Goal: Information Seeking & Learning: Learn about a topic

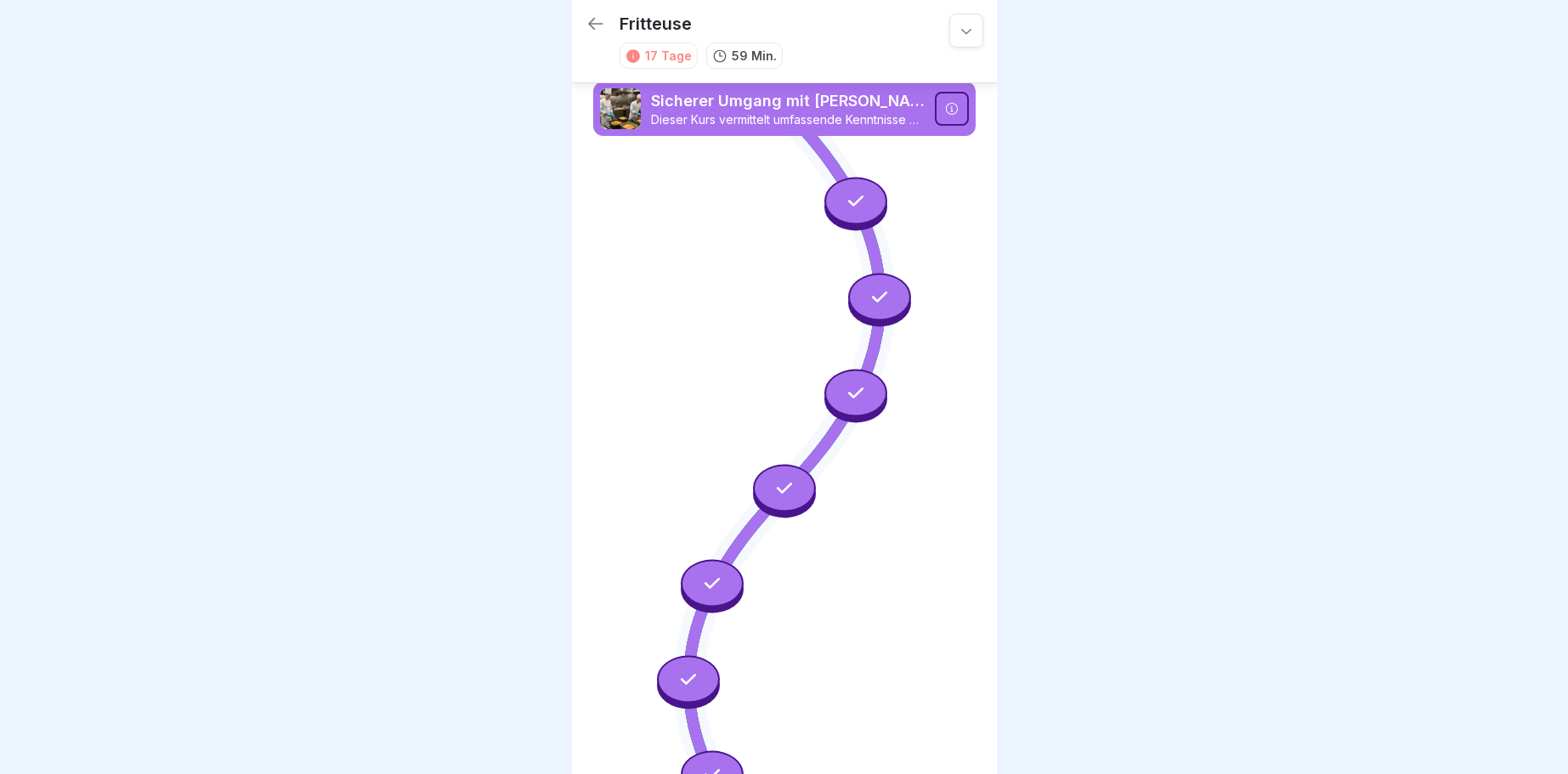
scroll to position [1223, 0]
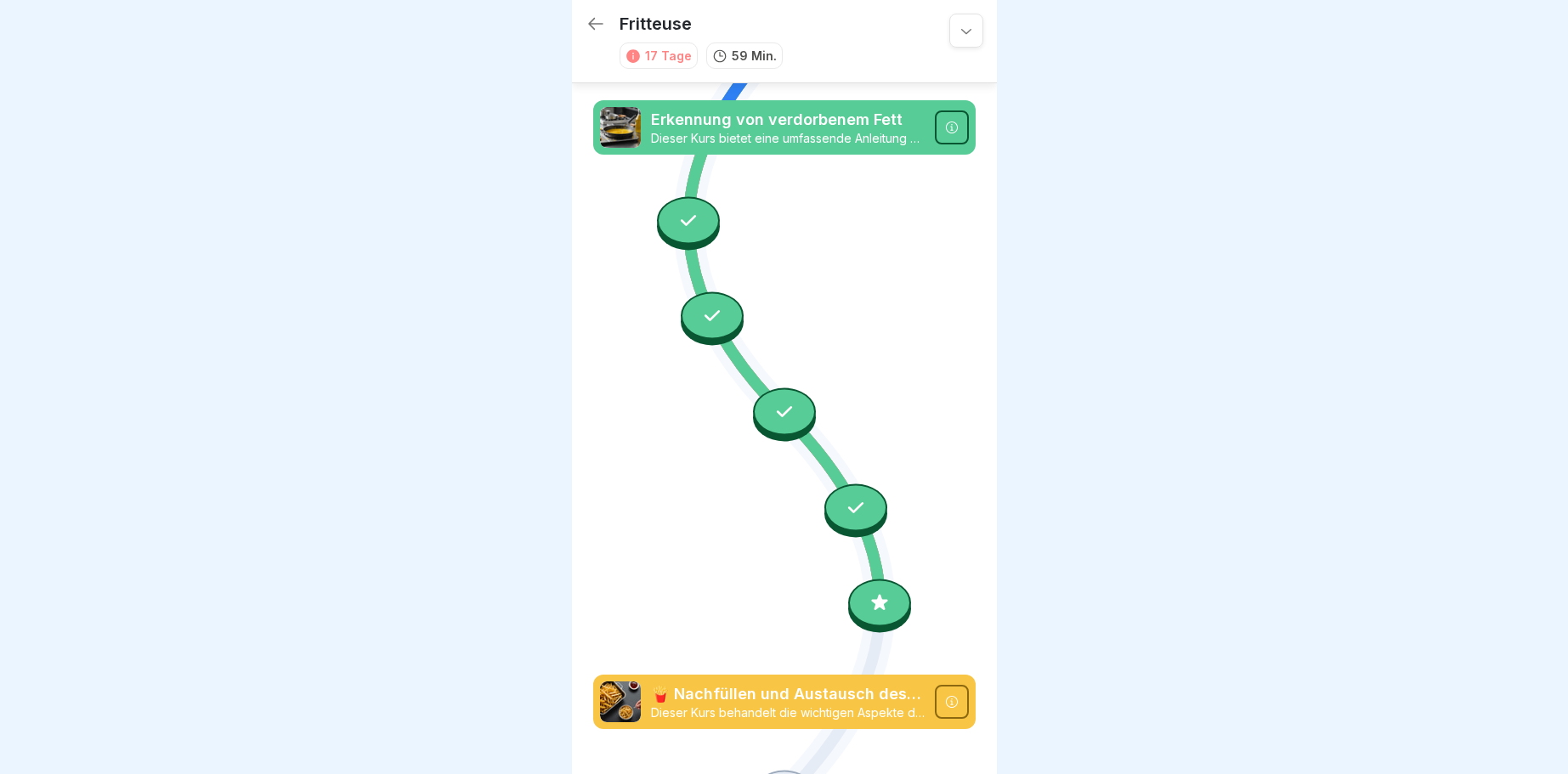
click at [891, 606] on div at bounding box center [879, 603] width 63 height 47
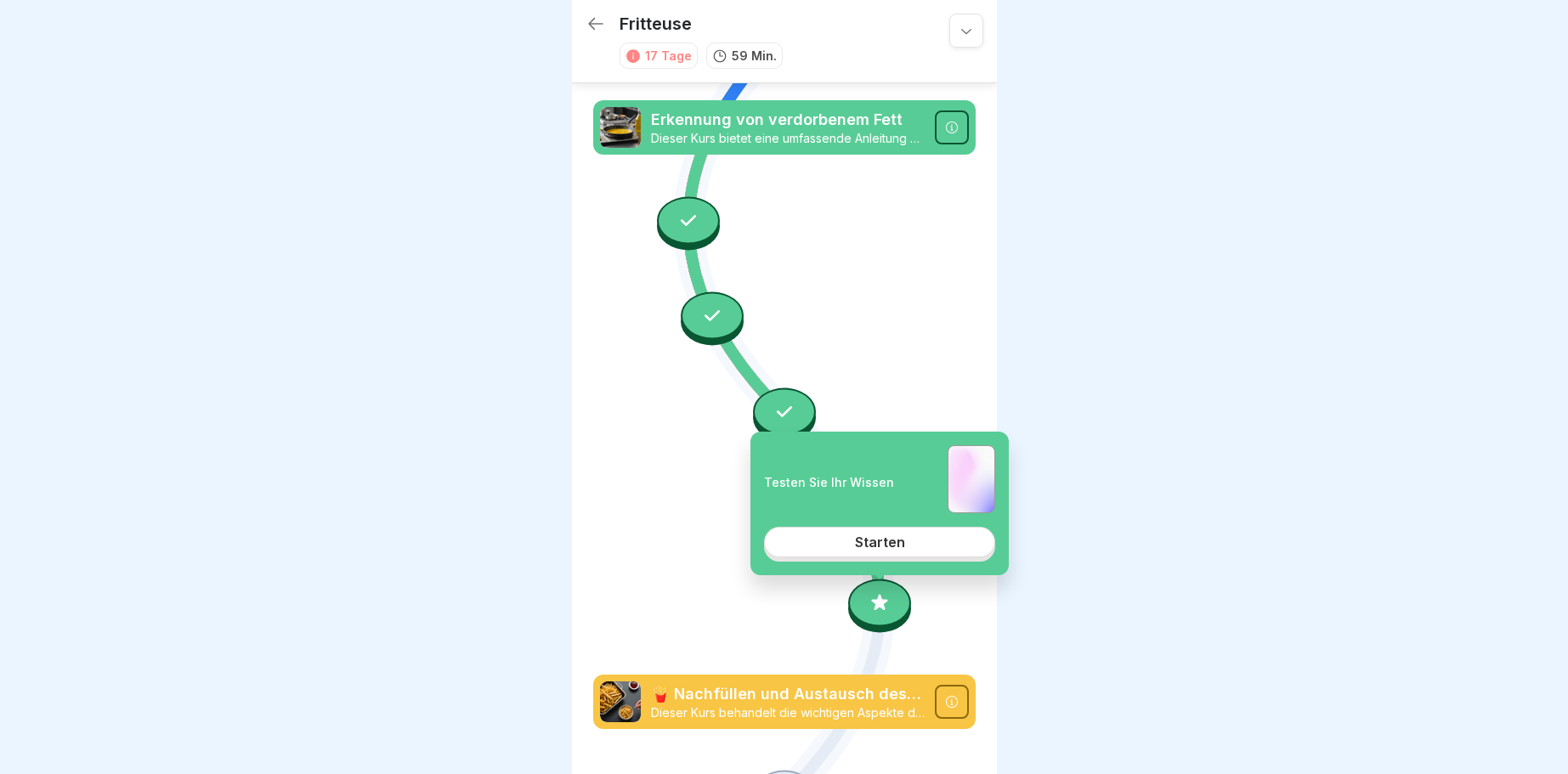
click at [876, 597] on div at bounding box center [879, 603] width 63 height 47
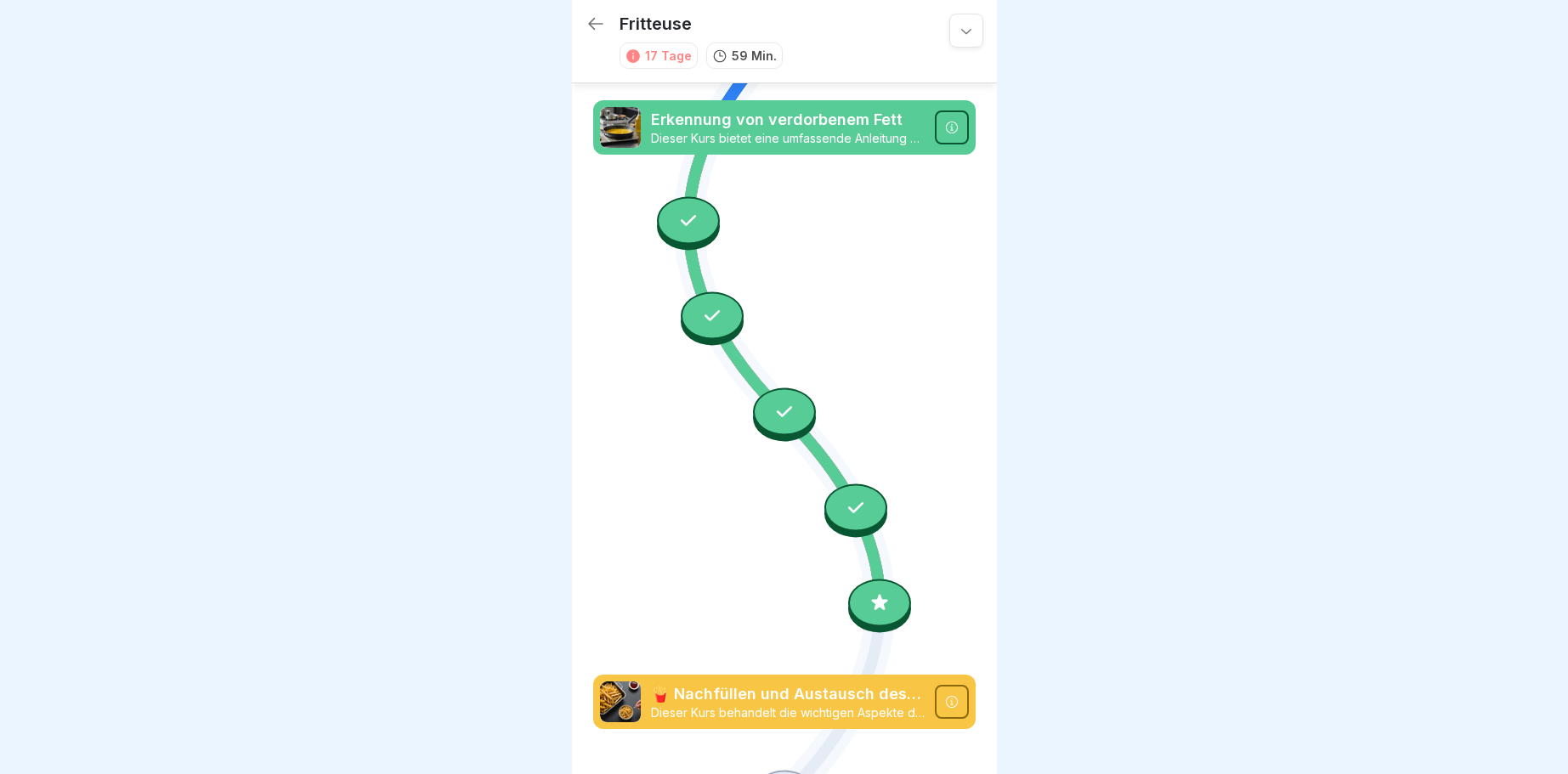
click at [881, 603] on icon at bounding box center [879, 602] width 16 height 16
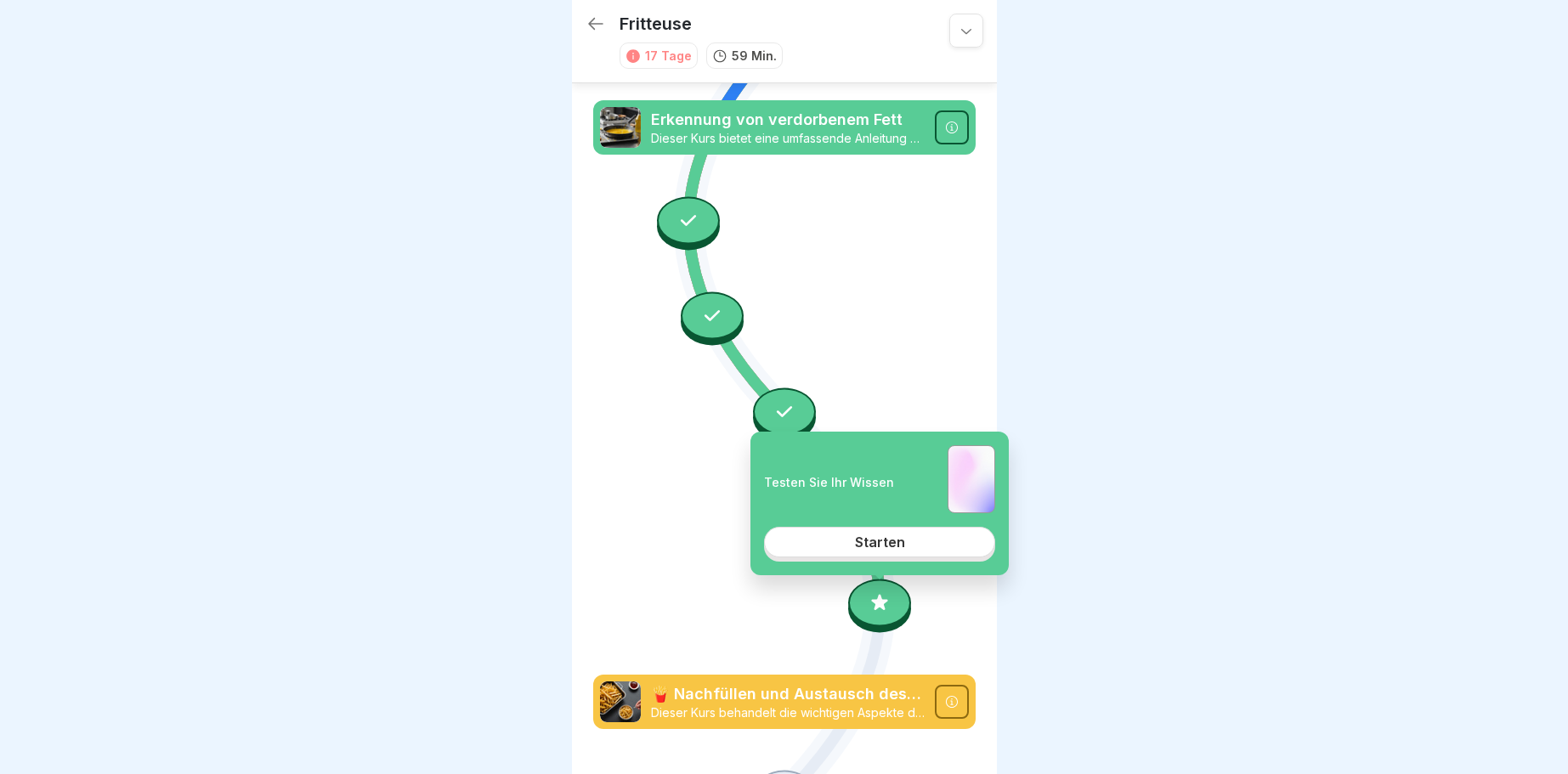
click at [887, 544] on div "Starten" at bounding box center [879, 542] width 50 height 15
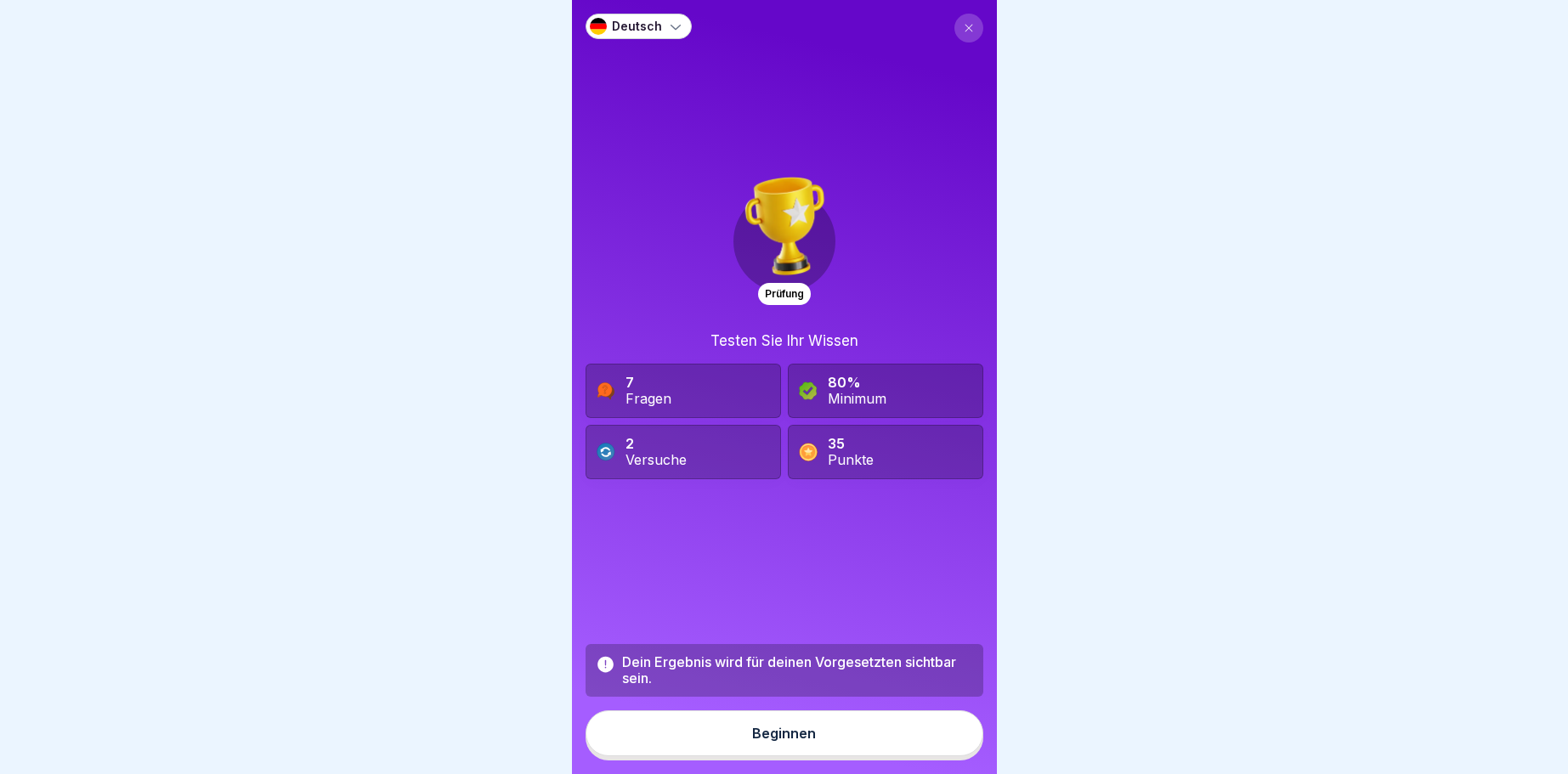
click at [897, 727] on button "Beginnen" at bounding box center [784, 734] width 397 height 46
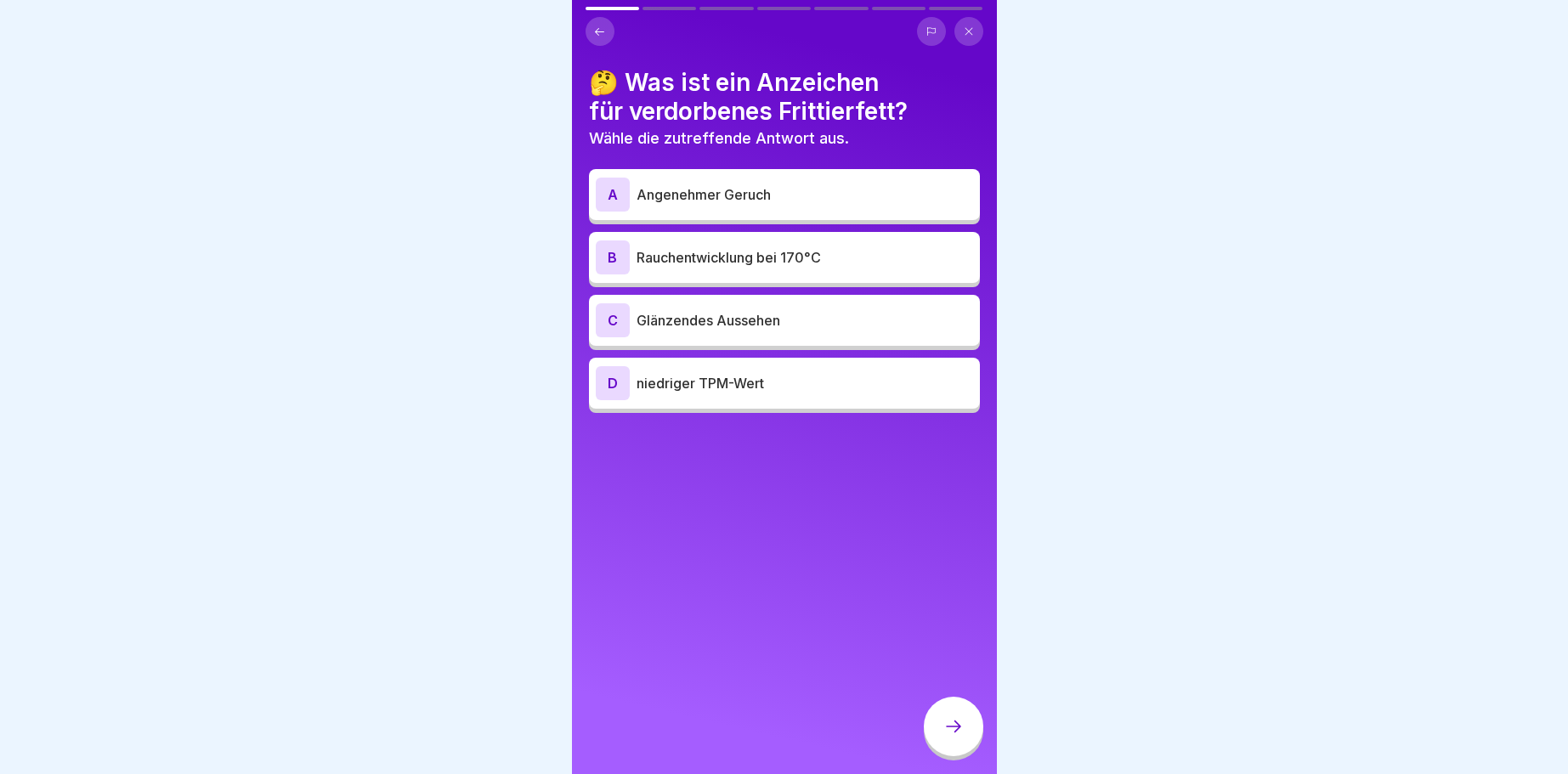
click at [605, 259] on div "B" at bounding box center [612, 257] width 34 height 34
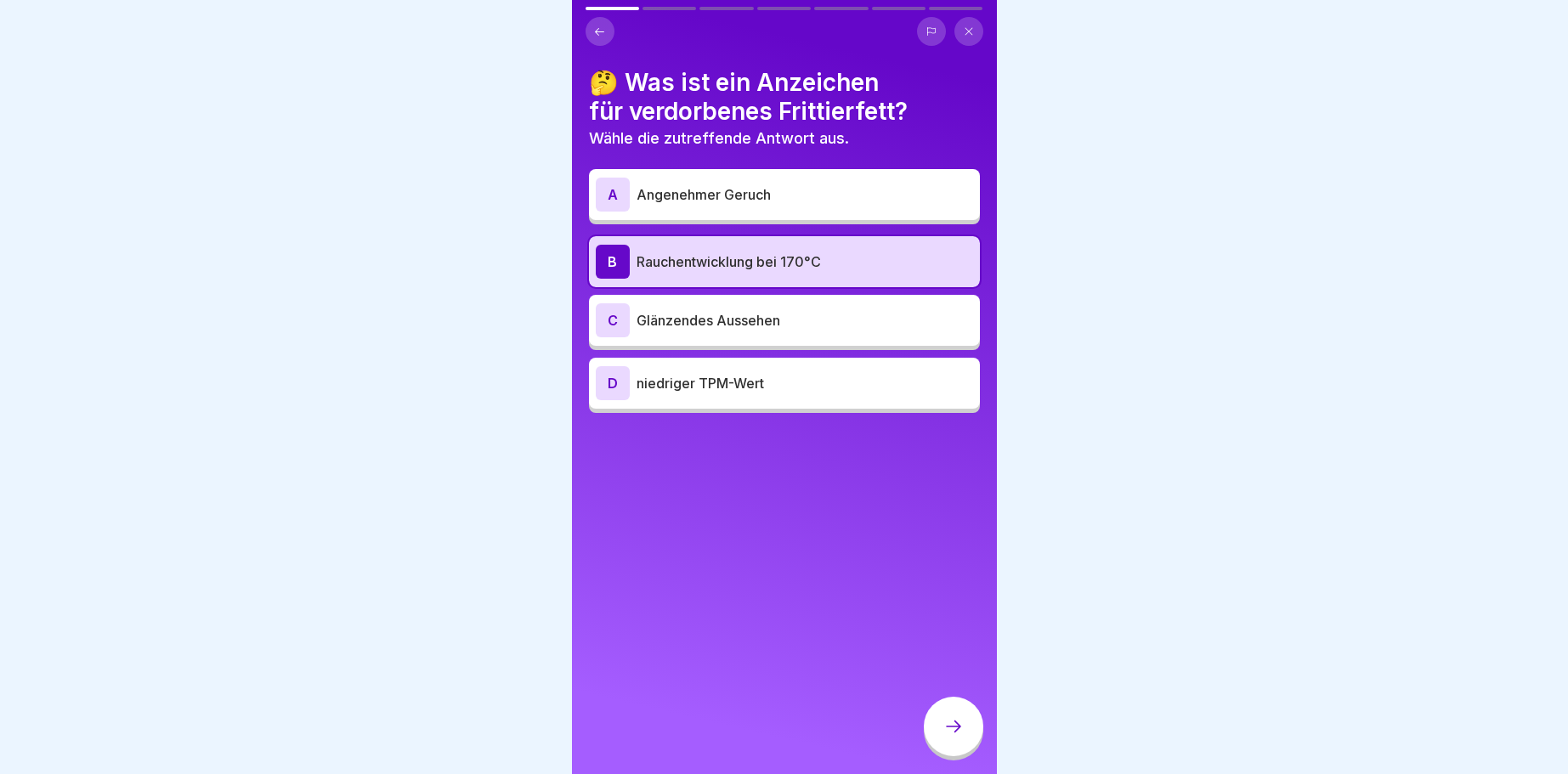
click at [616, 381] on div "D" at bounding box center [612, 383] width 34 height 34
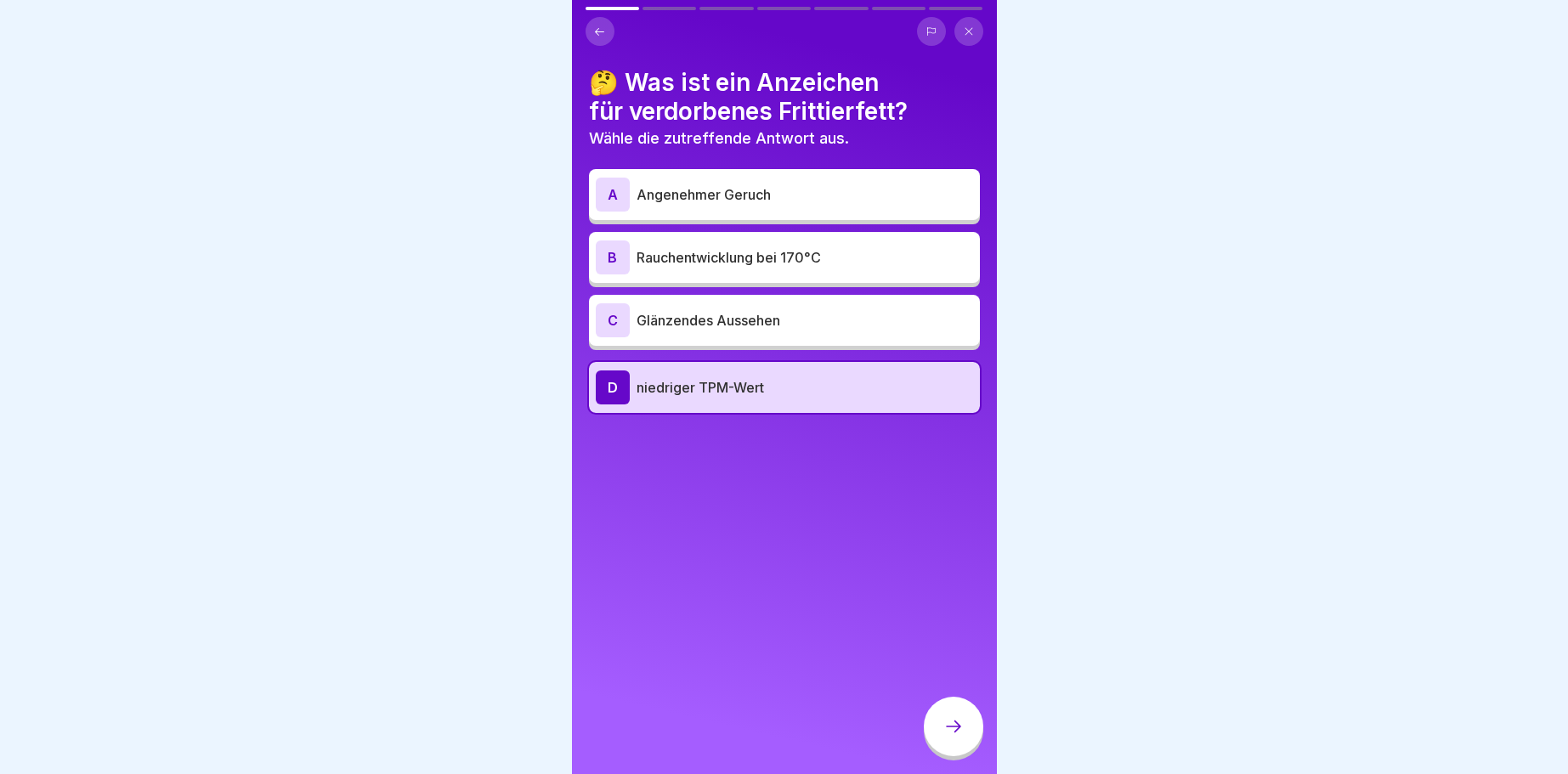
click at [959, 731] on icon at bounding box center [953, 727] width 20 height 20
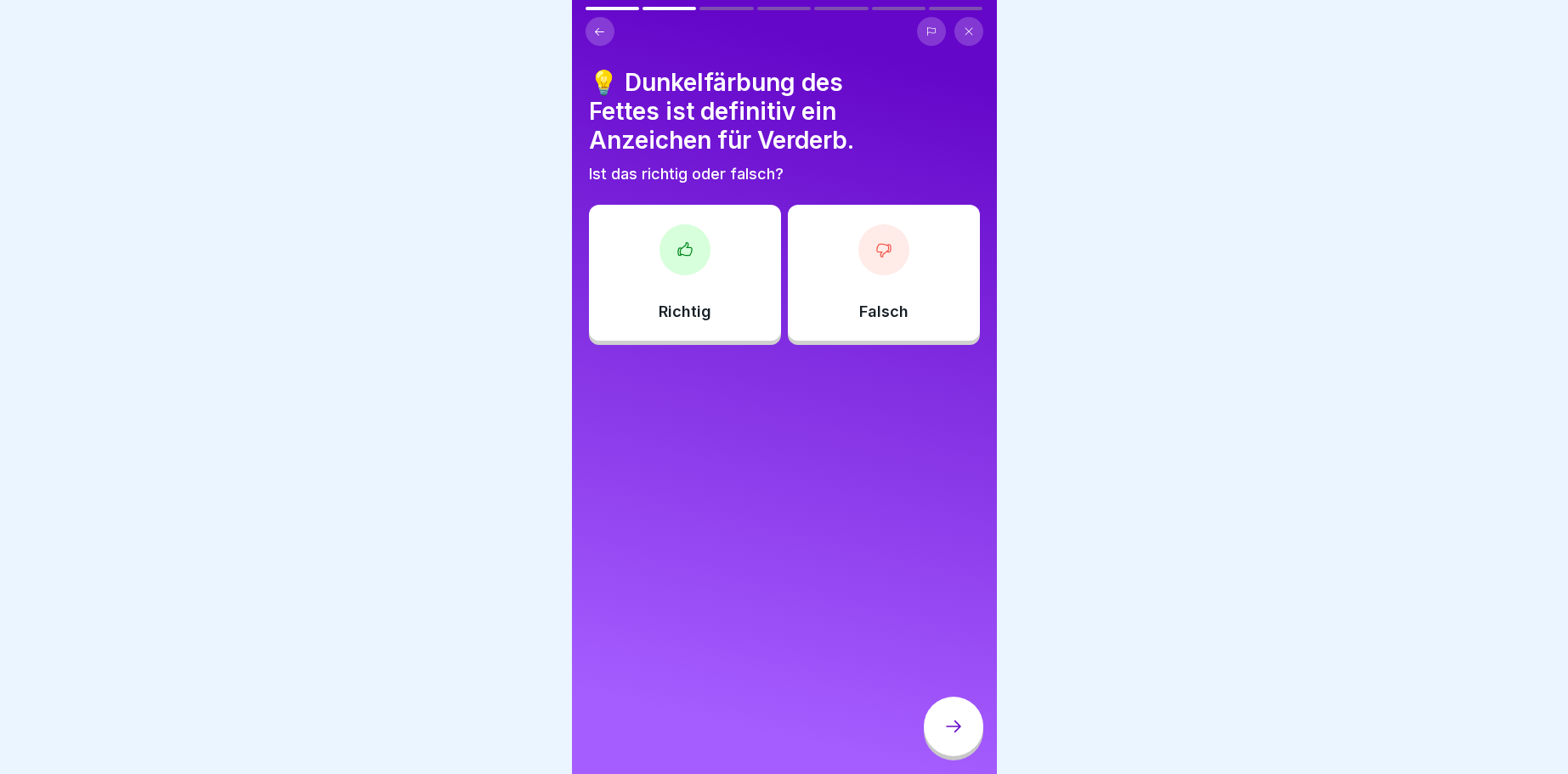
click at [886, 252] on icon at bounding box center [882, 250] width 13 height 12
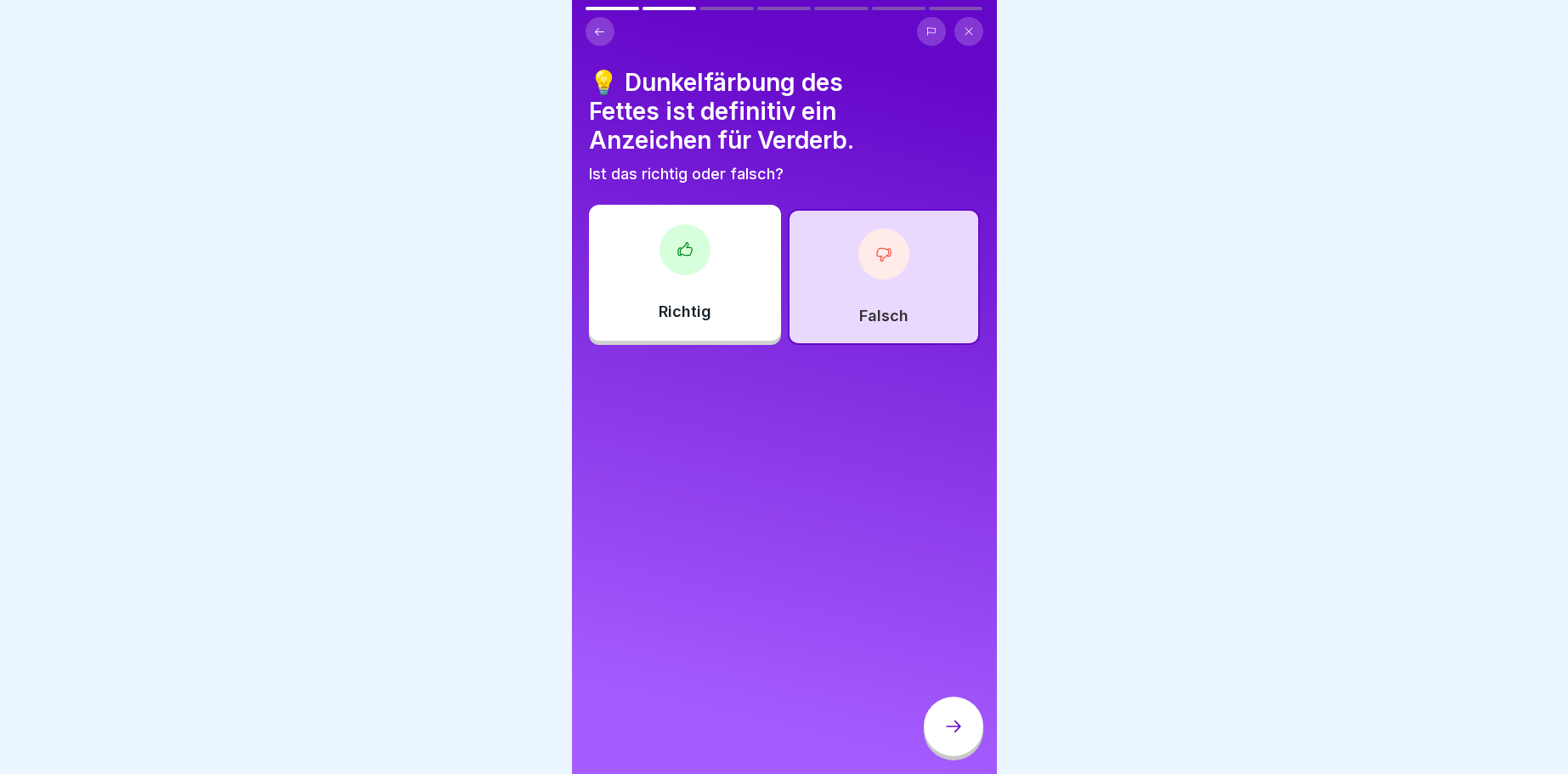
click at [959, 726] on icon at bounding box center [953, 727] width 20 height 20
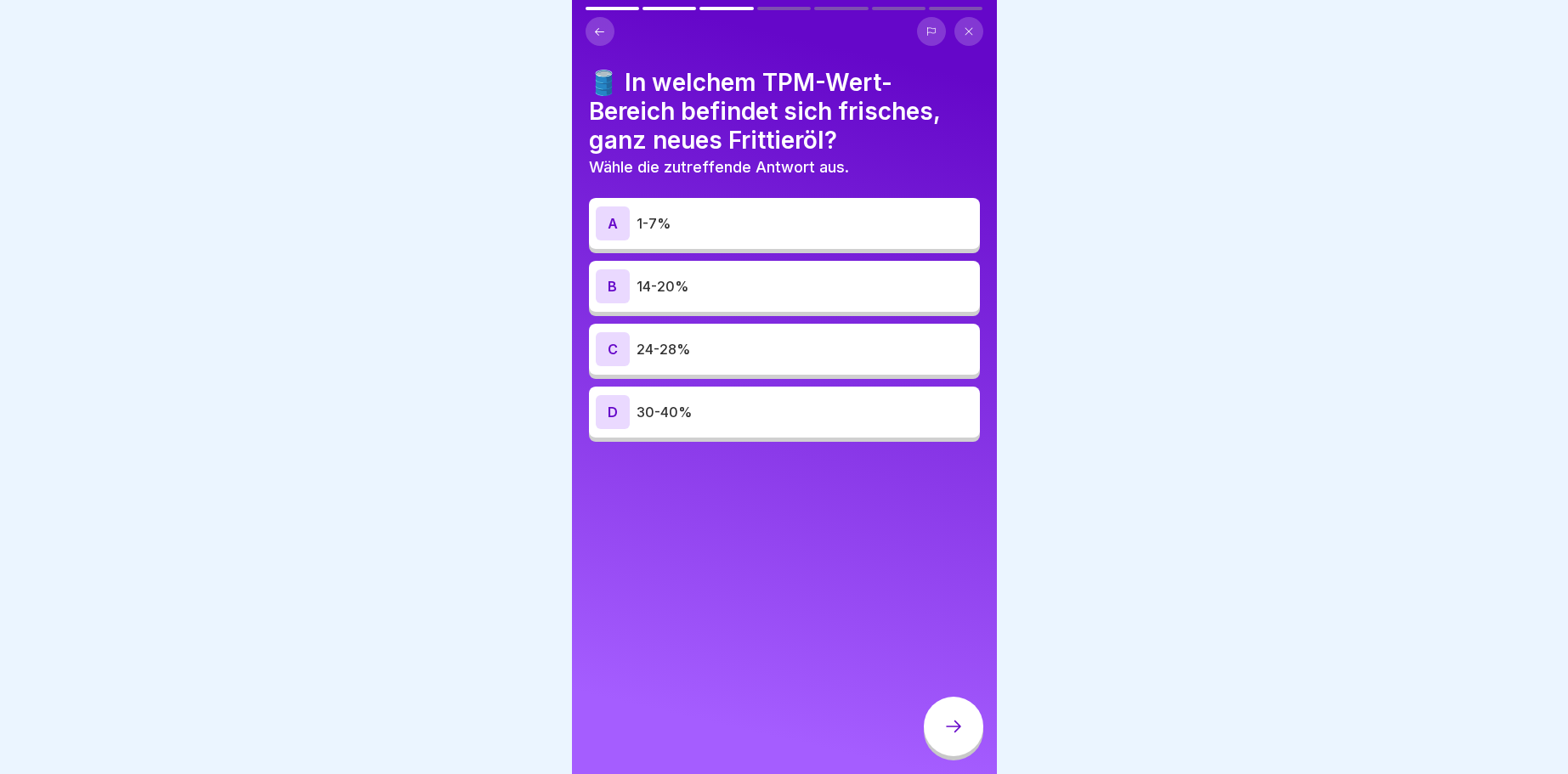
click at [595, 33] on icon at bounding box center [599, 32] width 12 height 12
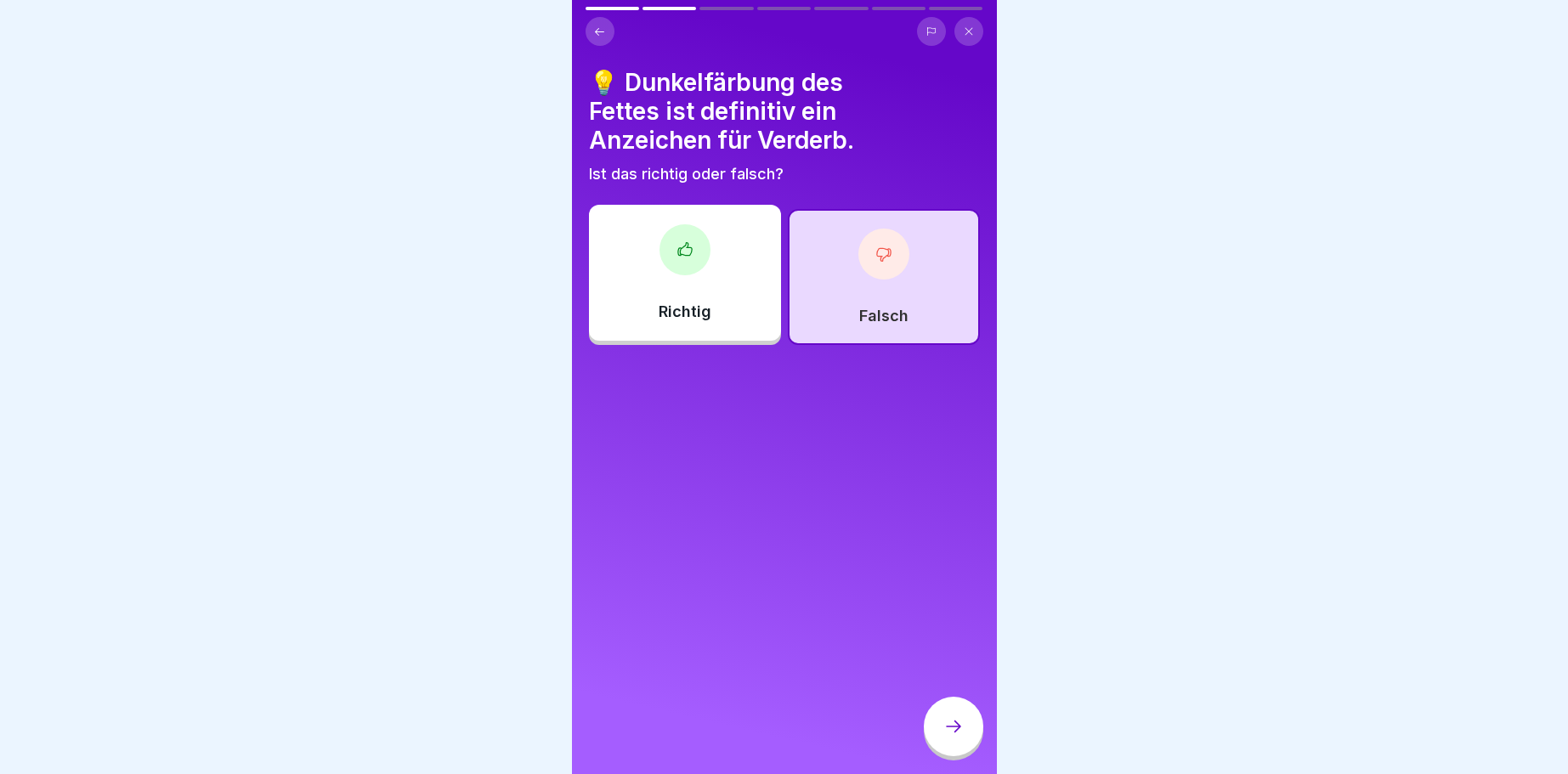
click at [595, 33] on icon at bounding box center [599, 32] width 12 height 12
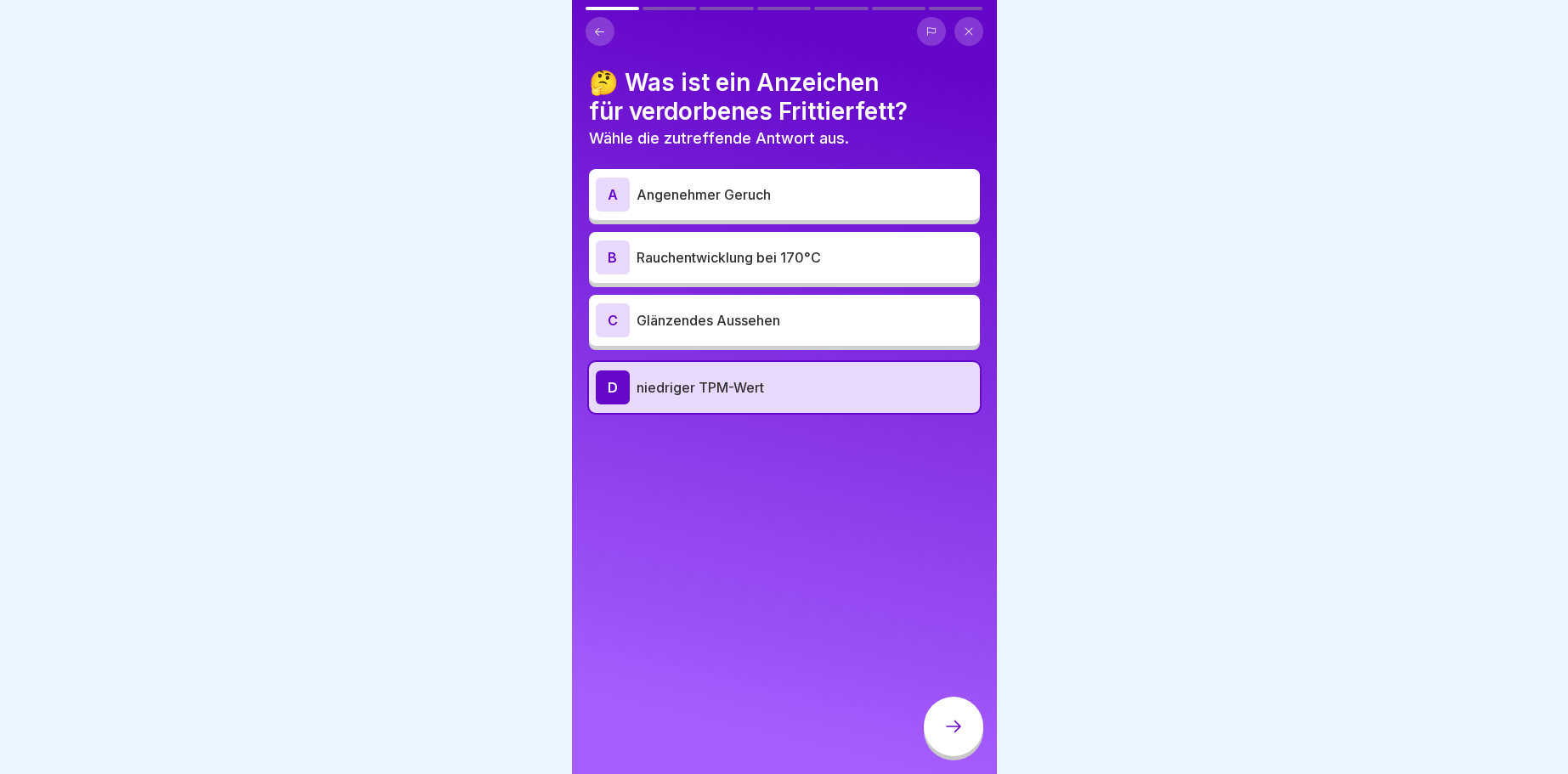
click at [595, 33] on icon at bounding box center [599, 32] width 12 height 12
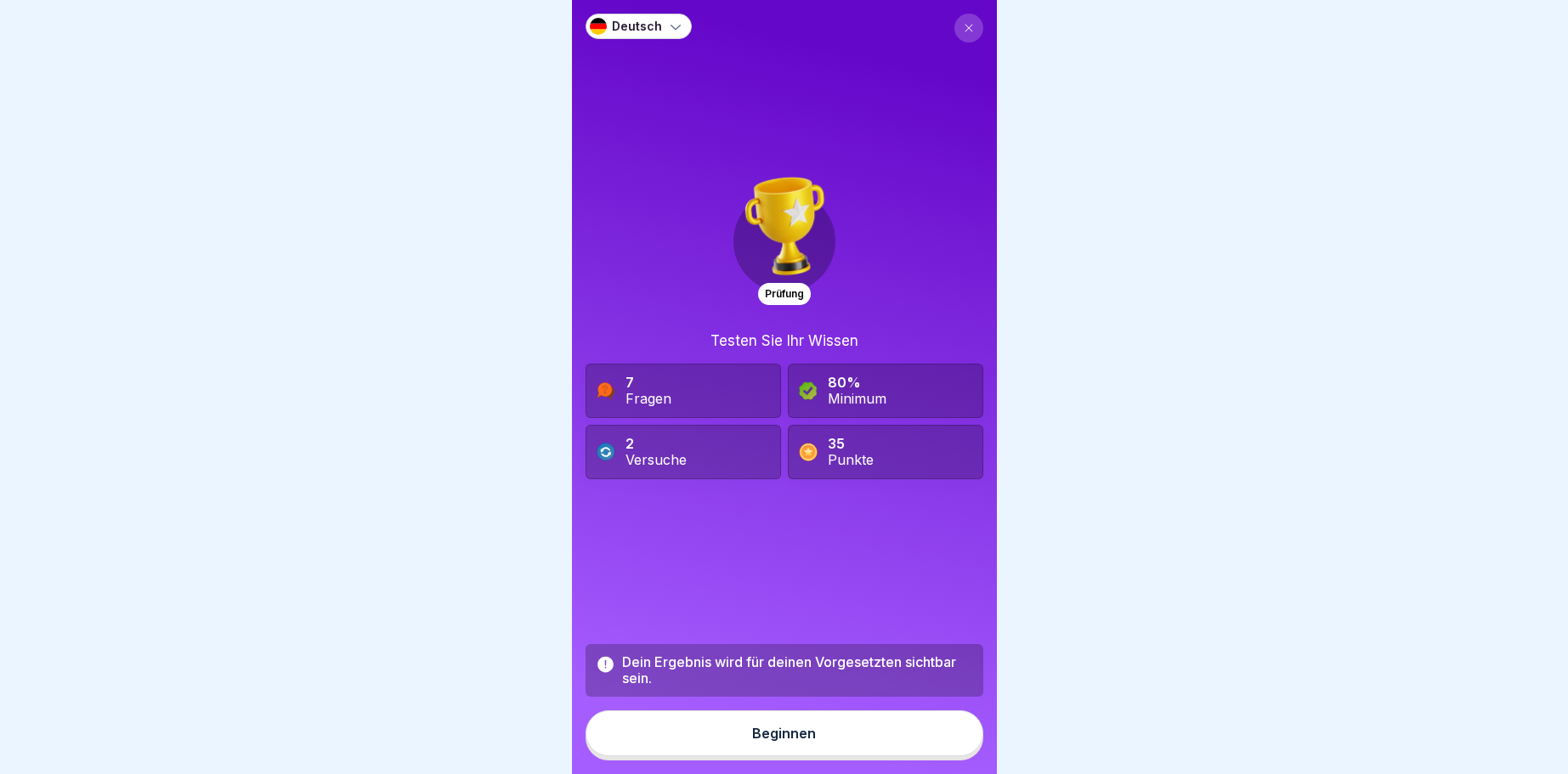
click at [595, 33] on img at bounding box center [598, 26] width 17 height 17
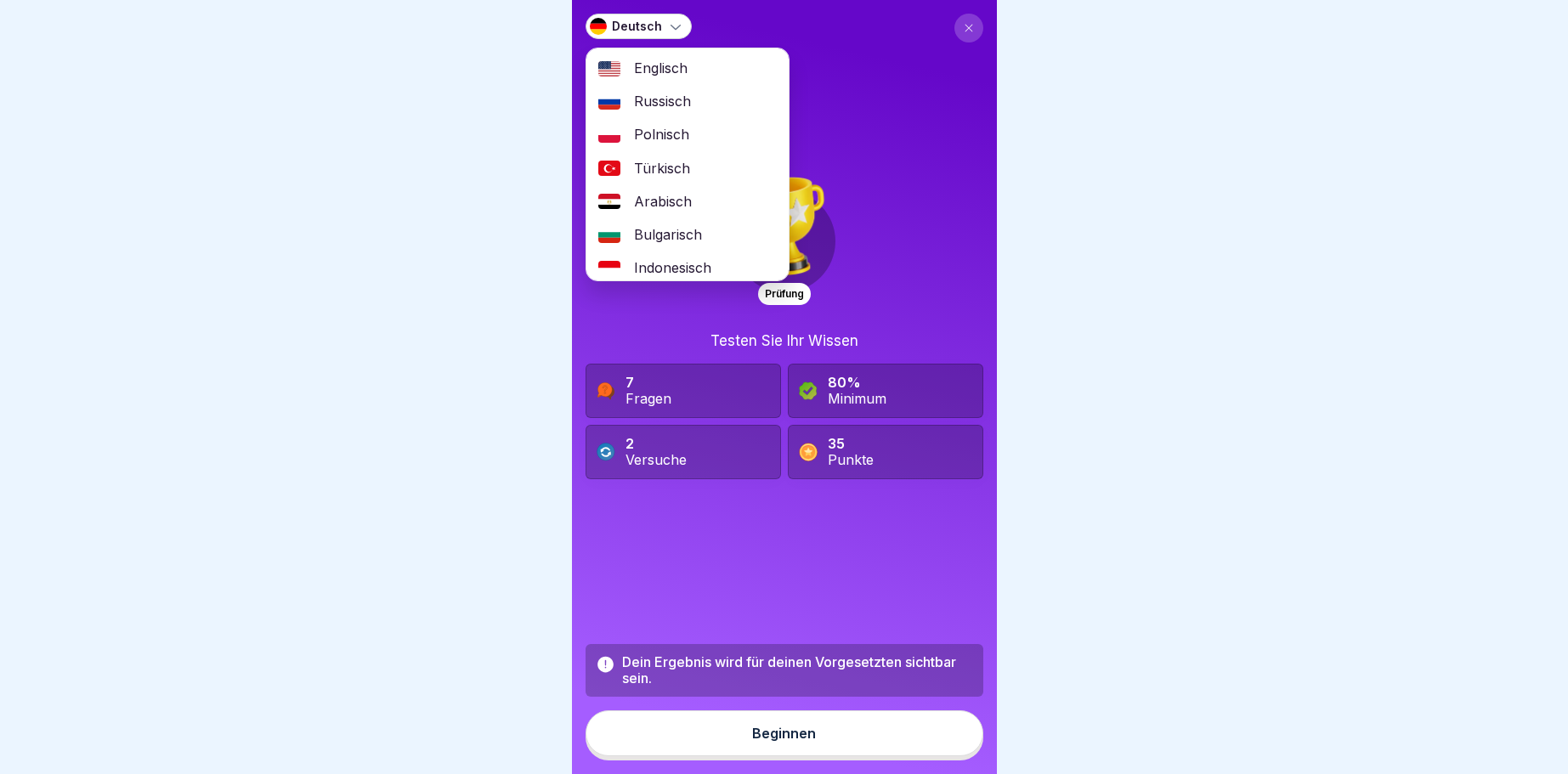
click at [672, 22] on icon at bounding box center [675, 26] width 17 height 17
click at [674, 28] on icon at bounding box center [675, 27] width 11 height 5
click at [1156, 129] on div at bounding box center [784, 387] width 1568 height 774
drag, startPoint x: 1085, startPoint y: 290, endPoint x: 1054, endPoint y: 644, distance: 355.4
click at [1083, 299] on div at bounding box center [784, 387] width 1568 height 774
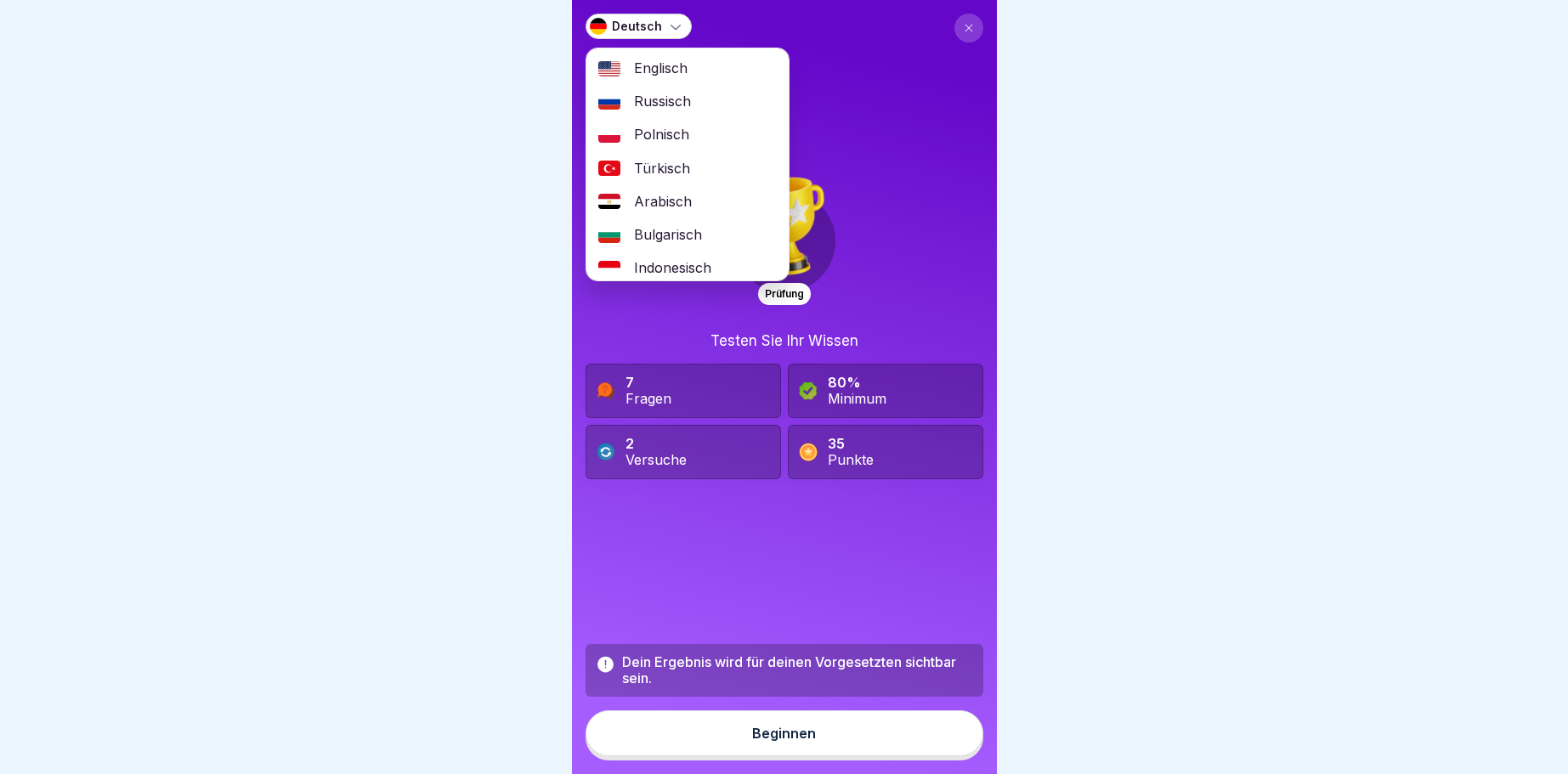
click at [966, 26] on icon at bounding box center [968, 28] width 8 height 8
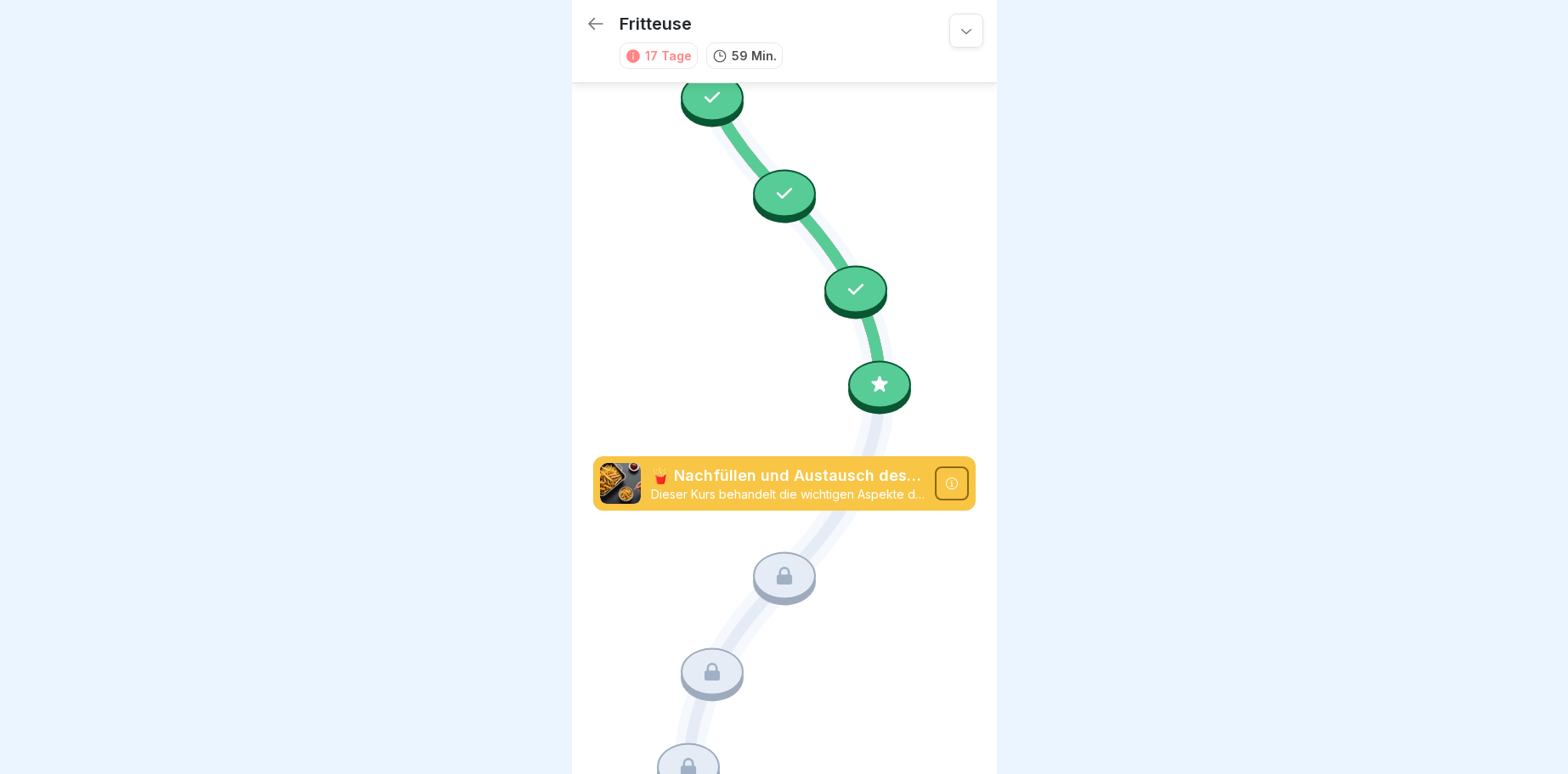
scroll to position [1443, 0]
click at [857, 289] on icon at bounding box center [856, 288] width 22 height 22
click at [1171, 369] on div at bounding box center [784, 387] width 1568 height 774
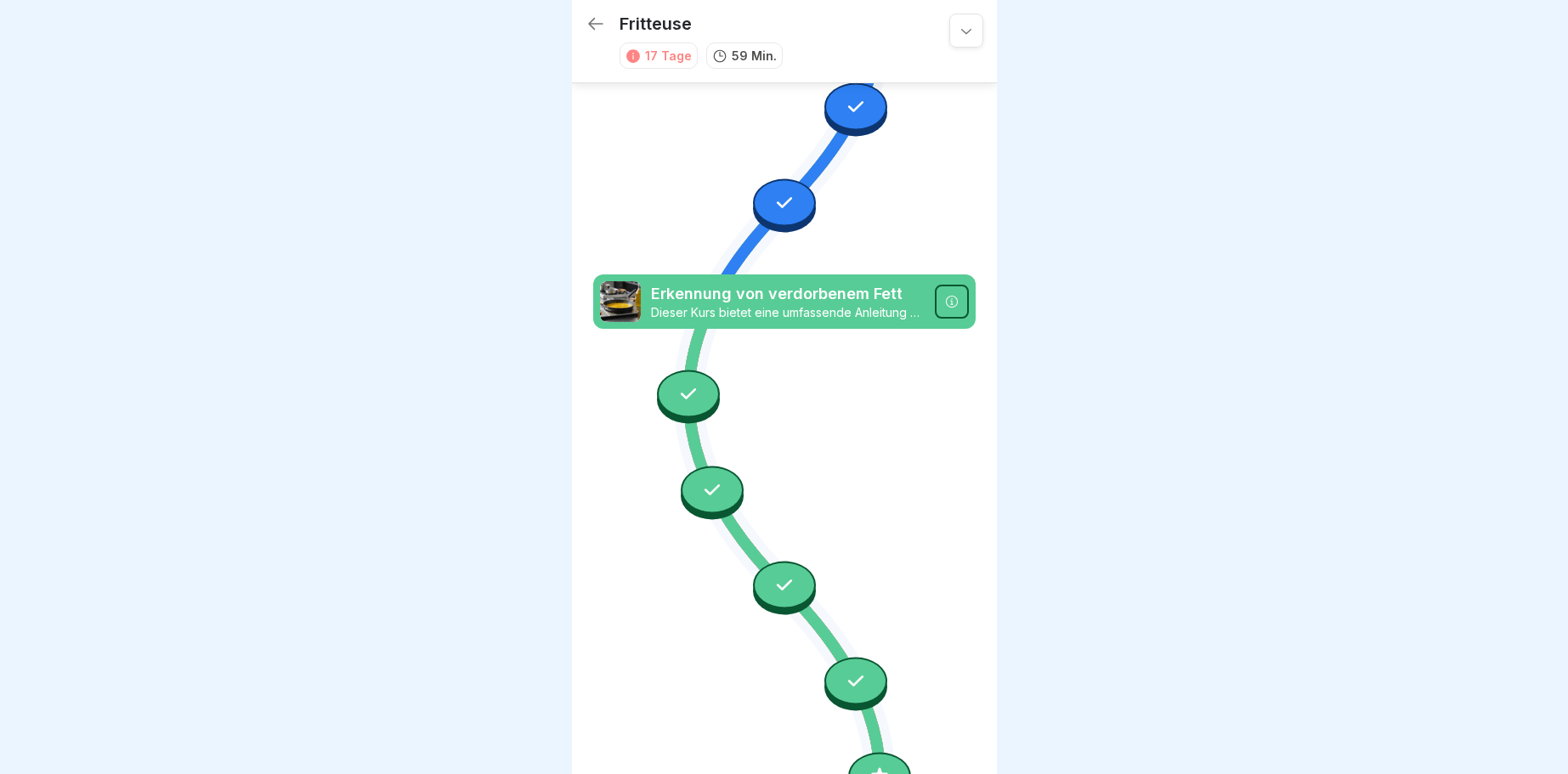
scroll to position [1034, 0]
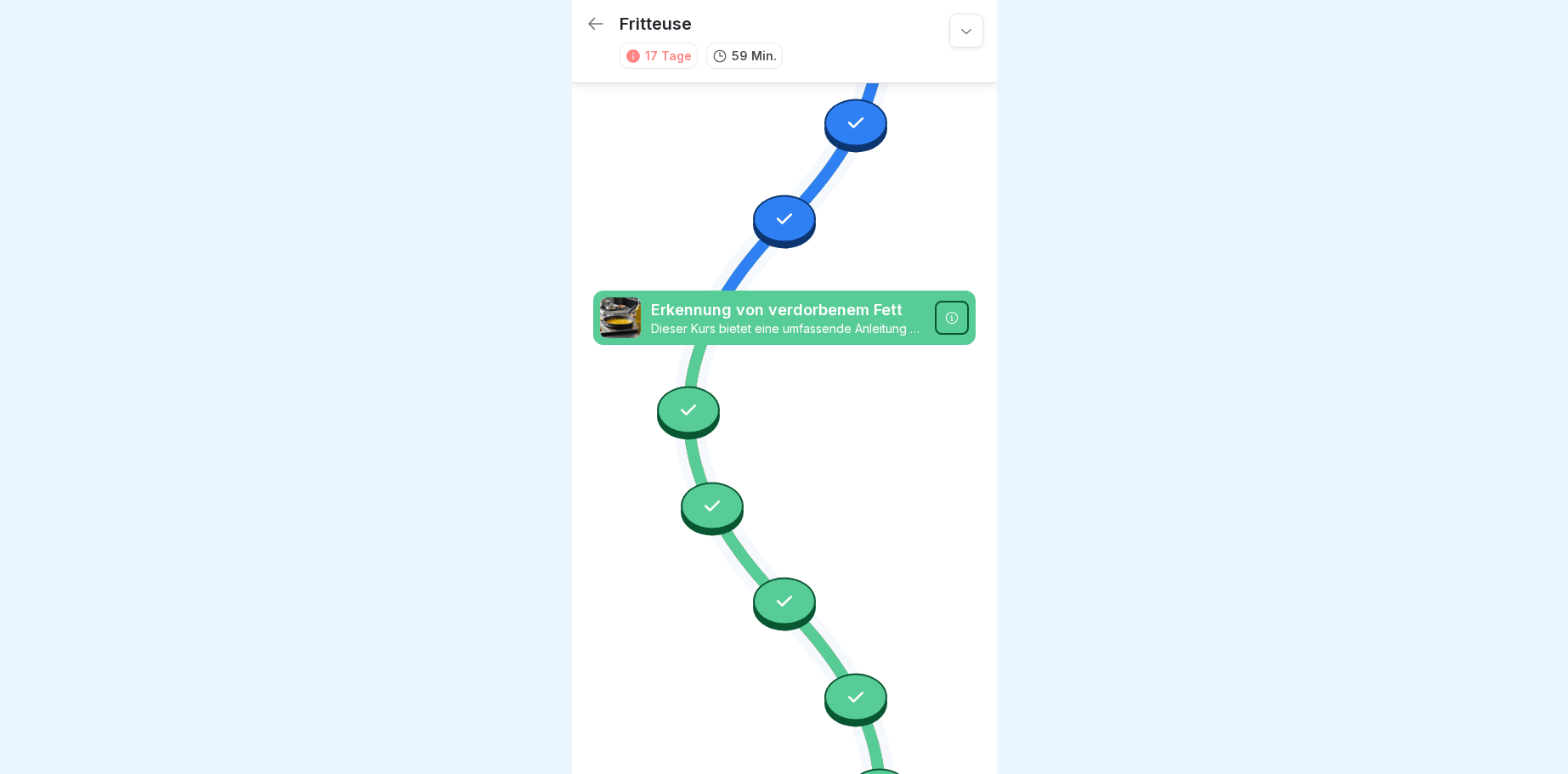
click at [692, 409] on icon at bounding box center [688, 410] width 22 height 22
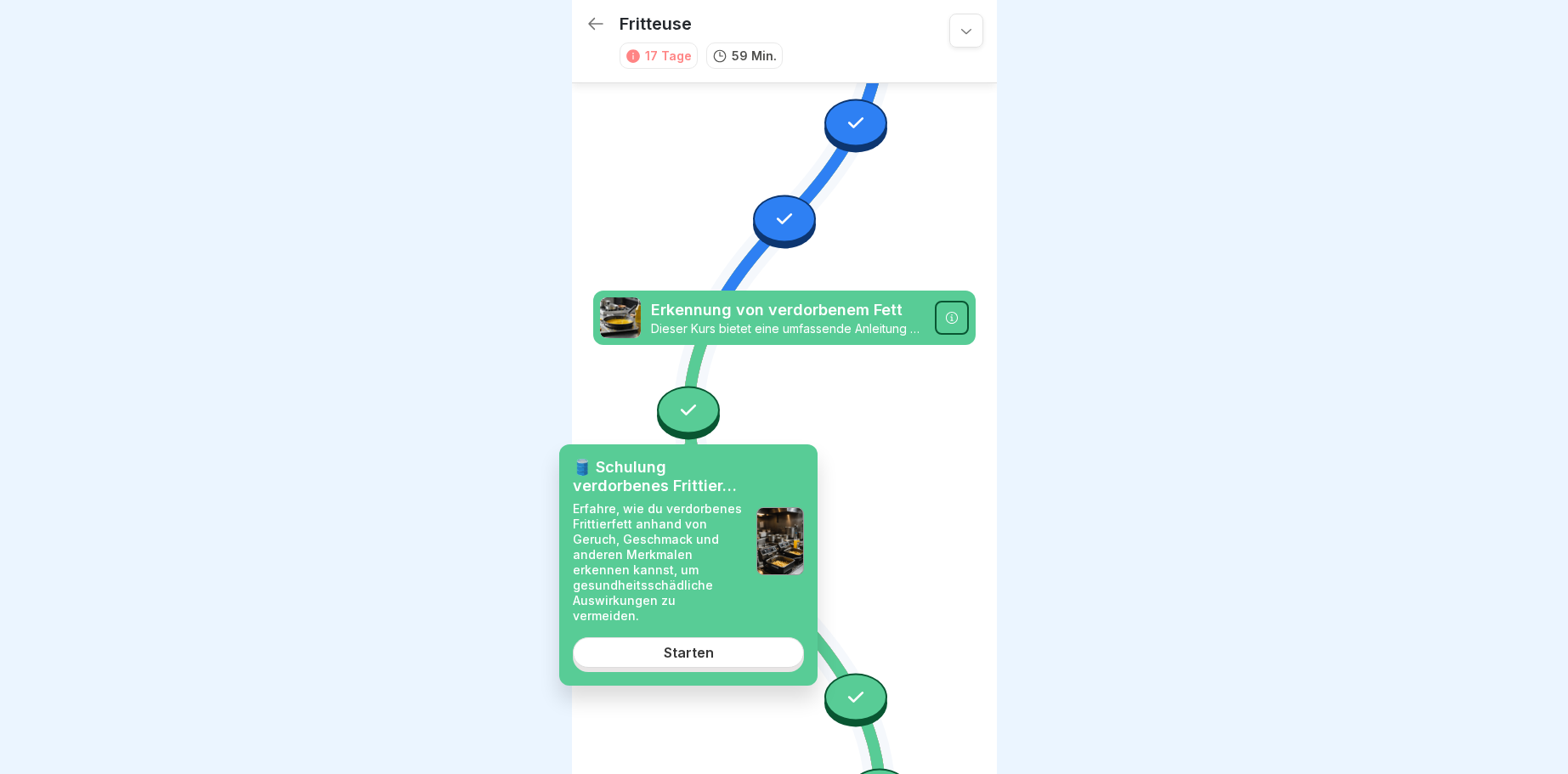
click at [670, 645] on div "Starten" at bounding box center [689, 652] width 50 height 15
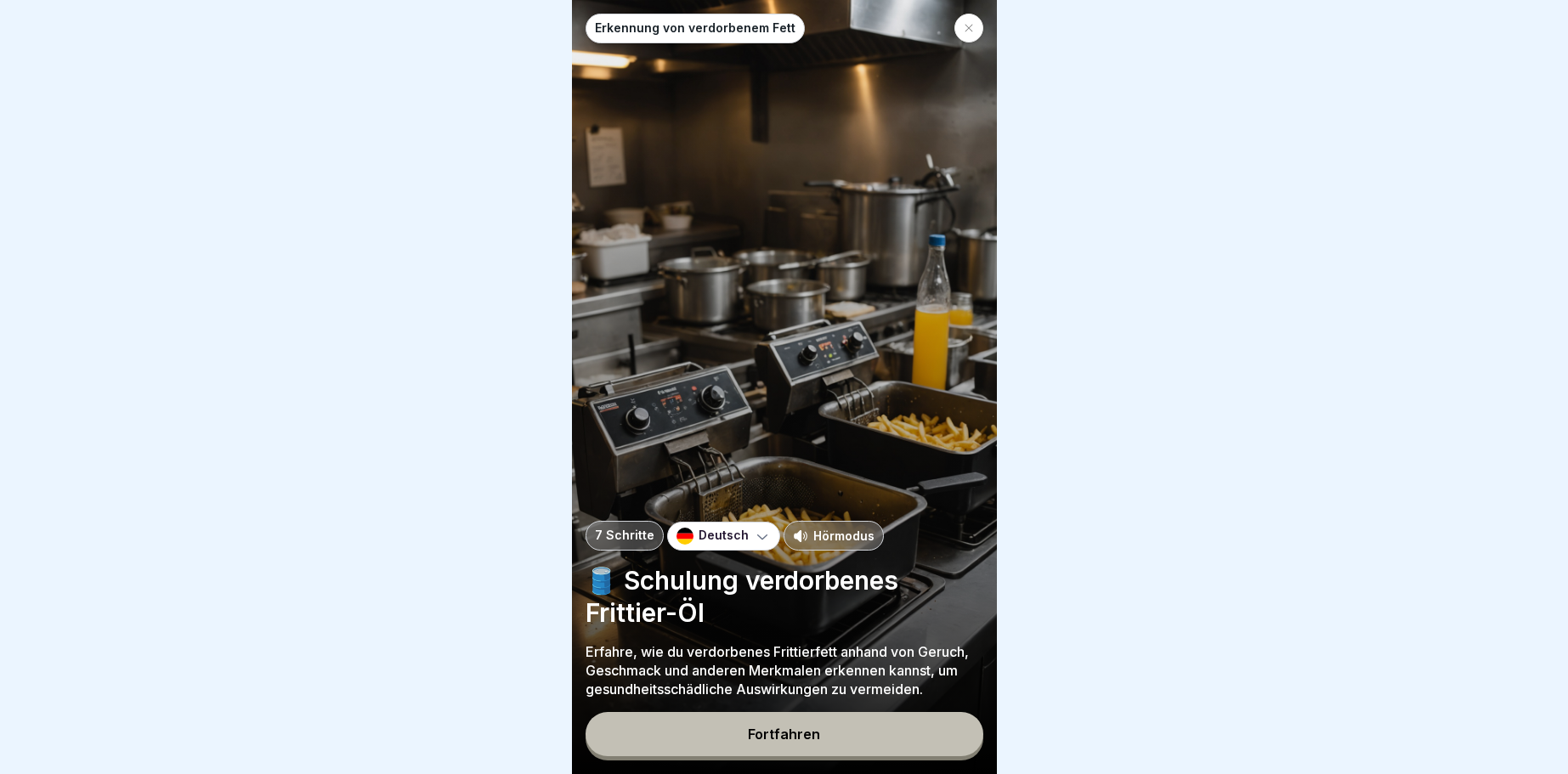
click at [779, 721] on button "Fortfahren" at bounding box center [784, 734] width 397 height 44
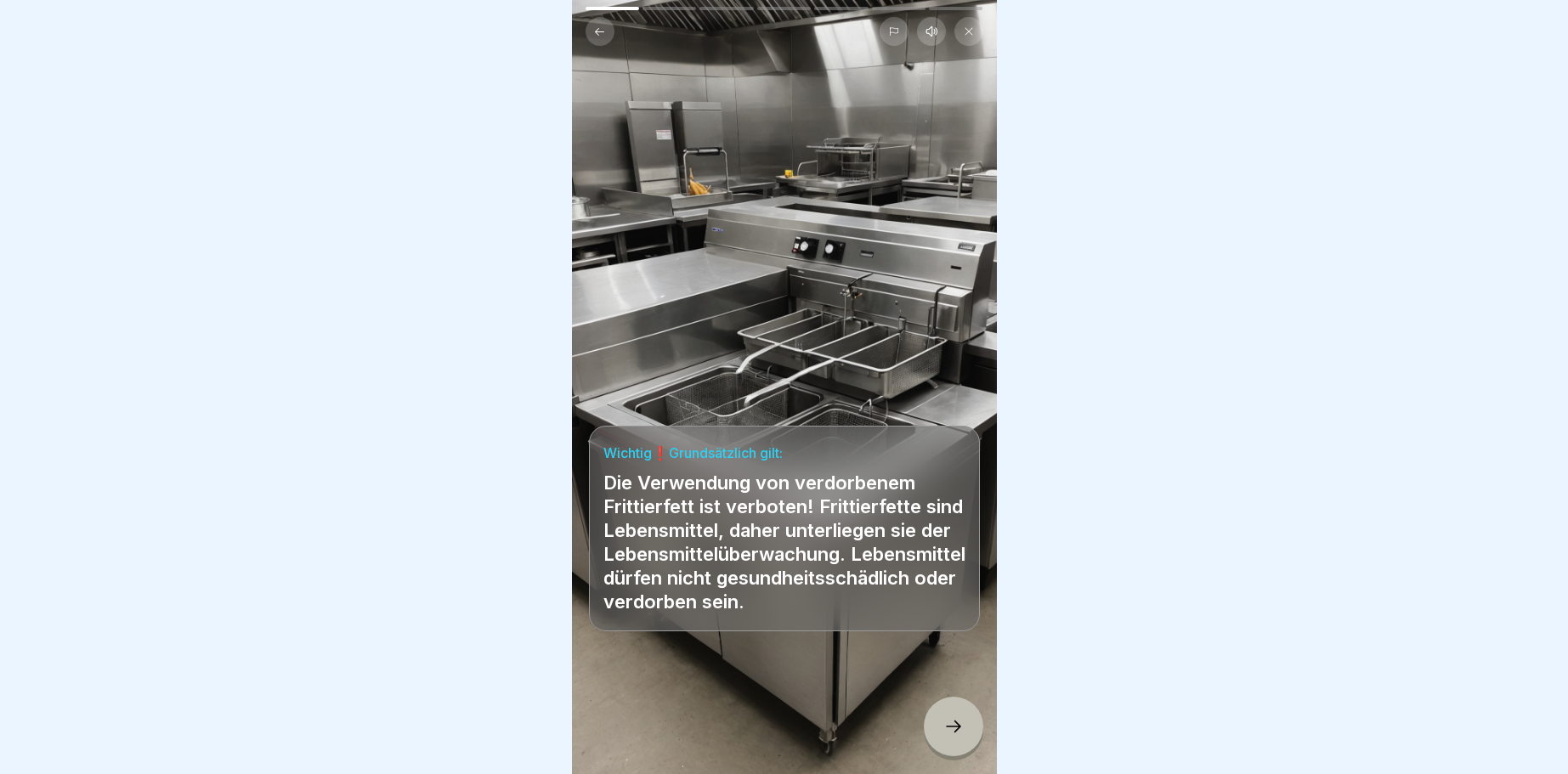
click at [952, 734] on icon at bounding box center [953, 727] width 20 height 20
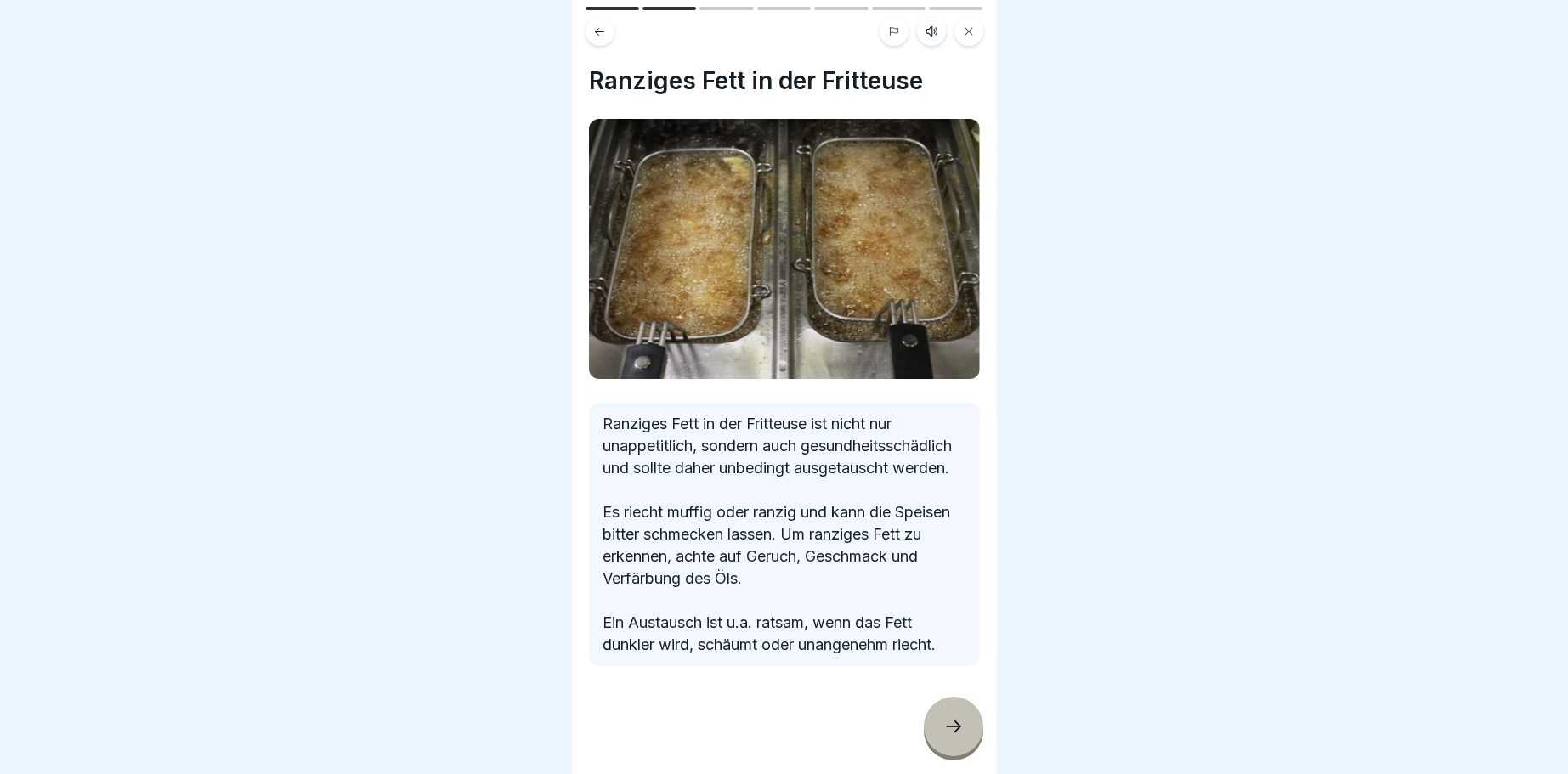
click at [956, 727] on icon at bounding box center [953, 727] width 20 height 20
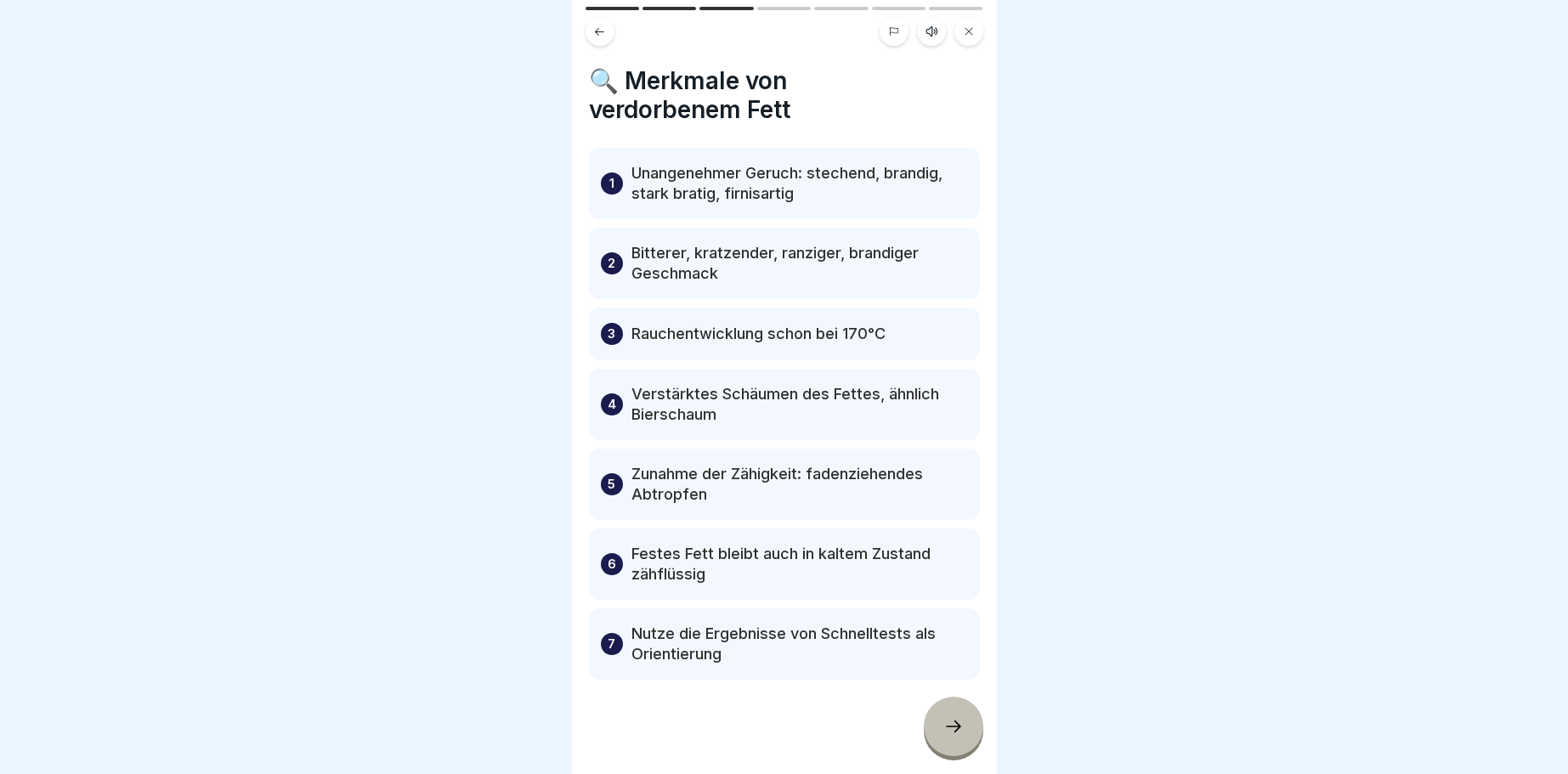
click at [959, 731] on icon at bounding box center [953, 727] width 20 height 20
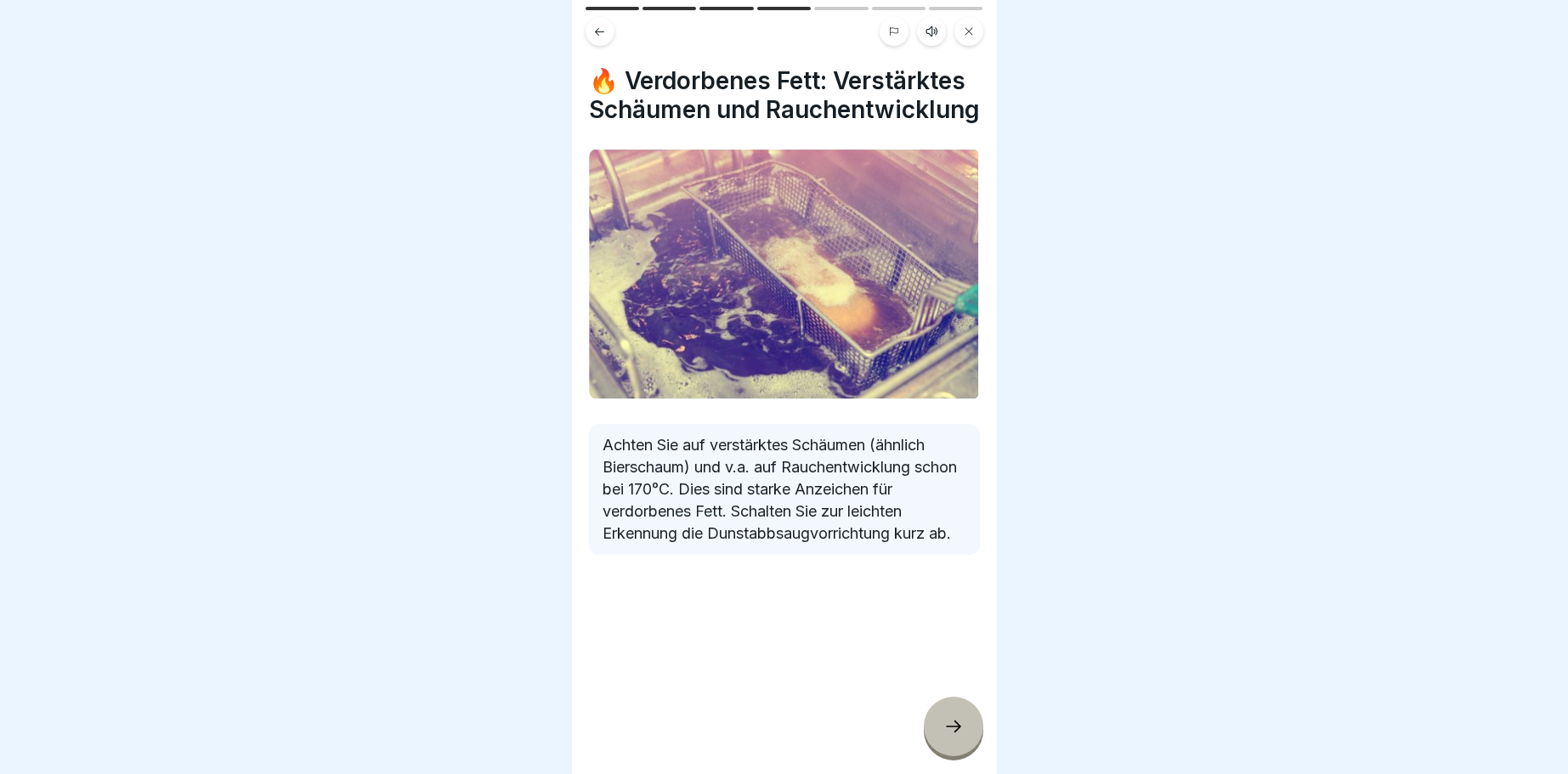
click at [959, 731] on icon at bounding box center [953, 727] width 20 height 20
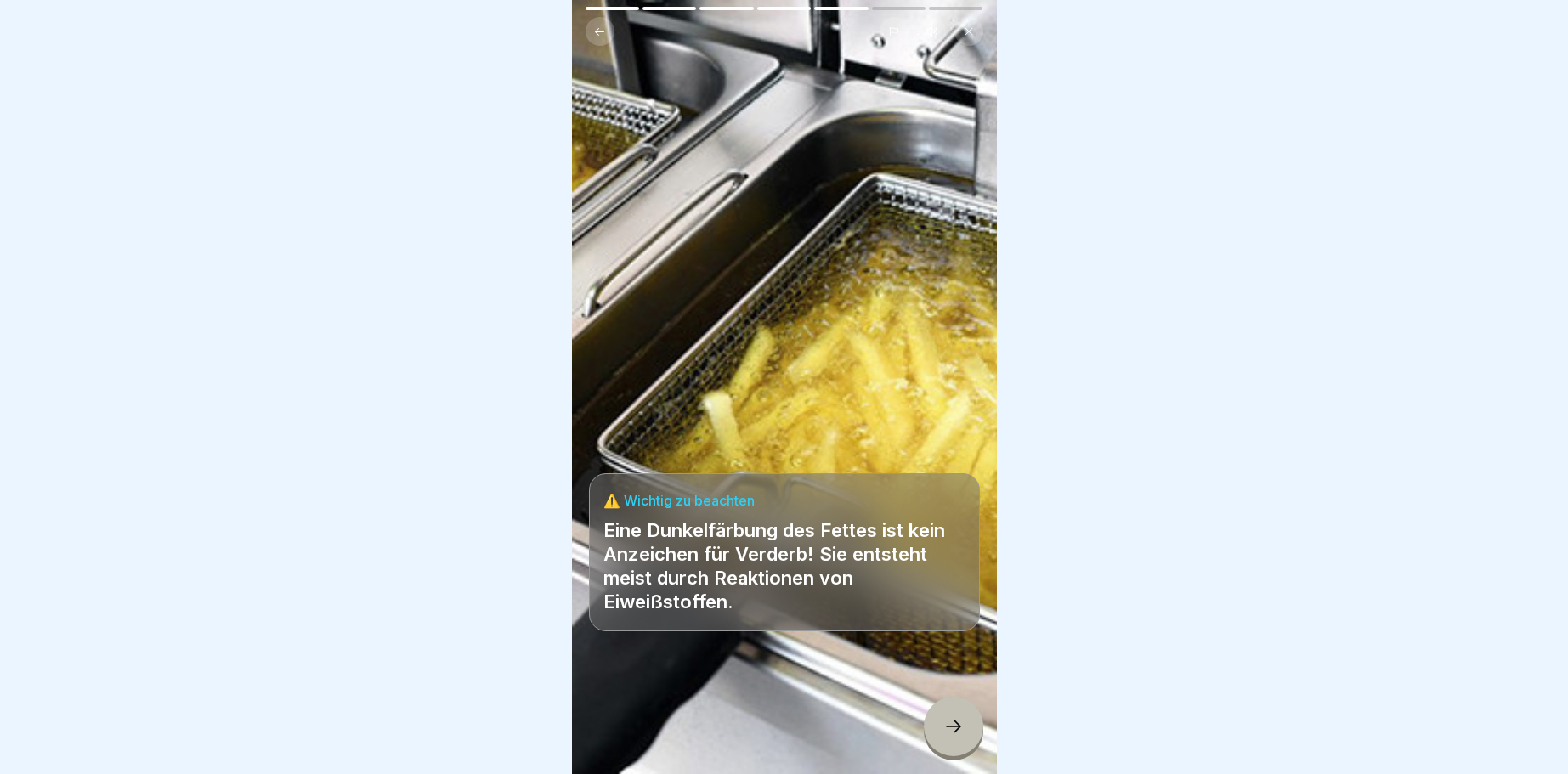
click at [960, 730] on icon at bounding box center [953, 727] width 20 height 20
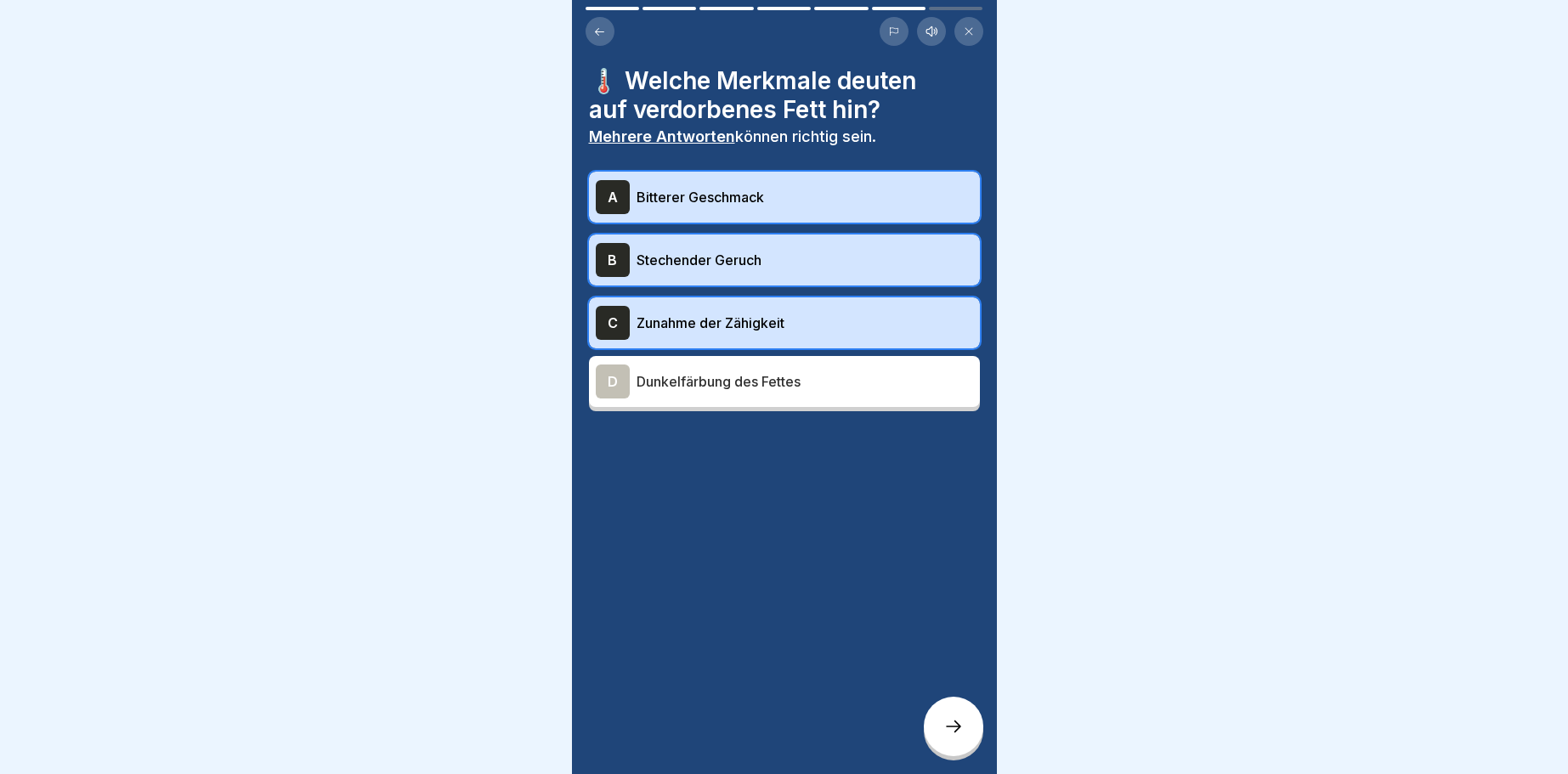
click at [962, 728] on icon at bounding box center [953, 727] width 20 height 20
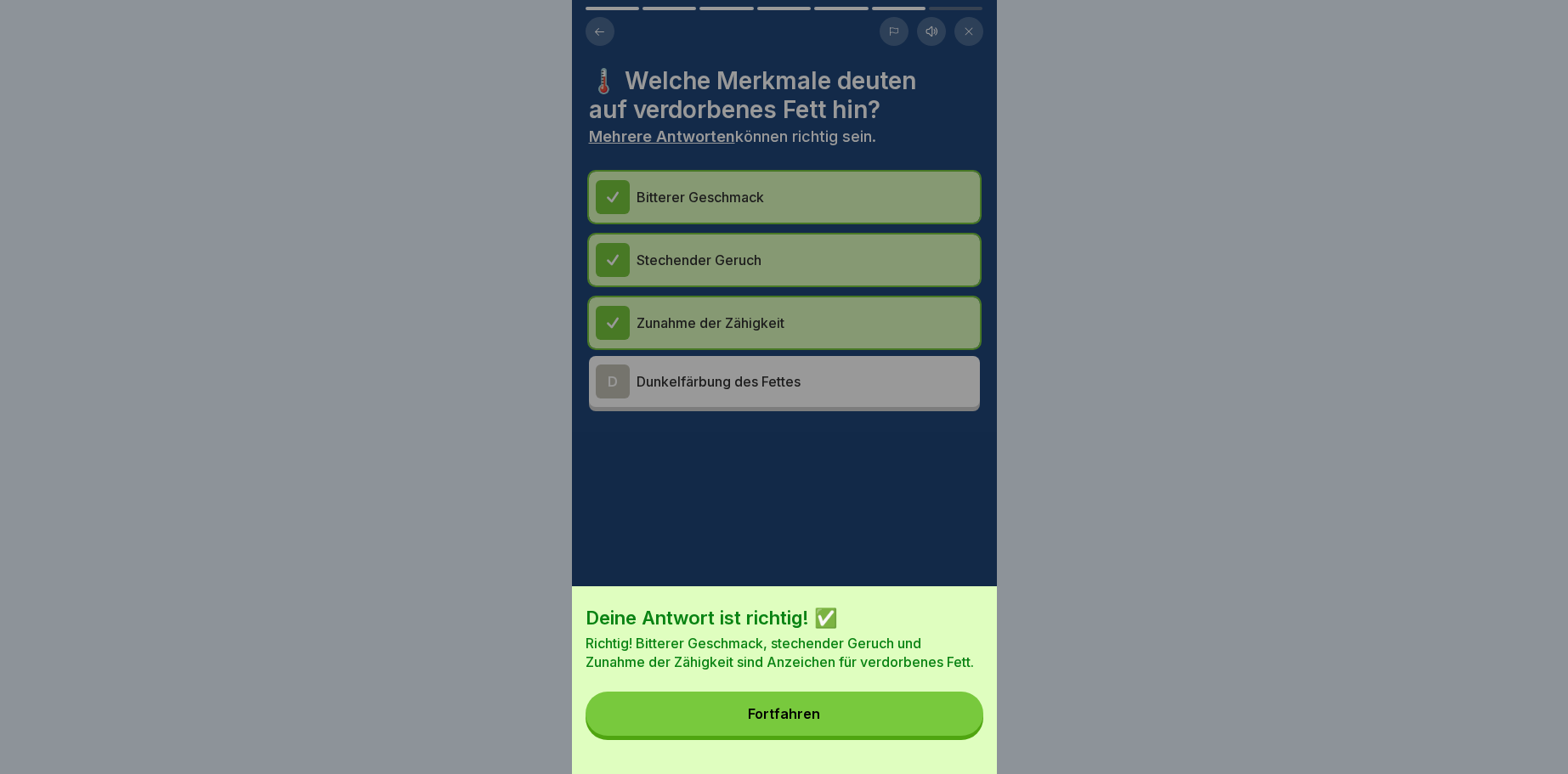
click at [949, 731] on button "Fortfahren" at bounding box center [784, 714] width 397 height 44
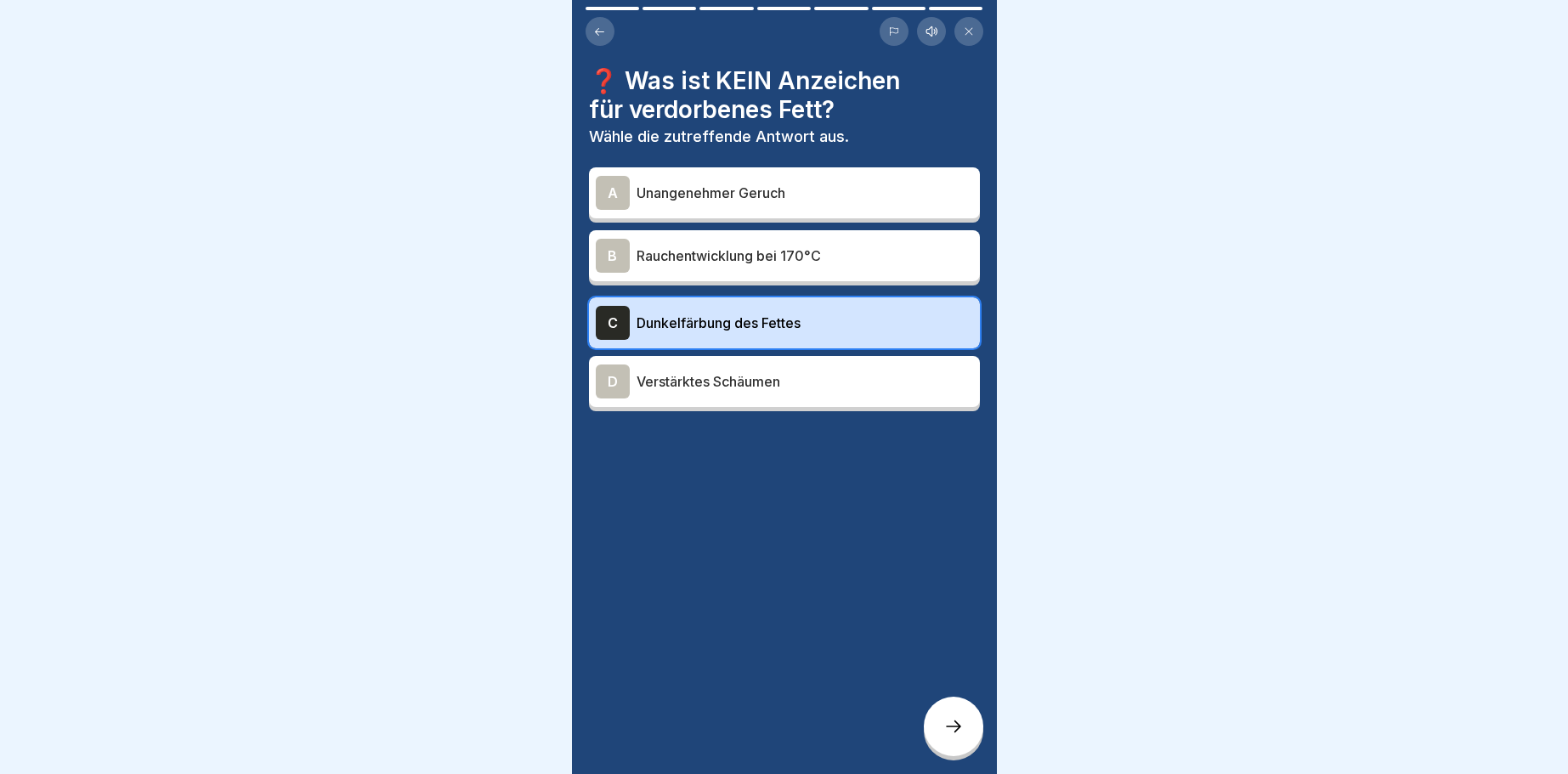
click at [949, 731] on icon at bounding box center [953, 727] width 20 height 20
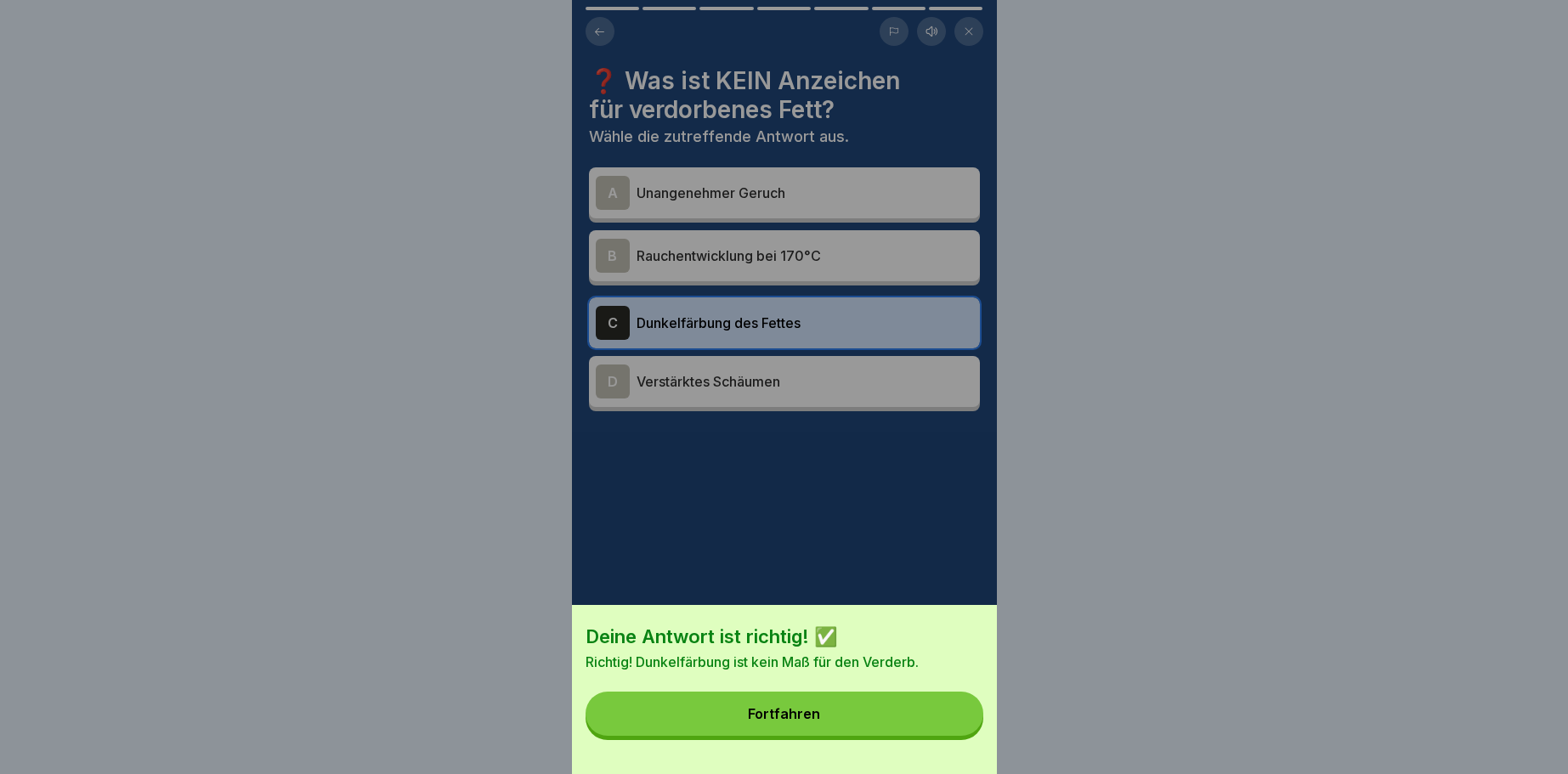
click at [950, 731] on button "Fortfahren" at bounding box center [784, 714] width 397 height 44
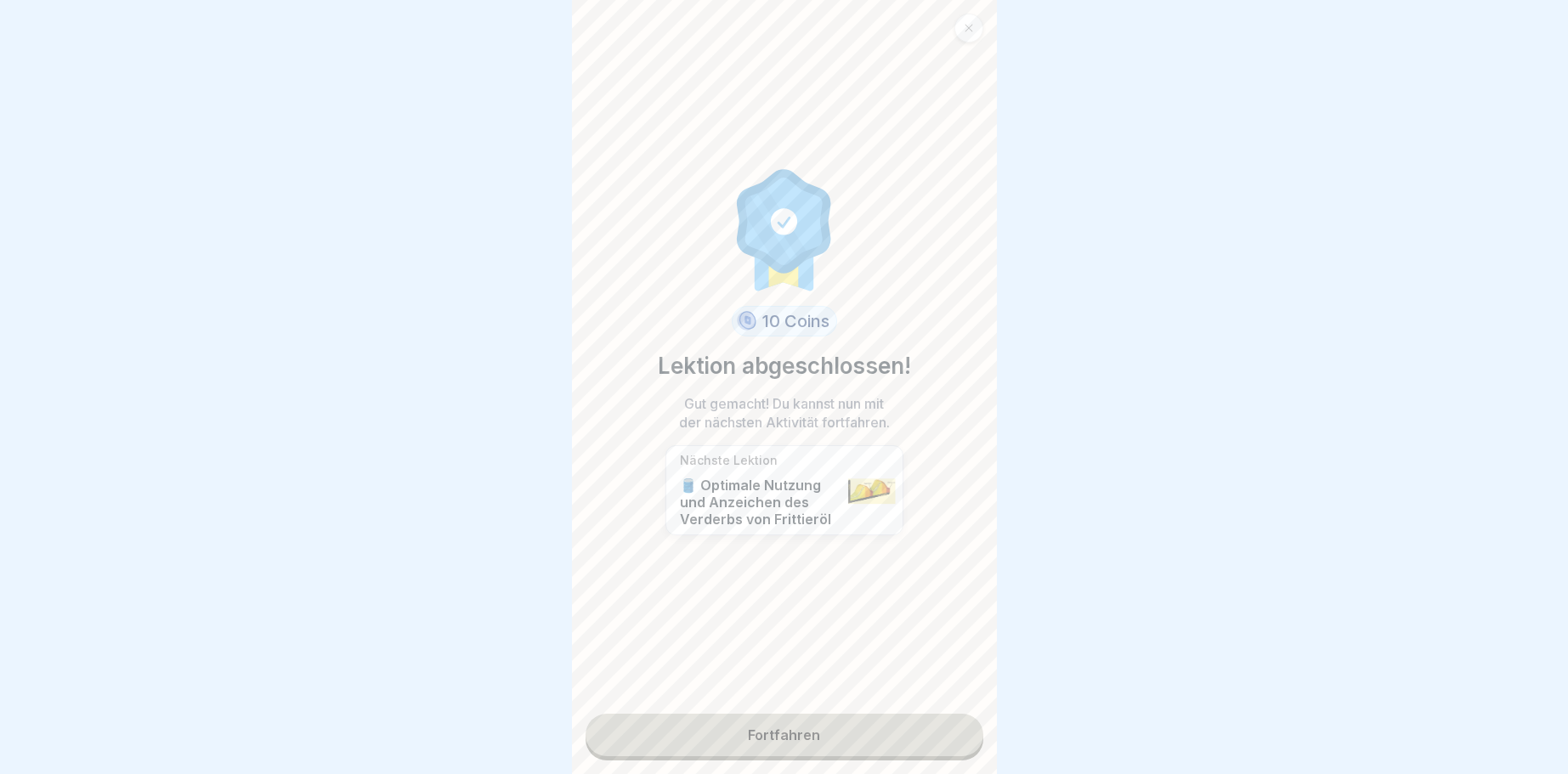
click at [946, 735] on link "Fortfahren" at bounding box center [784, 735] width 397 height 42
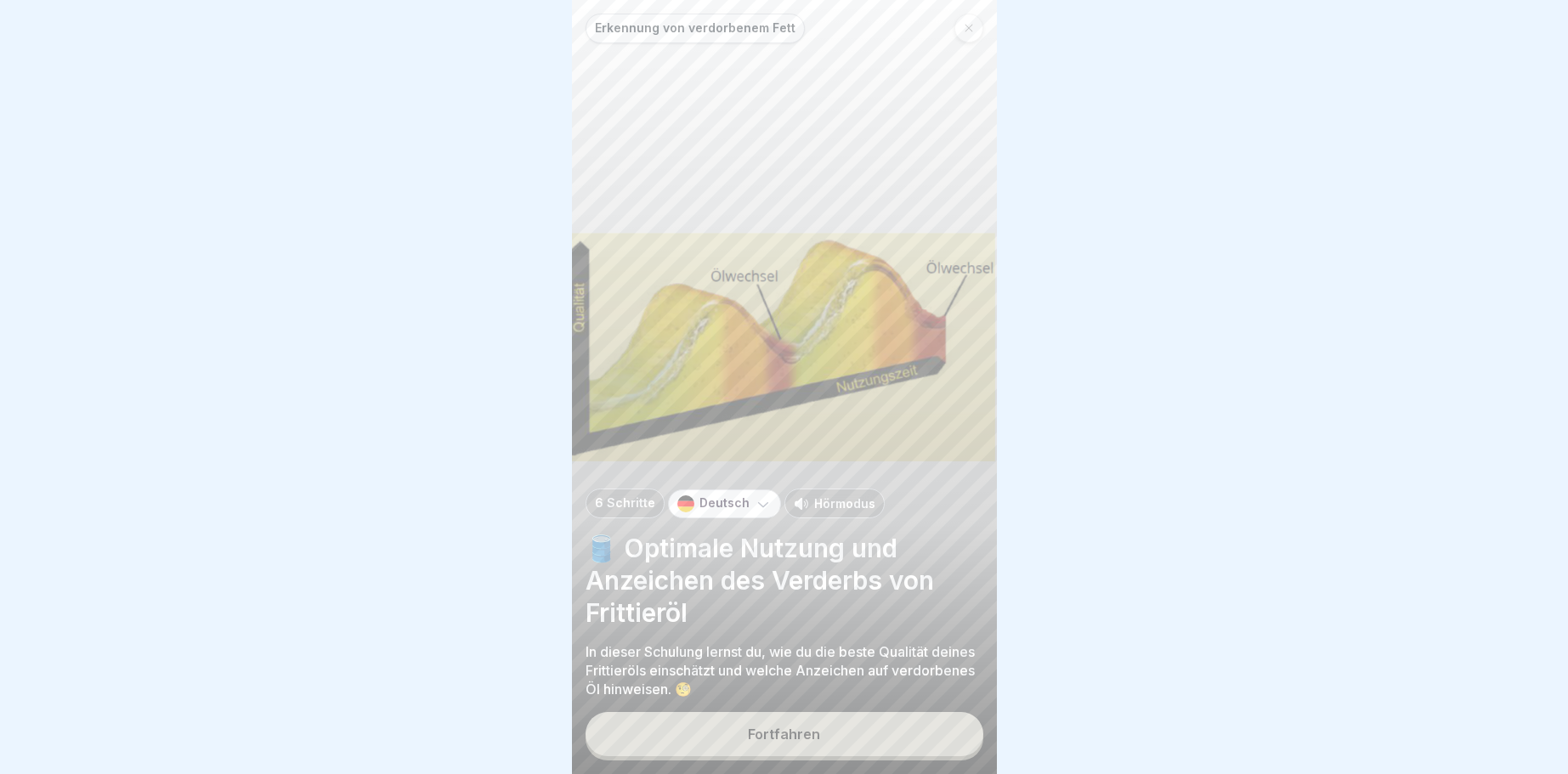
click at [940, 733] on button "Fortfahren" at bounding box center [784, 734] width 397 height 44
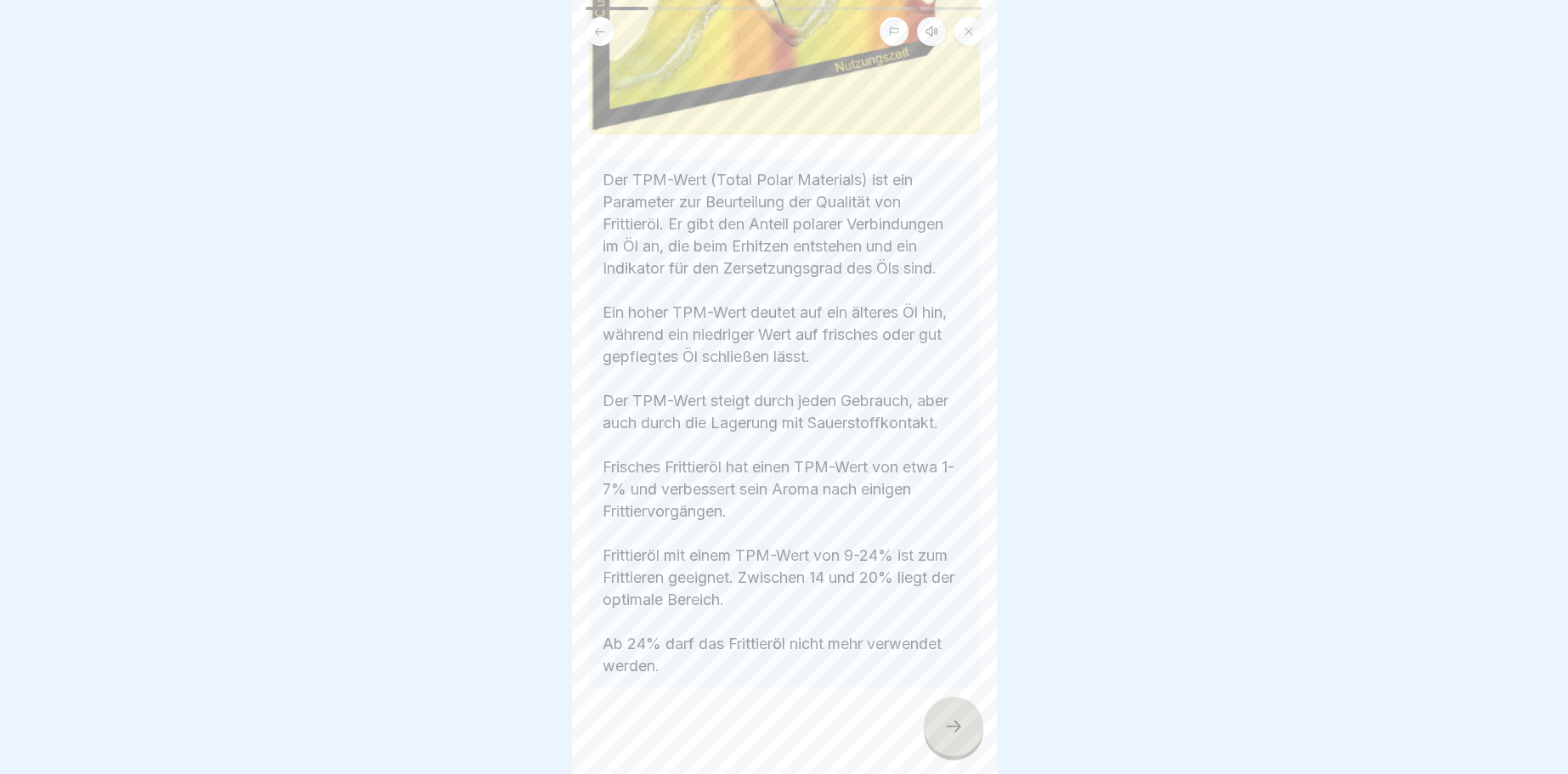
scroll to position [237, 0]
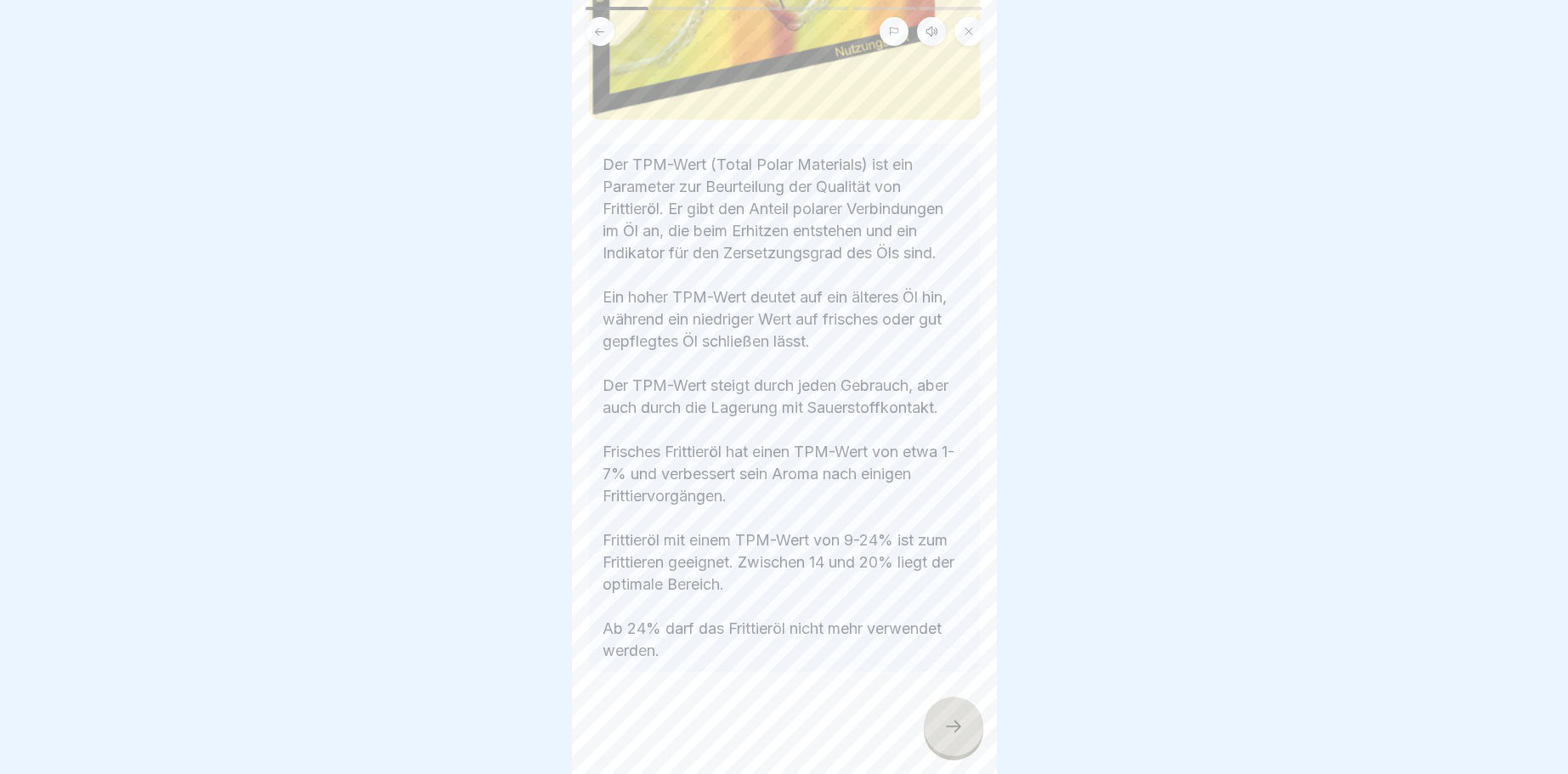
click at [940, 721] on div at bounding box center [953, 727] width 60 height 60
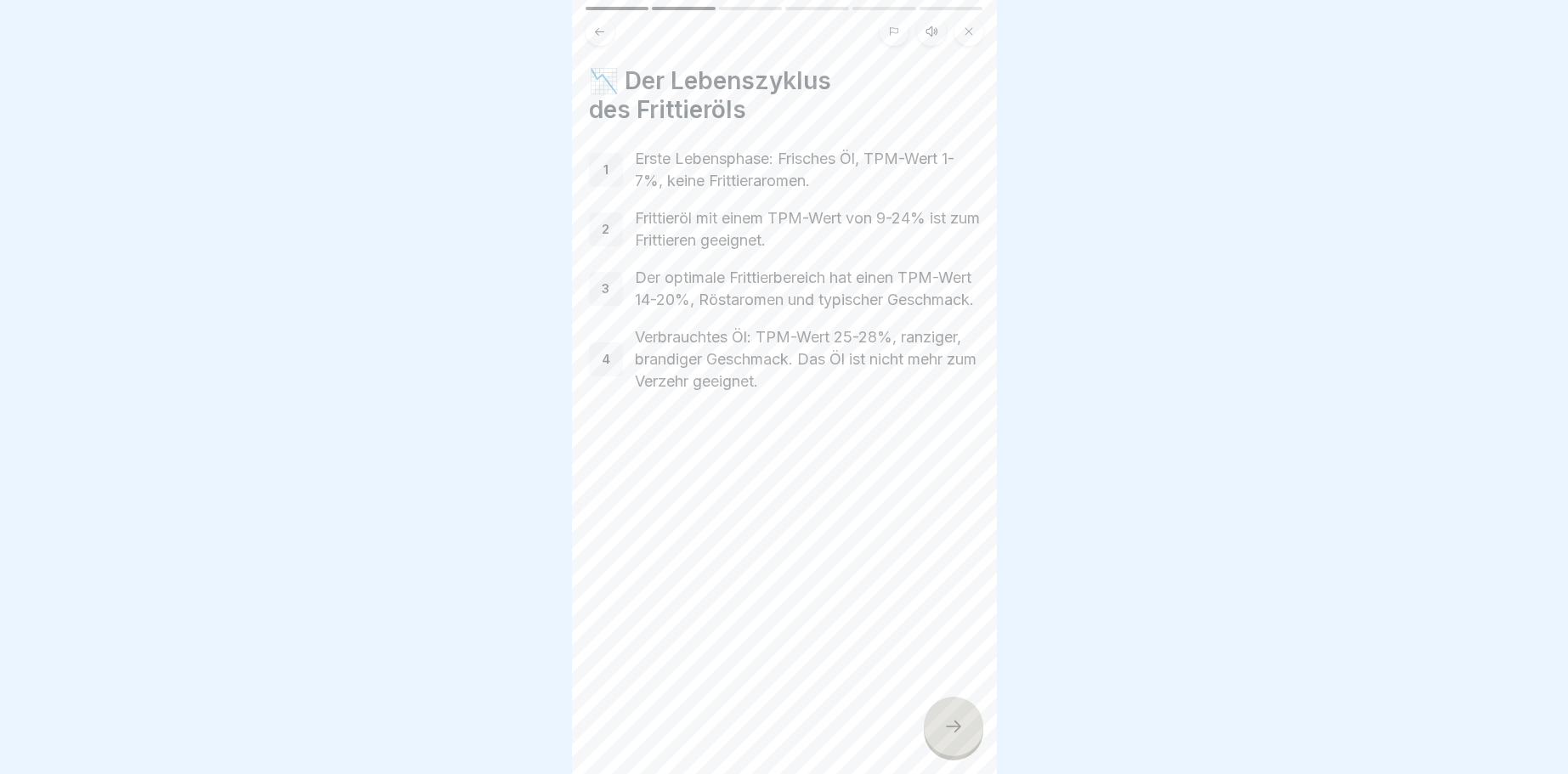
click at [944, 719] on div at bounding box center [953, 727] width 60 height 60
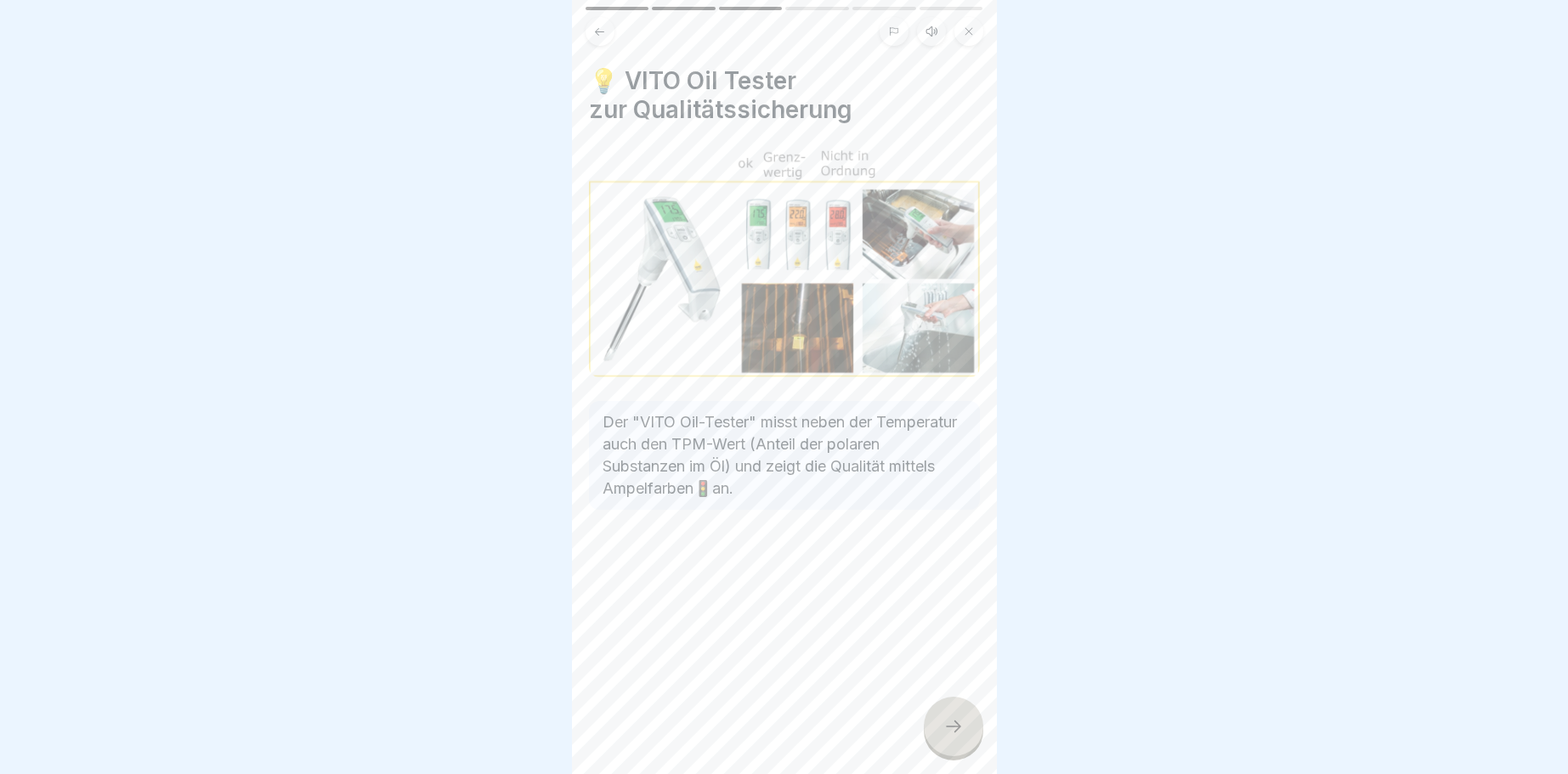
click at [944, 719] on icon at bounding box center [953, 727] width 20 height 20
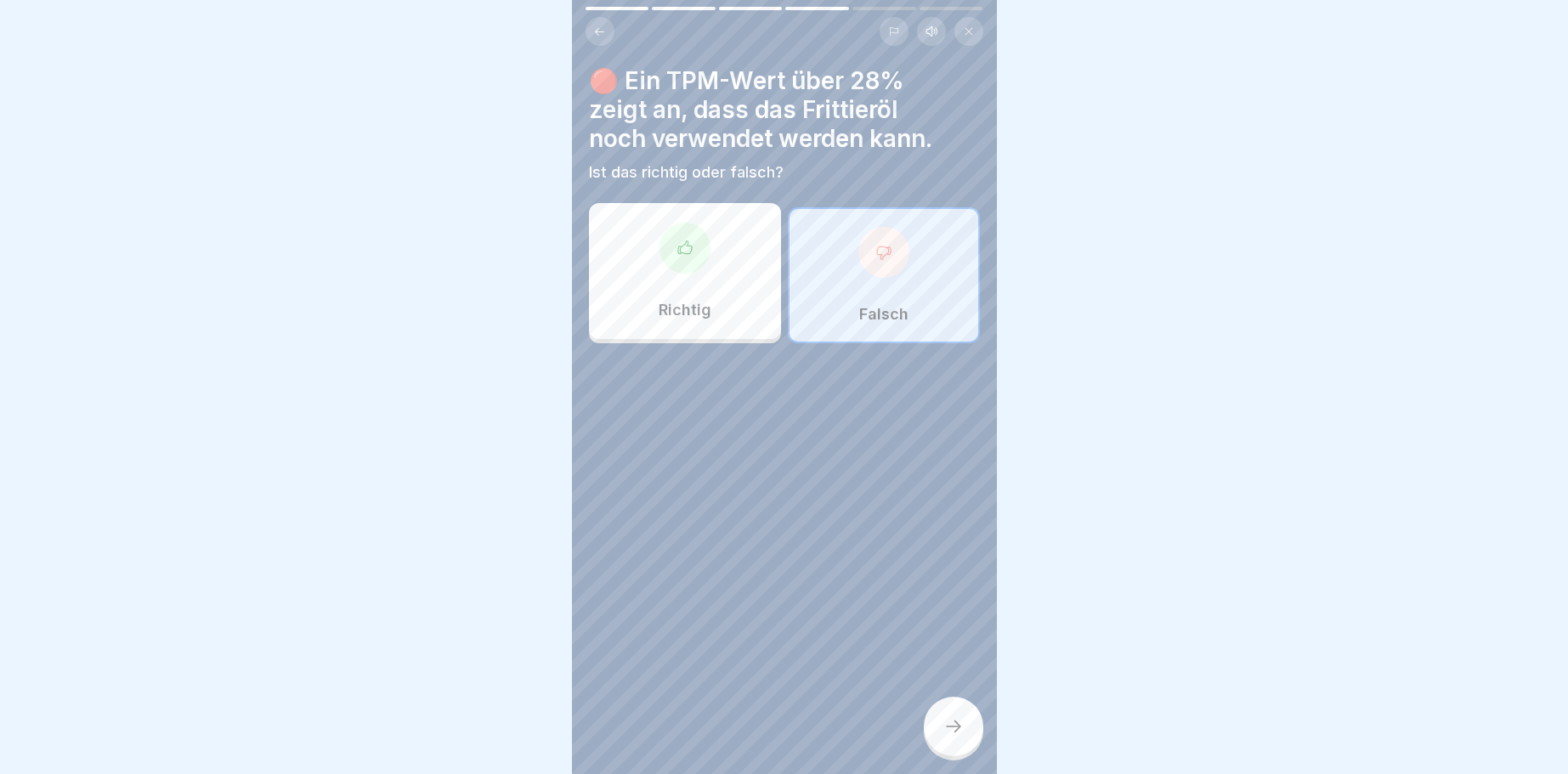
click at [886, 274] on div at bounding box center [884, 252] width 51 height 51
click at [886, 255] on icon at bounding box center [882, 252] width 13 height 12
click at [956, 730] on icon at bounding box center [953, 727] width 20 height 20
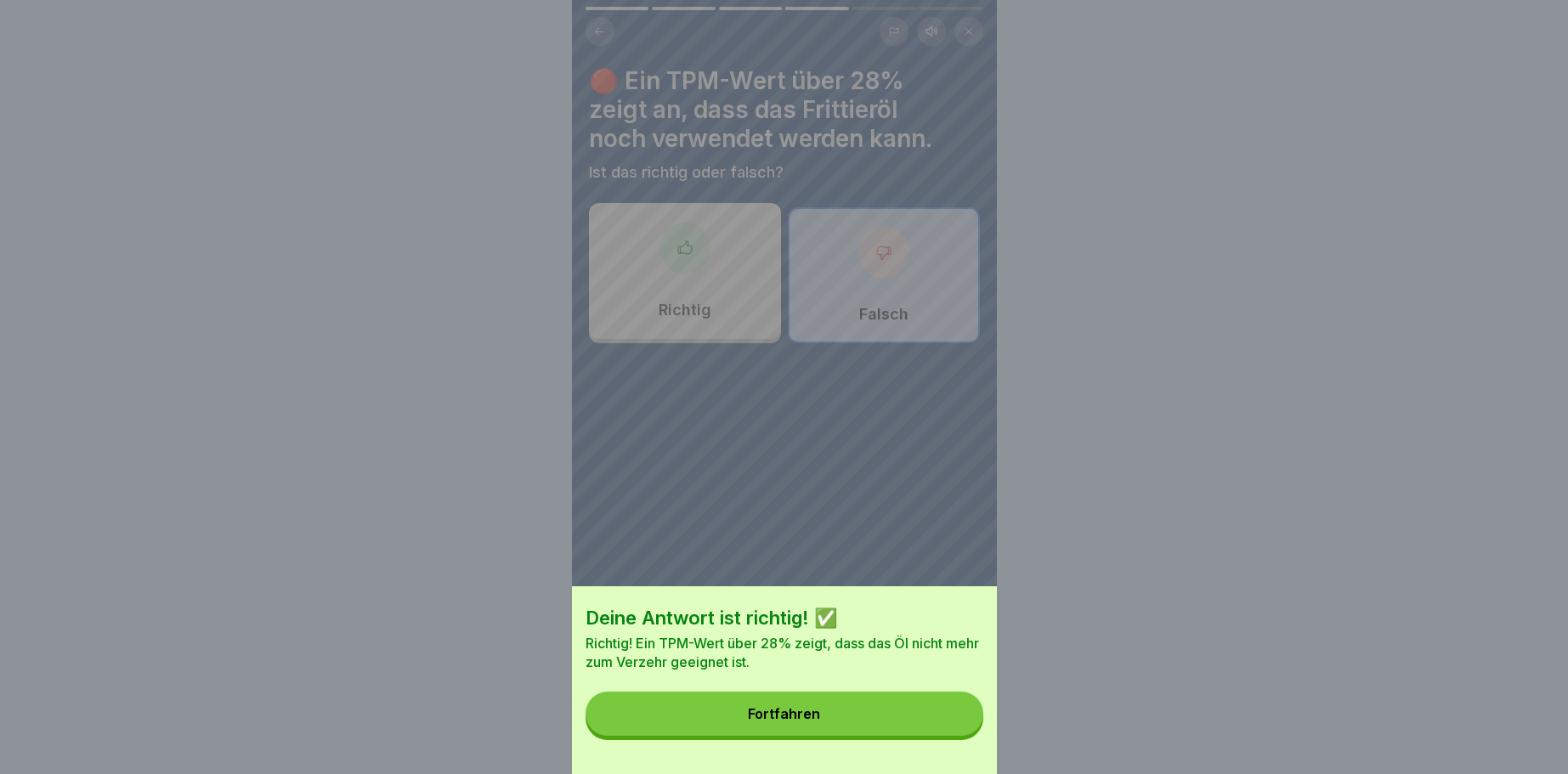
click at [948, 725] on button "Fortfahren" at bounding box center [784, 714] width 397 height 44
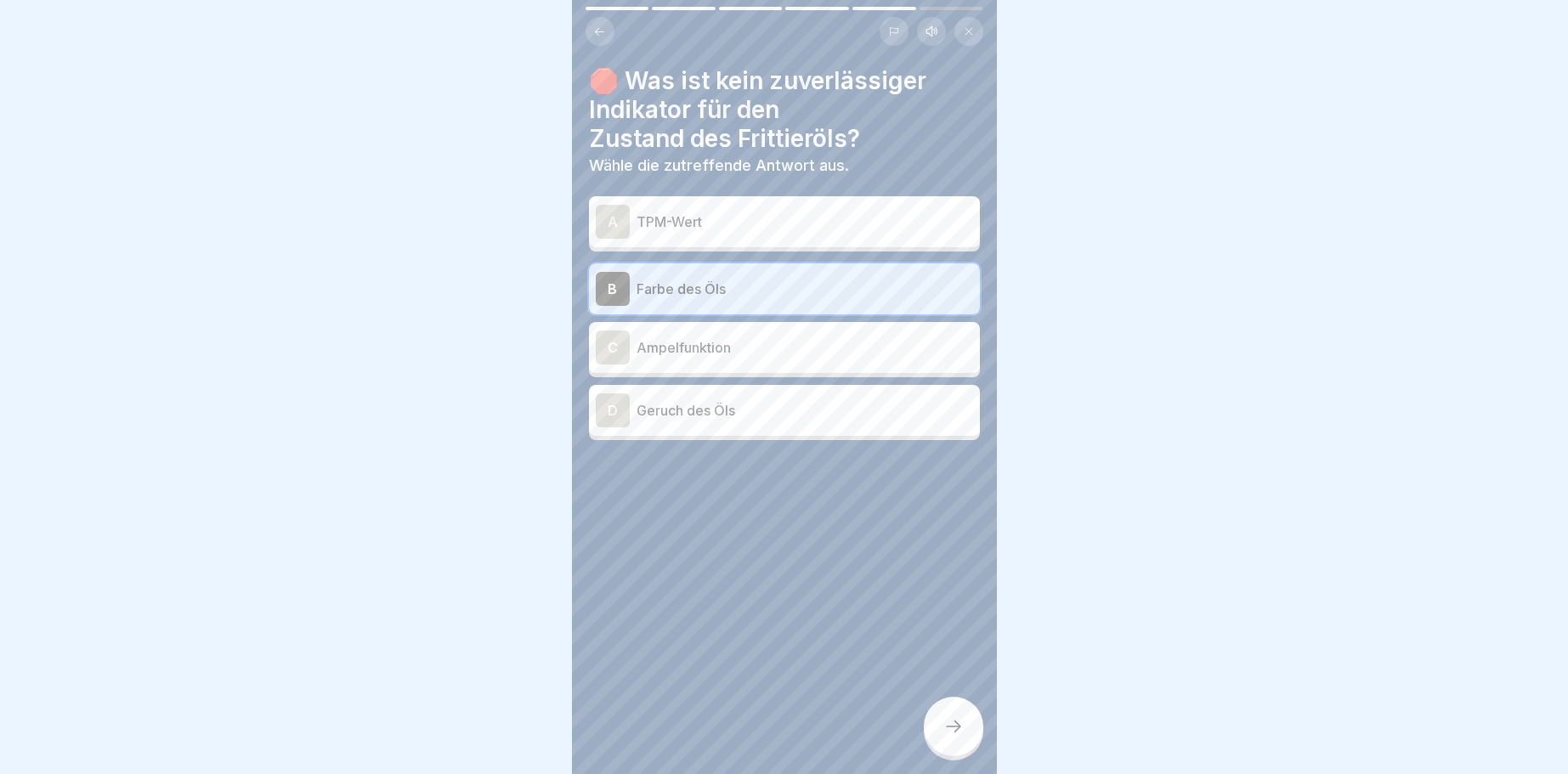
click at [948, 725] on icon at bounding box center [953, 727] width 20 height 20
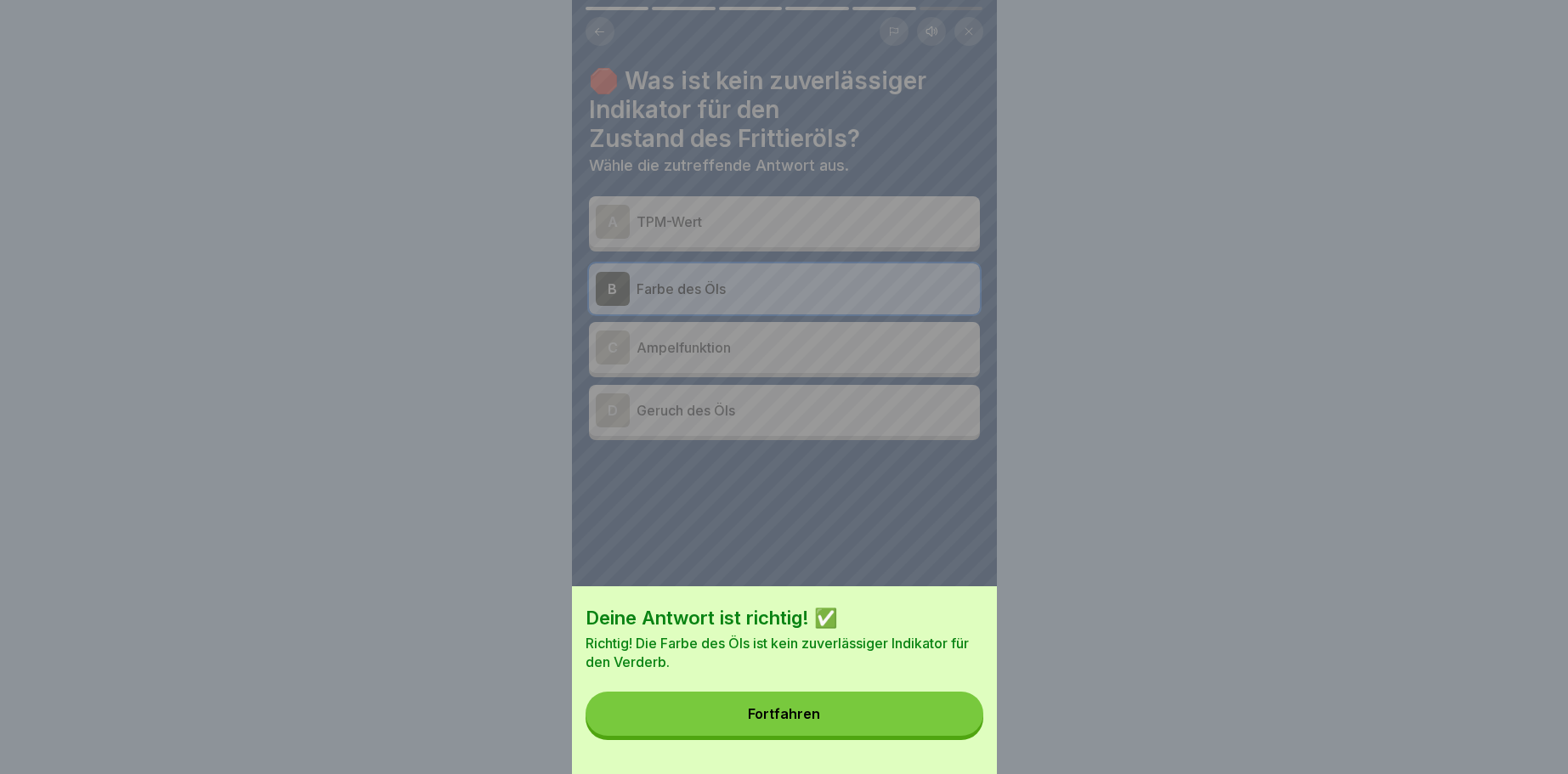
click at [948, 725] on button "Fortfahren" at bounding box center [784, 714] width 397 height 44
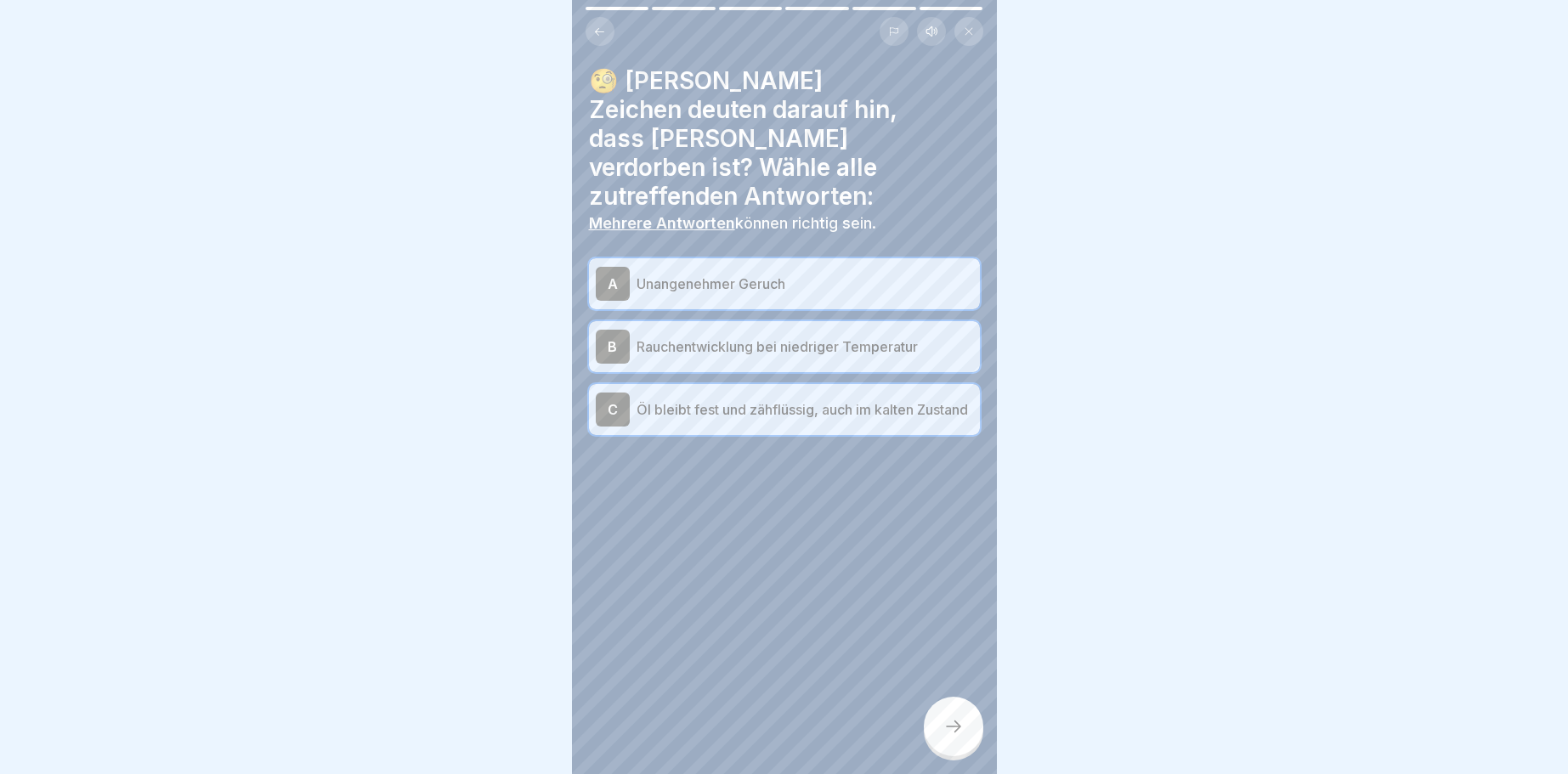
click at [953, 734] on icon at bounding box center [953, 727] width 20 height 20
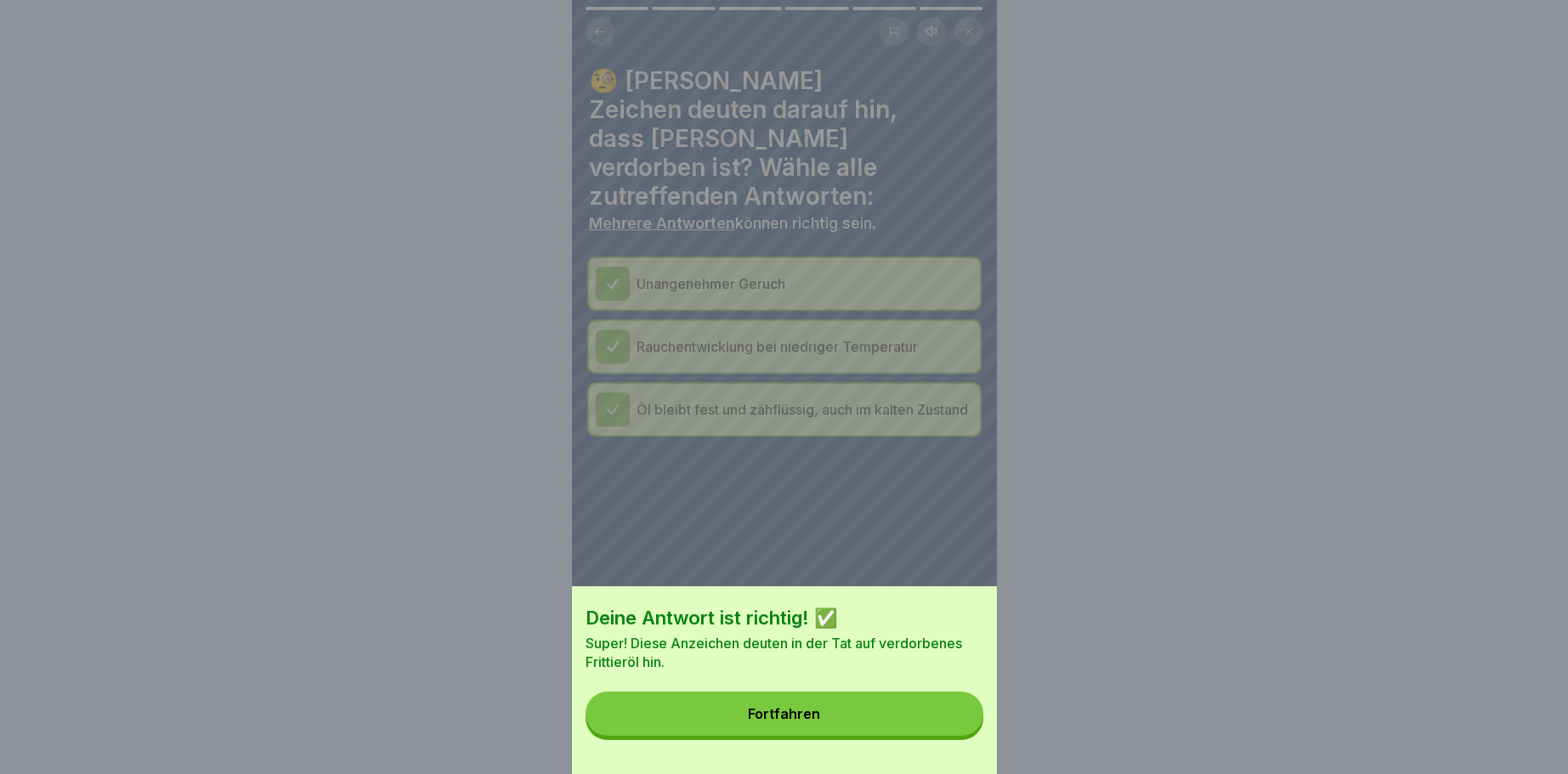
click at [940, 717] on button "Fortfahren" at bounding box center [784, 714] width 397 height 44
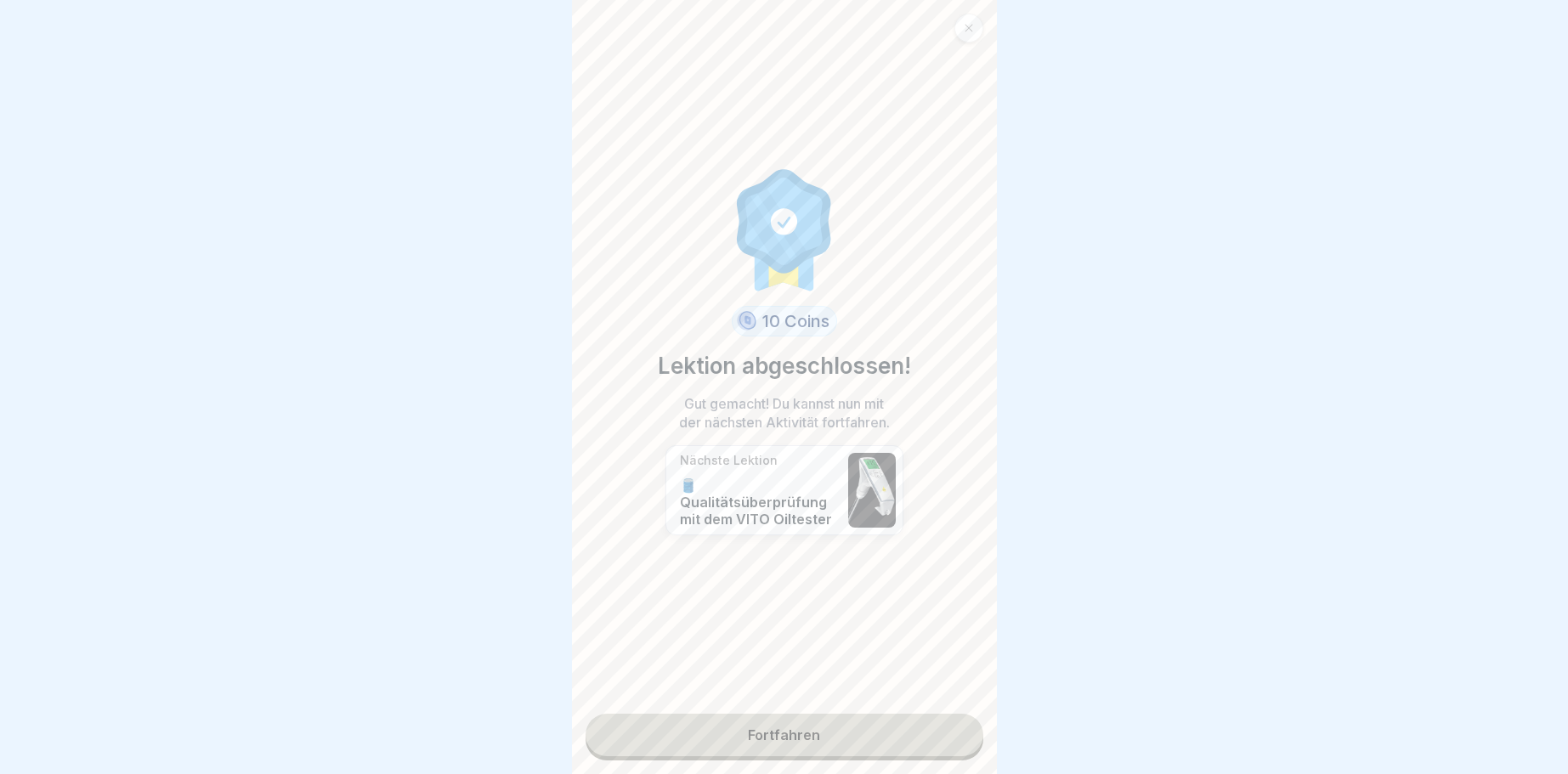
click at [933, 727] on link "Fortfahren" at bounding box center [784, 735] width 397 height 42
click at [808, 733] on link "Fortfahren" at bounding box center [784, 735] width 397 height 42
click at [802, 736] on link "Fortfahren" at bounding box center [784, 735] width 397 height 42
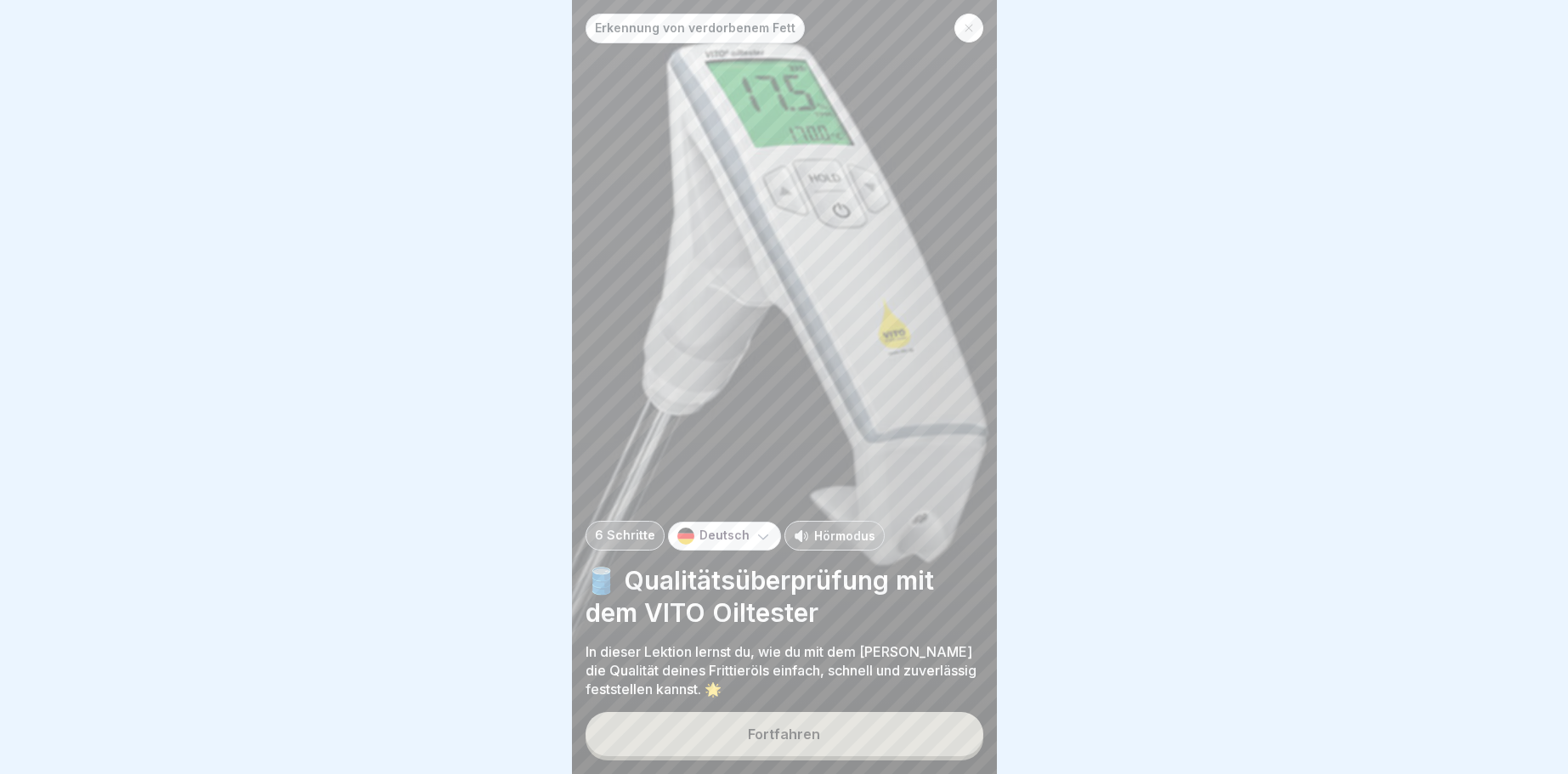
click at [874, 728] on button "Fortfahren" at bounding box center [784, 734] width 397 height 44
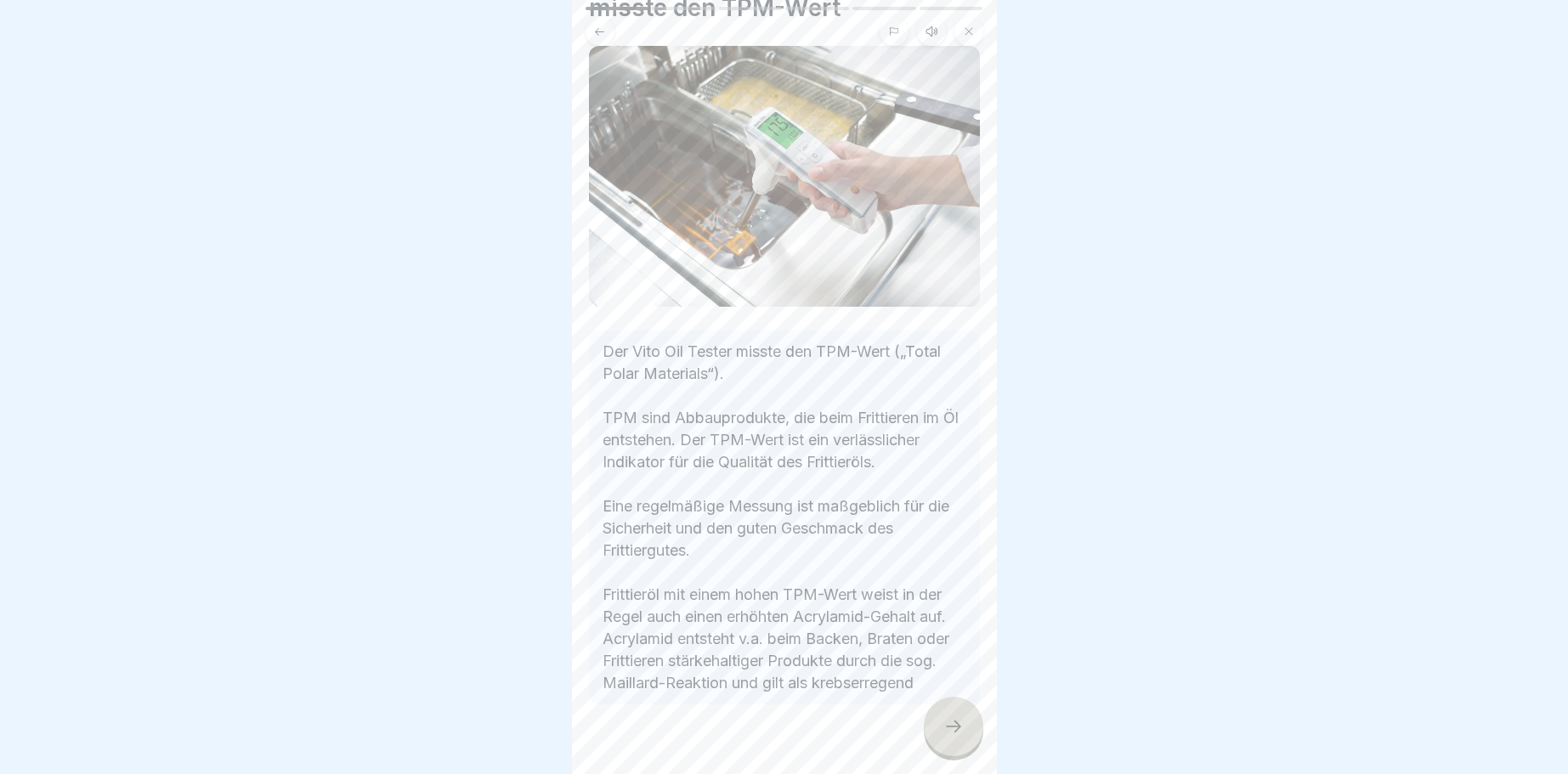
scroll to position [135, 0]
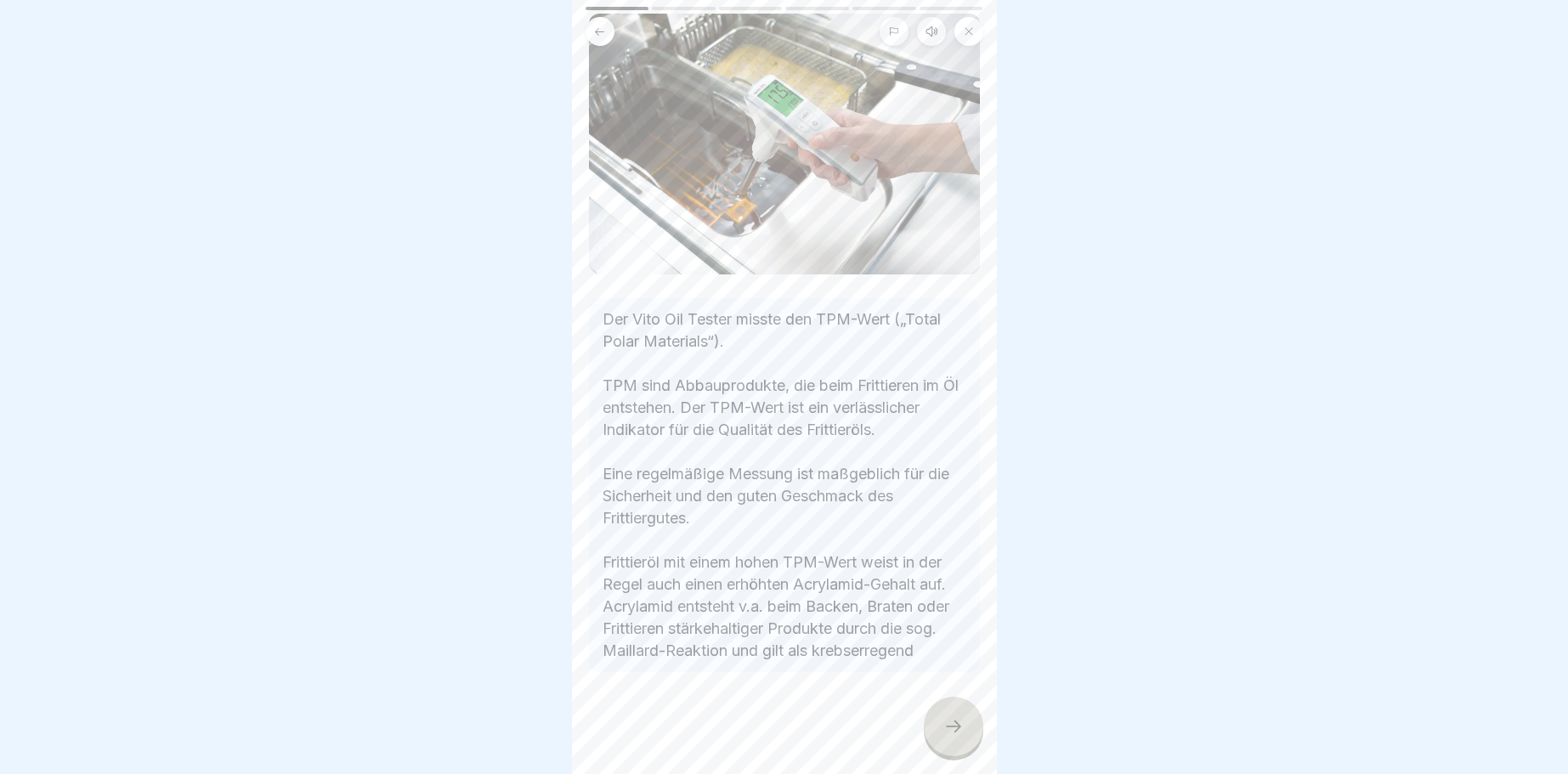
click at [952, 733] on icon at bounding box center [953, 727] width 20 height 20
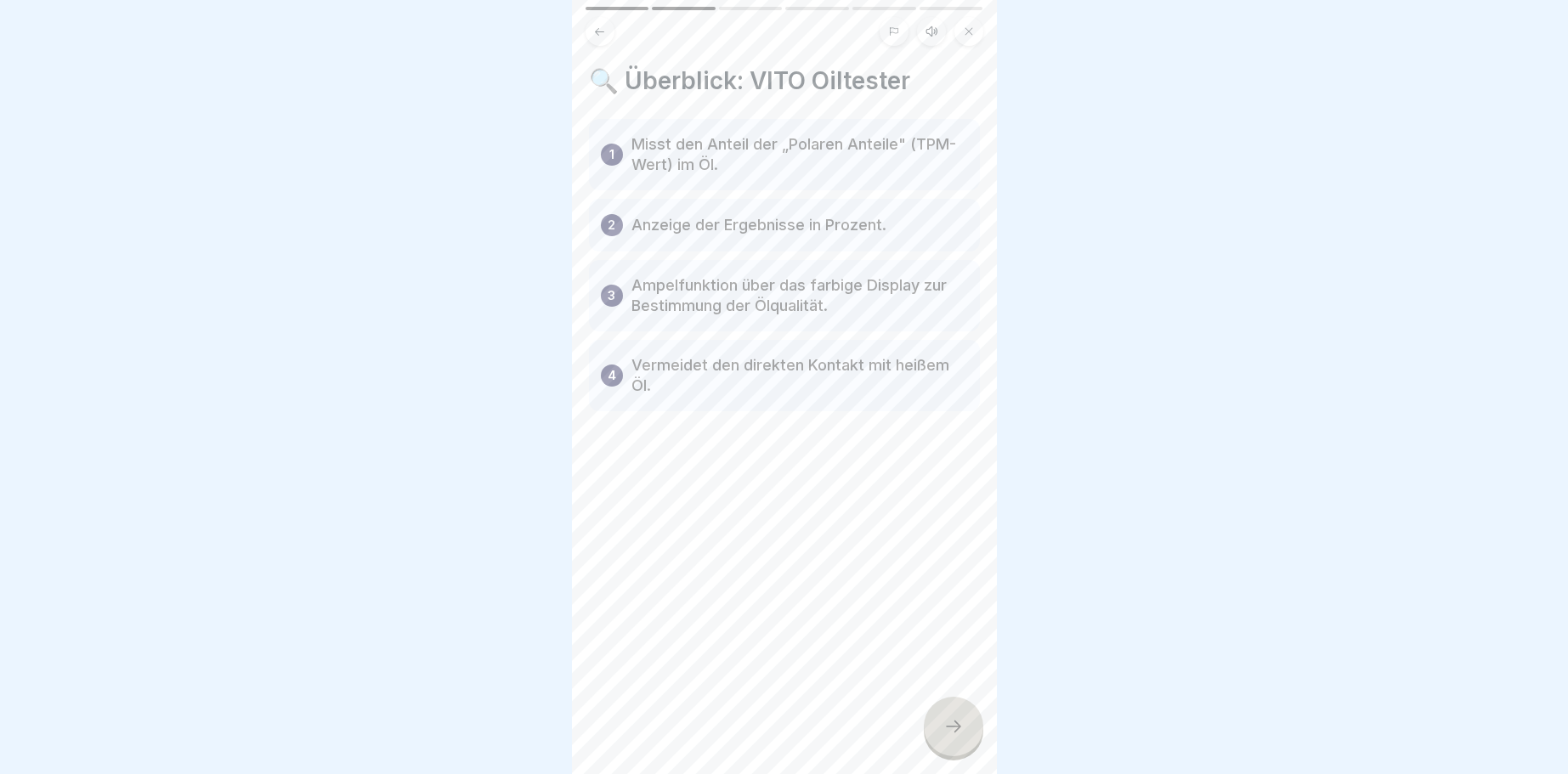
click at [955, 729] on icon at bounding box center [953, 727] width 20 height 20
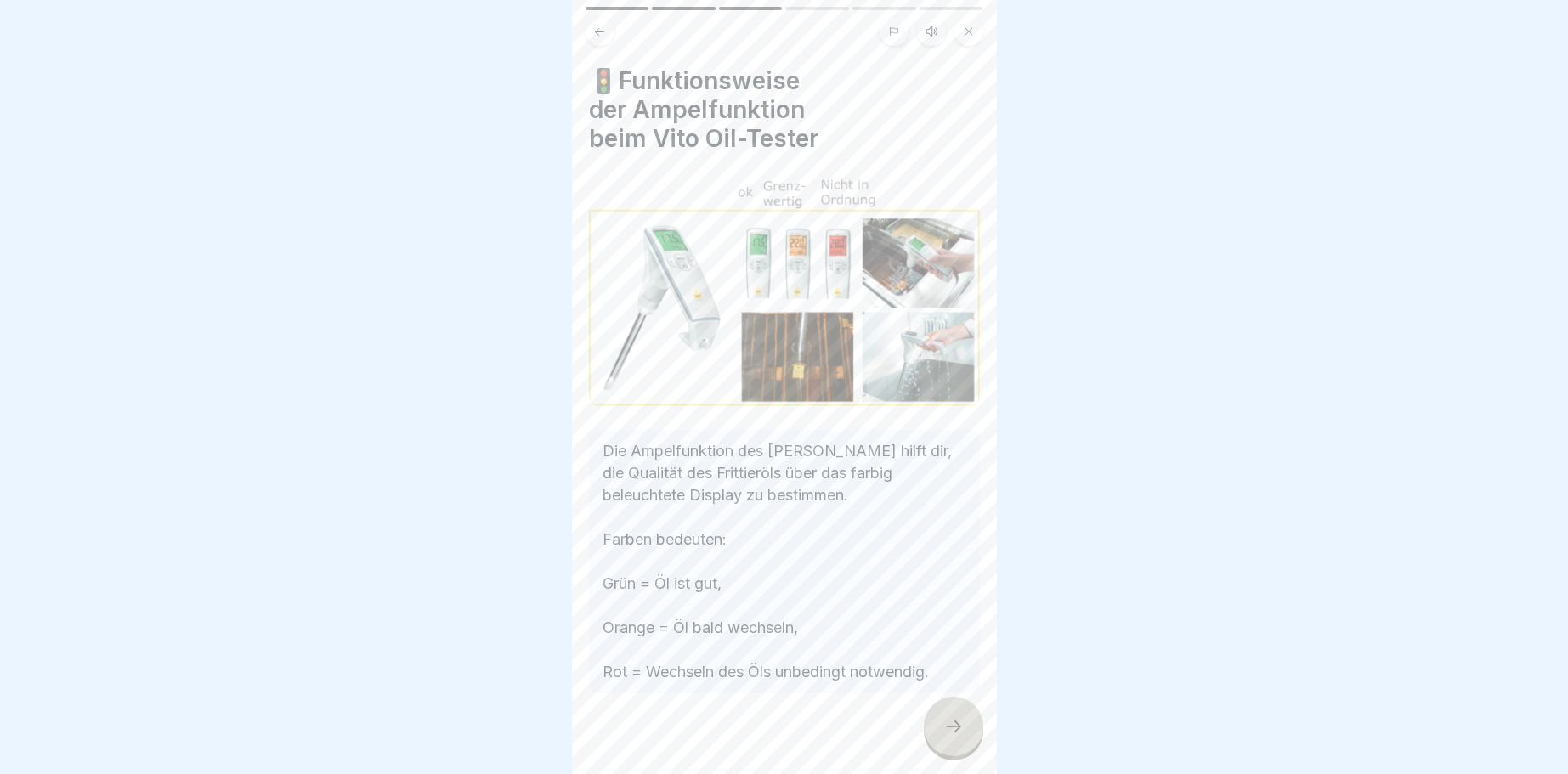
click at [955, 729] on icon at bounding box center [953, 727] width 20 height 20
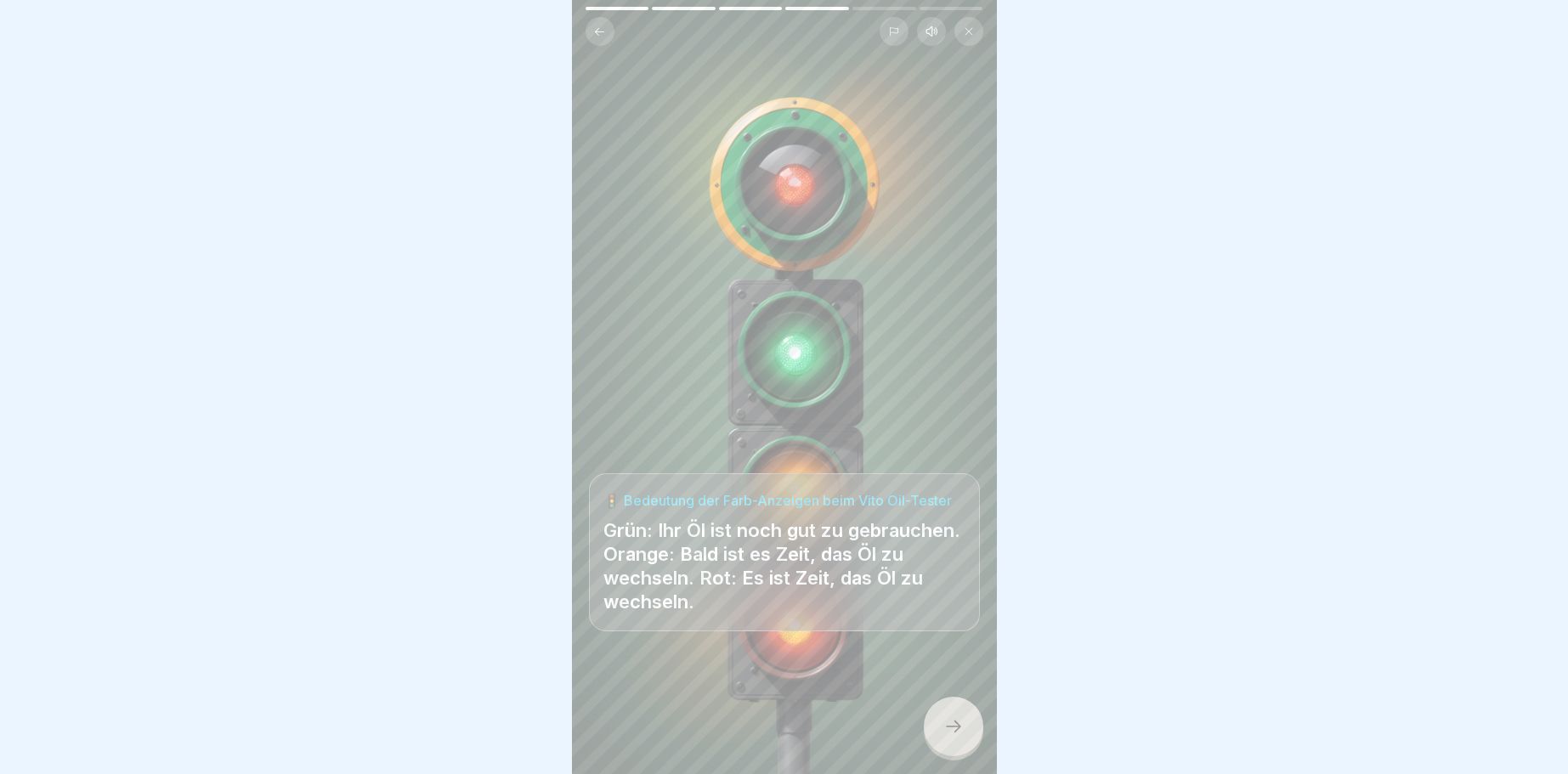
click at [955, 729] on icon at bounding box center [953, 727] width 20 height 20
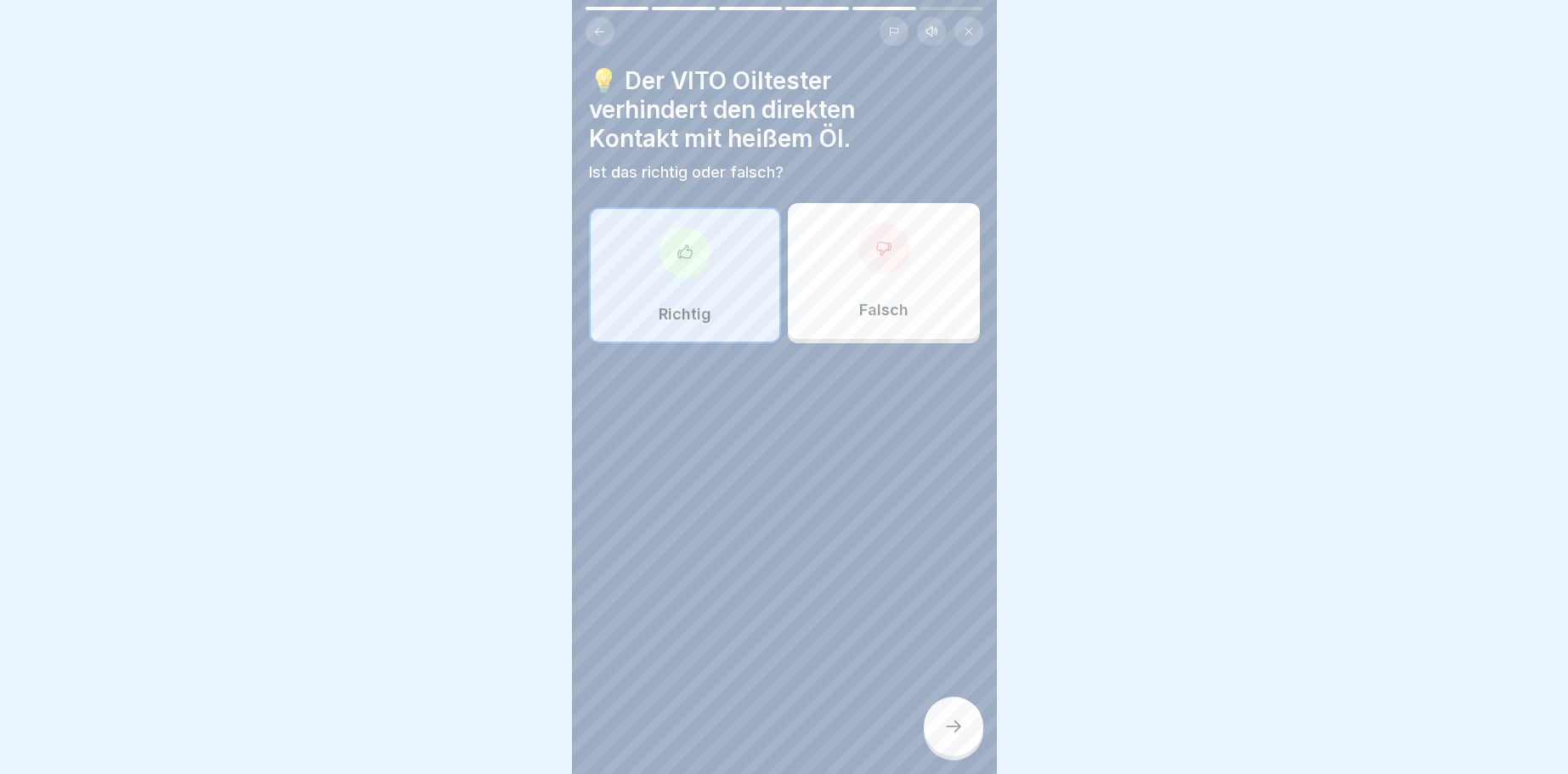
click at [679, 263] on div at bounding box center [685, 252] width 51 height 51
click at [947, 728] on icon at bounding box center [953, 727] width 20 height 20
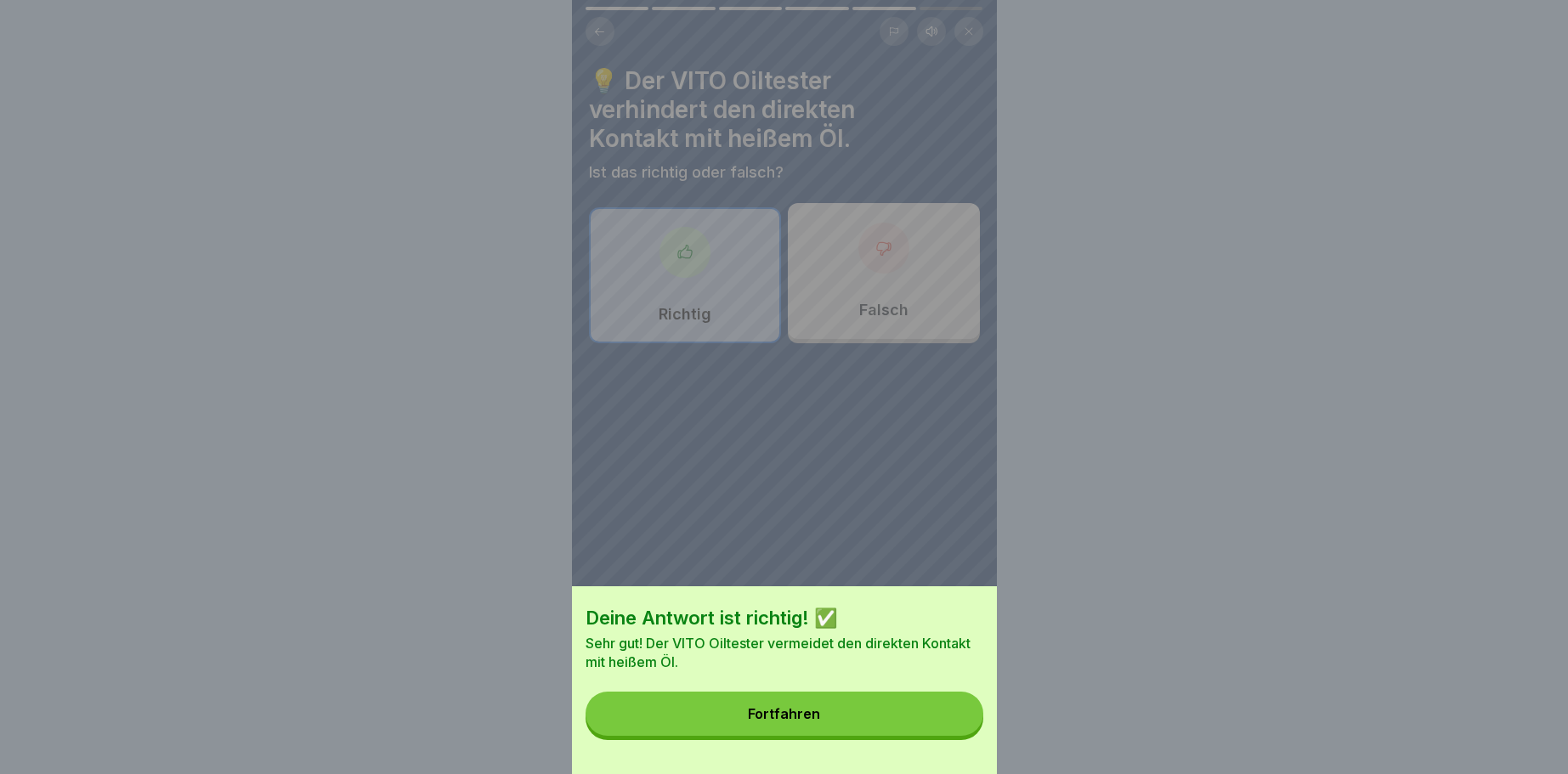
click at [936, 732] on button "Fortfahren" at bounding box center [784, 714] width 397 height 44
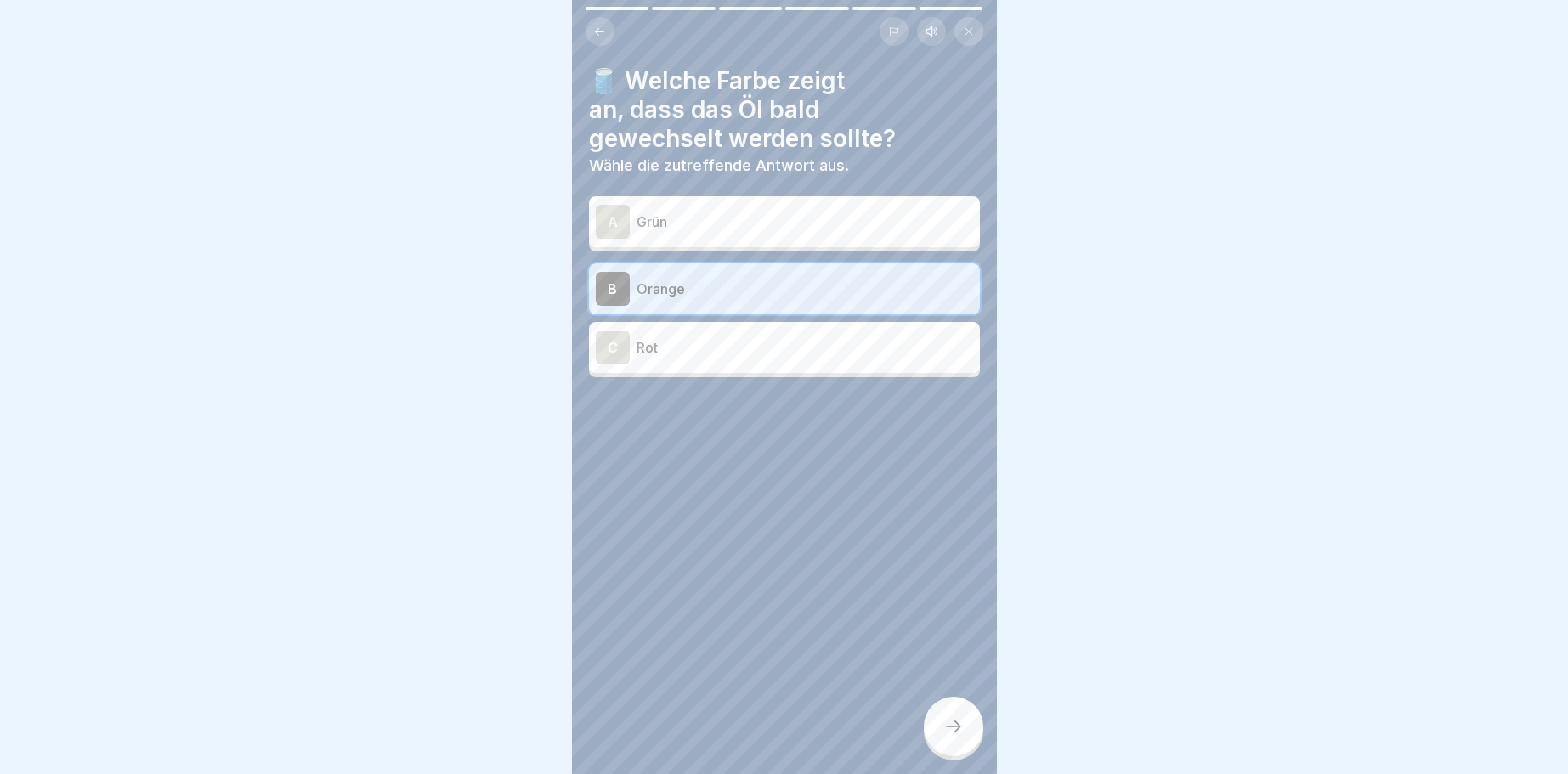
click at [965, 737] on div at bounding box center [953, 727] width 60 height 60
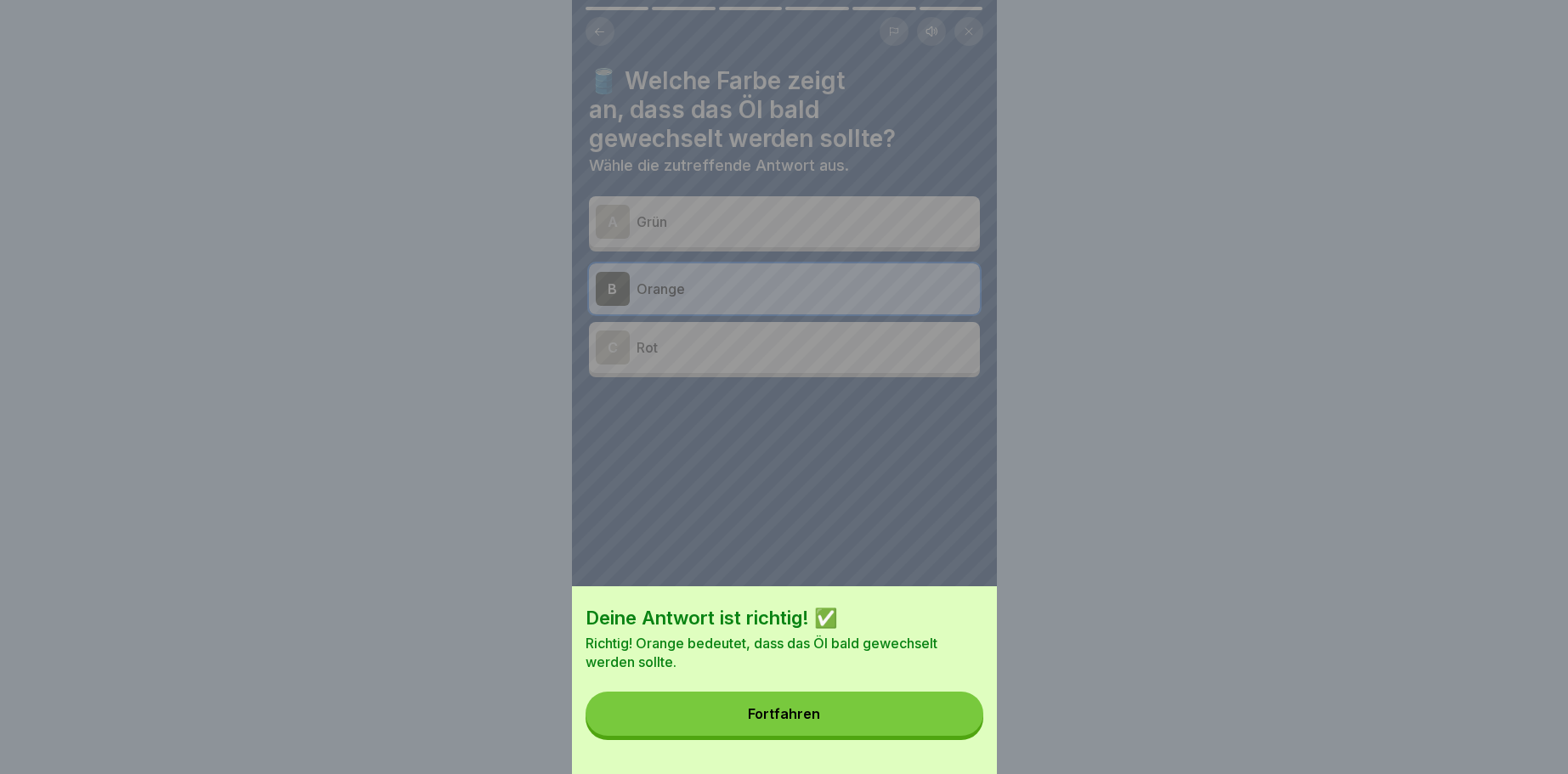
click at [966, 735] on div "Deine Antwort ist richtig! ✅ Richtig! Orange bedeutet, dass das Öl bald gewechs…" at bounding box center [784, 681] width 425 height 188
click at [956, 711] on button "Fortfahren" at bounding box center [784, 714] width 397 height 44
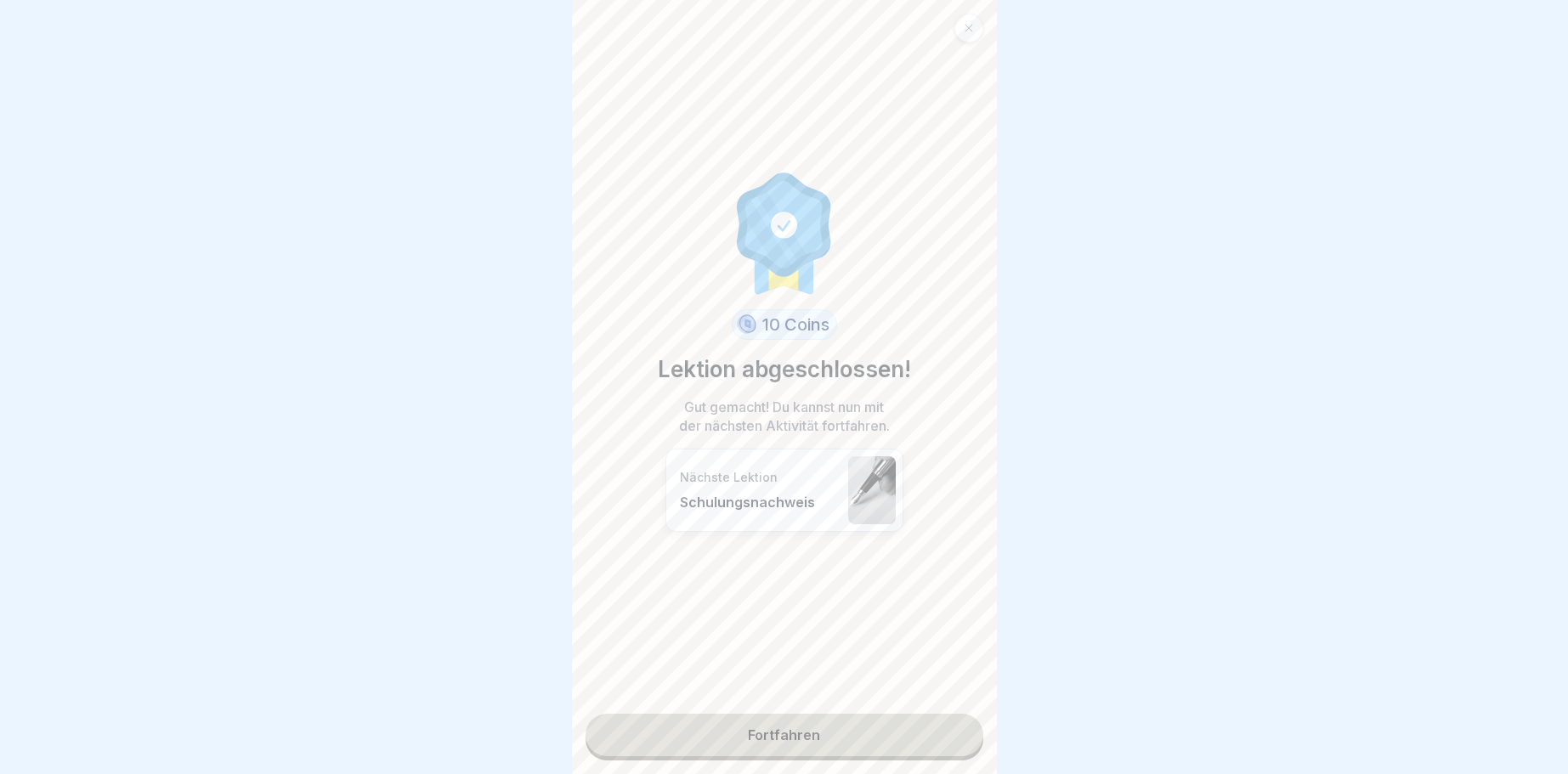
click at [933, 727] on link "Fortfahren" at bounding box center [784, 735] width 397 height 42
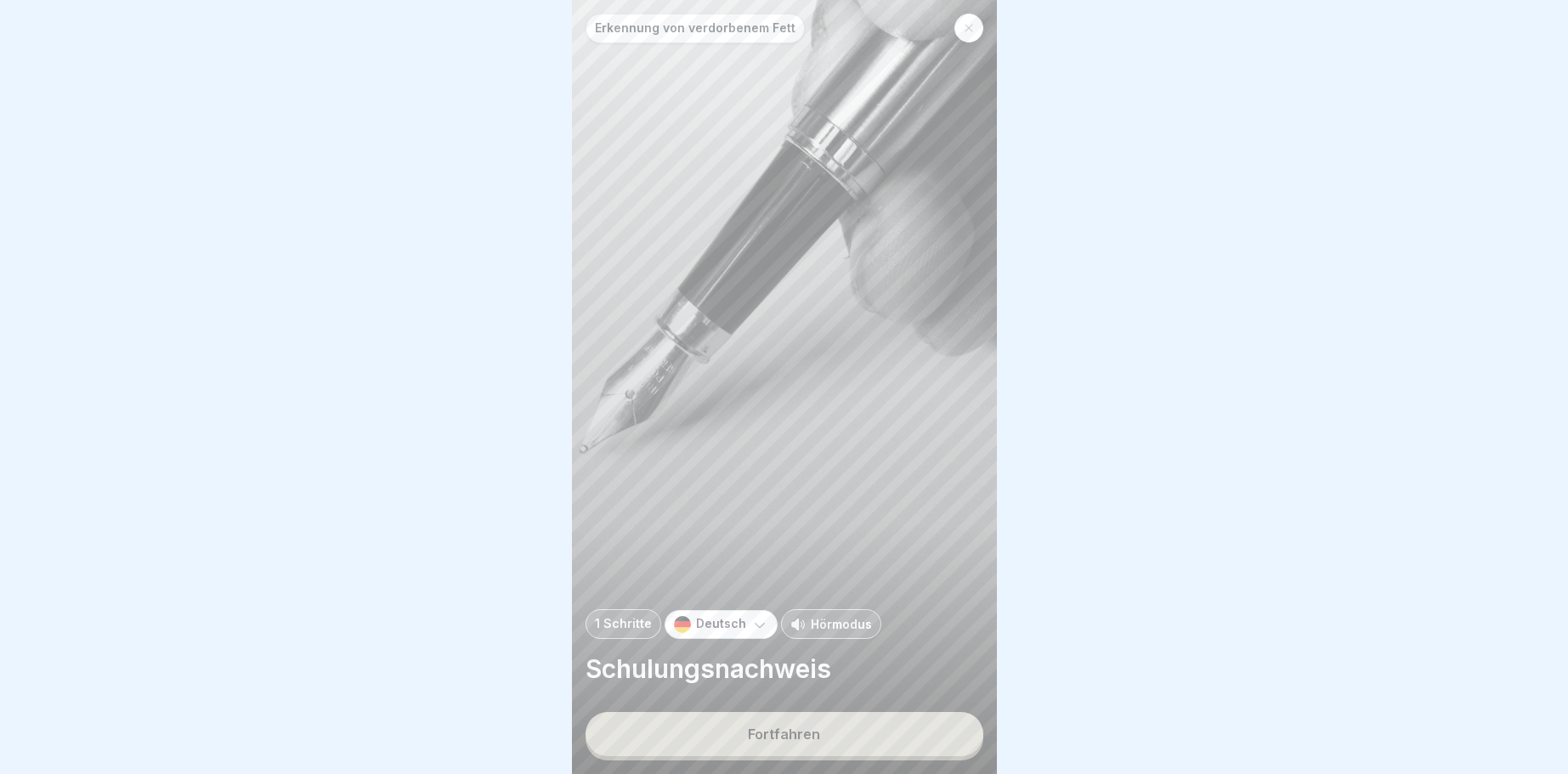
click at [932, 729] on button "Fortfahren" at bounding box center [784, 734] width 397 height 44
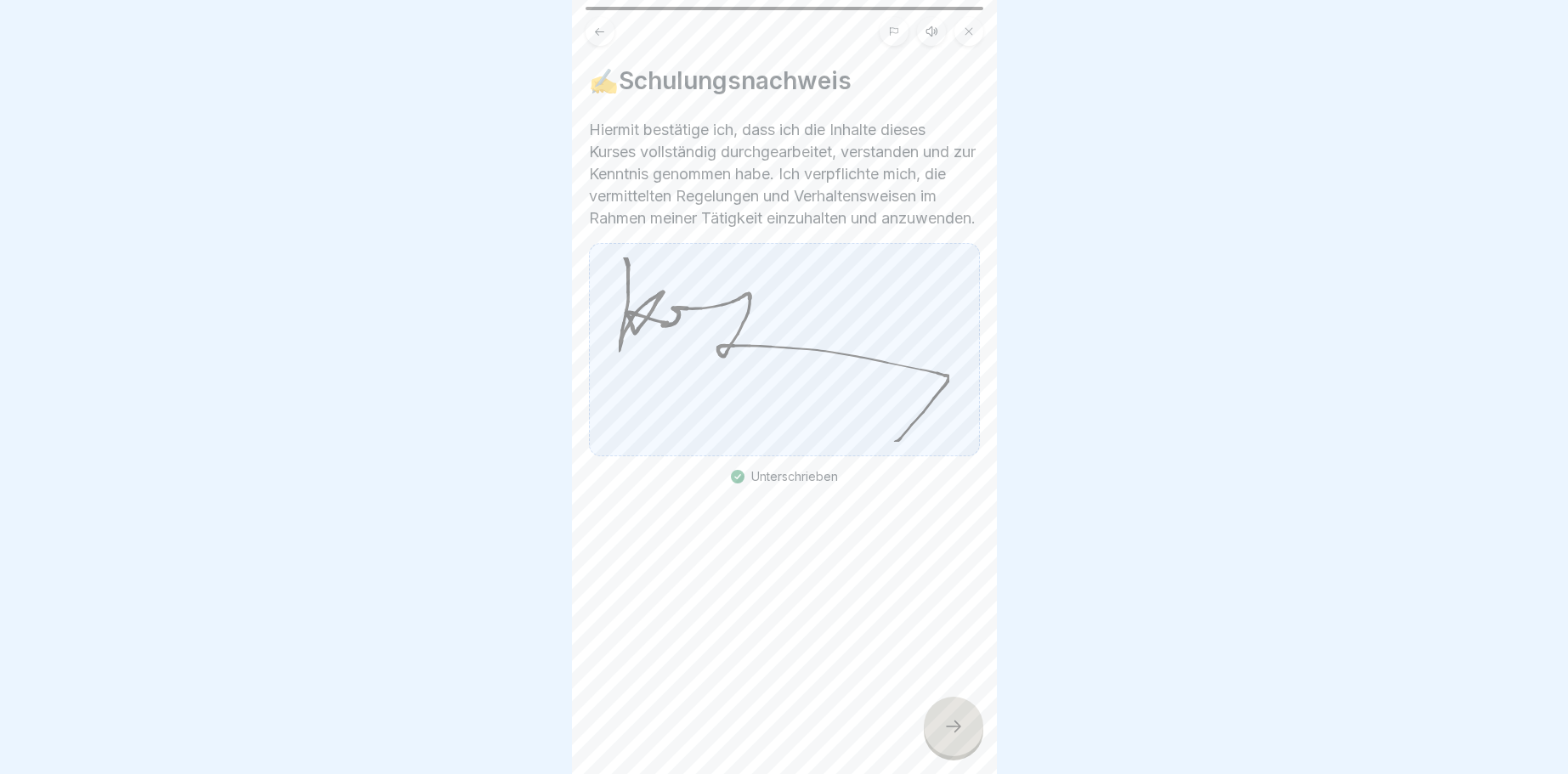
click at [944, 724] on icon at bounding box center [953, 727] width 20 height 20
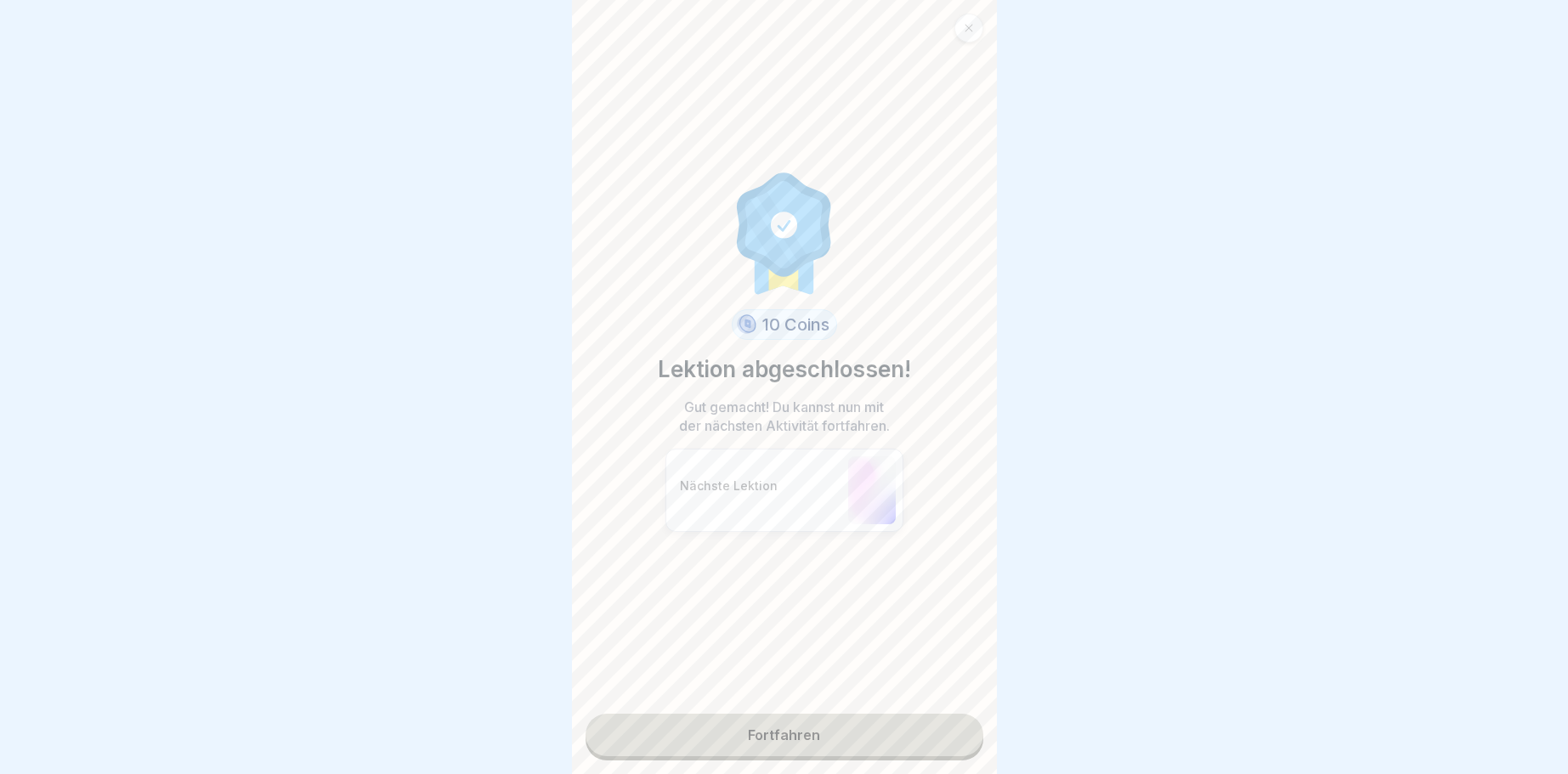
click at [944, 726] on link "Fortfahren" at bounding box center [784, 735] width 397 height 42
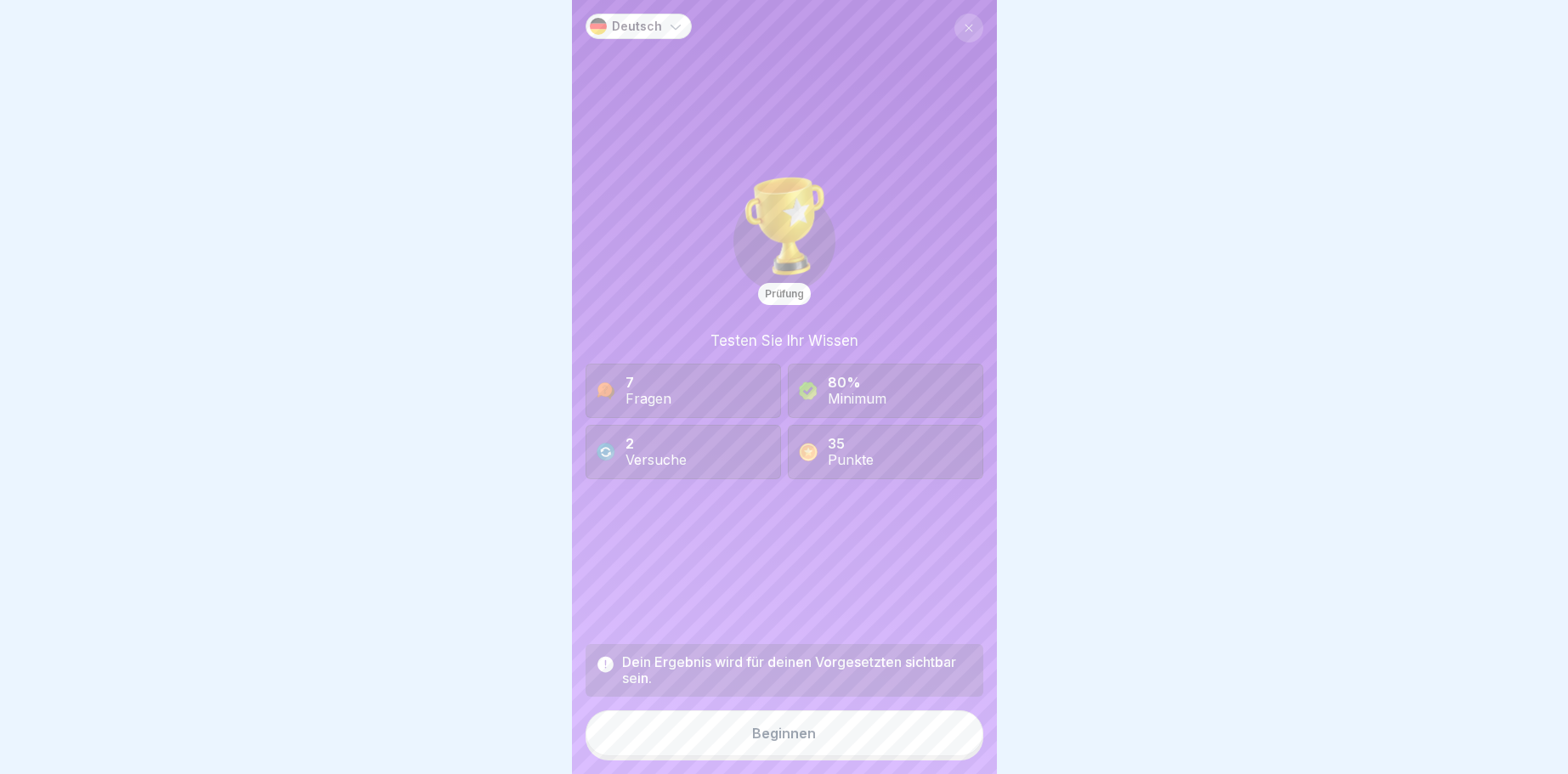
click at [944, 726] on button "Beginnen" at bounding box center [784, 734] width 397 height 46
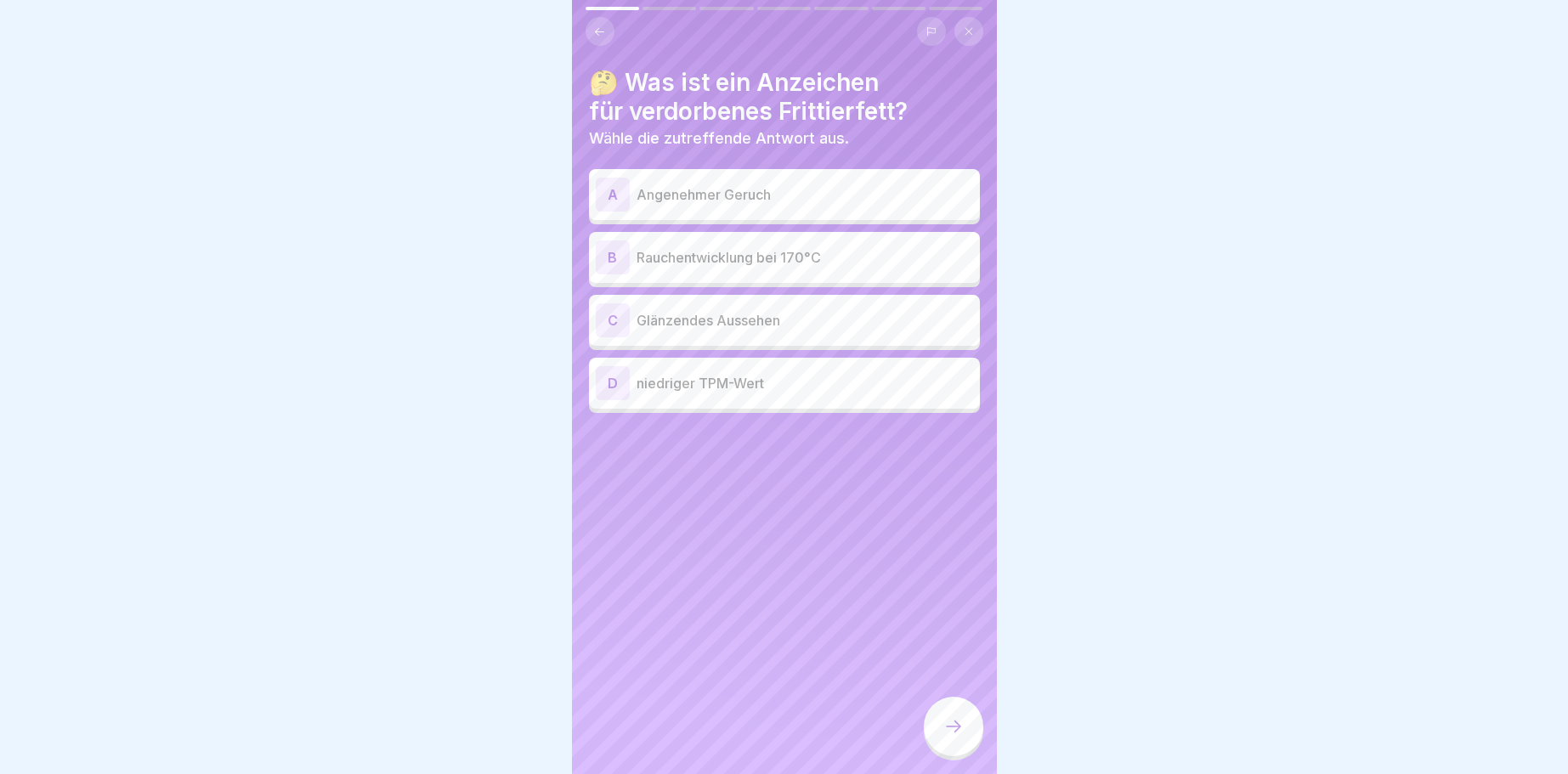
click at [614, 253] on div "B" at bounding box center [612, 257] width 34 height 34
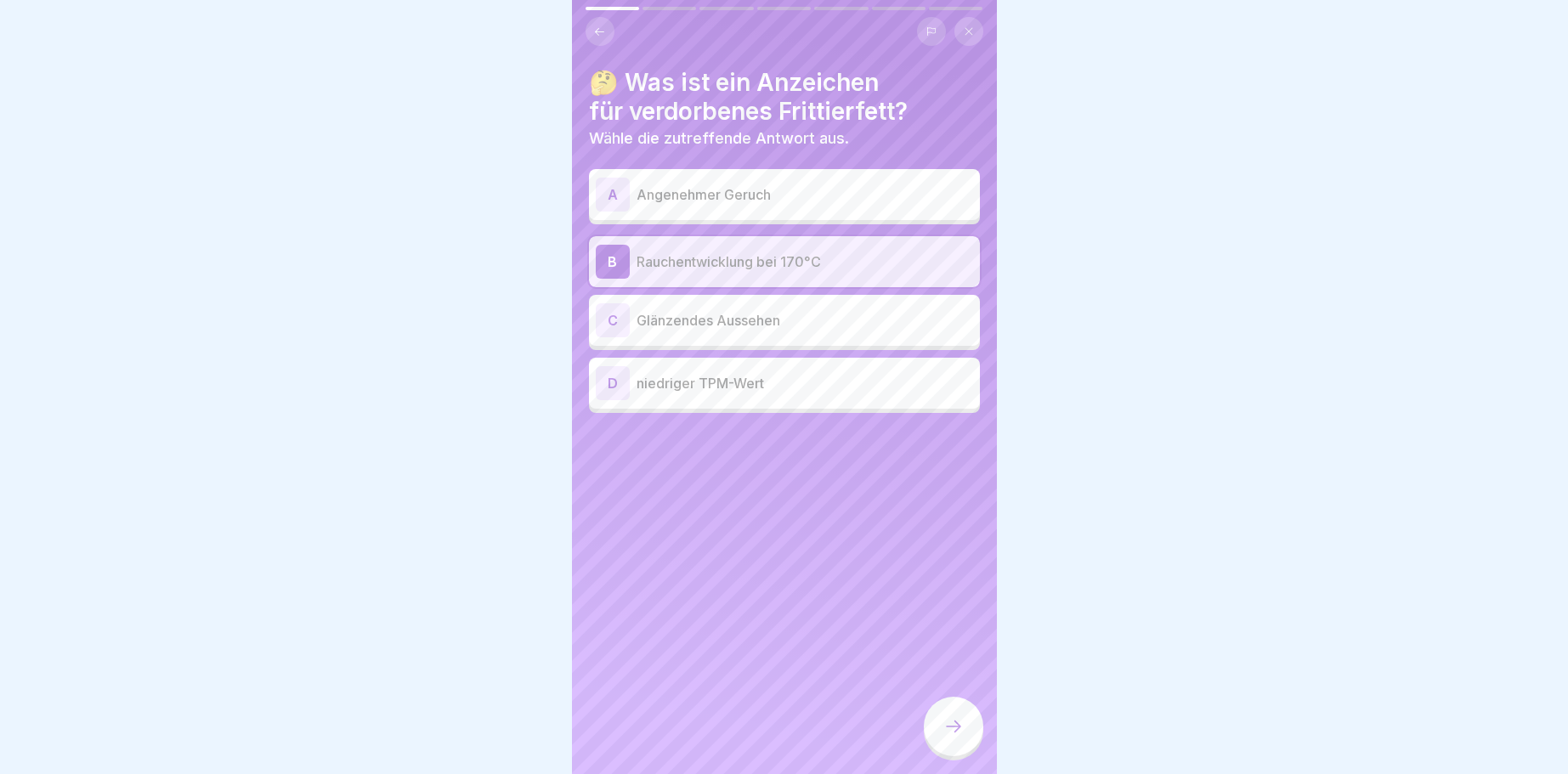
click at [965, 726] on div at bounding box center [953, 727] width 60 height 60
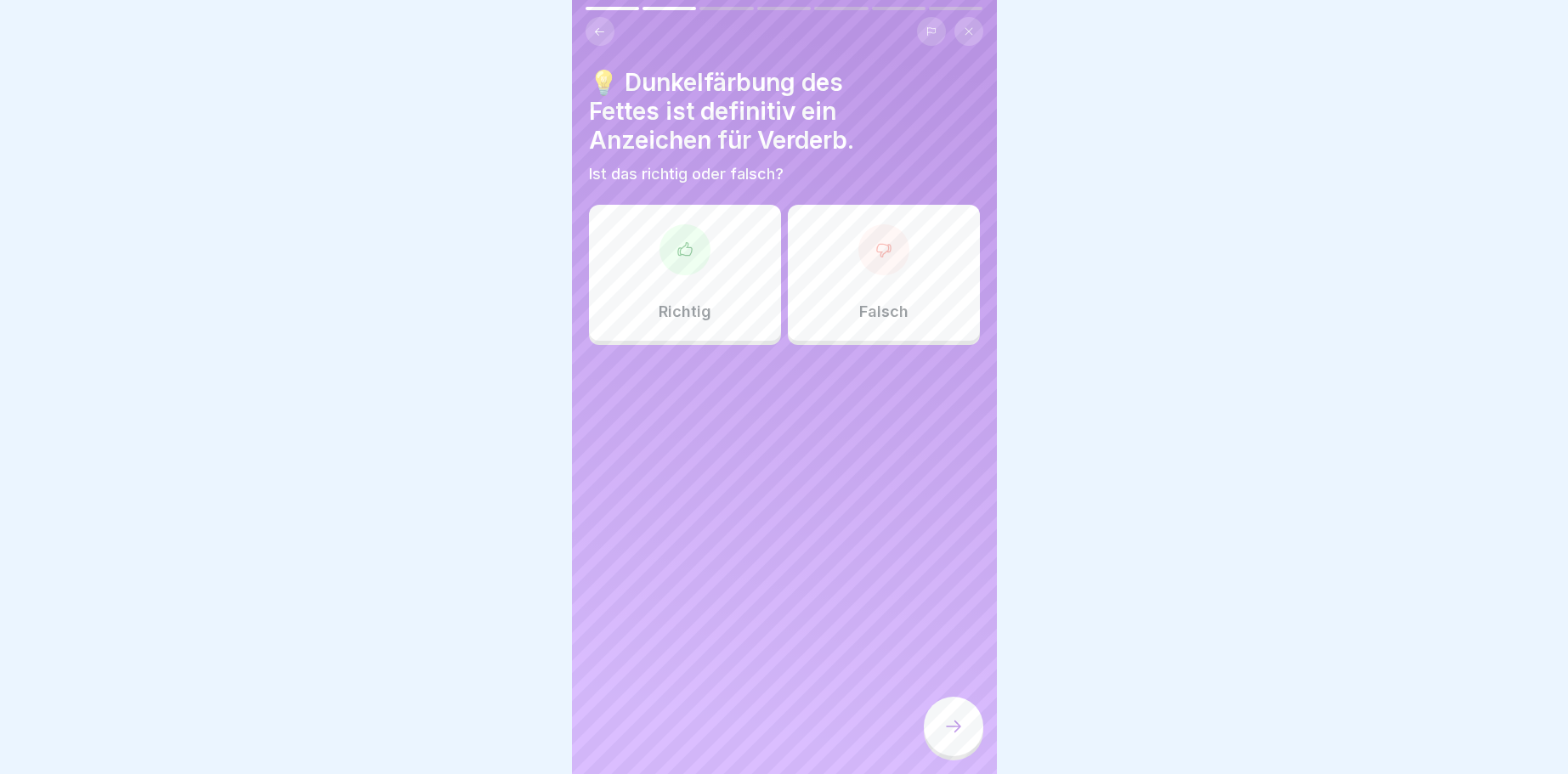
click at [877, 263] on div at bounding box center [884, 250] width 51 height 51
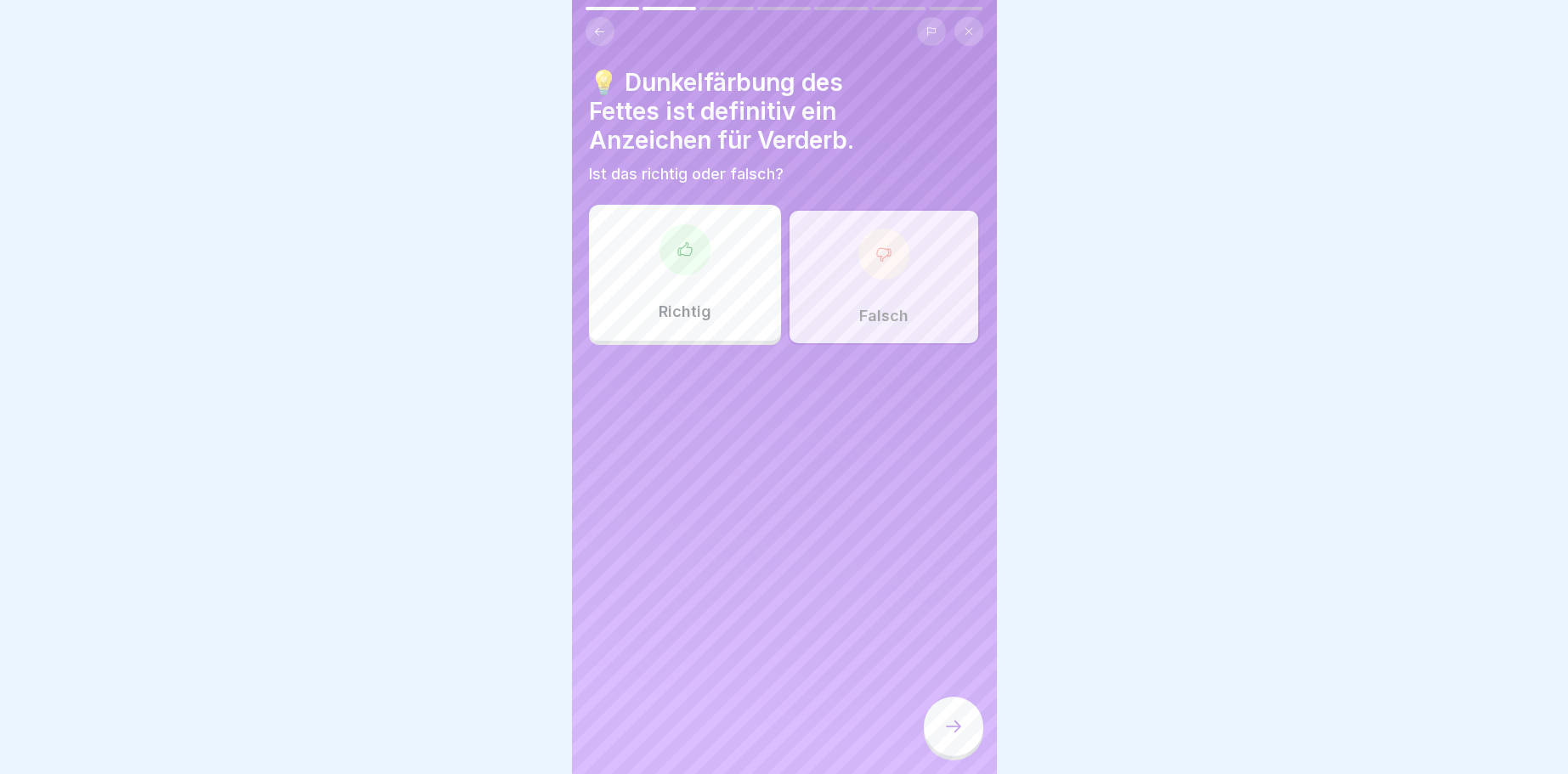
click at [939, 715] on div at bounding box center [953, 727] width 60 height 60
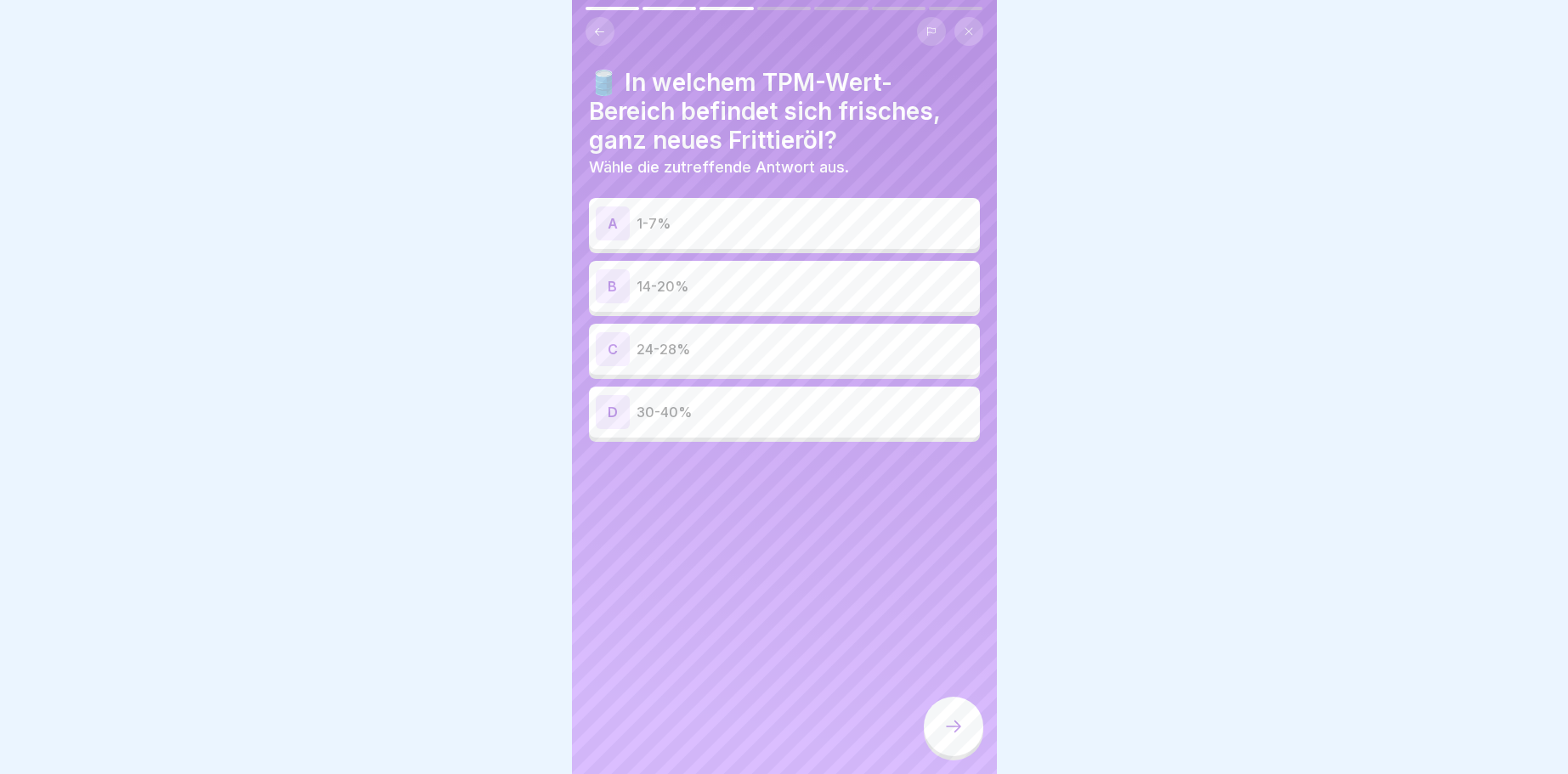
click at [610, 223] on div "A" at bounding box center [612, 223] width 34 height 34
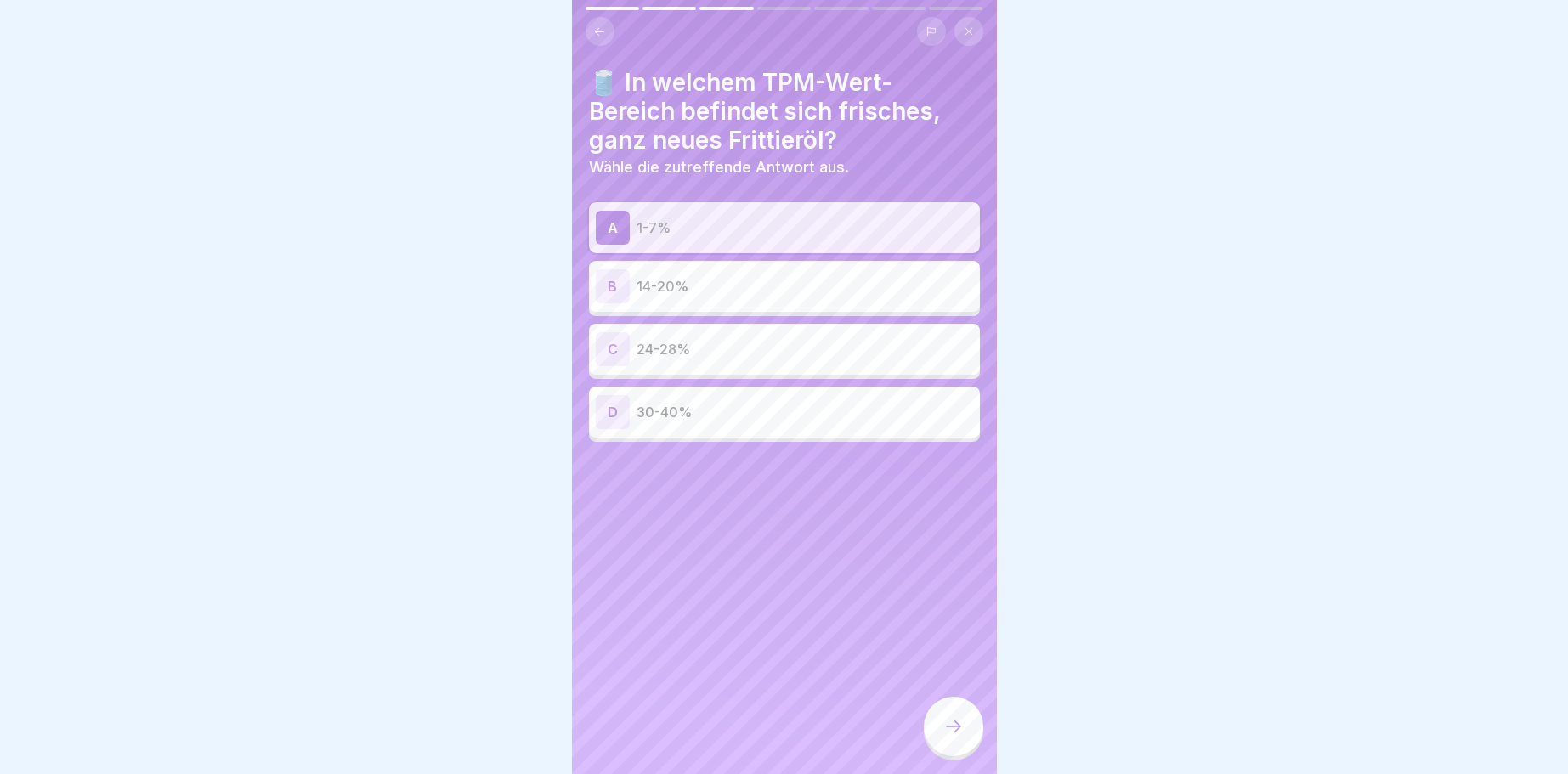
click at [952, 721] on icon at bounding box center [953, 727] width 20 height 20
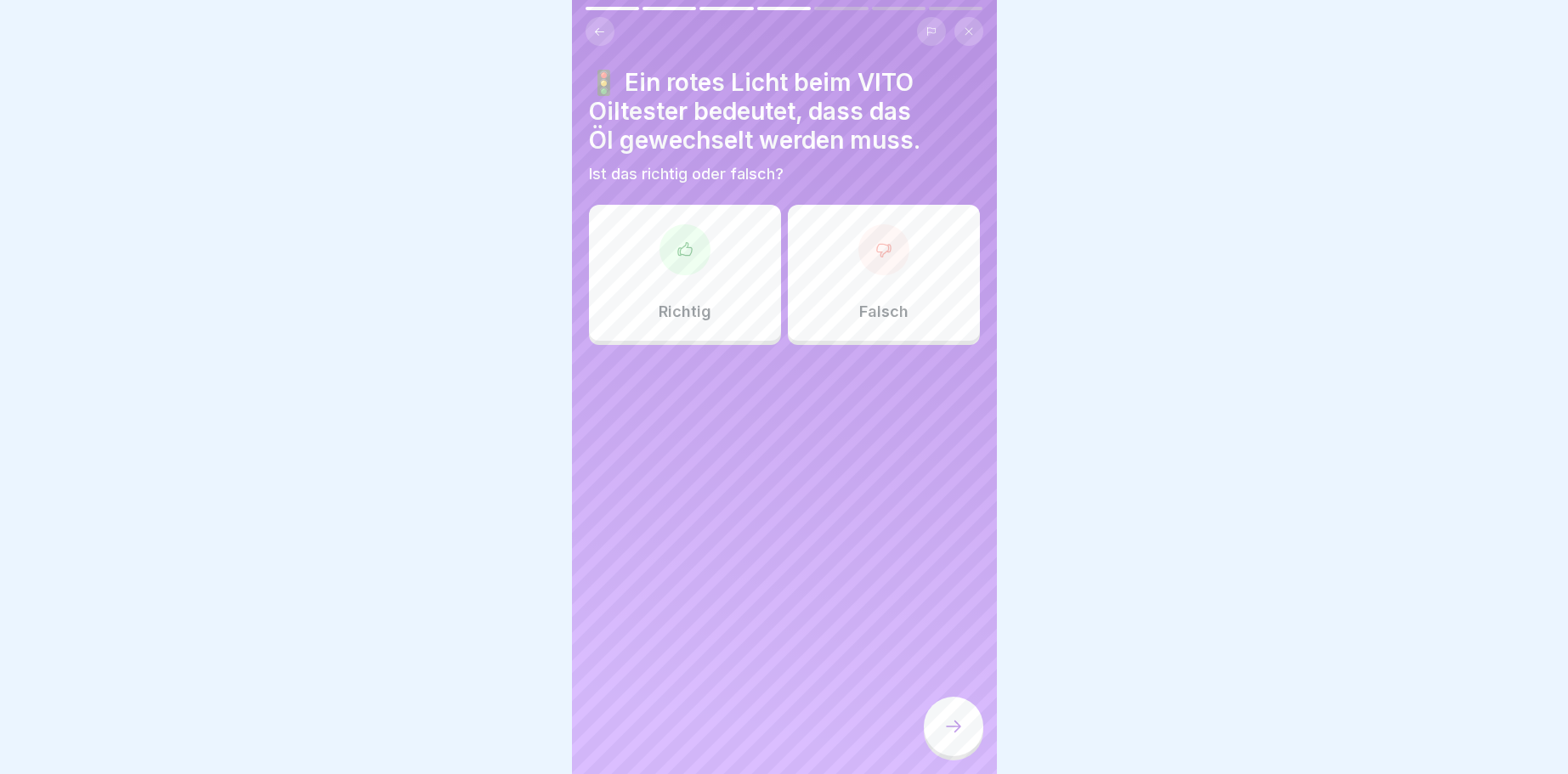
click at [682, 272] on div at bounding box center [685, 250] width 51 height 51
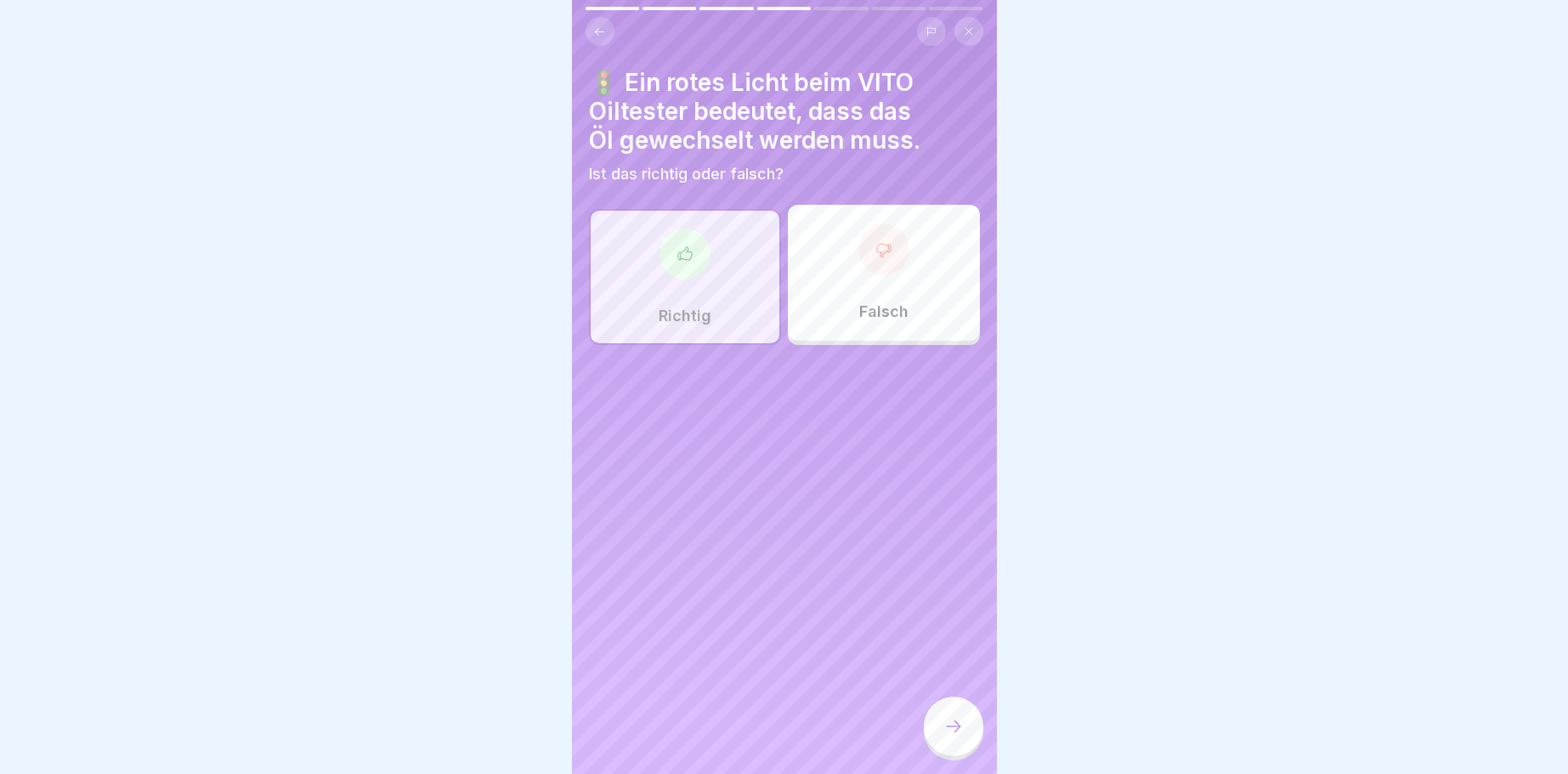
click at [961, 727] on icon at bounding box center [953, 727] width 20 height 20
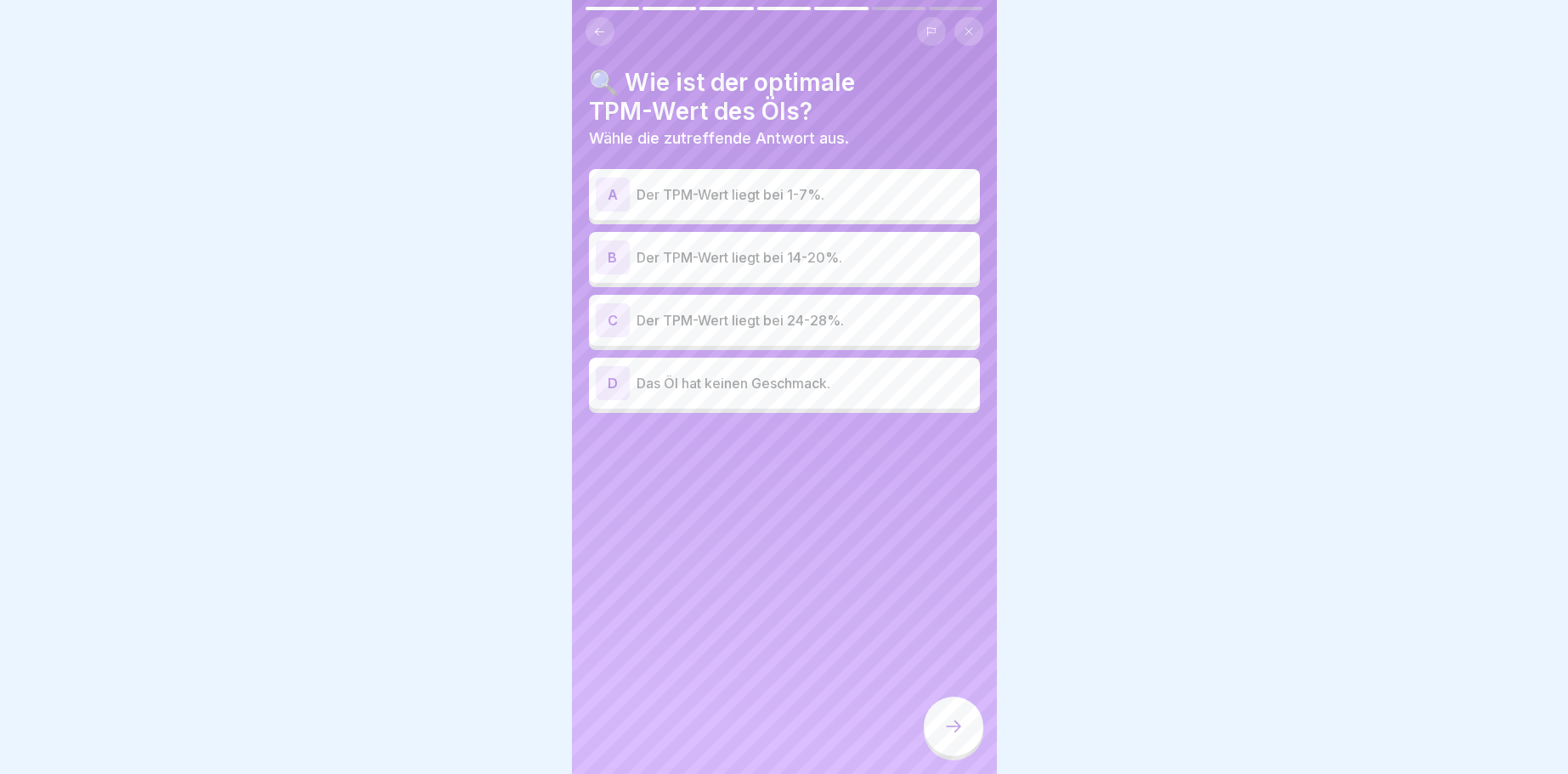
click at [617, 259] on div "B" at bounding box center [612, 257] width 34 height 34
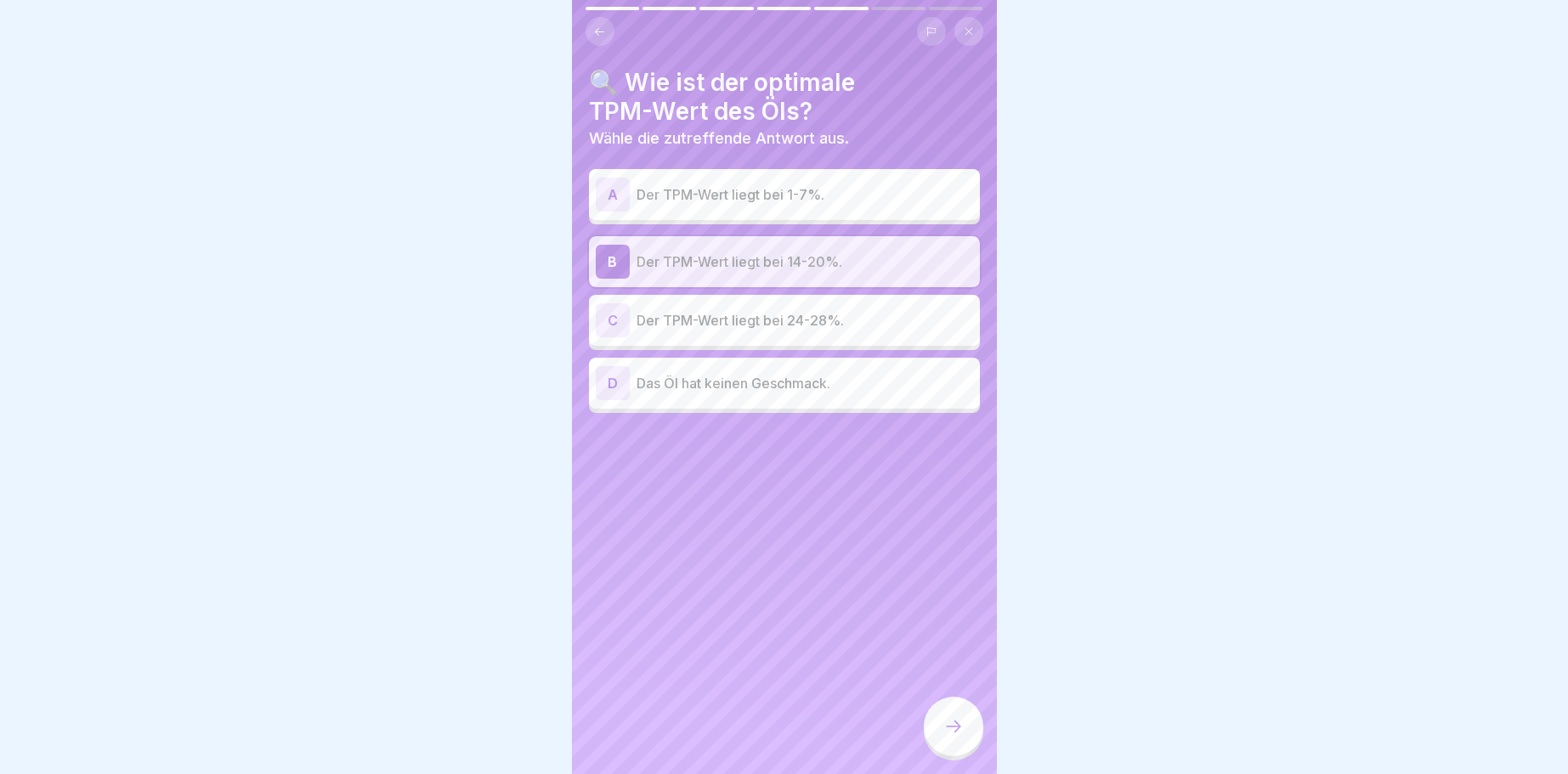
click at [952, 724] on icon at bounding box center [953, 727] width 20 height 20
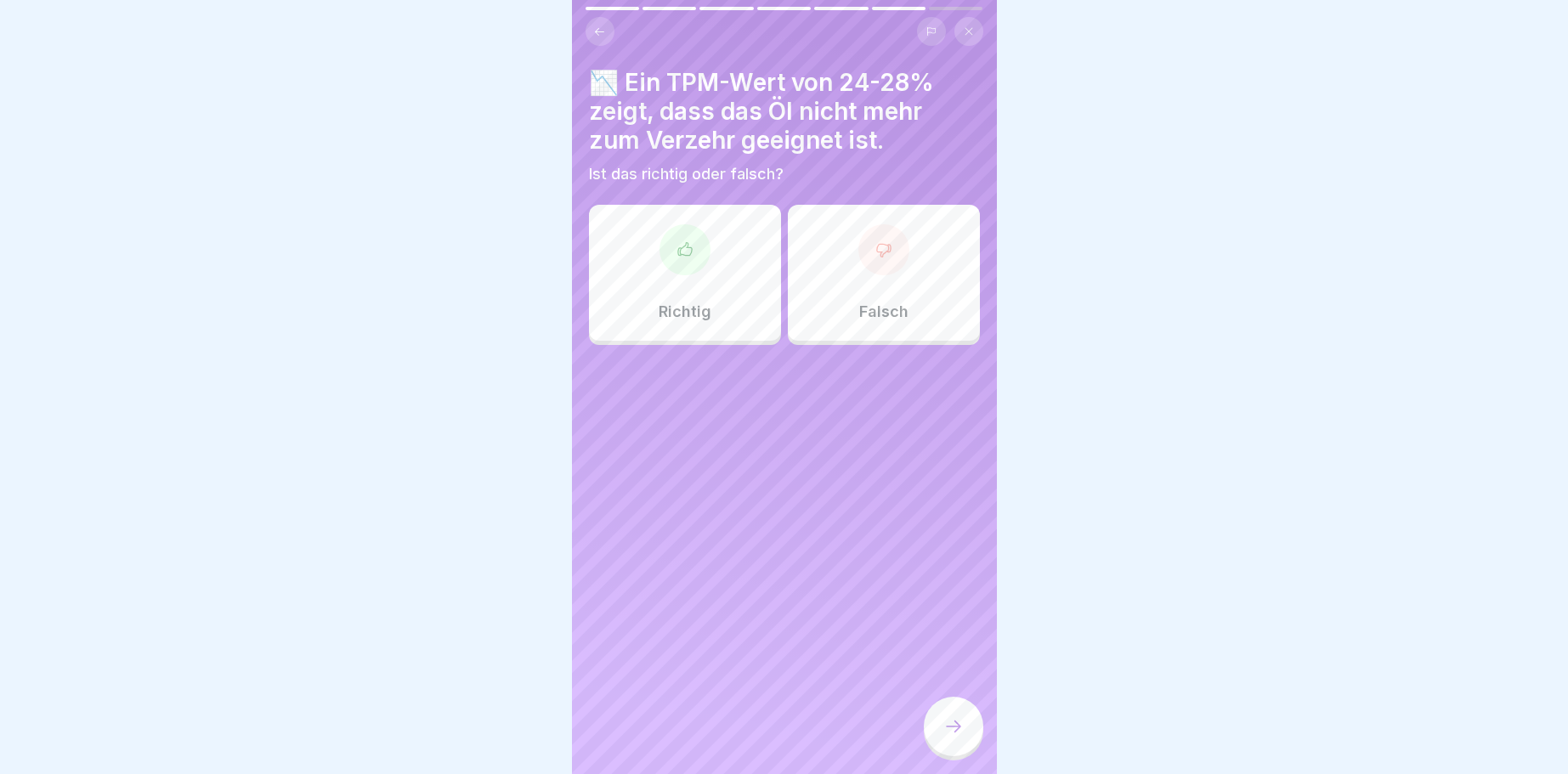
click at [696, 313] on p "Richtig" at bounding box center [685, 311] width 53 height 18
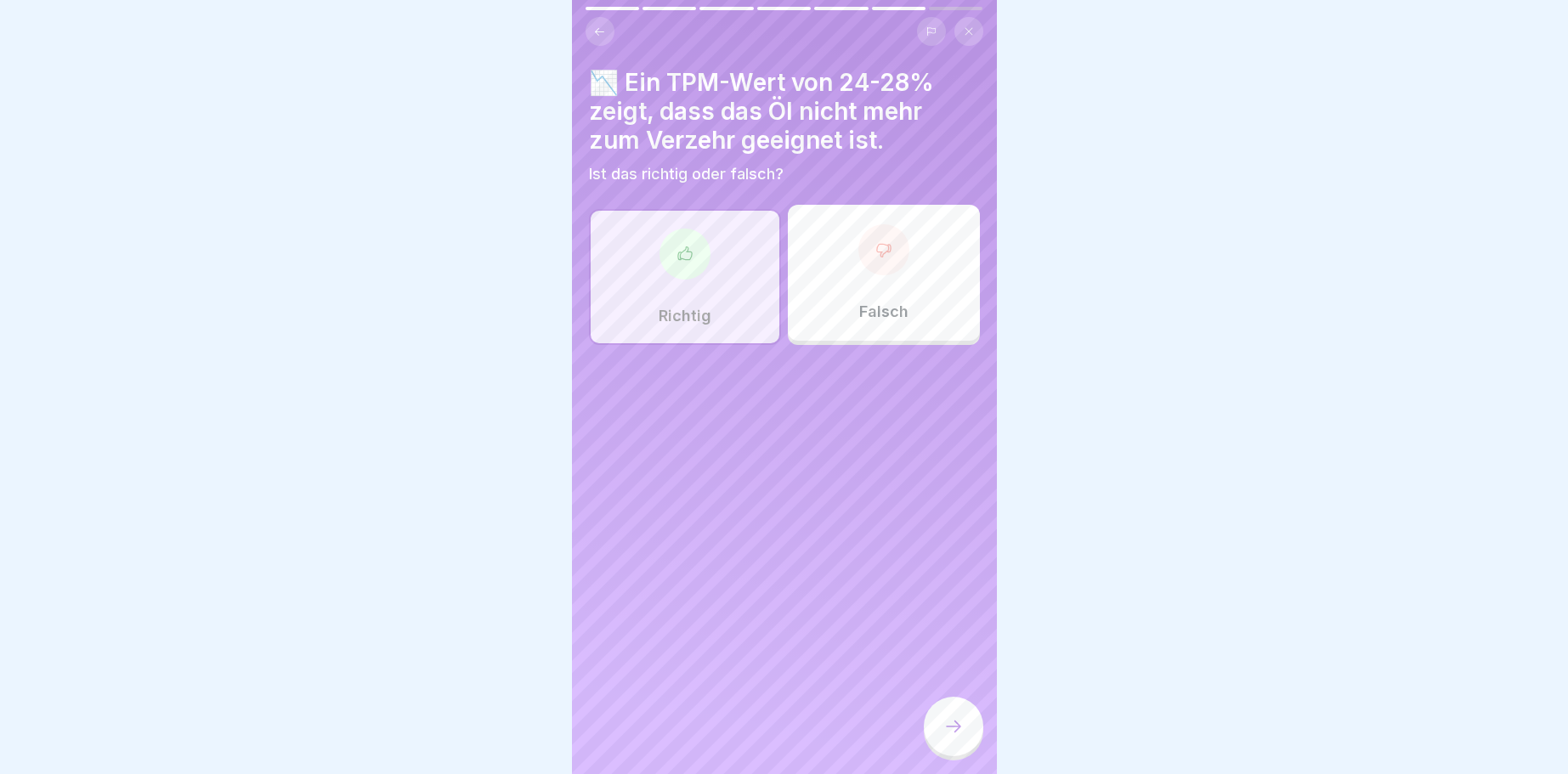
click at [958, 727] on icon at bounding box center [953, 727] width 20 height 20
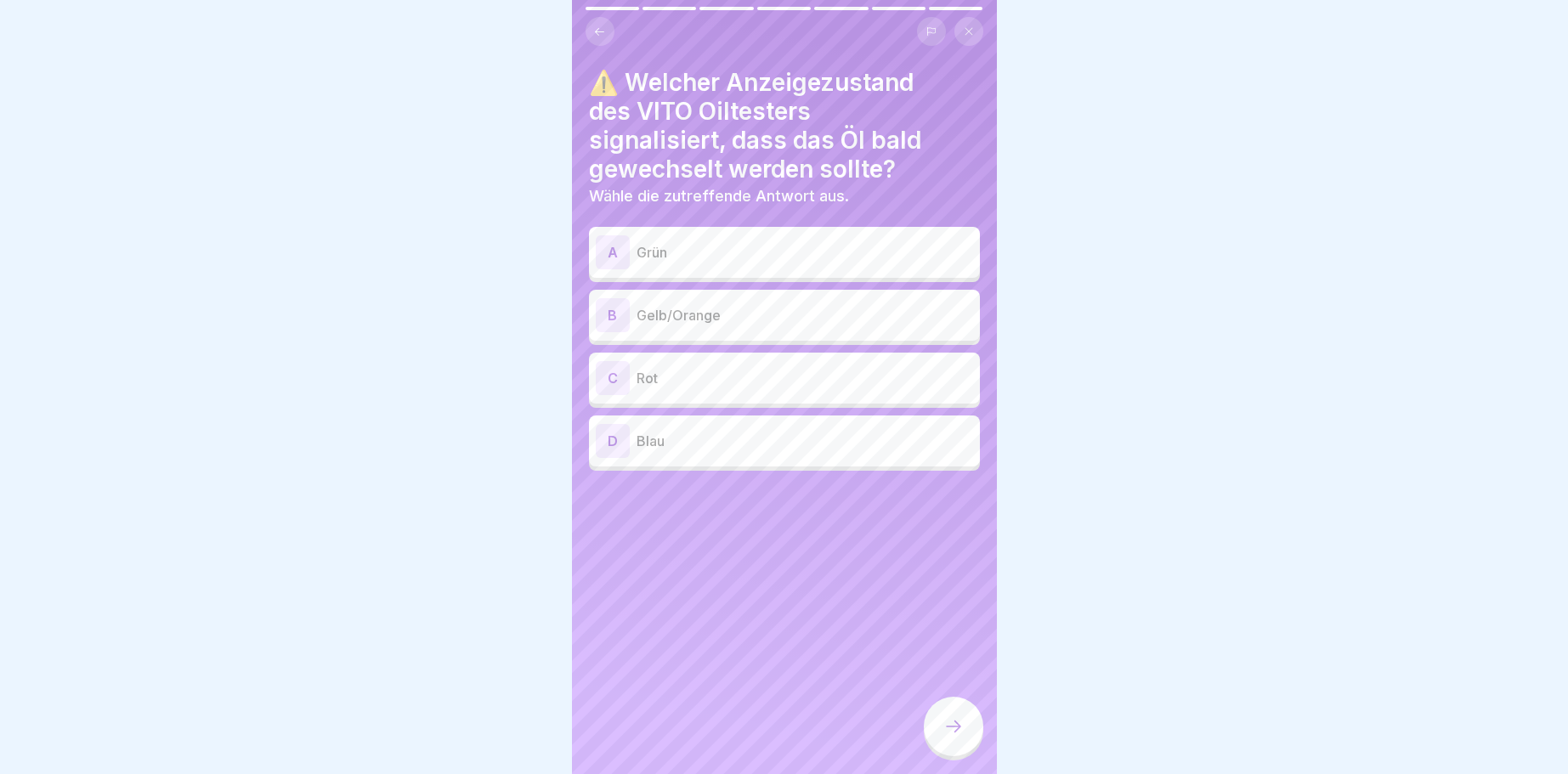
click at [616, 310] on div "B" at bounding box center [612, 315] width 34 height 34
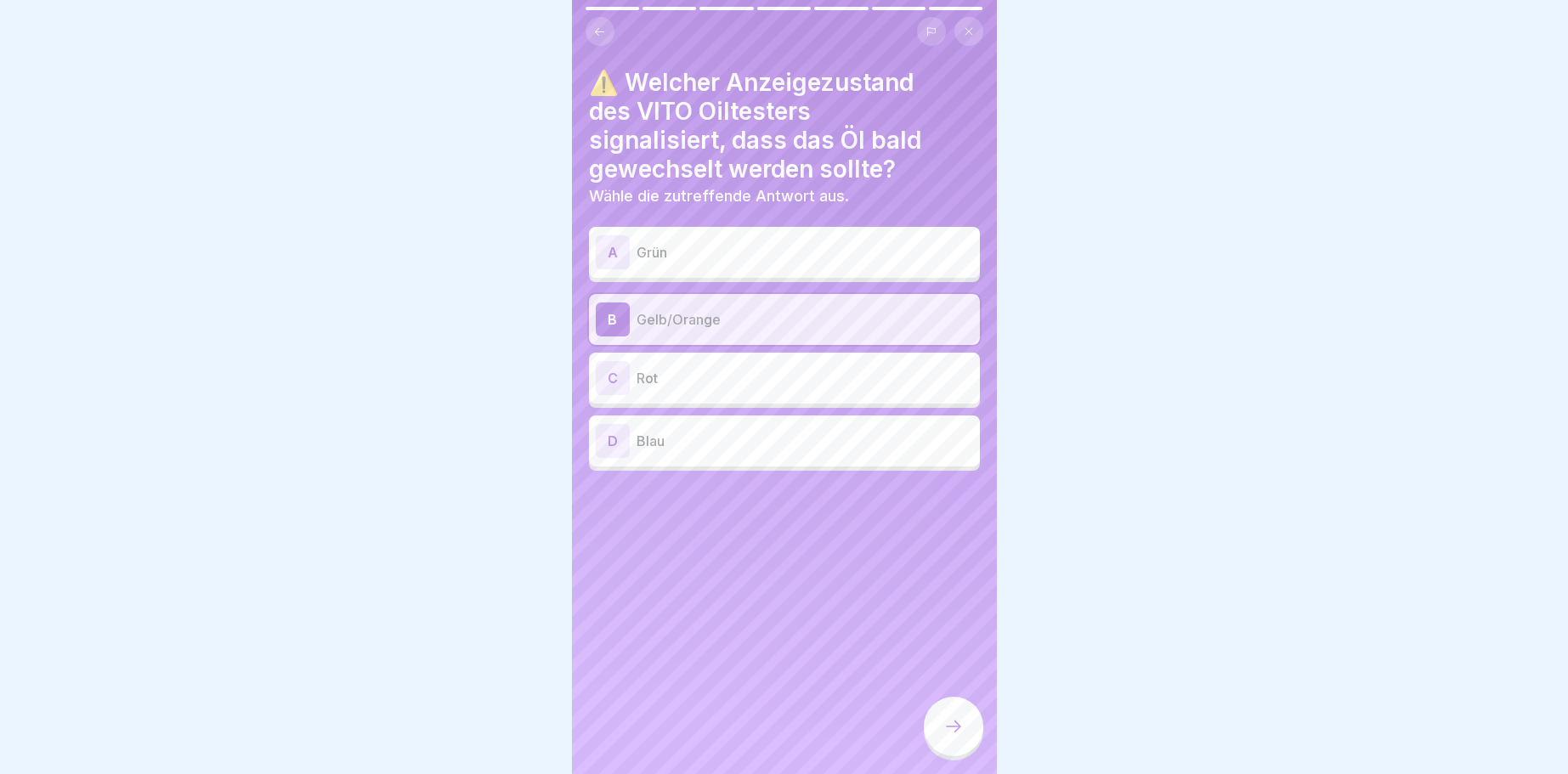
click at [959, 729] on icon at bounding box center [953, 727] width 15 height 12
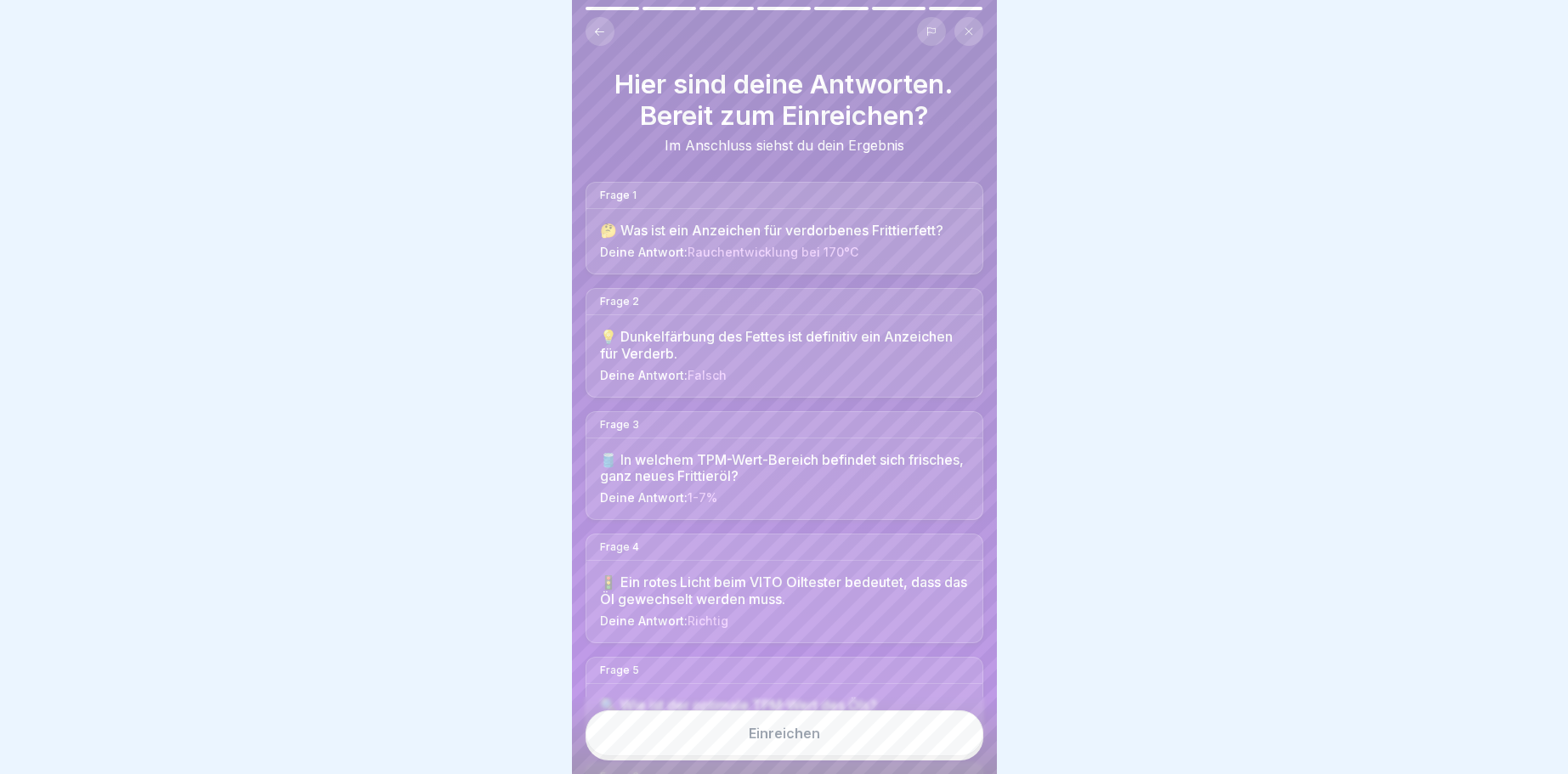
click at [923, 743] on button "Einreichen" at bounding box center [784, 734] width 397 height 46
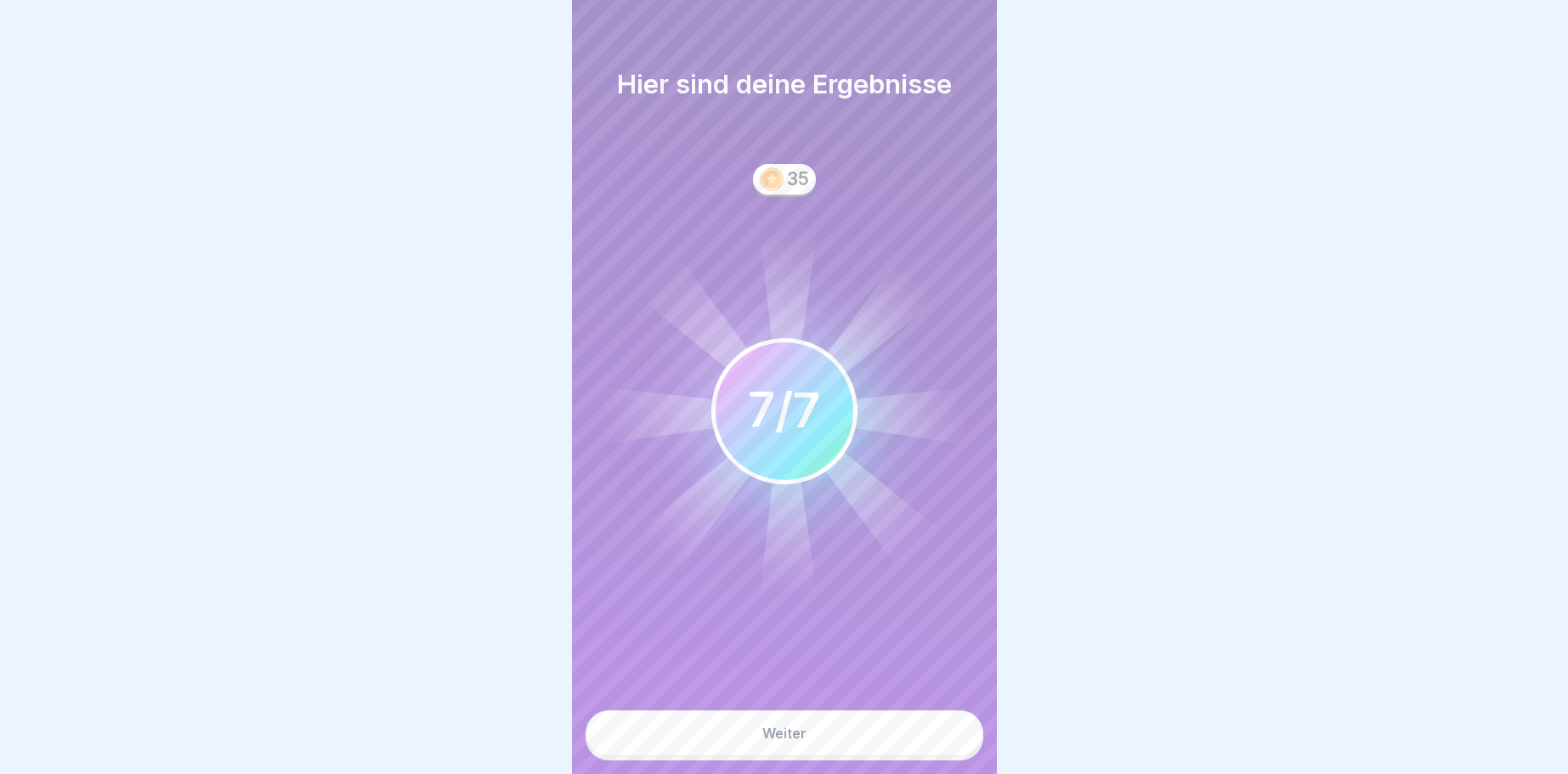
click at [923, 736] on button "Weiter" at bounding box center [784, 734] width 397 height 46
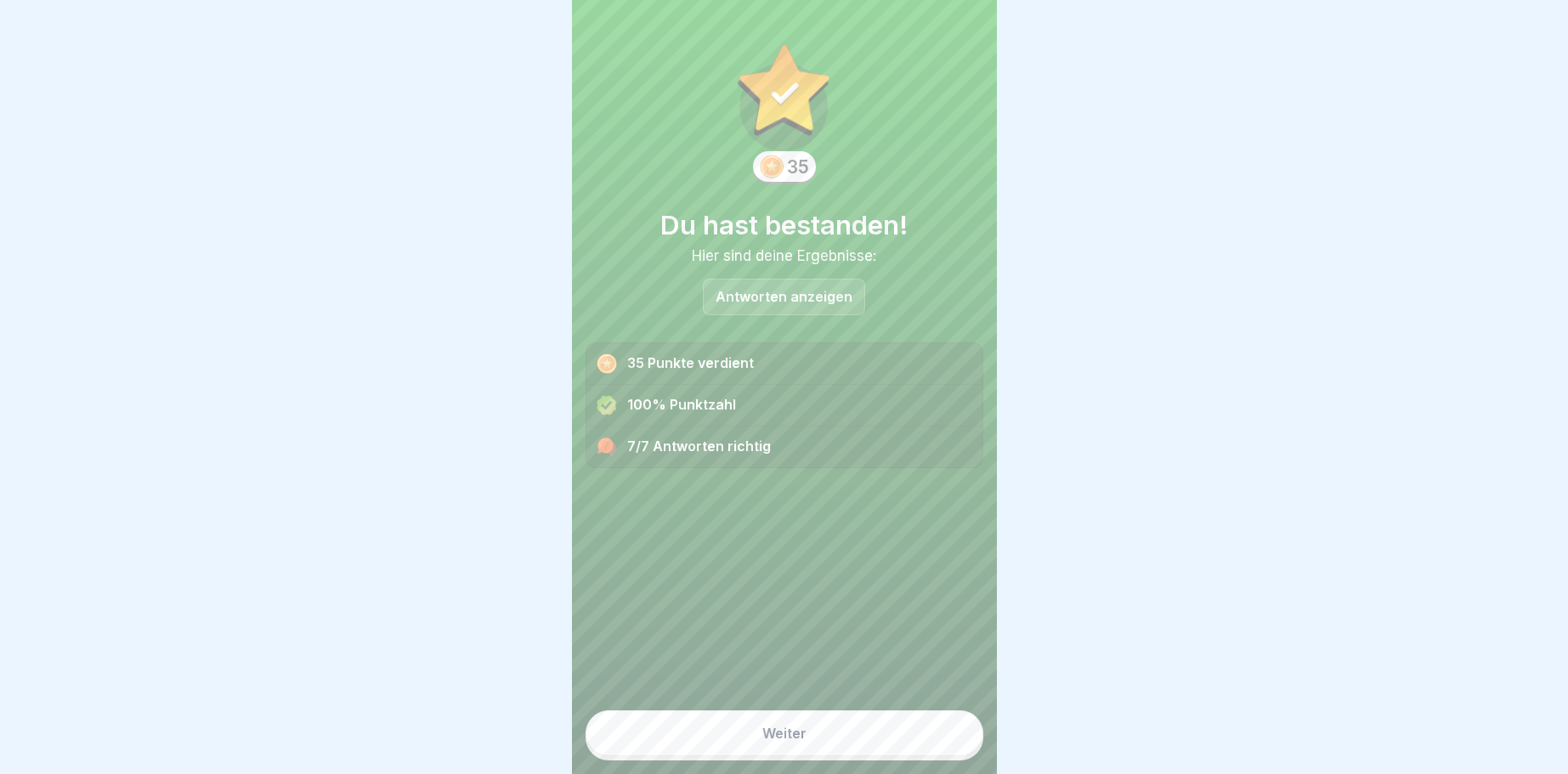
click at [917, 741] on button "Weiter" at bounding box center [784, 734] width 397 height 46
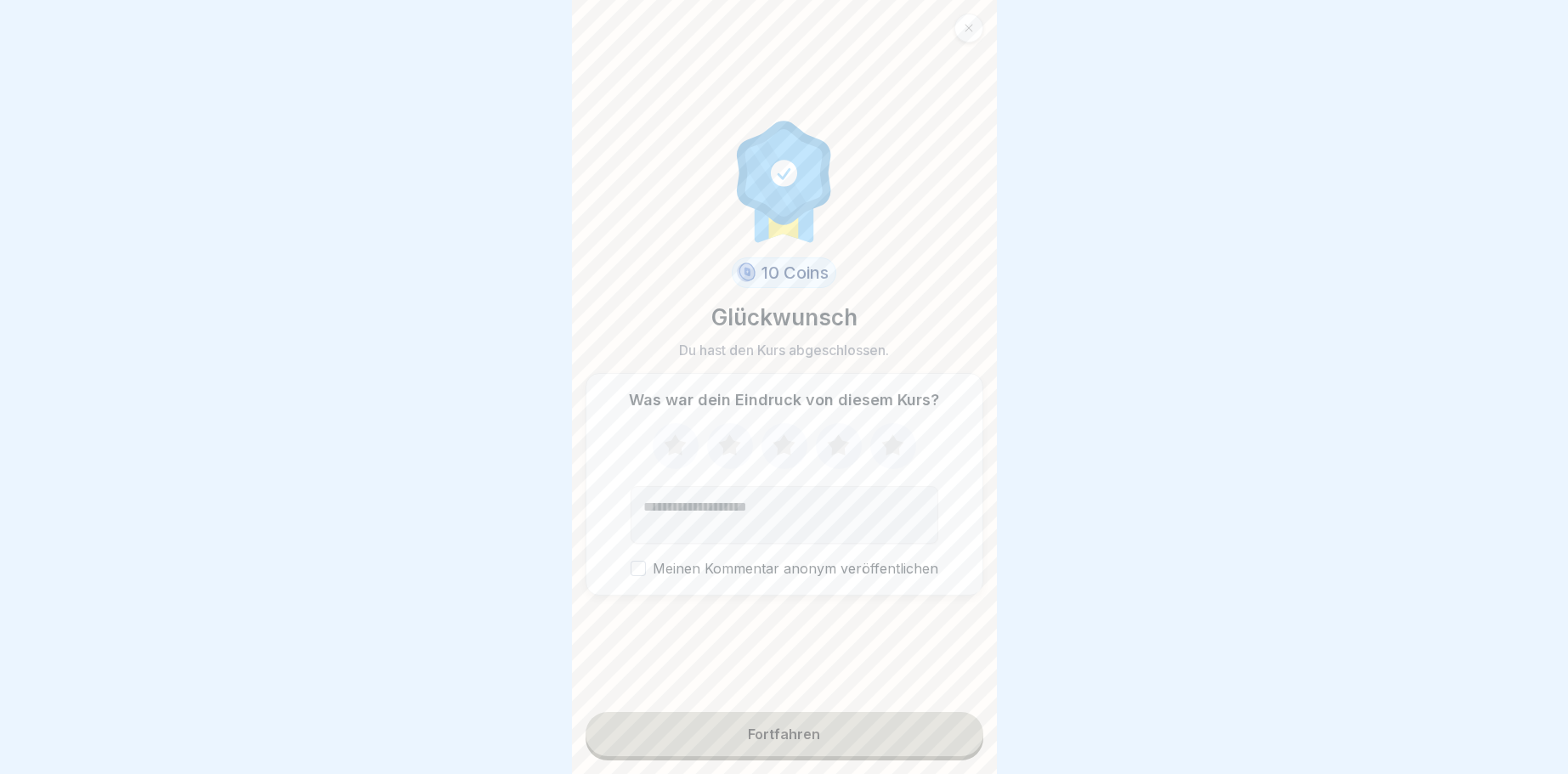
click at [915, 741] on button "Fortfahren" at bounding box center [784, 734] width 397 height 44
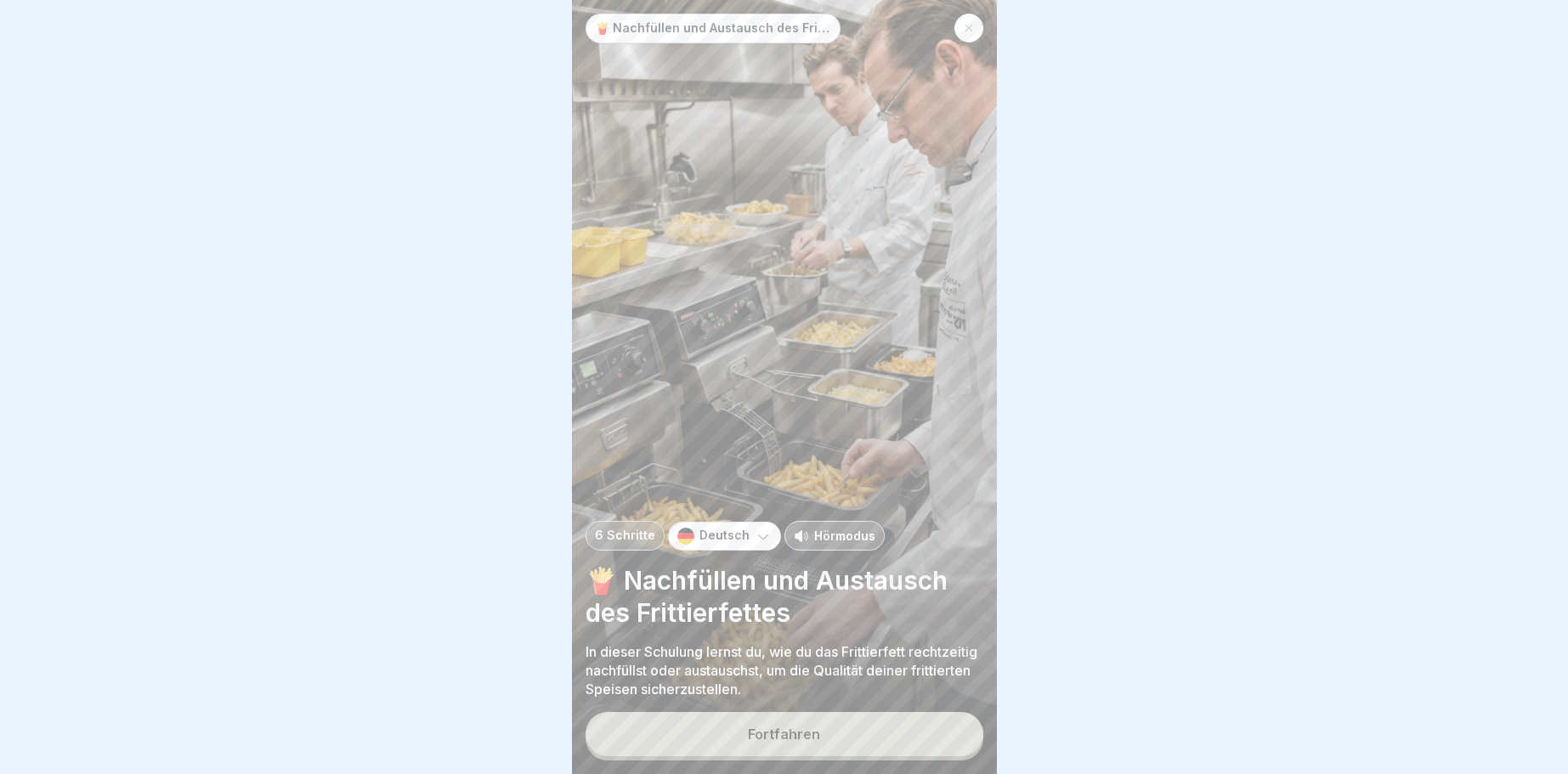
click at [915, 741] on button "Fortfahren" at bounding box center [784, 734] width 397 height 44
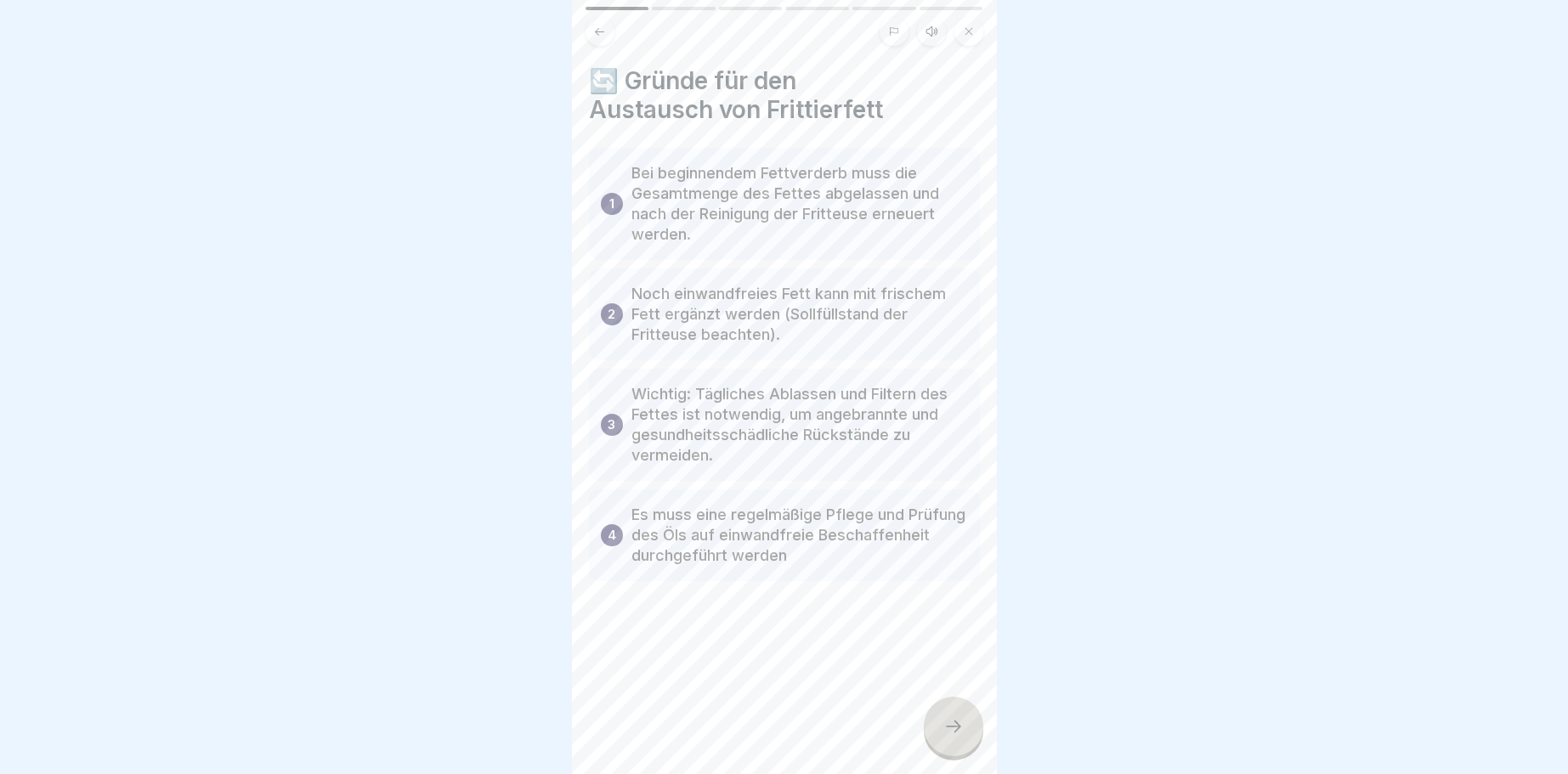
click at [952, 718] on div at bounding box center [953, 727] width 60 height 60
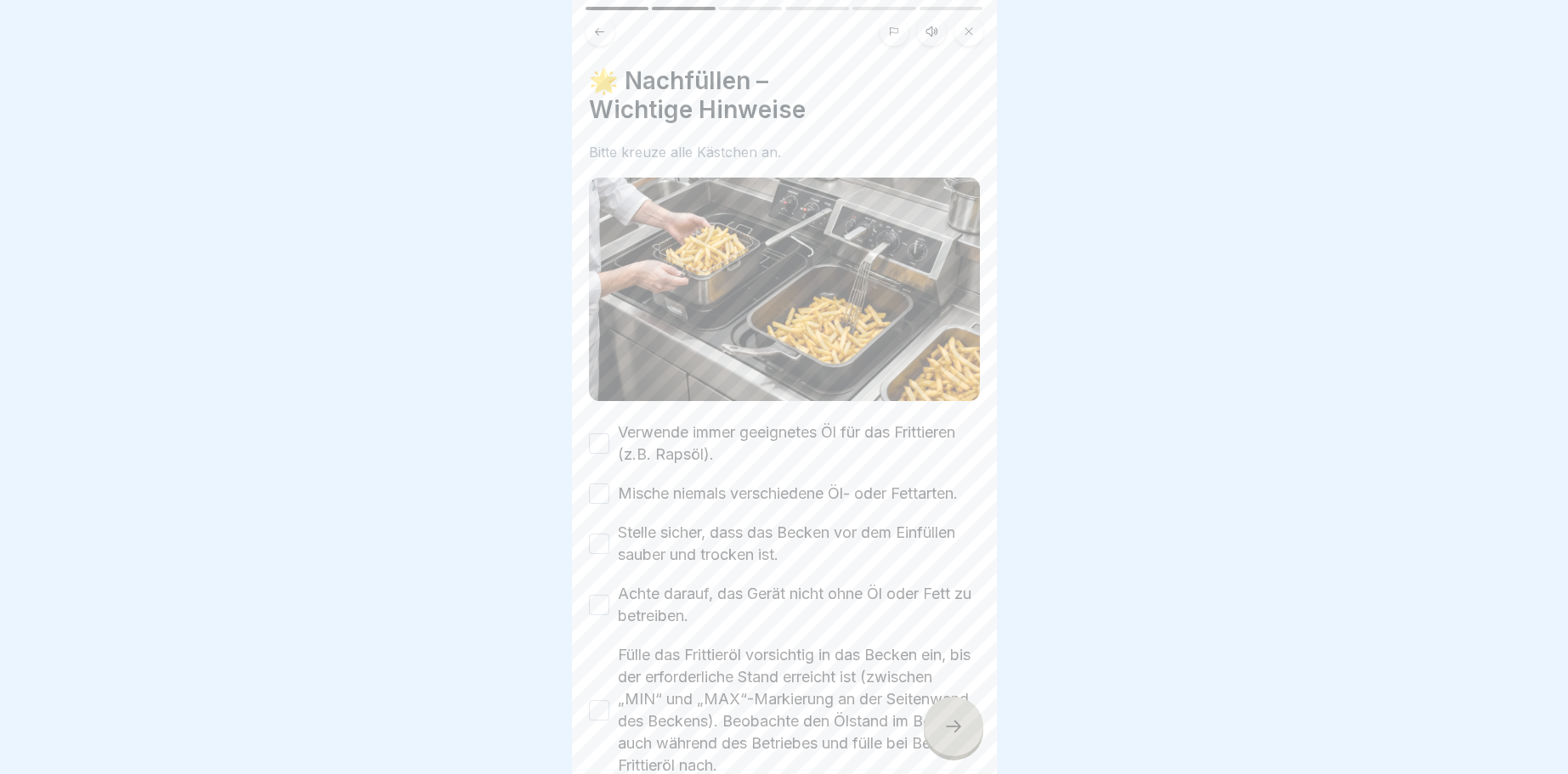
click at [604, 444] on button "Verwende immer geeignetes Öl für das Frittieren (z.B. Rapsöl)." at bounding box center [599, 443] width 20 height 20
click at [602, 500] on button "Mische niemals verschiedene Öl- oder Fettarten." at bounding box center [599, 493] width 20 height 20
click at [602, 543] on button "Stelle sicher, dass das Becken vor dem Einfüllen sauber und trocken ist." at bounding box center [599, 544] width 20 height 20
click at [601, 610] on button "Achte darauf, das Gerät nicht ohne Öl oder Fett zu betreiben." at bounding box center [599, 604] width 20 height 20
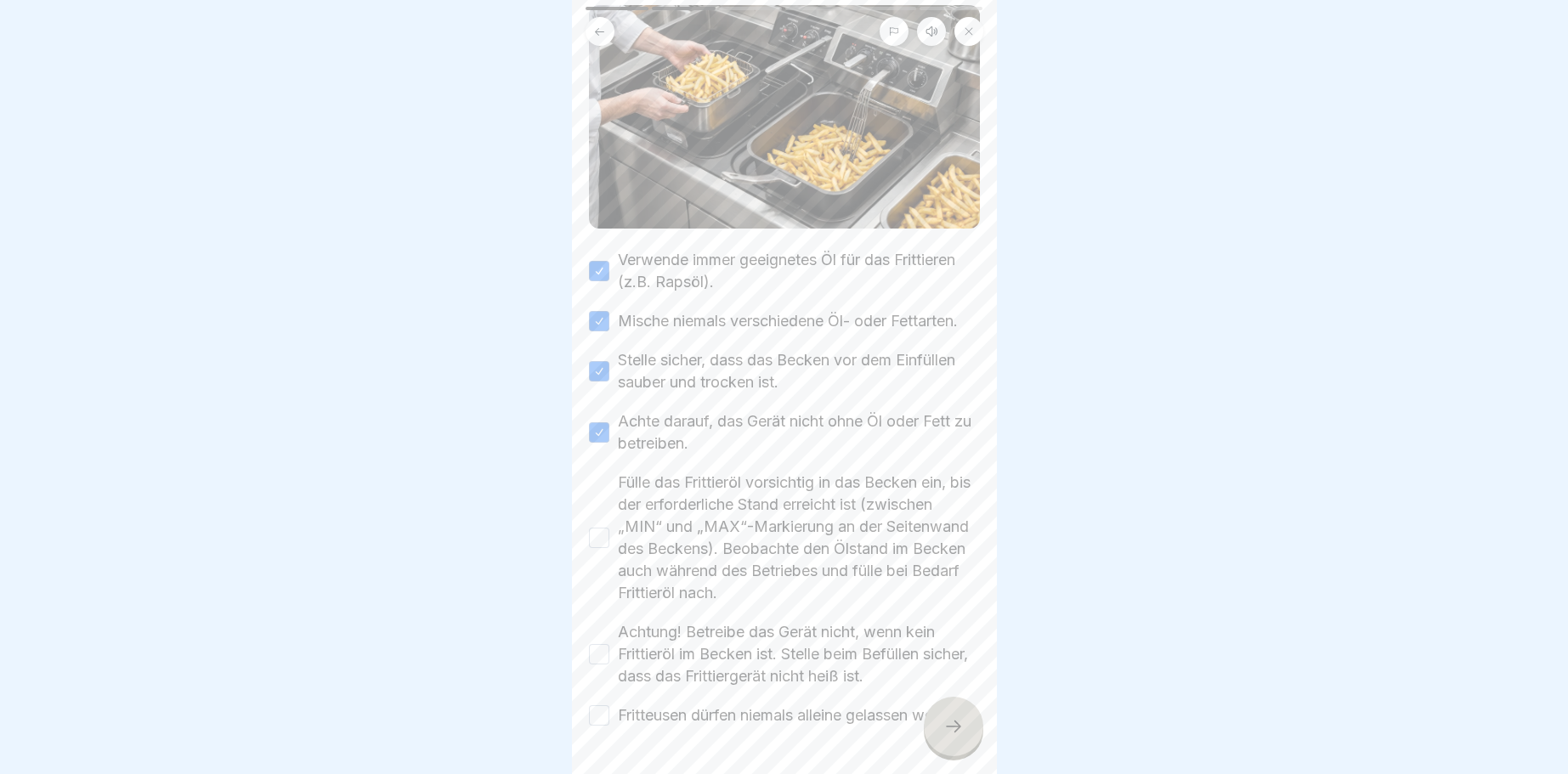
scroll to position [204, 0]
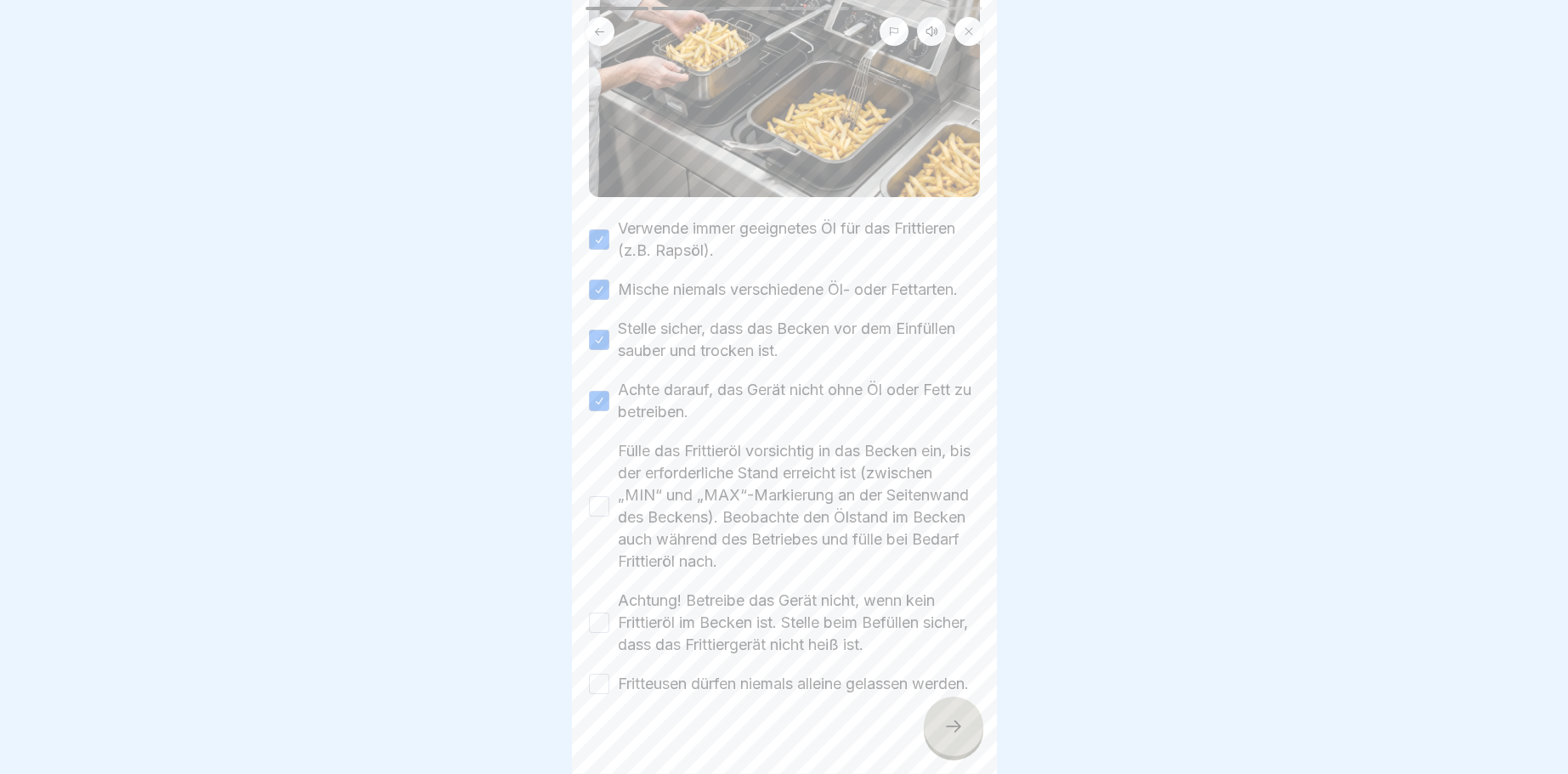
click at [602, 509] on button "Fülle das Frittieröl vorsichtig in das Becken ein, bis der erforderliche Stand …" at bounding box center [599, 506] width 20 height 20
drag, startPoint x: 602, startPoint y: 619, endPoint x: 596, endPoint y: 629, distance: 11.7
click at [602, 621] on button "Achtung! Betreibe das Gerät nicht, wenn kein Frittieröl im Becken ist. Stelle b…" at bounding box center [599, 623] width 20 height 20
click at [604, 694] on button "Fritteusen dürfen niemals alleine gelassen werden." at bounding box center [599, 683] width 20 height 20
click at [954, 721] on icon at bounding box center [953, 727] width 20 height 20
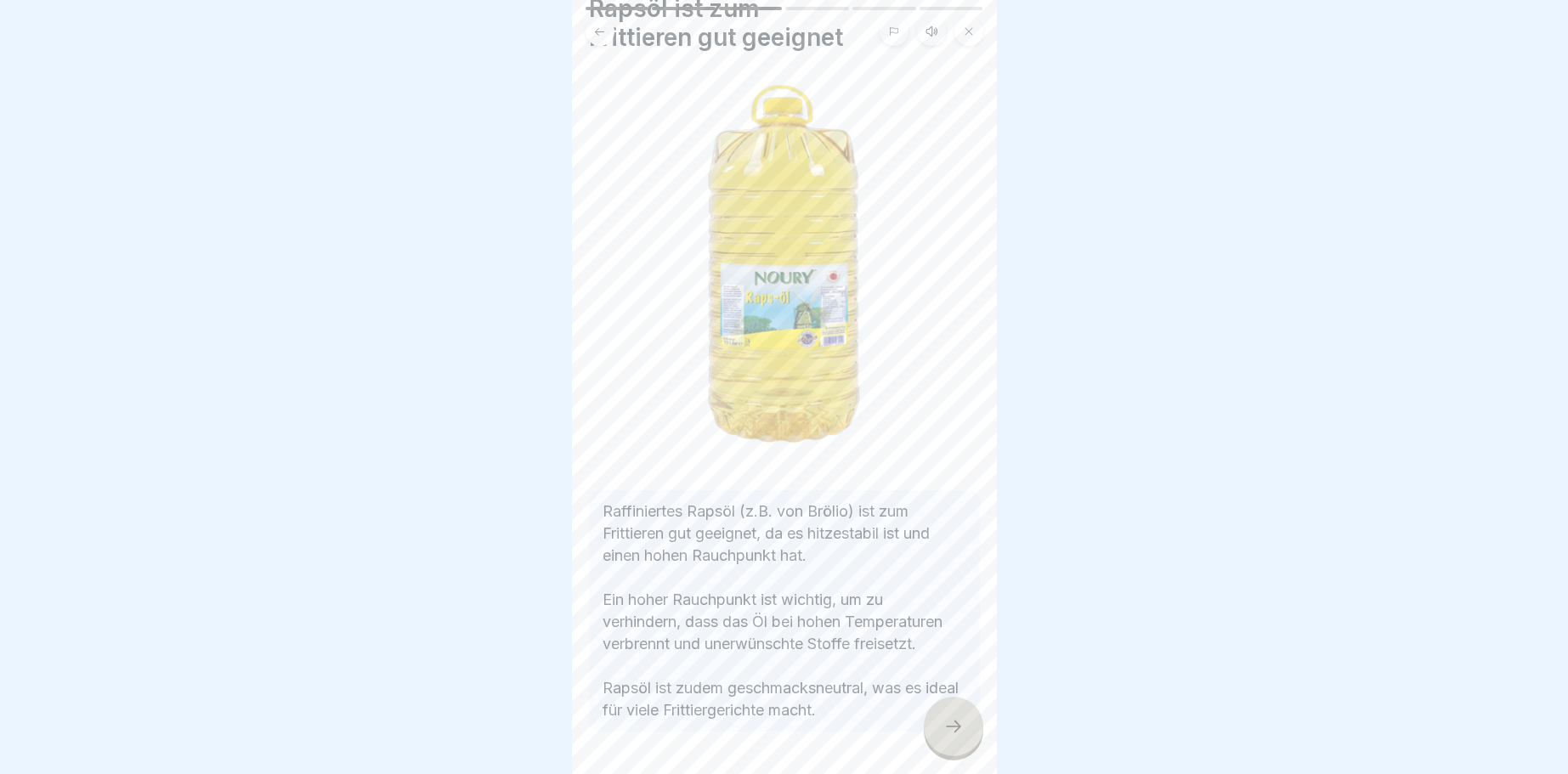
scroll to position [102, 0]
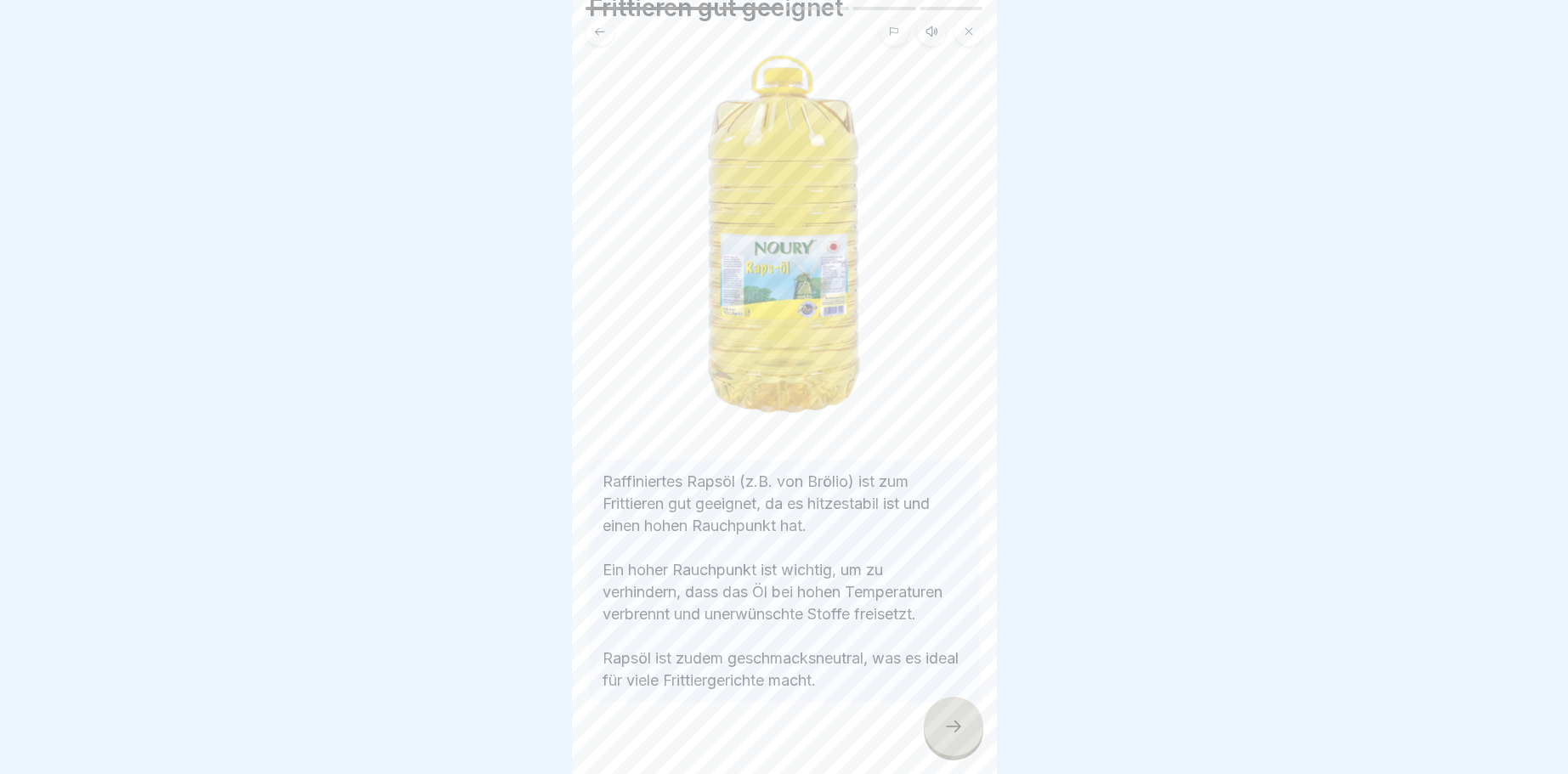
click at [958, 716] on div at bounding box center [953, 727] width 60 height 60
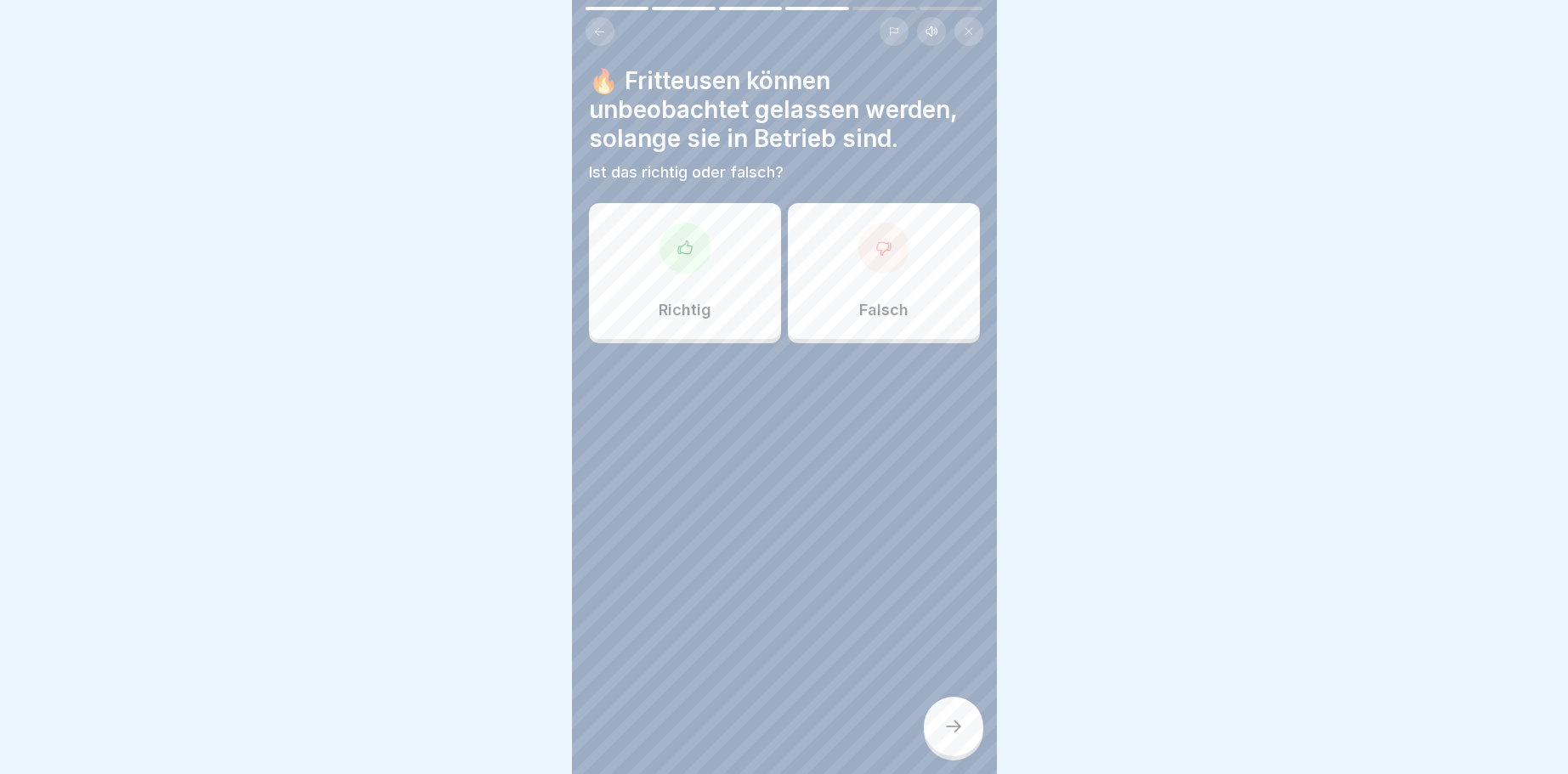
click at [889, 246] on icon at bounding box center [882, 248] width 13 height 12
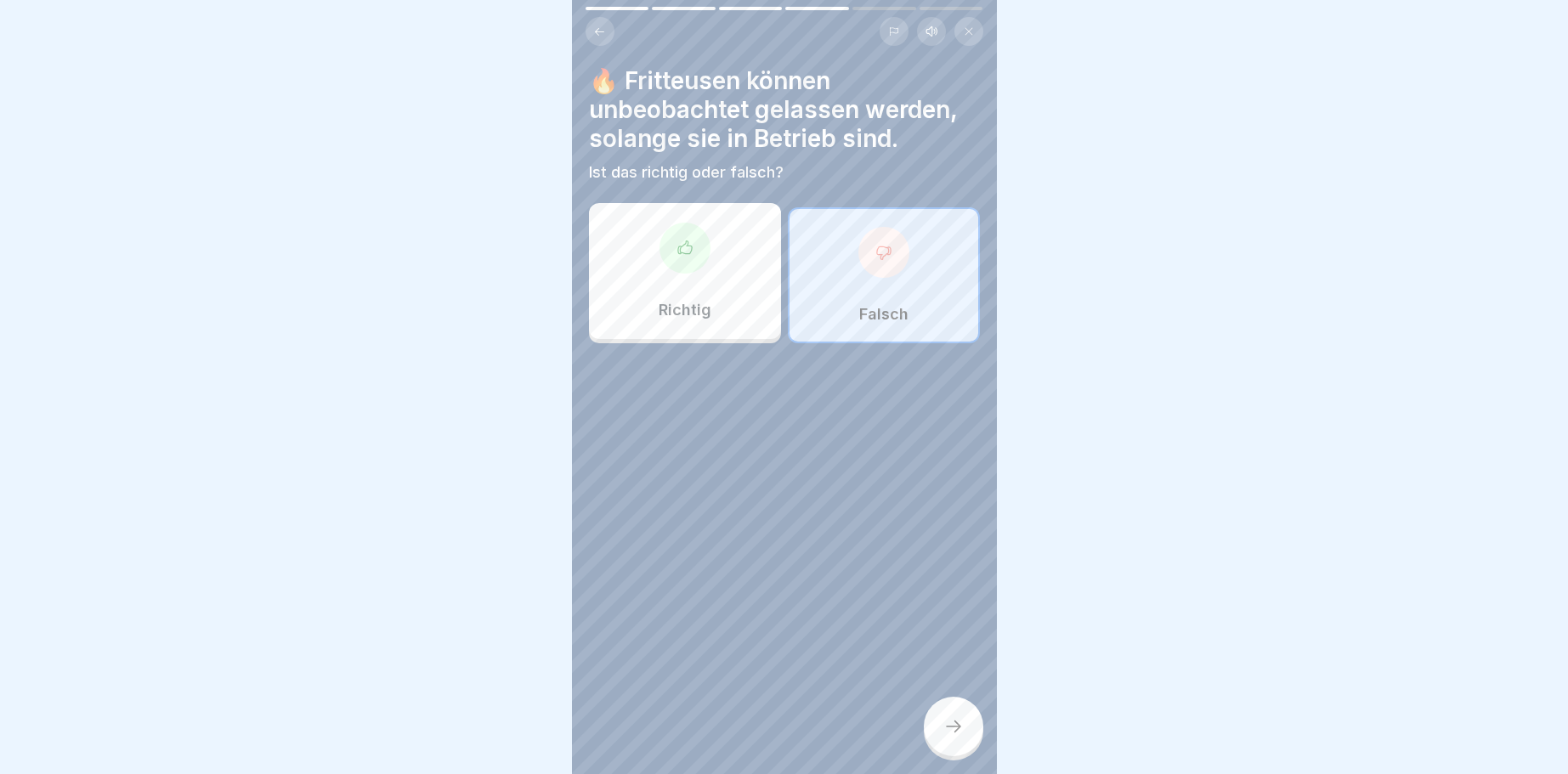
click at [967, 730] on div at bounding box center [953, 727] width 60 height 60
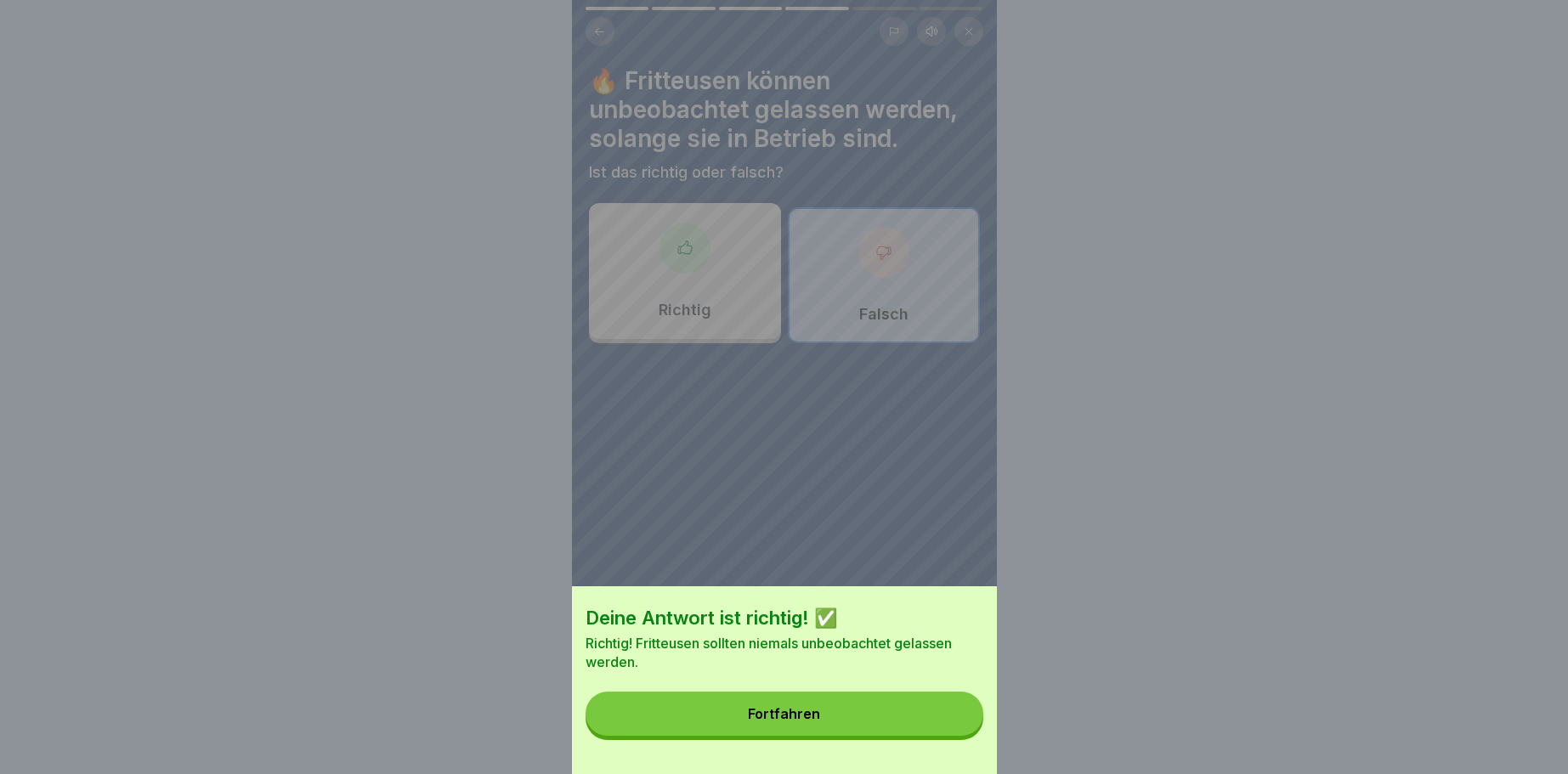
click at [966, 728] on button "Fortfahren" at bounding box center [784, 714] width 397 height 44
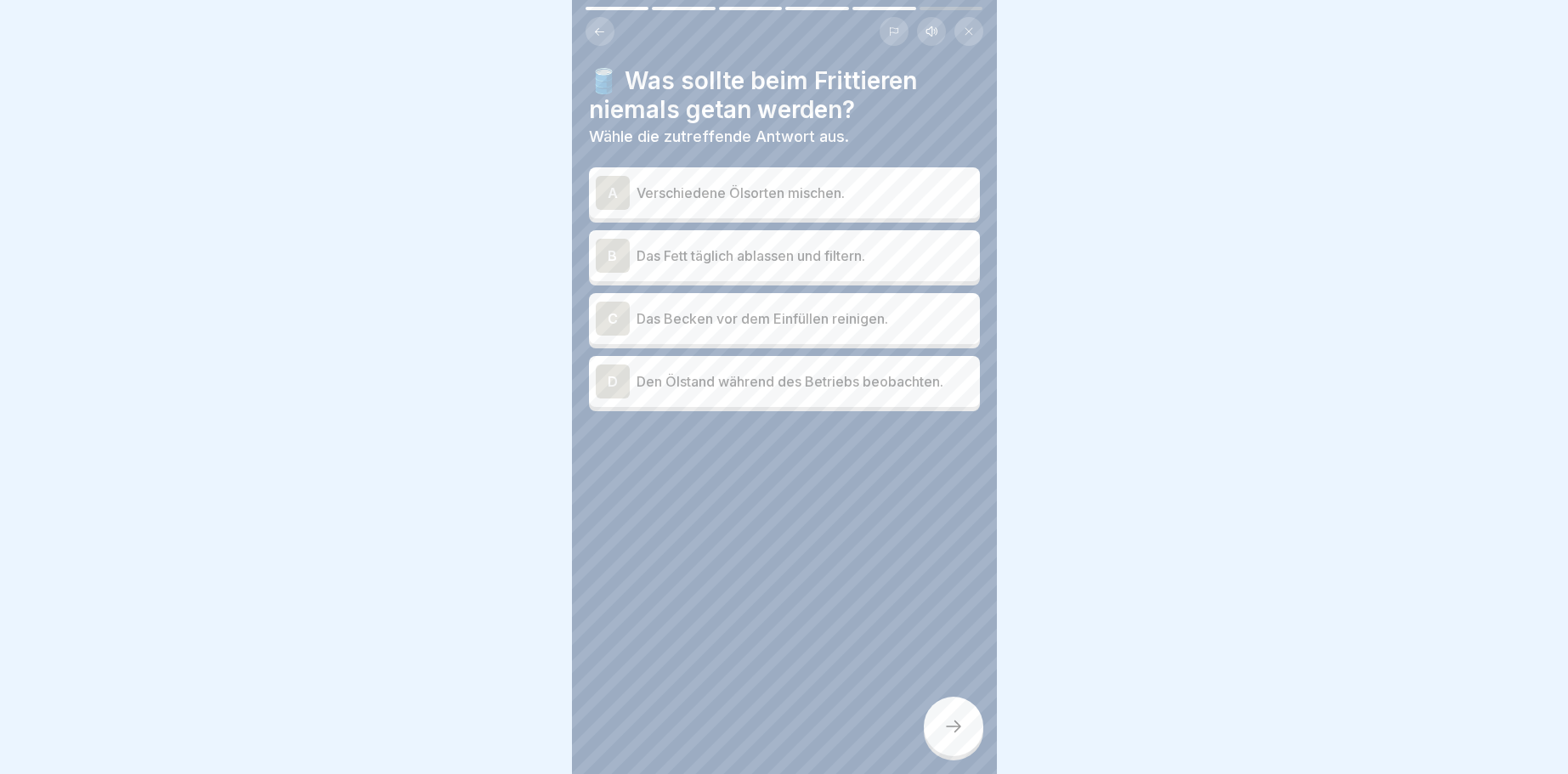
click at [614, 172] on div "A Verschiedene Ölsorten mischen." at bounding box center [784, 193] width 391 height 51
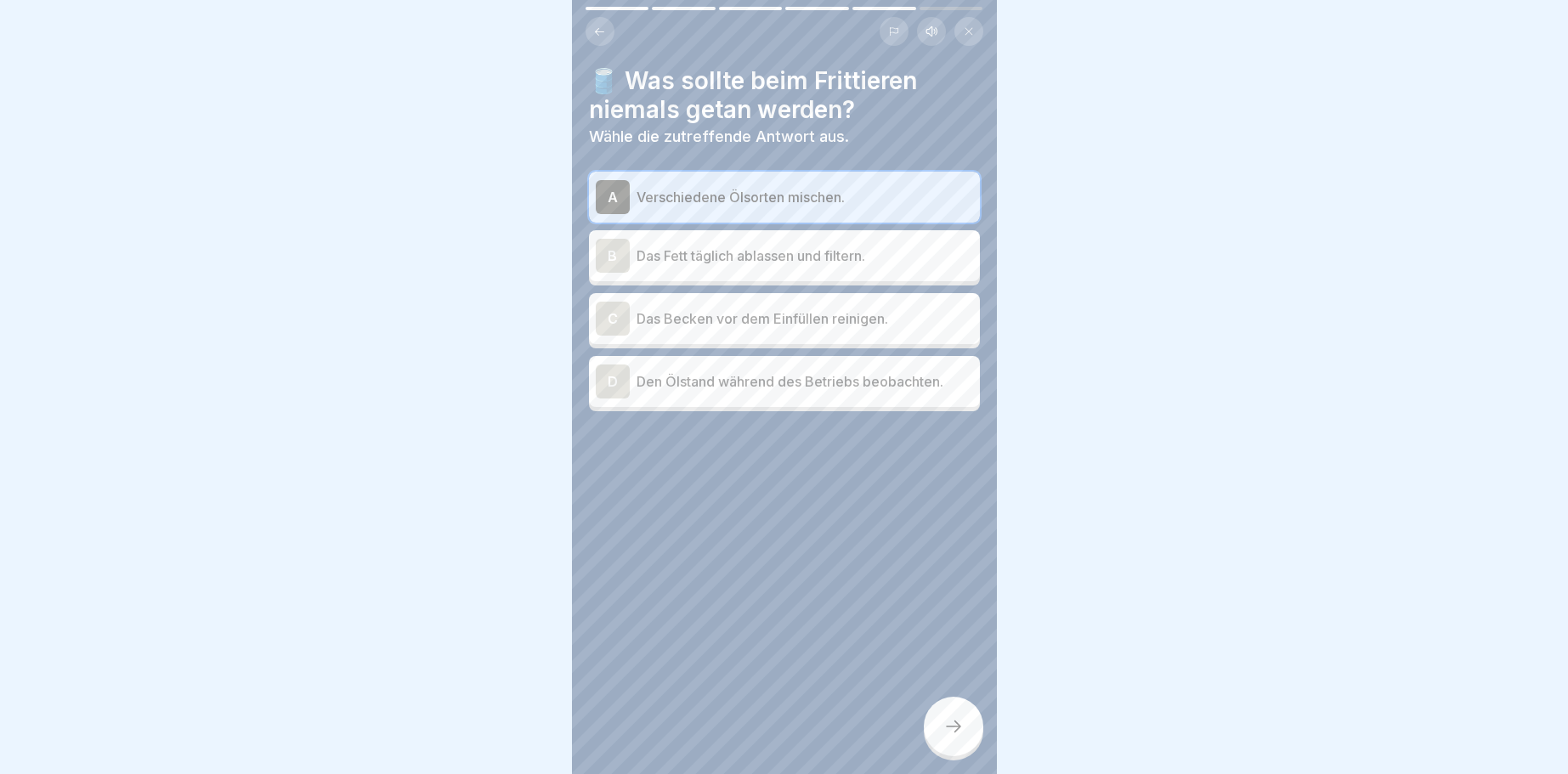
click at [960, 729] on icon at bounding box center [953, 727] width 20 height 20
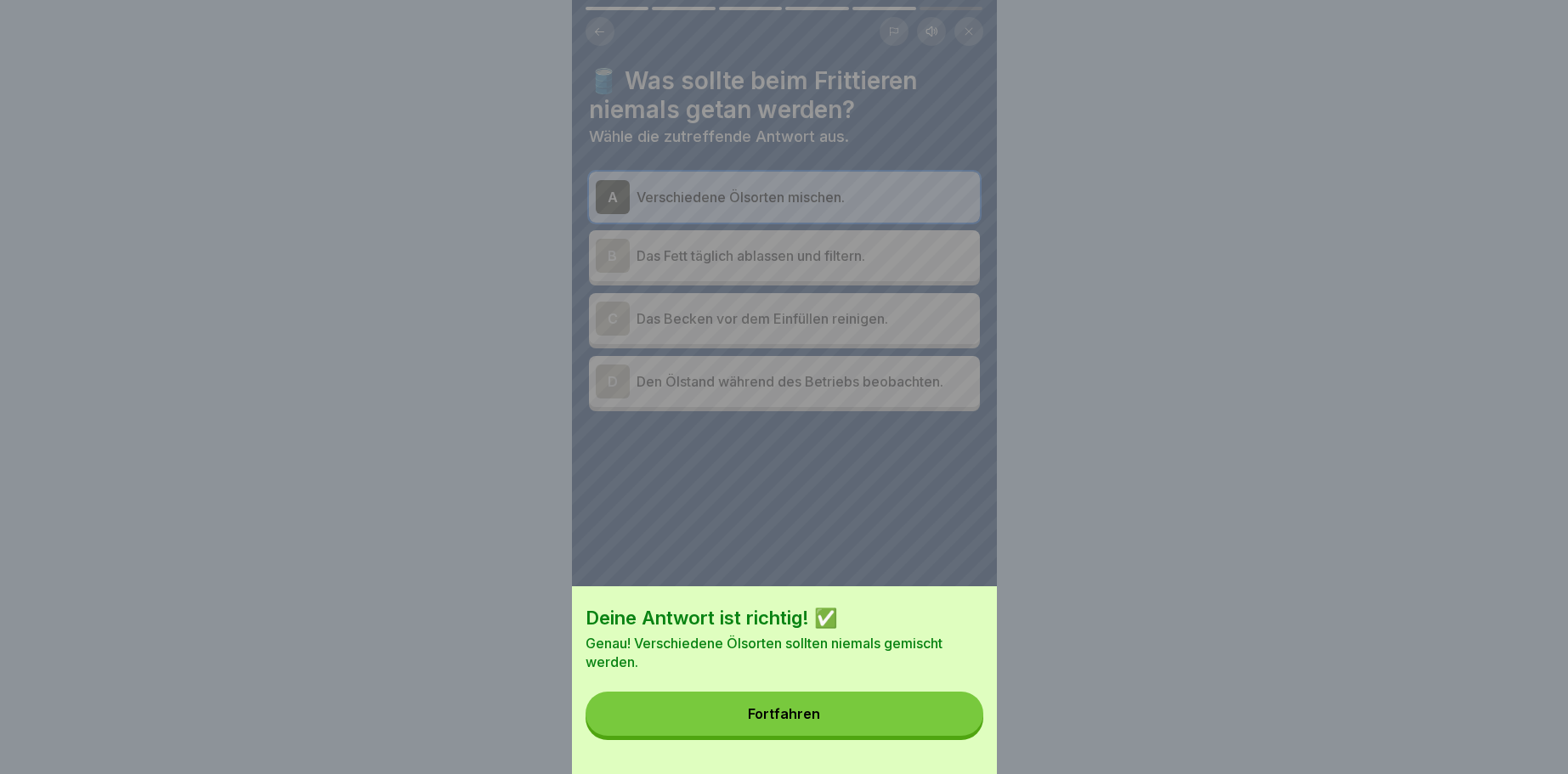
click at [966, 726] on button "Fortfahren" at bounding box center [784, 714] width 397 height 44
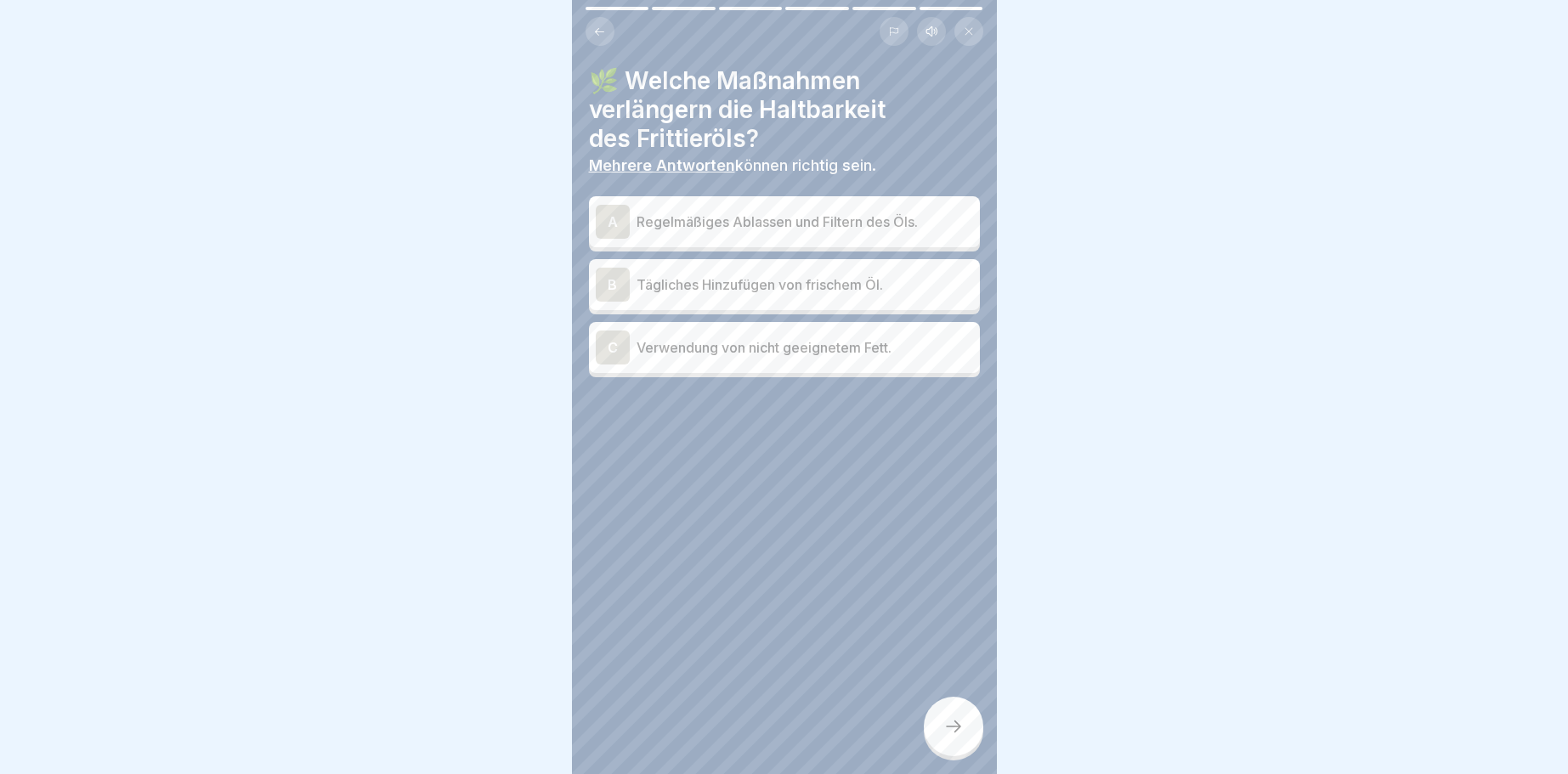
click at [609, 215] on div "A" at bounding box center [612, 222] width 34 height 34
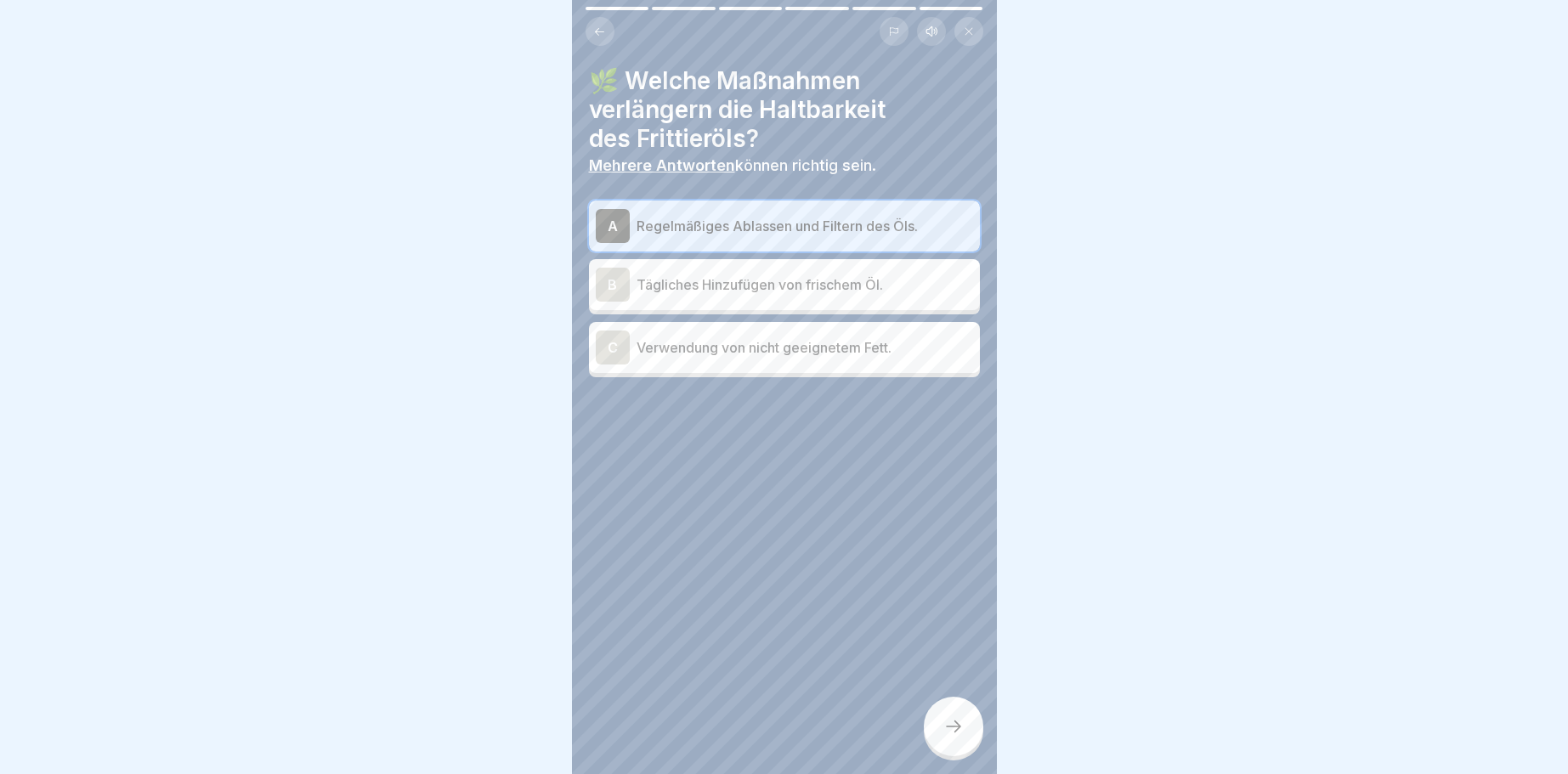
click at [605, 288] on div "B" at bounding box center [612, 284] width 34 height 34
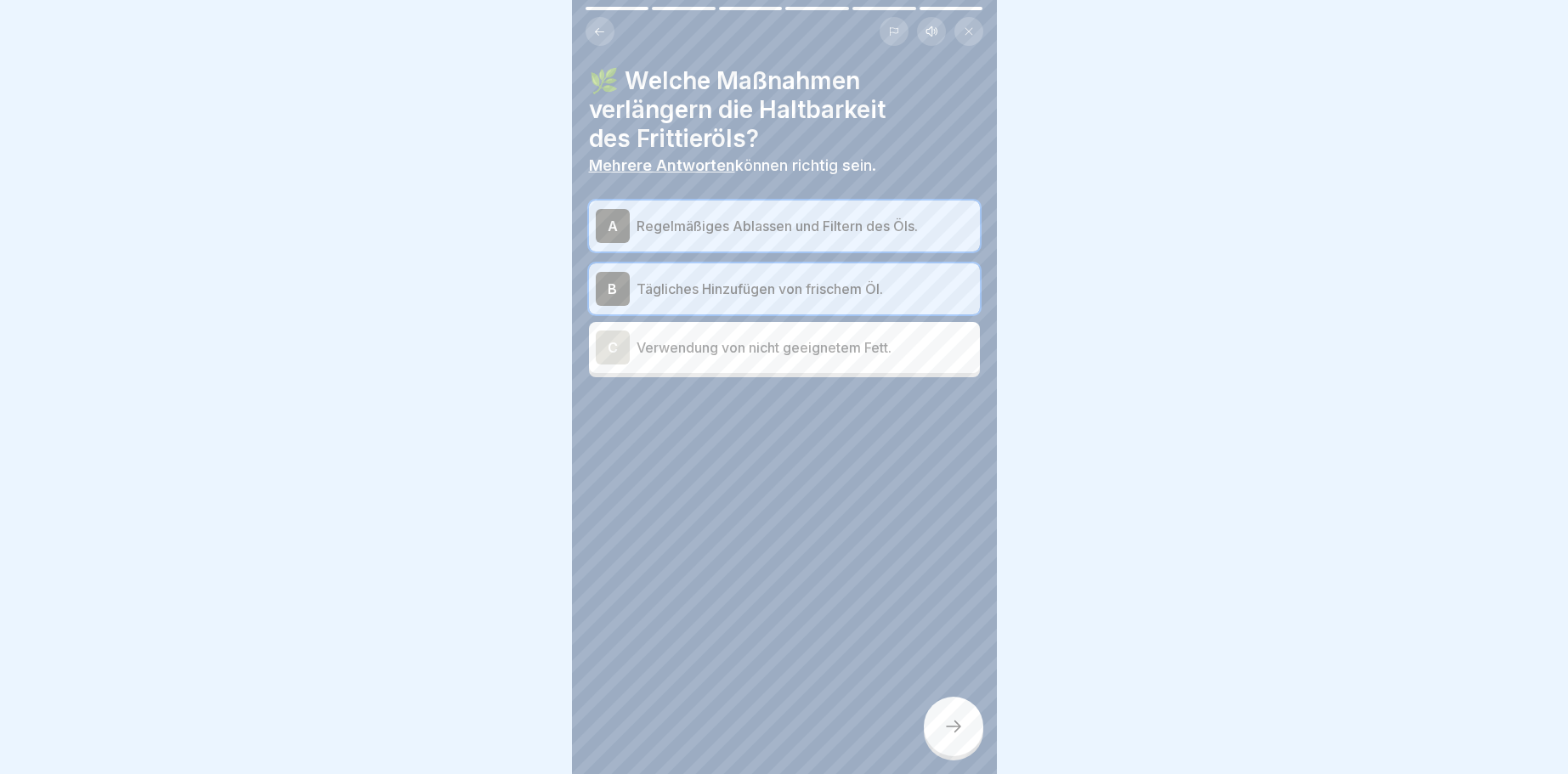
click at [956, 723] on icon at bounding box center [953, 727] width 20 height 20
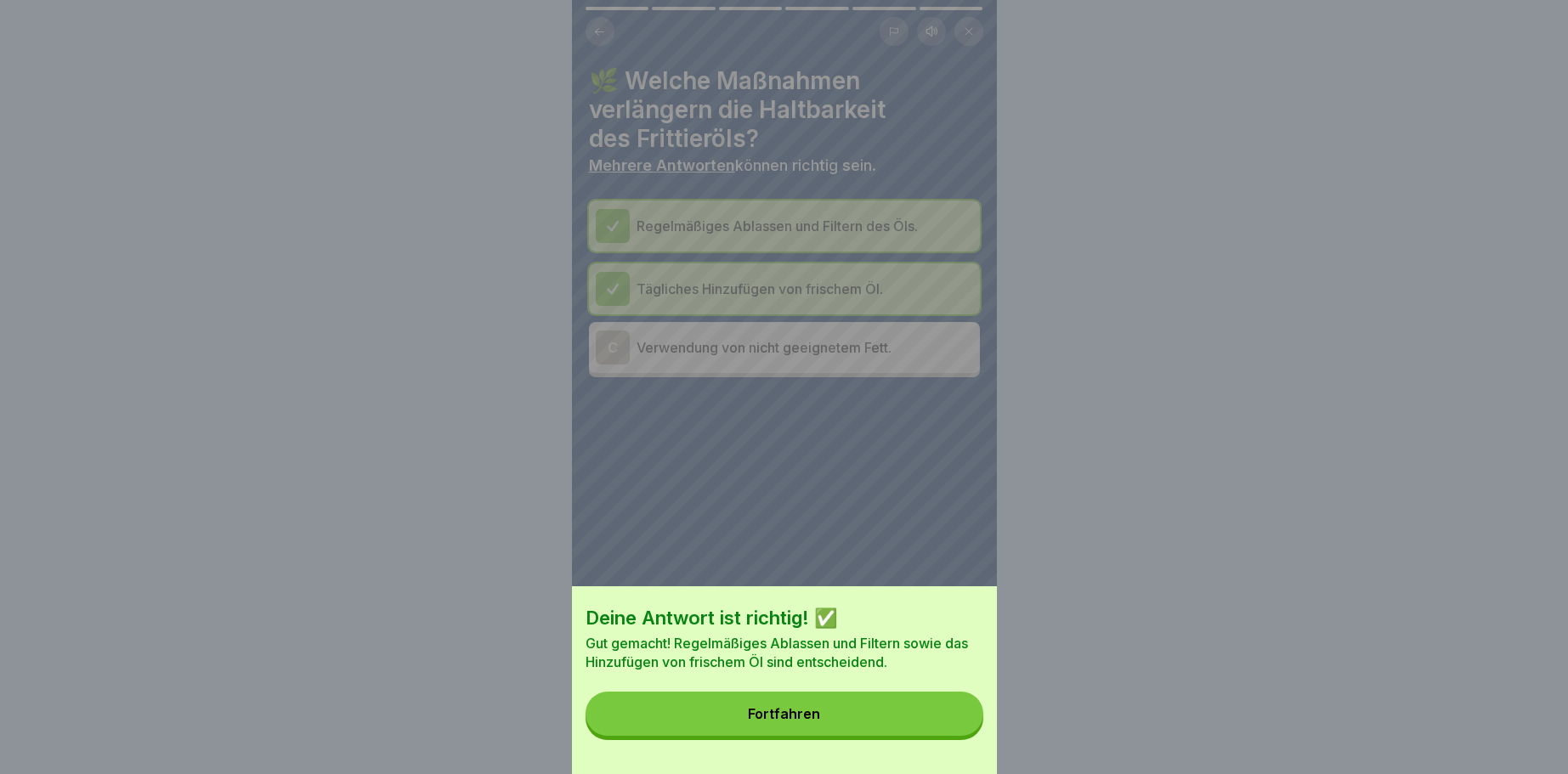
click at [965, 719] on button "Fortfahren" at bounding box center [784, 714] width 397 height 44
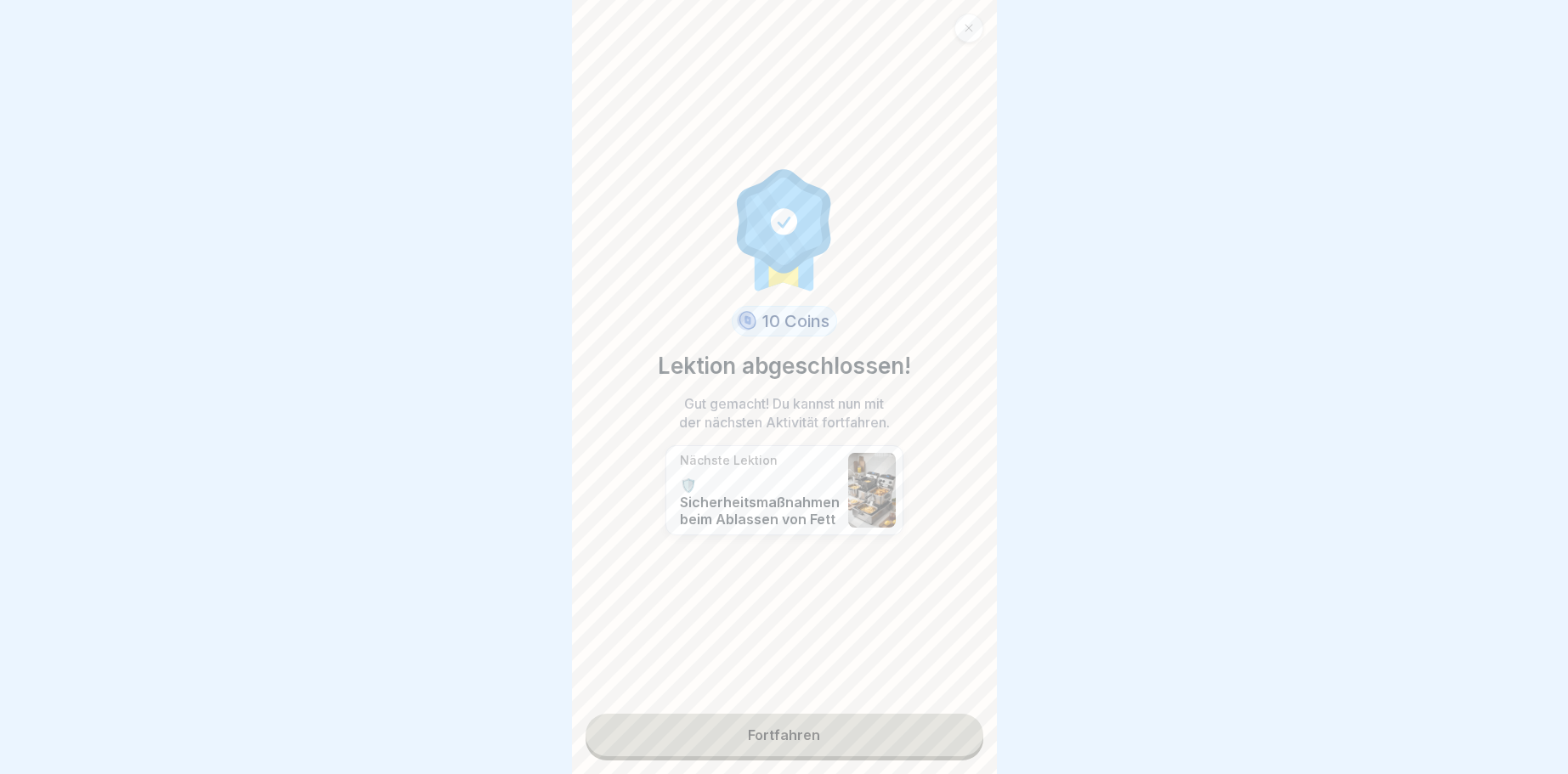
click at [953, 728] on link "Fortfahren" at bounding box center [784, 735] width 397 height 42
click at [955, 727] on link "Fortfahren" at bounding box center [784, 735] width 397 height 42
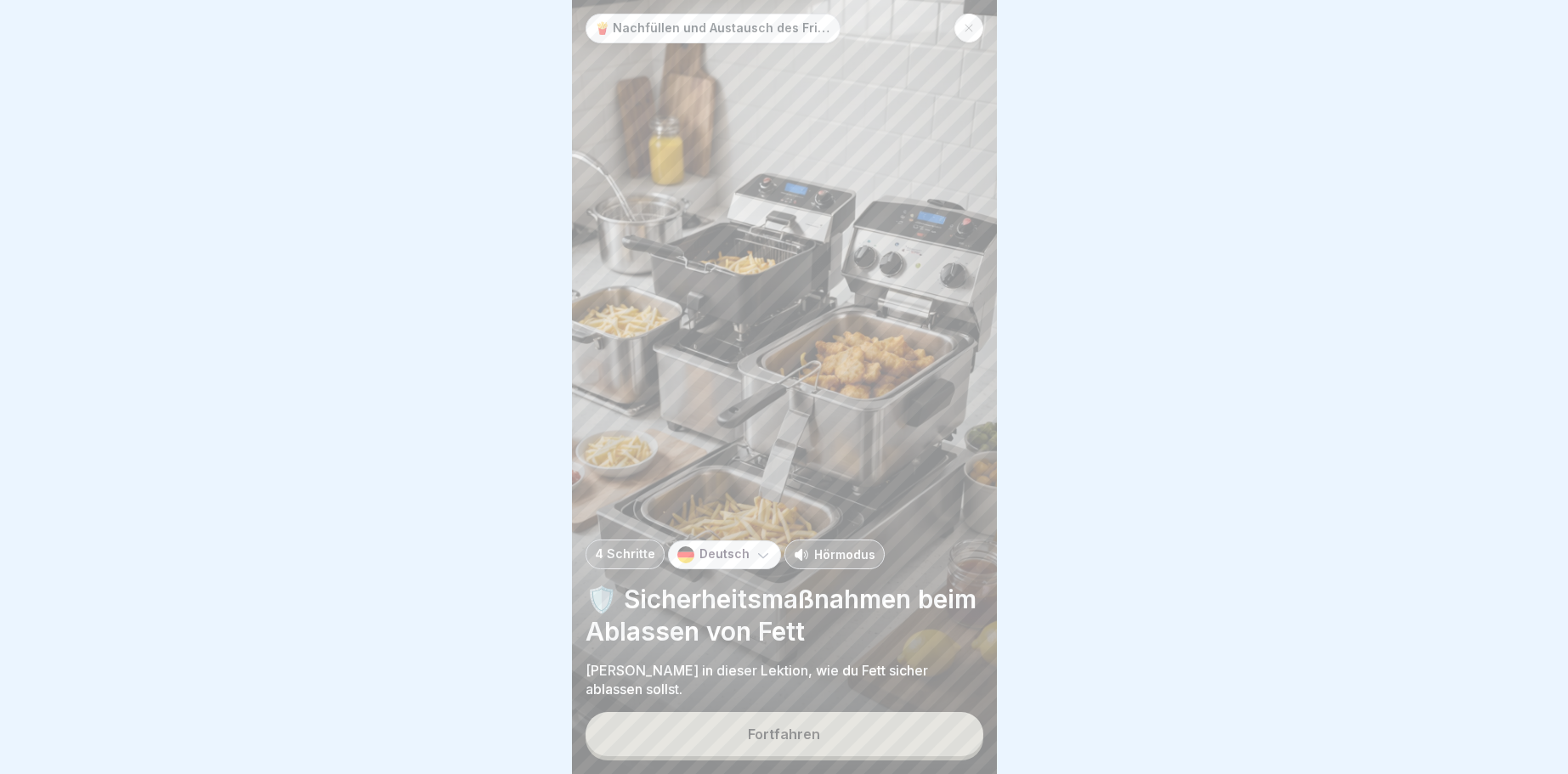
click at [816, 723] on button "Fortfahren" at bounding box center [784, 734] width 397 height 44
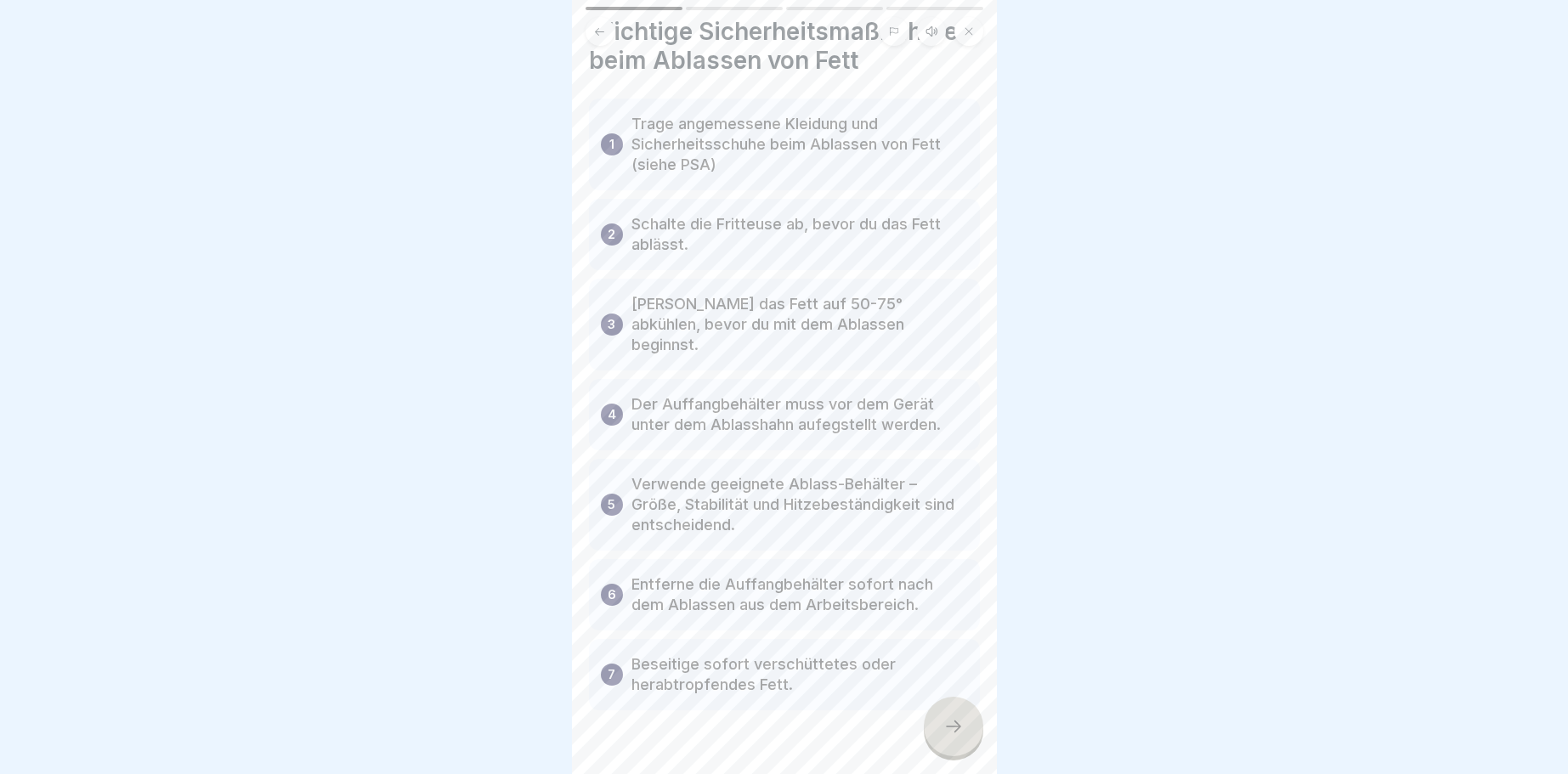
scroll to position [67, 0]
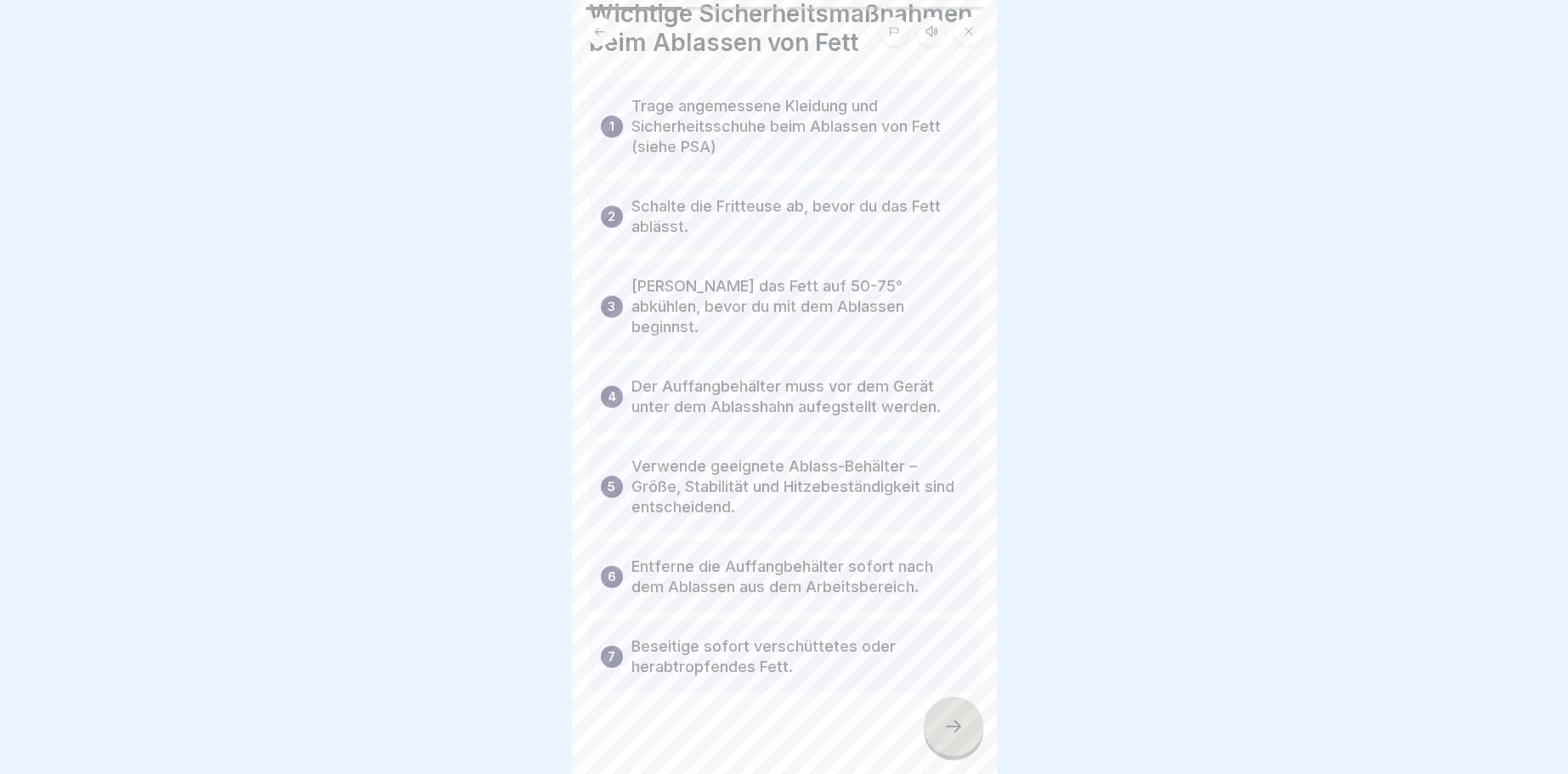
click at [947, 729] on icon at bounding box center [953, 727] width 20 height 20
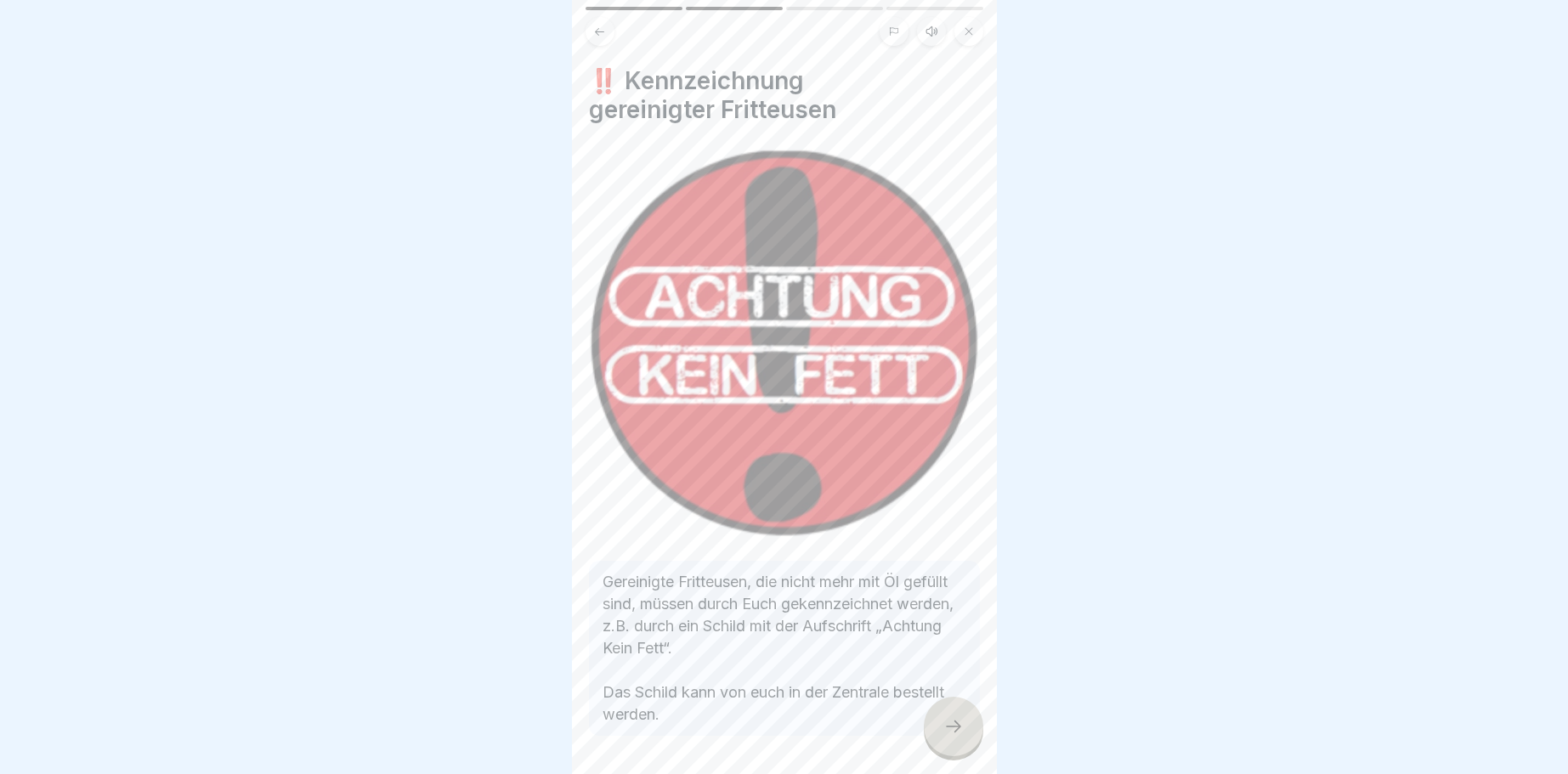
click at [947, 729] on icon at bounding box center [953, 727] width 20 height 20
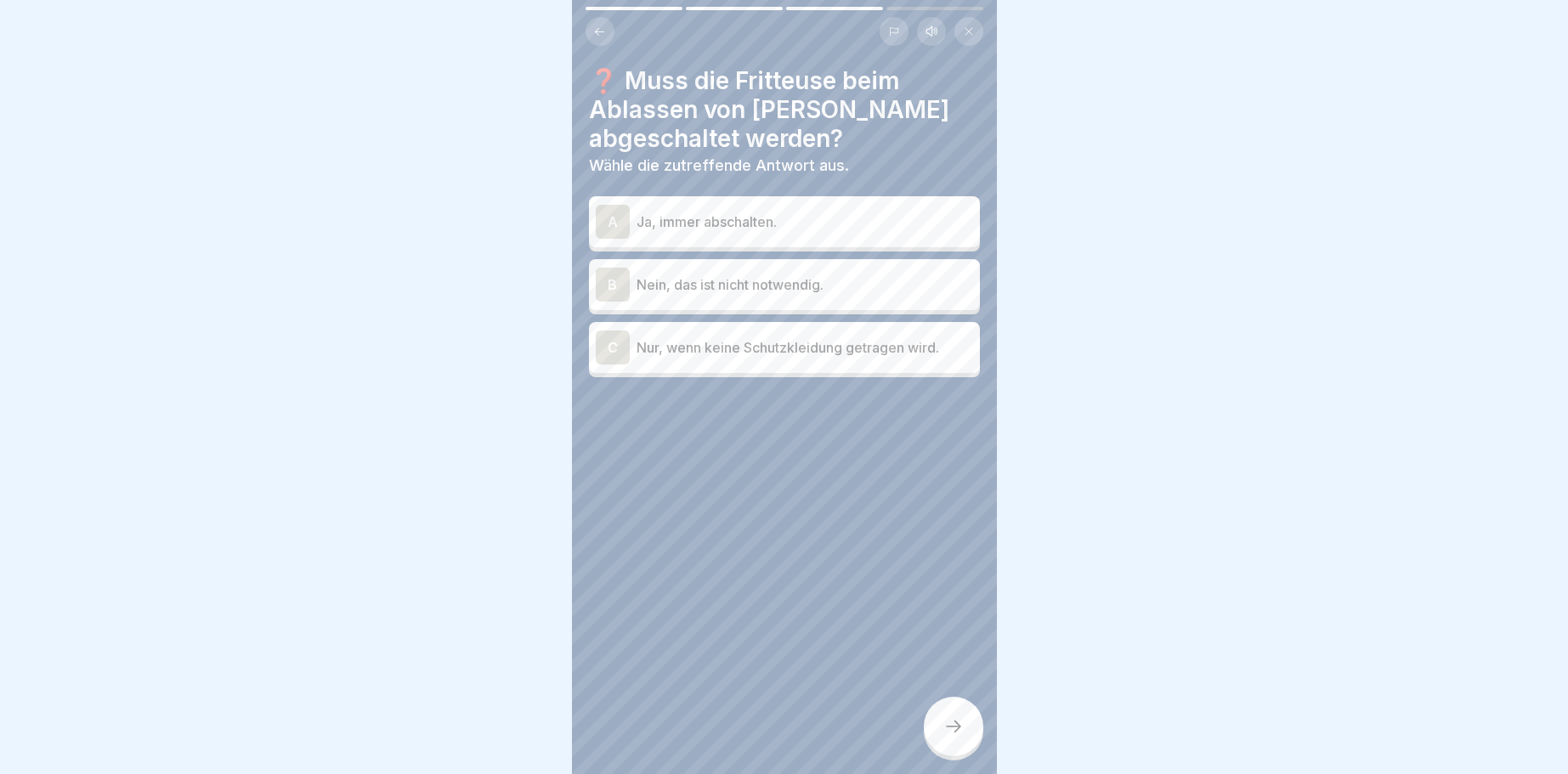
click at [617, 215] on div "A" at bounding box center [612, 222] width 34 height 34
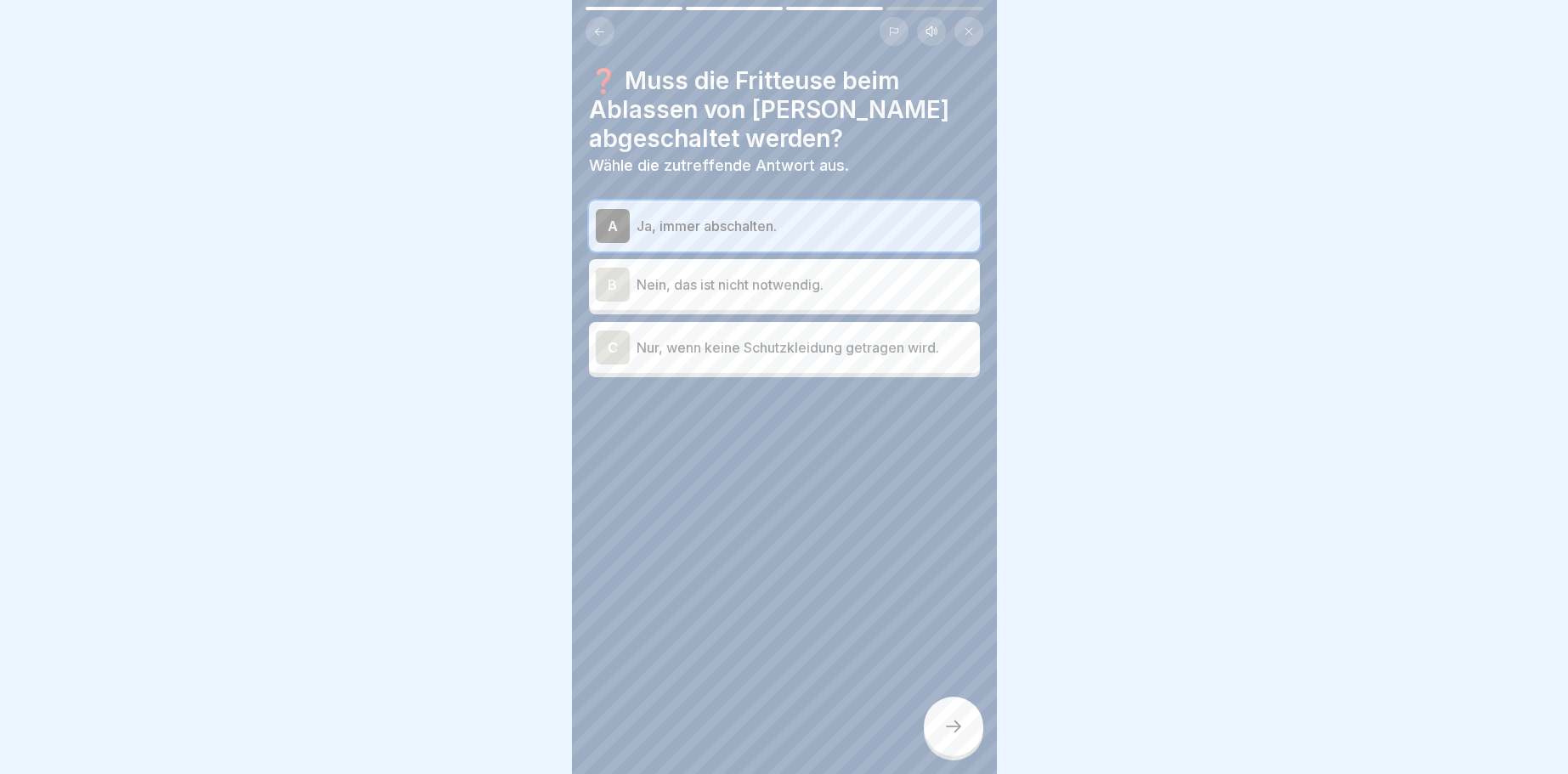
click at [957, 719] on icon at bounding box center [953, 727] width 20 height 20
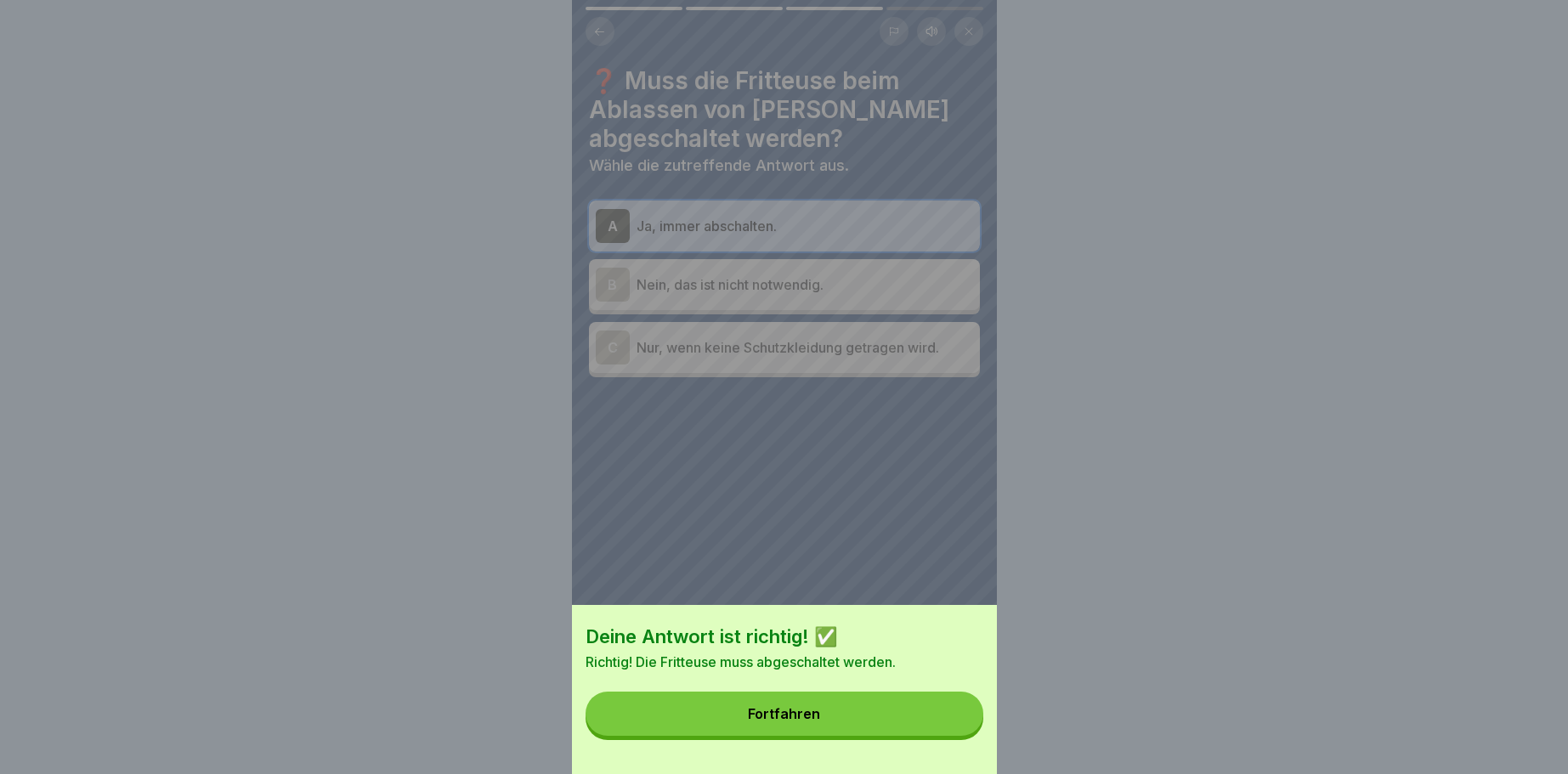
click at [957, 719] on button "Fortfahren" at bounding box center [784, 714] width 397 height 44
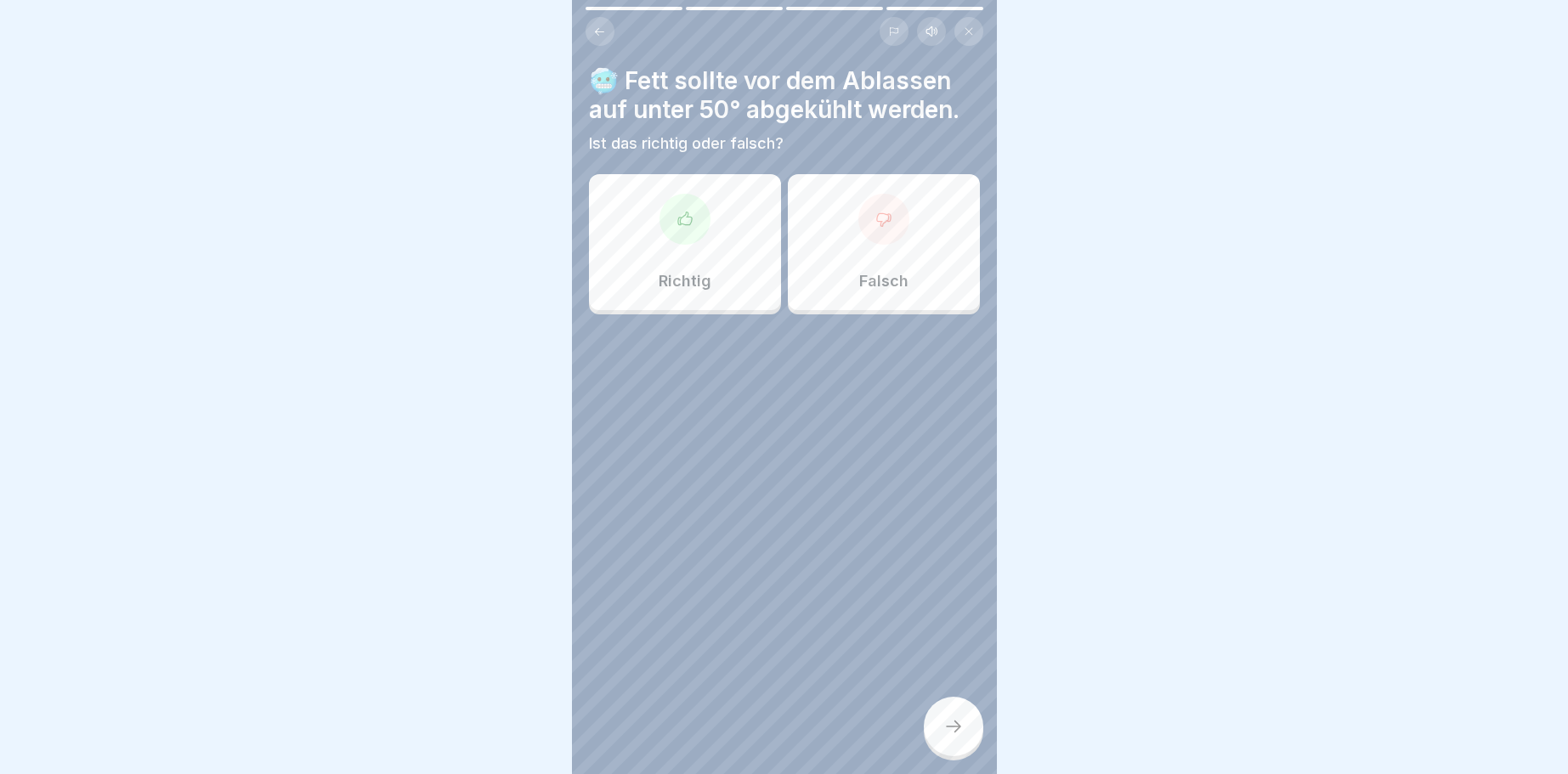
click at [888, 230] on div at bounding box center [884, 219] width 51 height 51
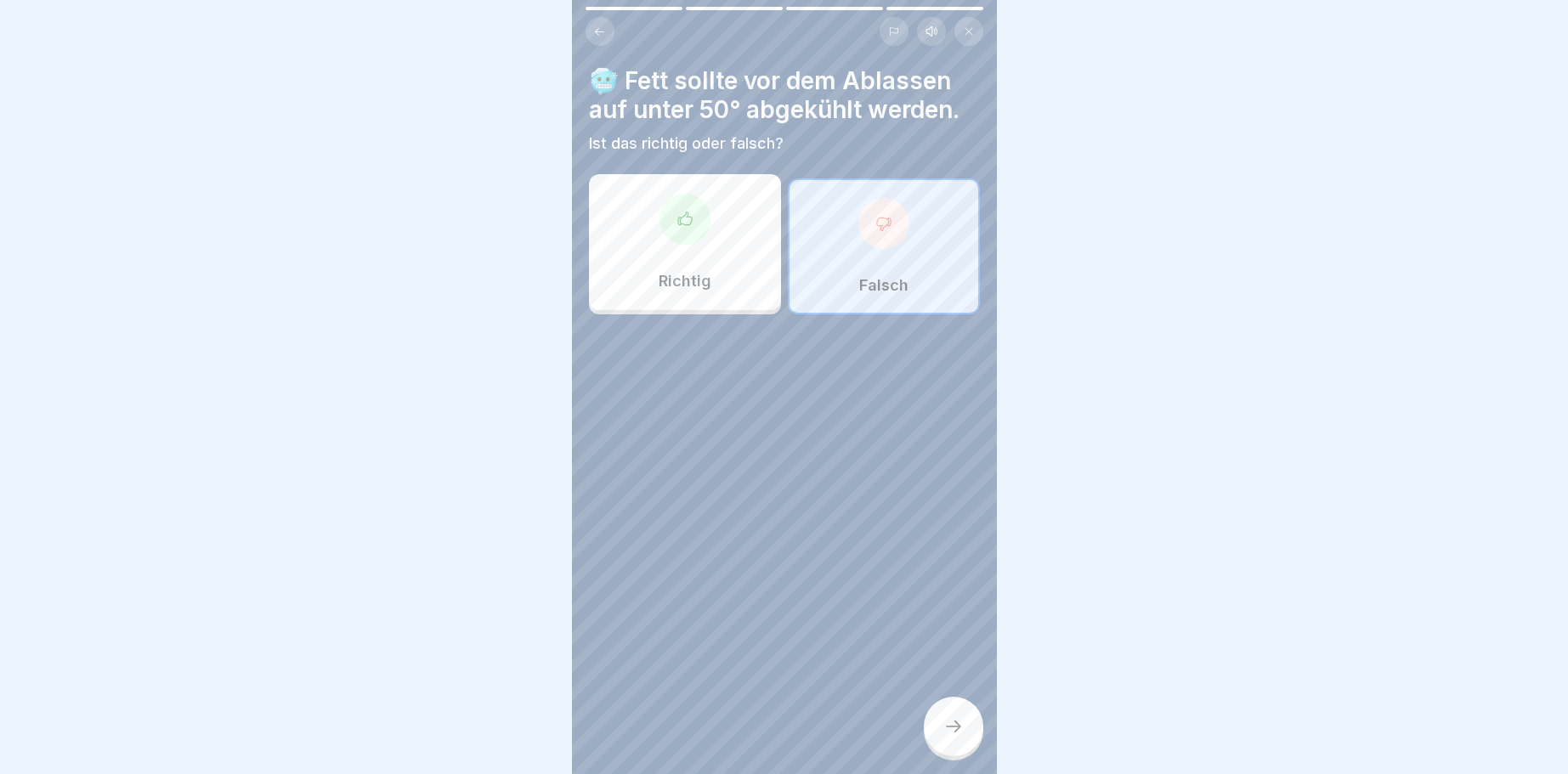
click at [959, 719] on icon at bounding box center [953, 727] width 20 height 20
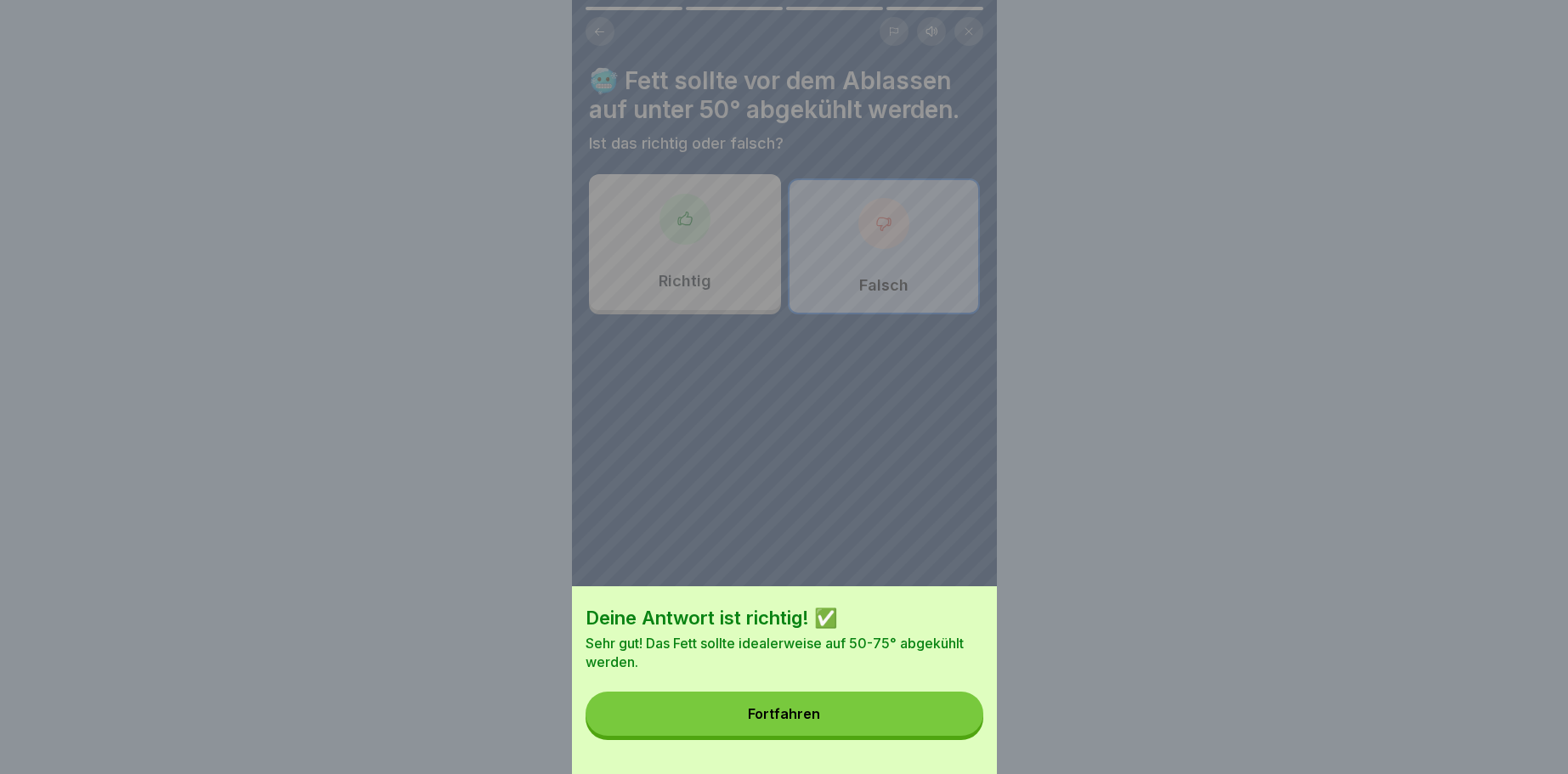
click at [959, 719] on button "Fortfahren" at bounding box center [784, 714] width 397 height 44
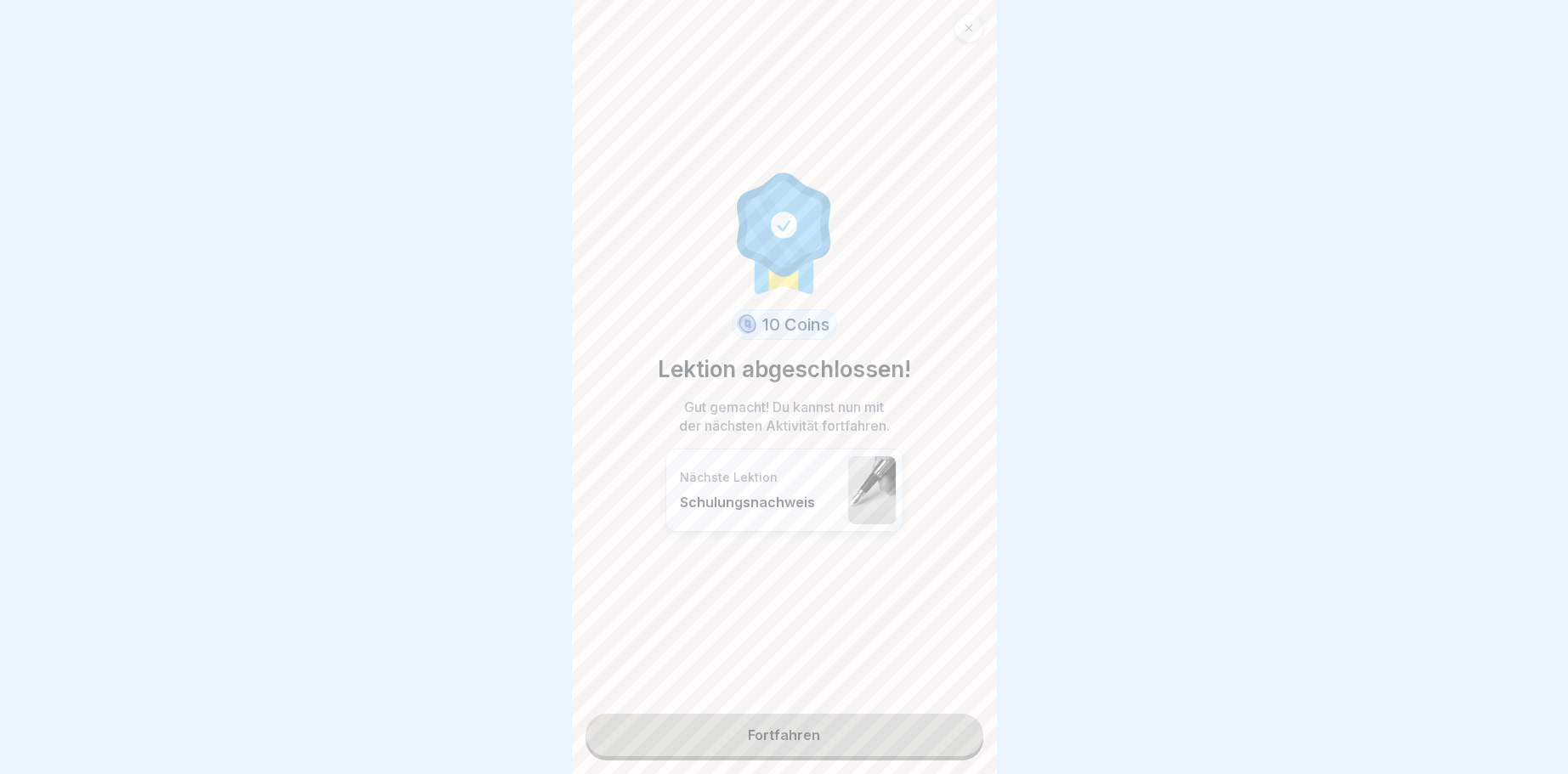
click at [942, 734] on link "Fortfahren" at bounding box center [784, 735] width 397 height 42
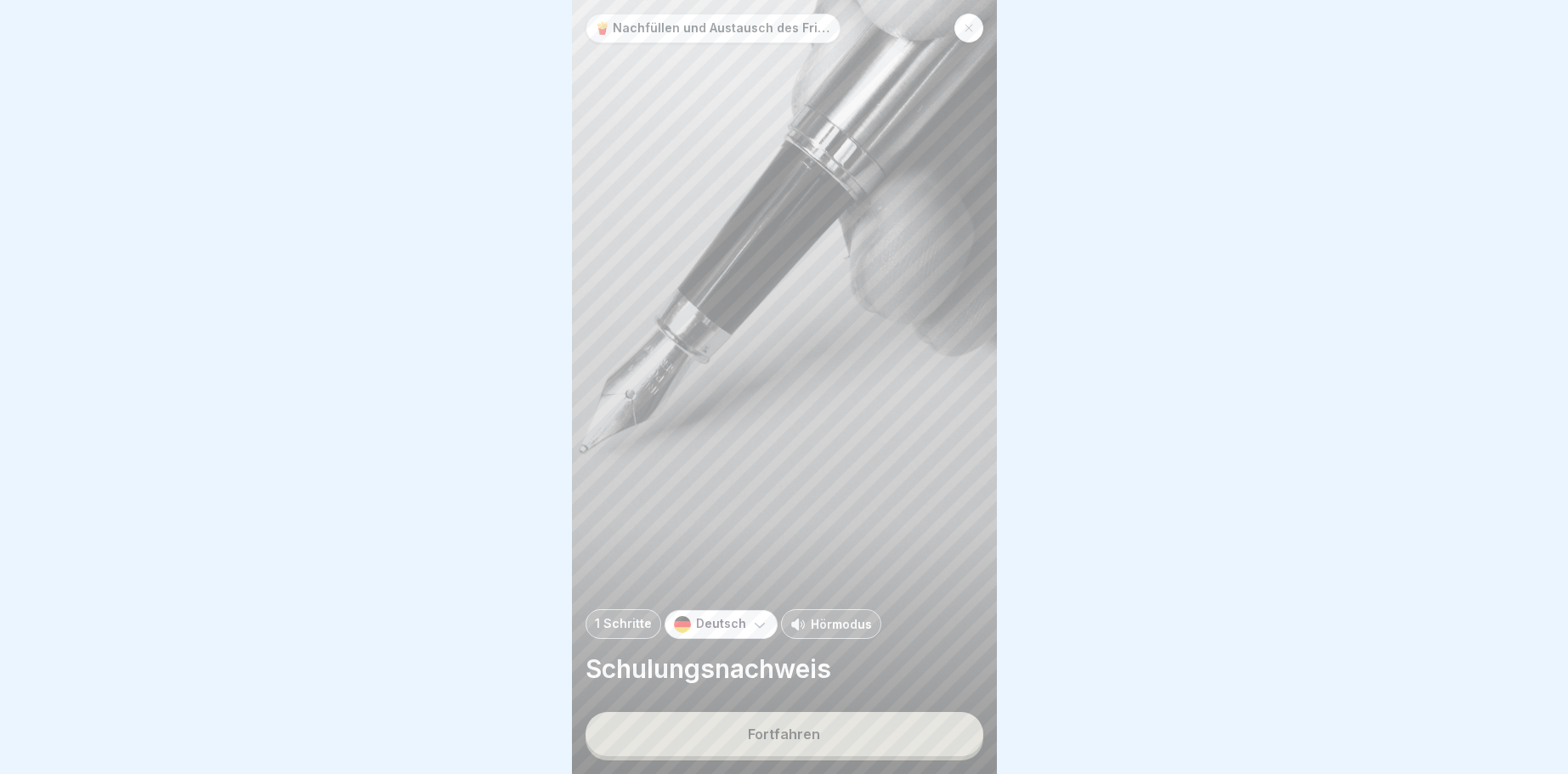
click at [935, 730] on button "Fortfahren" at bounding box center [784, 734] width 397 height 44
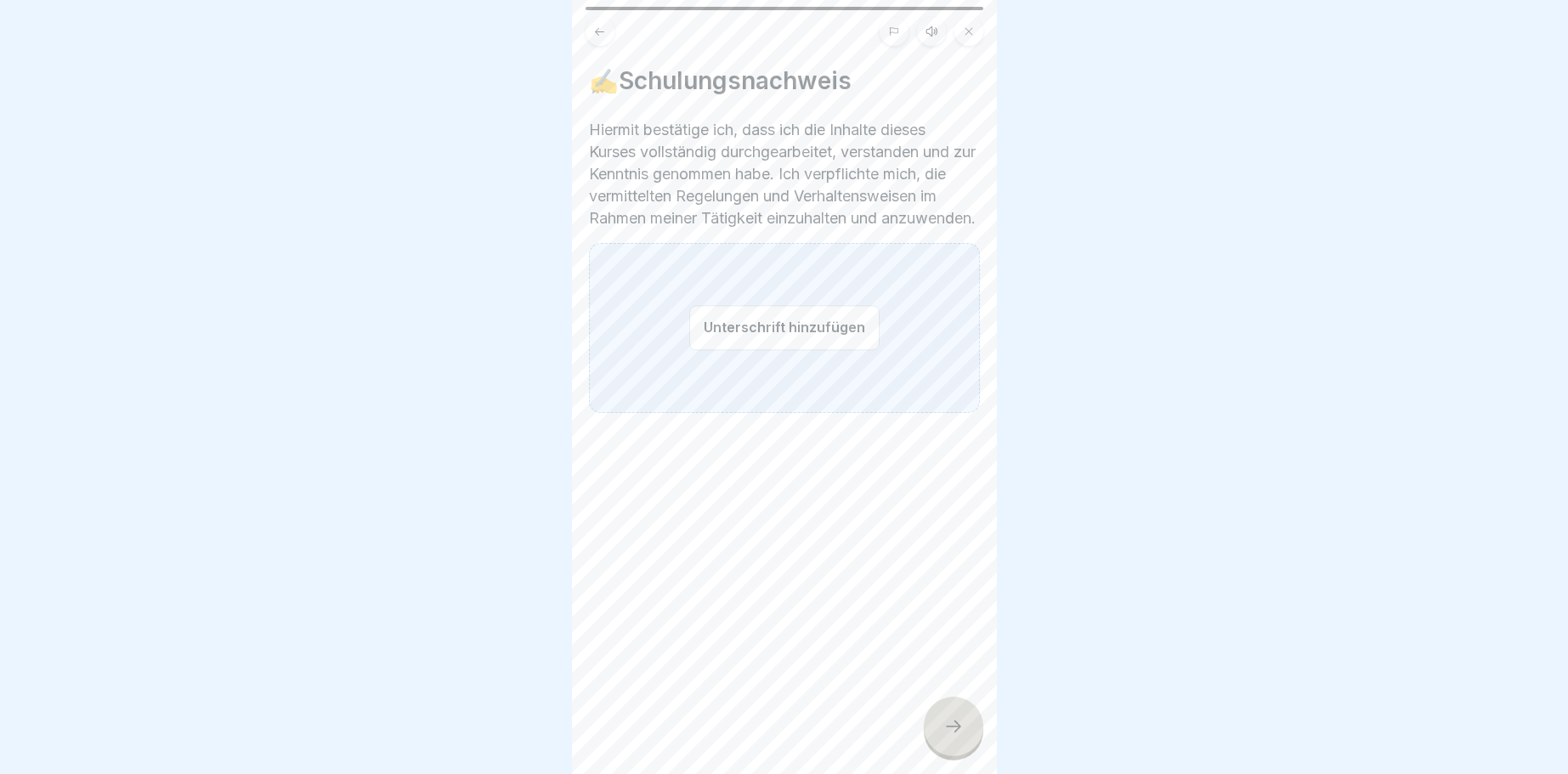
drag, startPoint x: 732, startPoint y: 337, endPoint x: 690, endPoint y: 332, distance: 42.3
click at [690, 332] on div "Unterschrift hinzufügen" at bounding box center [784, 327] width 391 height 170
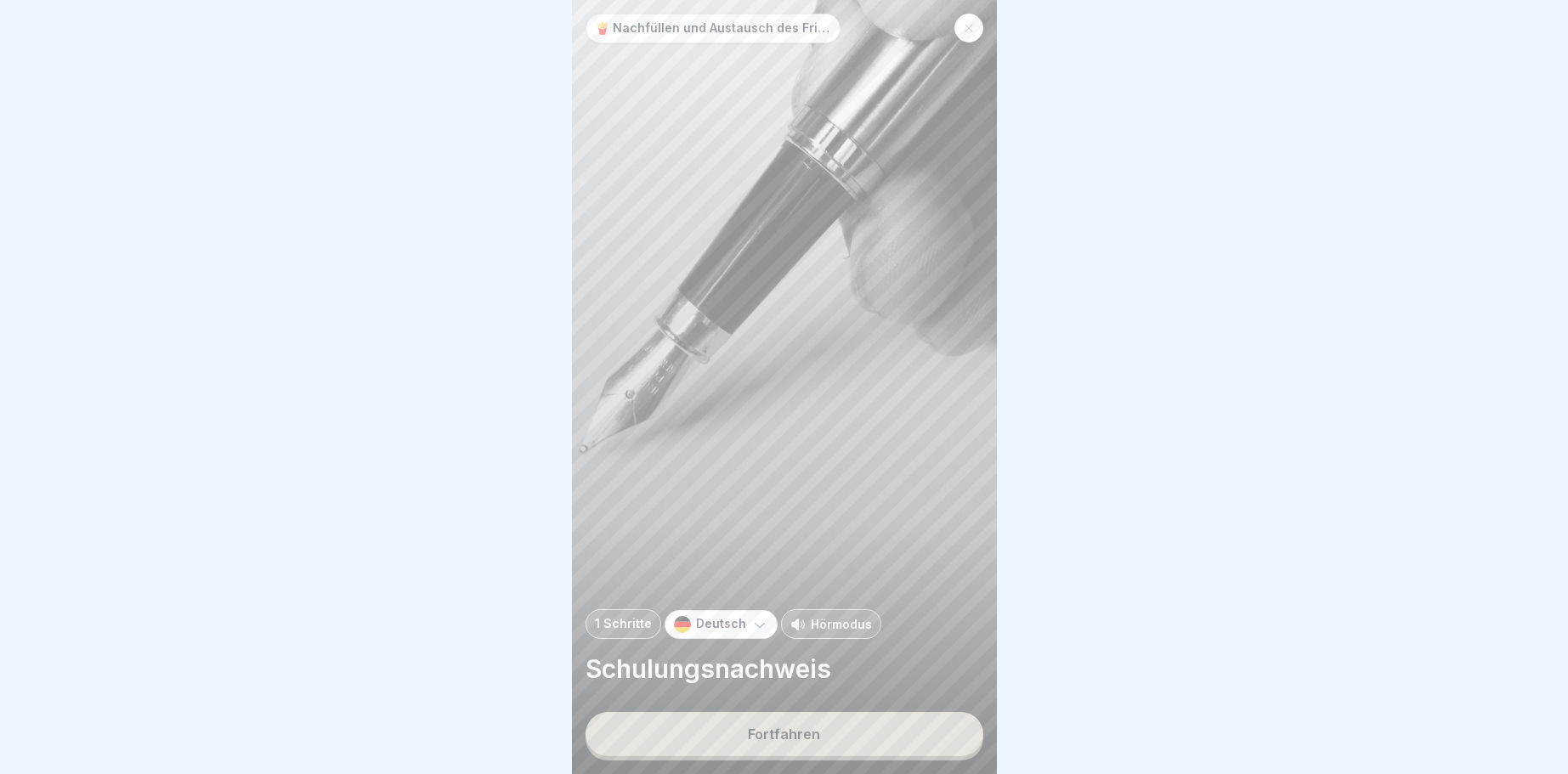
click at [908, 736] on button "Fortfahren" at bounding box center [784, 734] width 397 height 44
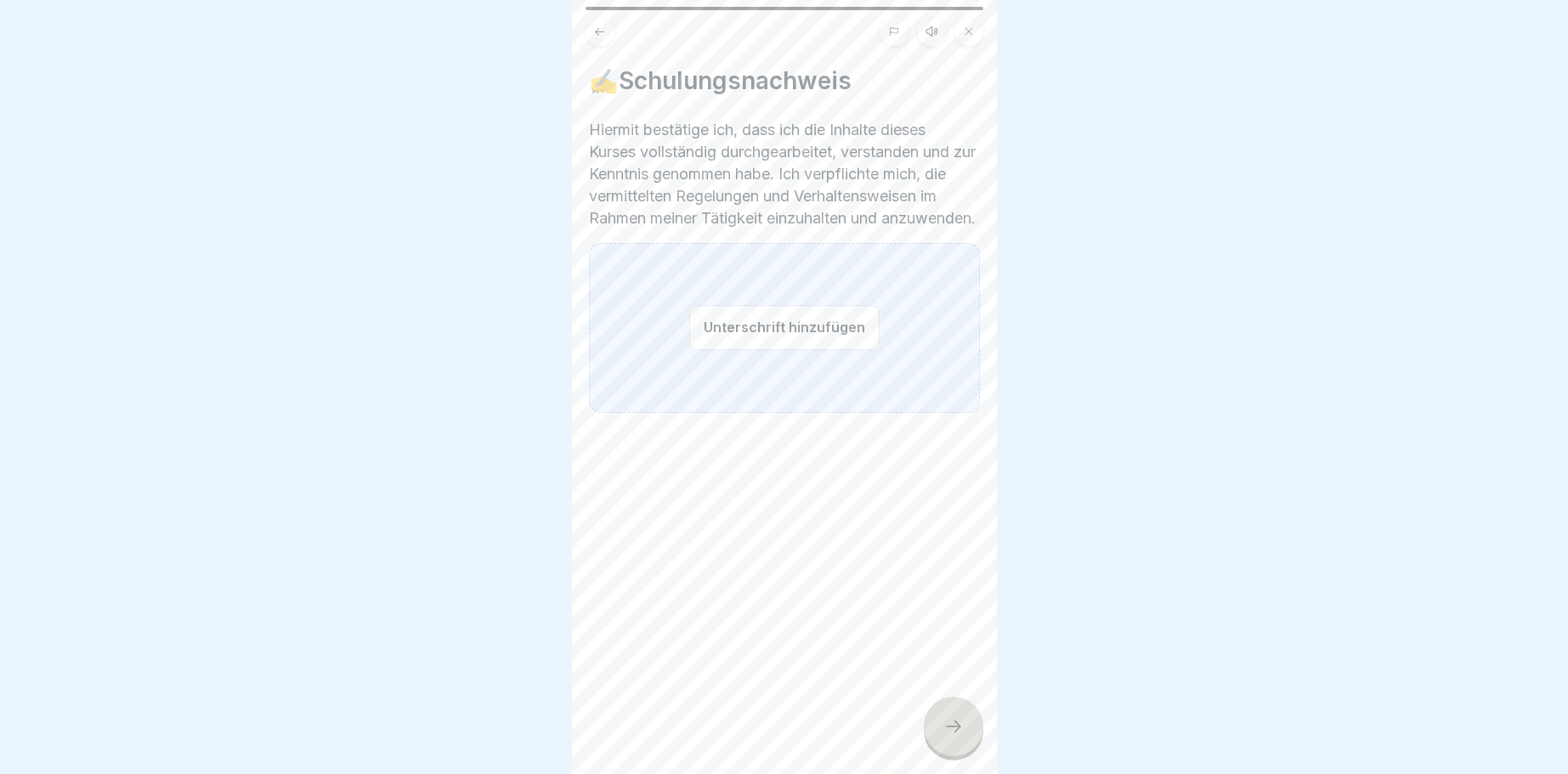
click at [802, 350] on button "Unterschrift hinzufügen" at bounding box center [784, 327] width 190 height 45
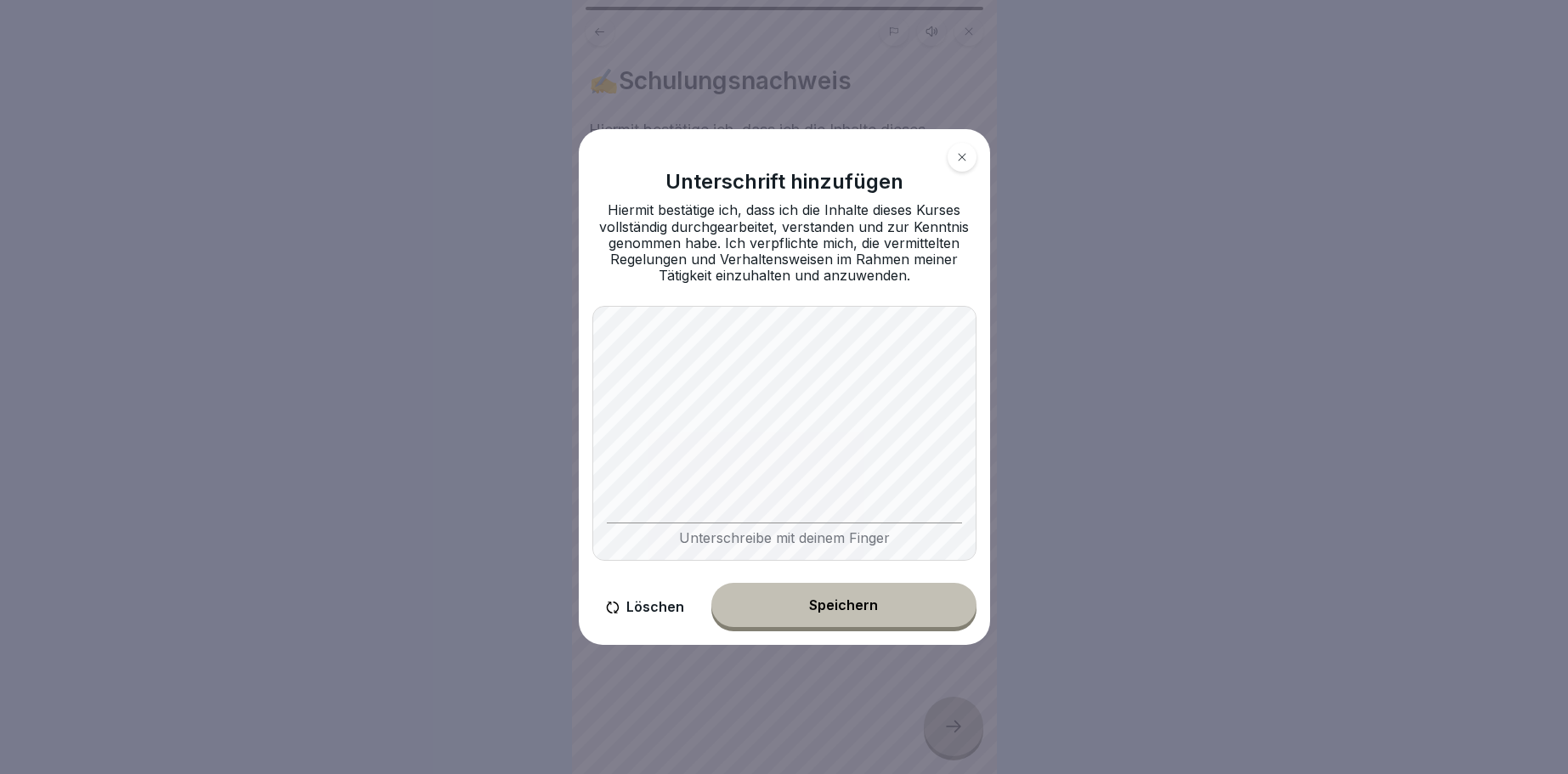
click at [833, 705] on body "🍟 Nachfüllen und Austausch des Frittieröl/-fettes 1 Schritte Deutsch Hörmodus S…" at bounding box center [784, 387] width 1568 height 774
click at [812, 600] on div "Speichern" at bounding box center [843, 604] width 69 height 15
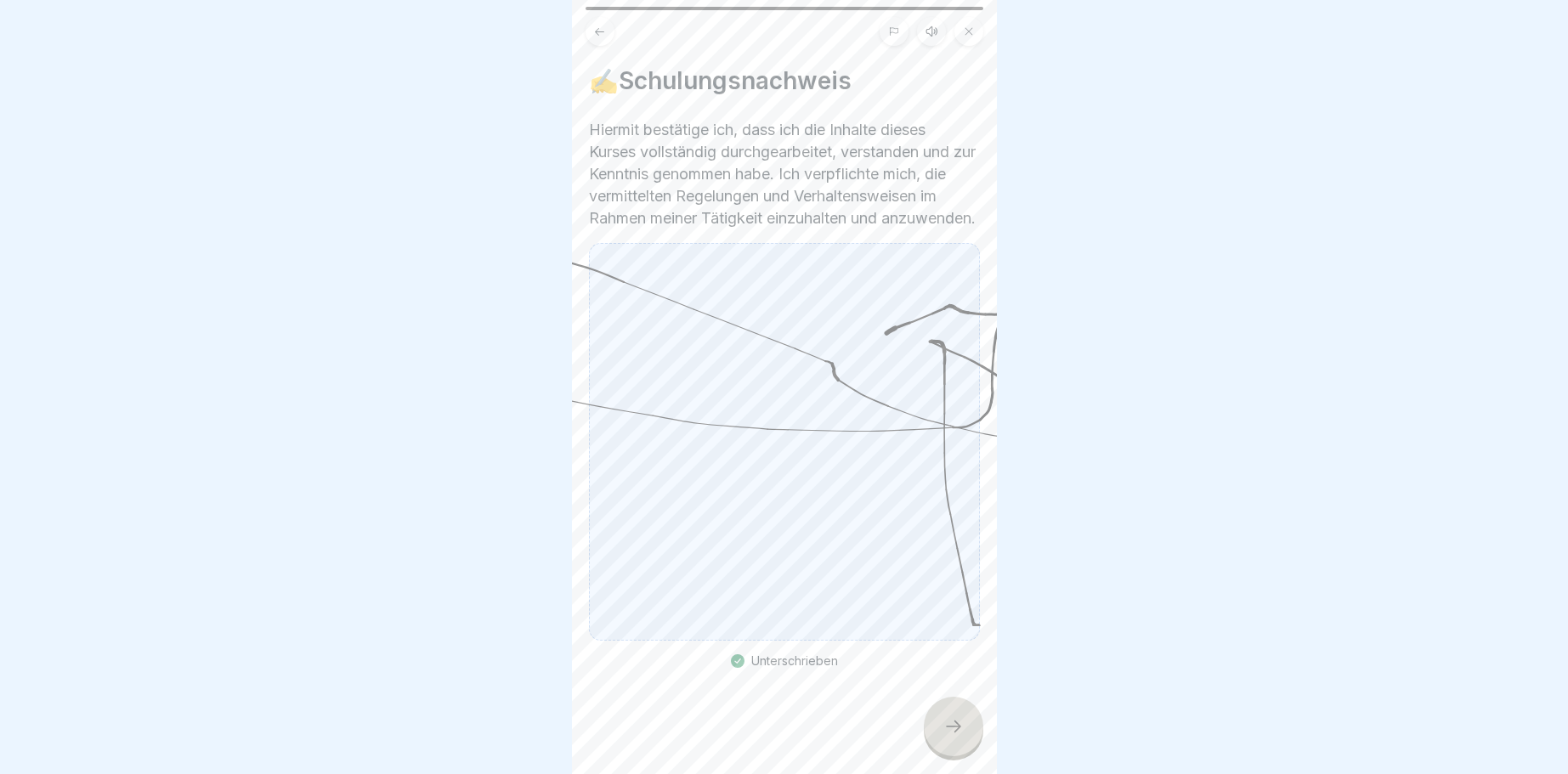
click at [960, 739] on div at bounding box center [953, 727] width 60 height 60
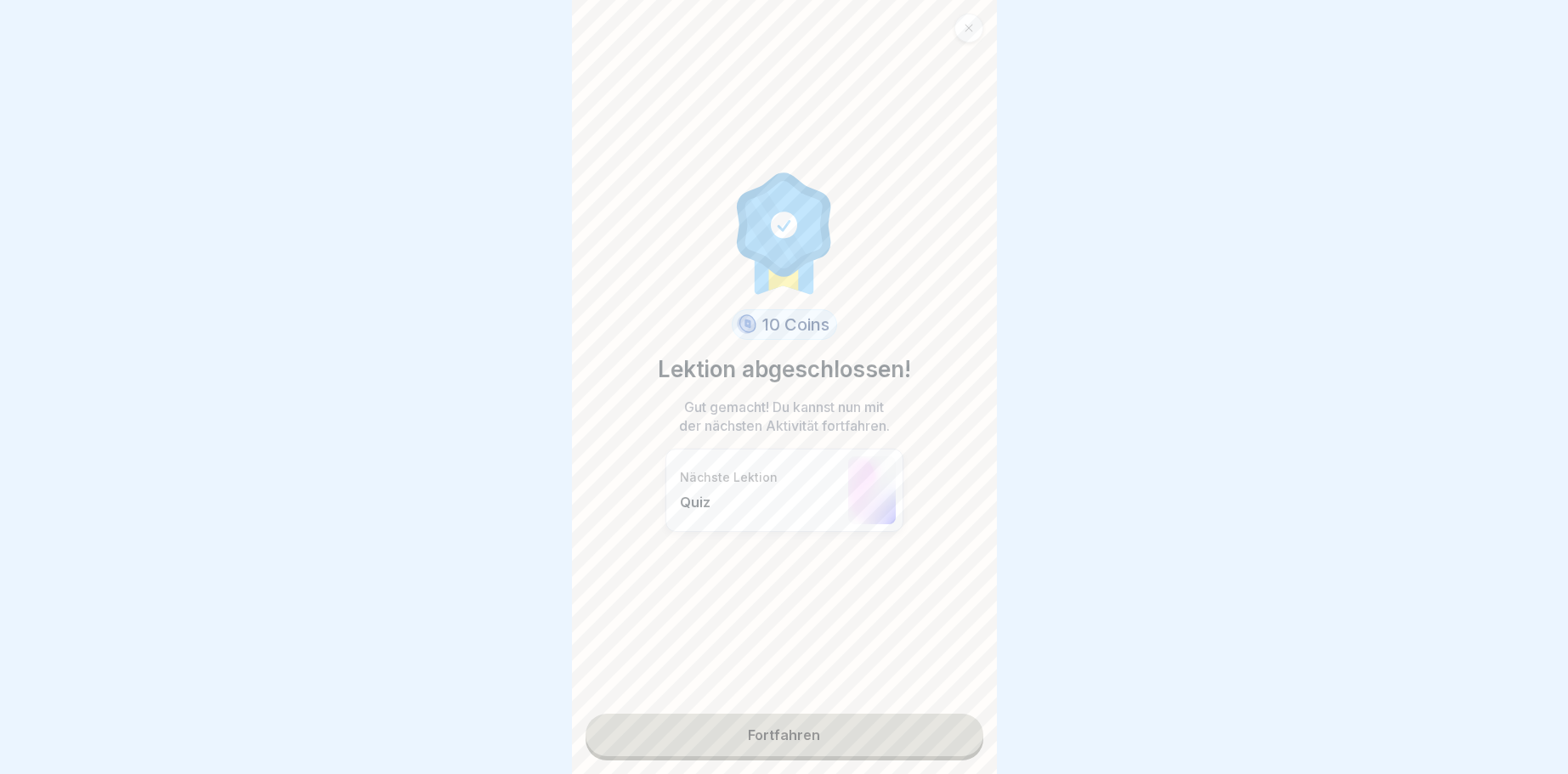
click at [828, 732] on link "Fortfahren" at bounding box center [784, 735] width 397 height 42
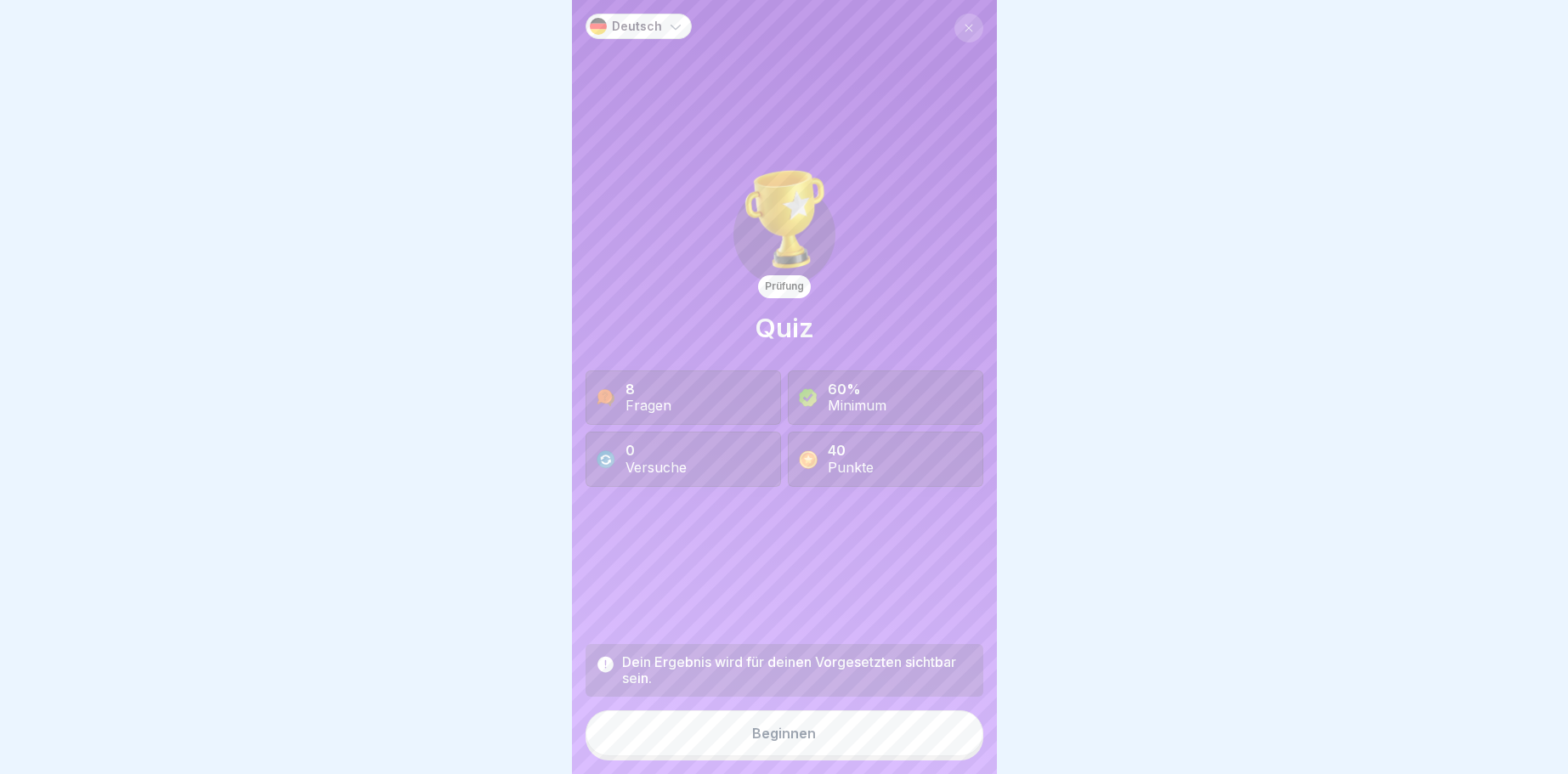
click at [796, 729] on div "Beginnen" at bounding box center [784, 733] width 63 height 15
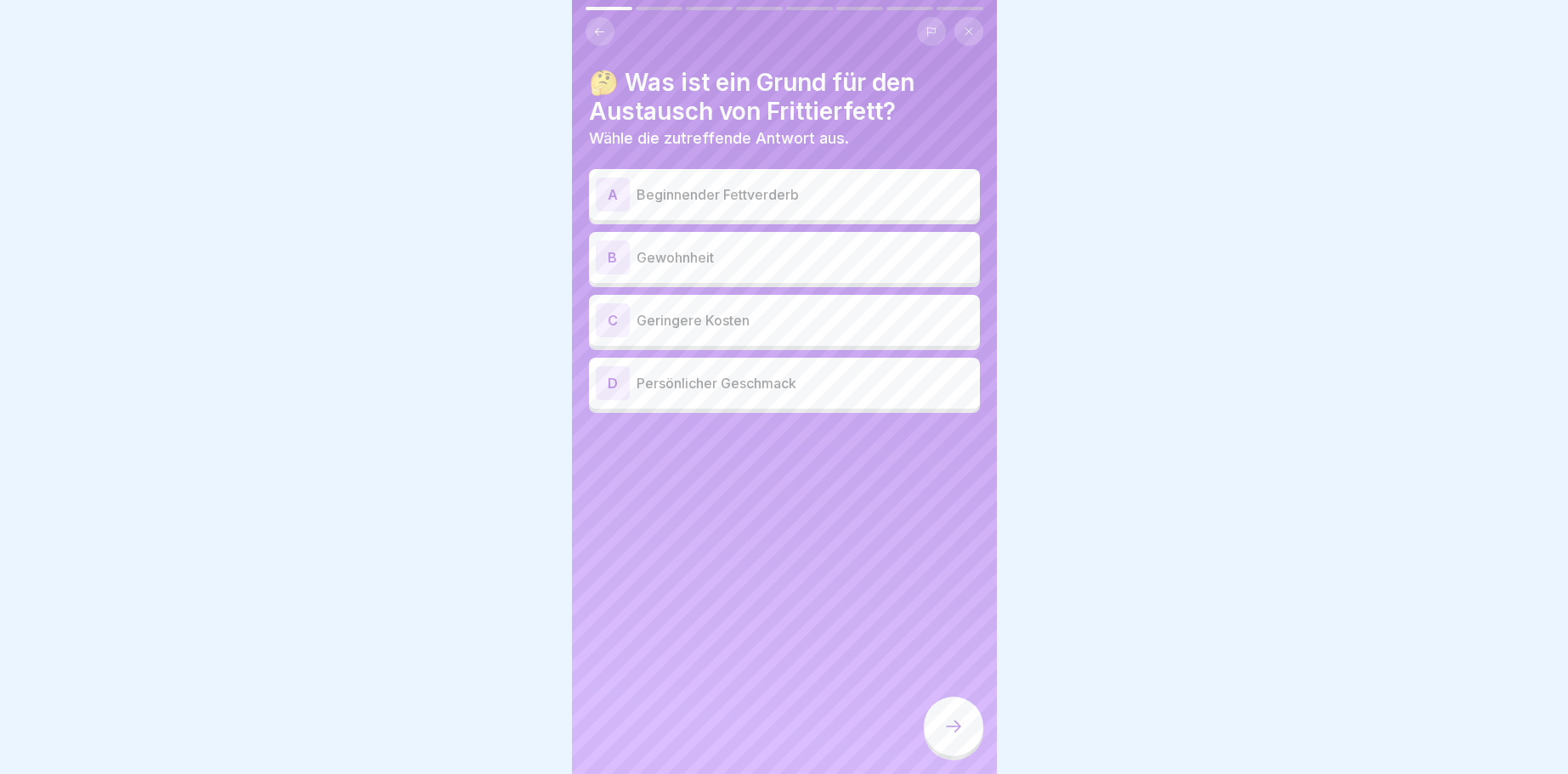
click at [610, 189] on div "A" at bounding box center [612, 194] width 34 height 34
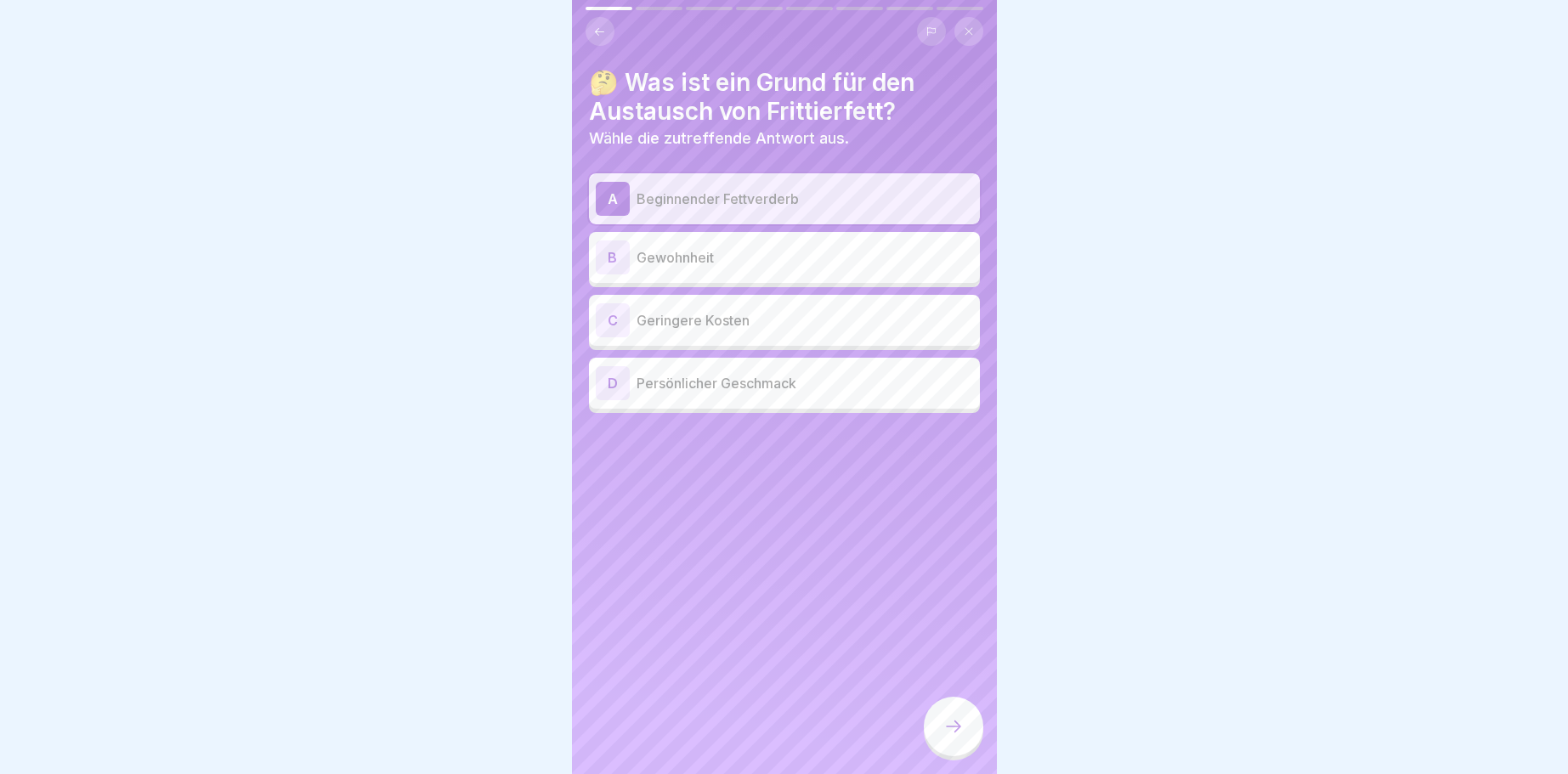
click at [966, 722] on div at bounding box center [953, 727] width 60 height 60
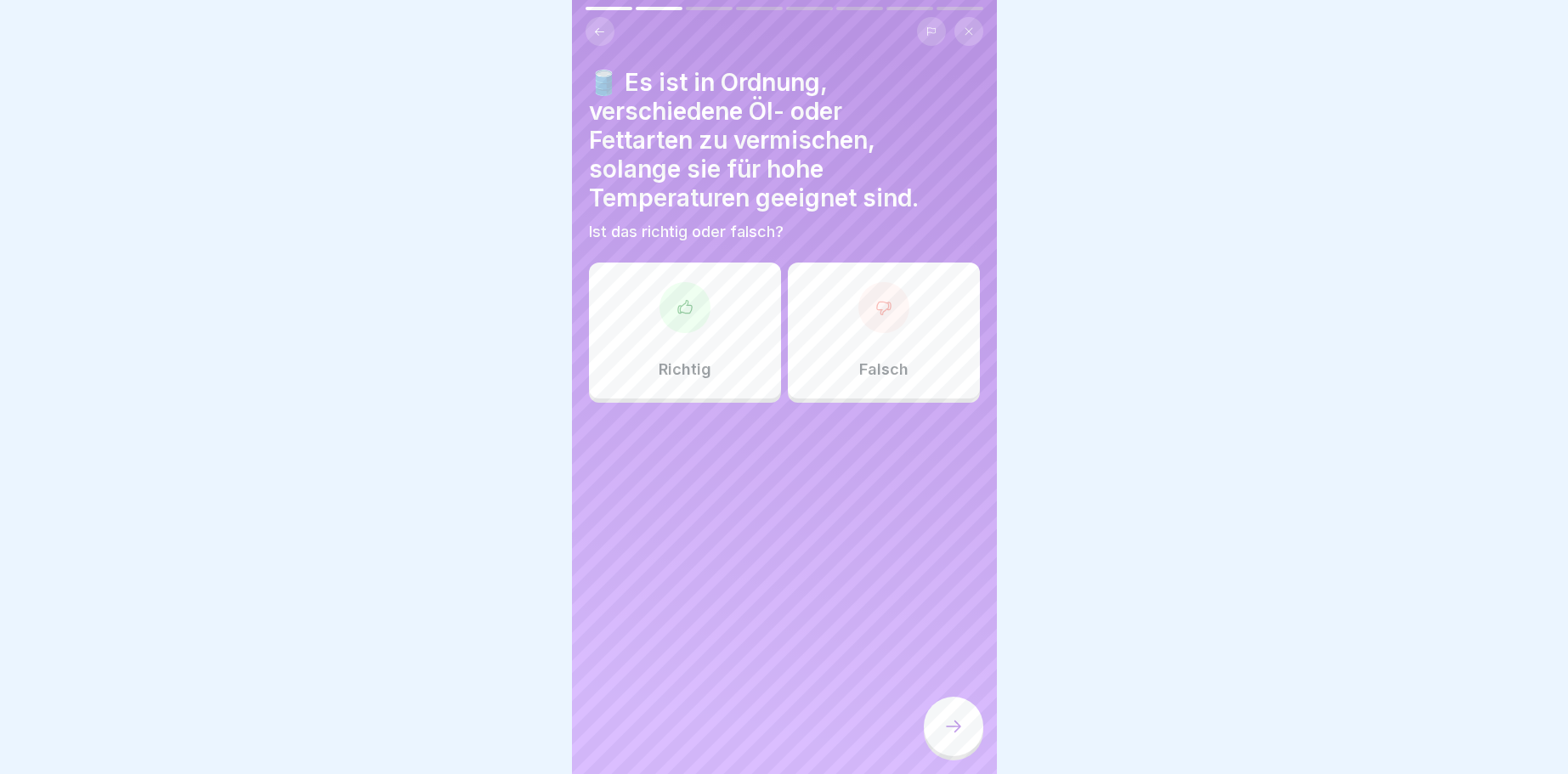
click at [893, 326] on div at bounding box center [884, 308] width 51 height 51
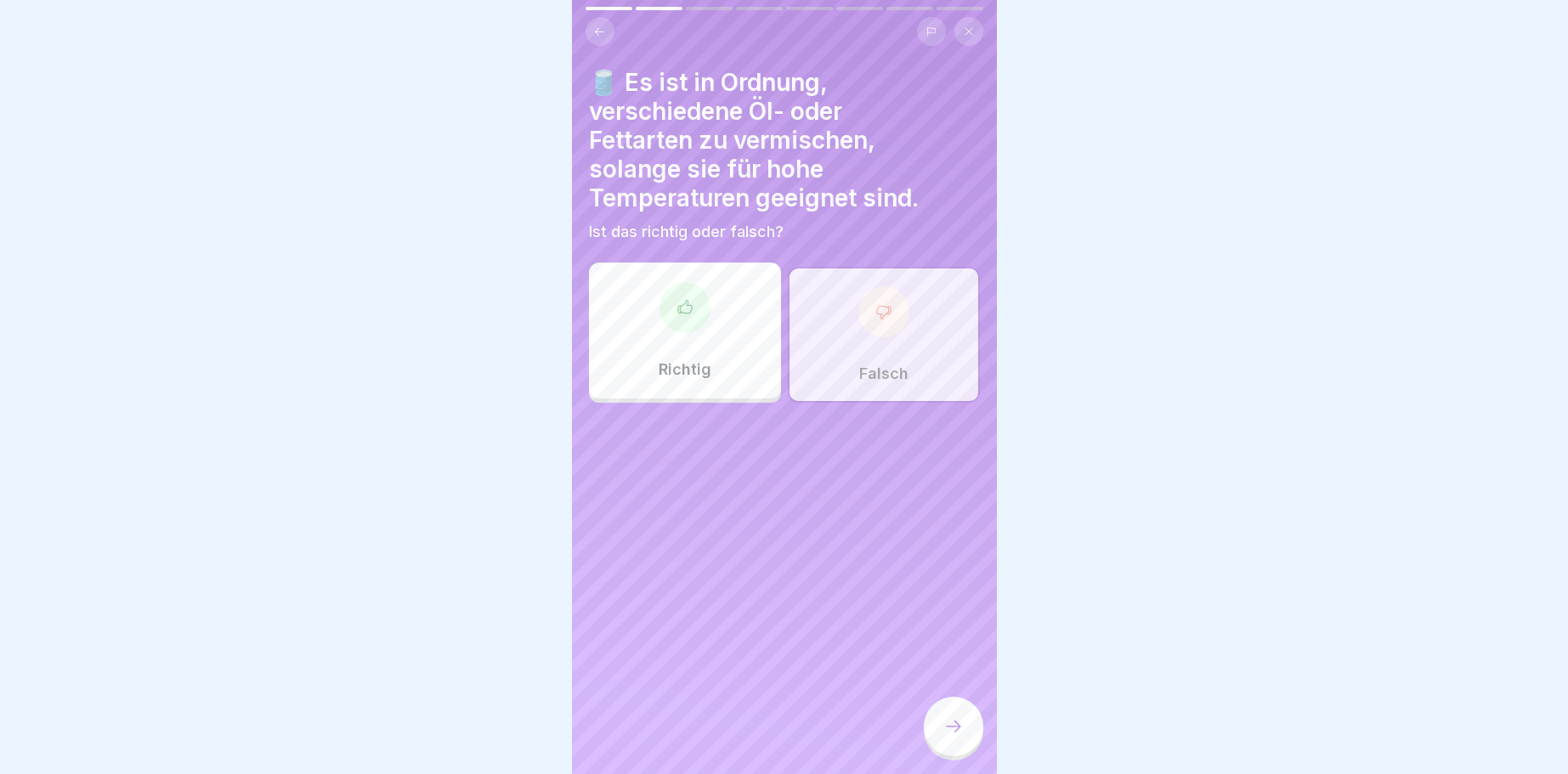
click at [947, 725] on icon at bounding box center [953, 727] width 20 height 20
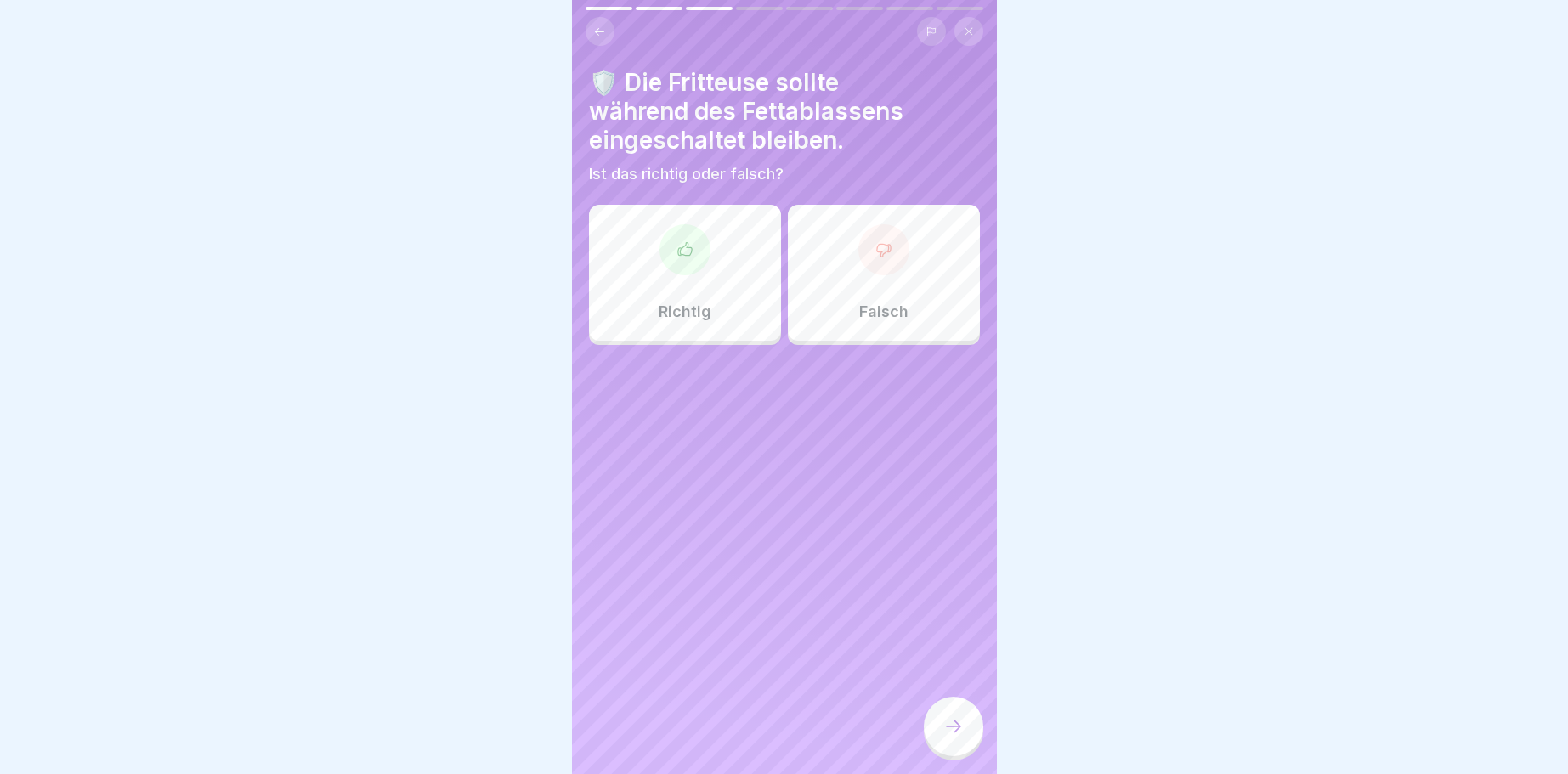
click at [857, 274] on div "Falsch" at bounding box center [884, 273] width 192 height 136
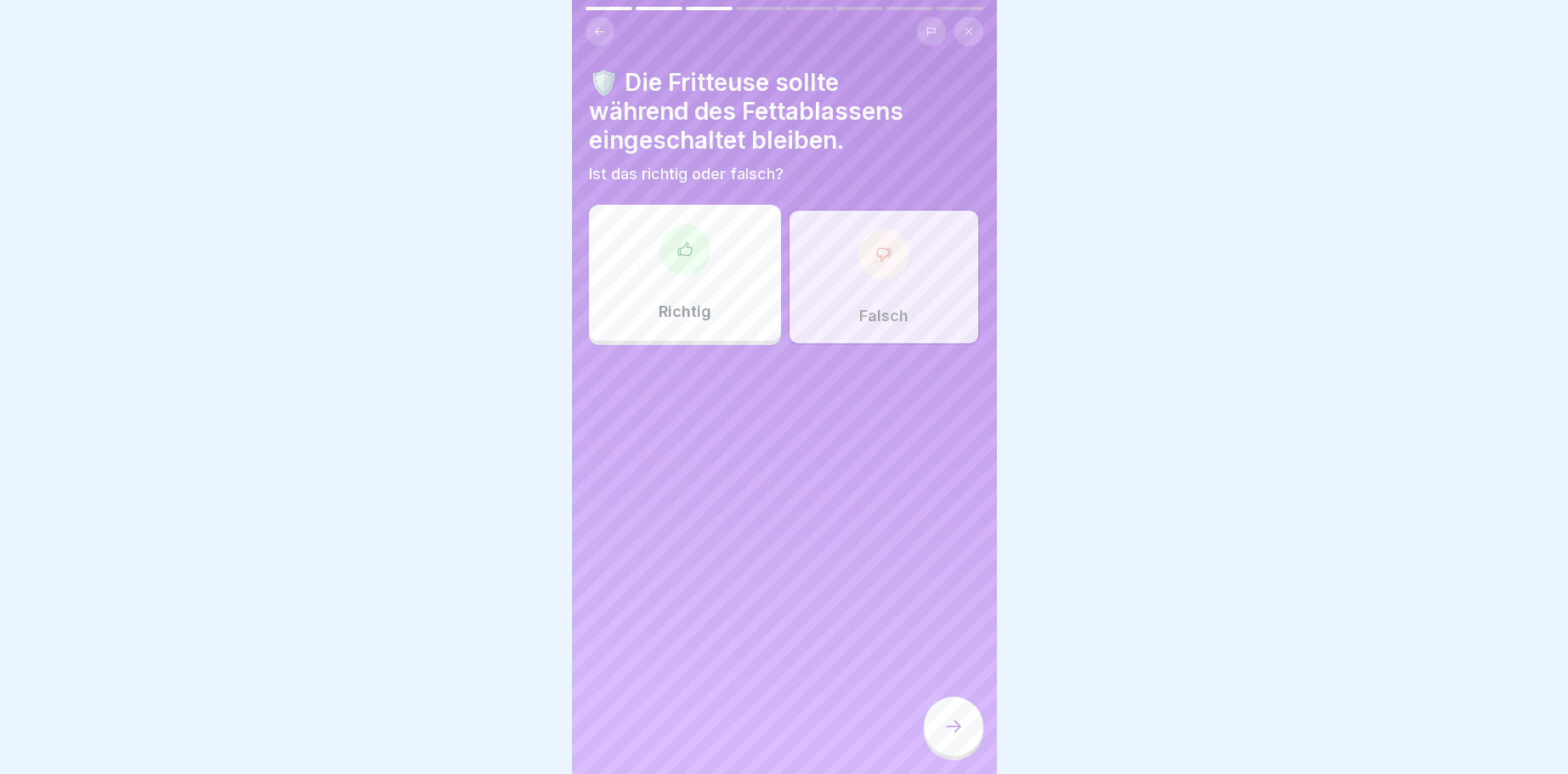
click at [937, 731] on div at bounding box center [953, 727] width 60 height 60
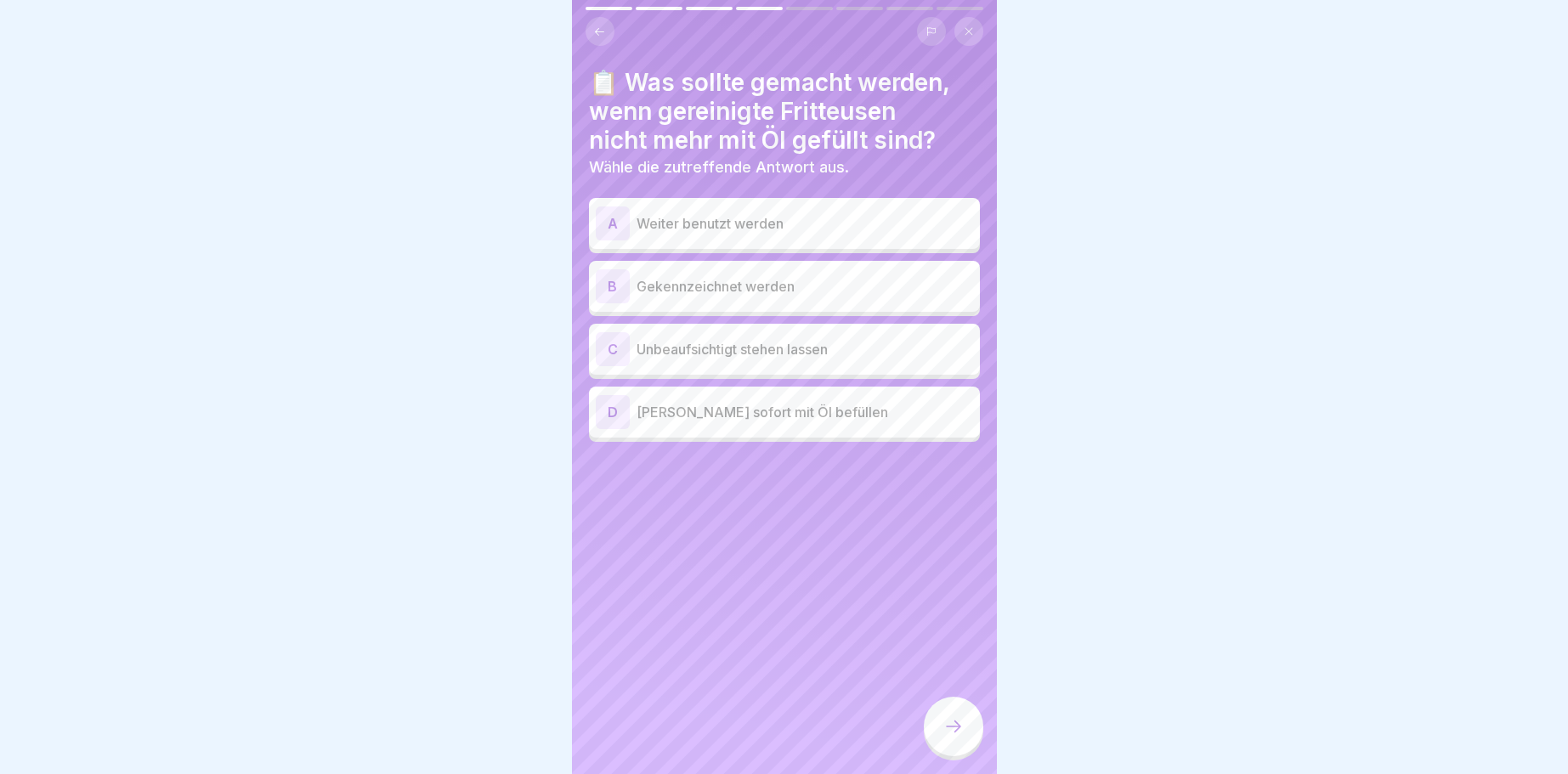
click at [603, 281] on div "B" at bounding box center [612, 286] width 34 height 34
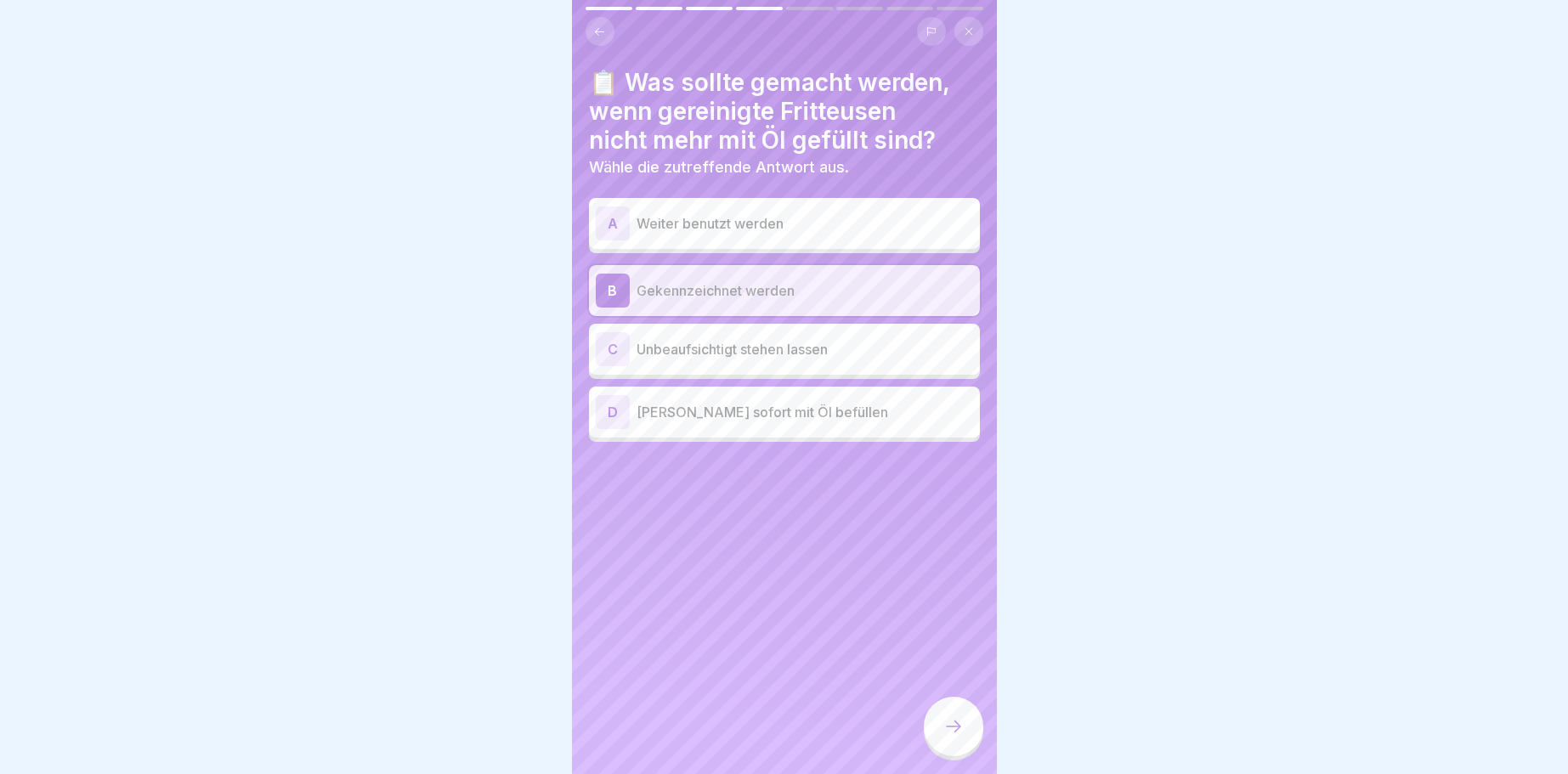
click at [605, 409] on div "D" at bounding box center [612, 412] width 34 height 34
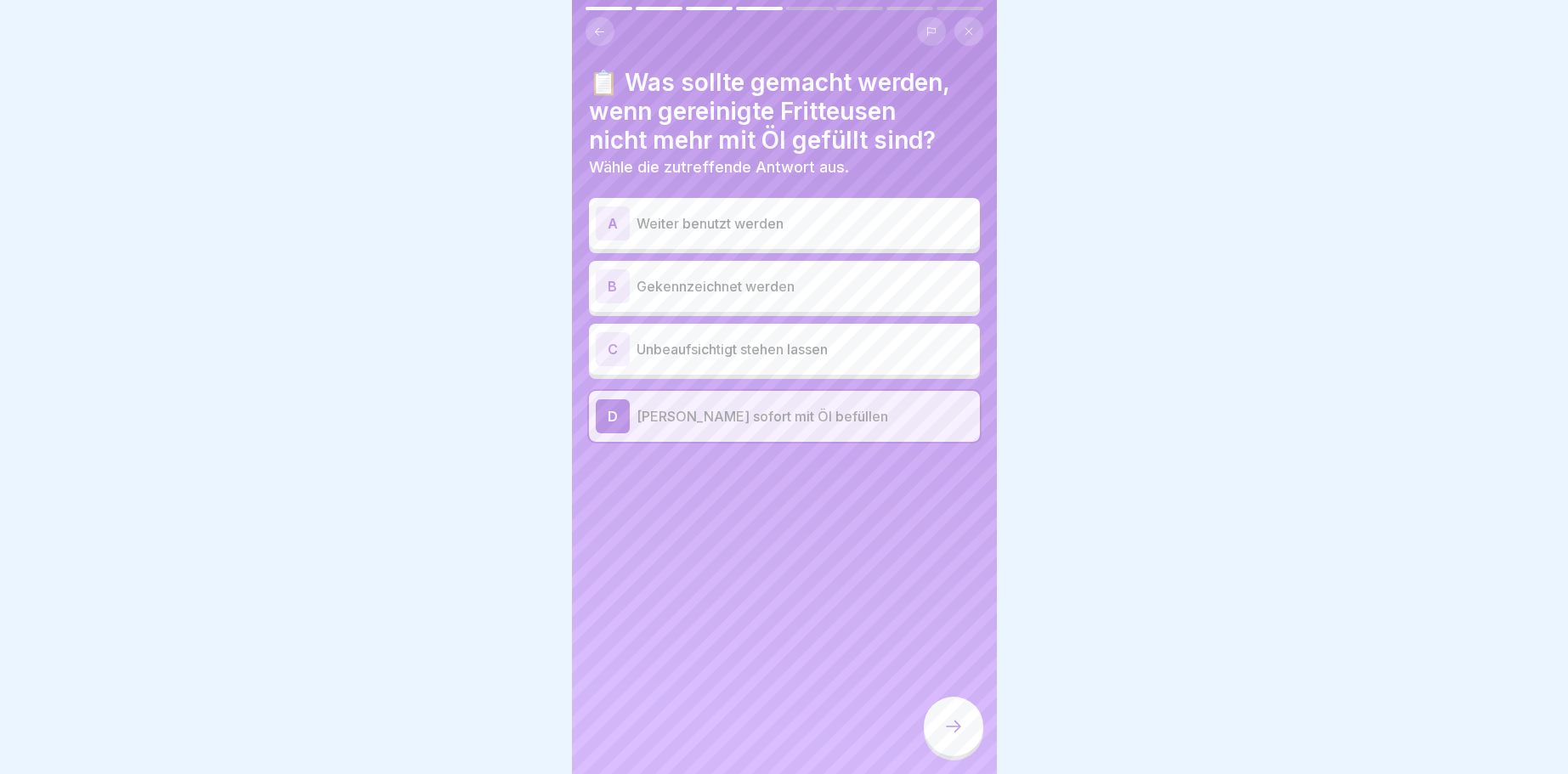
click at [602, 286] on div "B" at bounding box center [612, 286] width 34 height 34
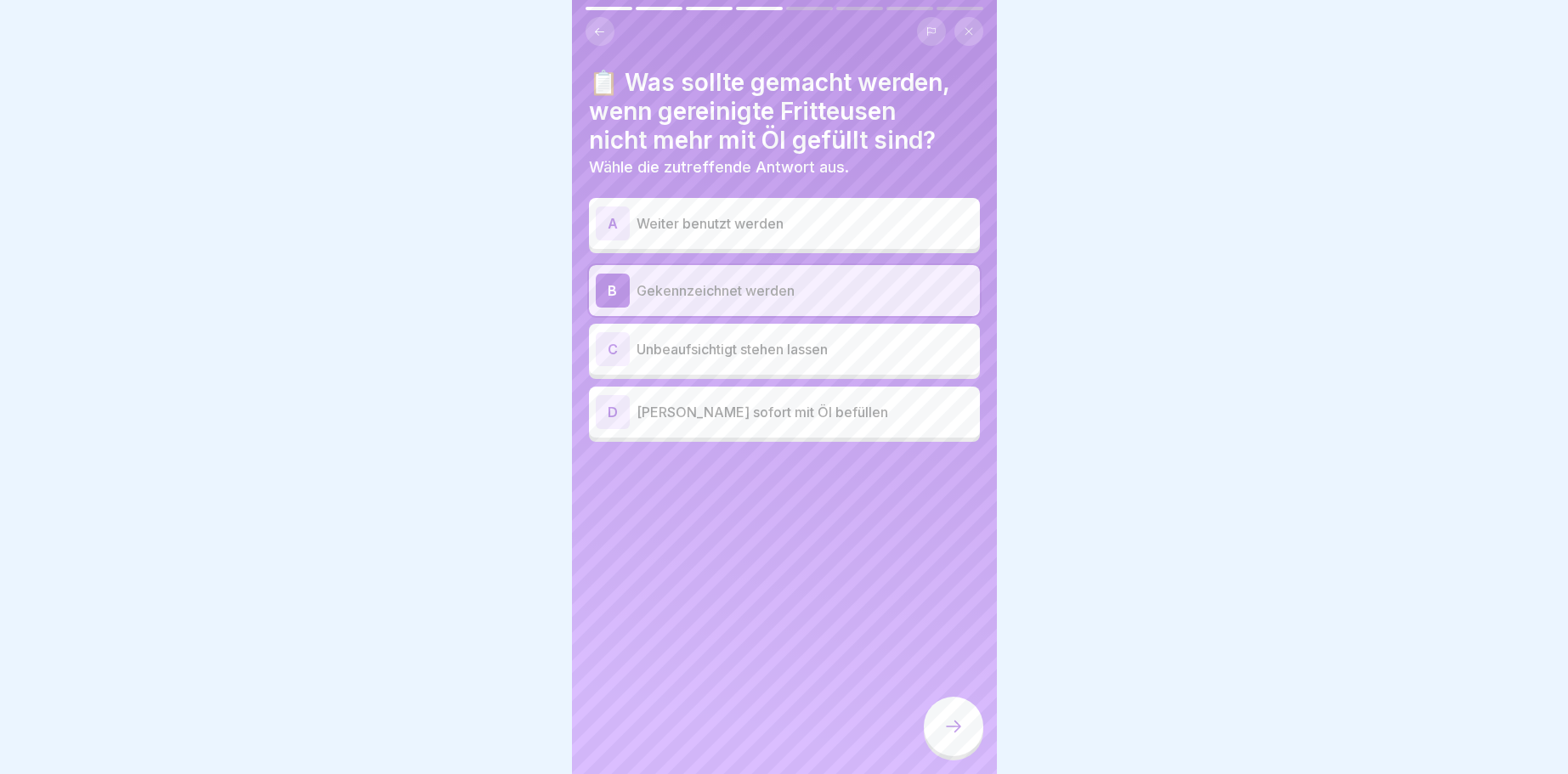
click at [956, 717] on div at bounding box center [953, 727] width 60 height 60
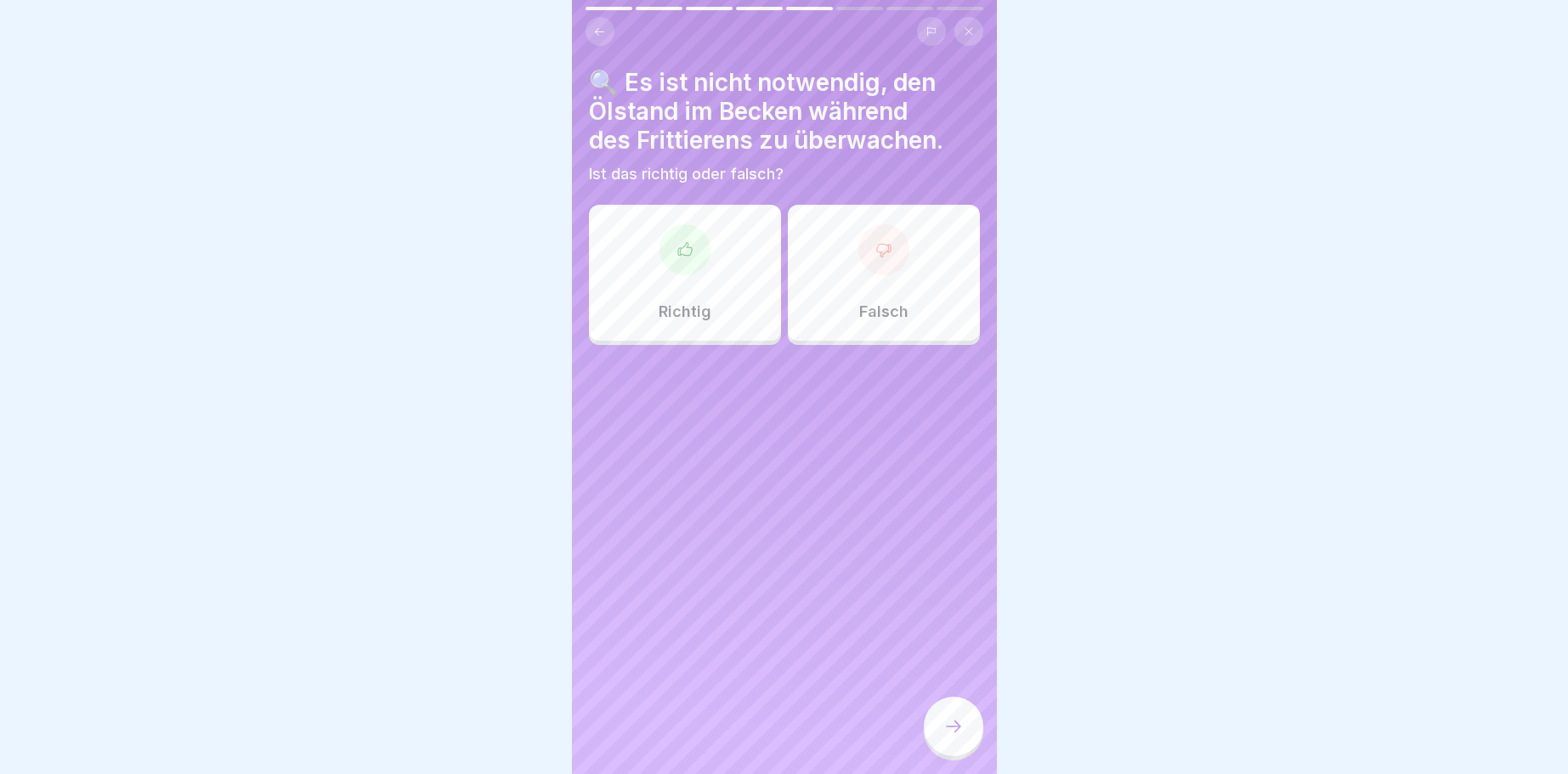
click at [690, 278] on div "Richtig" at bounding box center [685, 273] width 192 height 136
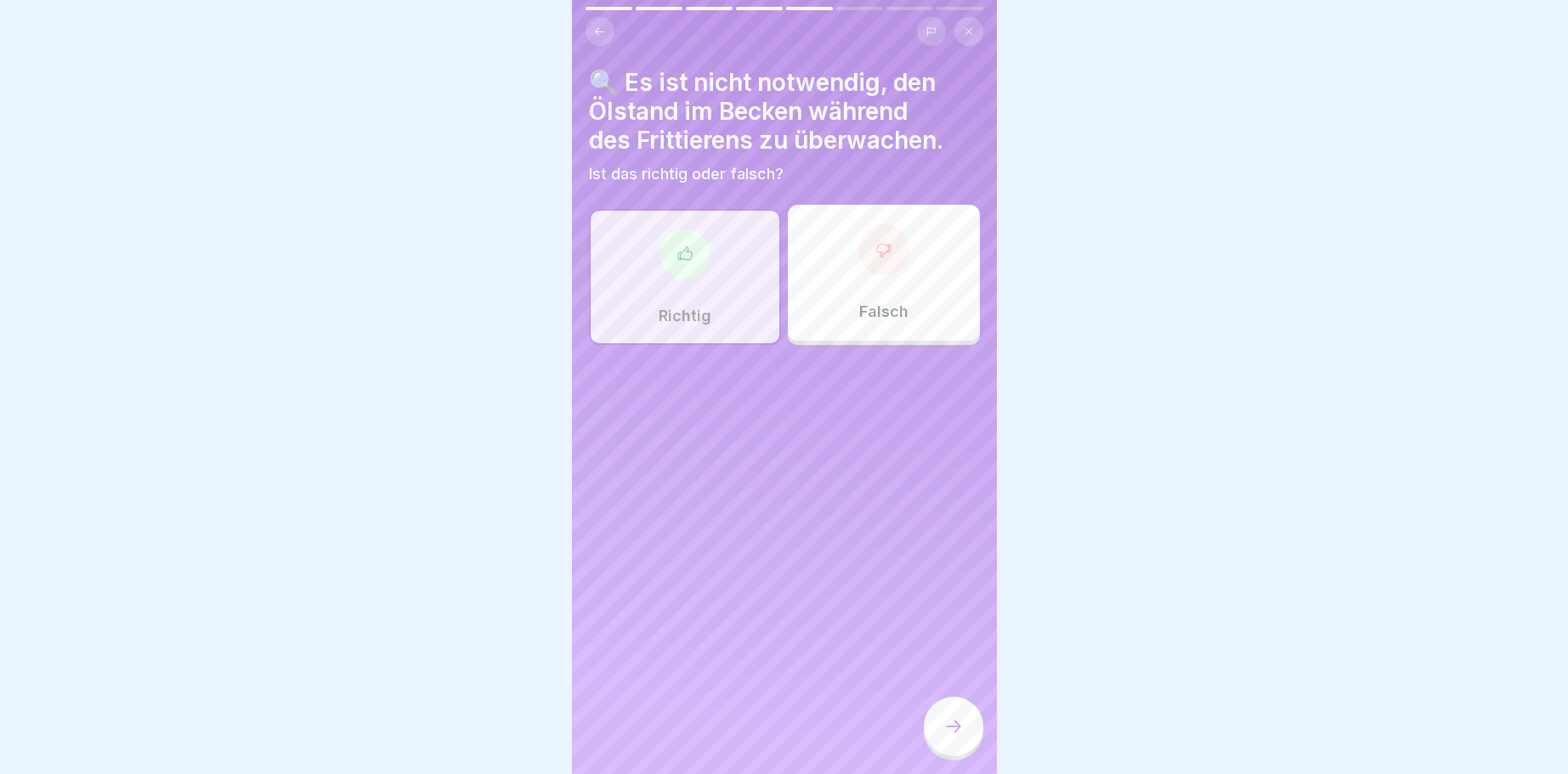
click at [971, 728] on div at bounding box center [953, 727] width 60 height 60
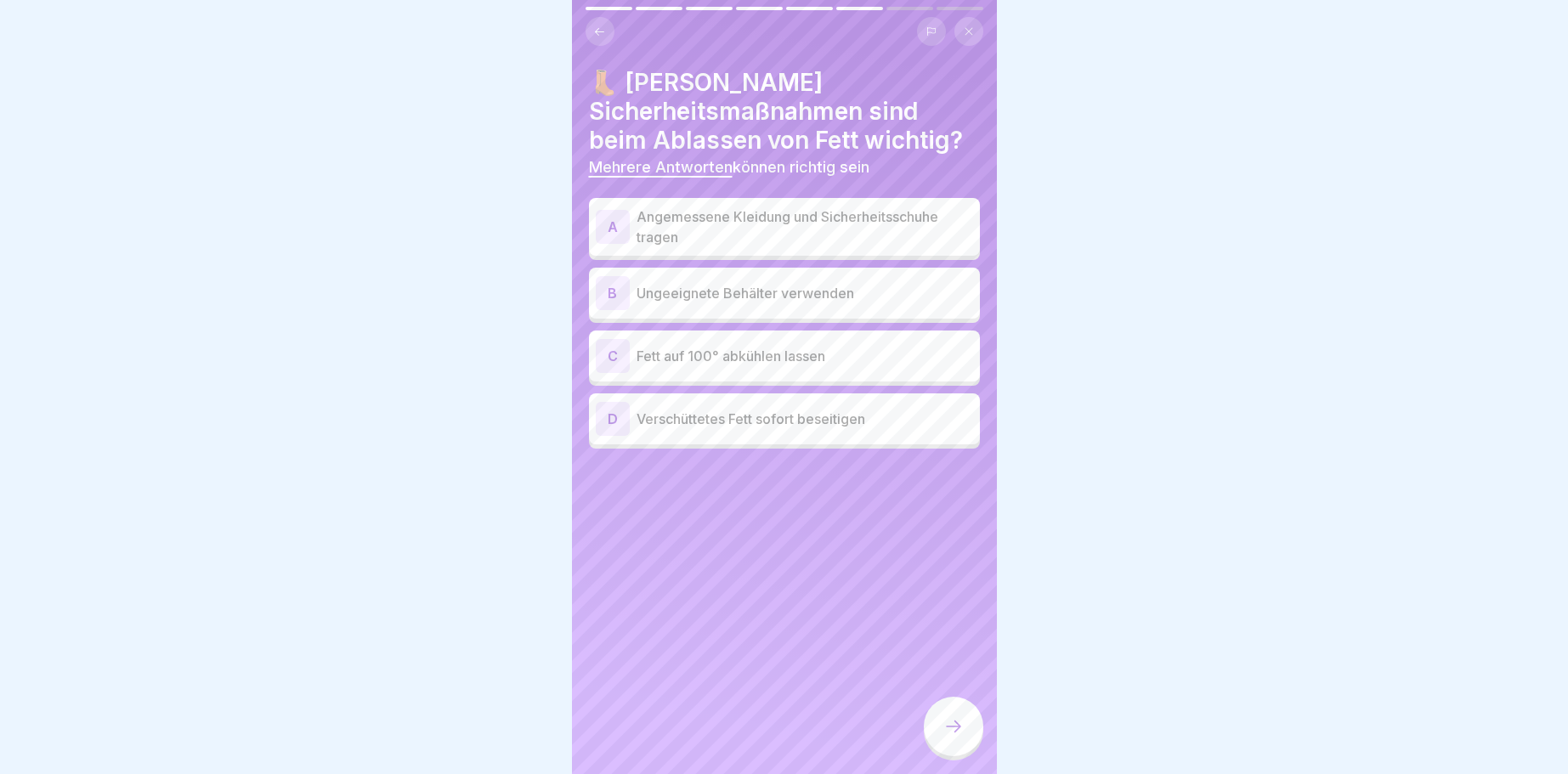
click at [613, 231] on div "A" at bounding box center [612, 227] width 34 height 34
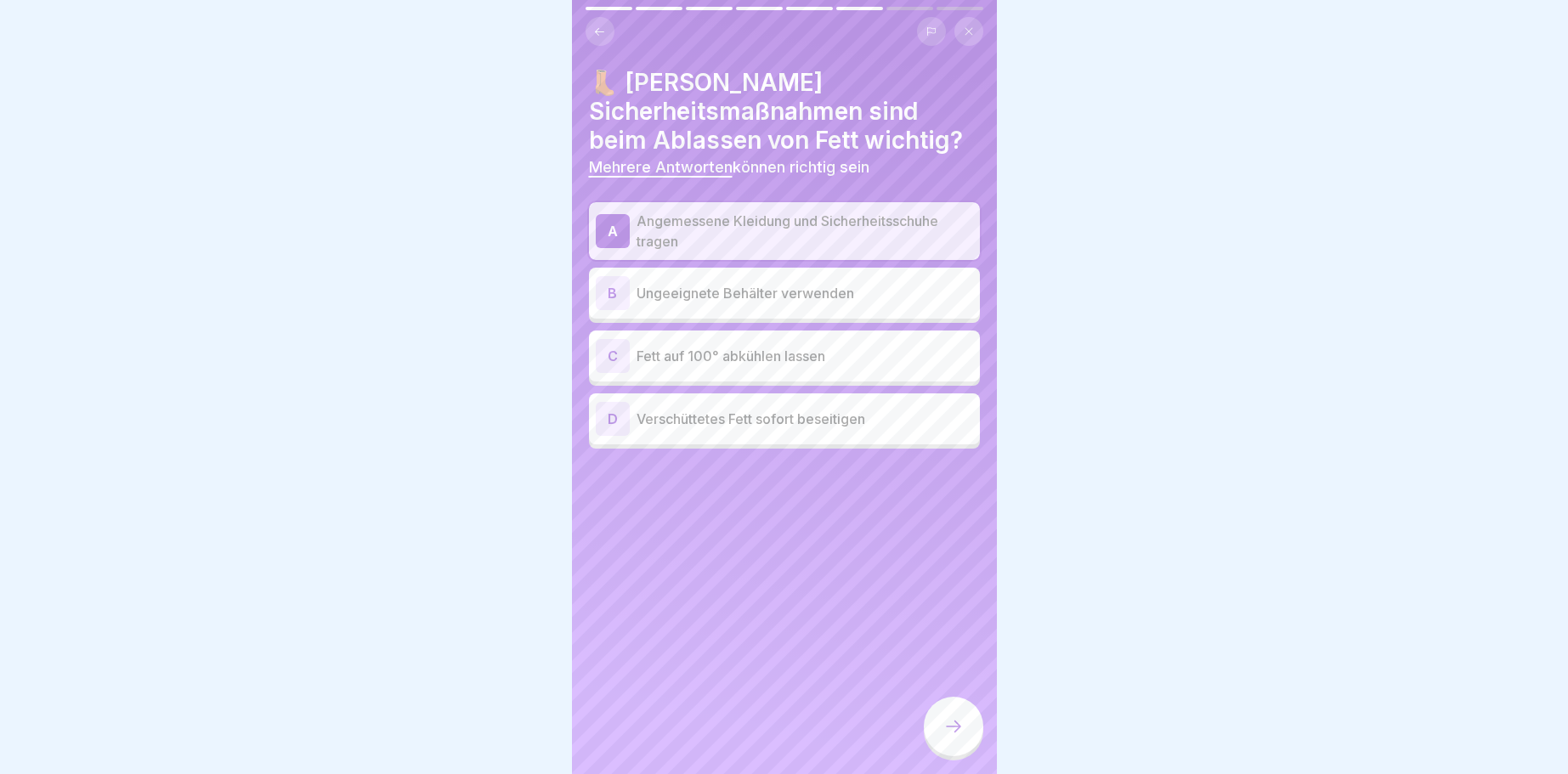
click at [618, 420] on div "D" at bounding box center [612, 419] width 34 height 34
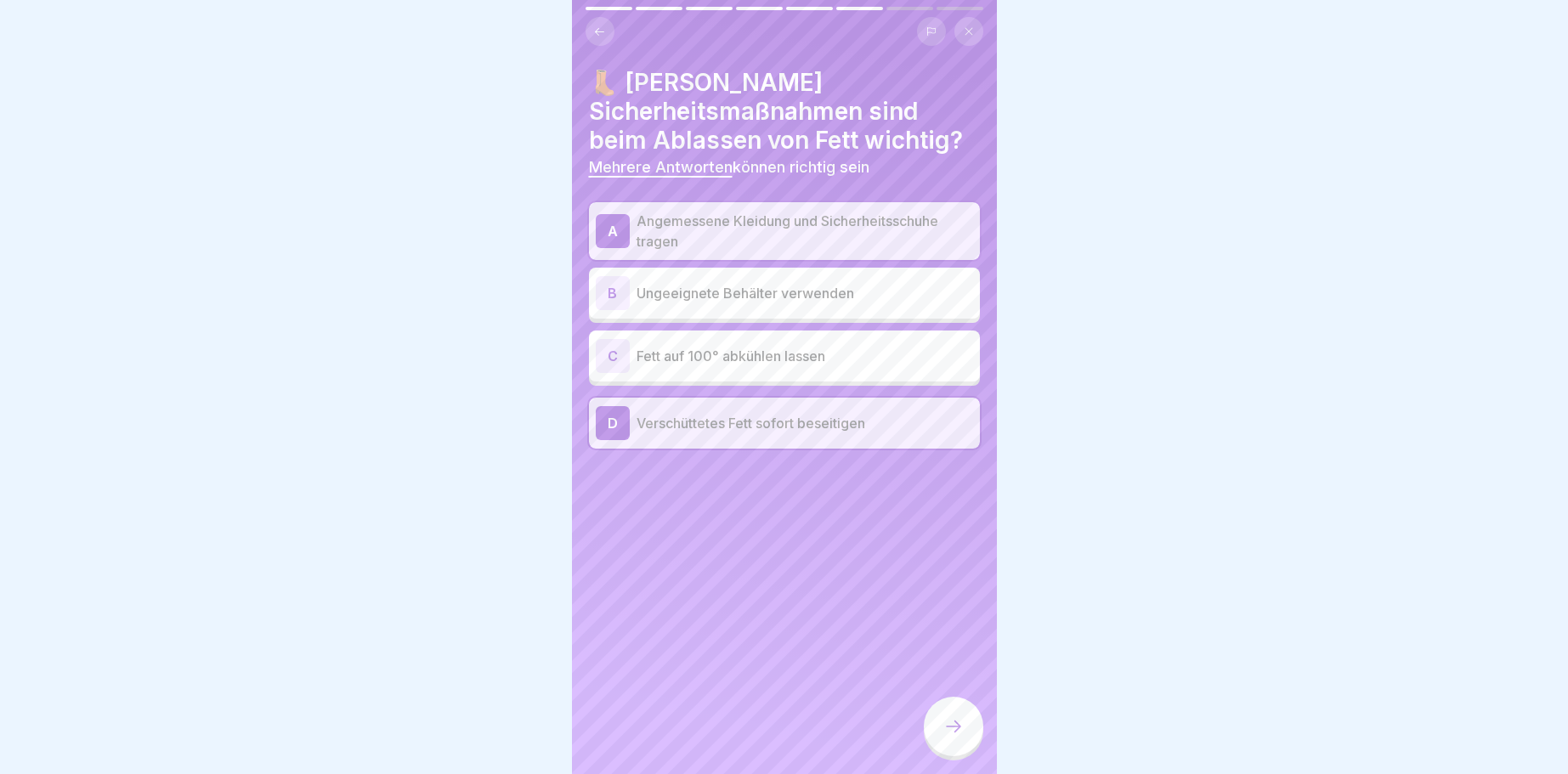
click at [950, 723] on icon at bounding box center [953, 727] width 20 height 20
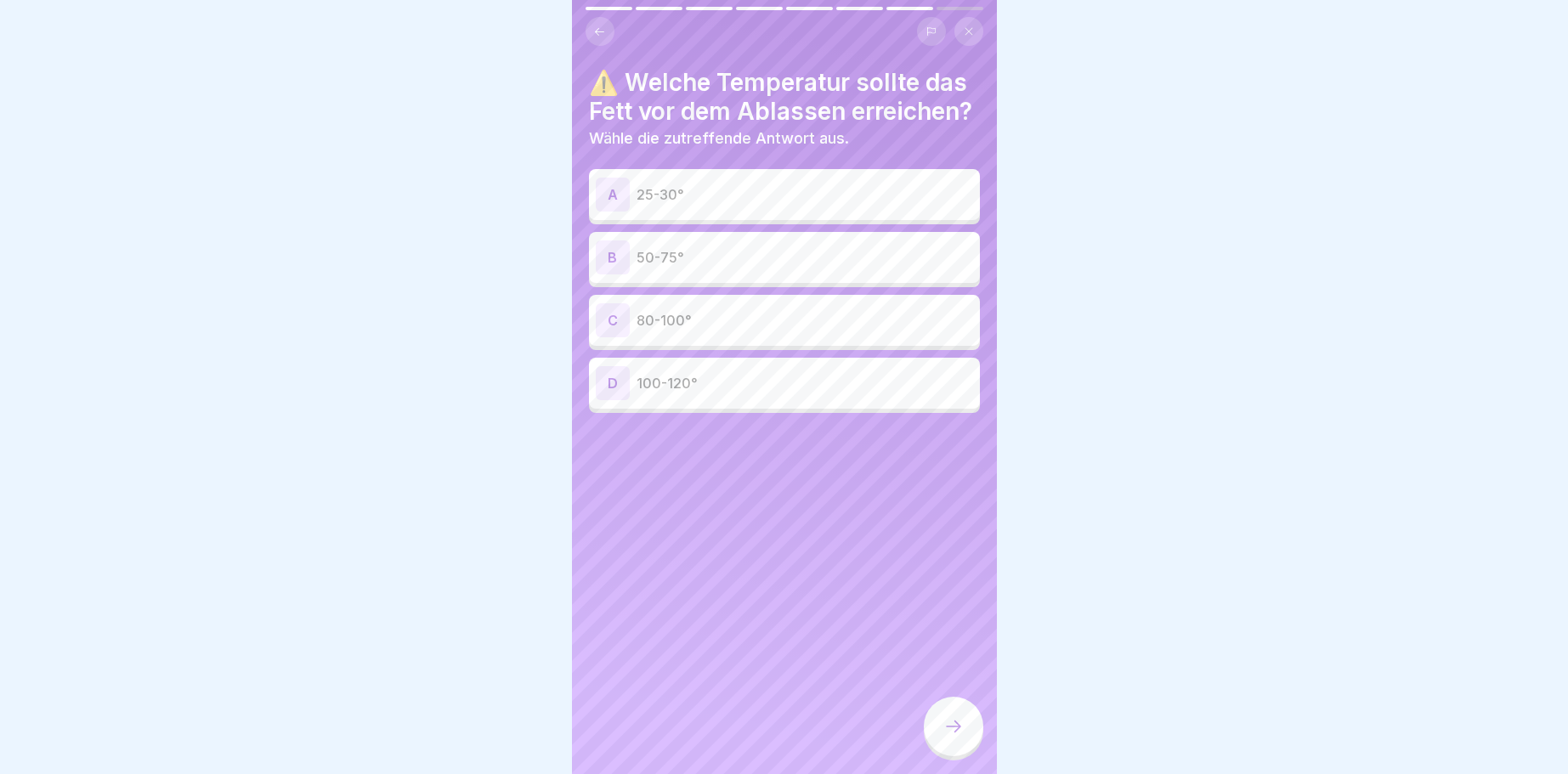
click at [613, 256] on div "B" at bounding box center [612, 257] width 34 height 34
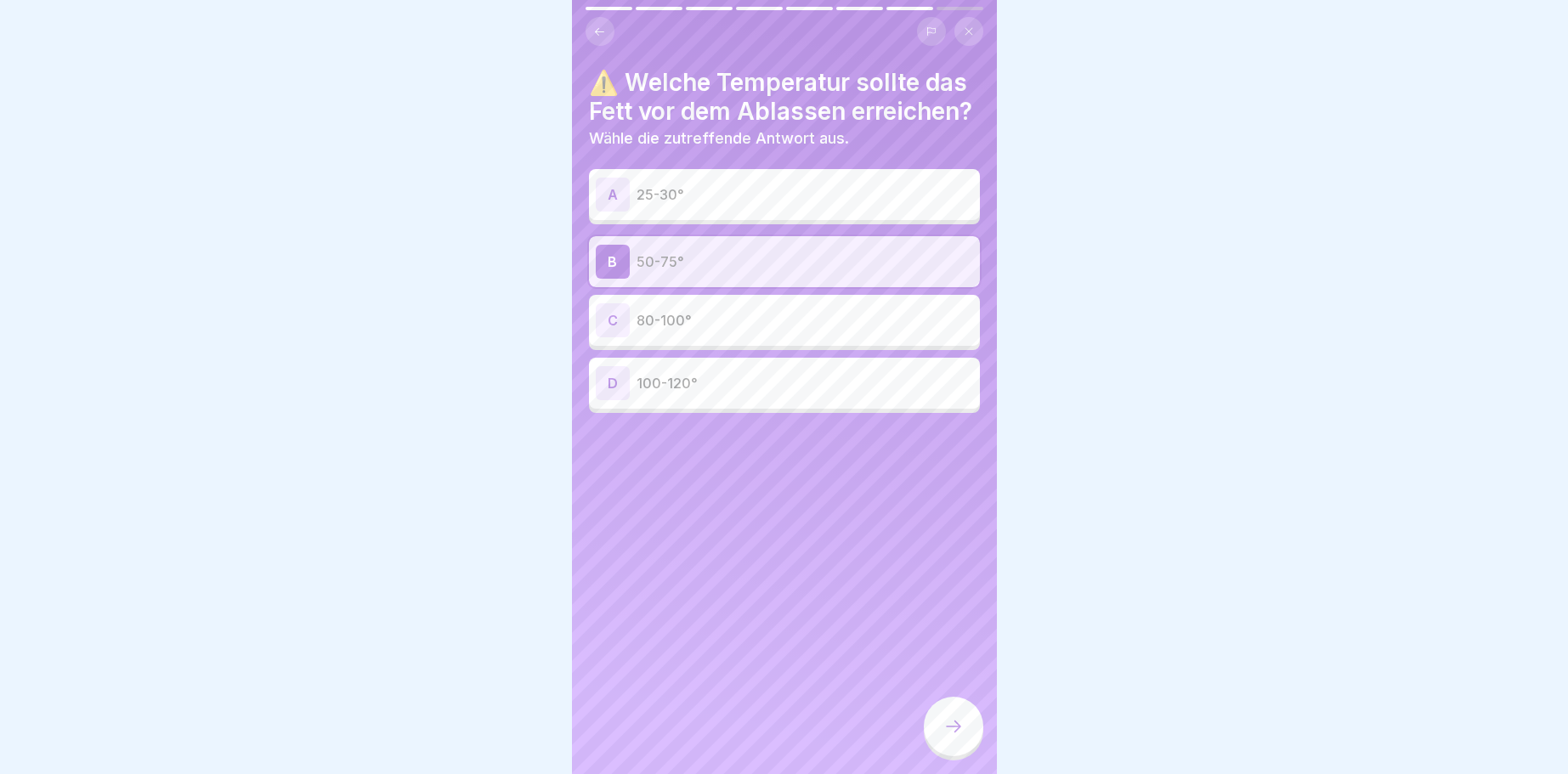
click at [953, 732] on icon at bounding box center [953, 727] width 20 height 20
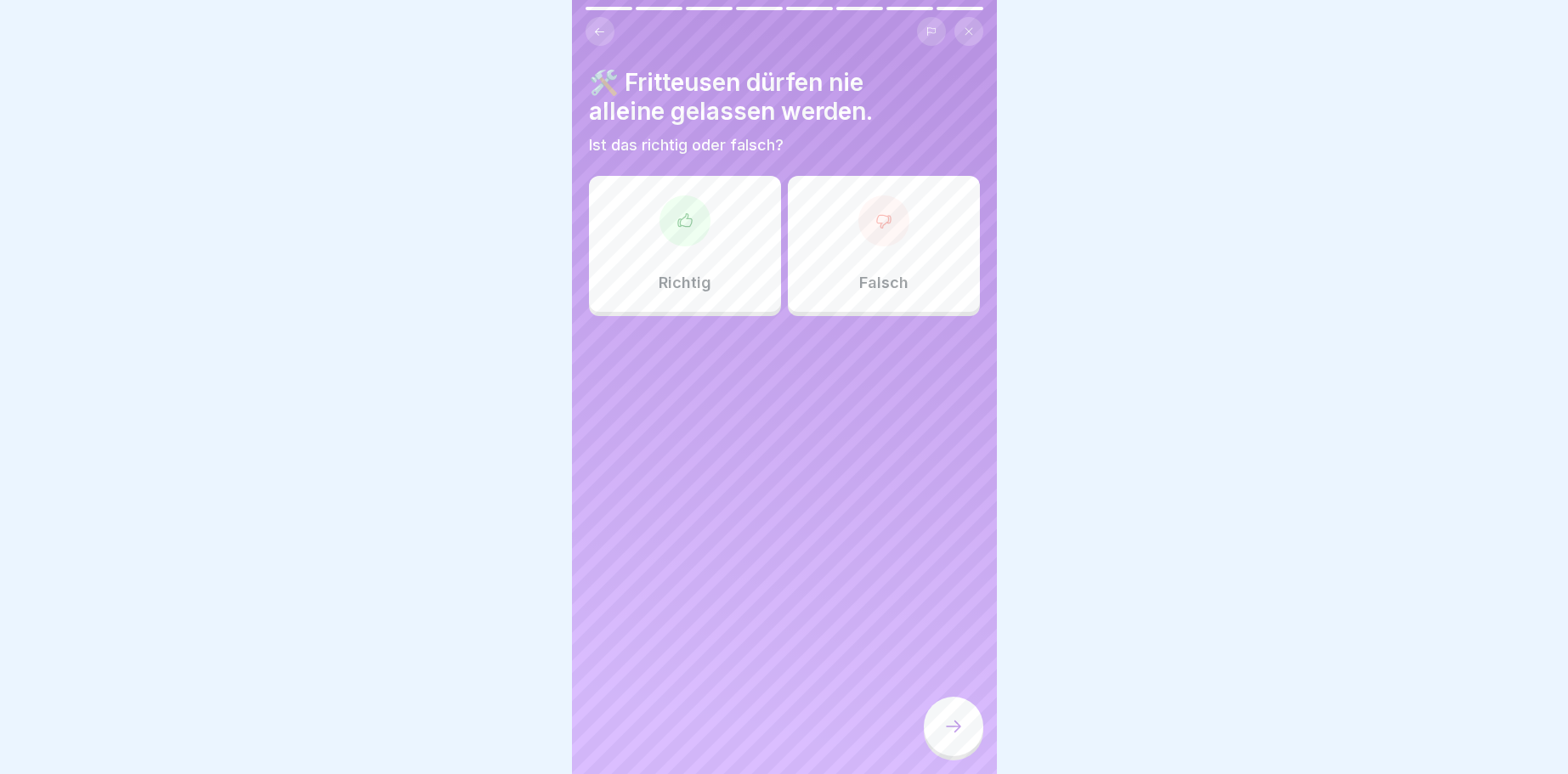
click at [684, 230] on div at bounding box center [685, 221] width 51 height 51
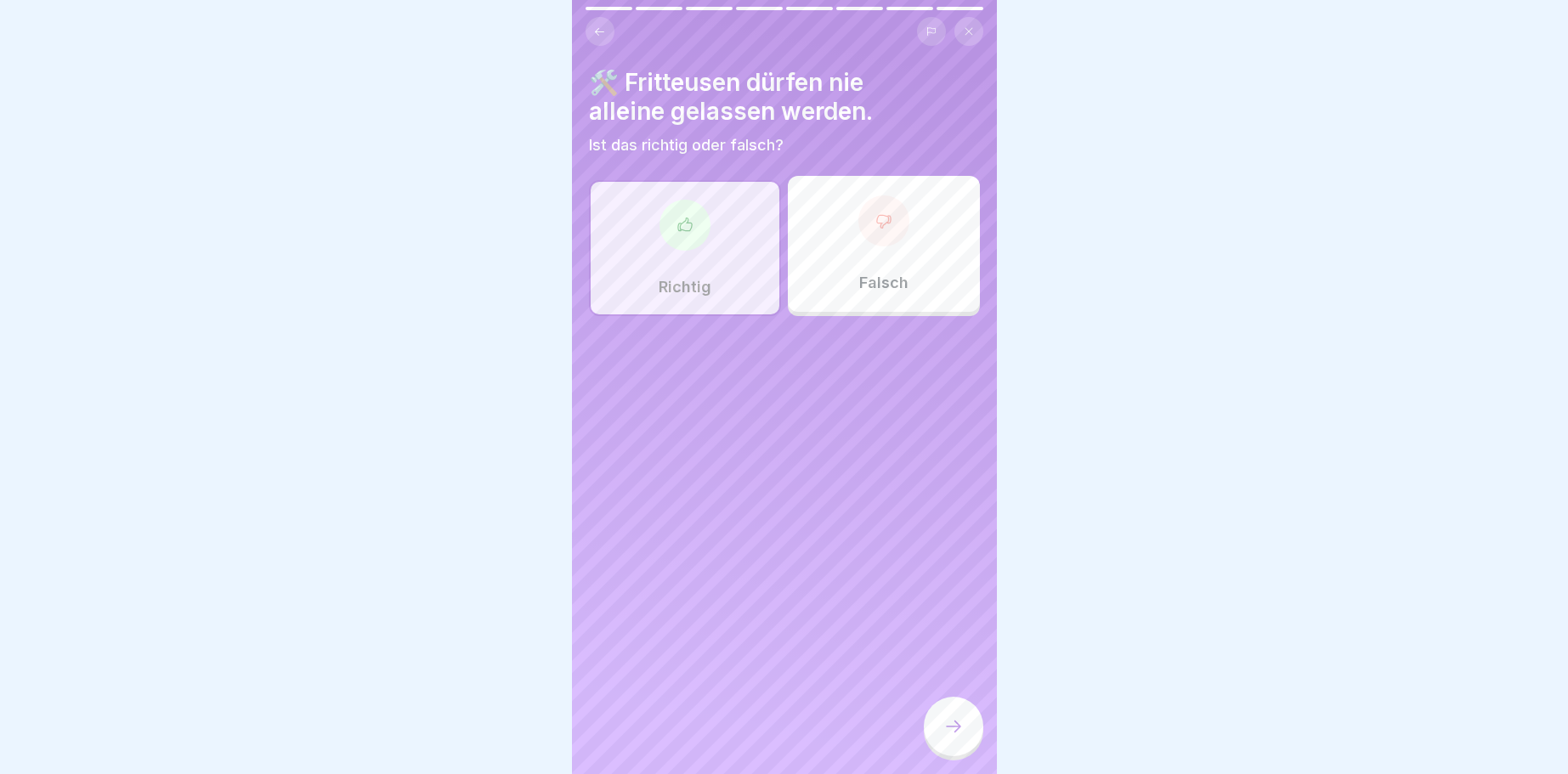
click at [942, 728] on div at bounding box center [953, 727] width 60 height 60
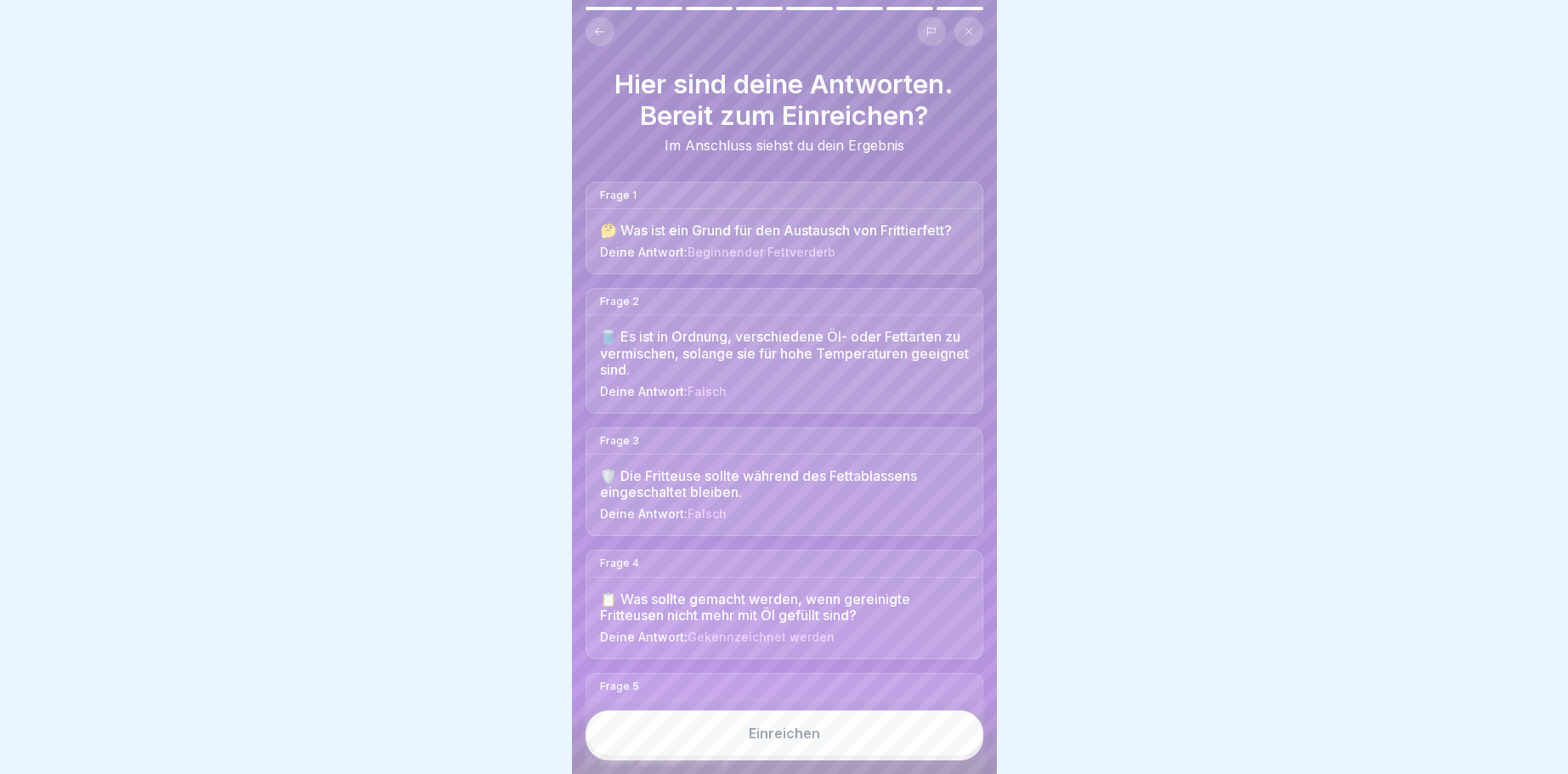
click at [876, 733] on button "Einreichen" at bounding box center [784, 734] width 397 height 46
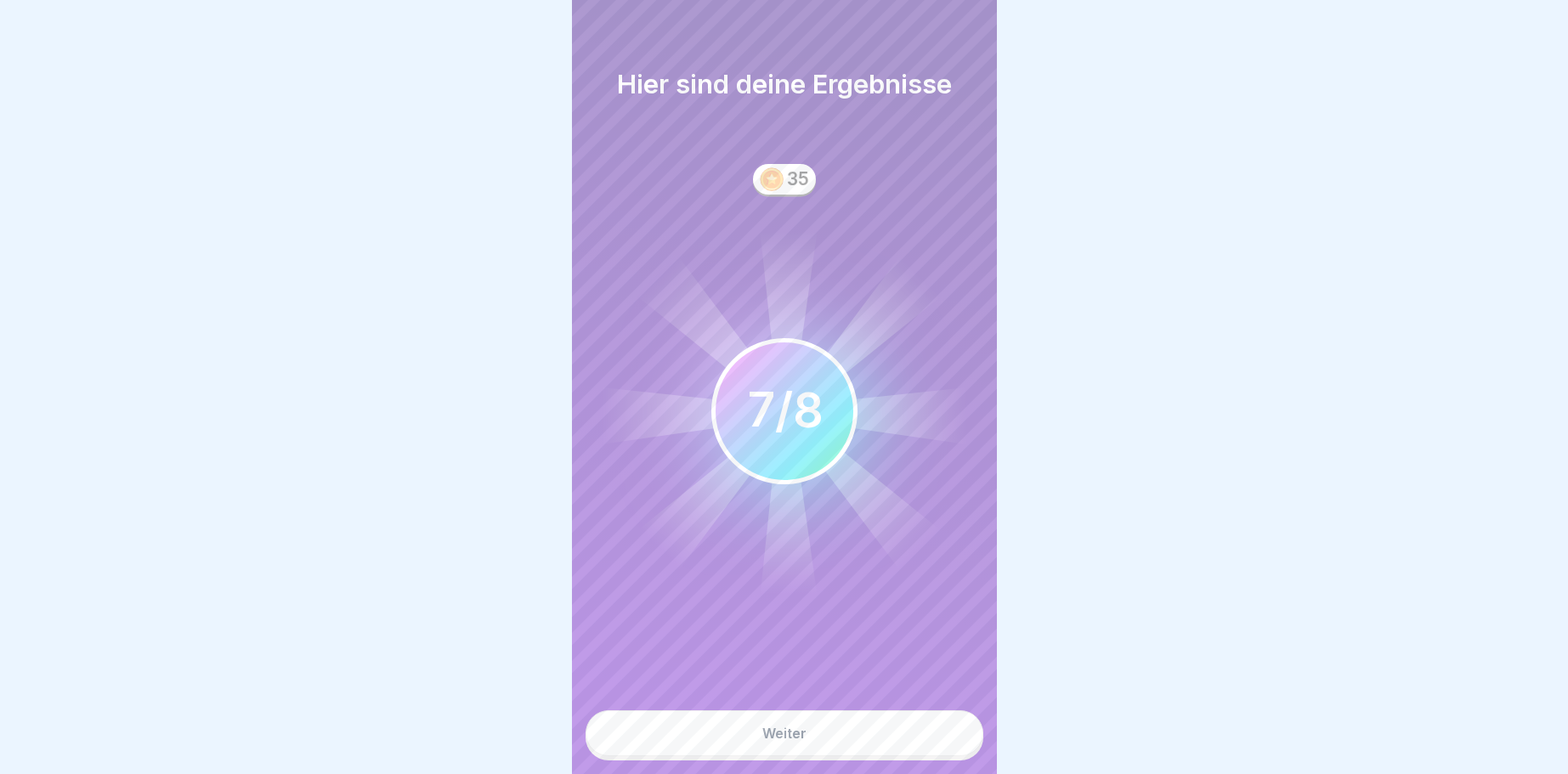
click at [876, 733] on button "Weiter" at bounding box center [784, 734] width 397 height 46
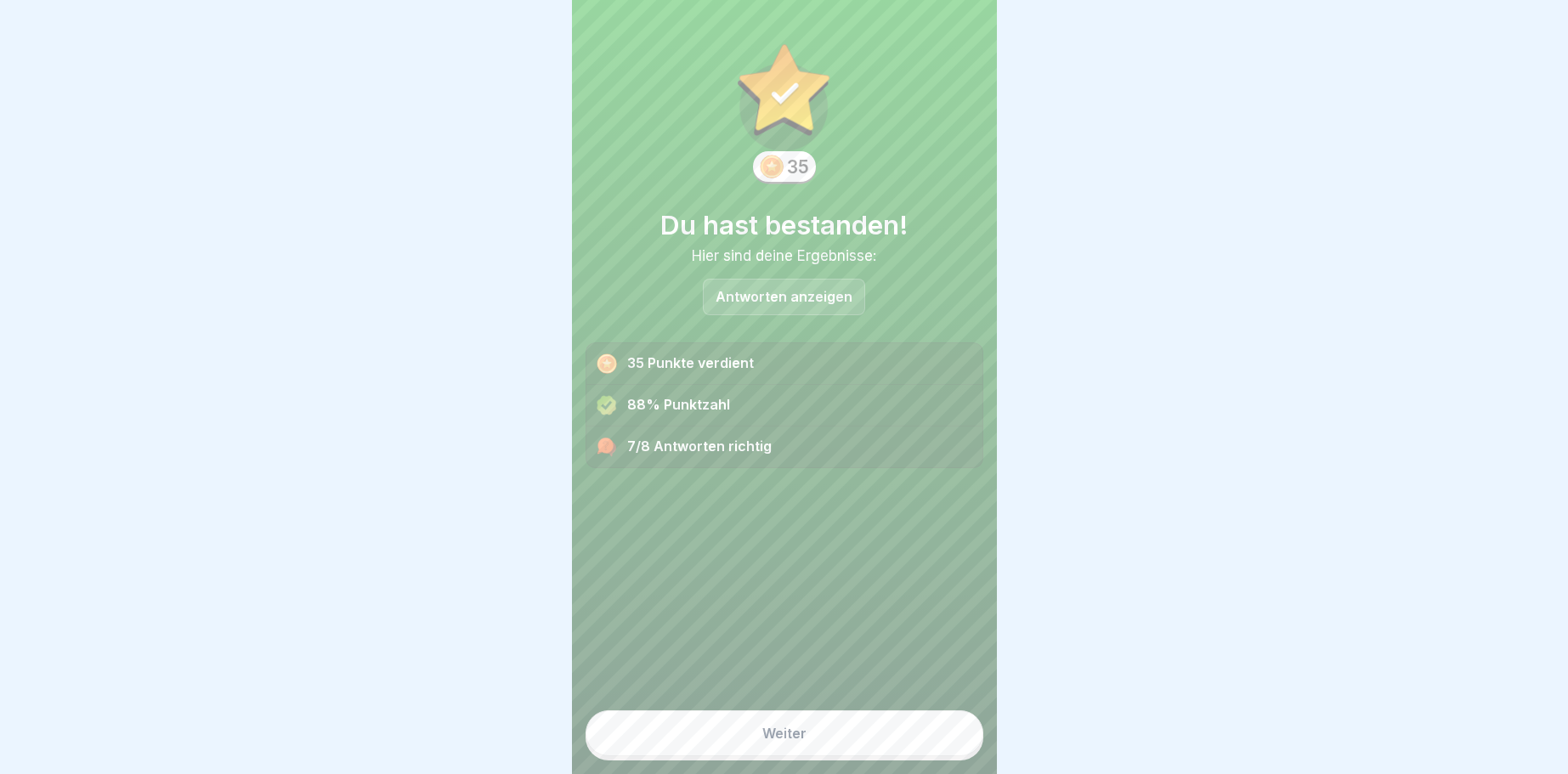
click at [876, 733] on button "Weiter" at bounding box center [784, 734] width 397 height 46
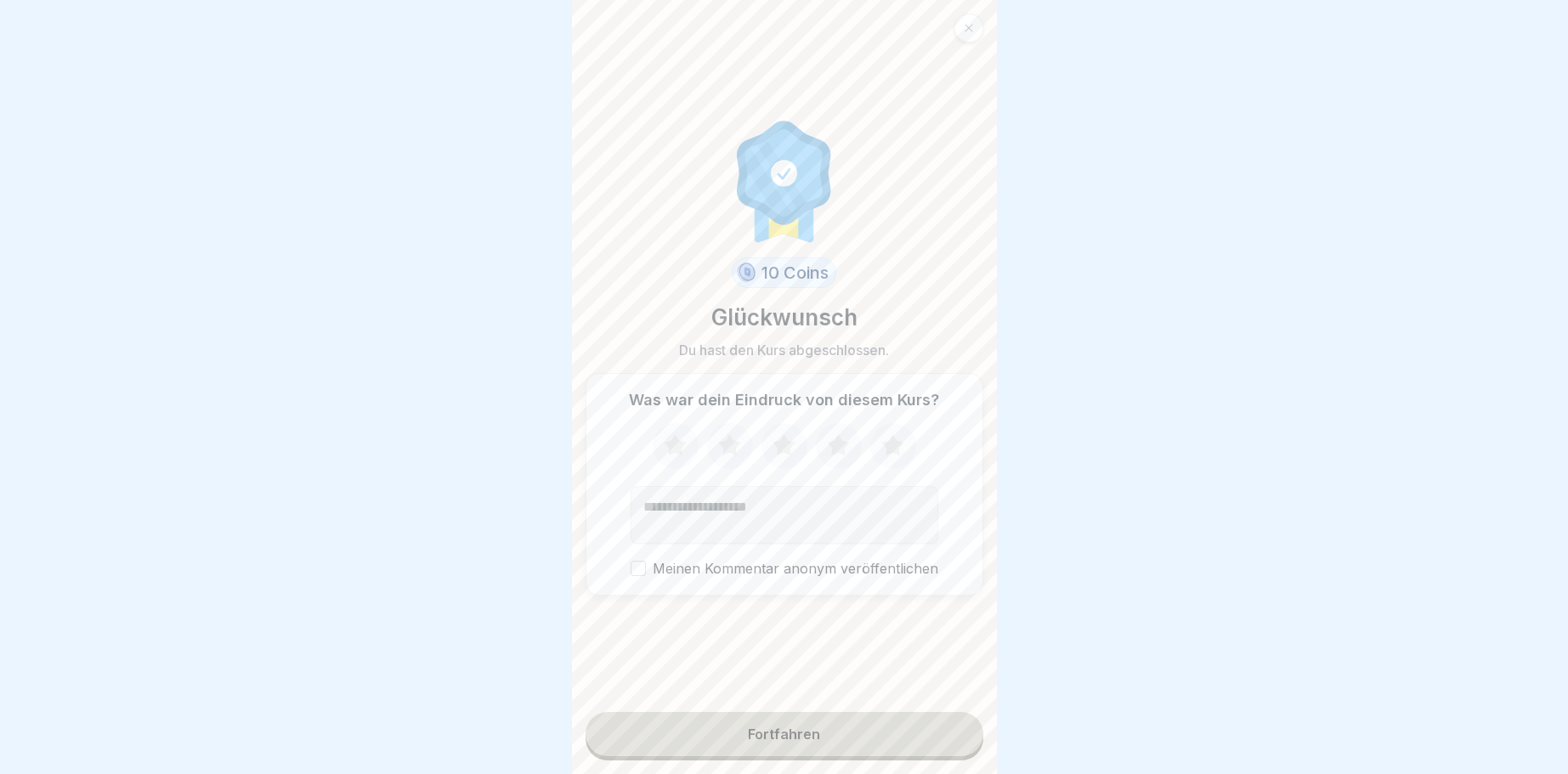
click at [876, 733] on button "Fortfahren" at bounding box center [784, 734] width 397 height 44
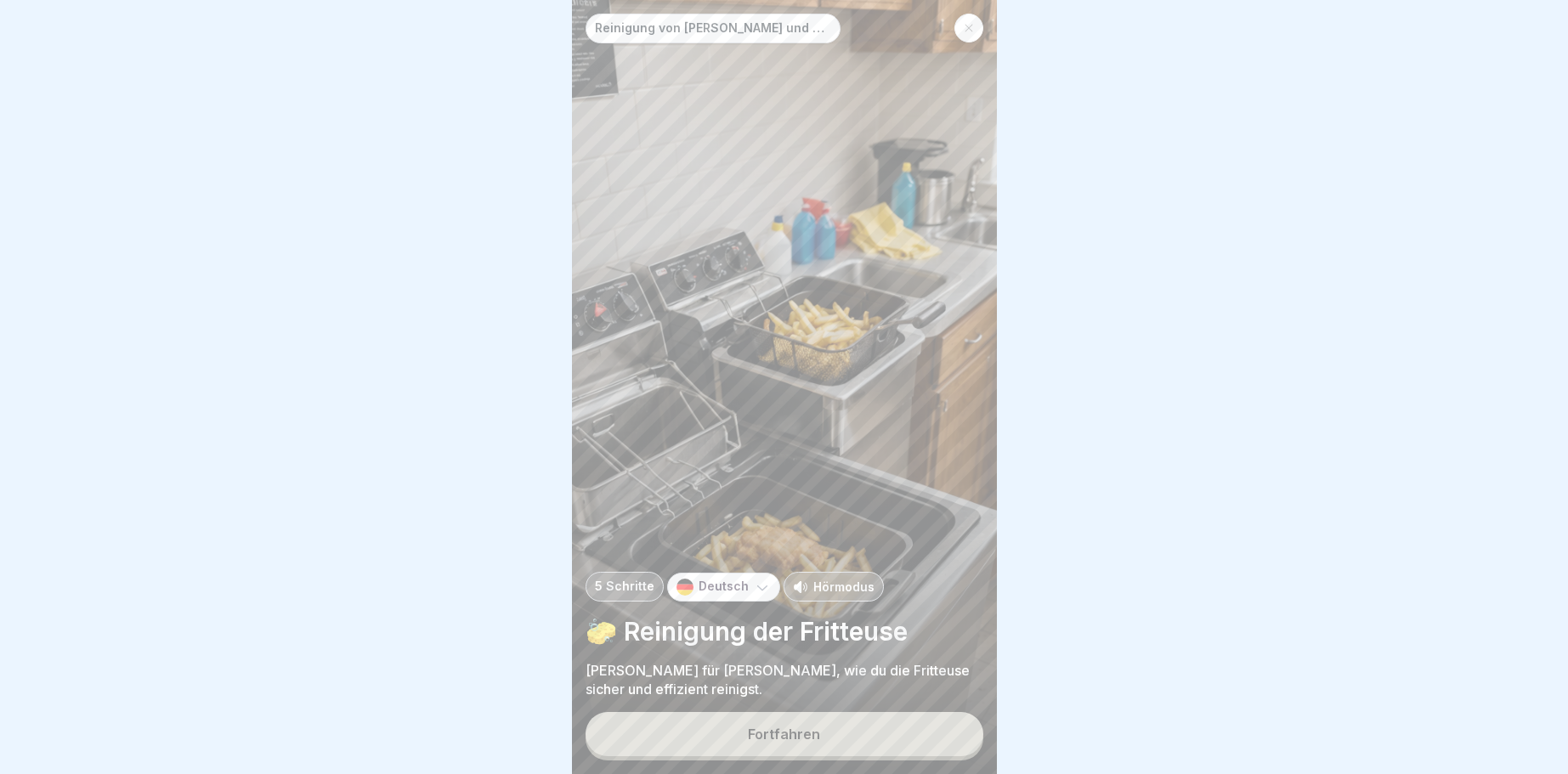
click at [869, 731] on button "Fortfahren" at bounding box center [784, 734] width 397 height 44
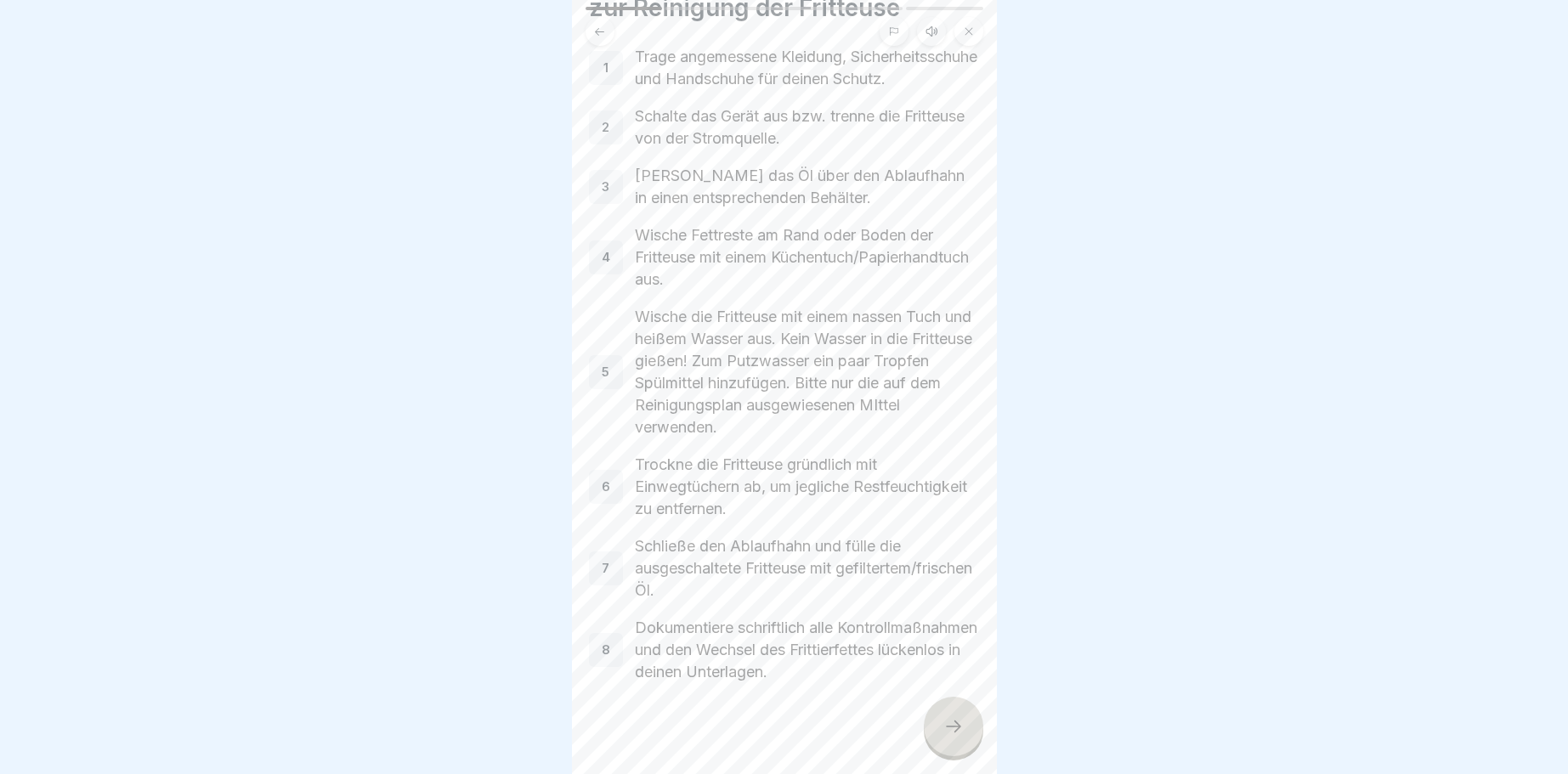
scroll to position [135, 0]
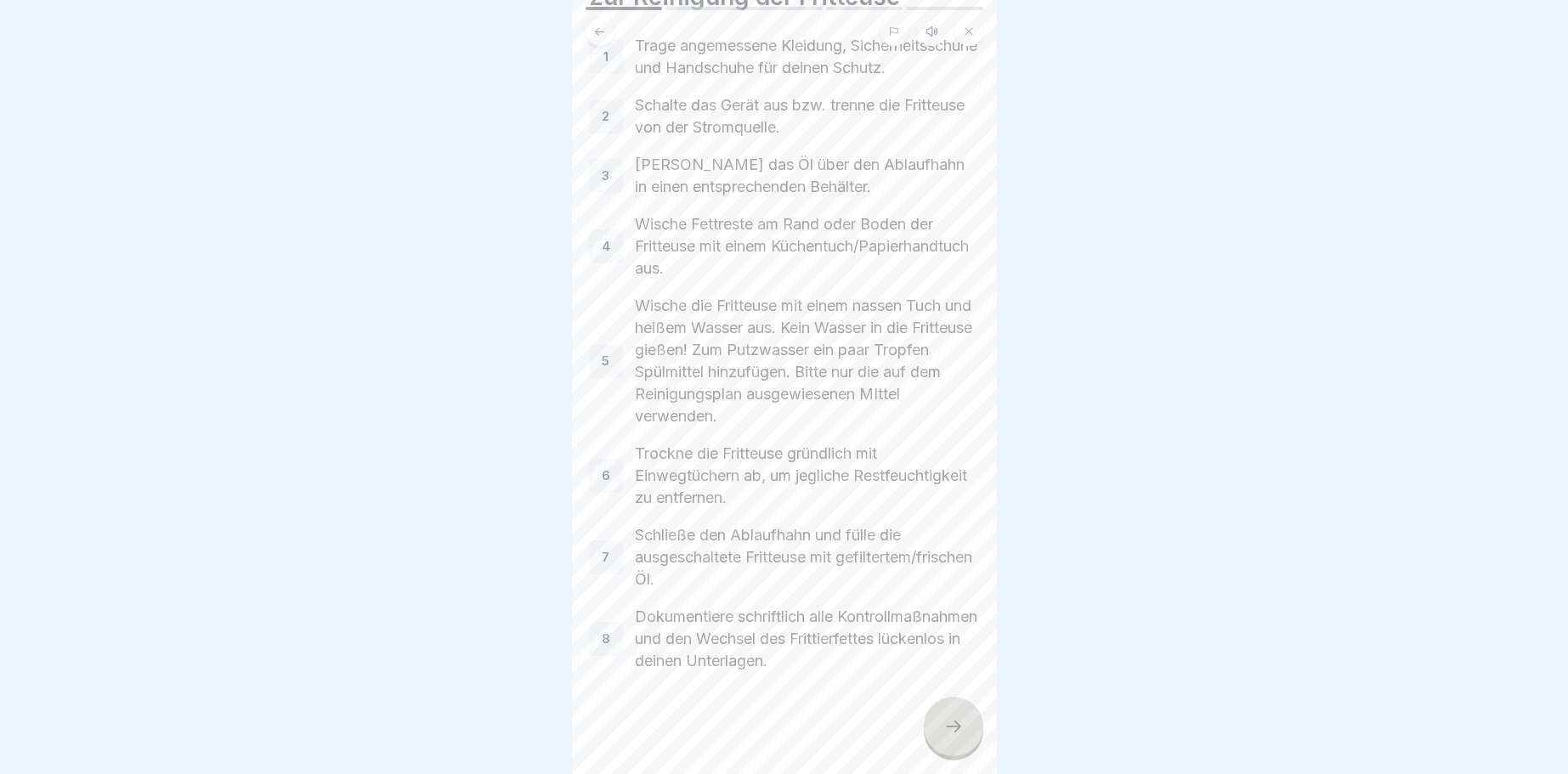
click at [961, 712] on div at bounding box center [953, 727] width 60 height 60
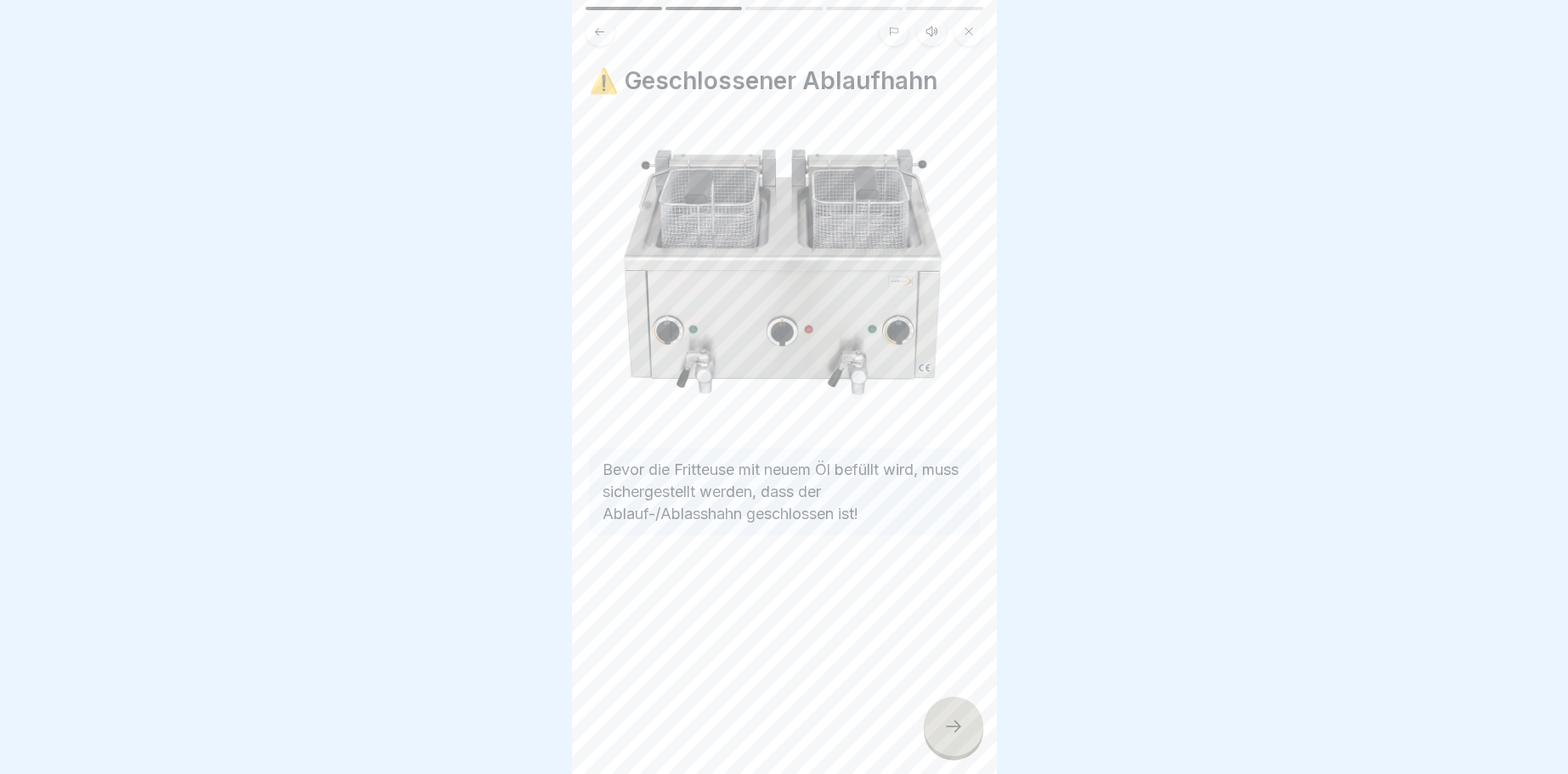
click at [930, 703] on div "⚠️ Geschlossener Ablaufhahn Bevor die Fritteuse mit neuem Öl befüllt wird, muss…" at bounding box center [784, 387] width 425 height 774
click at [944, 720] on icon at bounding box center [953, 727] width 20 height 20
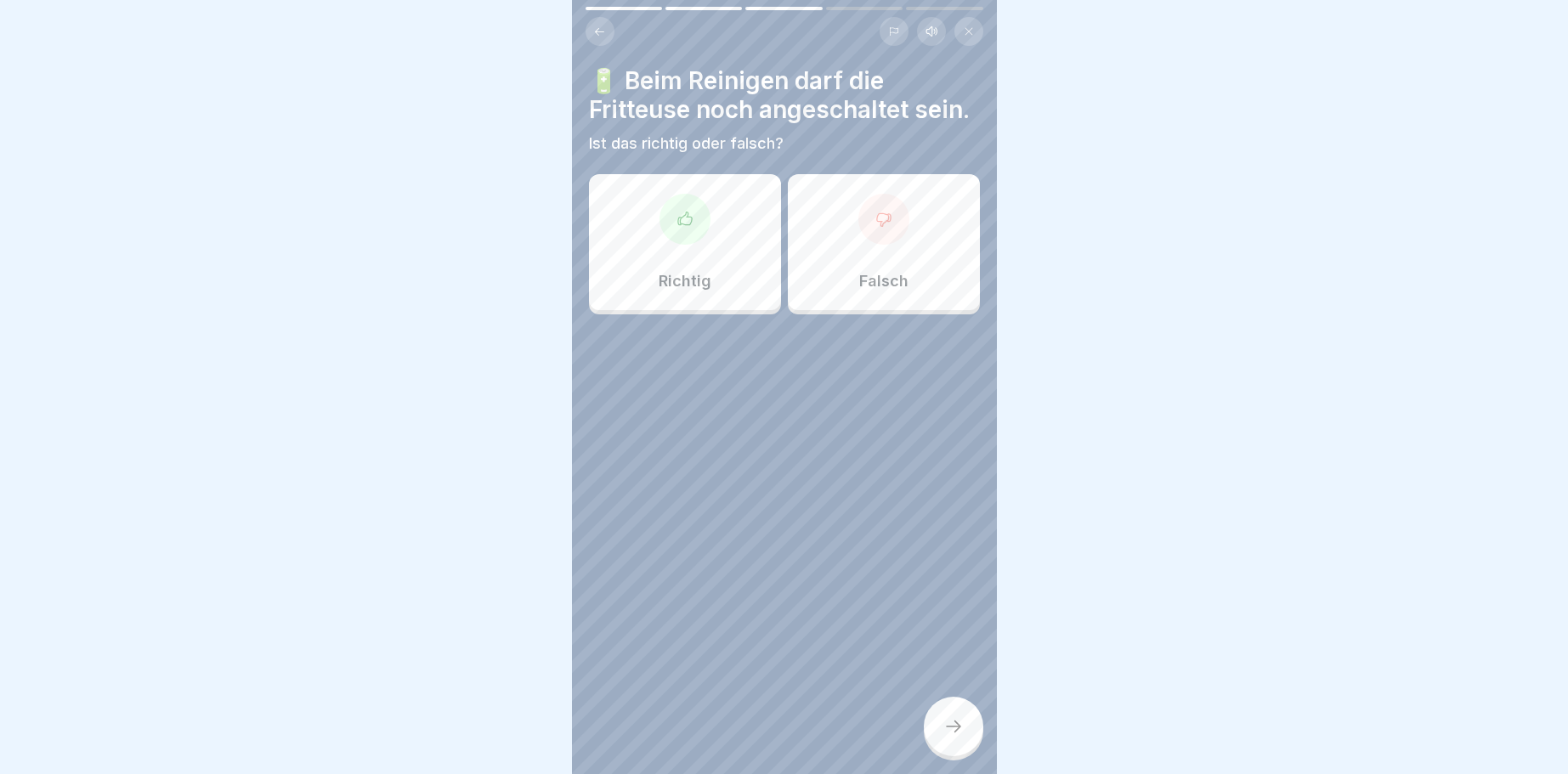
click at [877, 219] on icon at bounding box center [882, 220] width 13 height 12
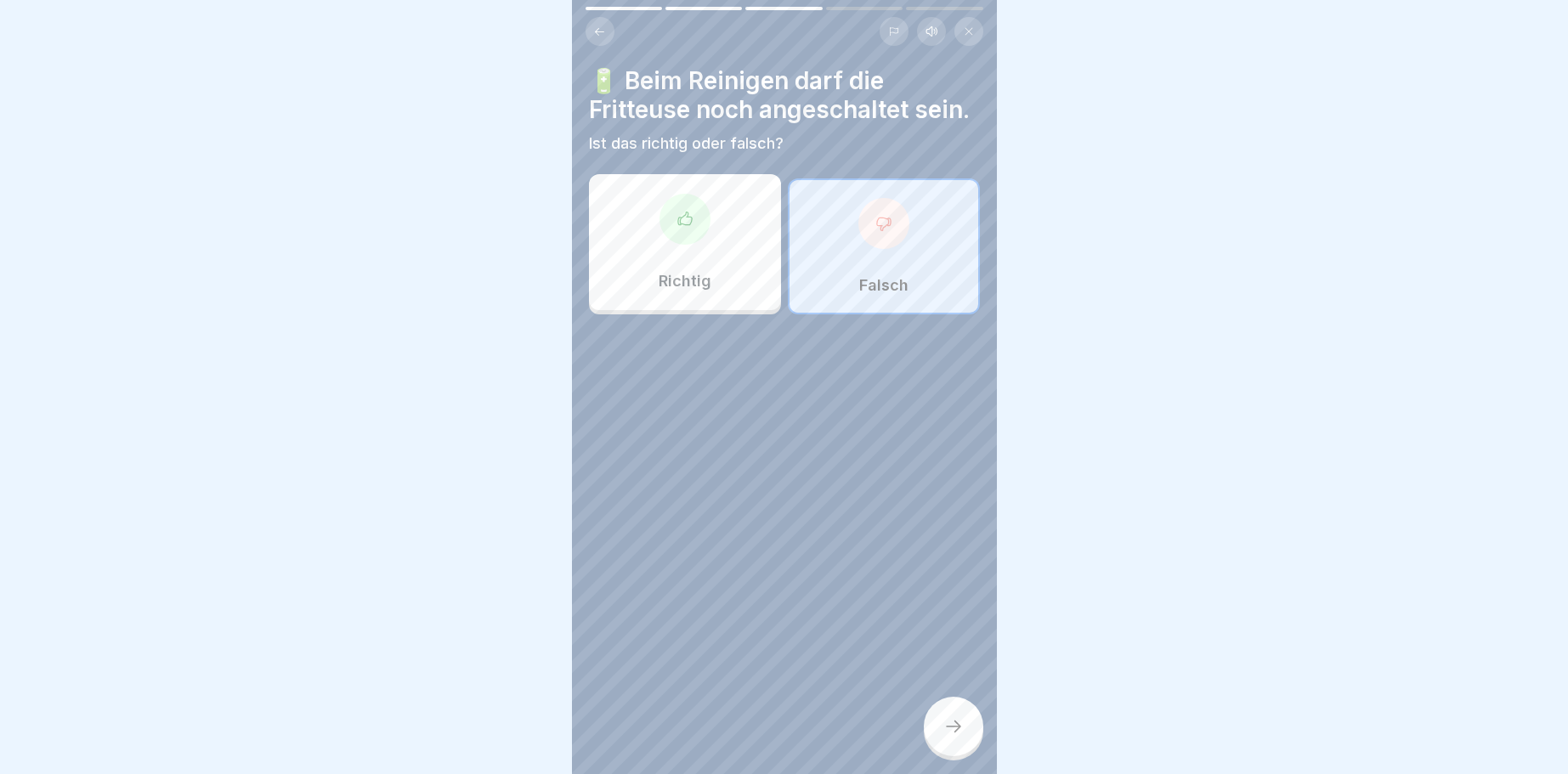
click at [952, 728] on icon at bounding box center [953, 727] width 20 height 20
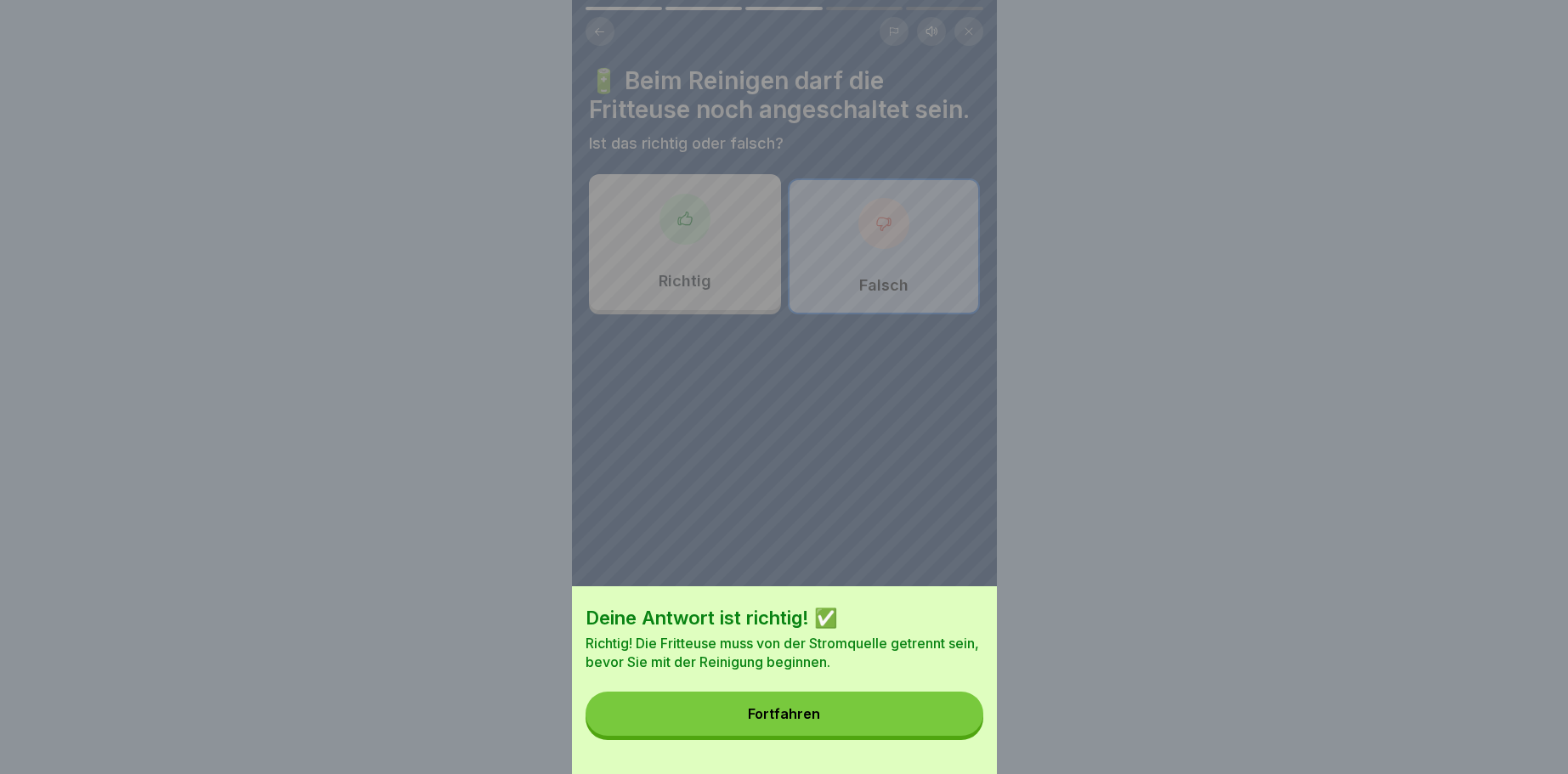
click at [952, 728] on button "Fortfahren" at bounding box center [784, 714] width 397 height 44
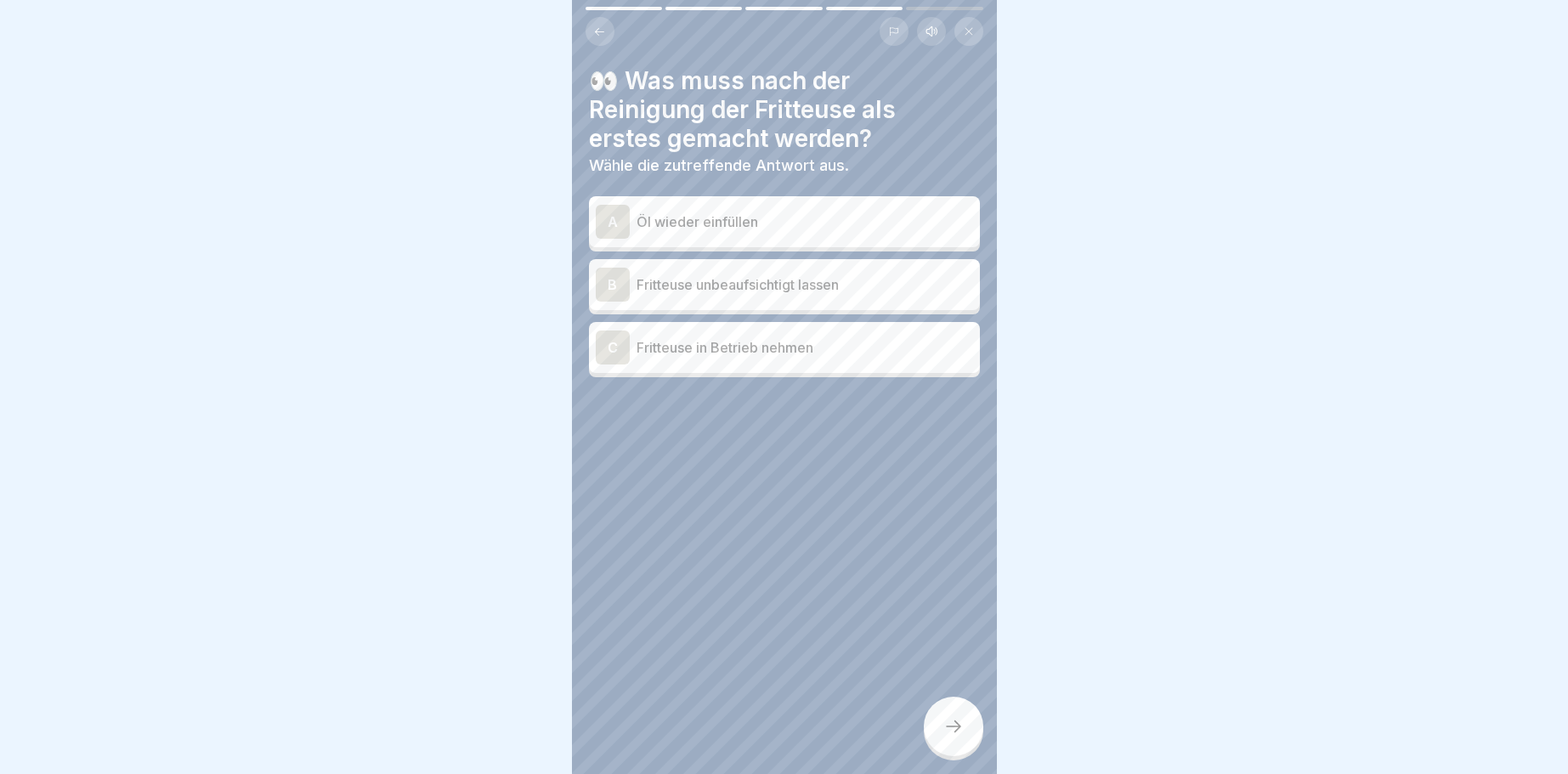
click at [609, 220] on div "A" at bounding box center [612, 222] width 34 height 34
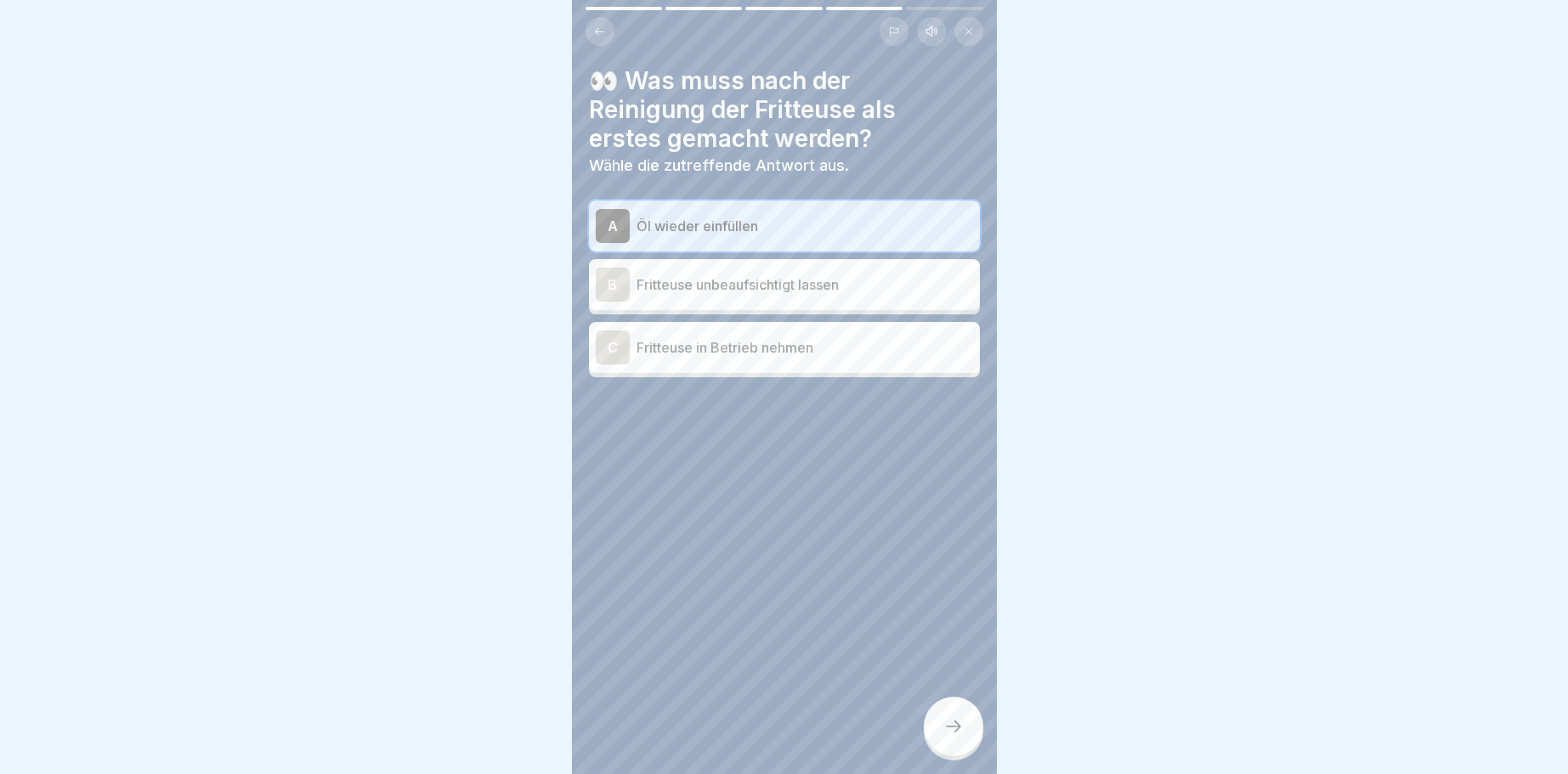
click at [959, 719] on icon at bounding box center [953, 727] width 20 height 20
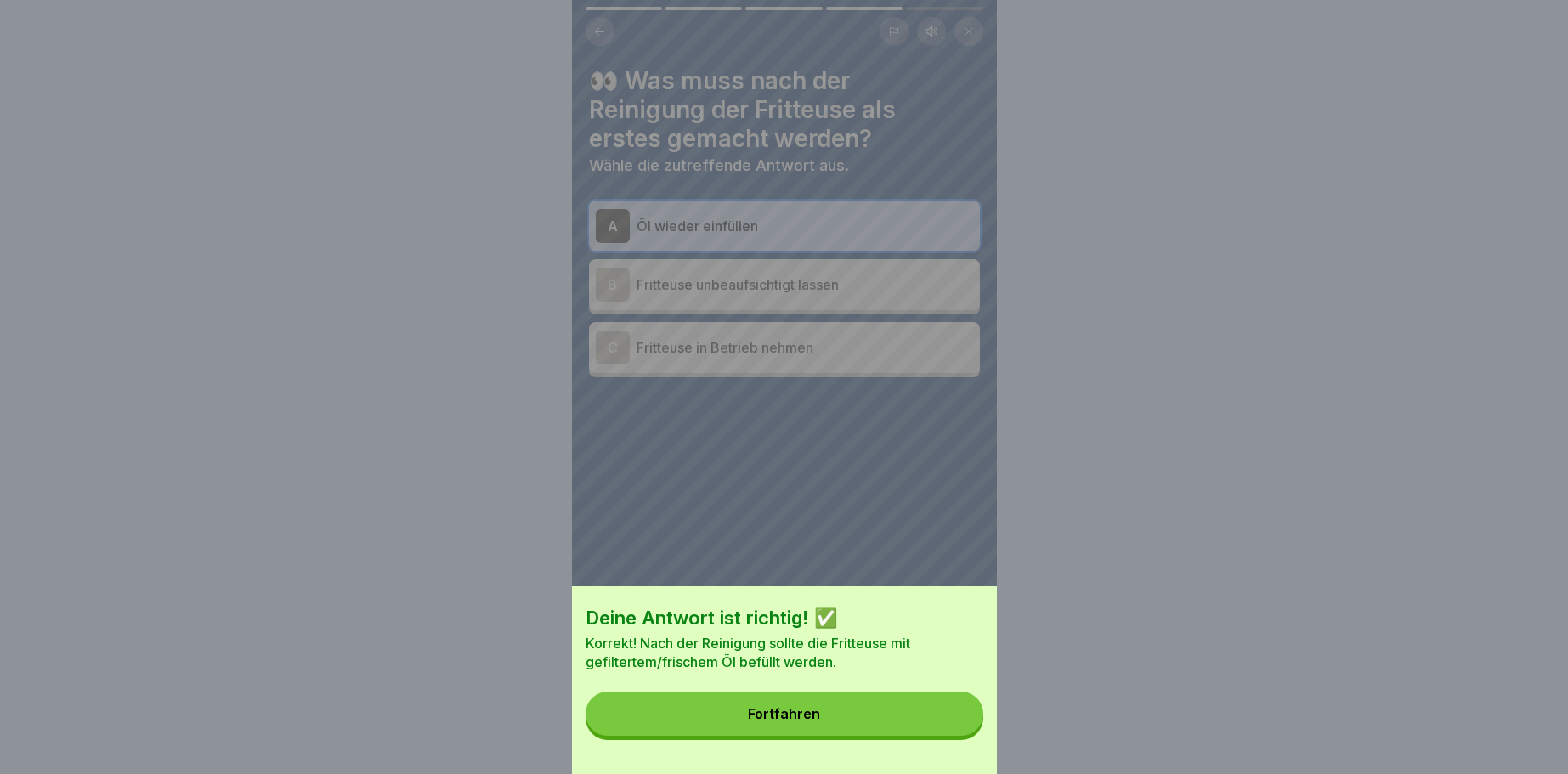
click at [950, 726] on button "Fortfahren" at bounding box center [784, 714] width 397 height 44
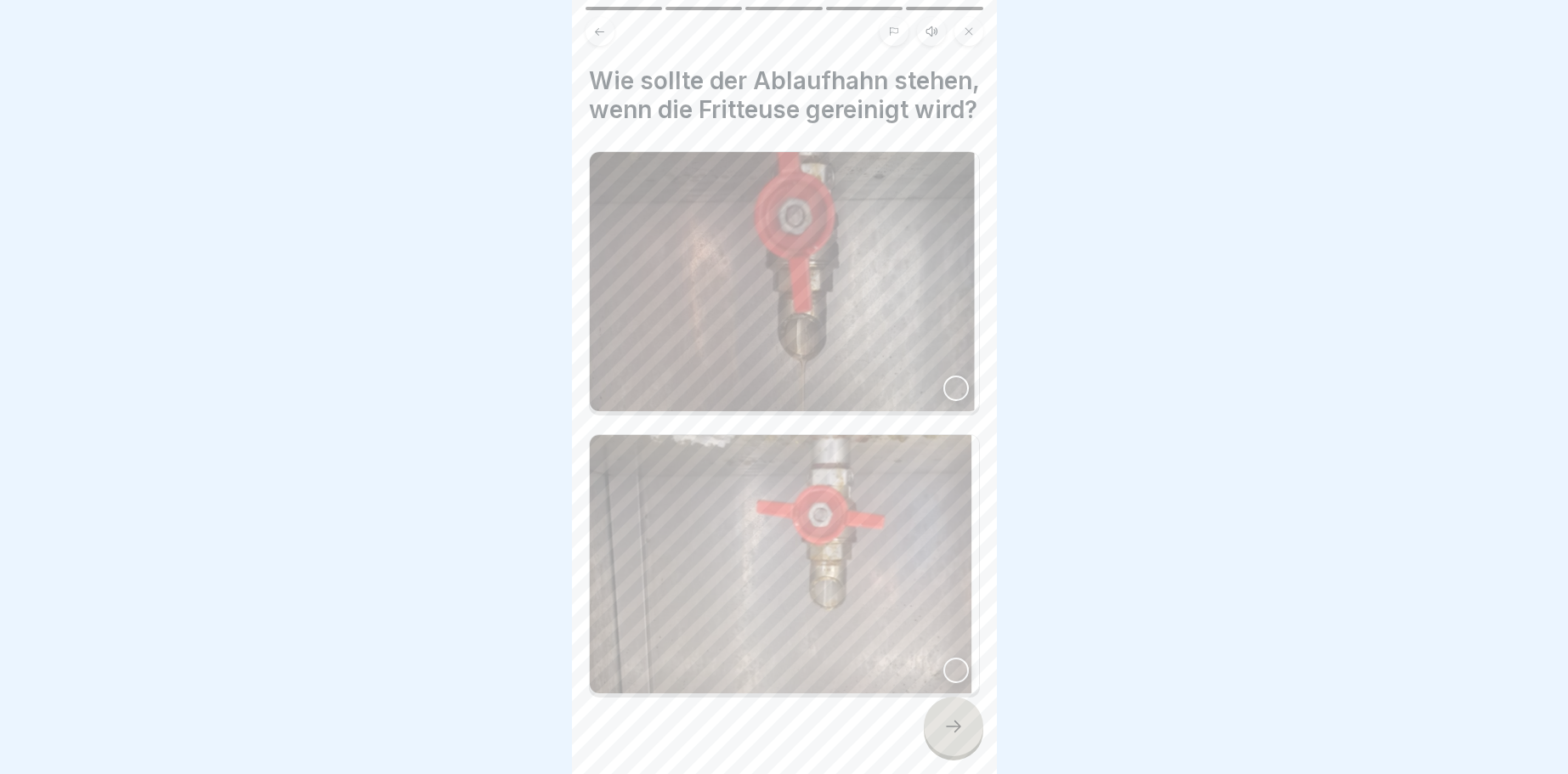
click at [960, 388] on div at bounding box center [956, 388] width 26 height 26
click at [948, 728] on icon at bounding box center [953, 727] width 20 height 20
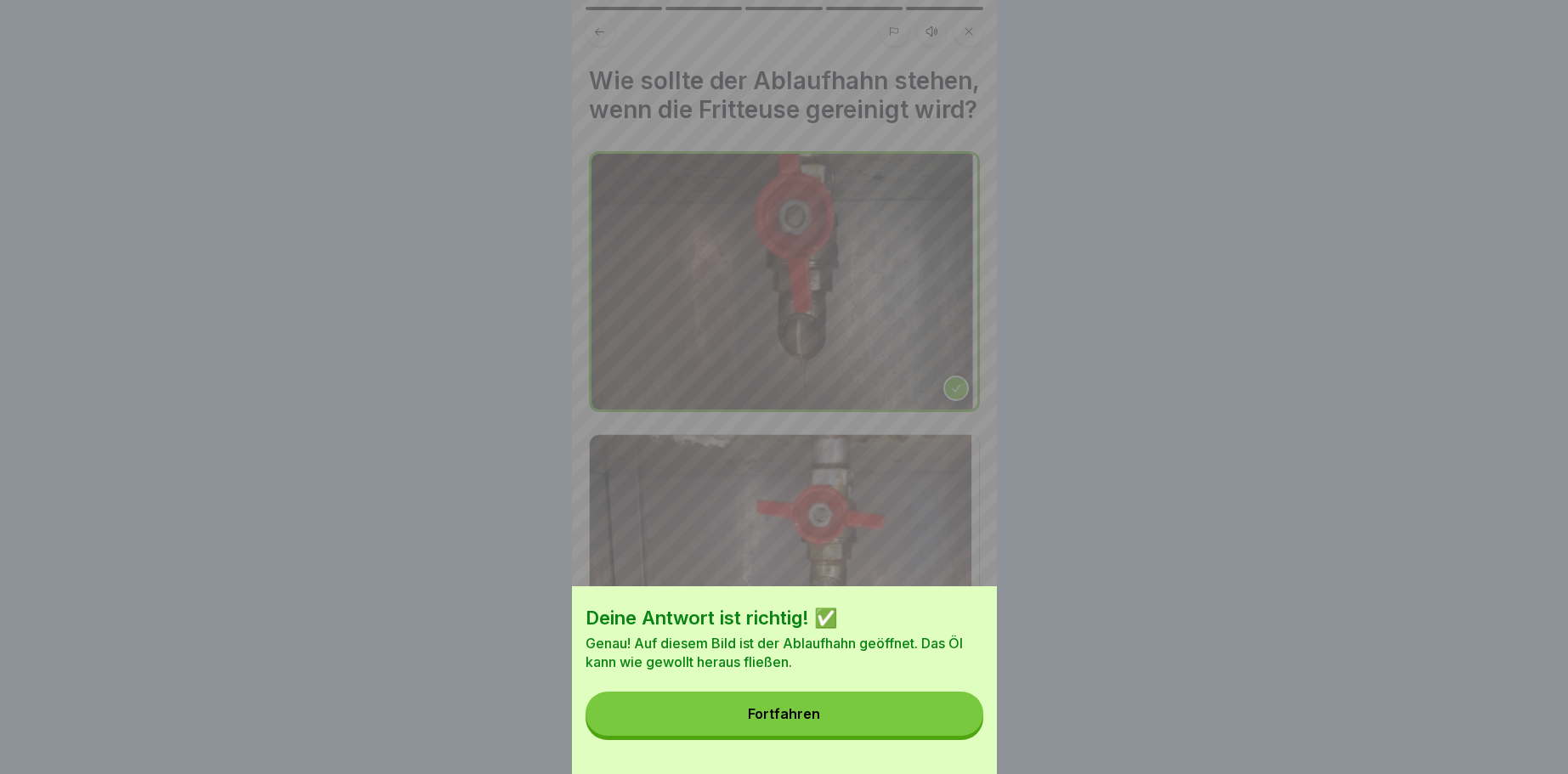
click at [952, 728] on button "Fortfahren" at bounding box center [784, 714] width 397 height 44
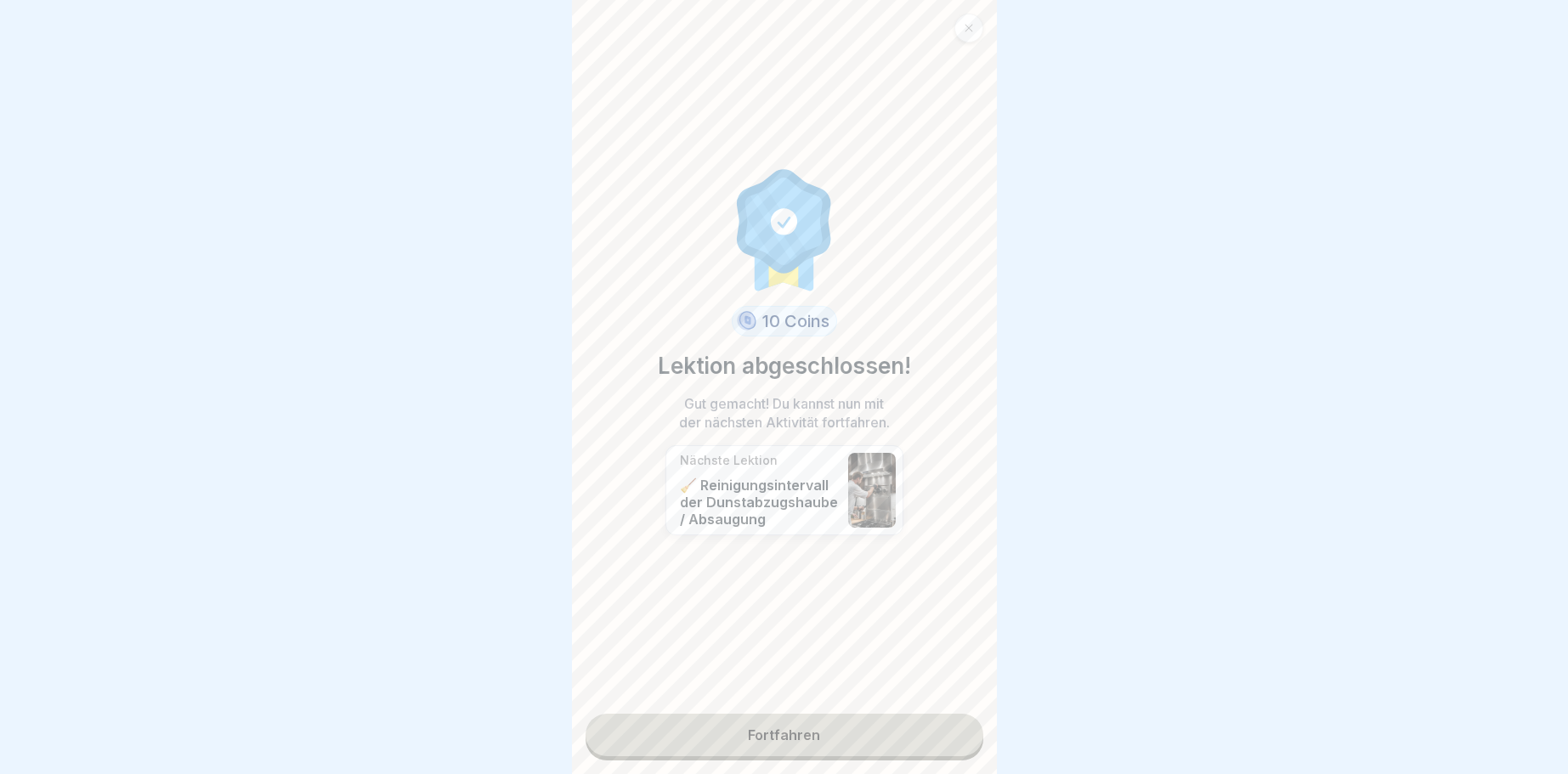
click at [952, 728] on link "Fortfahren" at bounding box center [784, 735] width 397 height 42
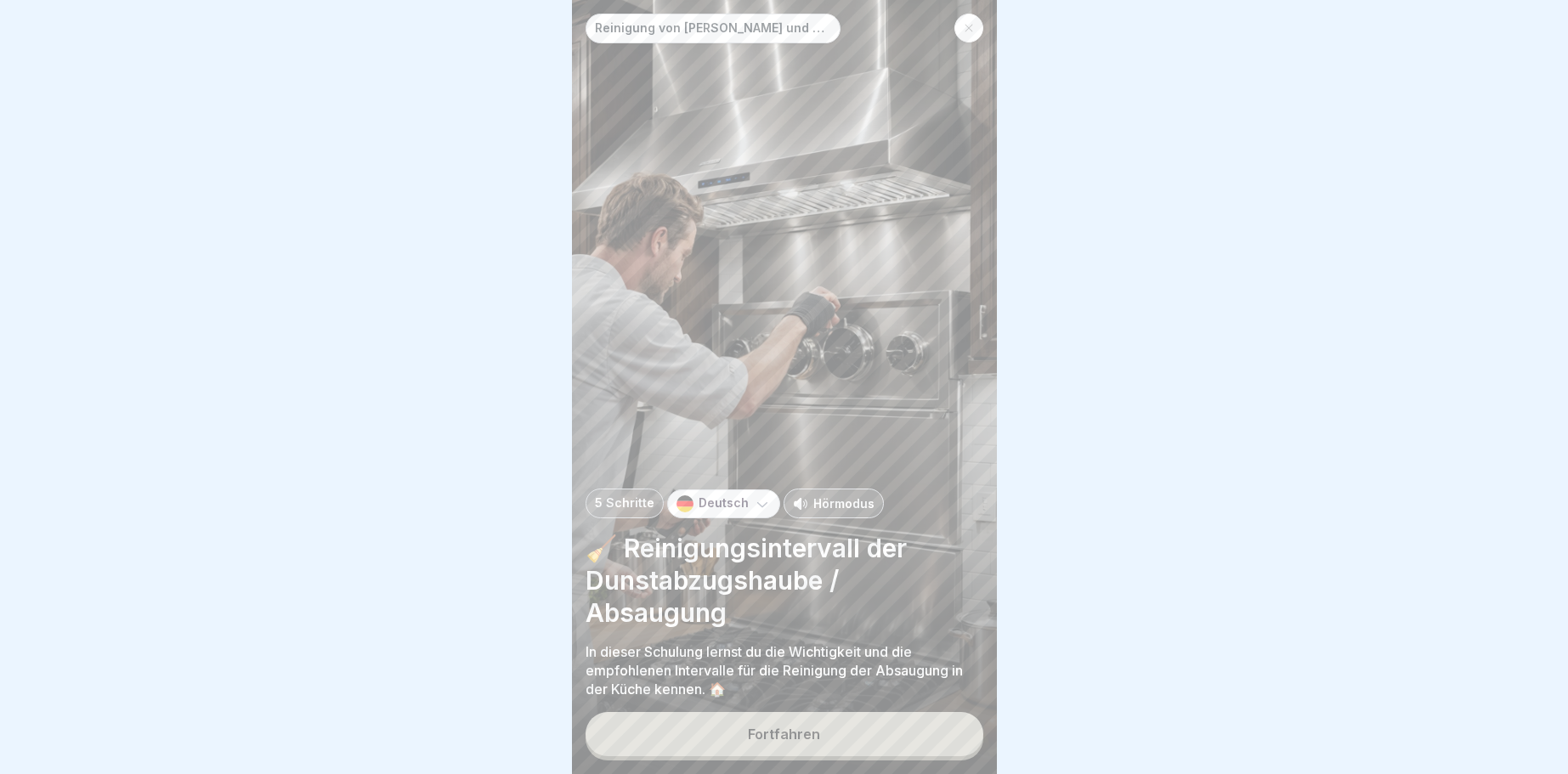
click at [937, 724] on button "Fortfahren" at bounding box center [784, 734] width 397 height 44
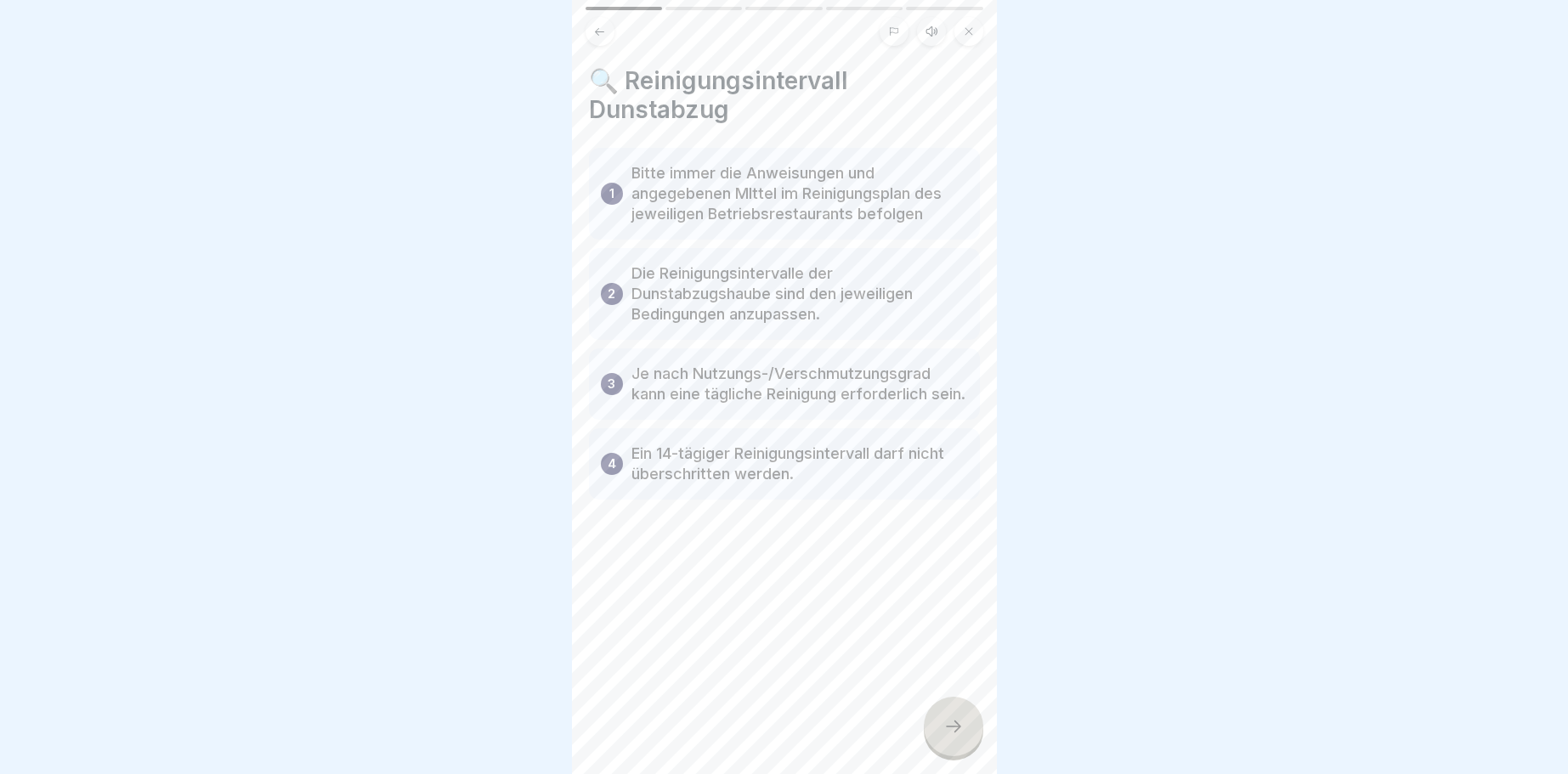
click at [937, 723] on div at bounding box center [953, 727] width 60 height 60
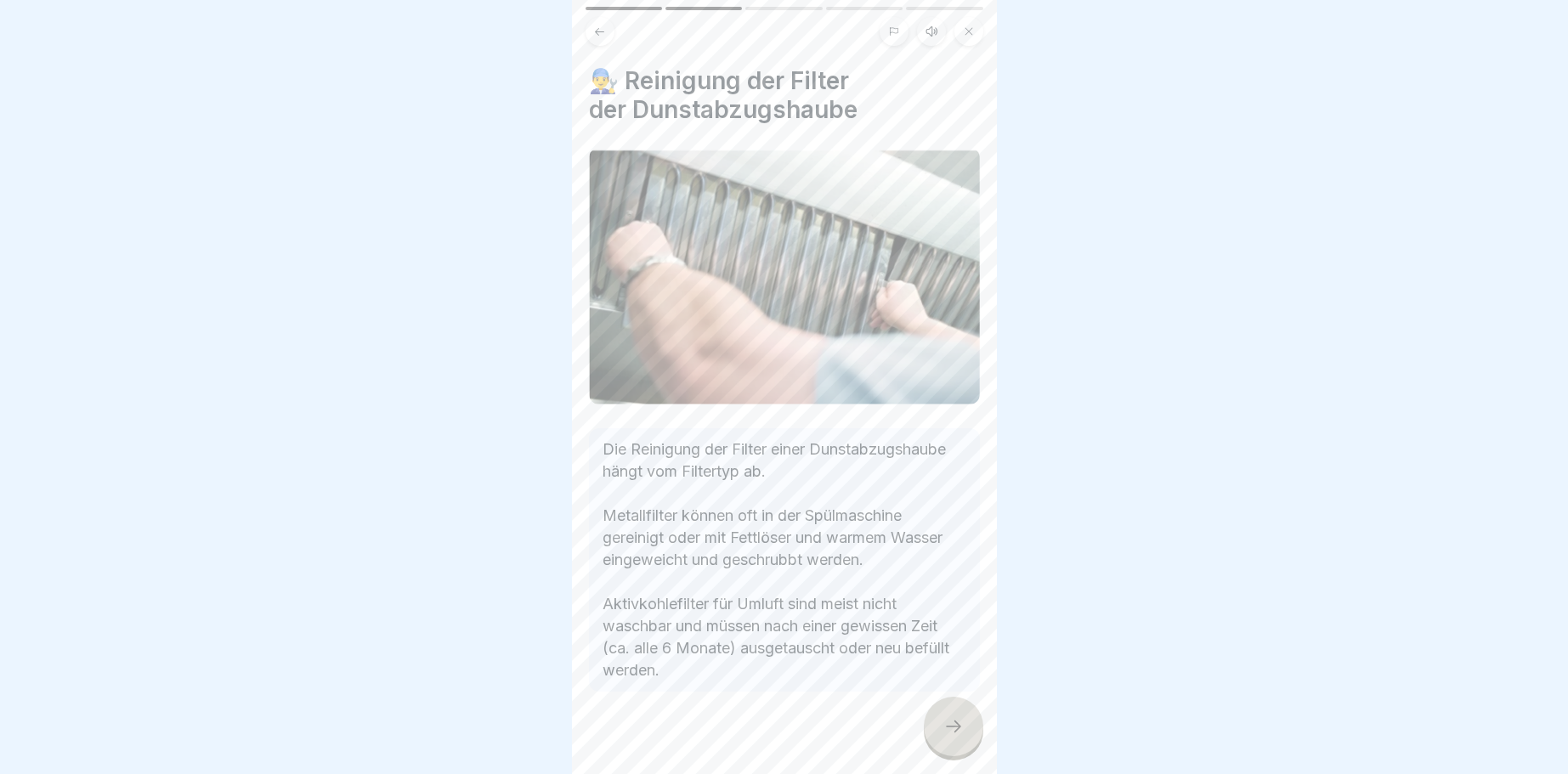
click at [947, 725] on icon at bounding box center [953, 727] width 20 height 20
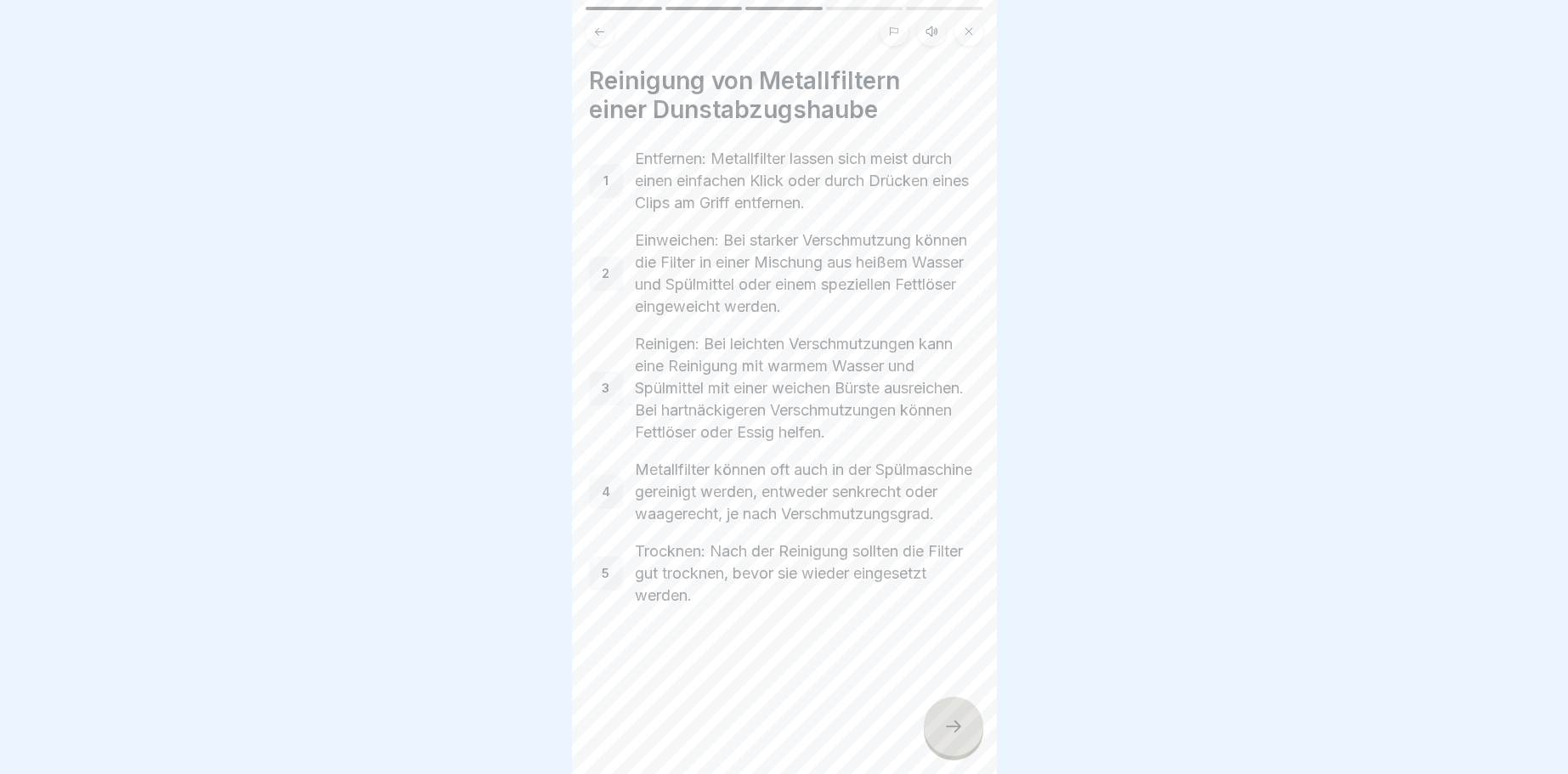
click at [950, 725] on icon at bounding box center [953, 727] width 20 height 20
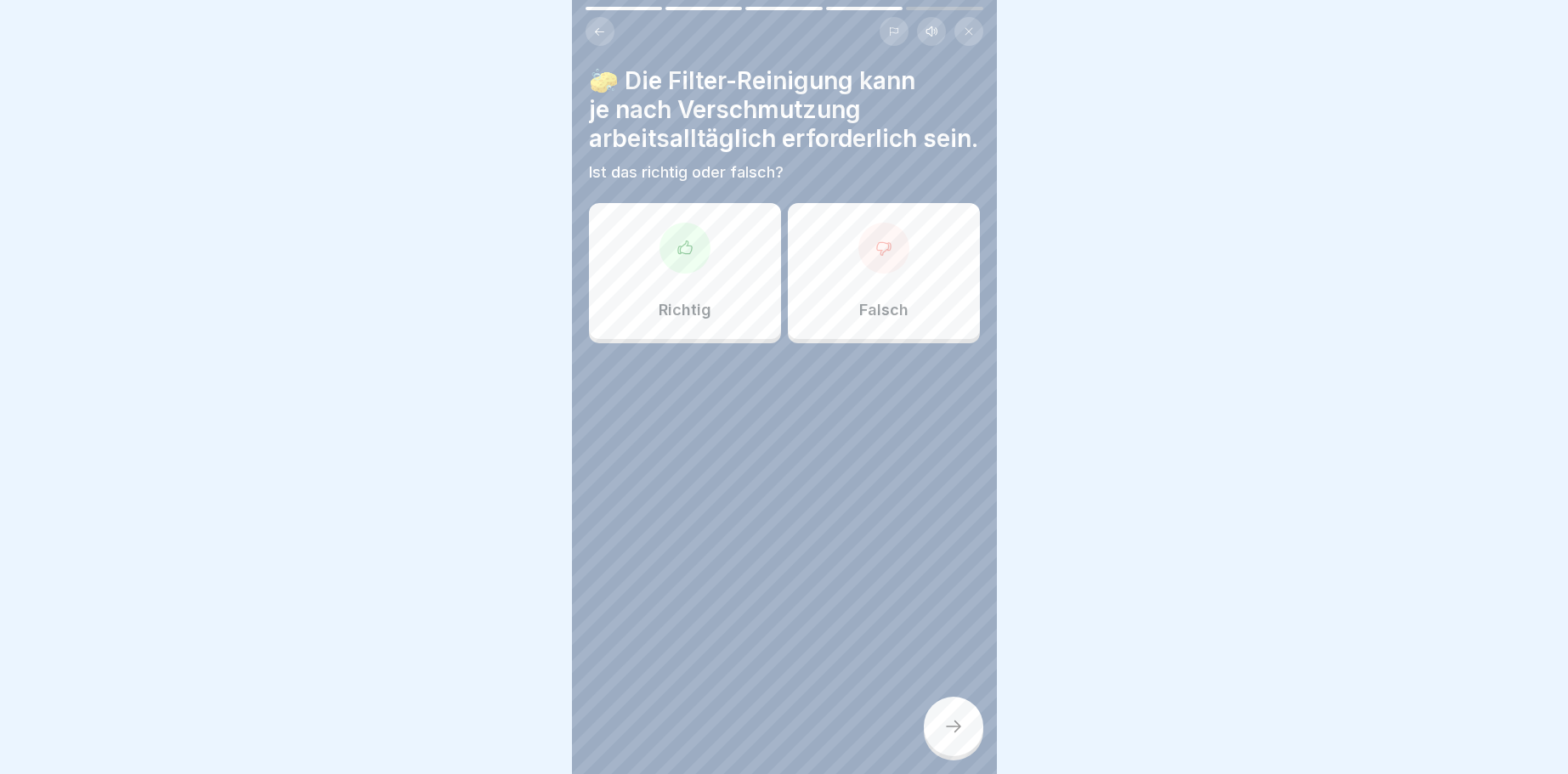
click at [682, 245] on icon at bounding box center [683, 246] width 13 height 12
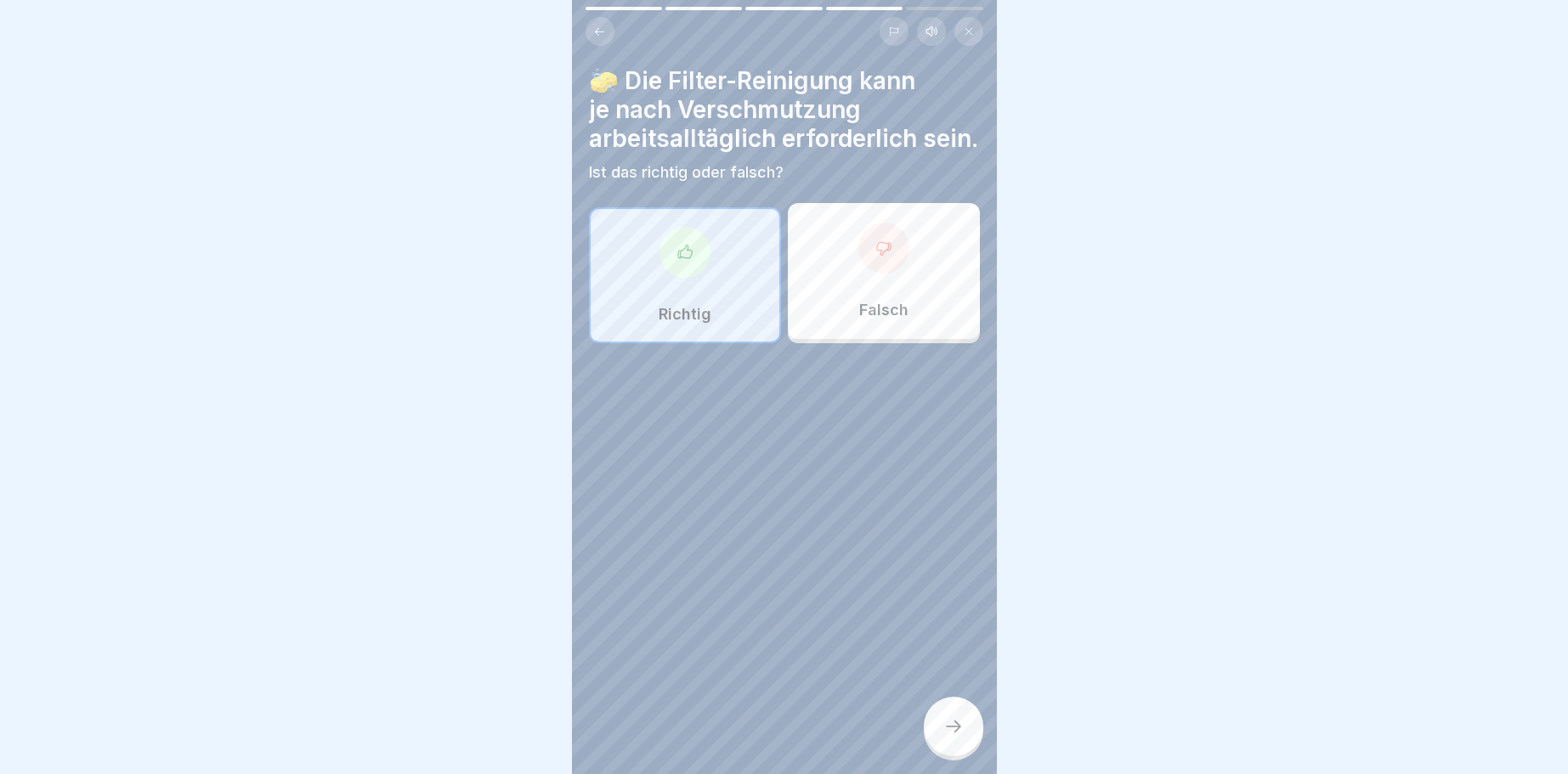
click at [947, 727] on icon at bounding box center [953, 727] width 20 height 20
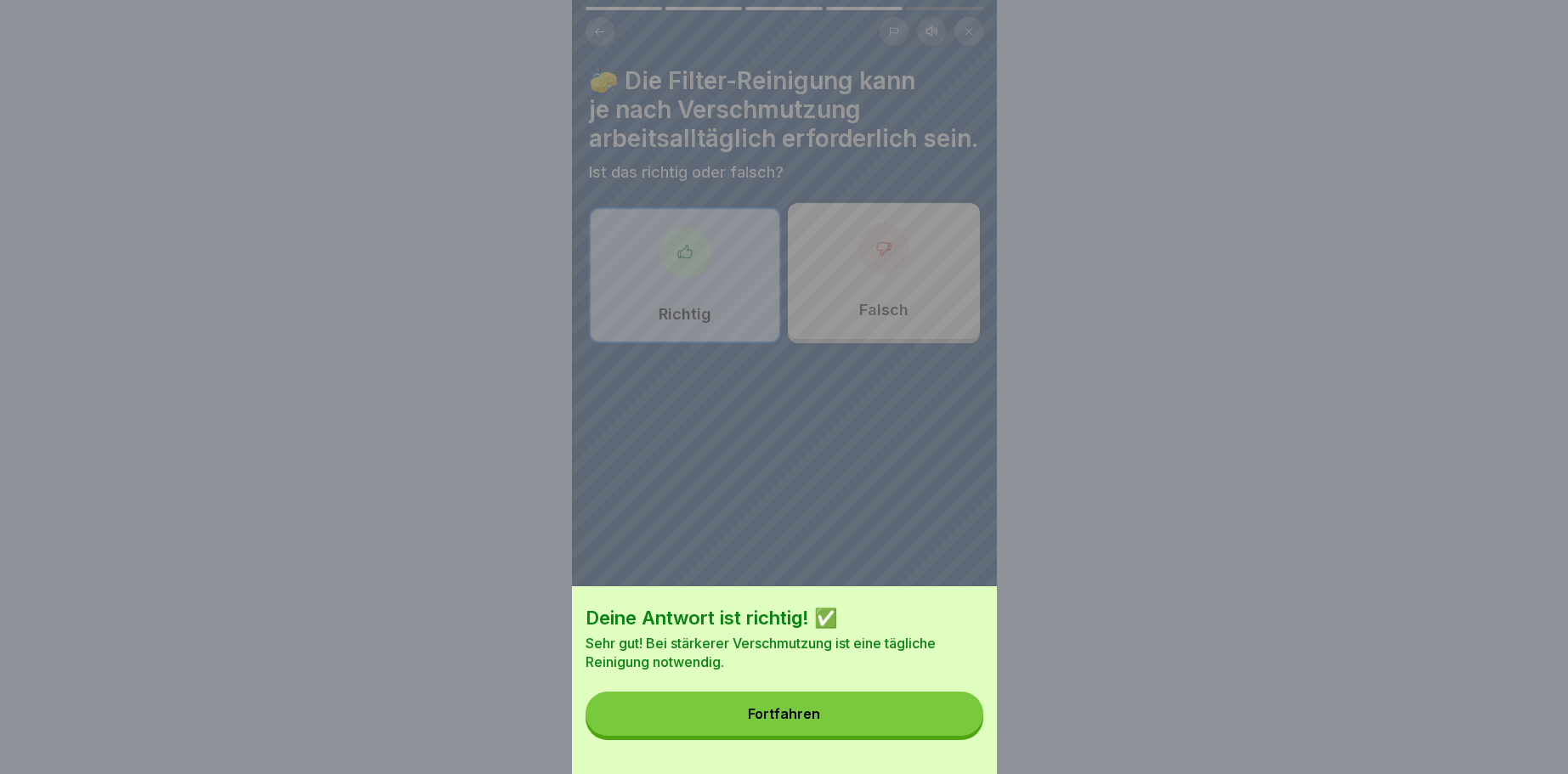
click at [950, 727] on button "Fortfahren" at bounding box center [784, 714] width 397 height 44
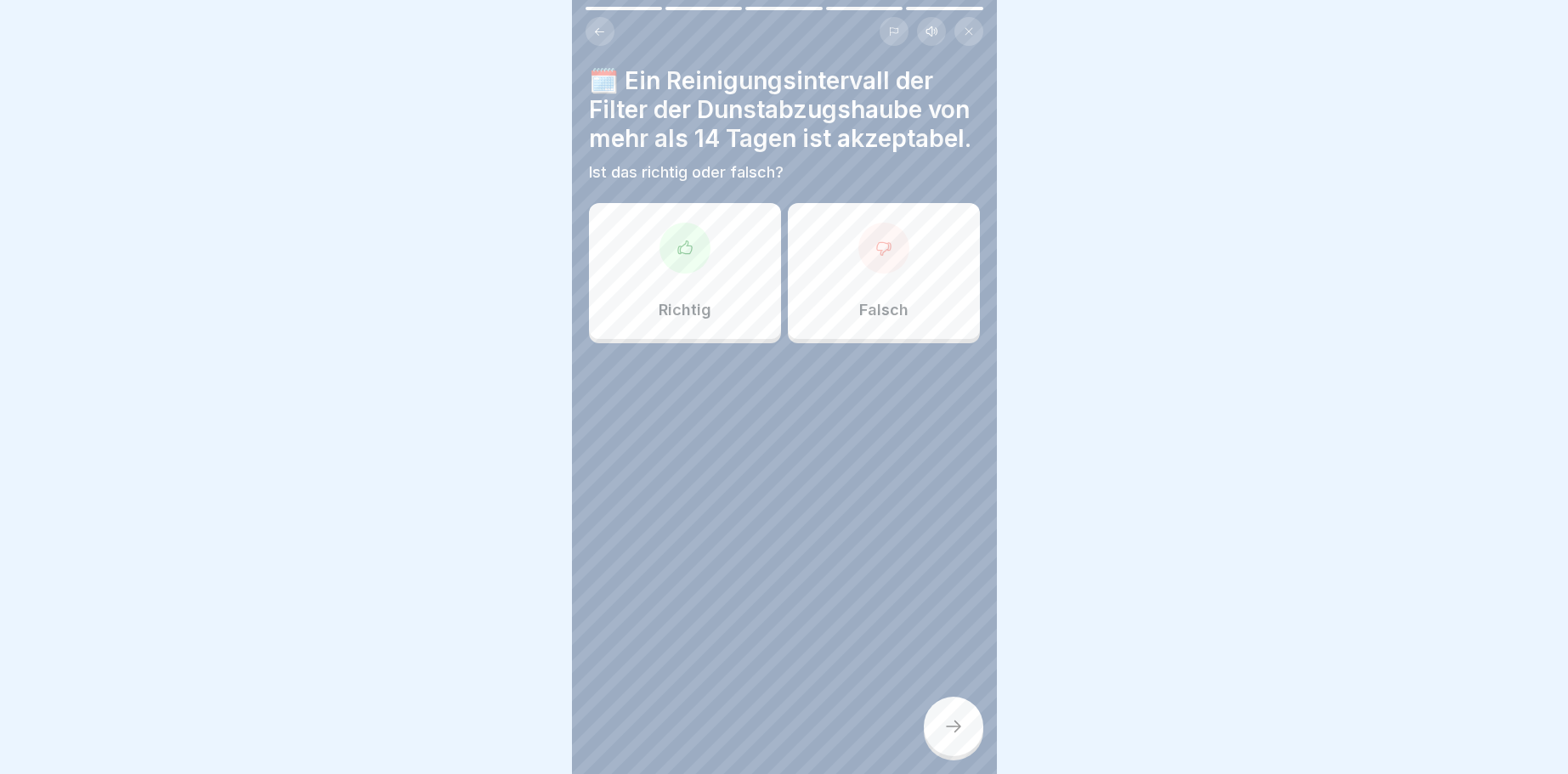
click at [950, 255] on div "Falsch" at bounding box center [884, 271] width 192 height 136
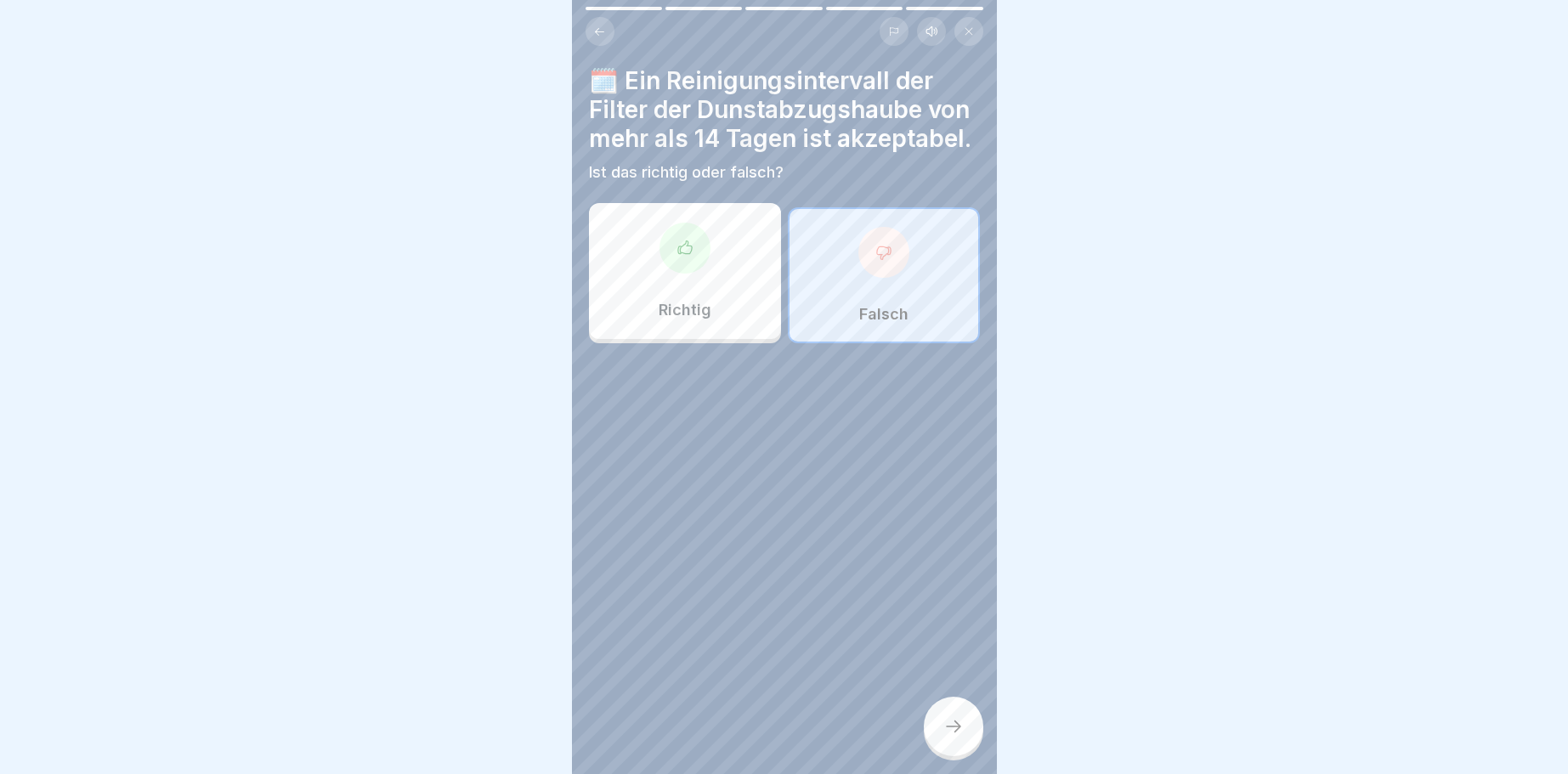
click at [959, 721] on icon at bounding box center [953, 727] width 20 height 20
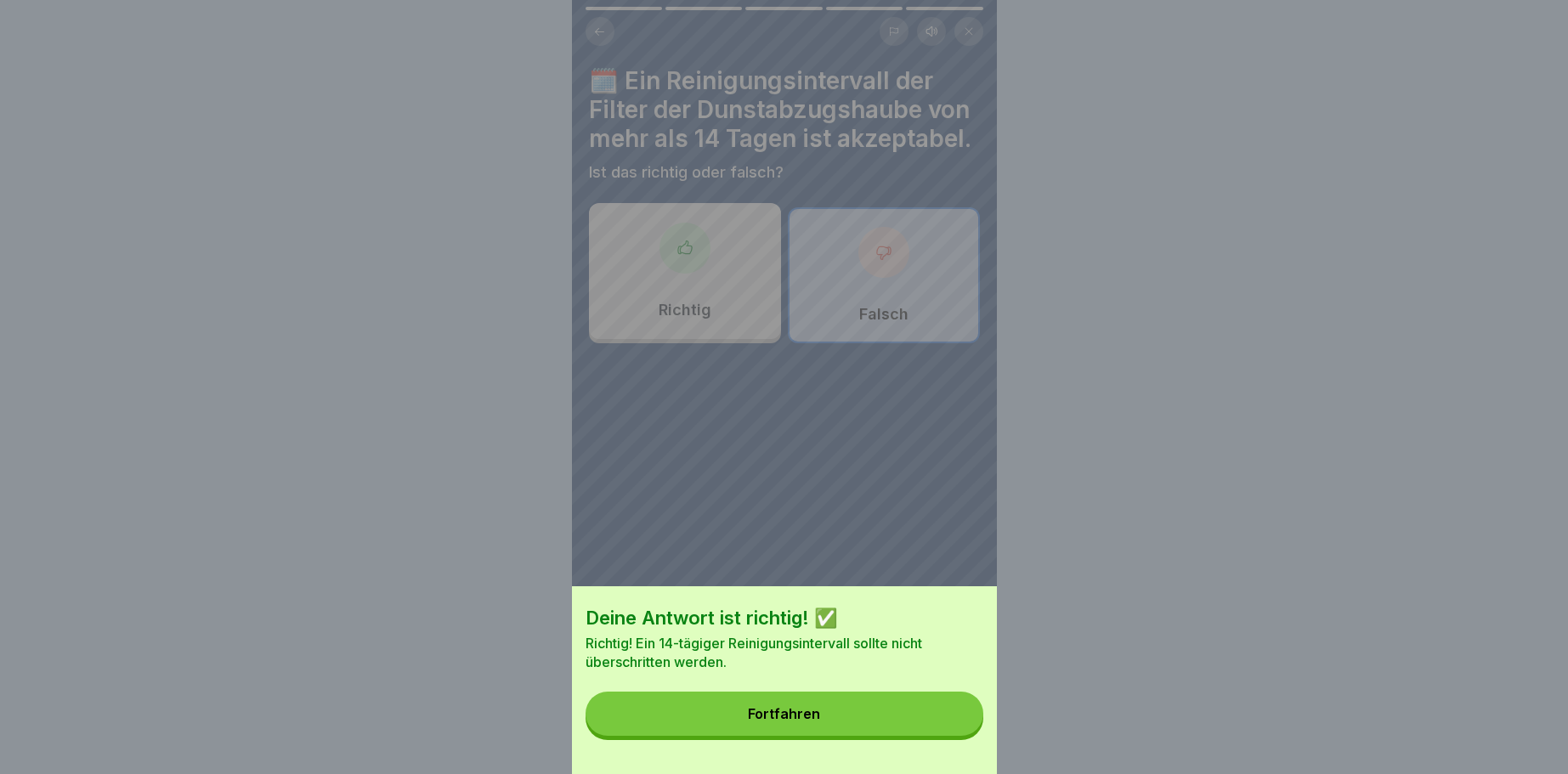
click at [961, 720] on button "Fortfahren" at bounding box center [784, 714] width 397 height 44
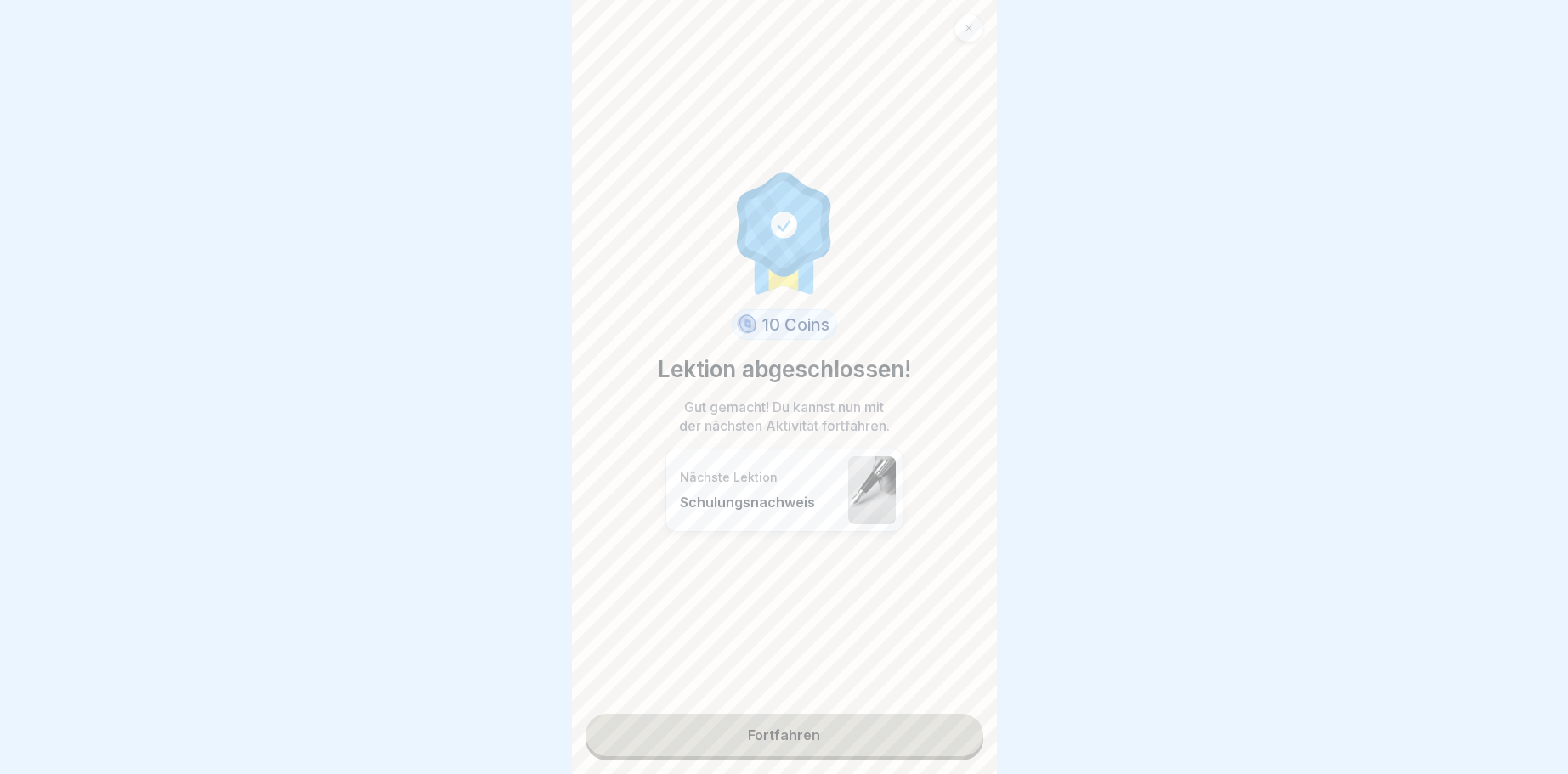
click at [935, 734] on link "Fortfahren" at bounding box center [784, 735] width 397 height 42
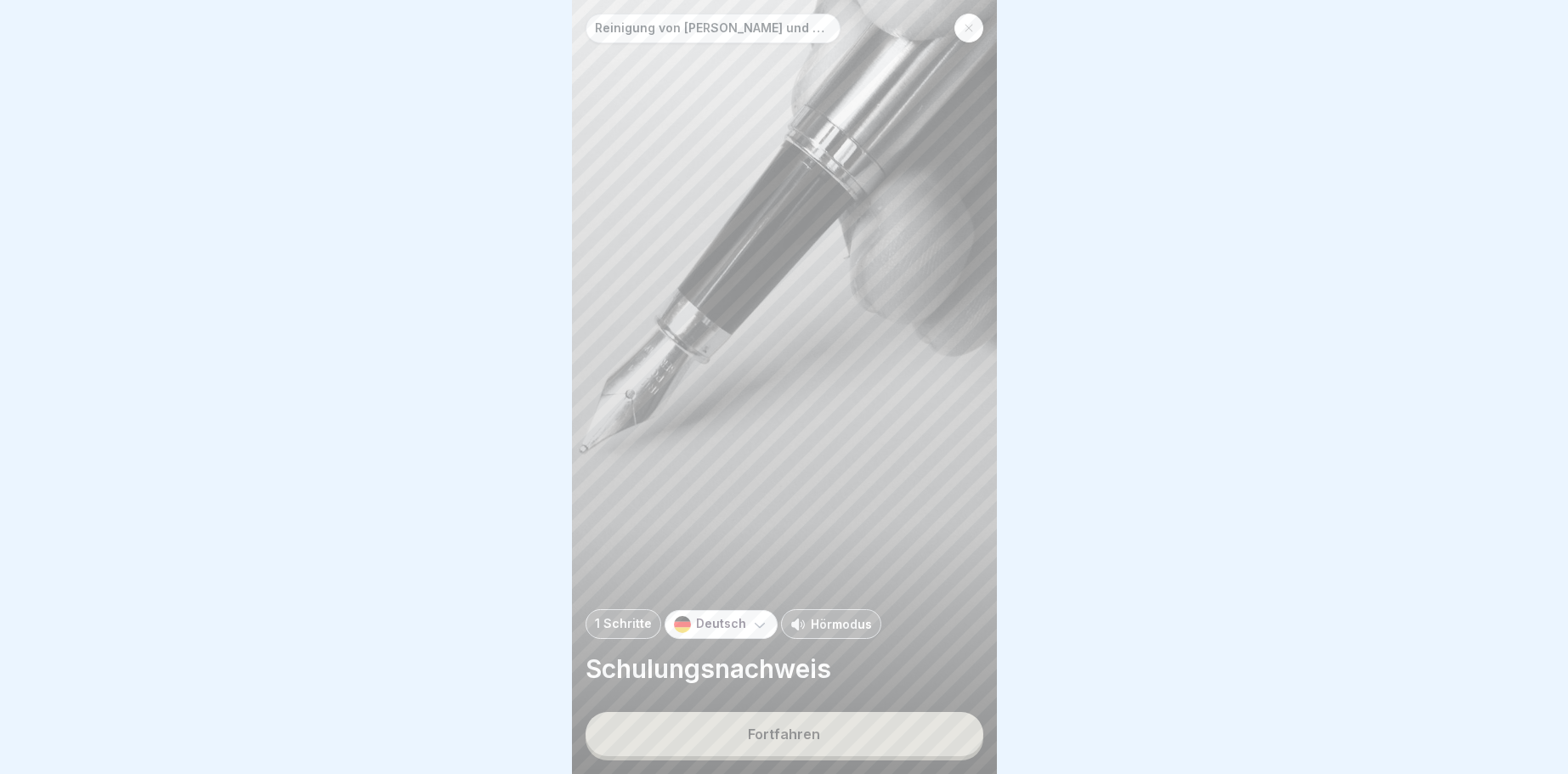
click at [935, 734] on button "Fortfahren" at bounding box center [784, 734] width 397 height 44
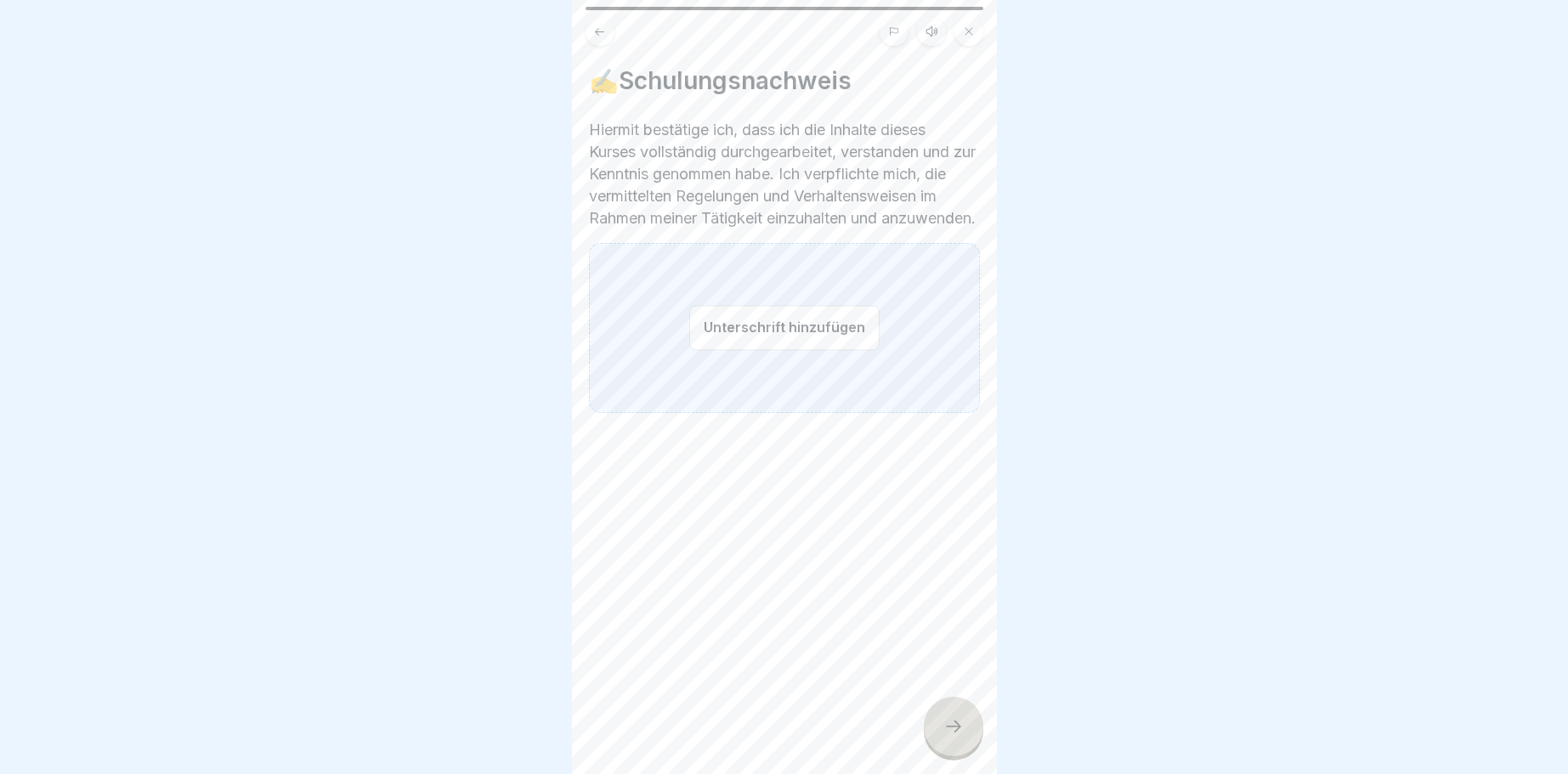
click at [746, 349] on button "Unterschrift hinzufügen" at bounding box center [784, 327] width 190 height 45
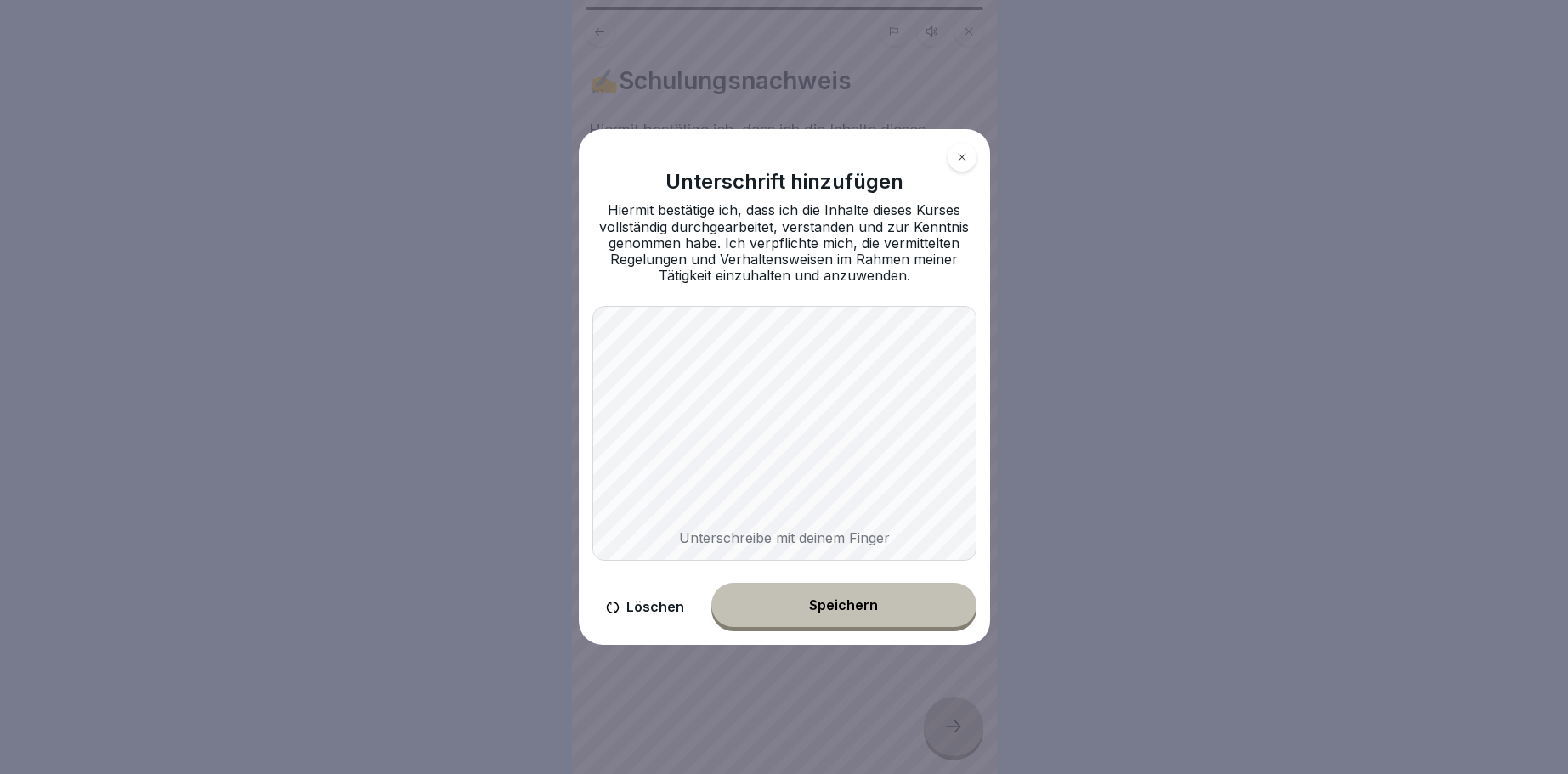
click at [845, 605] on div "Speichern" at bounding box center [843, 604] width 69 height 15
click at [618, 605] on icon at bounding box center [612, 608] width 13 height 12
drag, startPoint x: 835, startPoint y: 596, endPoint x: 841, endPoint y: 609, distance: 14.3
click at [837, 604] on div "Löschen Speichern" at bounding box center [784, 607] width 384 height 48
click at [846, 597] on div "Löschen Speichern" at bounding box center [784, 607] width 384 height 48
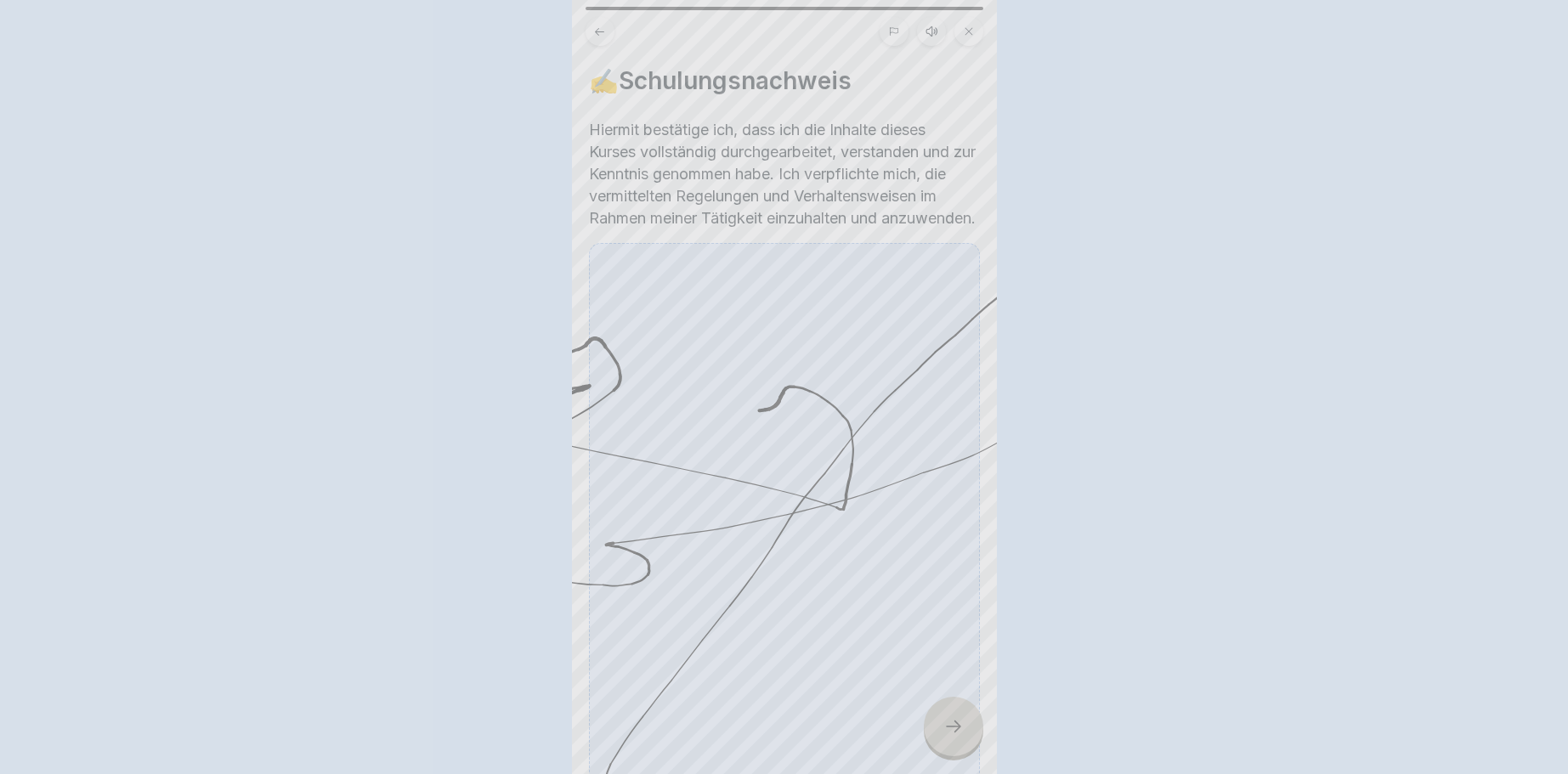
click at [948, 719] on div at bounding box center [784, 387] width 1568 height 774
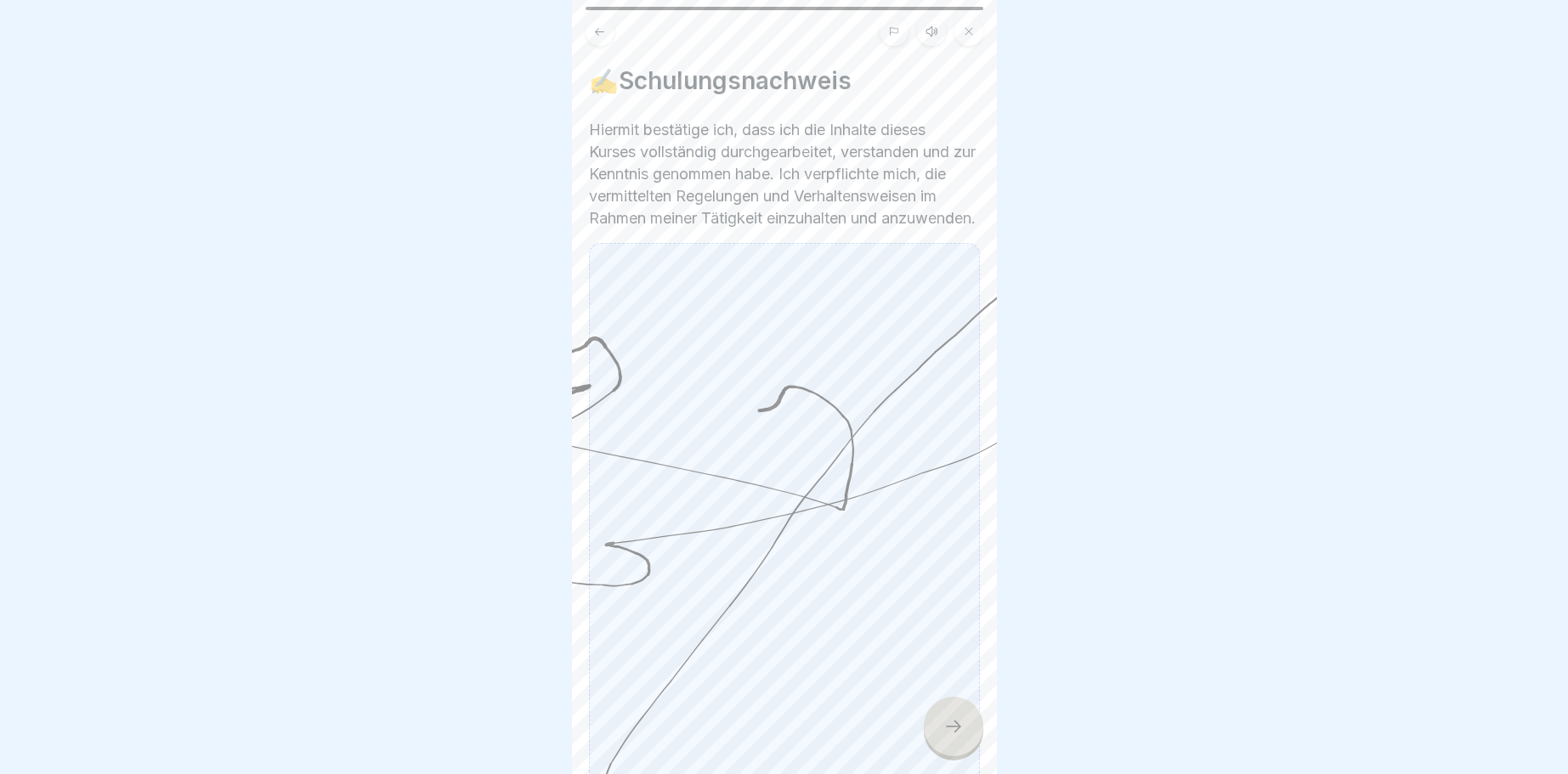
click at [956, 719] on icon at bounding box center [953, 727] width 20 height 20
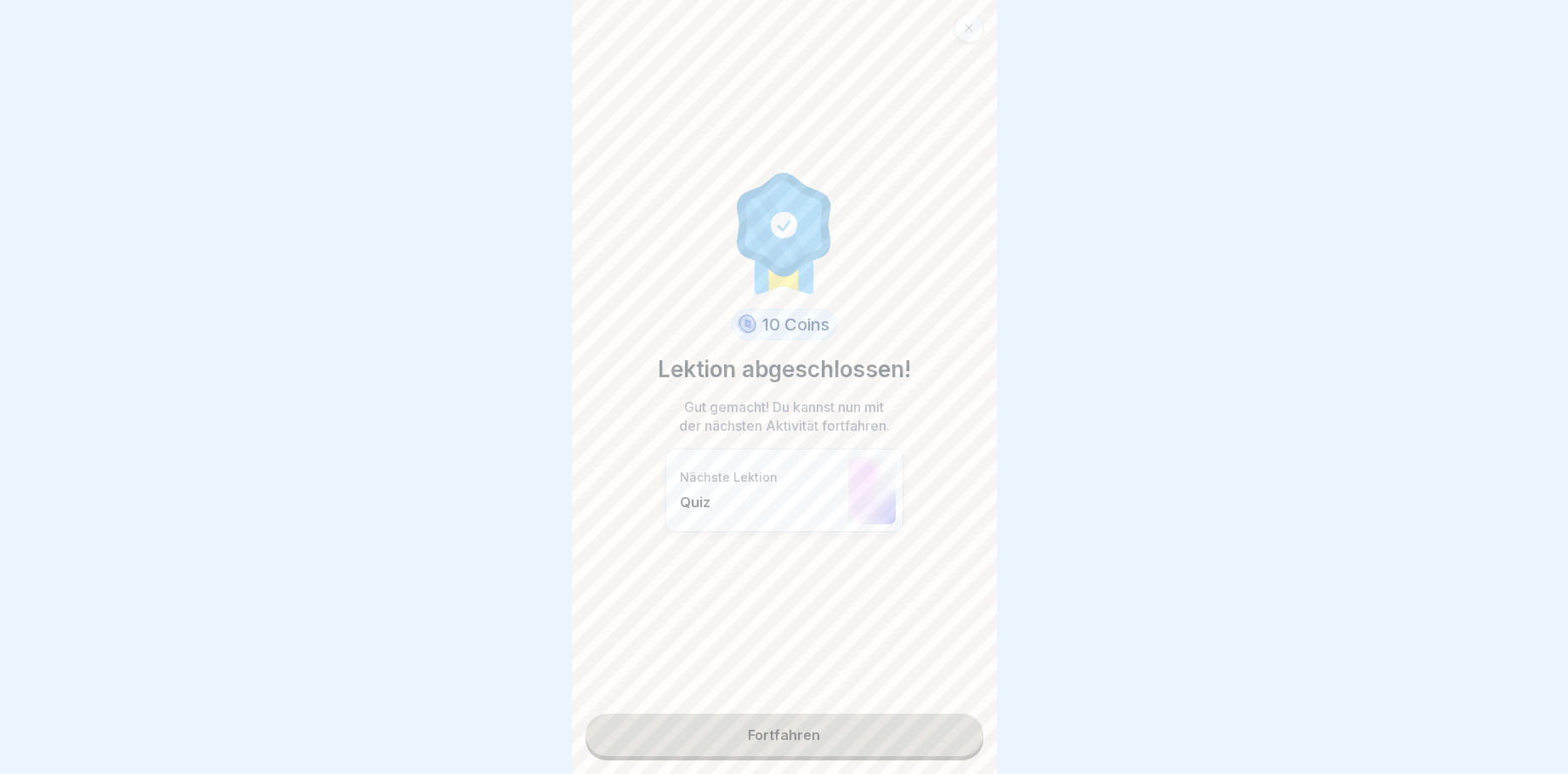
click at [918, 714] on link "Fortfahren" at bounding box center [784, 735] width 397 height 42
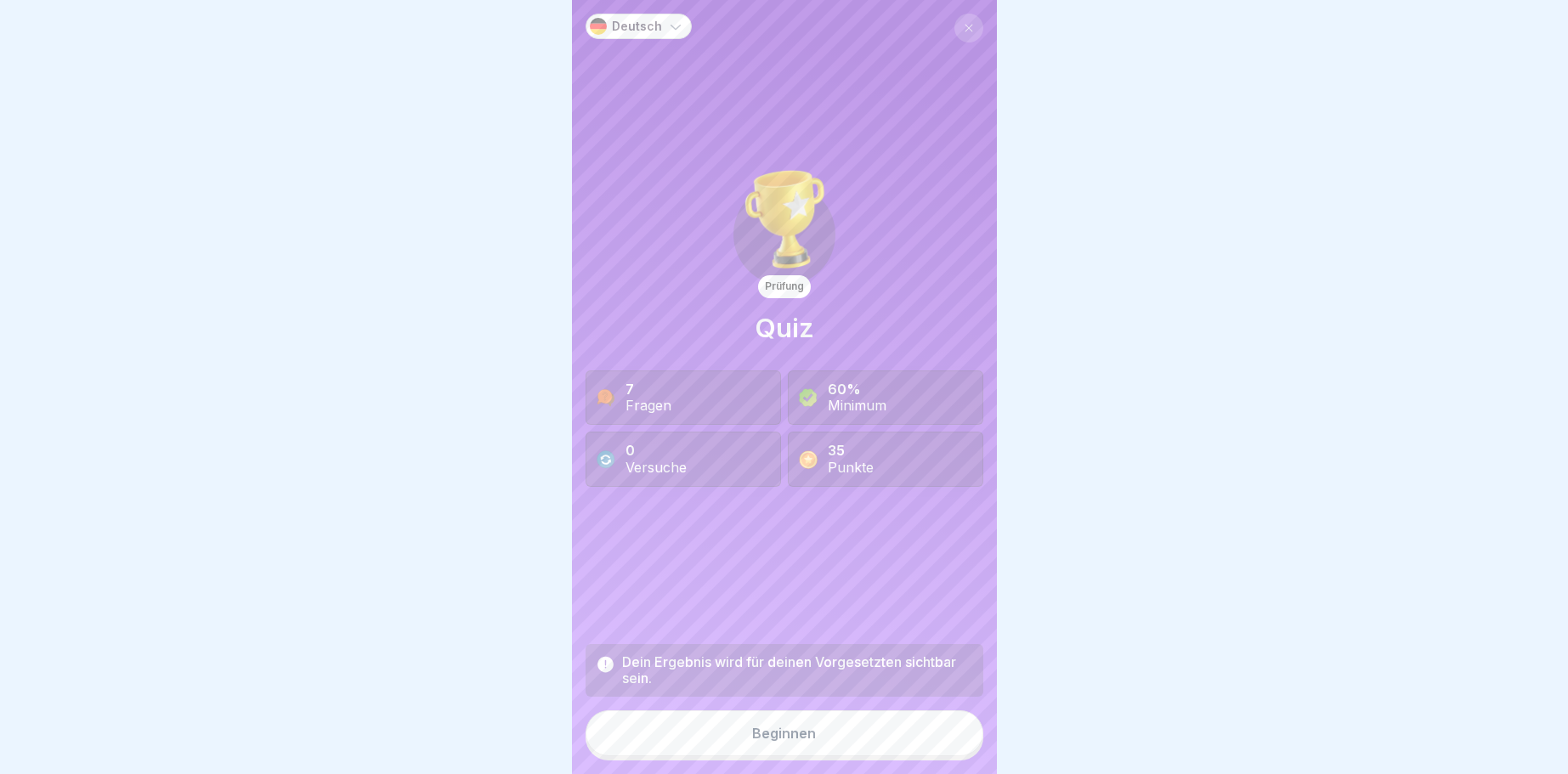
click at [827, 723] on button "Beginnen" at bounding box center [784, 734] width 397 height 46
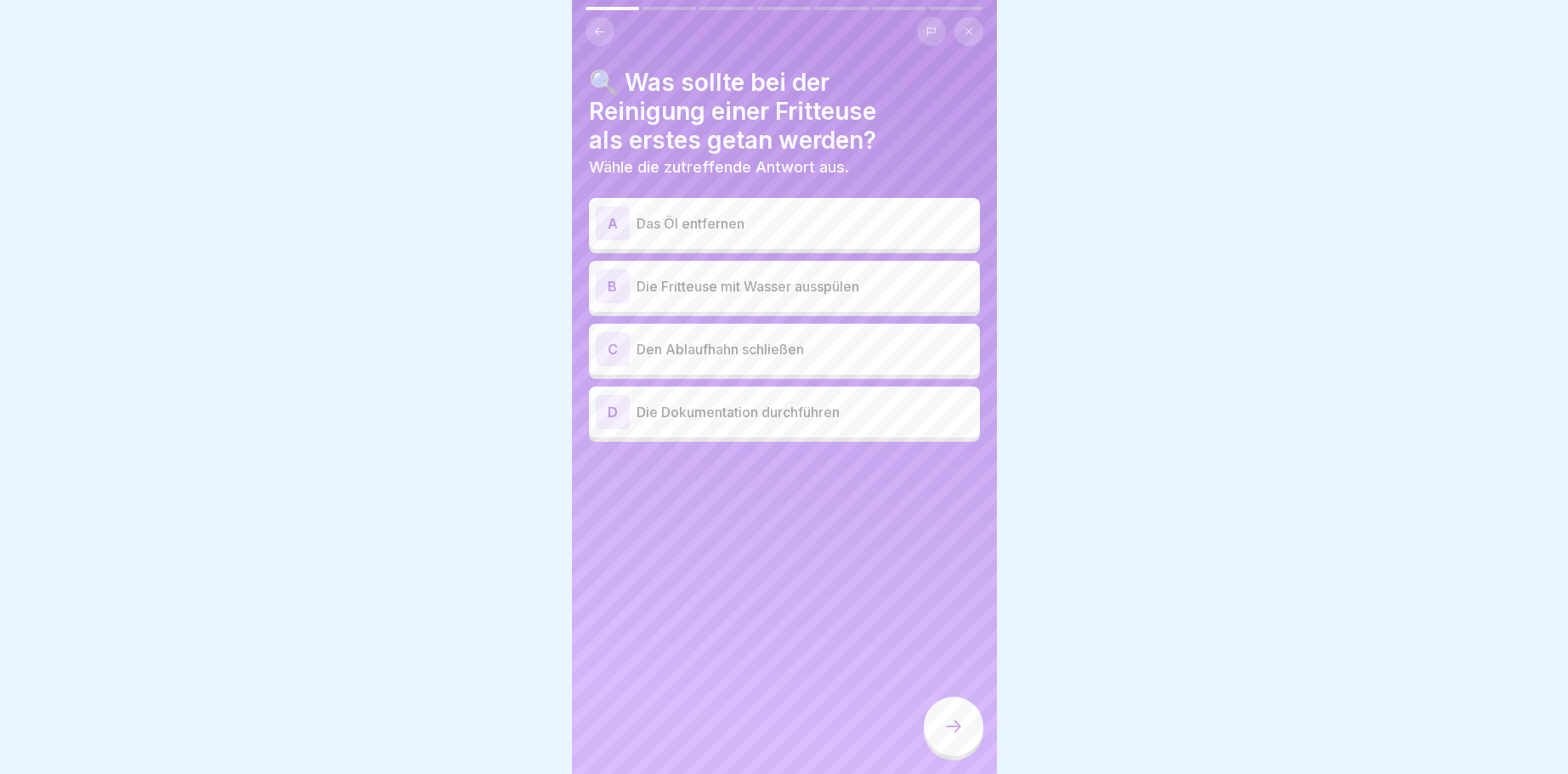
click at [605, 217] on div "A" at bounding box center [612, 223] width 34 height 34
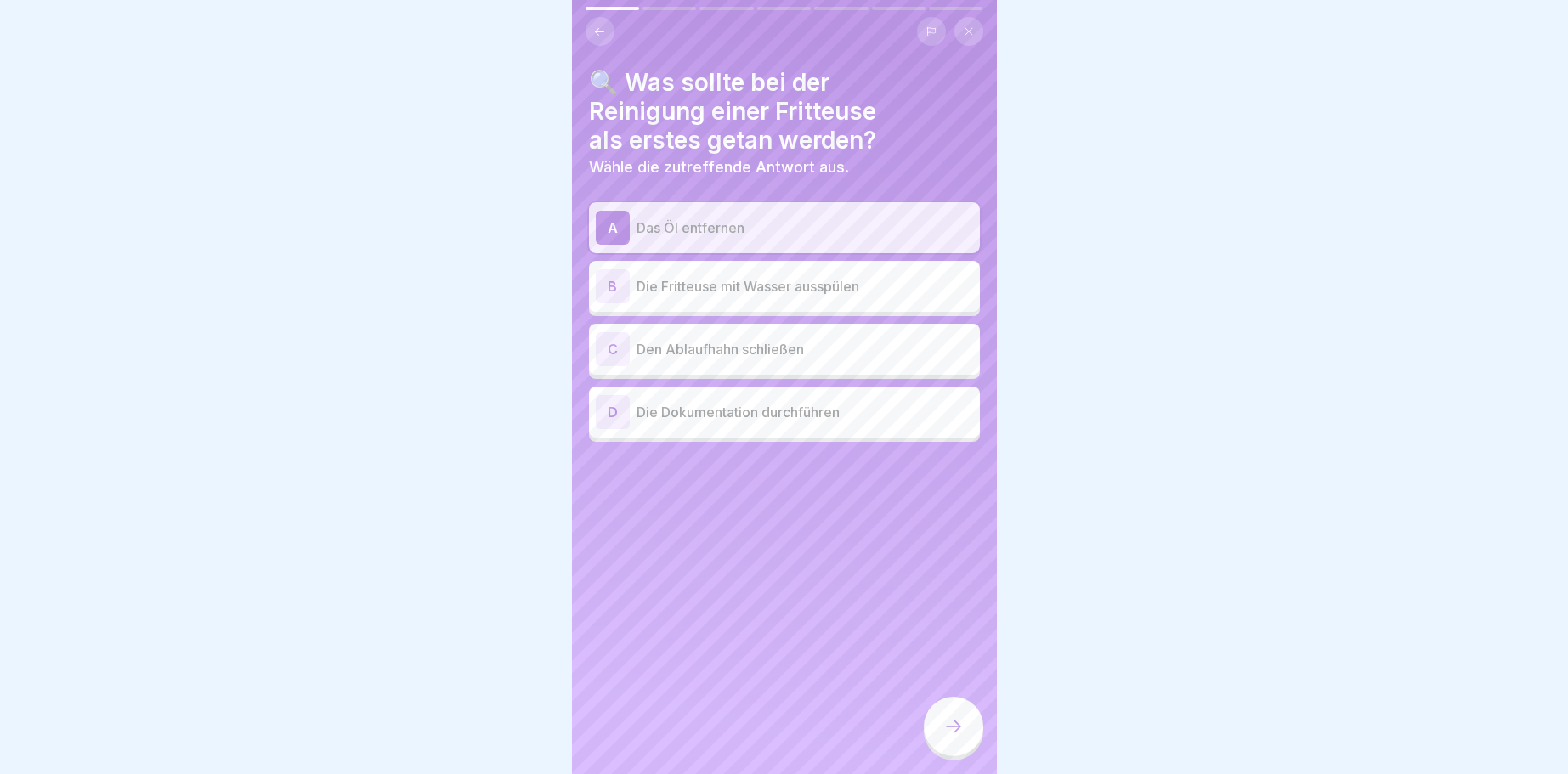
click at [958, 730] on icon at bounding box center [953, 727] width 20 height 20
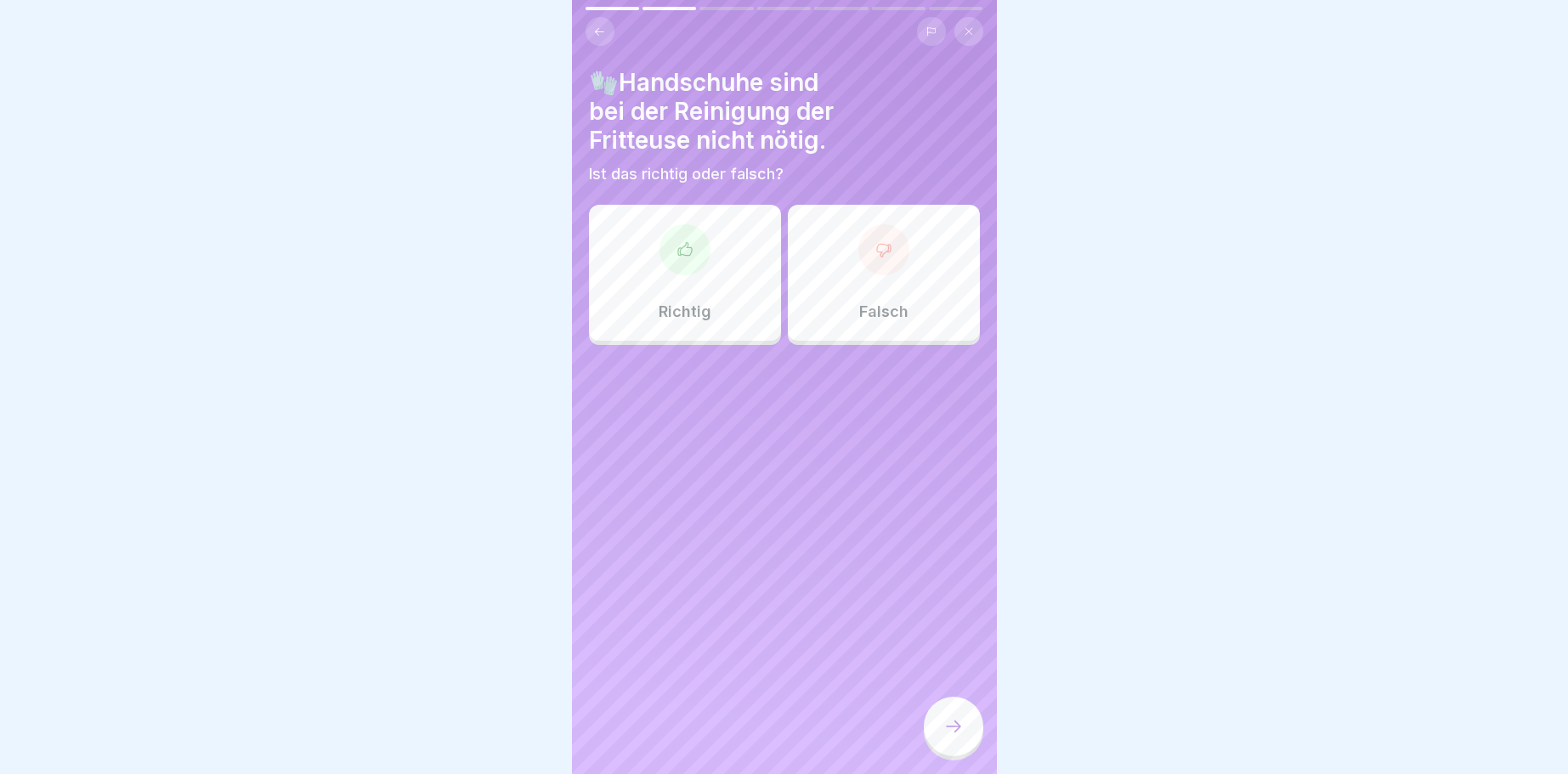
click at [675, 250] on div at bounding box center [685, 250] width 51 height 51
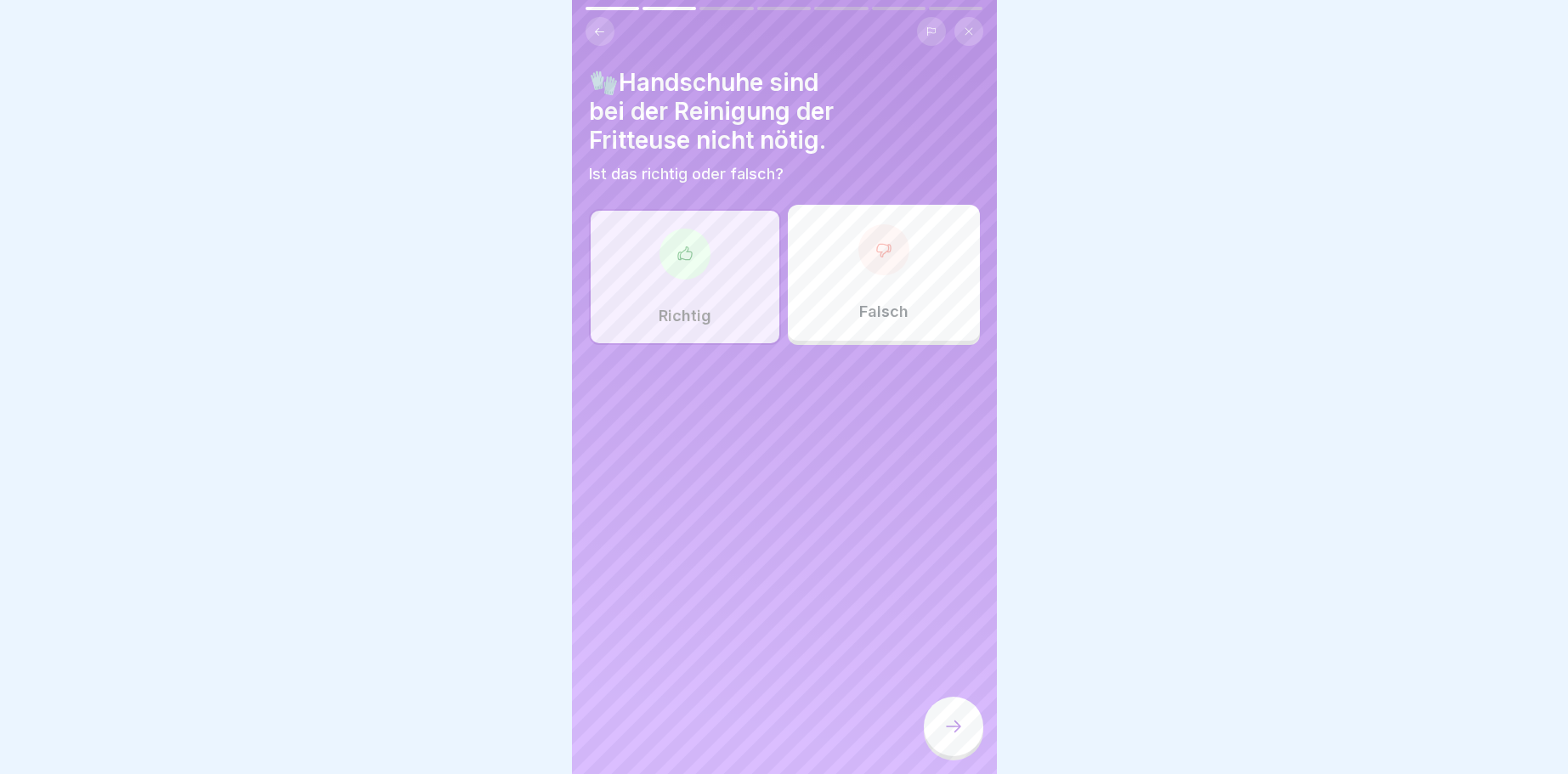
click at [962, 728] on icon at bounding box center [953, 727] width 20 height 20
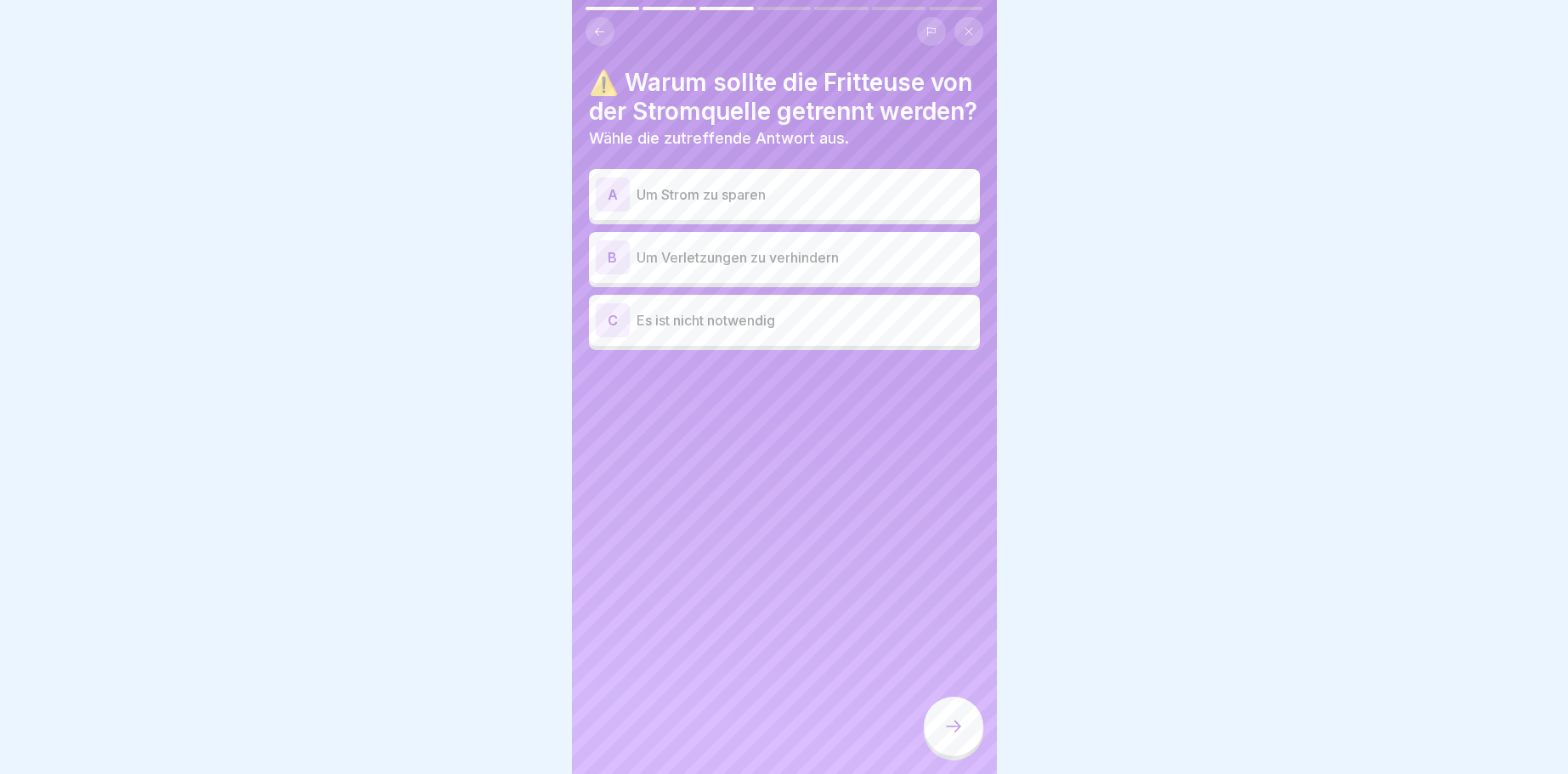
click at [608, 274] on div "B" at bounding box center [612, 257] width 34 height 34
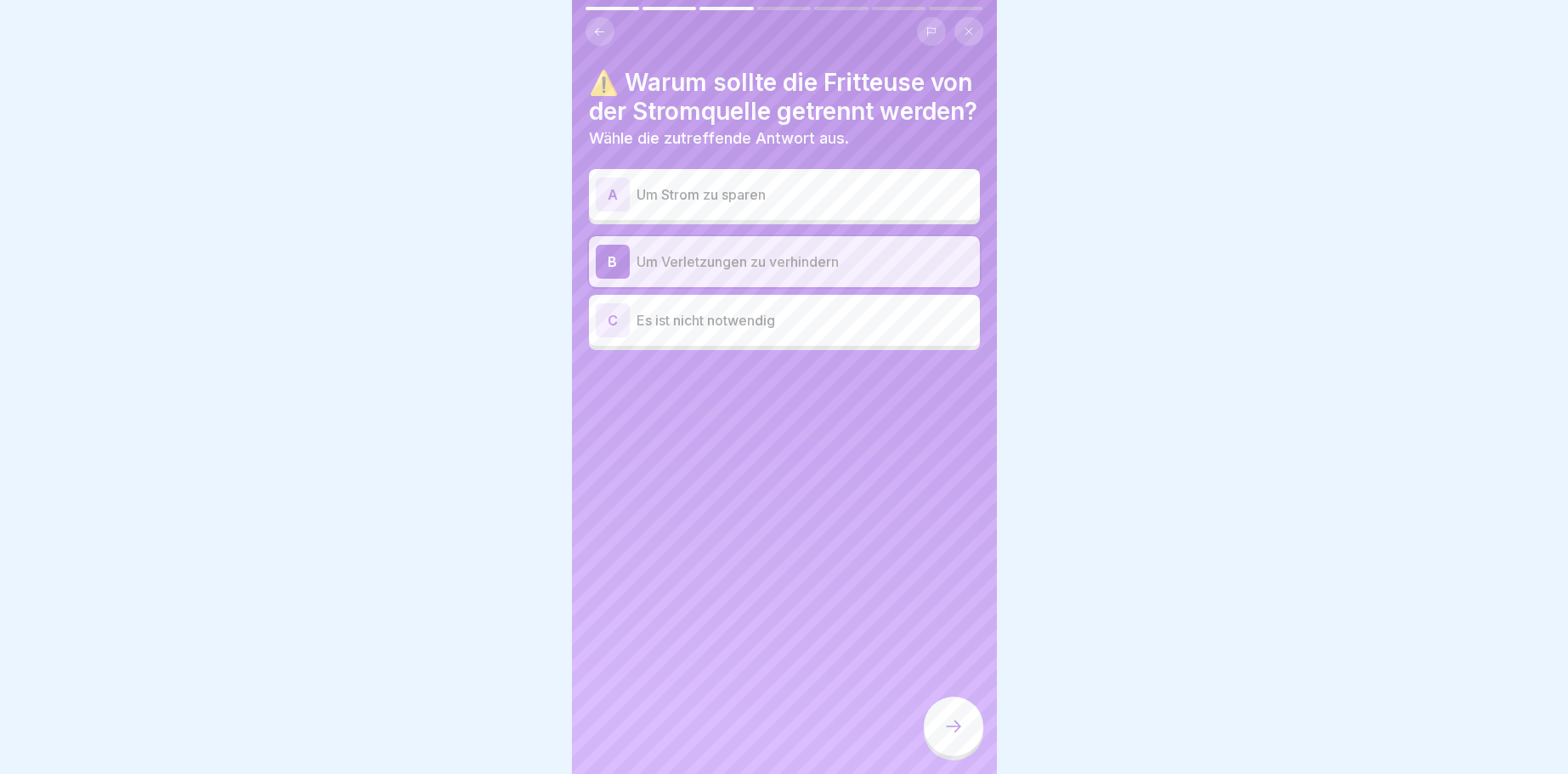
click at [959, 724] on icon at bounding box center [953, 727] width 20 height 20
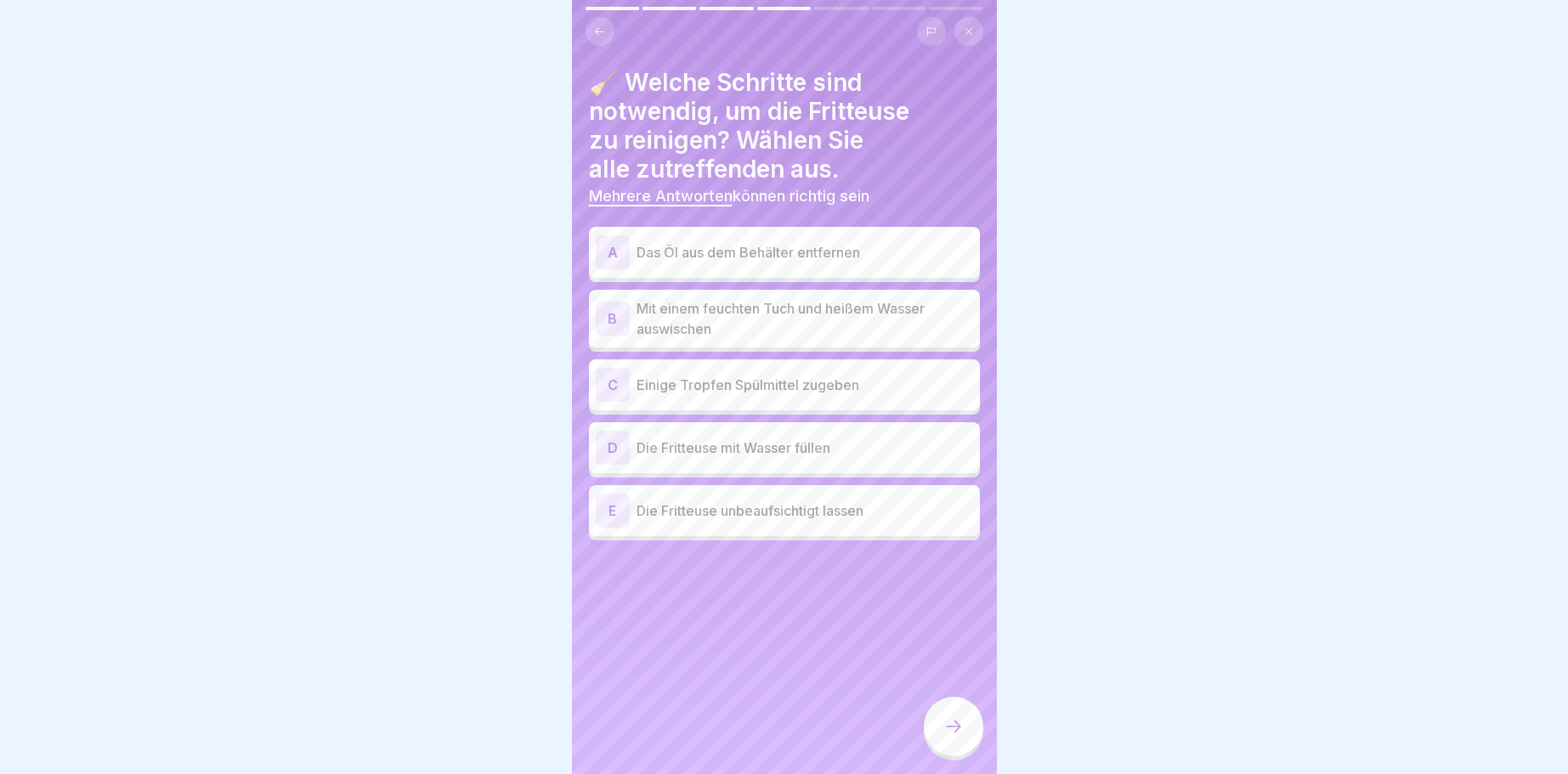
click at [609, 248] on div "A" at bounding box center [612, 252] width 34 height 34
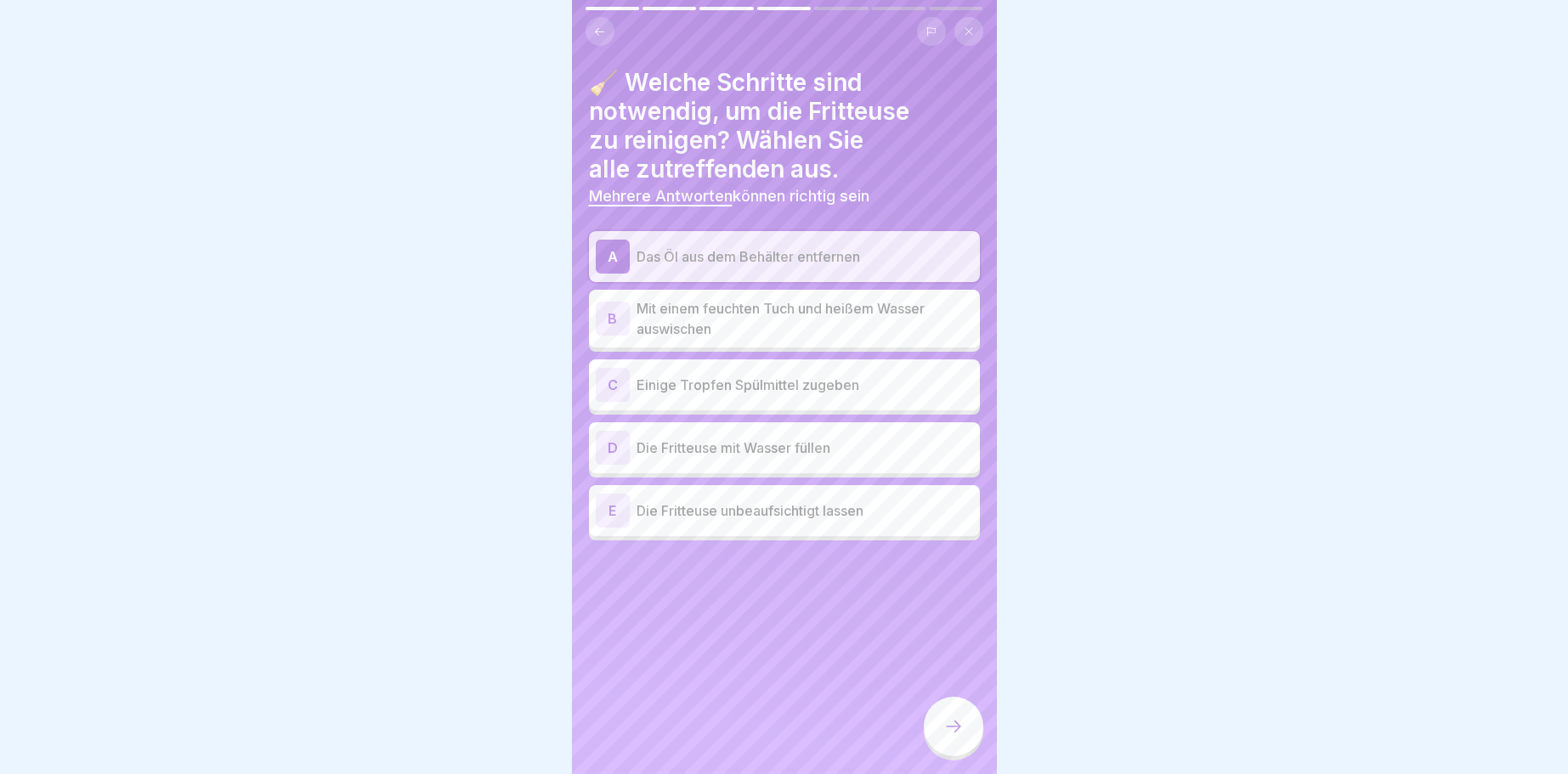
click at [604, 318] on div "B" at bounding box center [612, 318] width 34 height 34
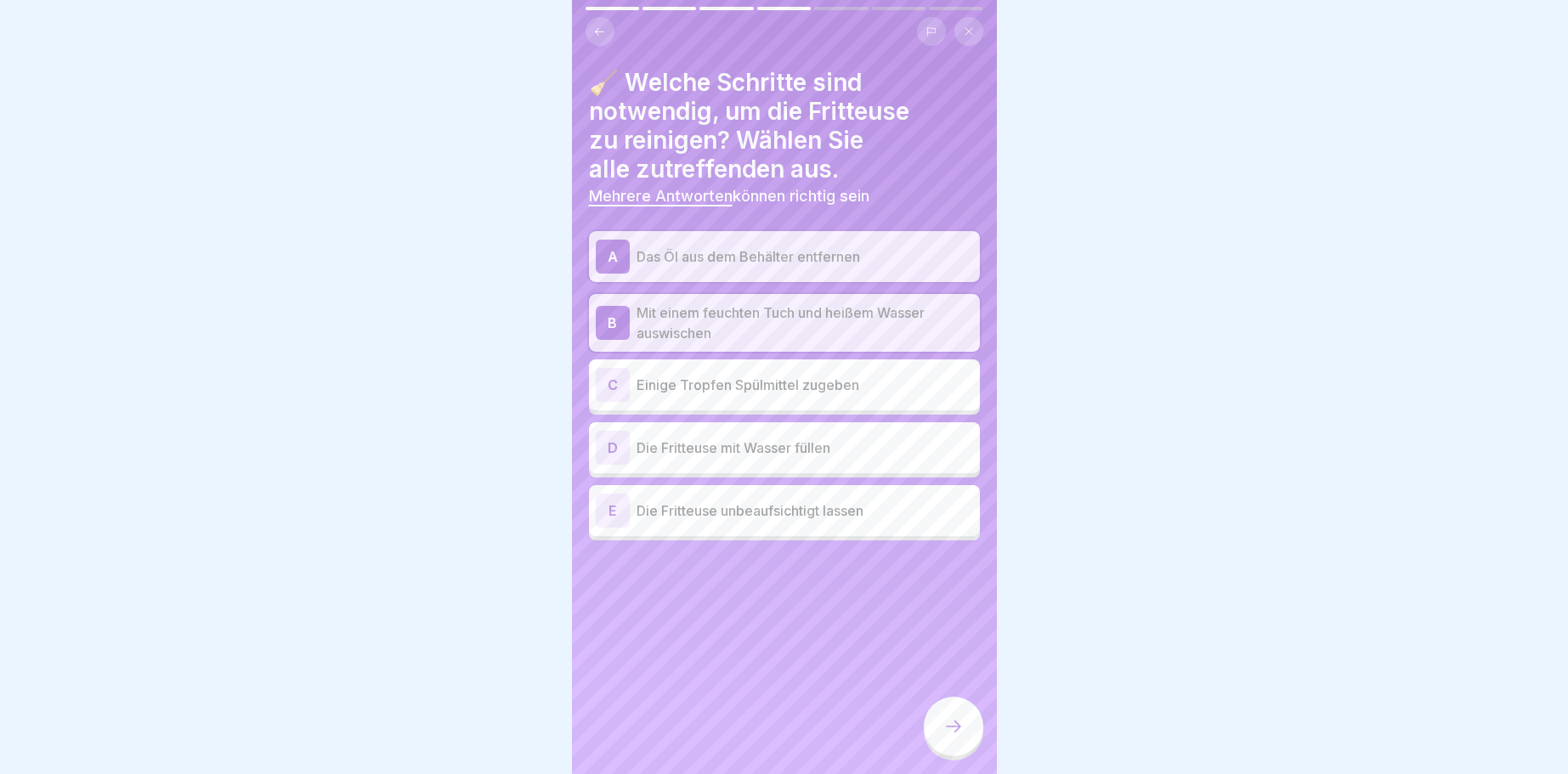
click at [957, 726] on icon at bounding box center [953, 727] width 20 height 20
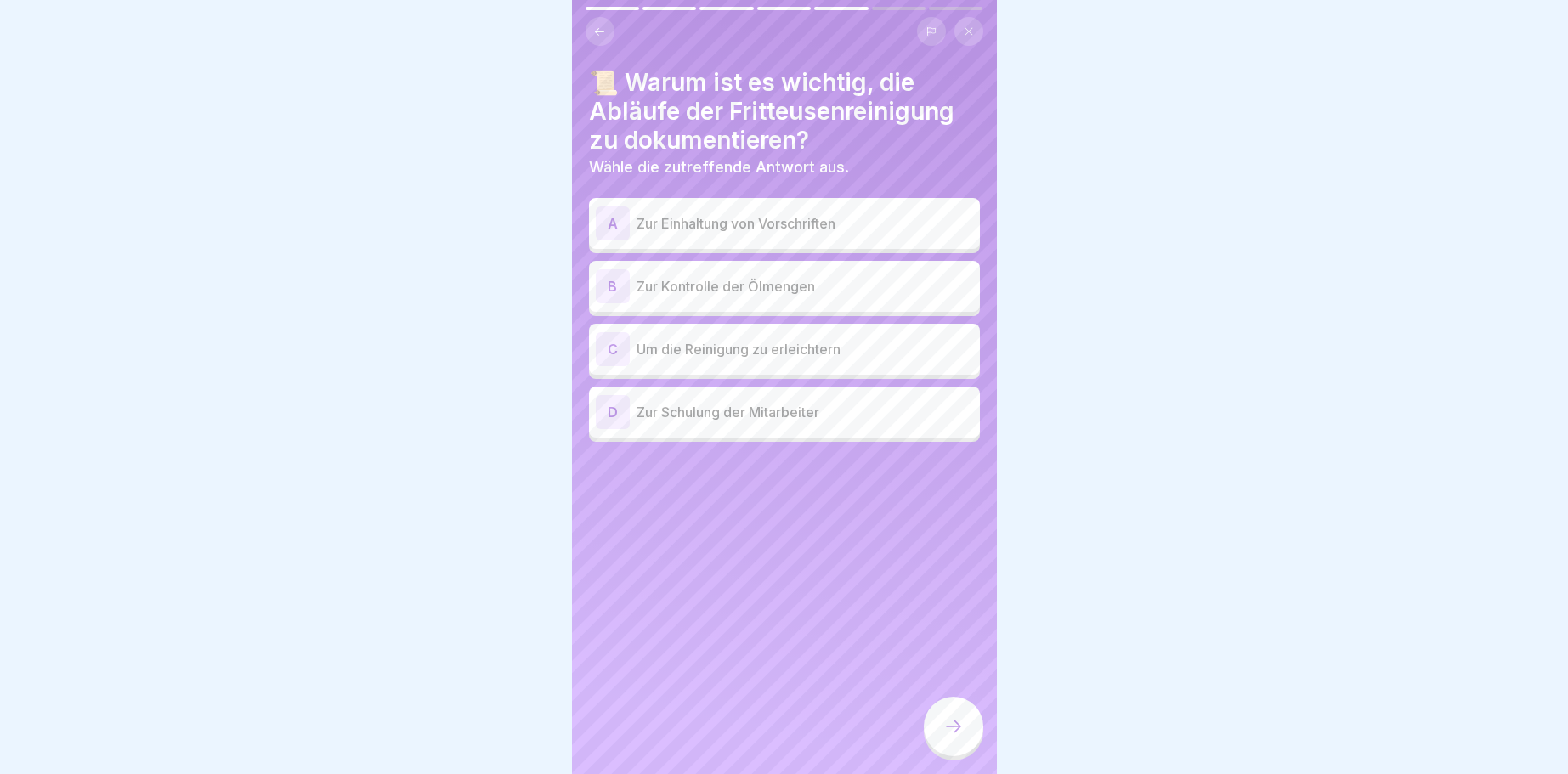
click at [613, 410] on div "D" at bounding box center [612, 412] width 34 height 34
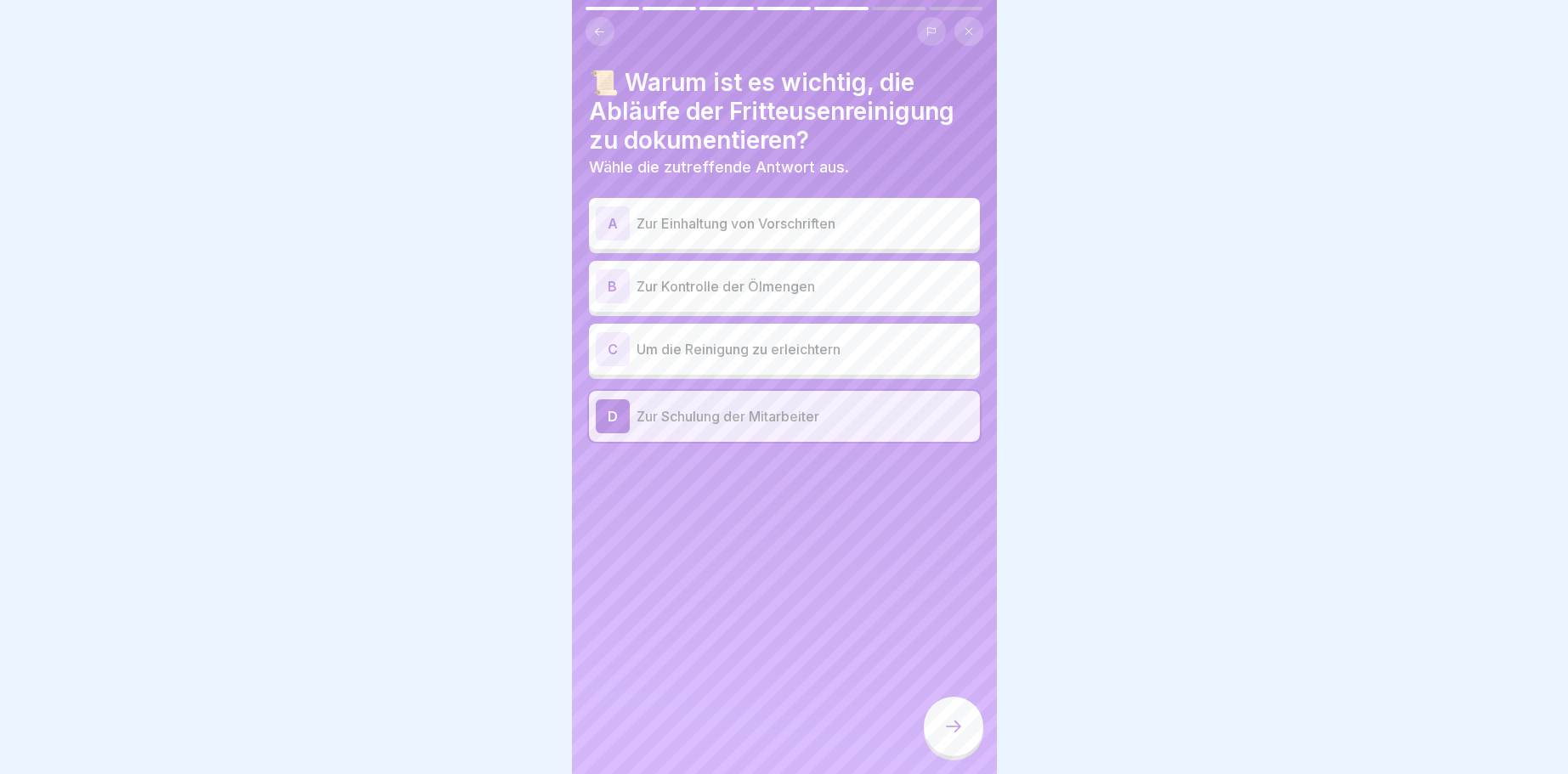
click at [953, 727] on icon at bounding box center [953, 727] width 20 height 20
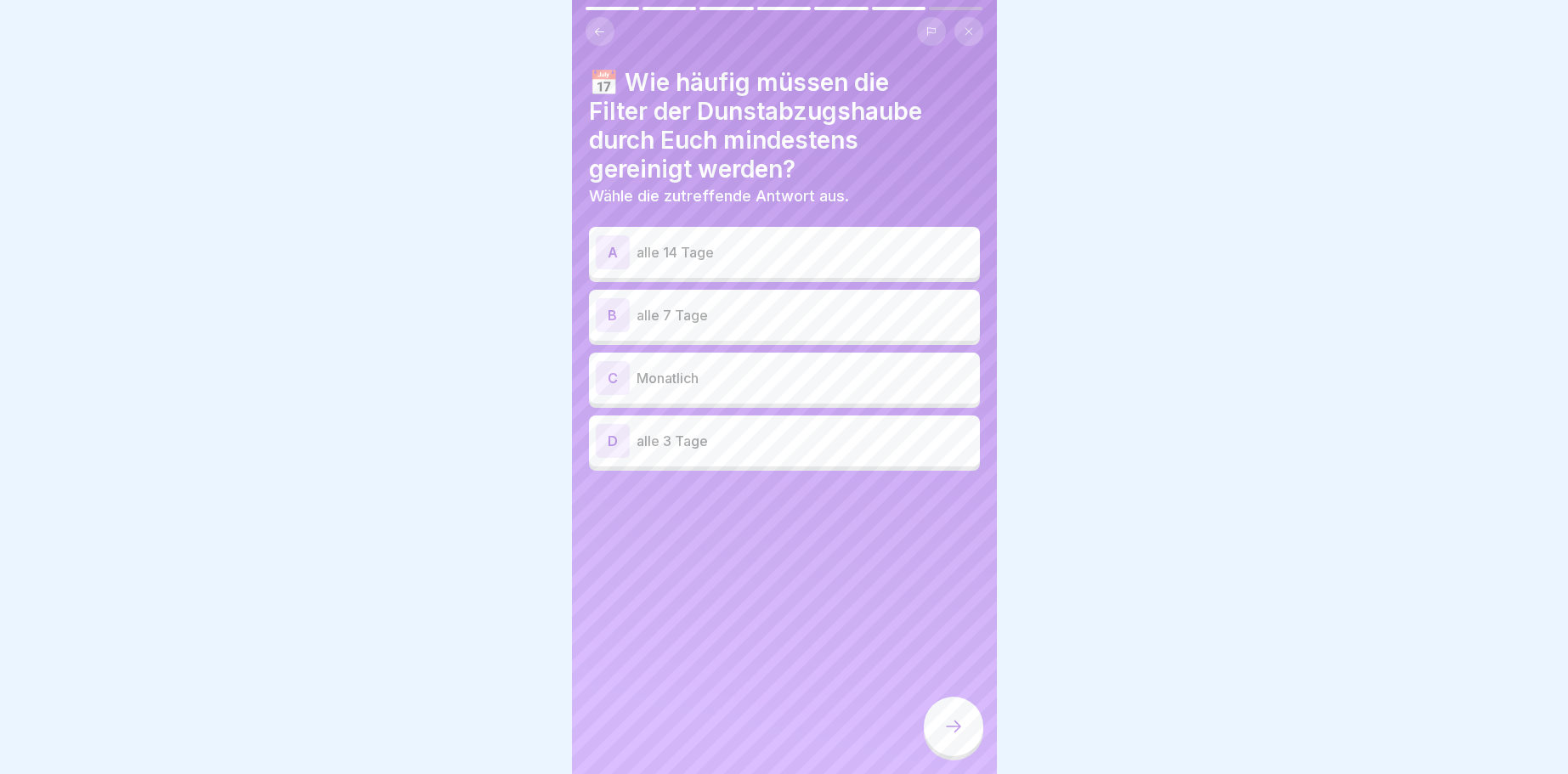
click at [615, 252] on div "A" at bounding box center [612, 252] width 34 height 34
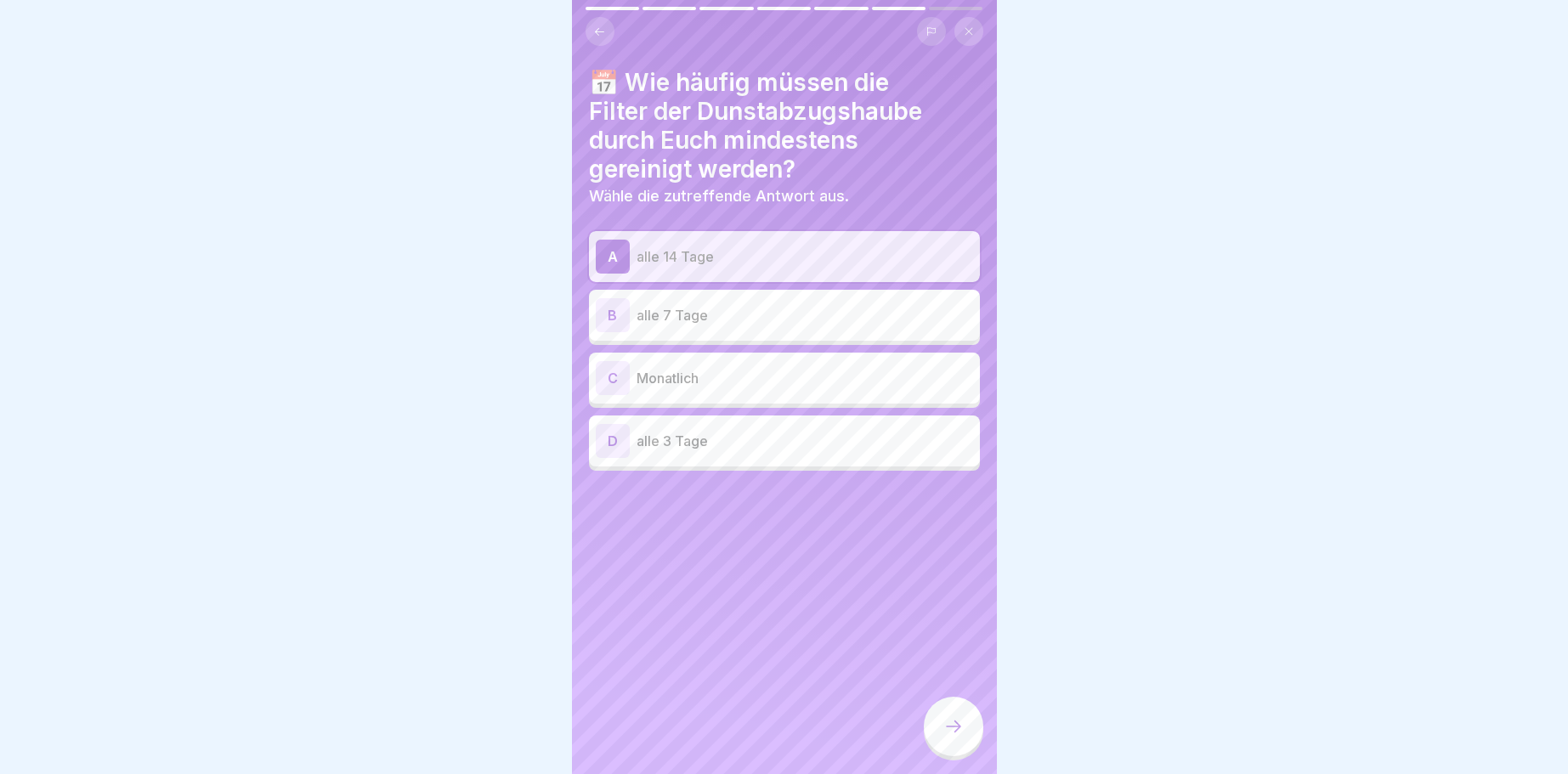
click at [944, 732] on icon at bounding box center [953, 727] width 20 height 20
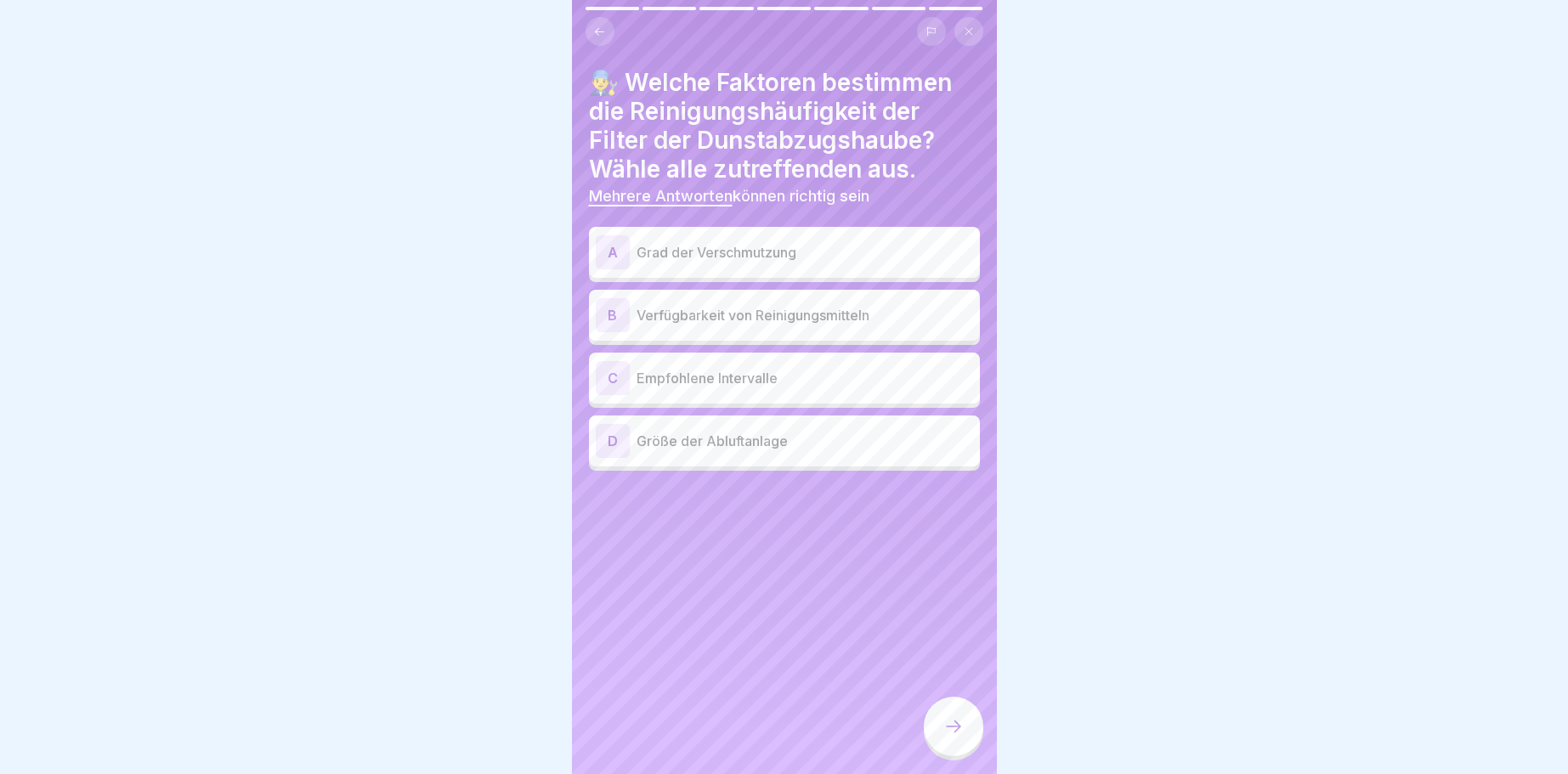
click at [613, 244] on div "A" at bounding box center [612, 252] width 34 height 34
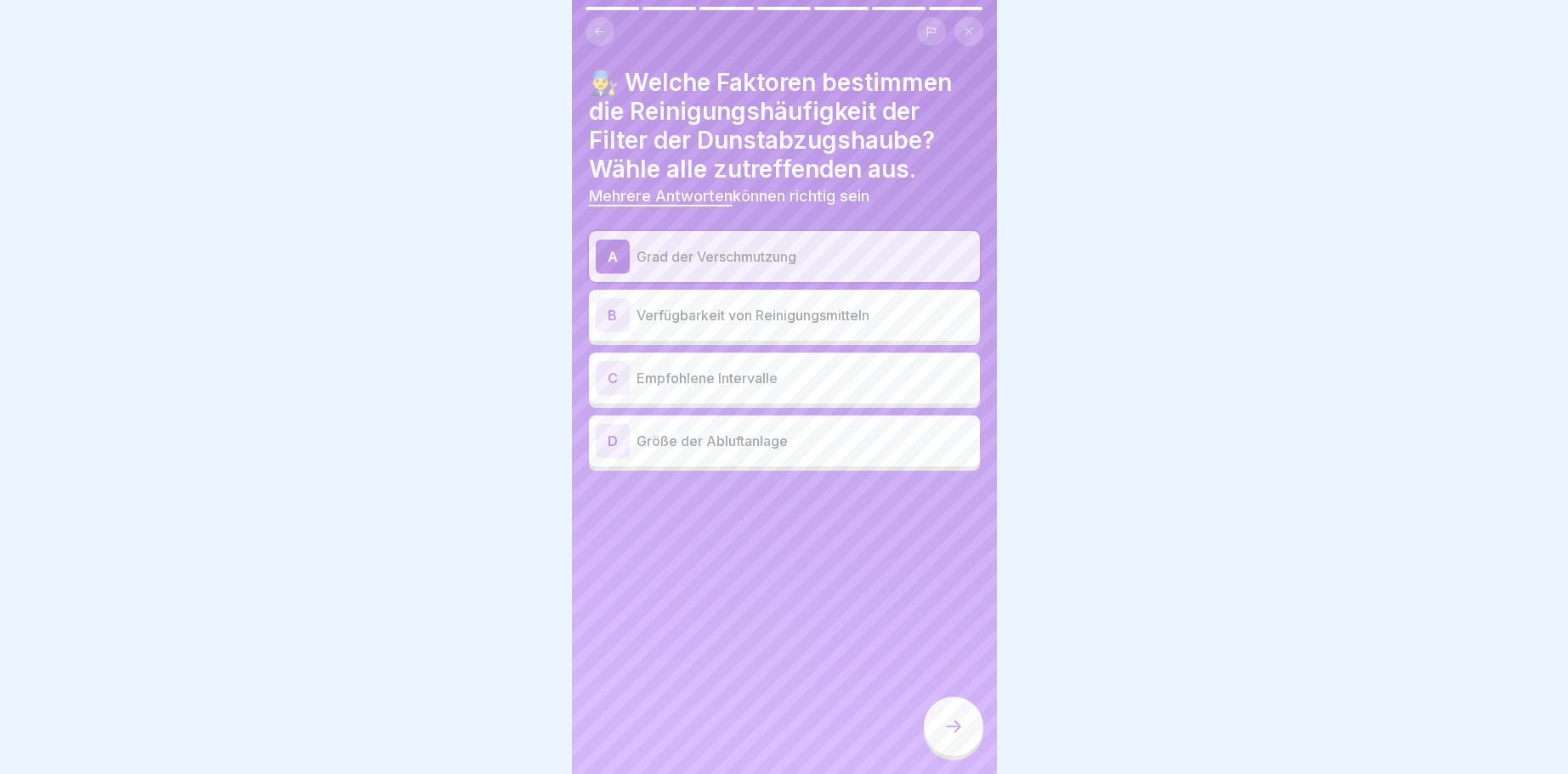
click at [609, 376] on div "C" at bounding box center [612, 378] width 34 height 34
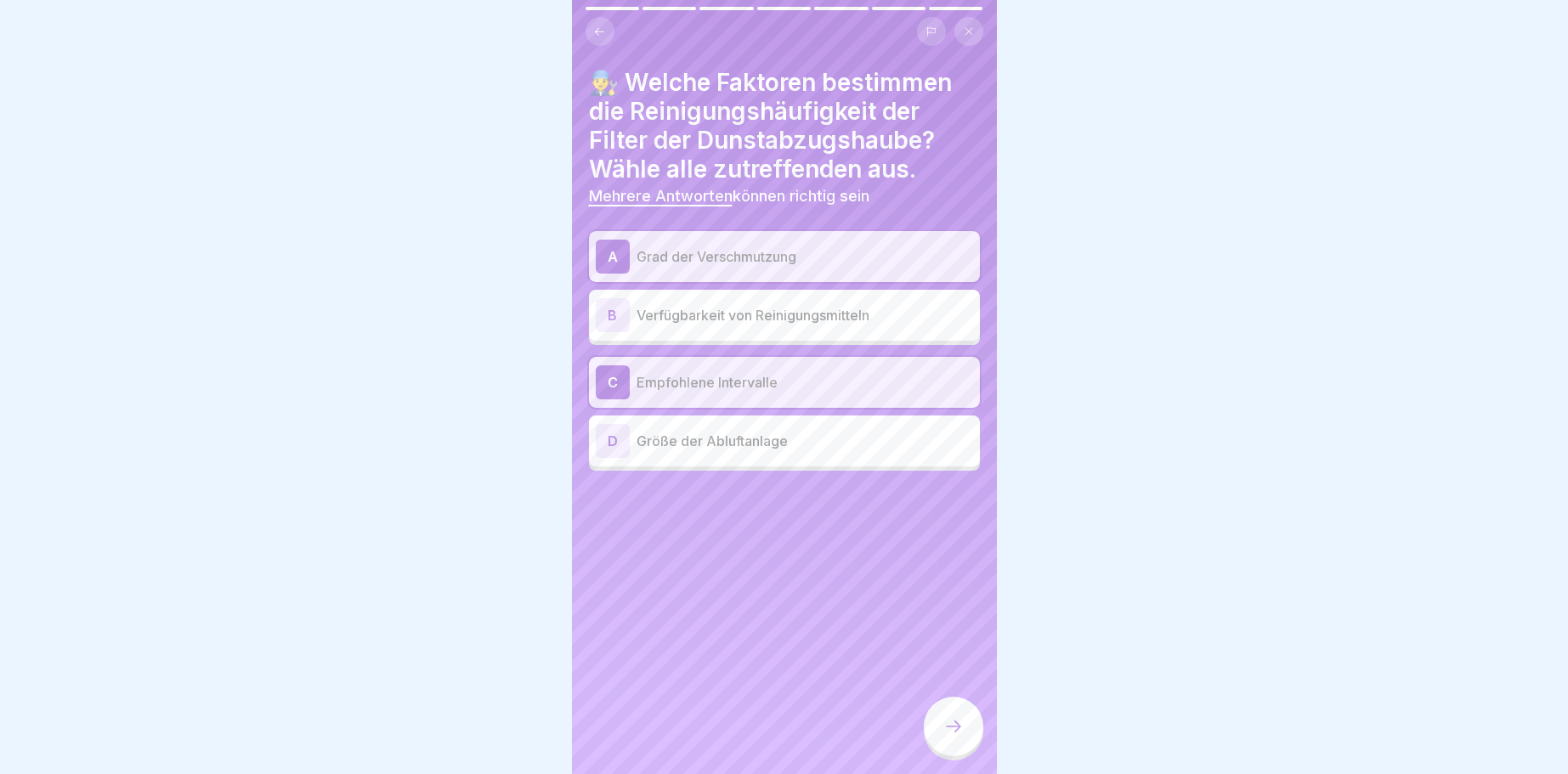
click at [943, 727] on div at bounding box center [953, 727] width 60 height 60
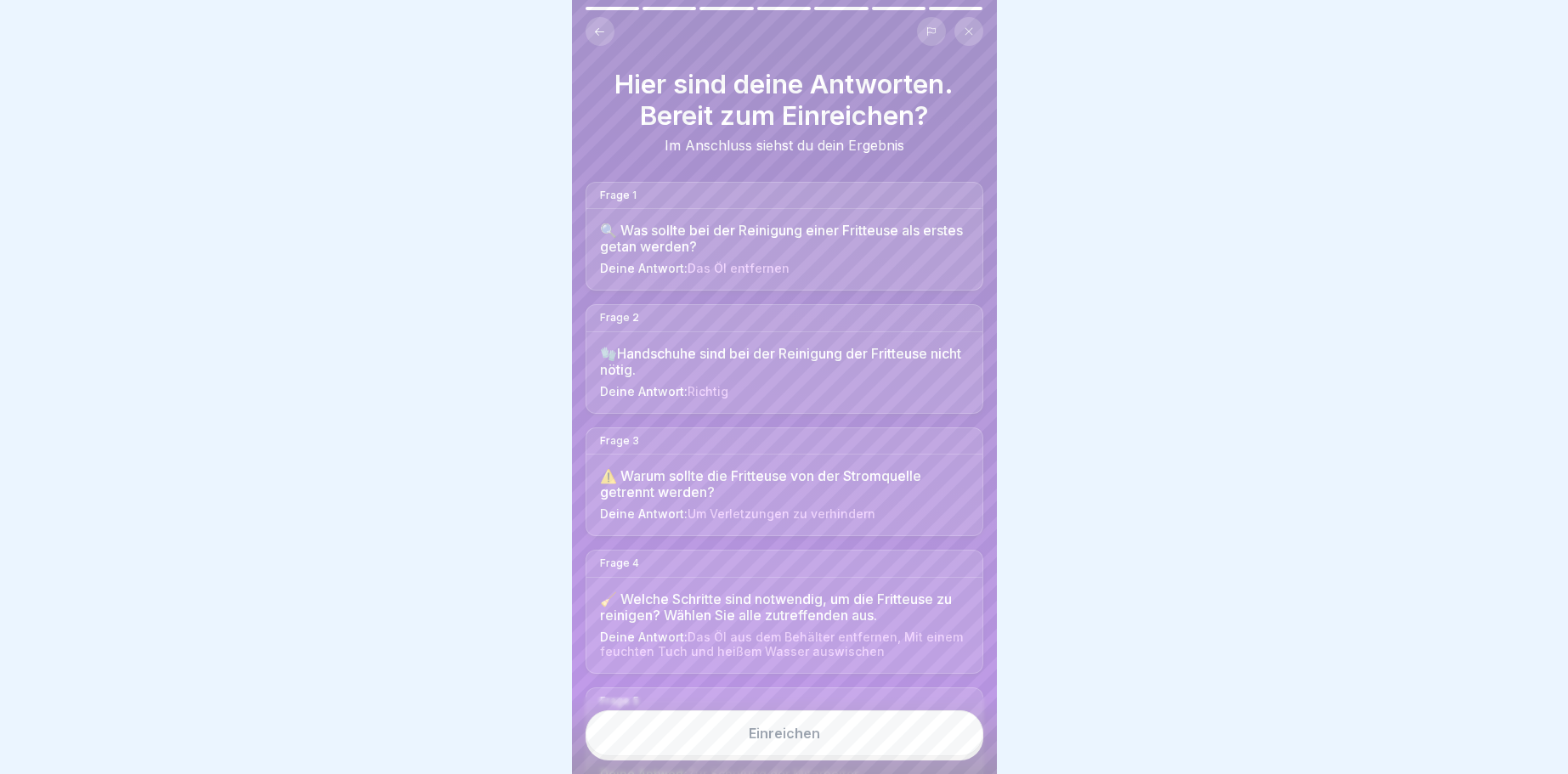
click at [844, 738] on button "Einreichen" at bounding box center [784, 734] width 397 height 46
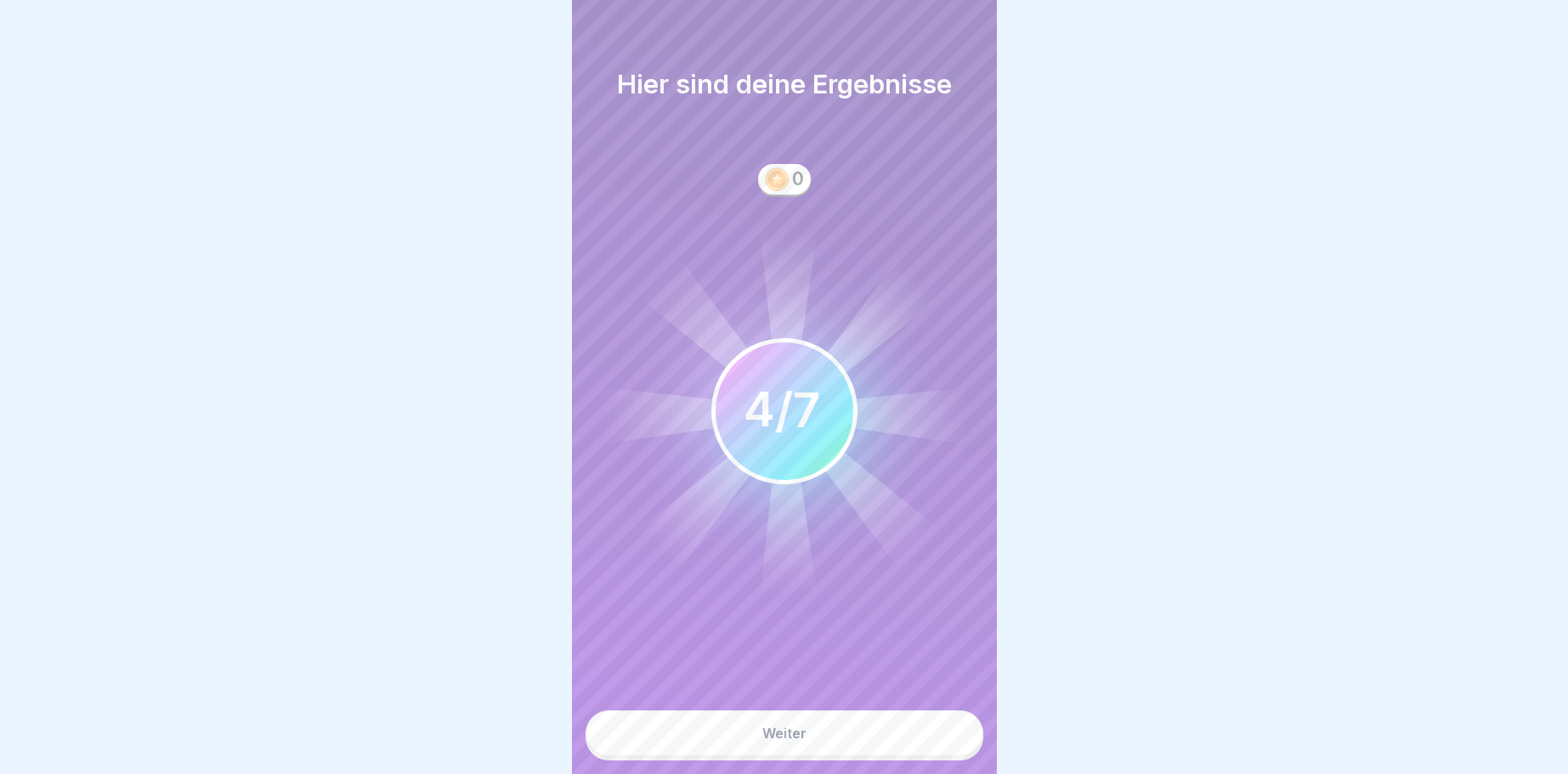
click at [846, 738] on button "Weiter" at bounding box center [784, 734] width 397 height 46
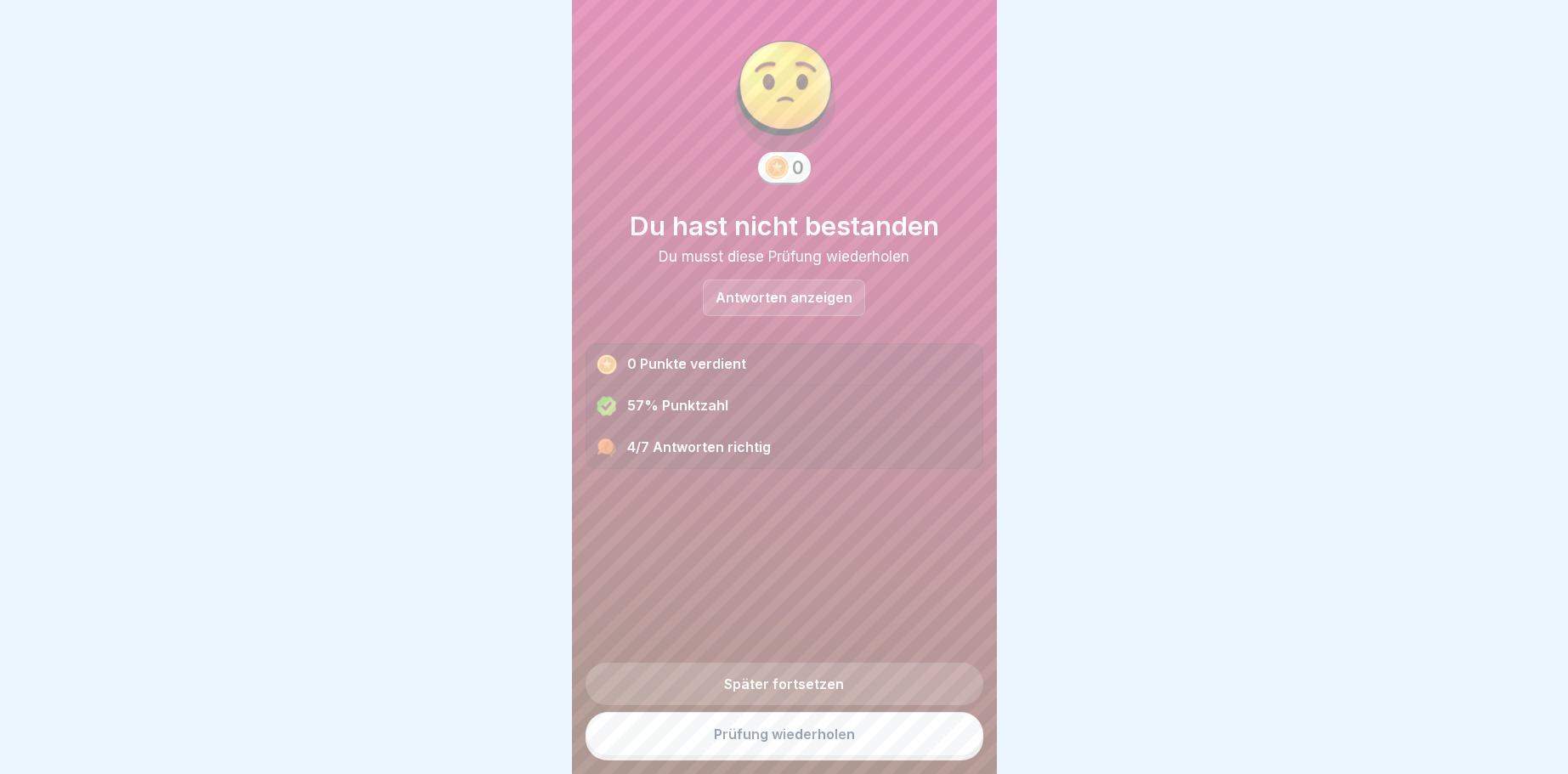
click at [846, 738] on link "Prüfung wiederholen" at bounding box center [784, 734] width 397 height 44
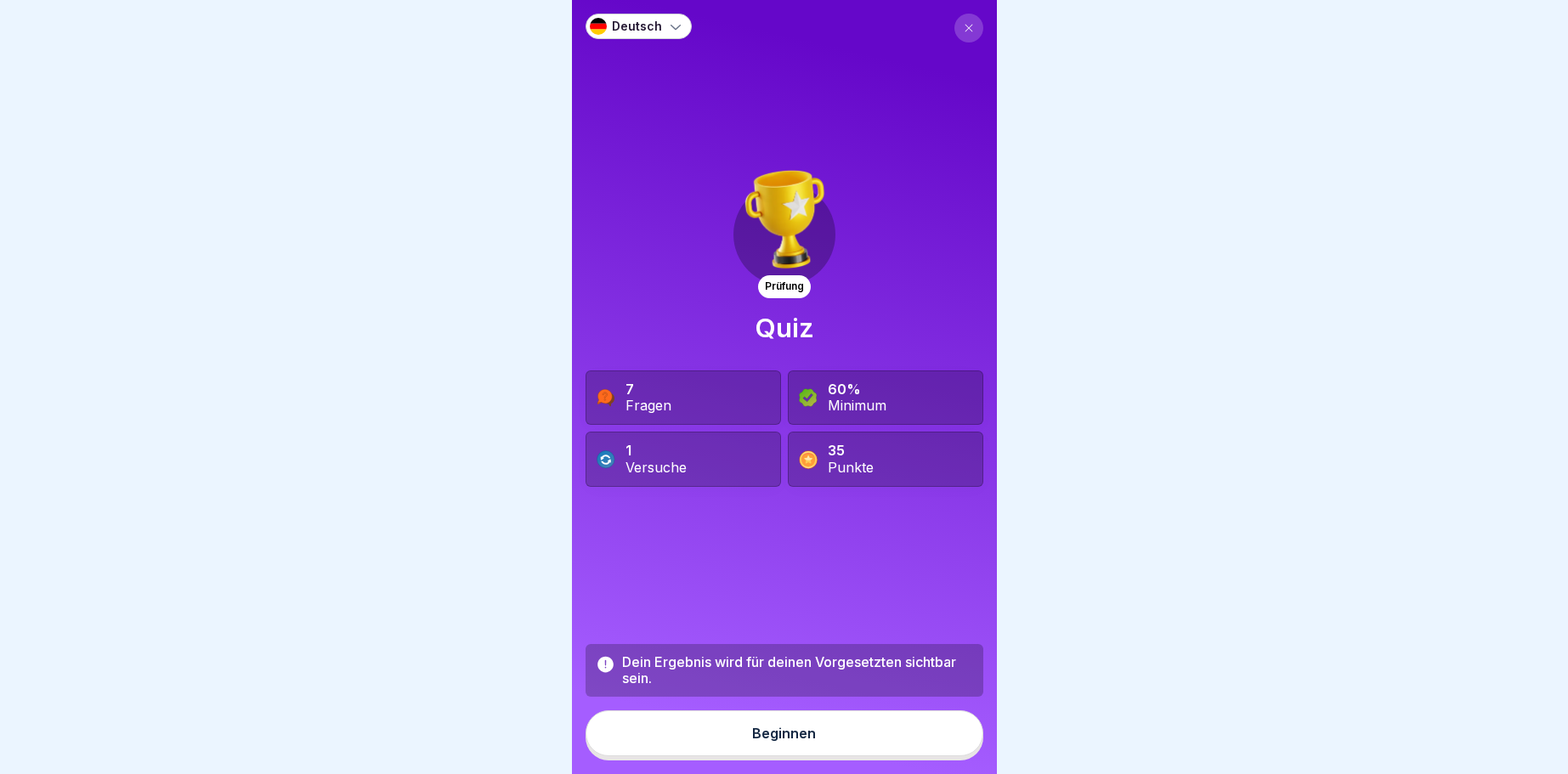
click at [813, 728] on div "Beginnen" at bounding box center [784, 733] width 63 height 15
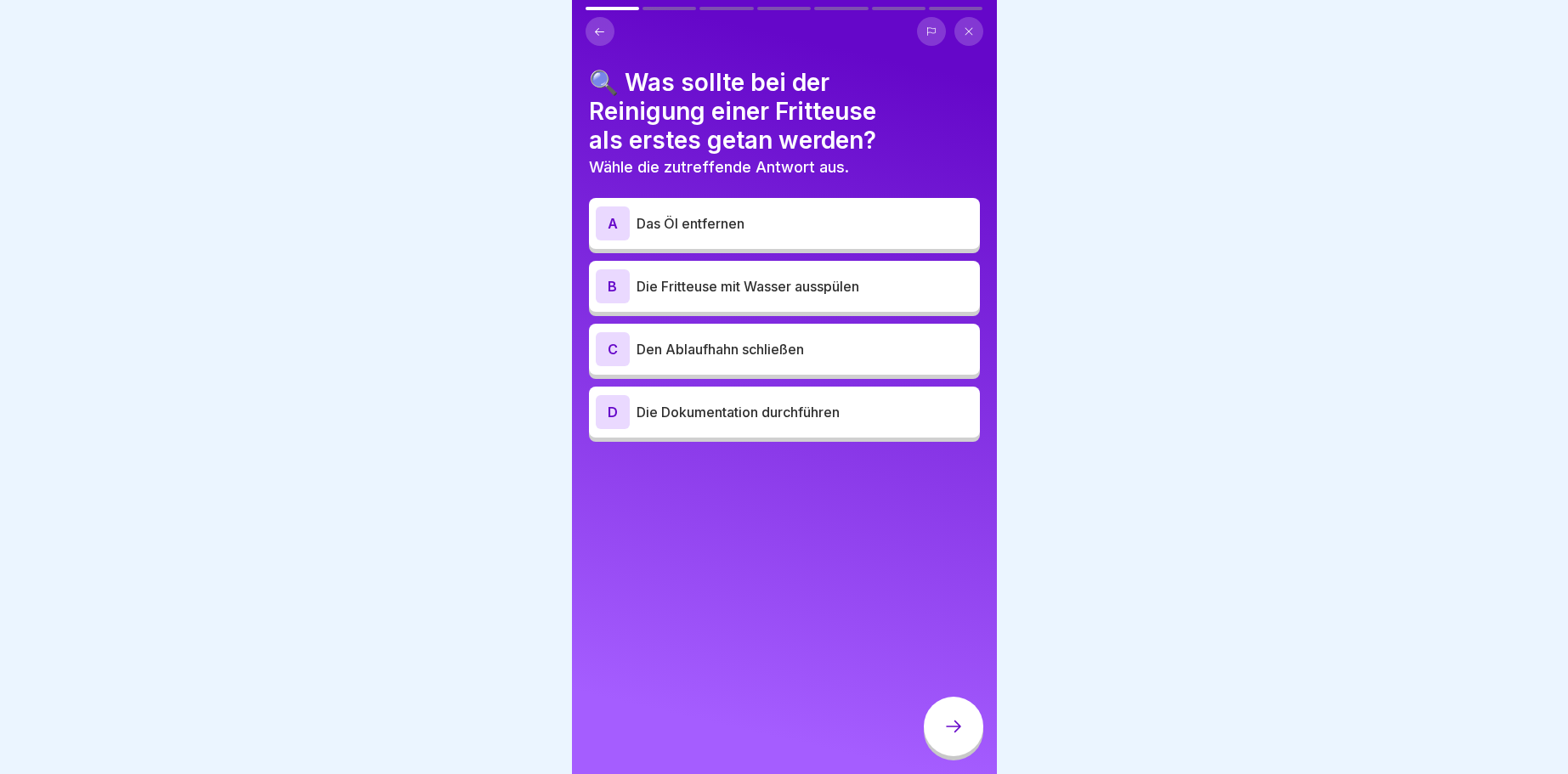
click at [618, 347] on div "C" at bounding box center [612, 349] width 34 height 34
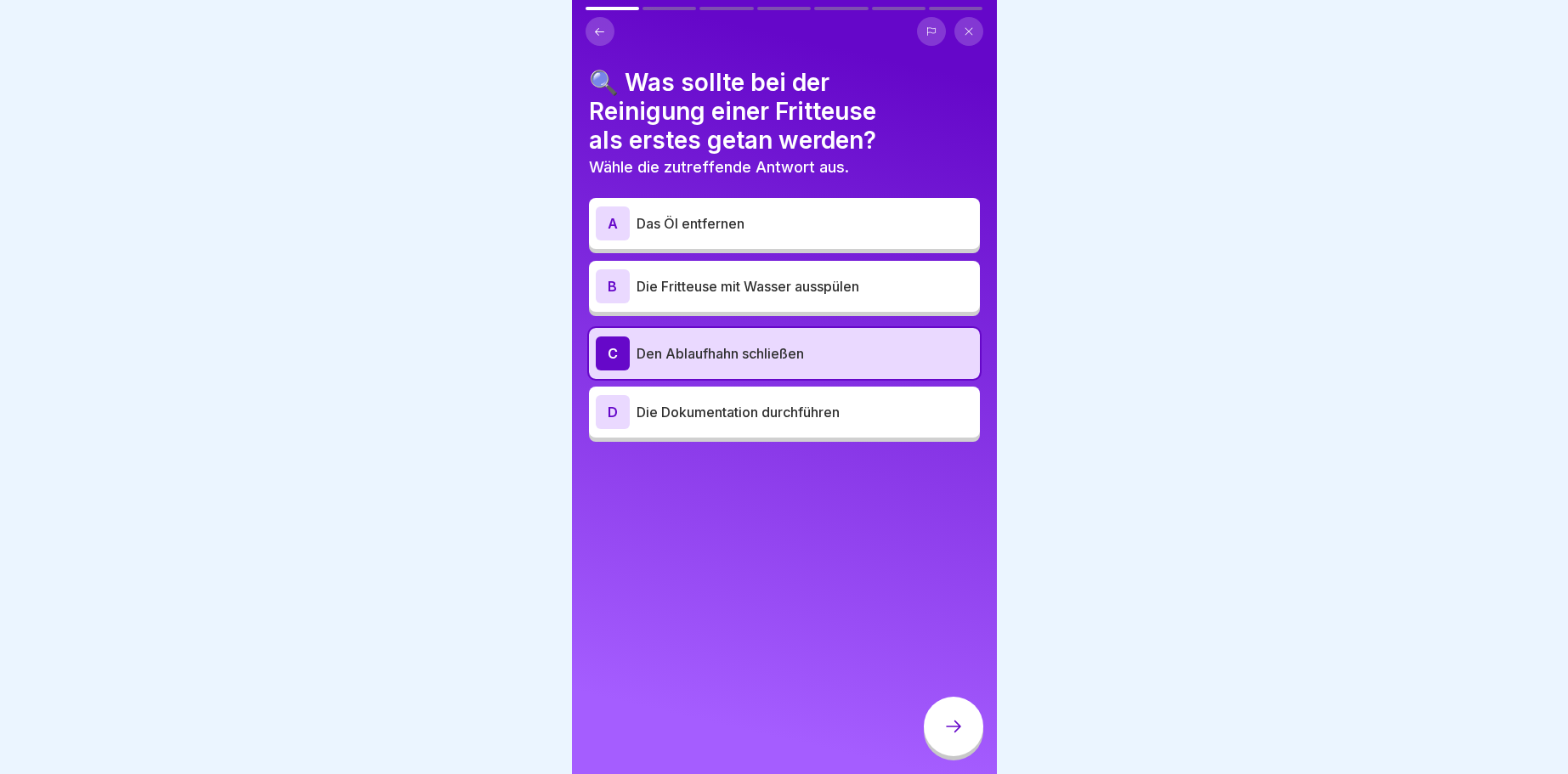
click at [957, 725] on icon at bounding box center [953, 727] width 20 height 20
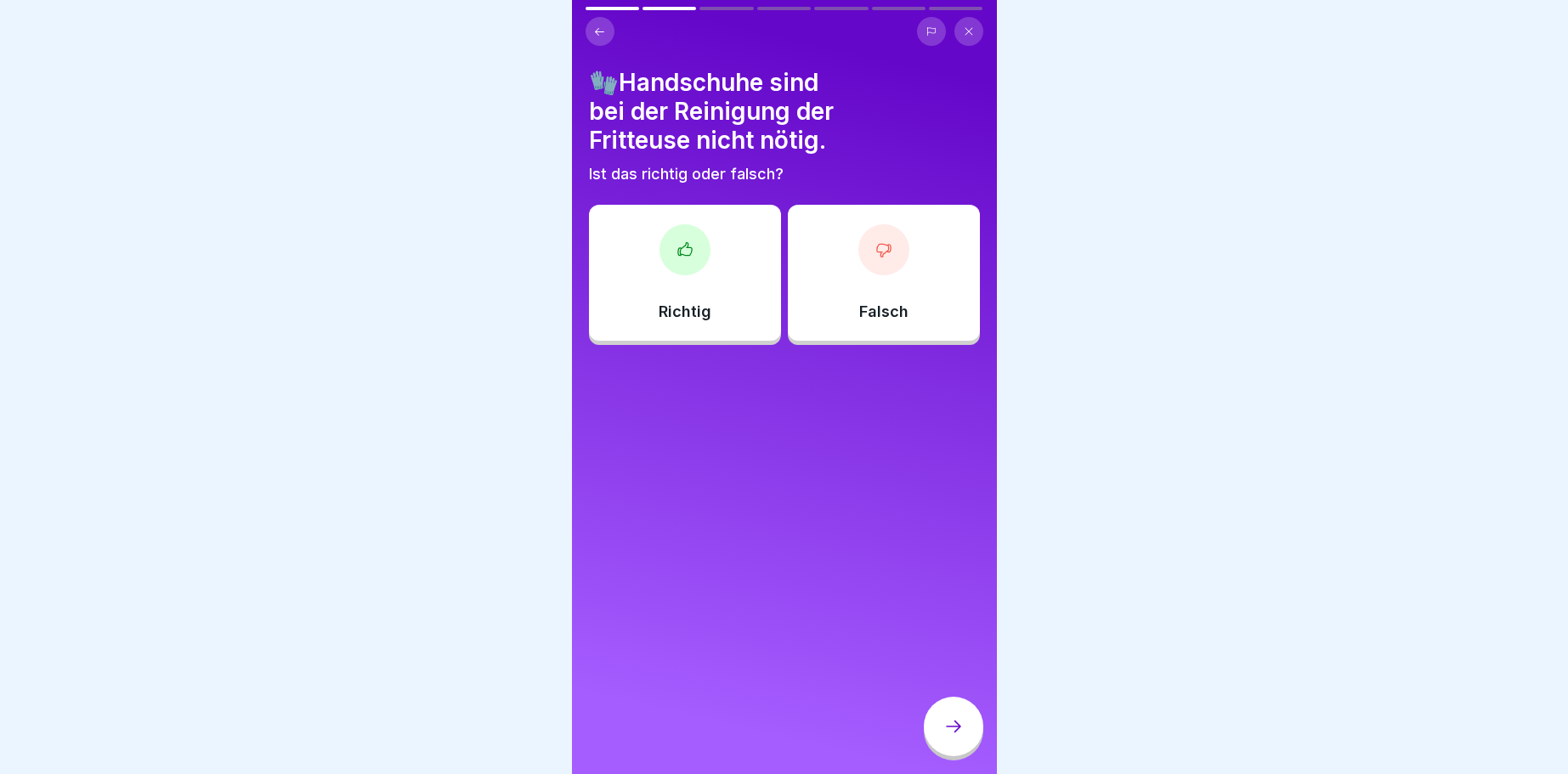
click at [674, 248] on div at bounding box center [685, 250] width 51 height 51
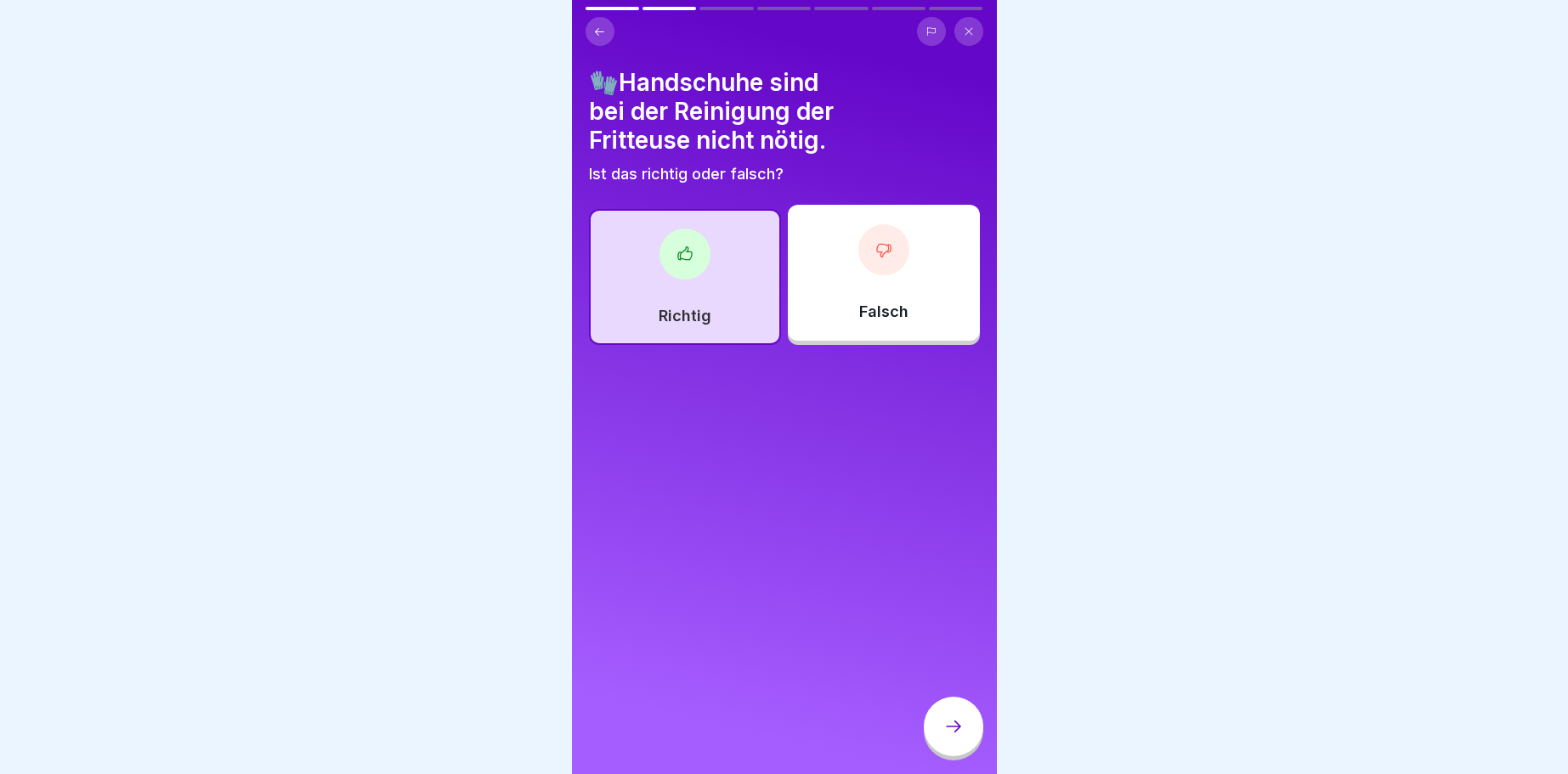
click at [944, 720] on icon at bounding box center [953, 727] width 20 height 20
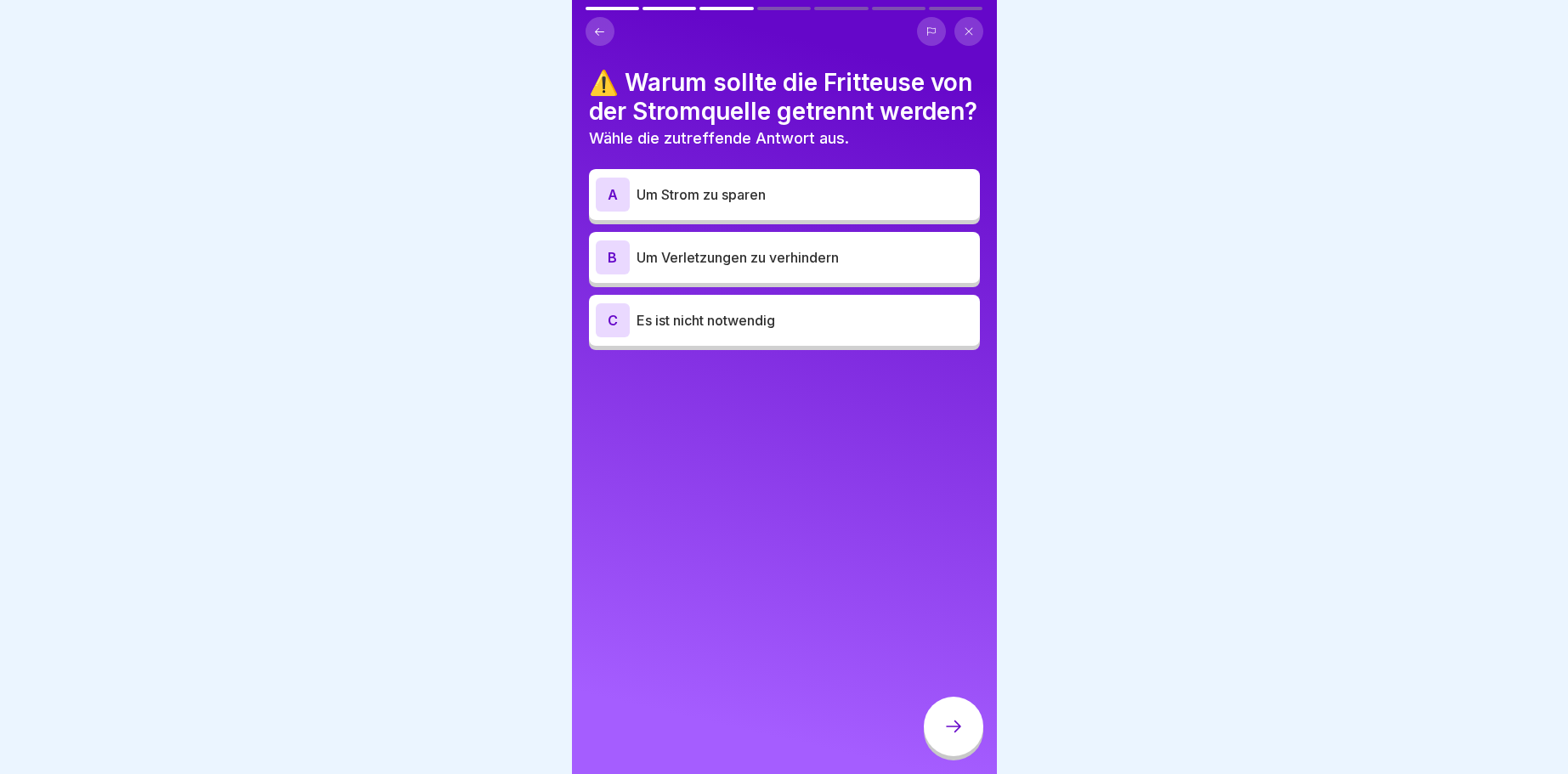
click at [615, 338] on div "C" at bounding box center [612, 320] width 34 height 34
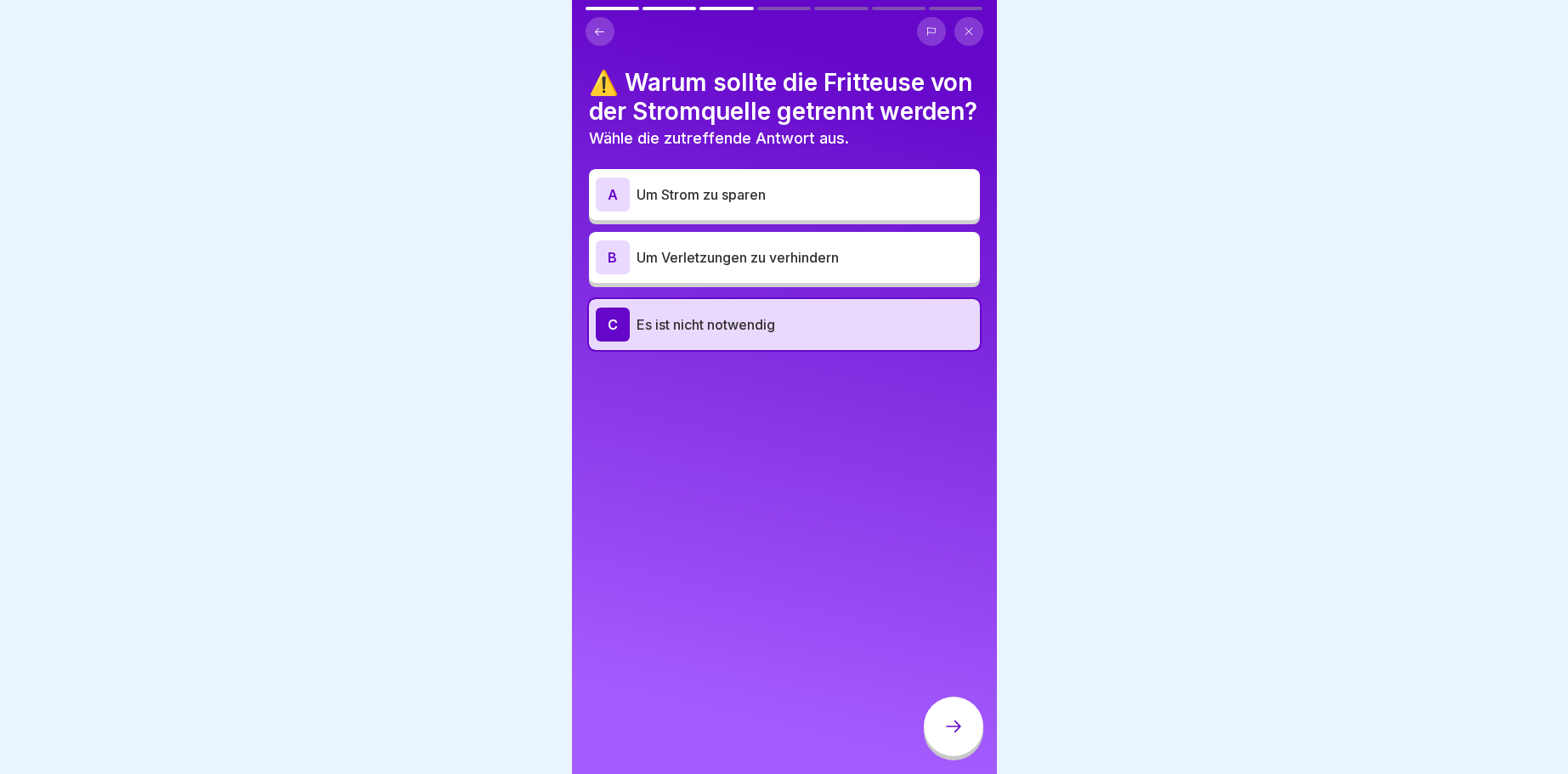
click at [938, 728] on div at bounding box center [953, 727] width 60 height 60
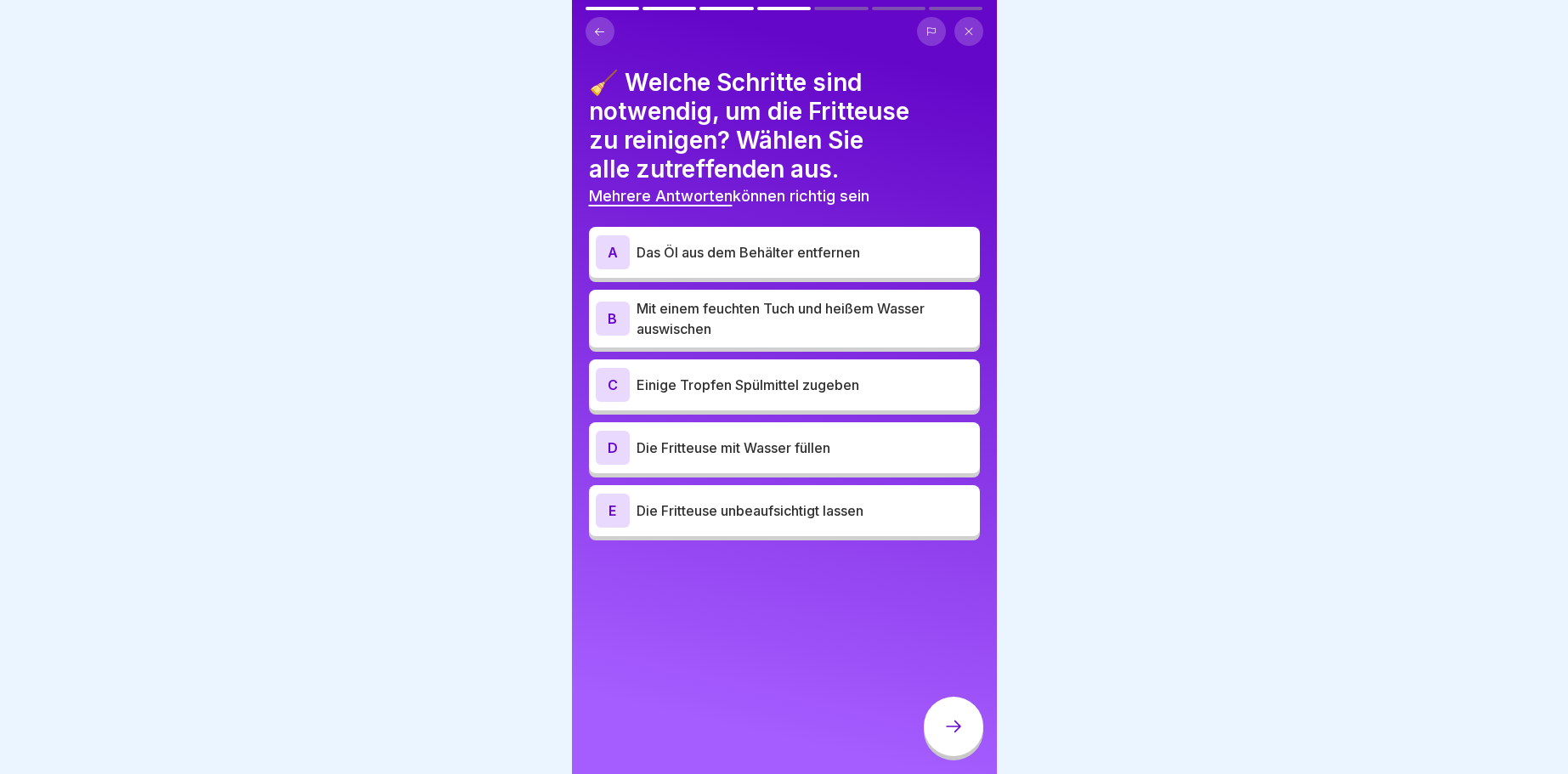
click at [602, 243] on div "A" at bounding box center [612, 252] width 34 height 34
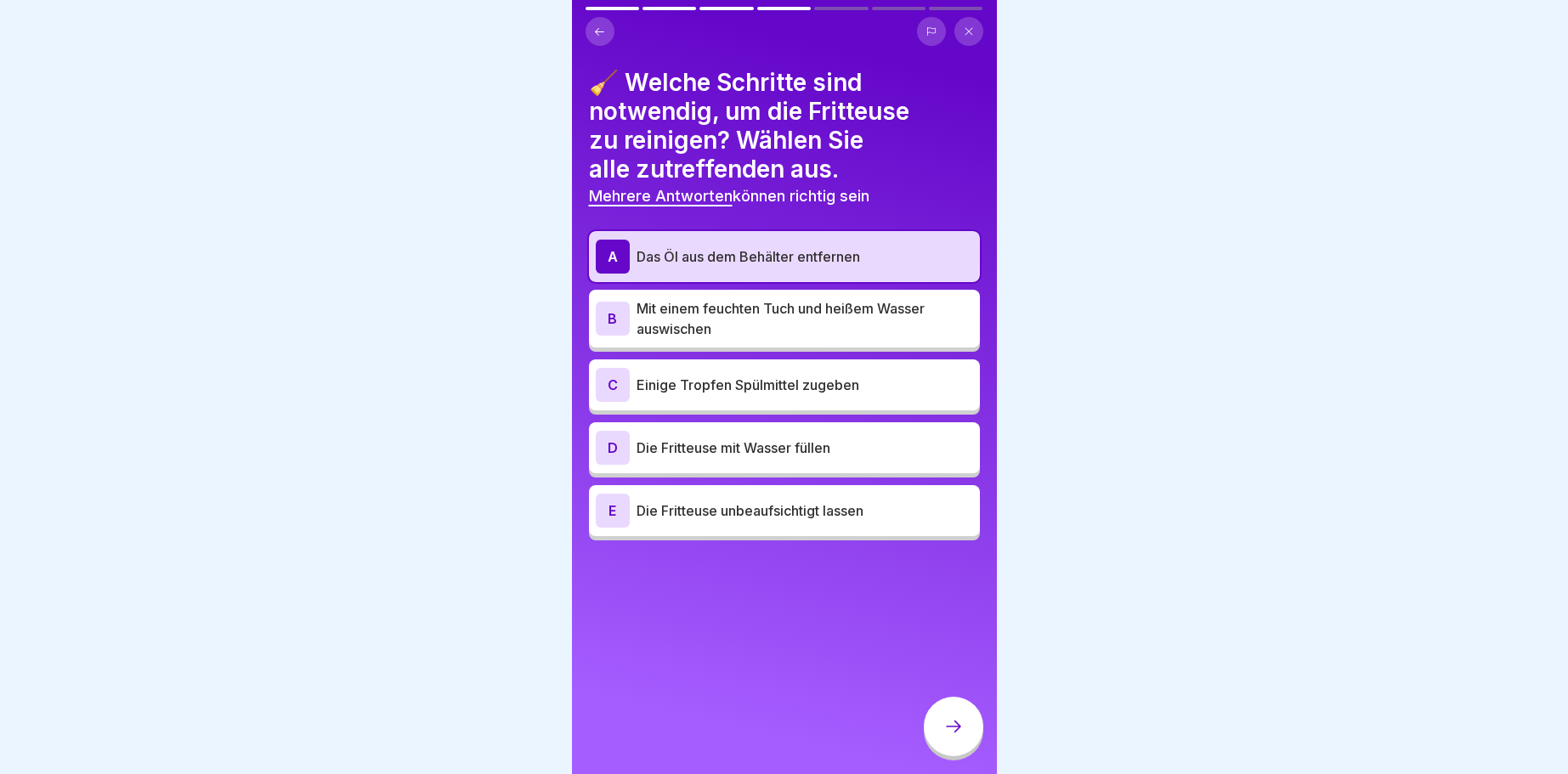
click at [610, 318] on div "B" at bounding box center [612, 318] width 34 height 34
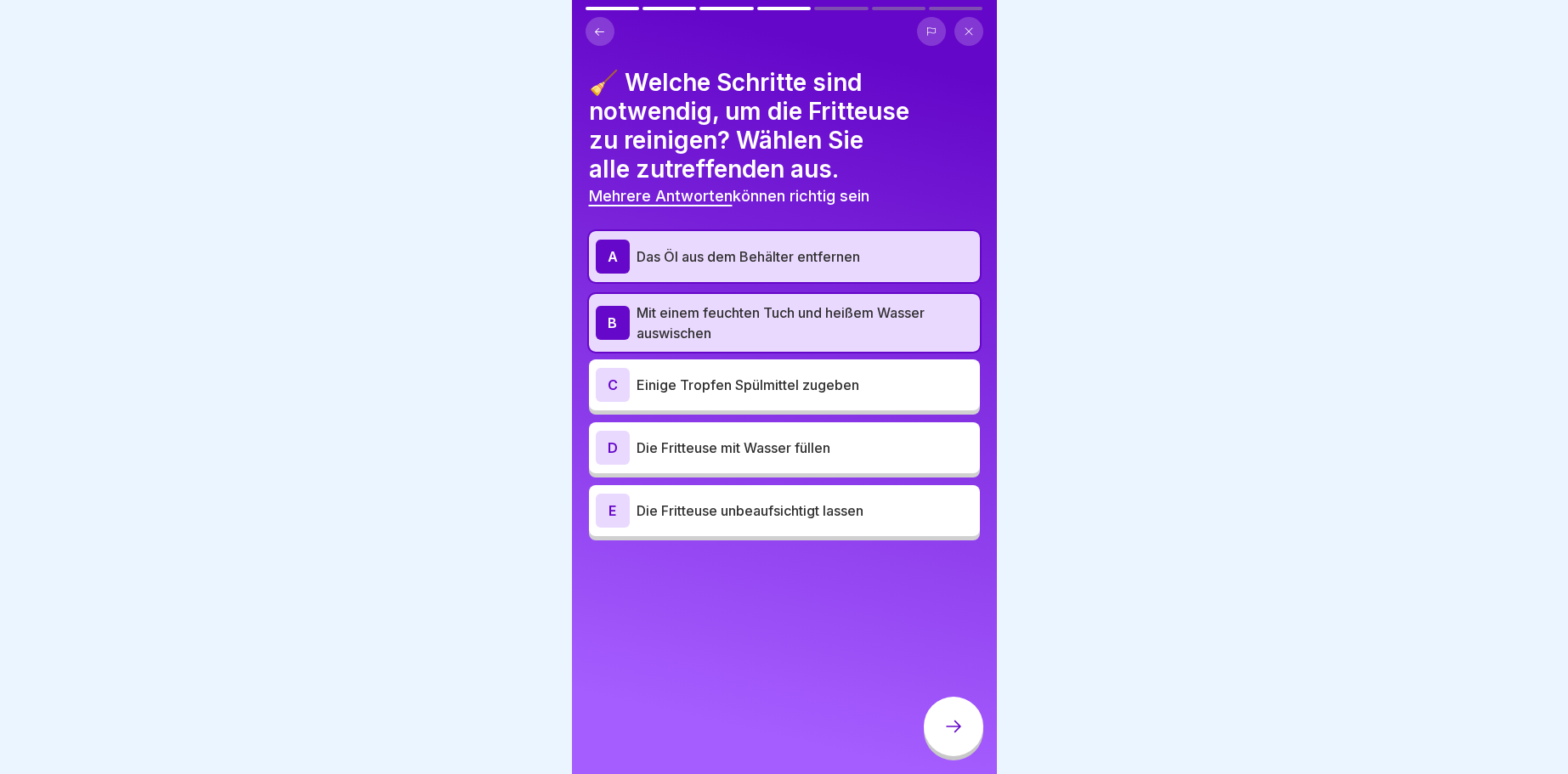
click at [962, 723] on icon at bounding box center [953, 727] width 20 height 20
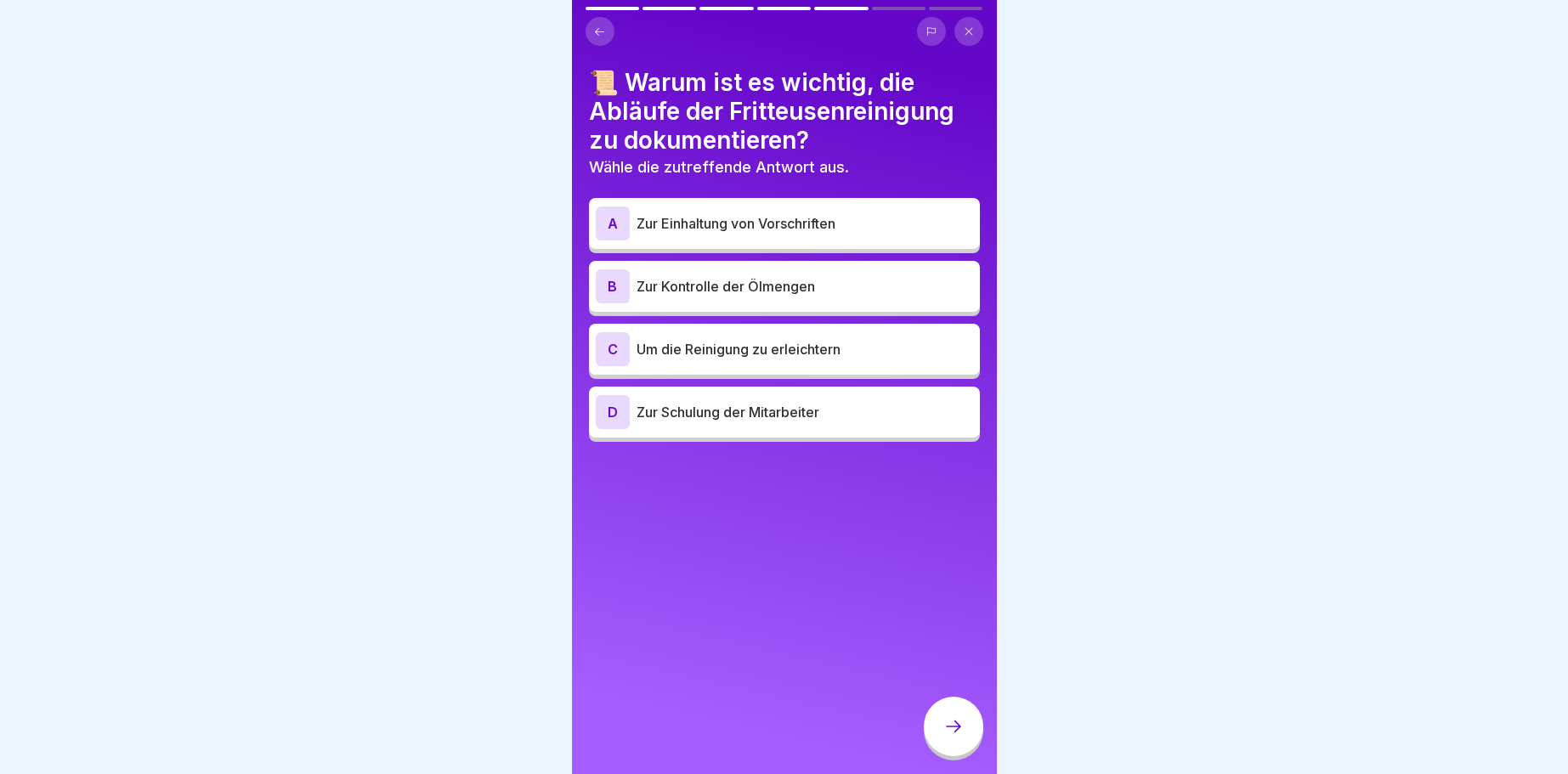
click at [602, 281] on div "B" at bounding box center [612, 286] width 34 height 34
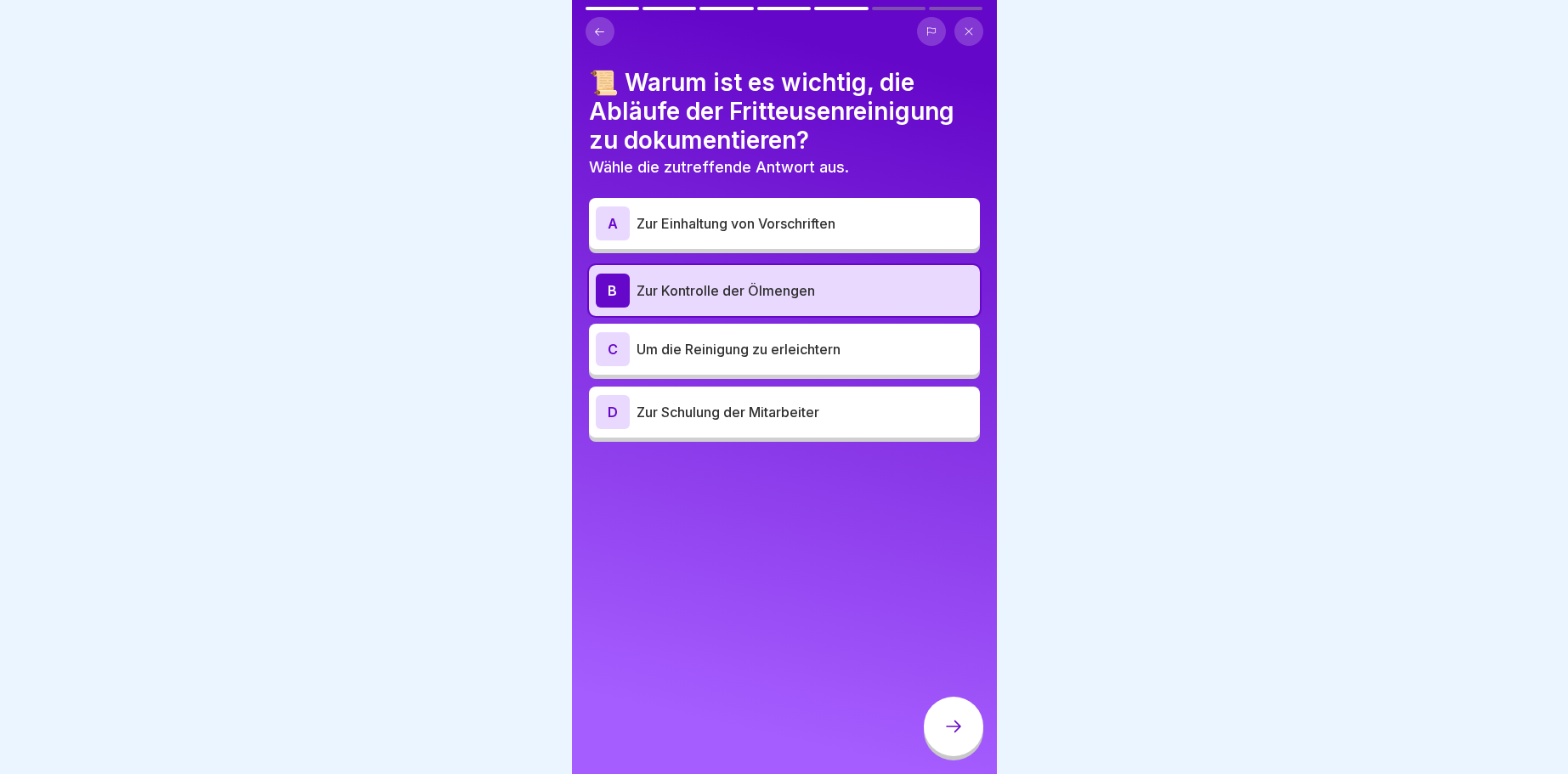
click at [965, 728] on div at bounding box center [953, 727] width 60 height 60
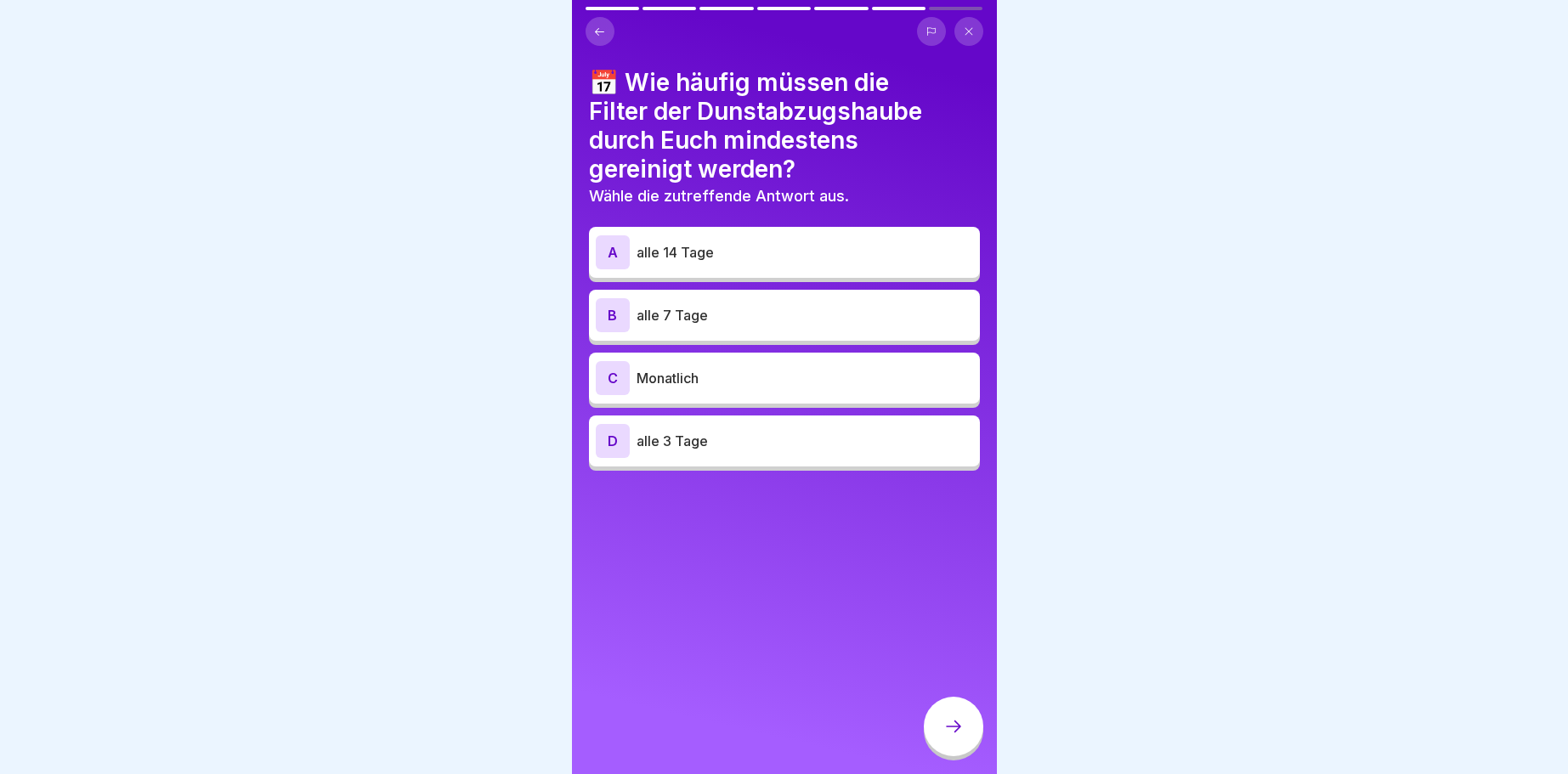
click at [603, 253] on div "A" at bounding box center [612, 252] width 34 height 34
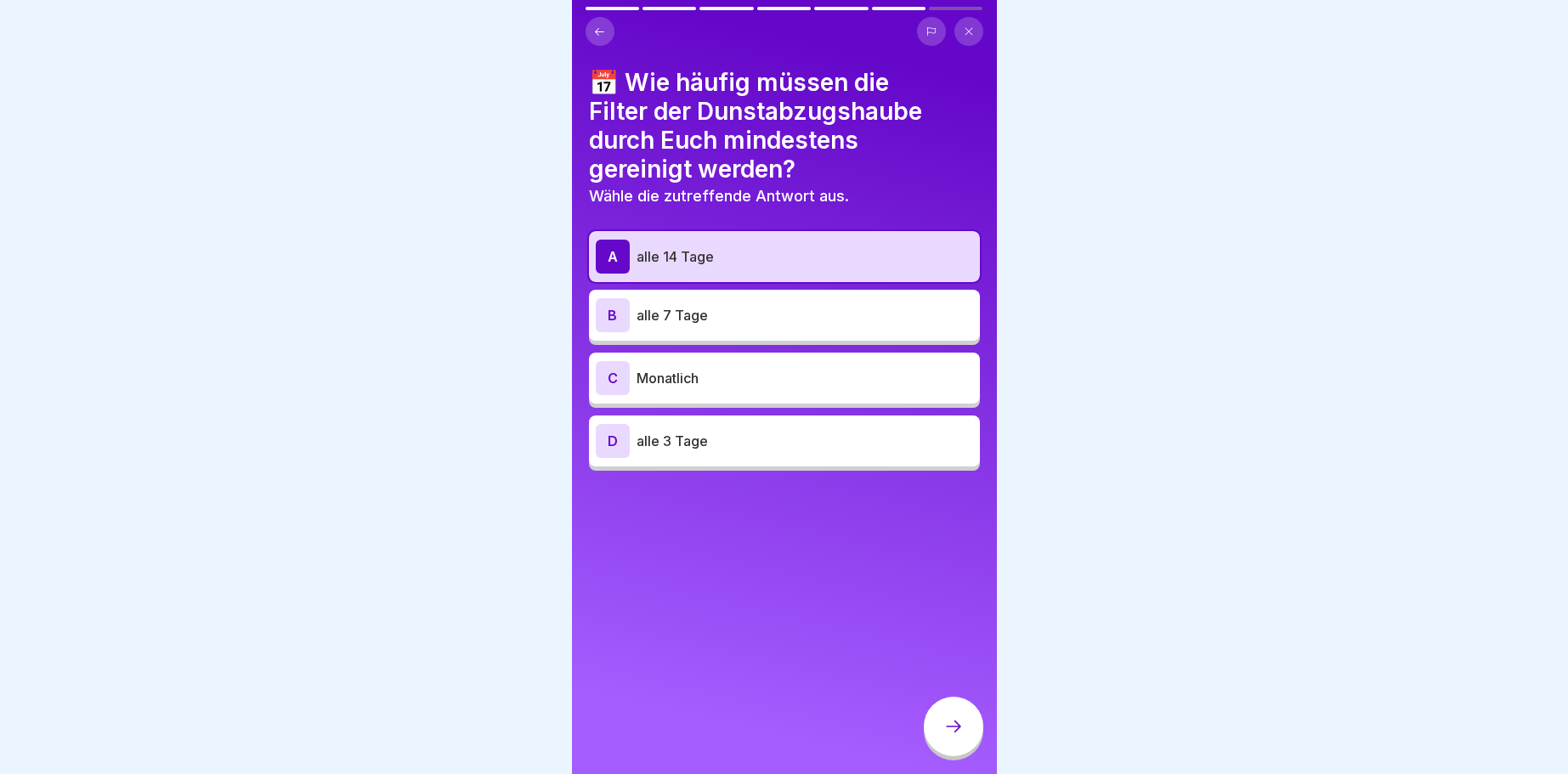
click at [950, 719] on div at bounding box center [953, 727] width 60 height 60
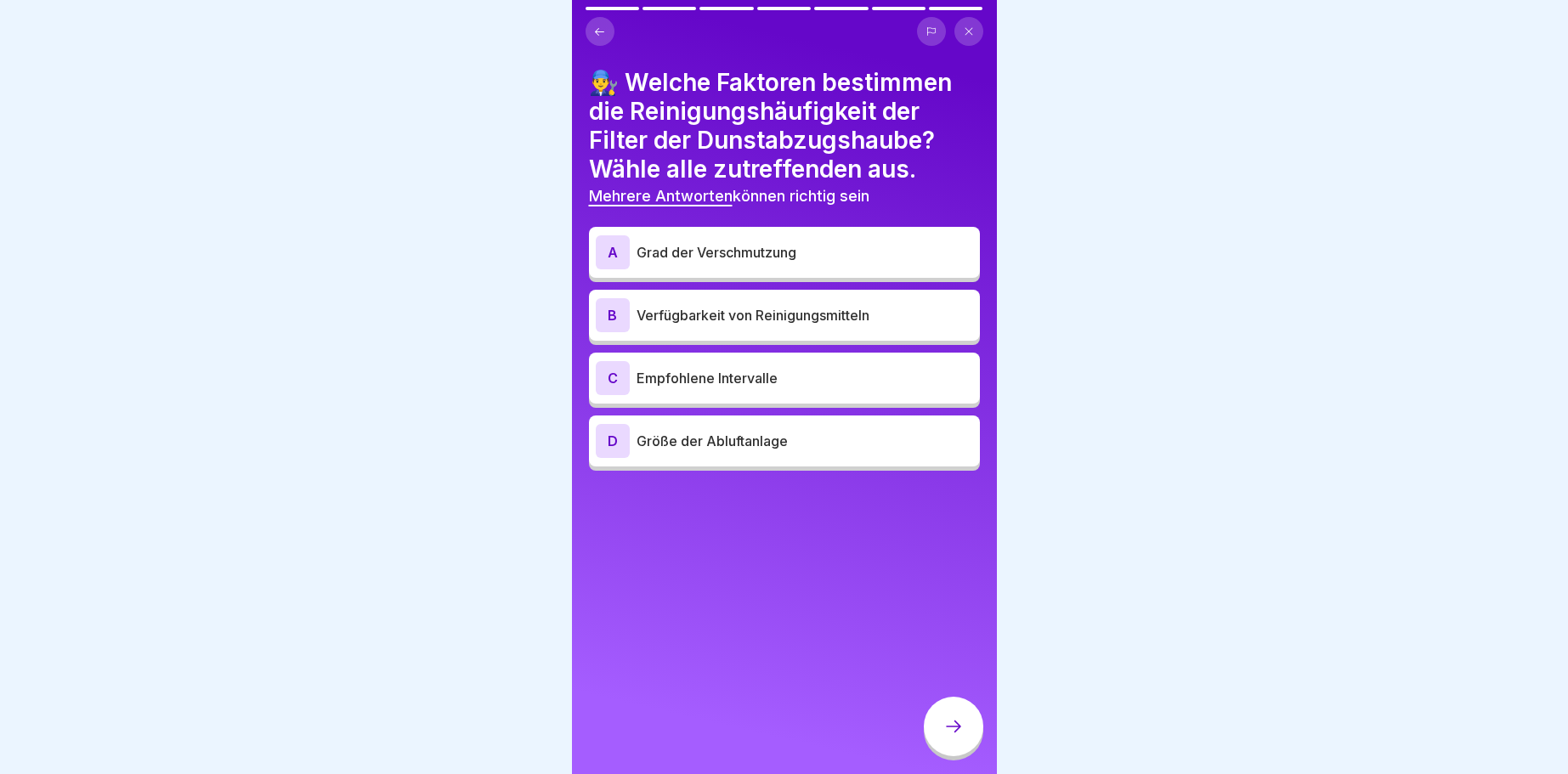
click at [605, 250] on div "A" at bounding box center [612, 252] width 34 height 34
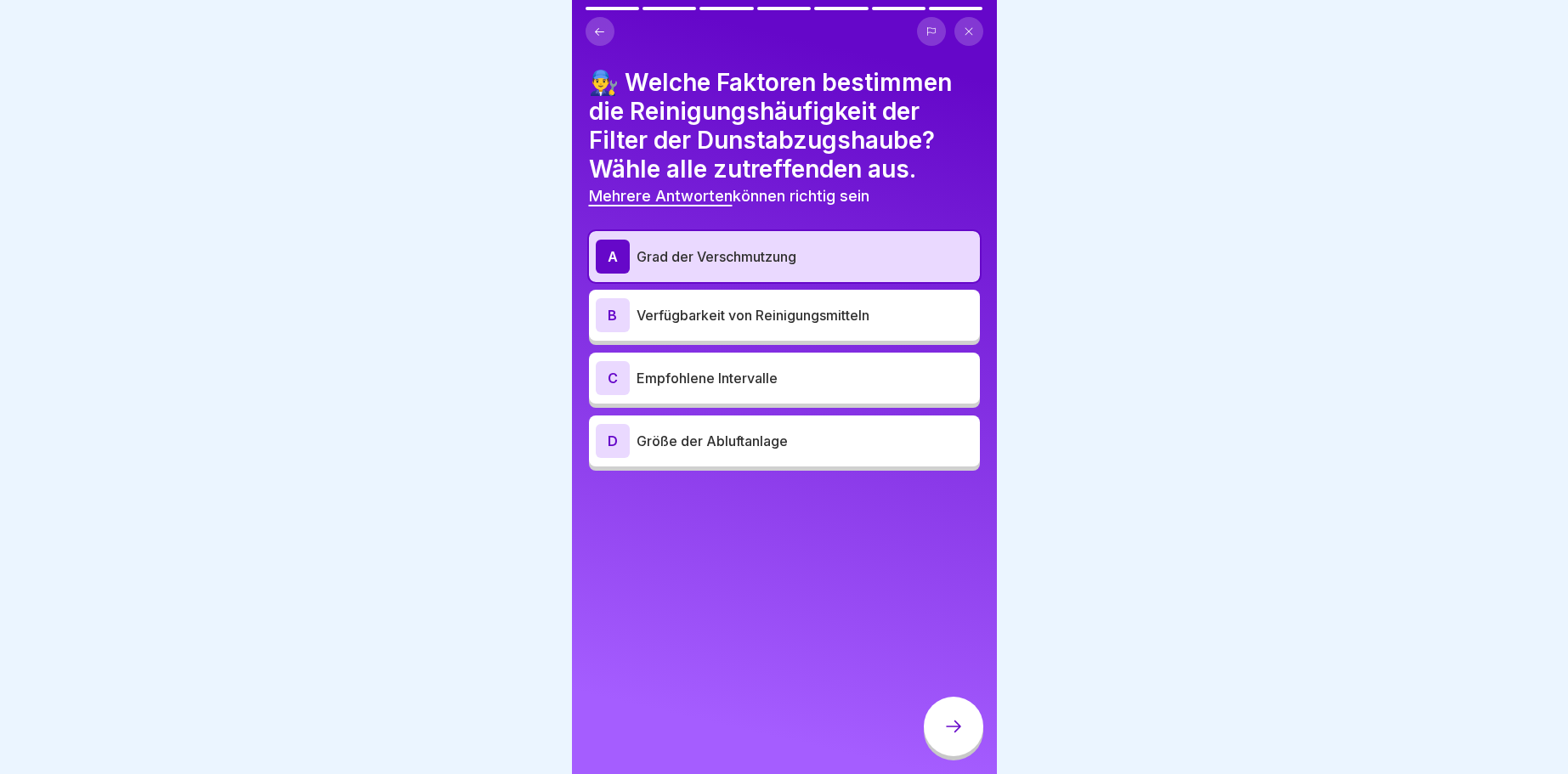
click at [615, 382] on div "C" at bounding box center [612, 378] width 34 height 34
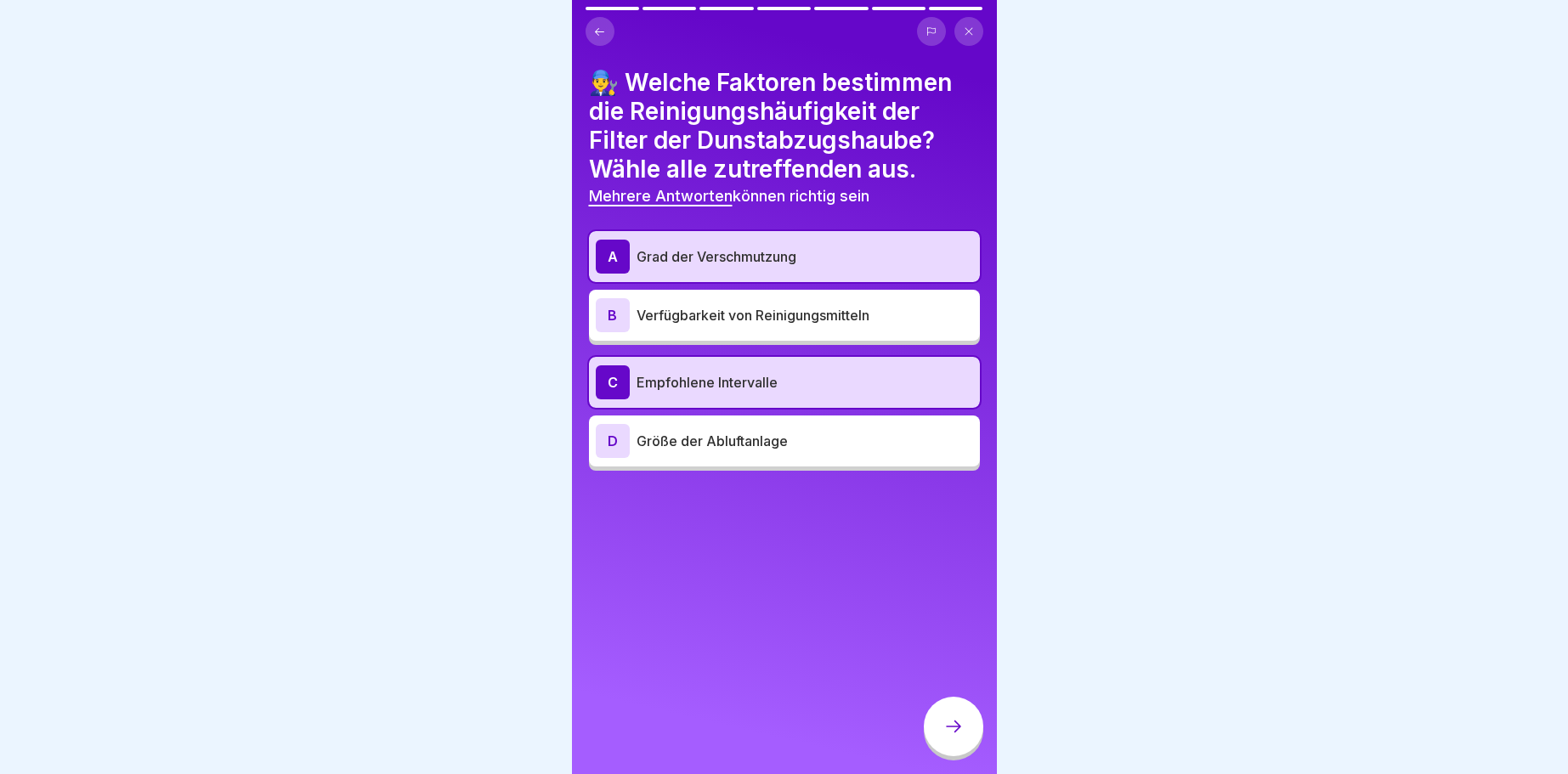
click at [963, 732] on icon at bounding box center [953, 727] width 20 height 20
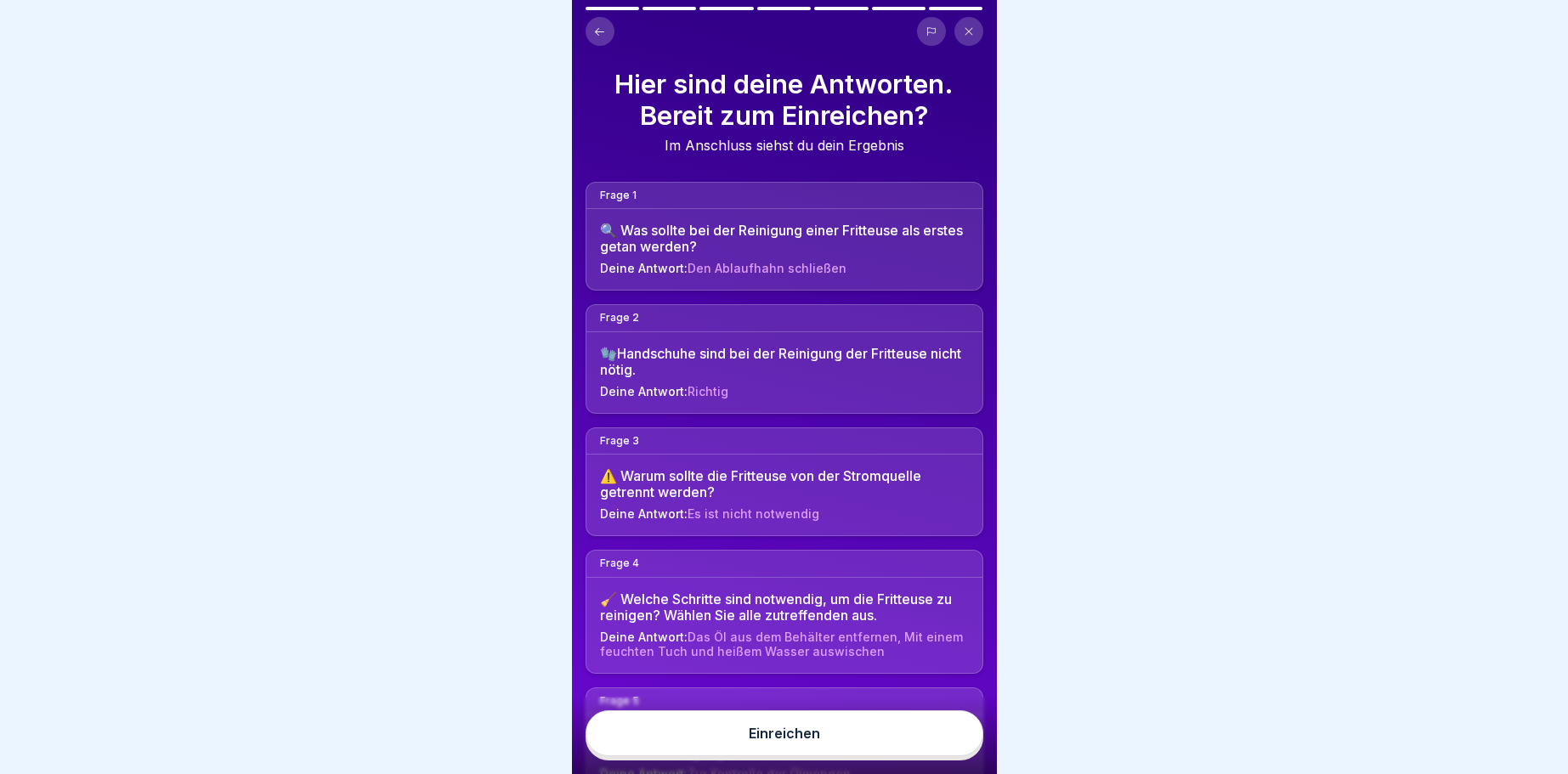
click at [939, 734] on button "Einreichen" at bounding box center [784, 734] width 397 height 46
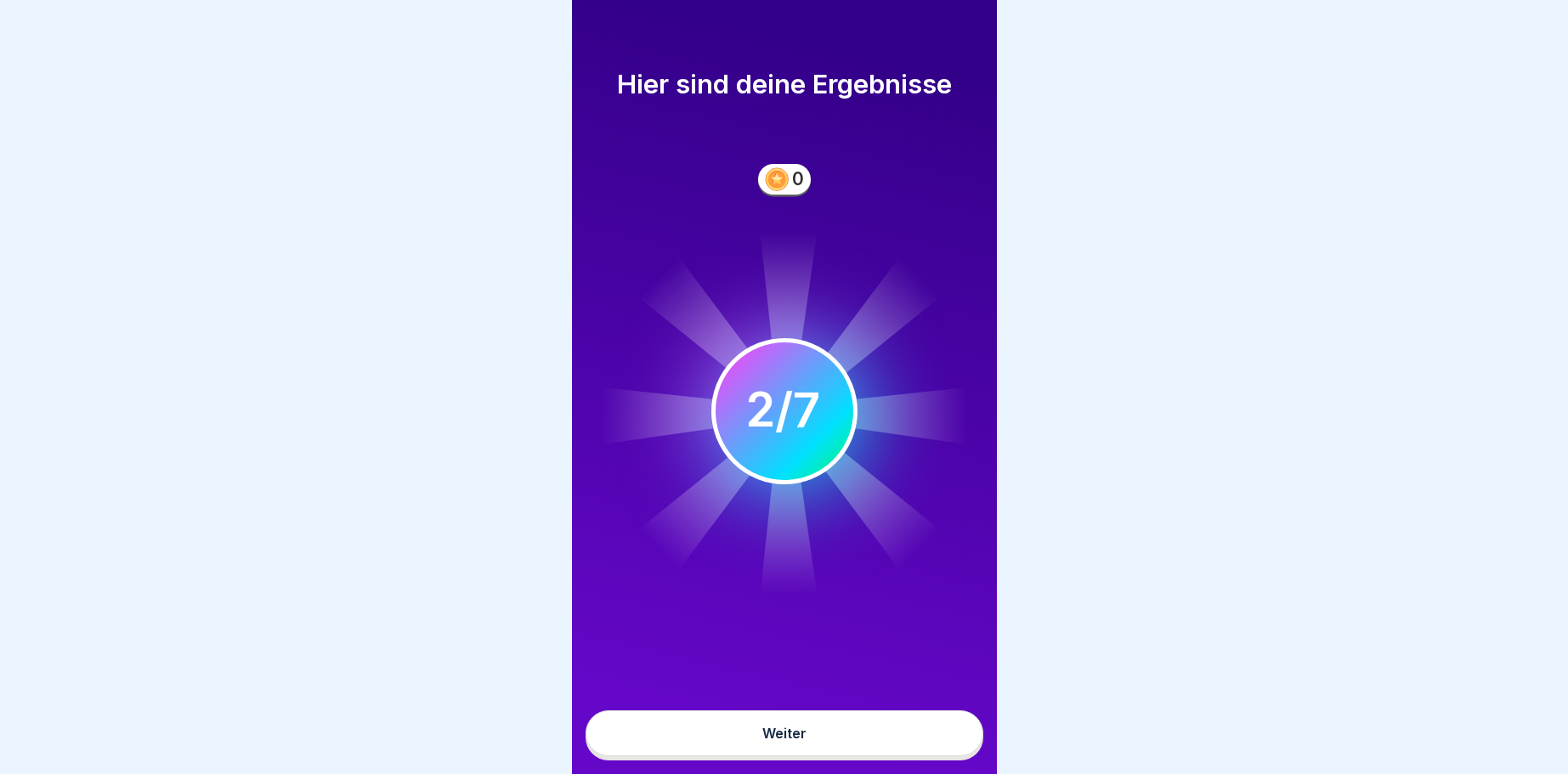
click at [937, 736] on button "Weiter" at bounding box center [784, 734] width 397 height 46
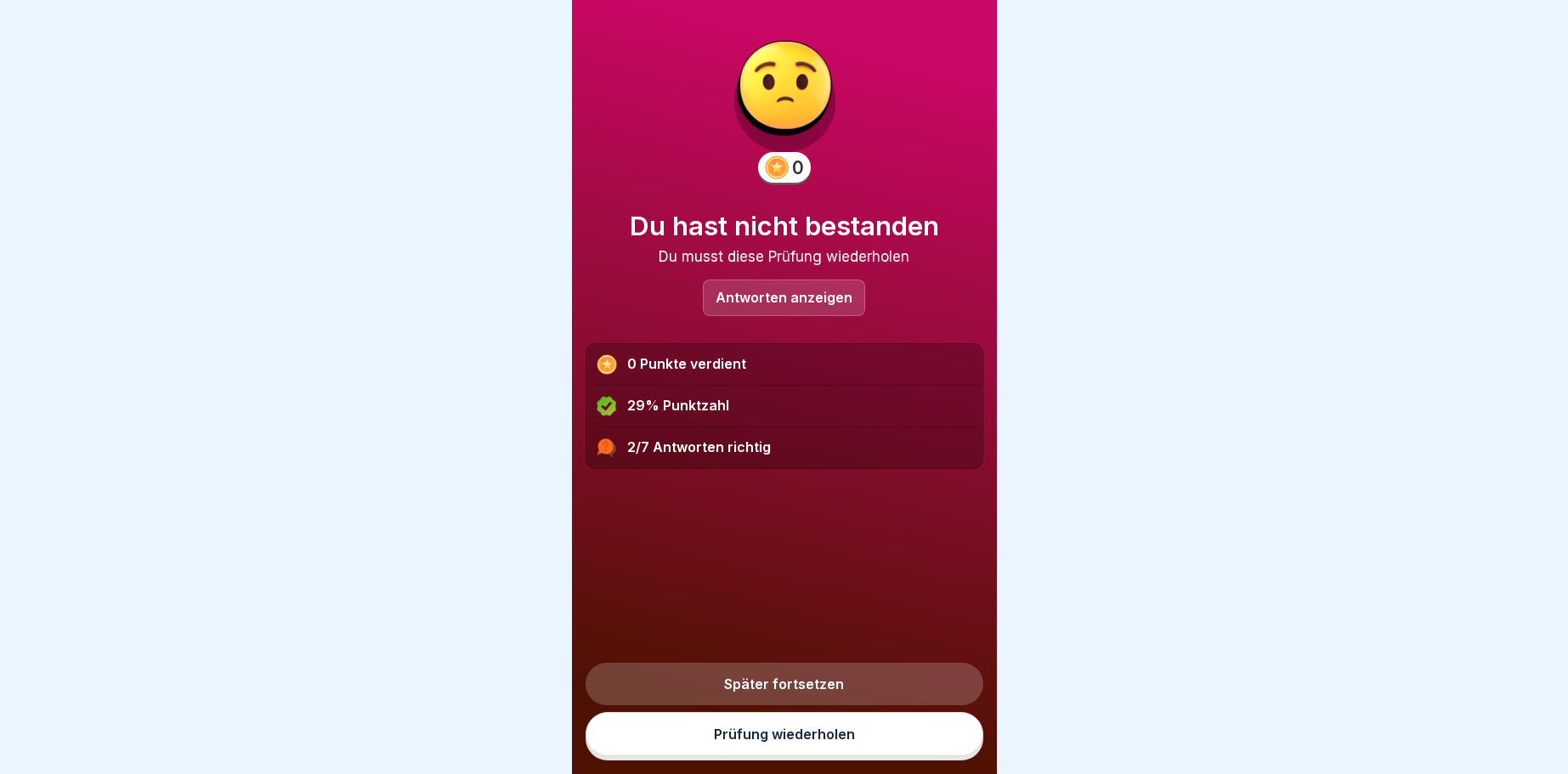
click at [927, 735] on link "Prüfung wiederholen" at bounding box center [784, 734] width 397 height 44
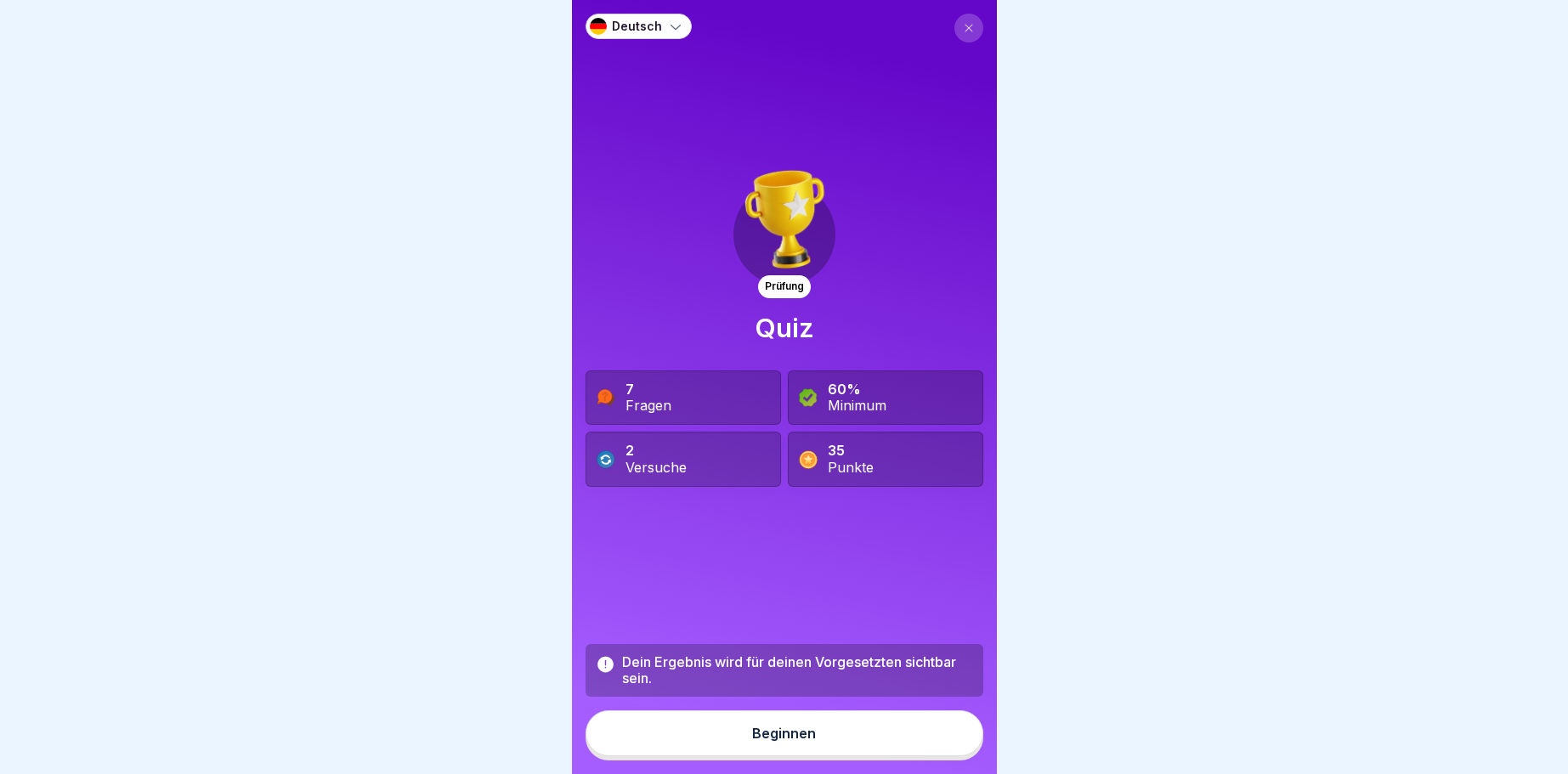
click at [795, 733] on div "Beginnen" at bounding box center [784, 733] width 63 height 15
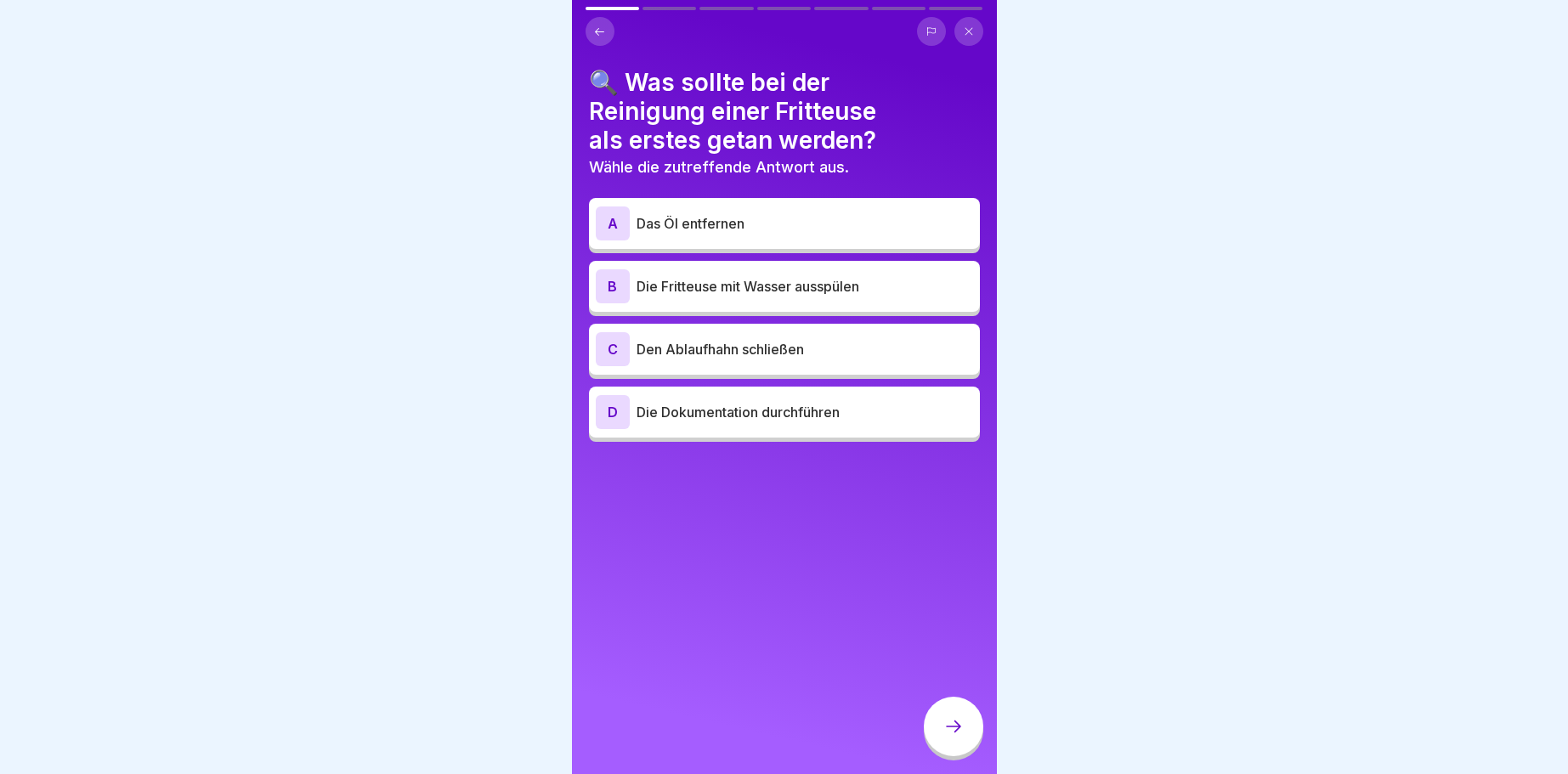
click at [609, 218] on div "A" at bounding box center [612, 223] width 34 height 34
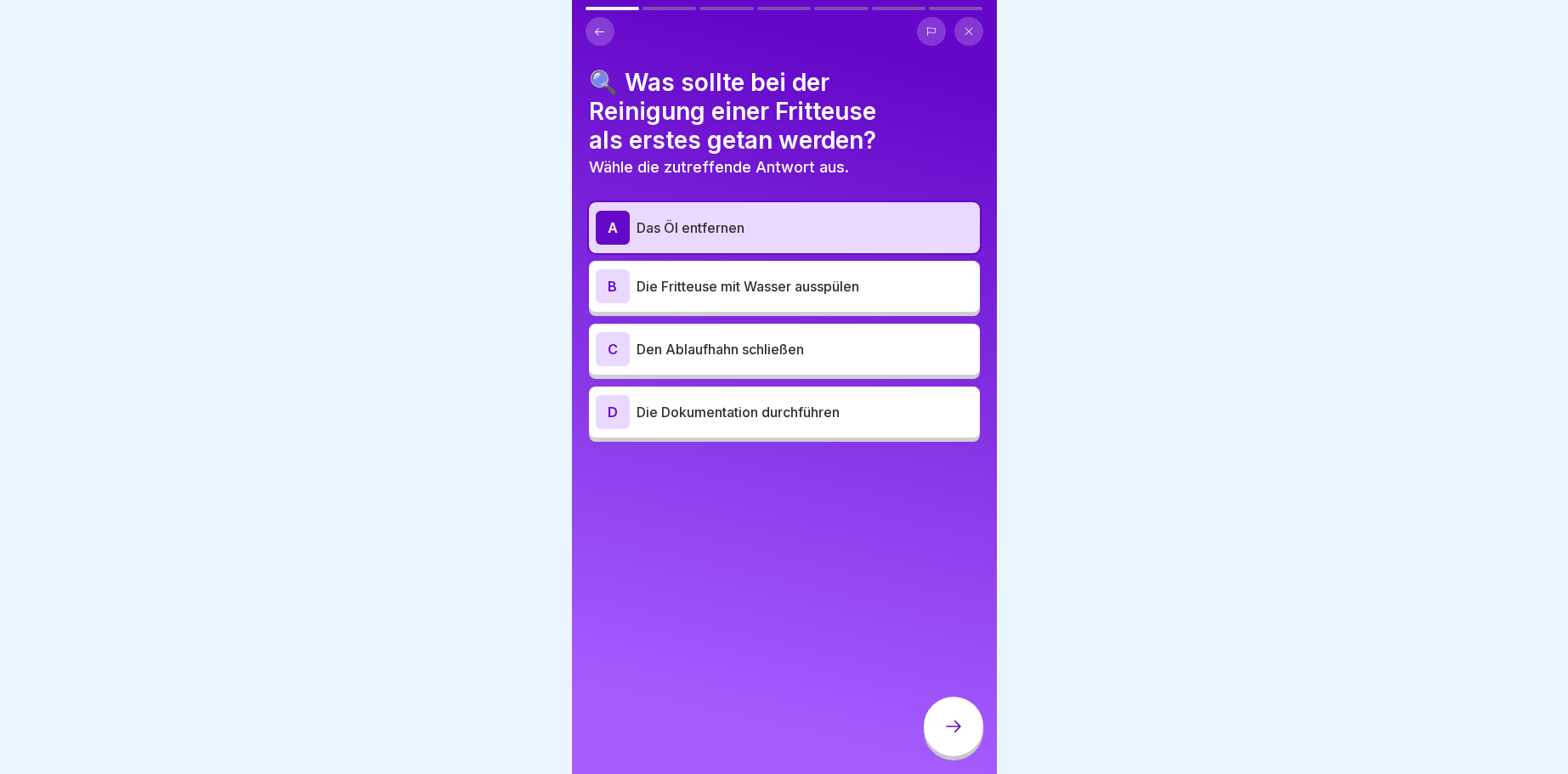
click at [961, 724] on icon at bounding box center [953, 727] width 20 height 20
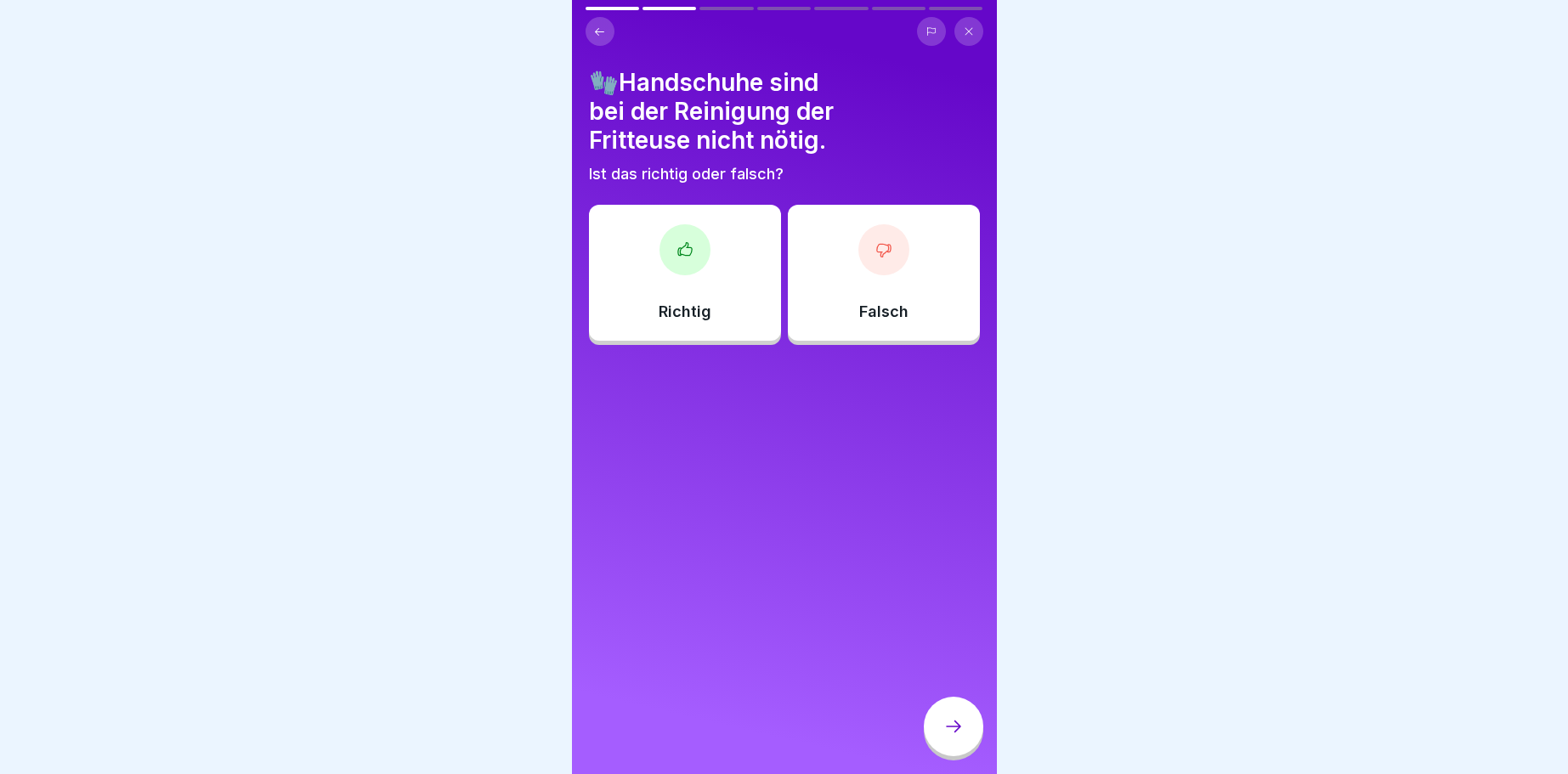
click at [680, 253] on icon at bounding box center [683, 248] width 13 height 12
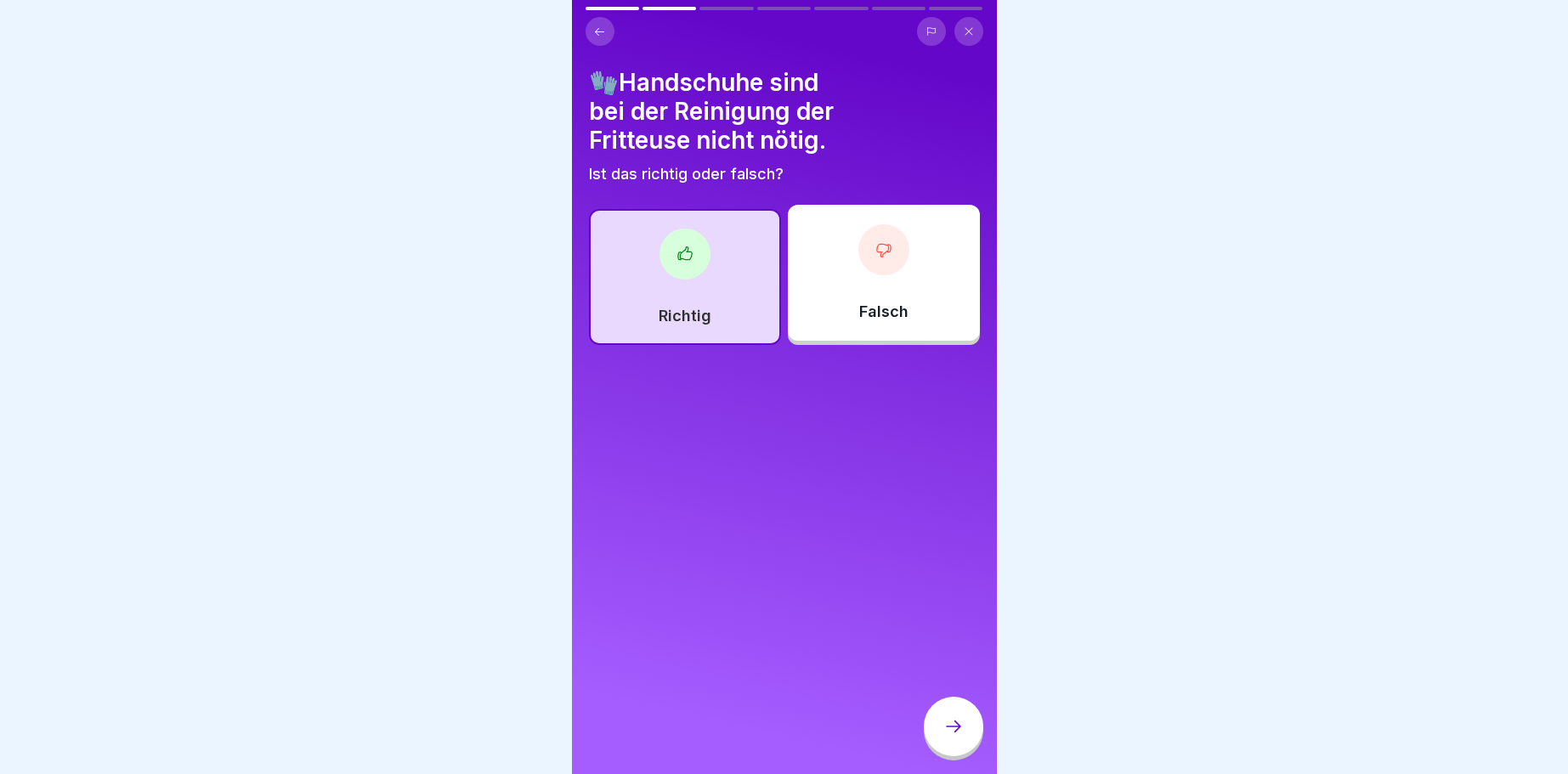
click at [945, 724] on icon at bounding box center [953, 727] width 20 height 20
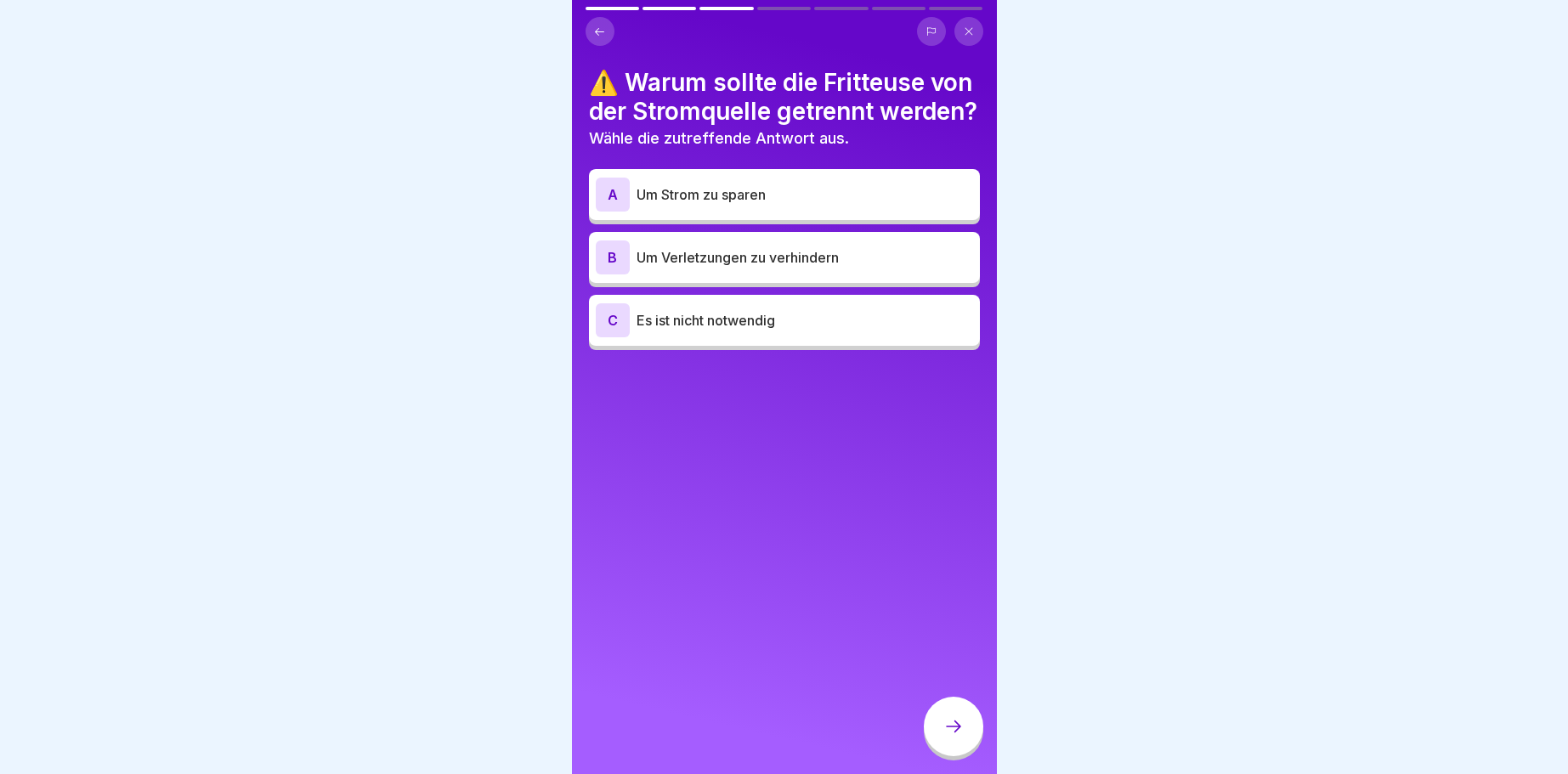
click at [609, 274] on div "B" at bounding box center [612, 257] width 34 height 34
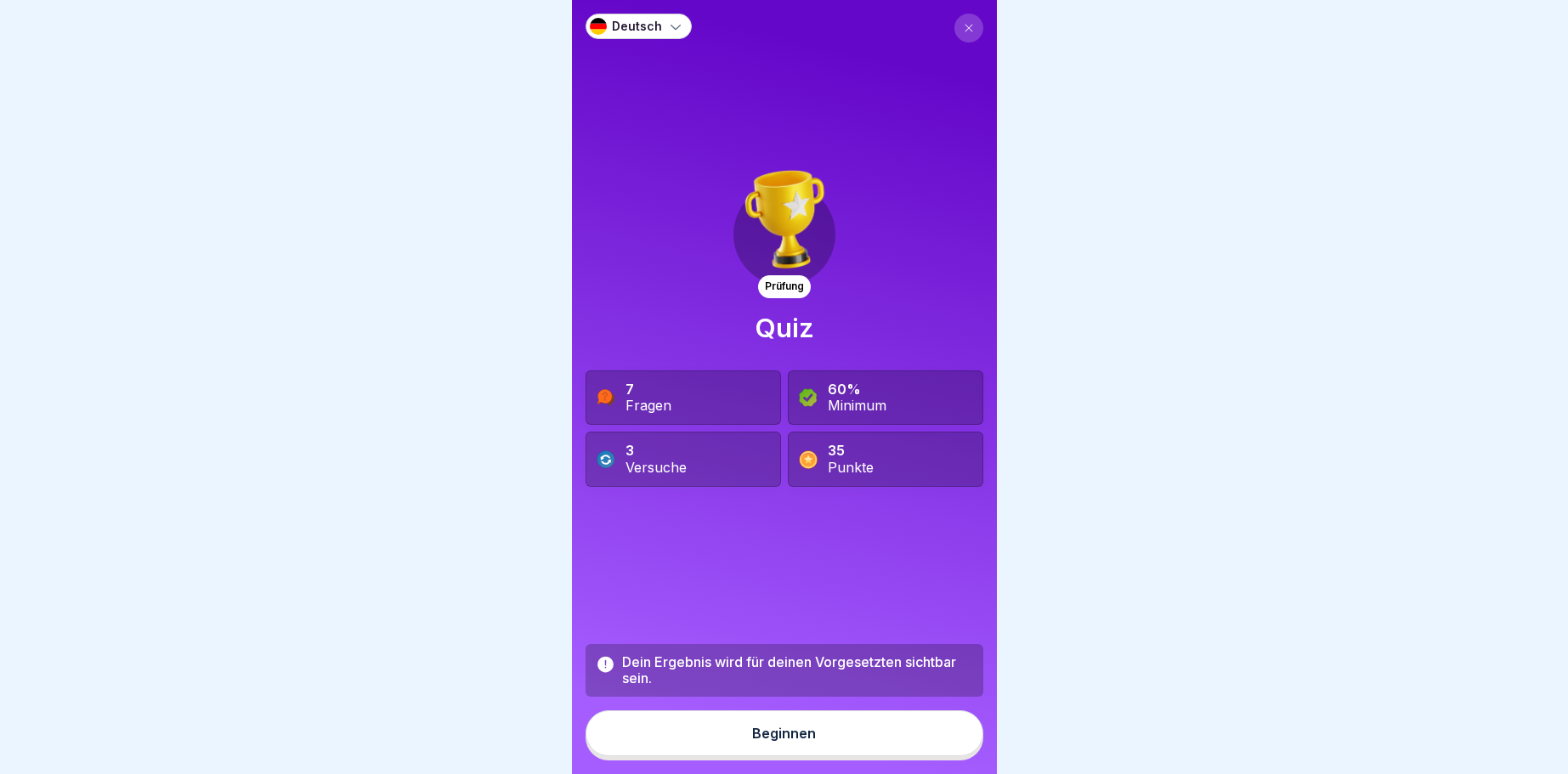
click at [966, 35] on button at bounding box center [968, 27] width 29 height 29
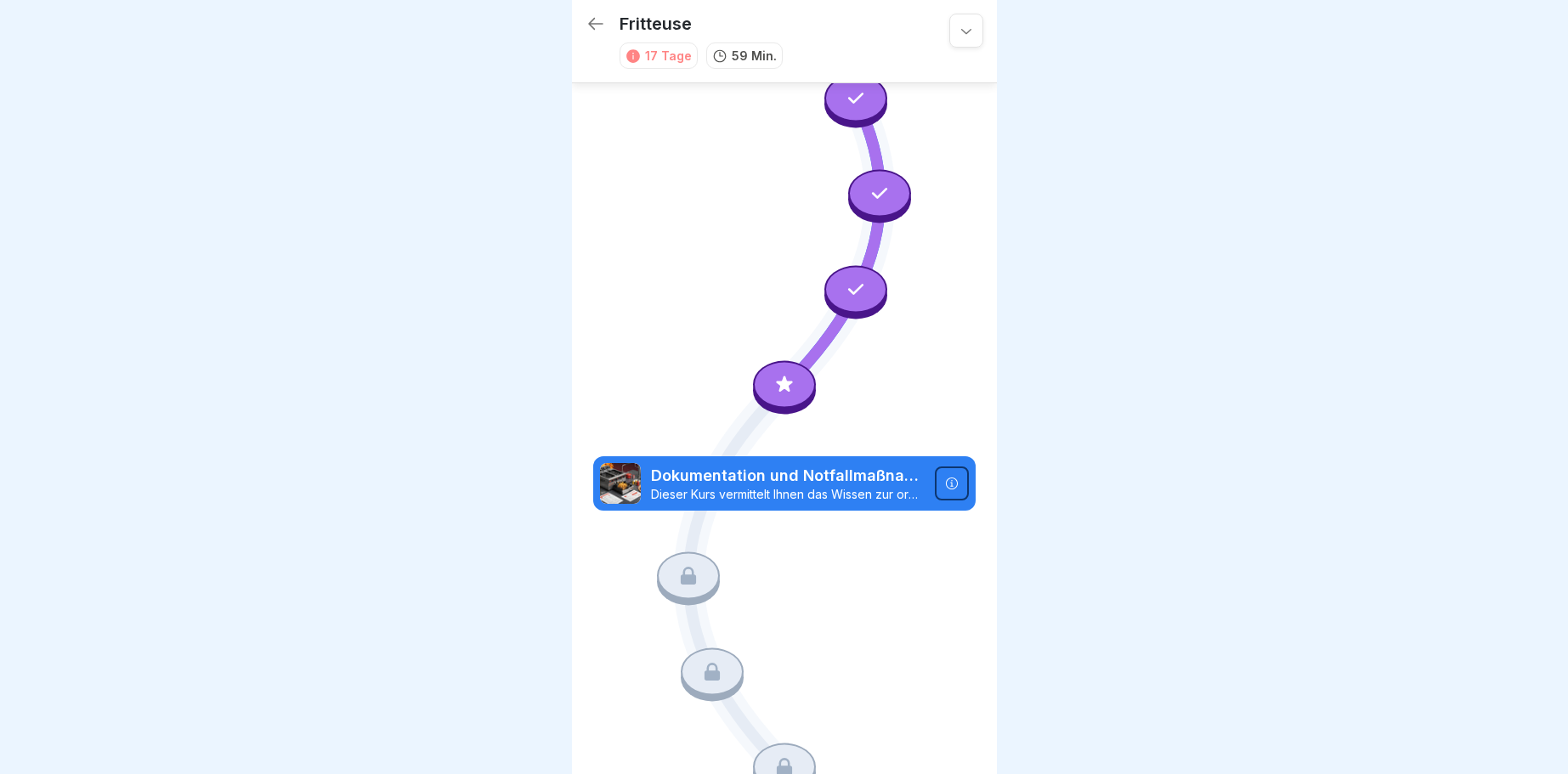
scroll to position [2399, 0]
drag, startPoint x: 787, startPoint y: 390, endPoint x: 811, endPoint y: 414, distance: 33.9
click at [789, 391] on icon at bounding box center [784, 383] width 16 height 16
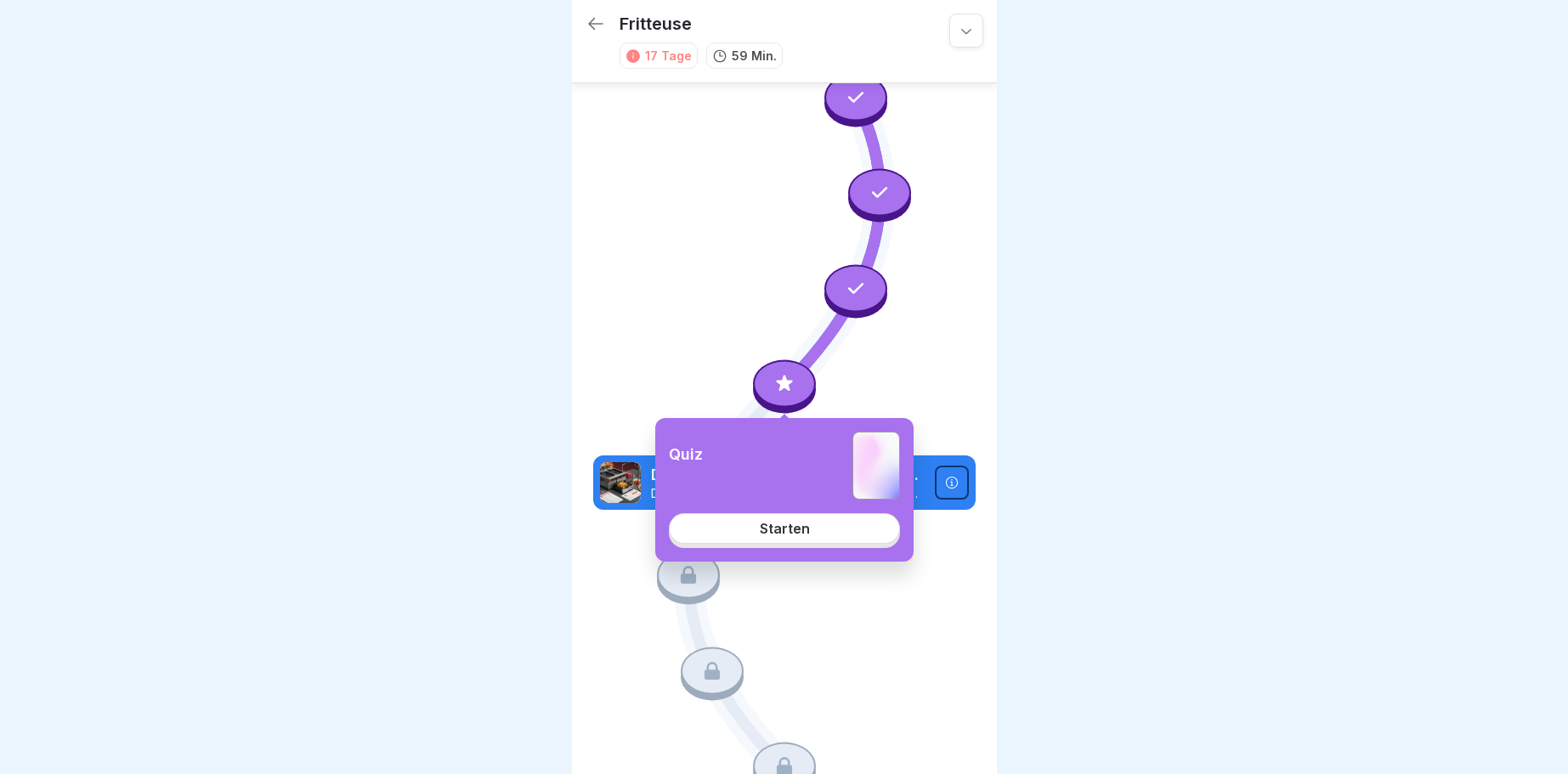
click at [760, 529] on link "Starten" at bounding box center [784, 529] width 231 height 31
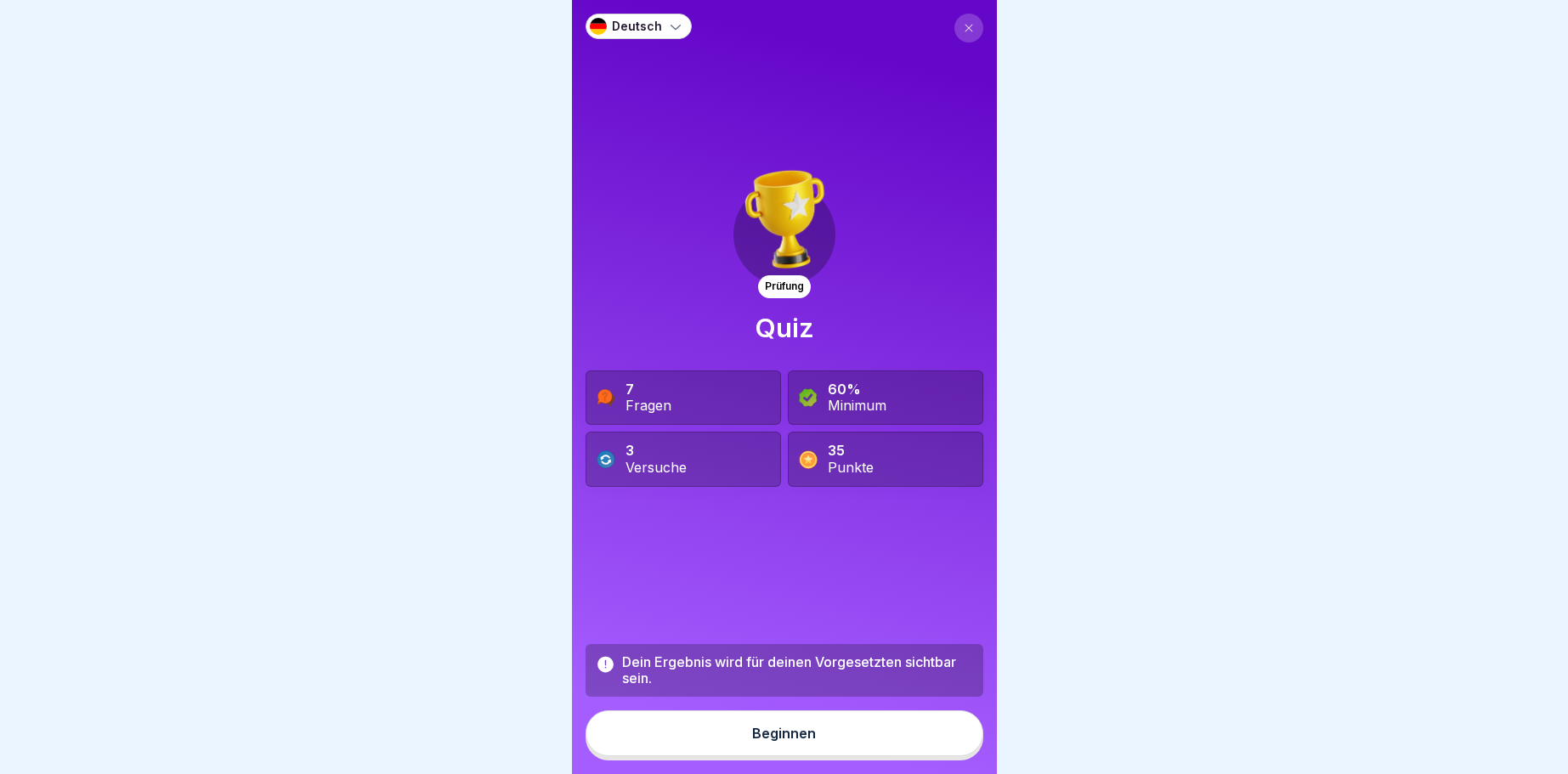
click at [977, 27] on button at bounding box center [968, 27] width 29 height 29
click at [963, 28] on button at bounding box center [968, 27] width 29 height 29
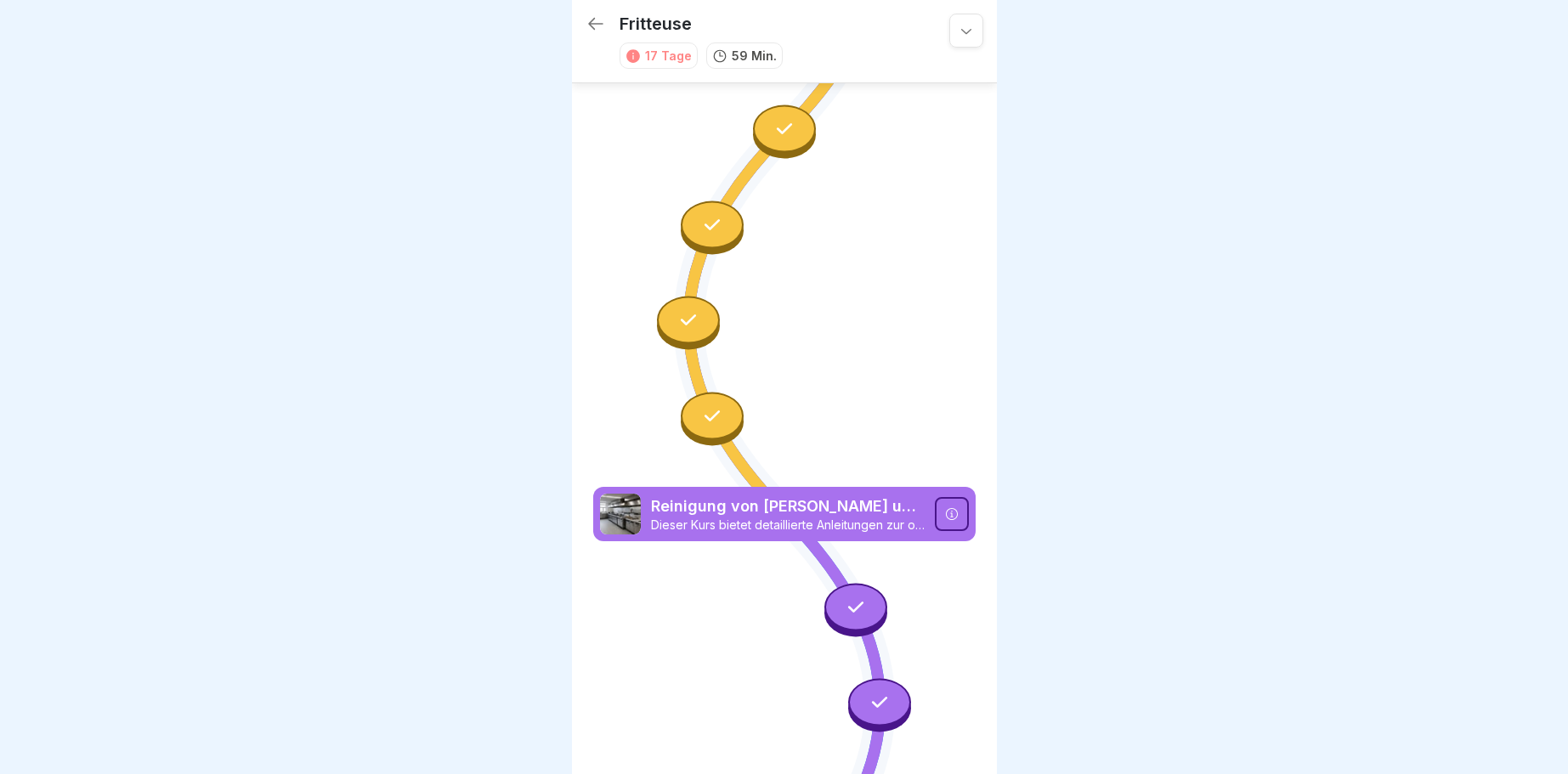
scroll to position [1888, 0]
click at [875, 607] on div at bounding box center [856, 608] width 63 height 47
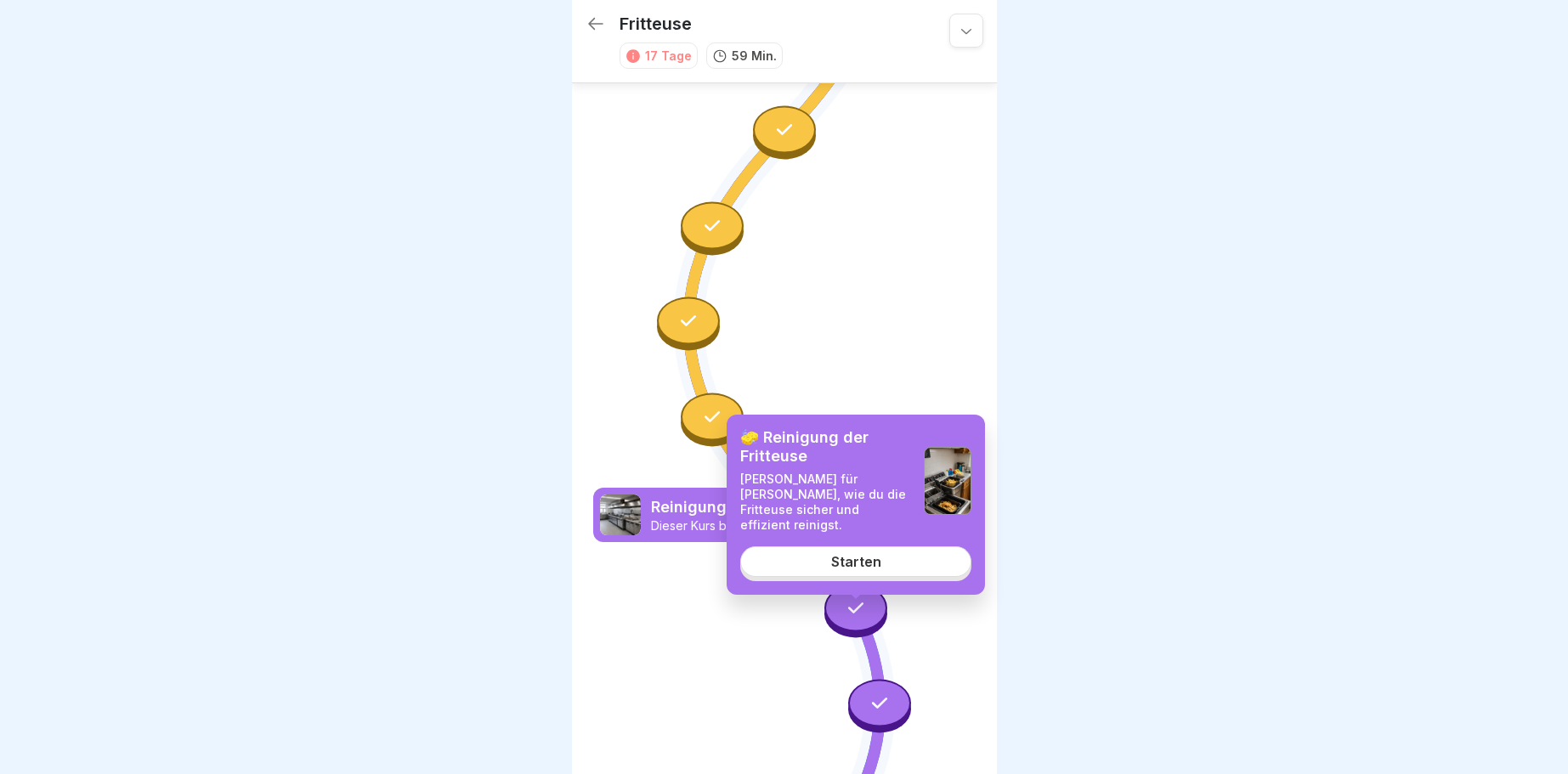
click at [887, 547] on link "Starten" at bounding box center [856, 561] width 231 height 31
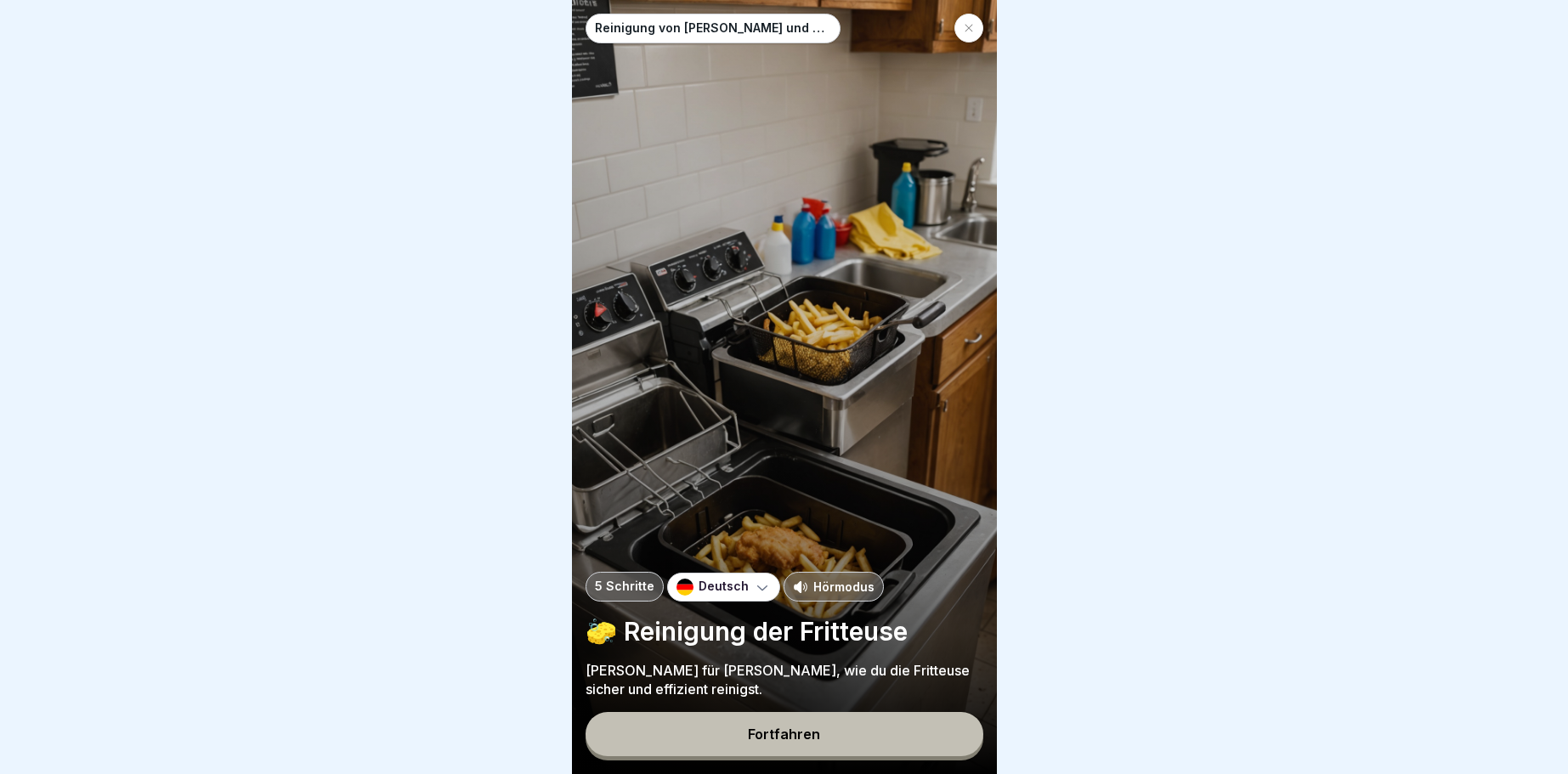
click at [868, 727] on button "Fortfahren" at bounding box center [784, 734] width 397 height 44
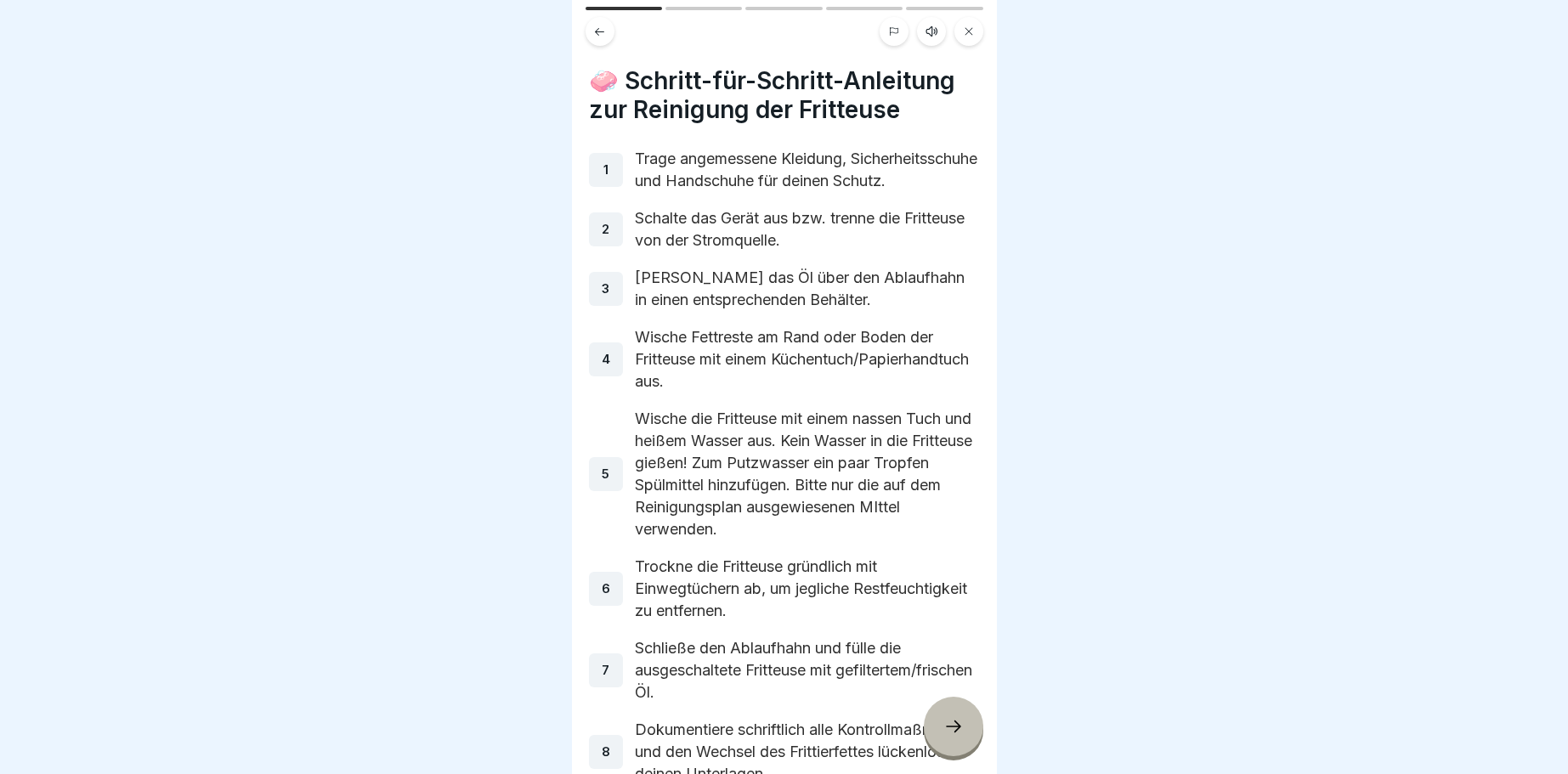
click at [953, 727] on icon at bounding box center [953, 727] width 20 height 20
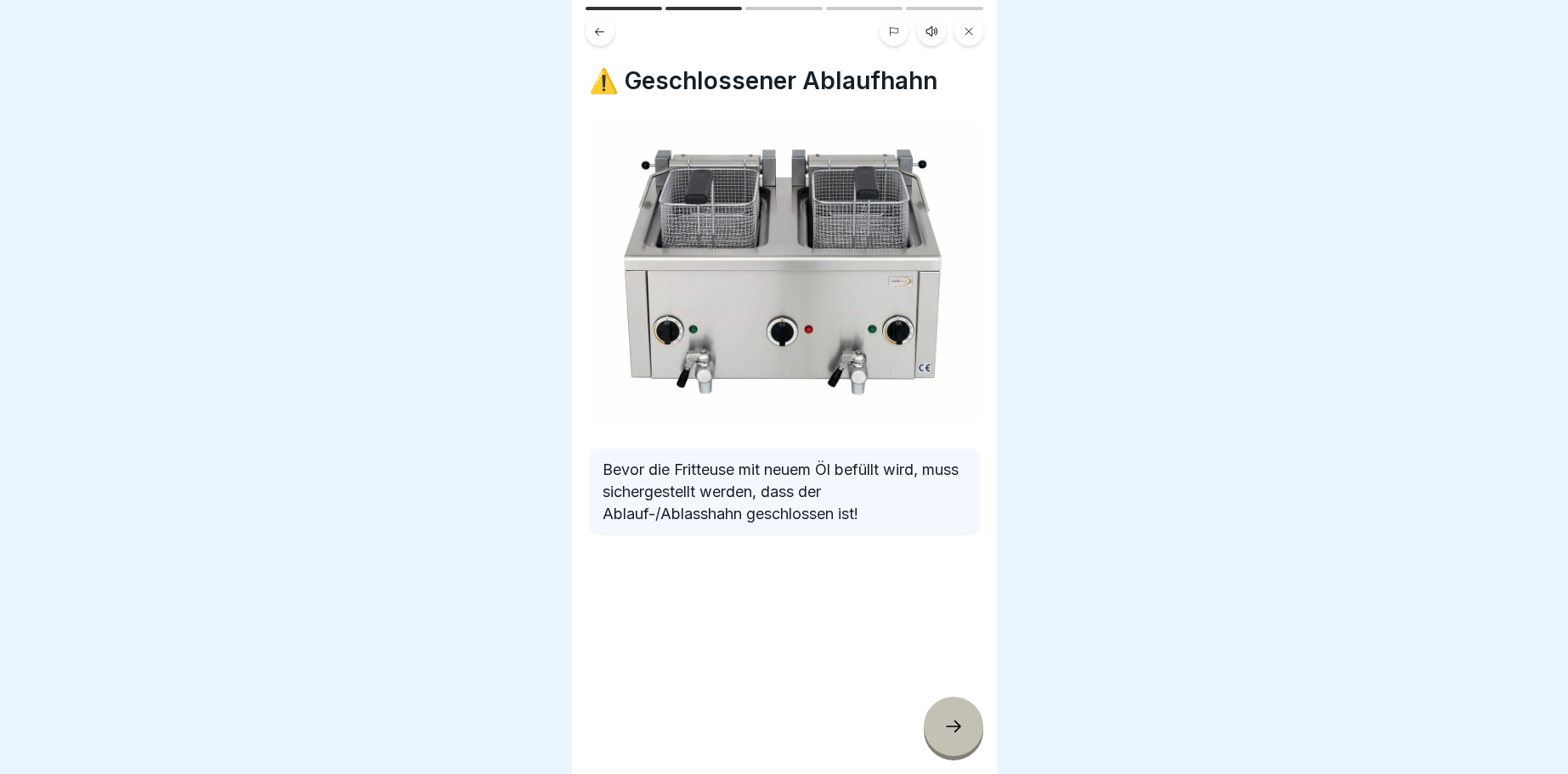
click at [956, 727] on icon at bounding box center [953, 727] width 20 height 20
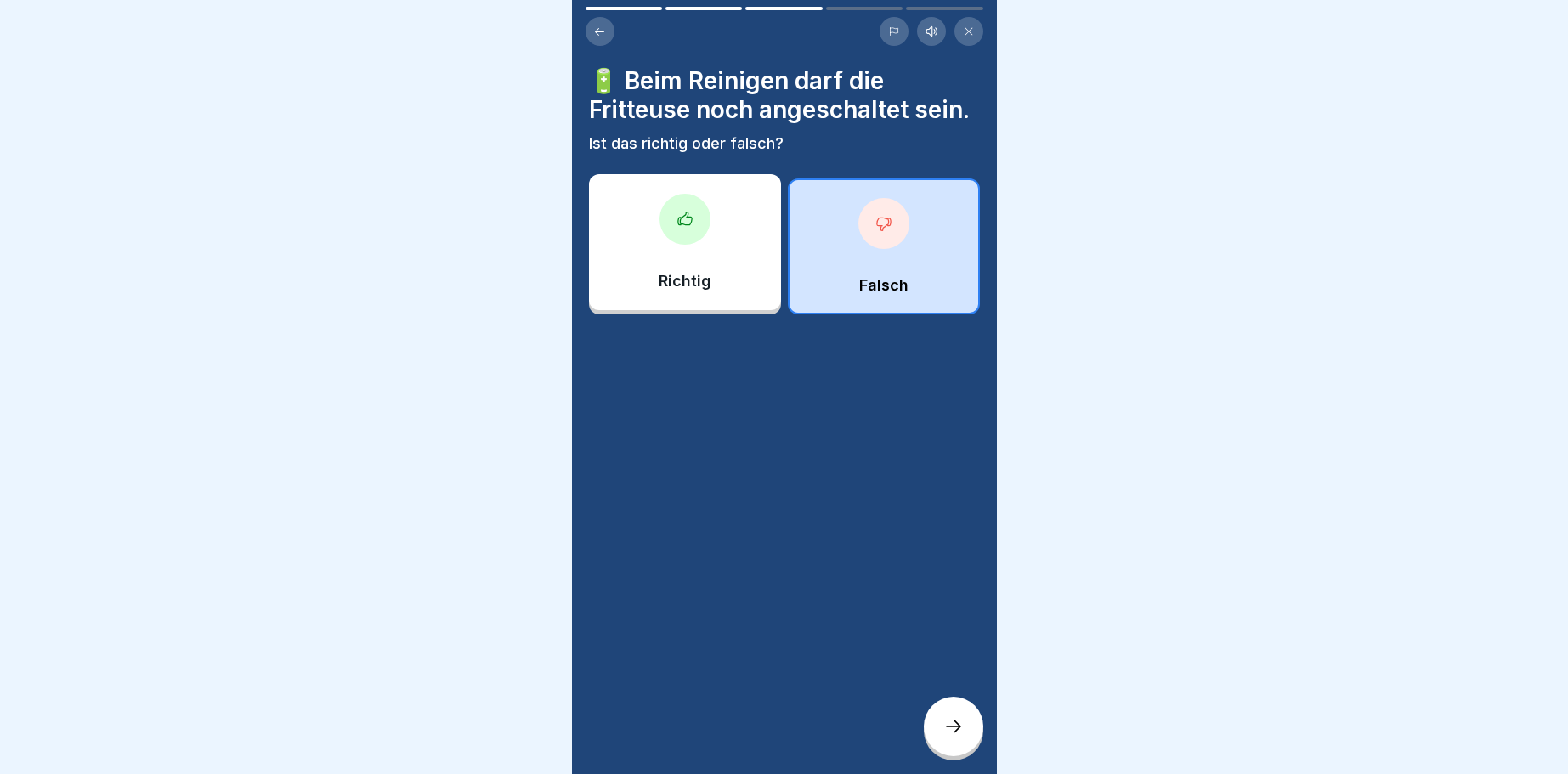
click at [681, 240] on div at bounding box center [685, 219] width 51 height 51
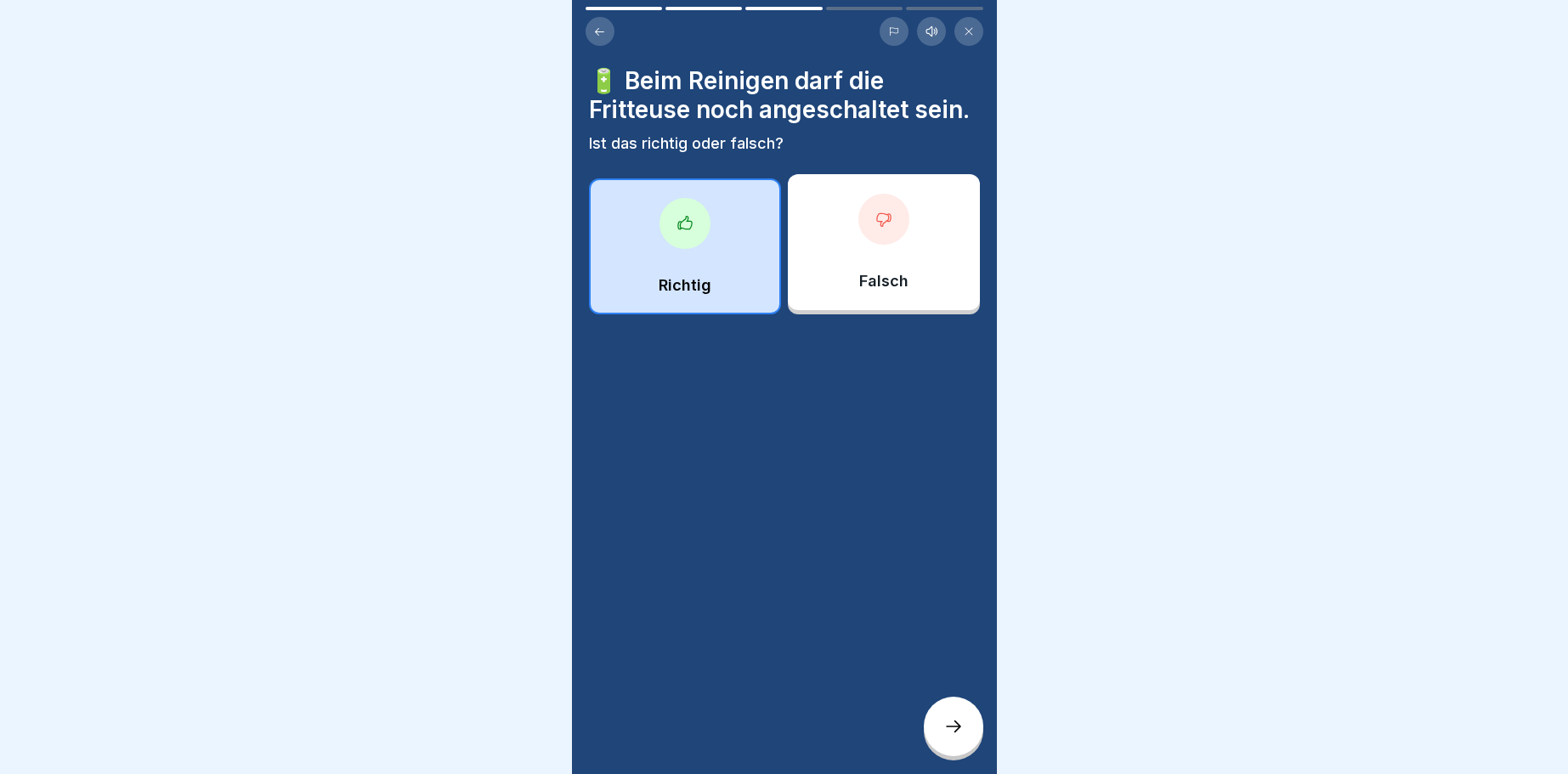
click at [958, 712] on div at bounding box center [953, 727] width 60 height 60
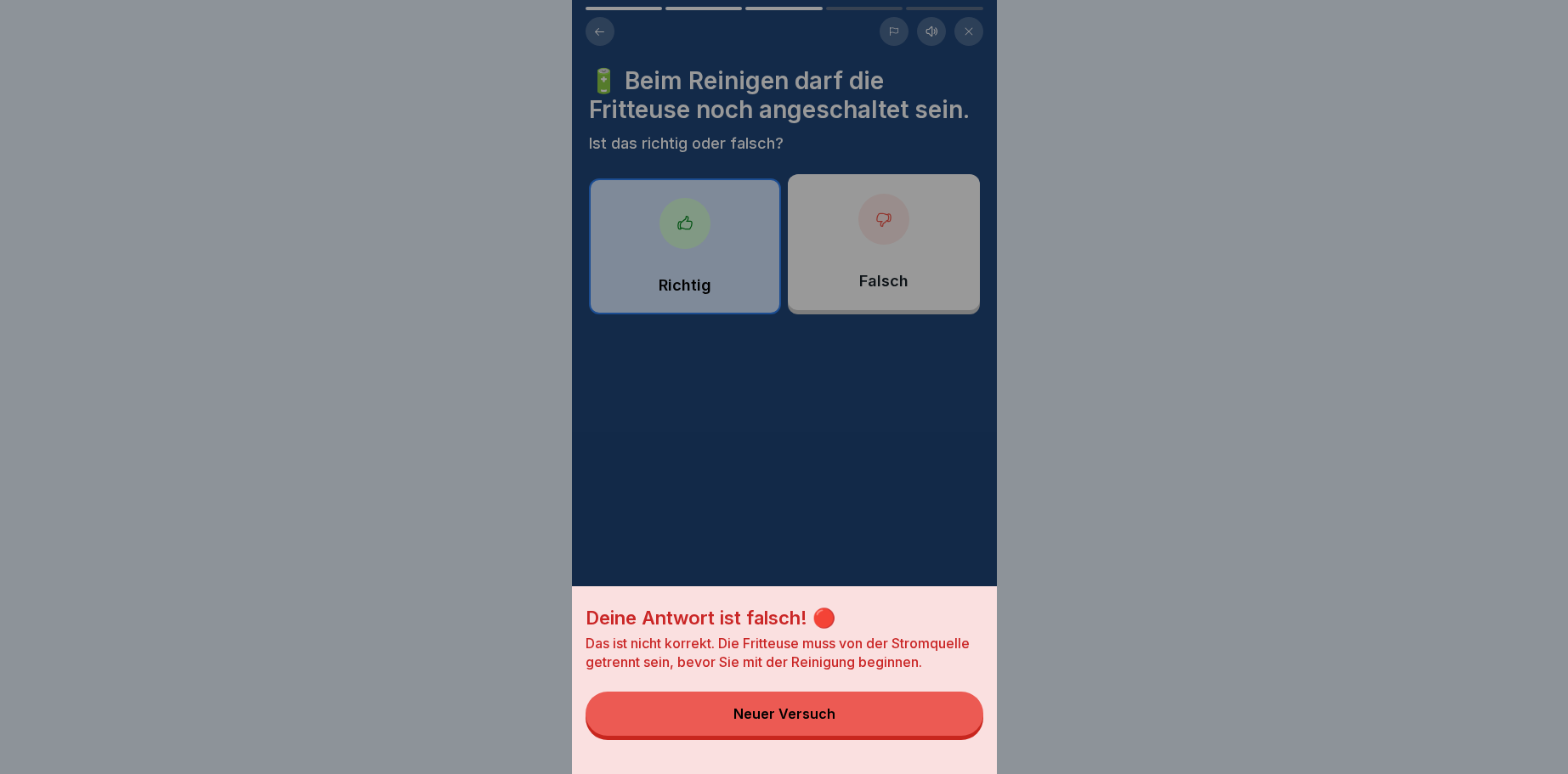
click at [876, 214] on div "Deine Antwort ist falsch! 🔴 Das ist nicht korrekt. Die Fritteuse muss von der S…" at bounding box center [784, 387] width 425 height 774
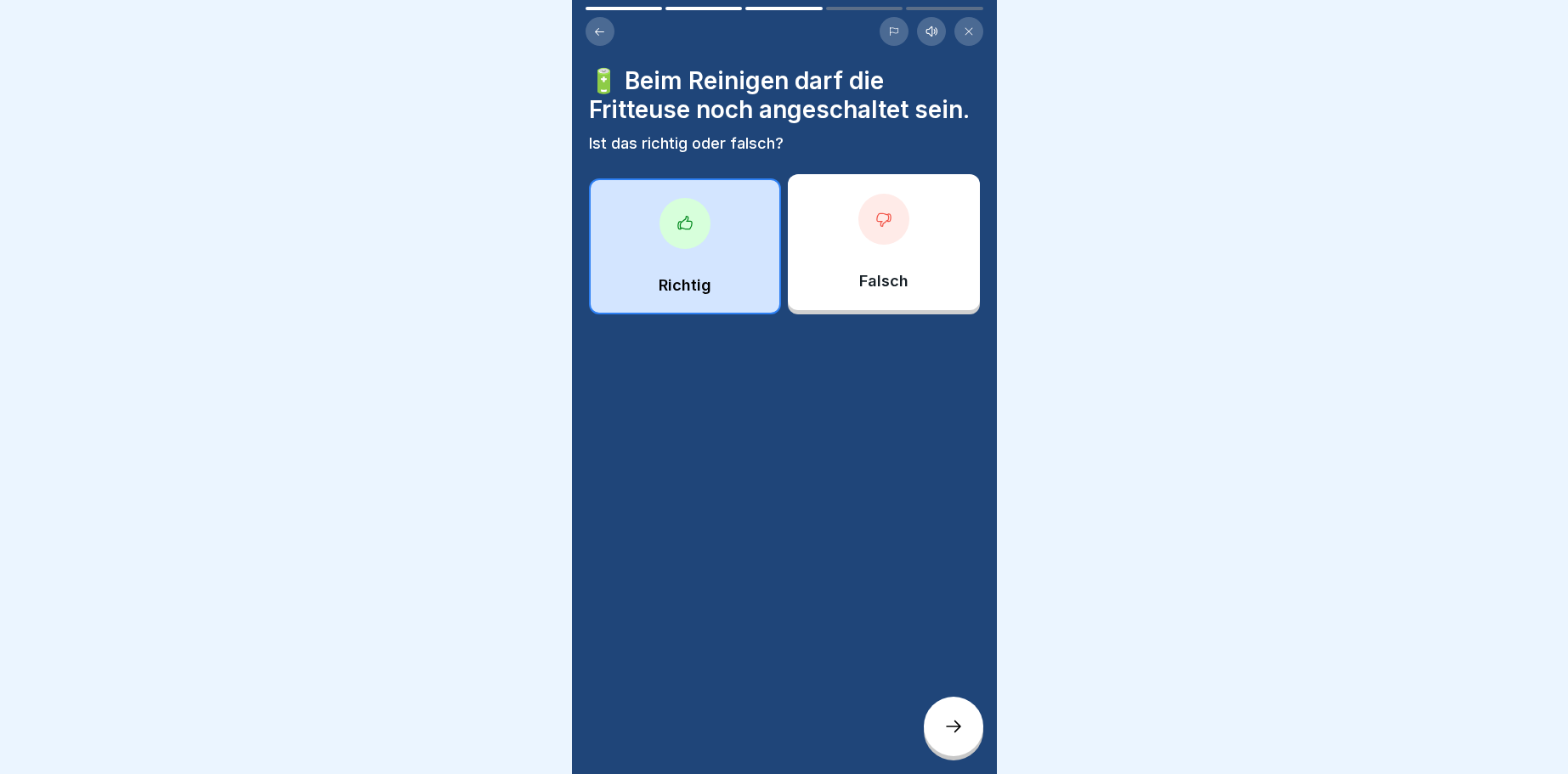
click at [879, 223] on icon at bounding box center [883, 219] width 17 height 17
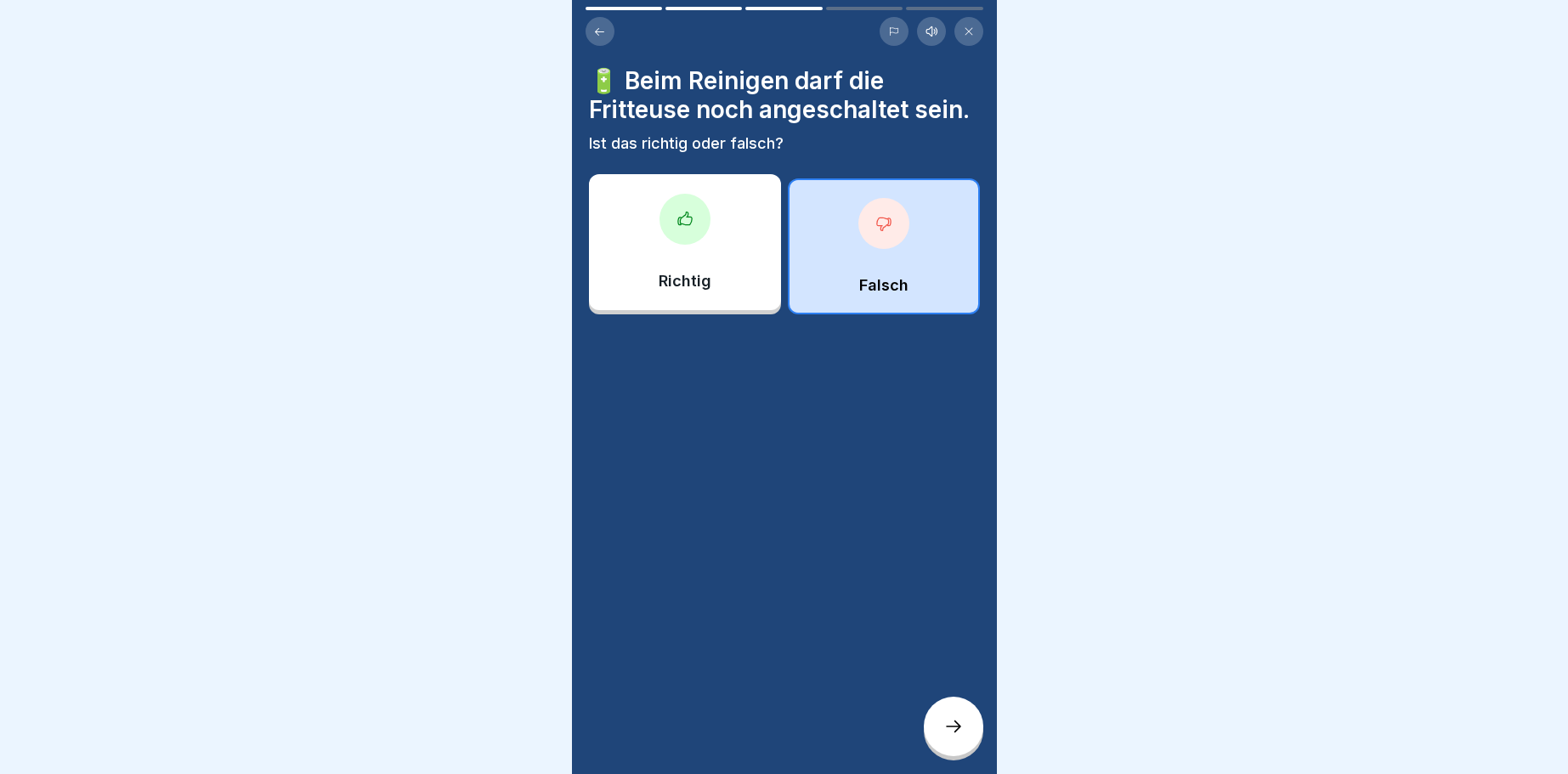
click at [938, 725] on div at bounding box center [953, 727] width 60 height 60
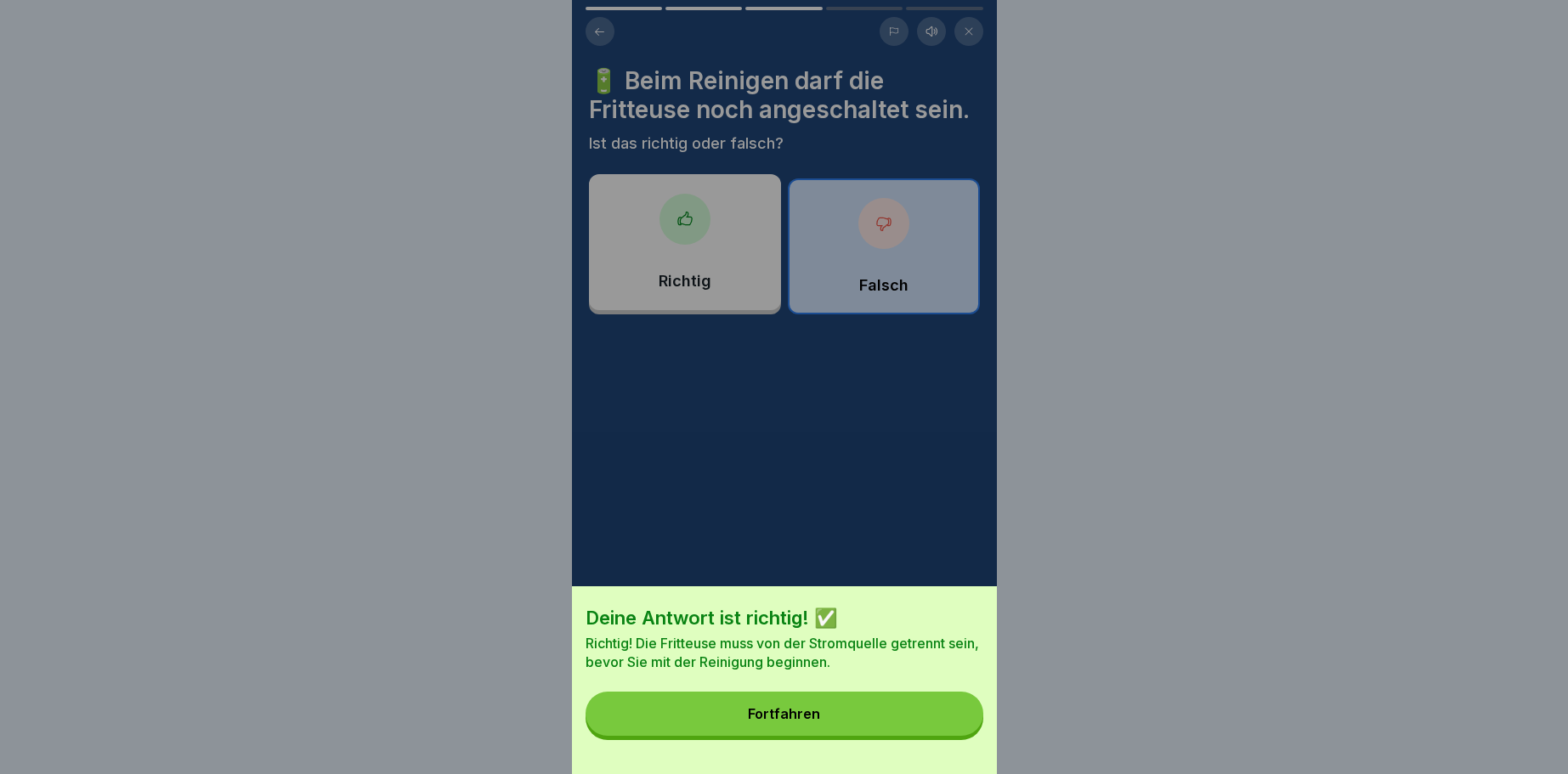
click at [945, 723] on button "Fortfahren" at bounding box center [784, 714] width 397 height 44
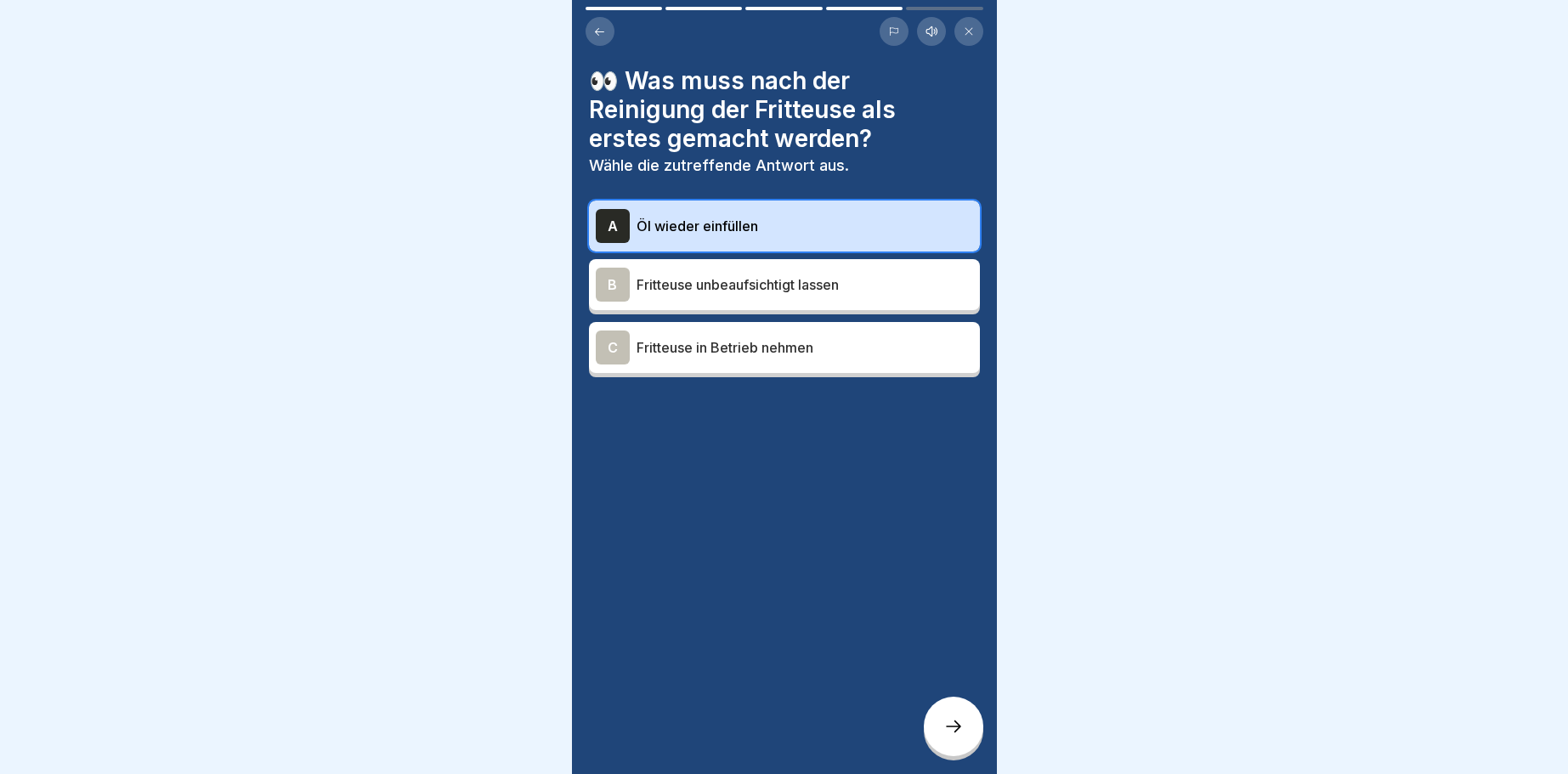
click at [948, 721] on icon at bounding box center [953, 727] width 20 height 20
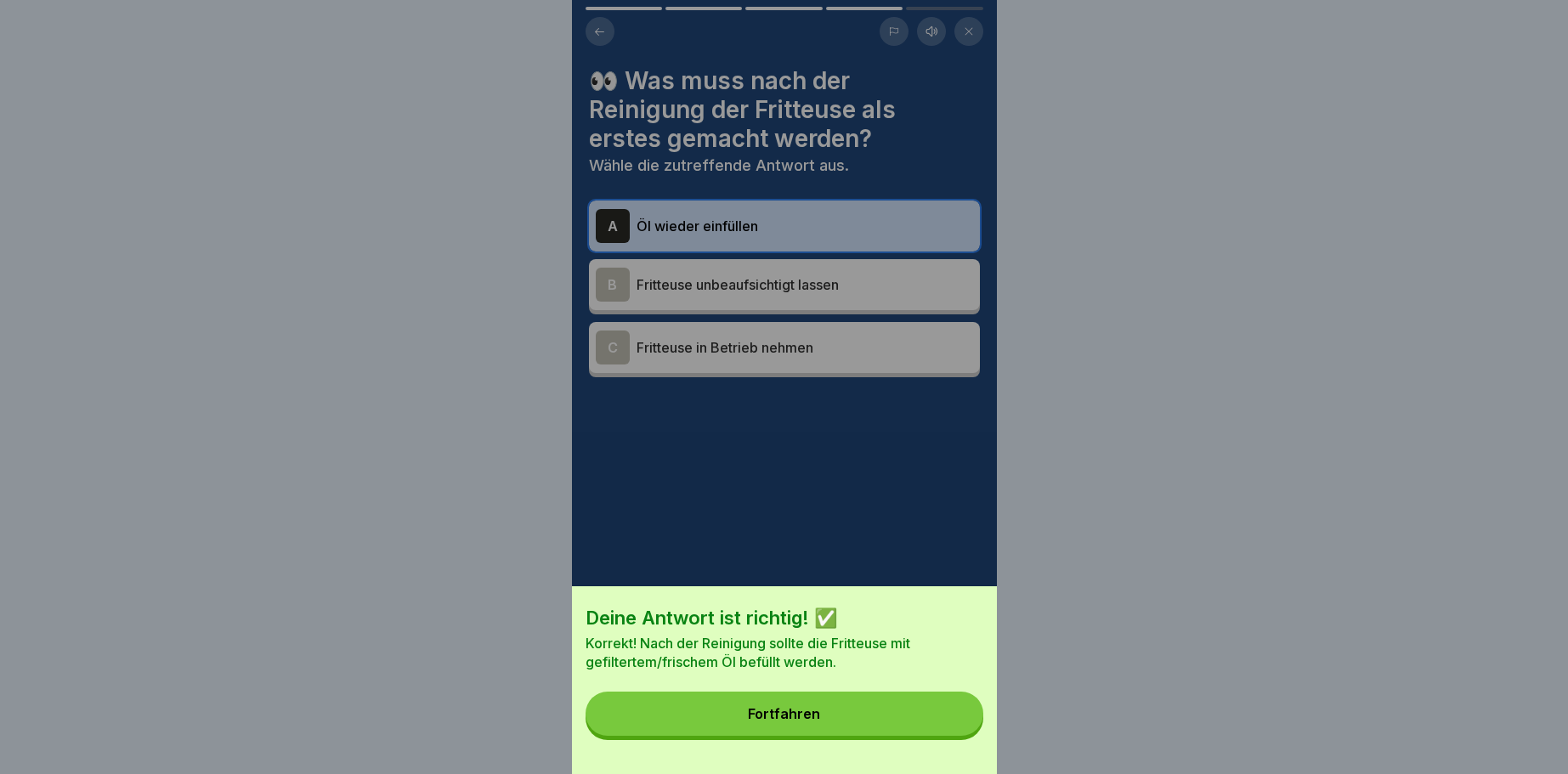
click at [948, 721] on button "Fortfahren" at bounding box center [784, 714] width 397 height 44
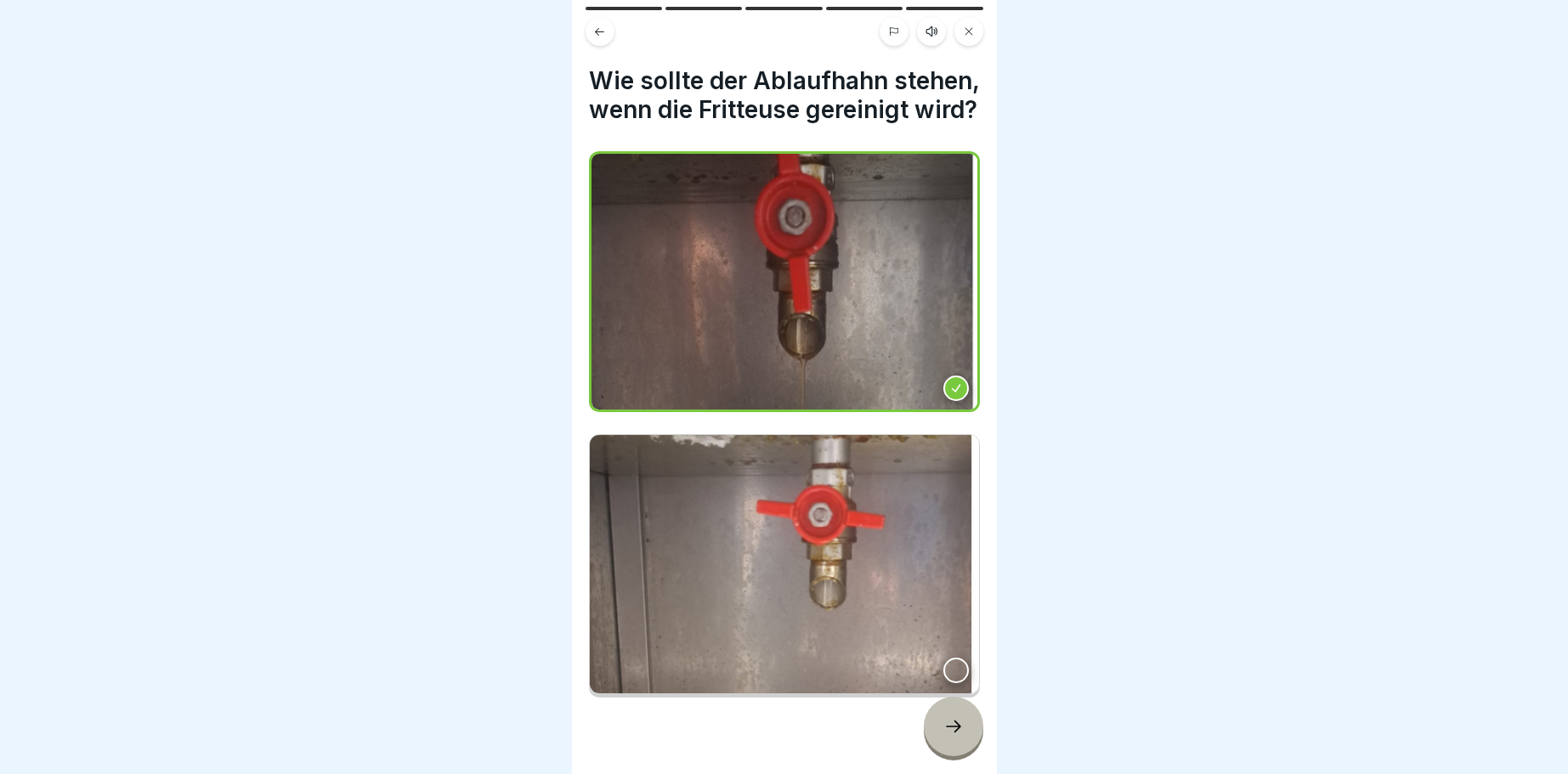
click at [948, 721] on icon at bounding box center [953, 727] width 20 height 20
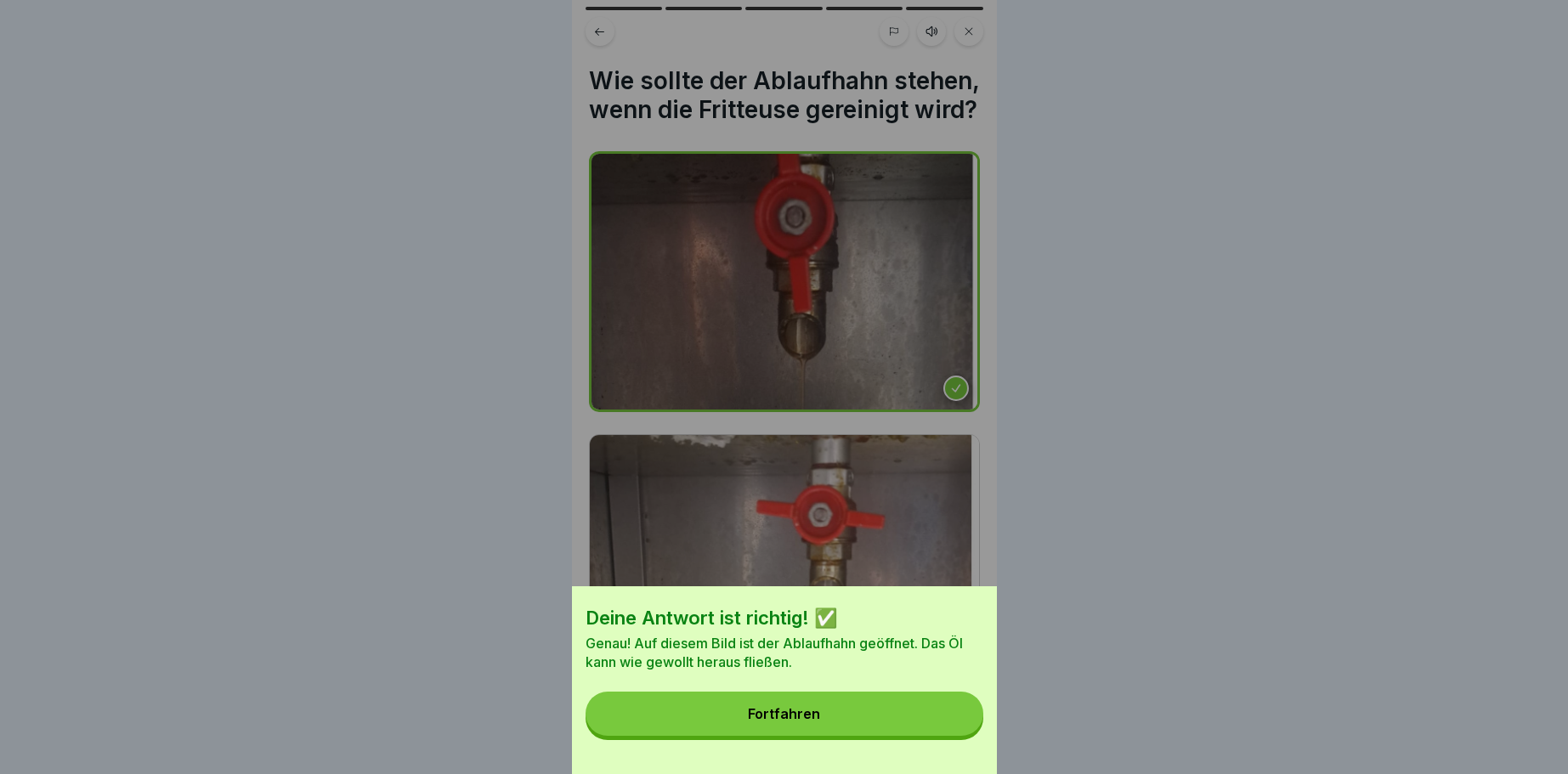
click at [948, 721] on button "Fortfahren" at bounding box center [784, 714] width 397 height 44
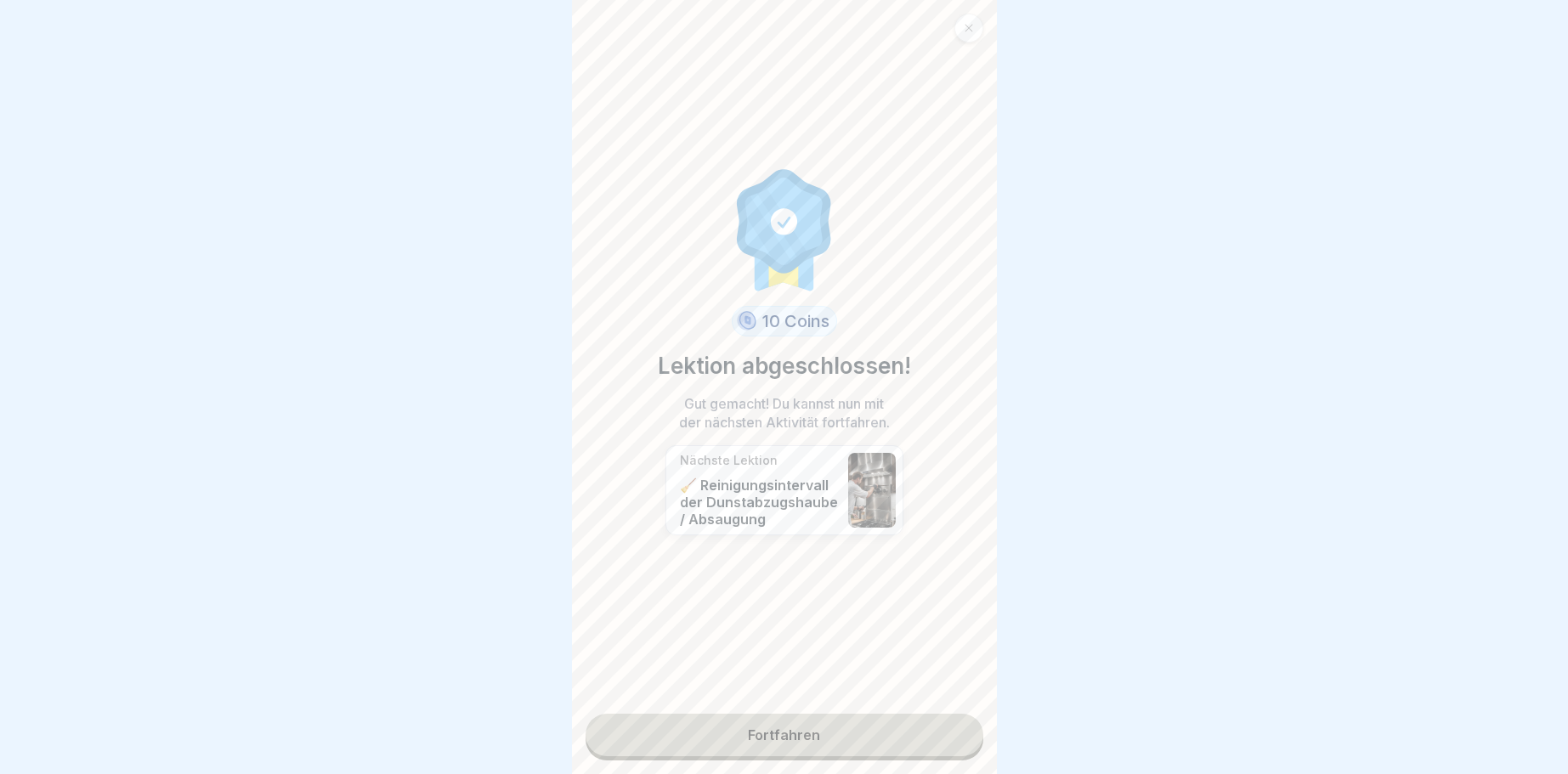
click at [948, 721] on link "Fortfahren" at bounding box center [784, 735] width 397 height 42
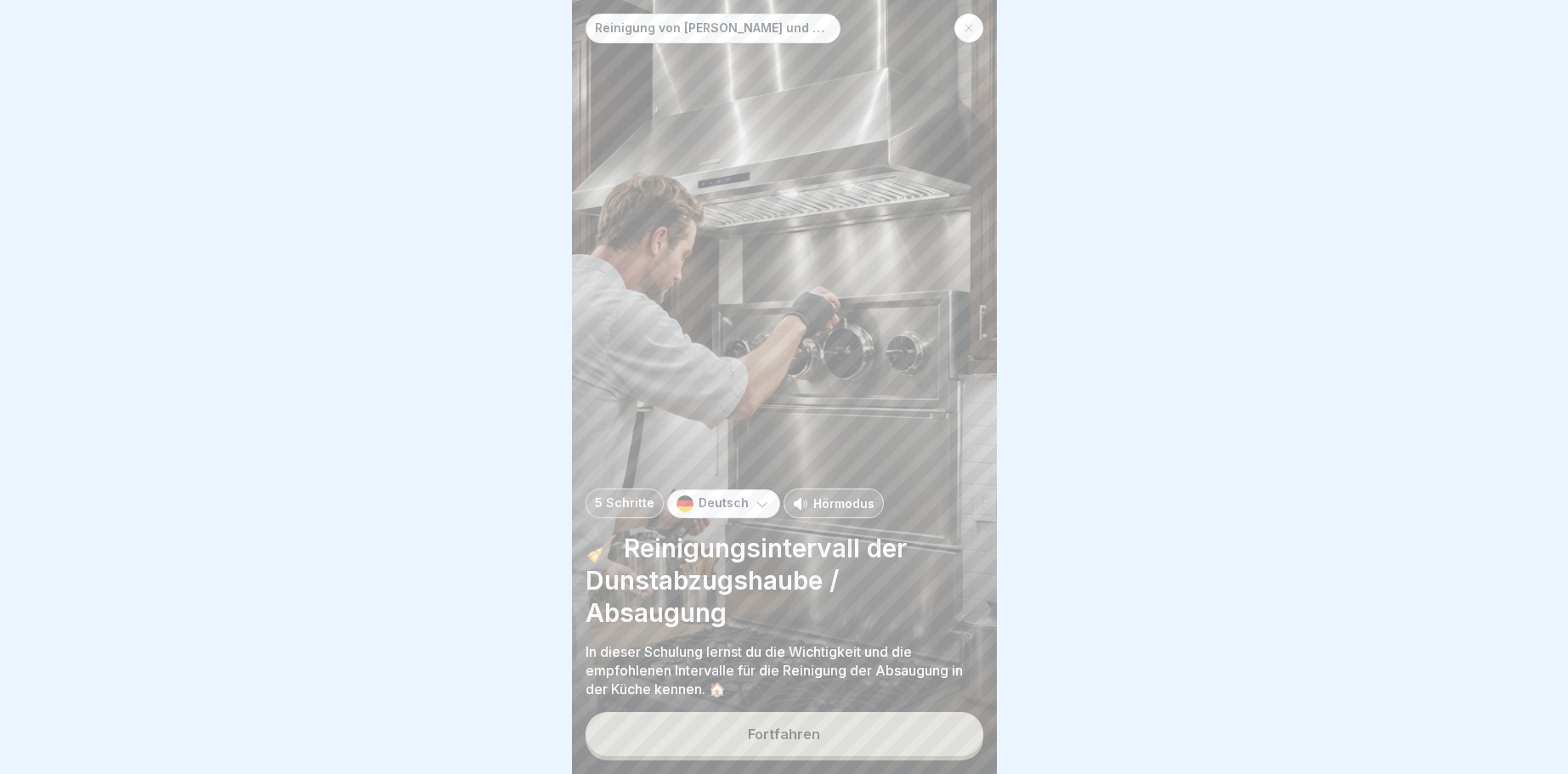
click at [948, 721] on button "Fortfahren" at bounding box center [784, 734] width 397 height 44
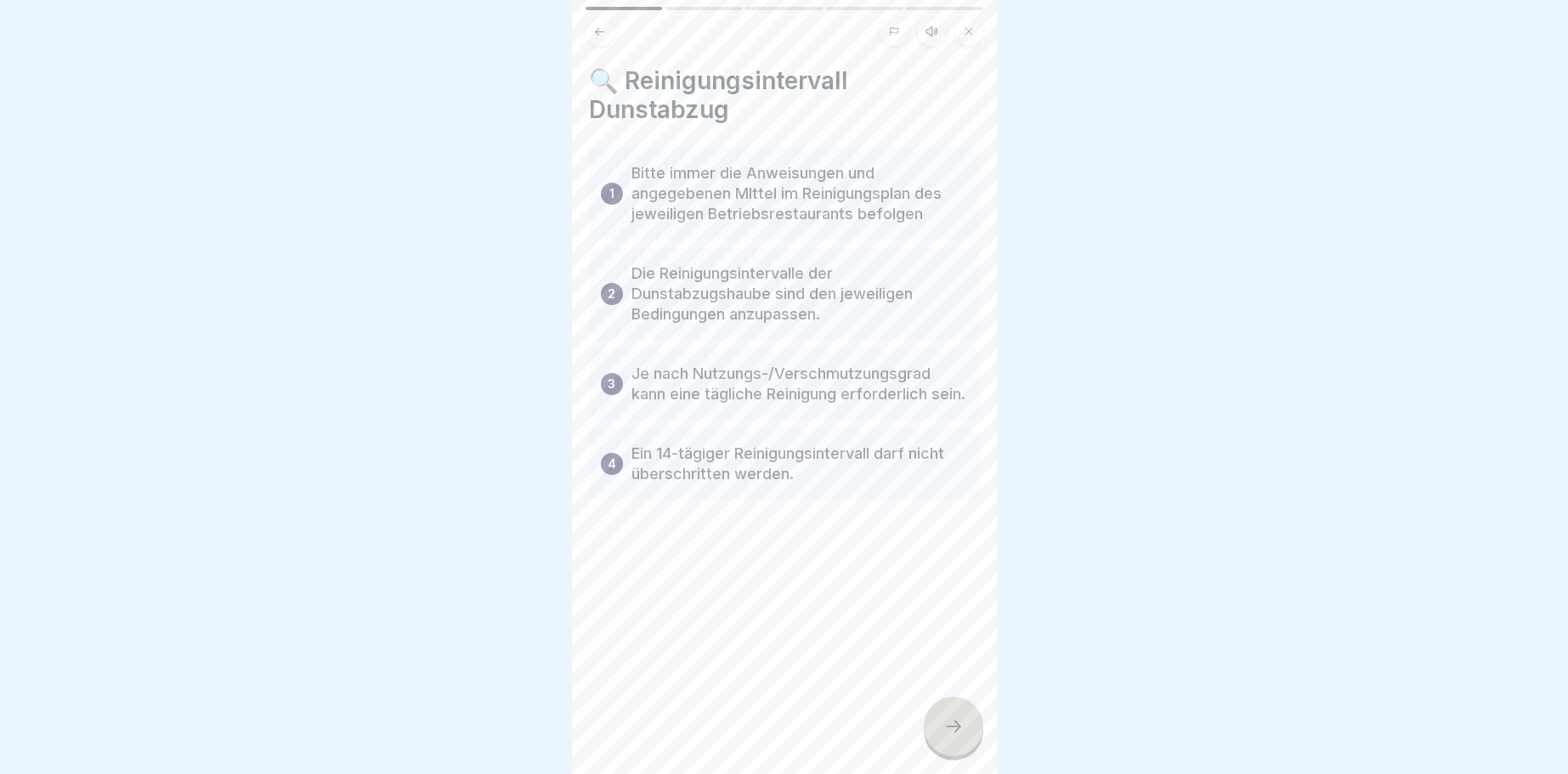
click at [948, 721] on icon at bounding box center [953, 727] width 20 height 20
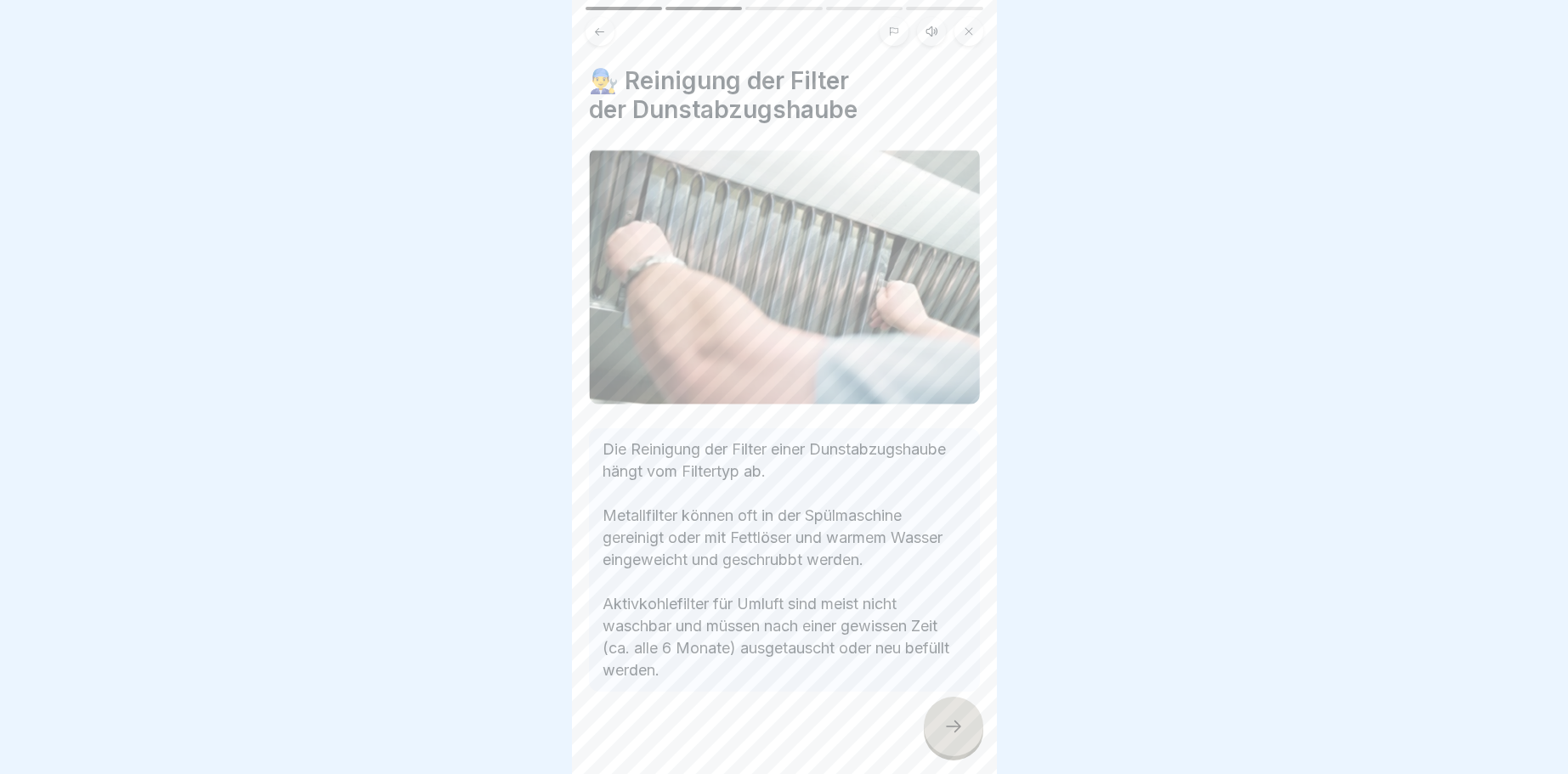
click at [948, 721] on icon at bounding box center [953, 727] width 20 height 20
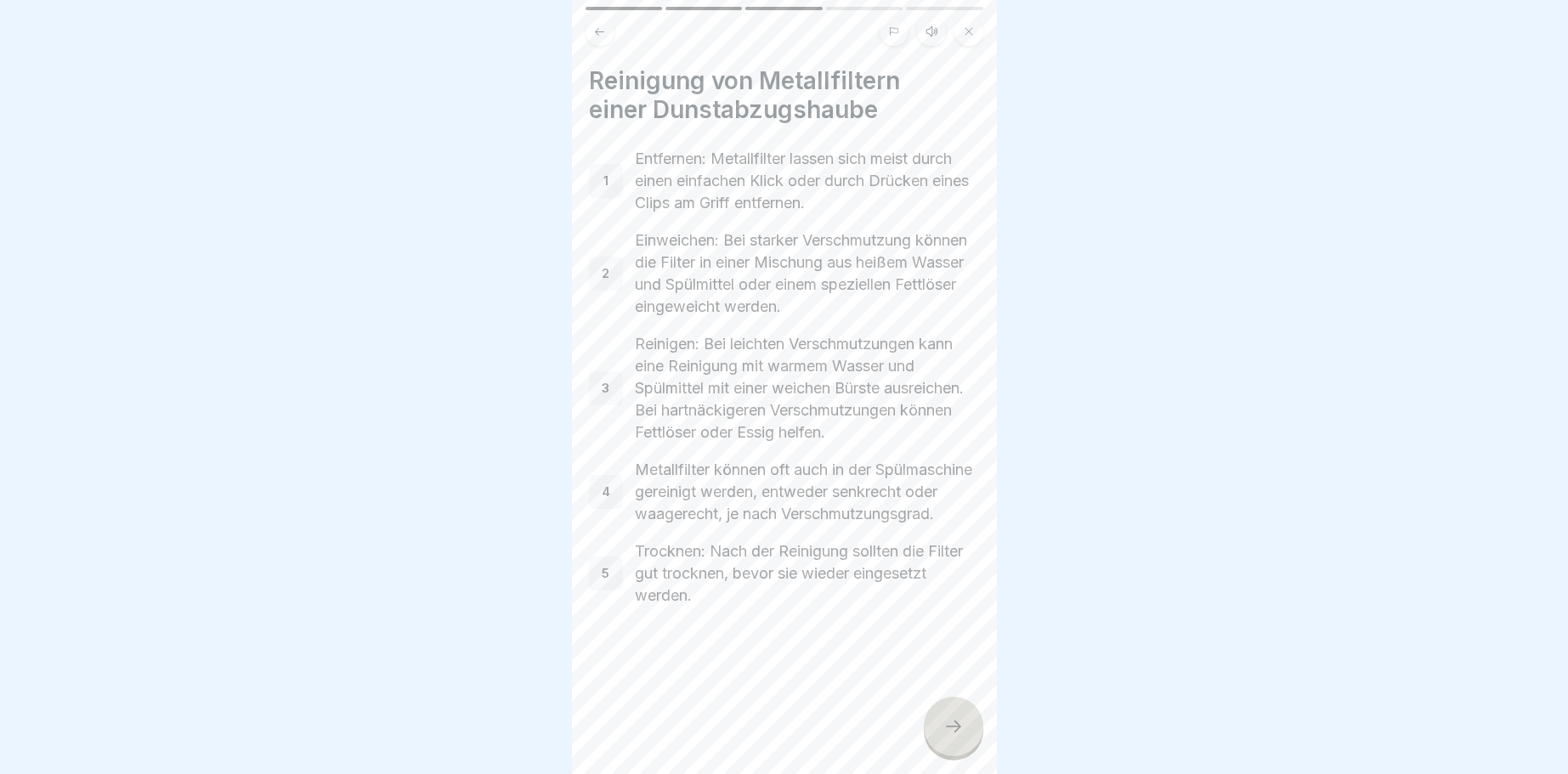
click at [948, 721] on icon at bounding box center [953, 727] width 20 height 20
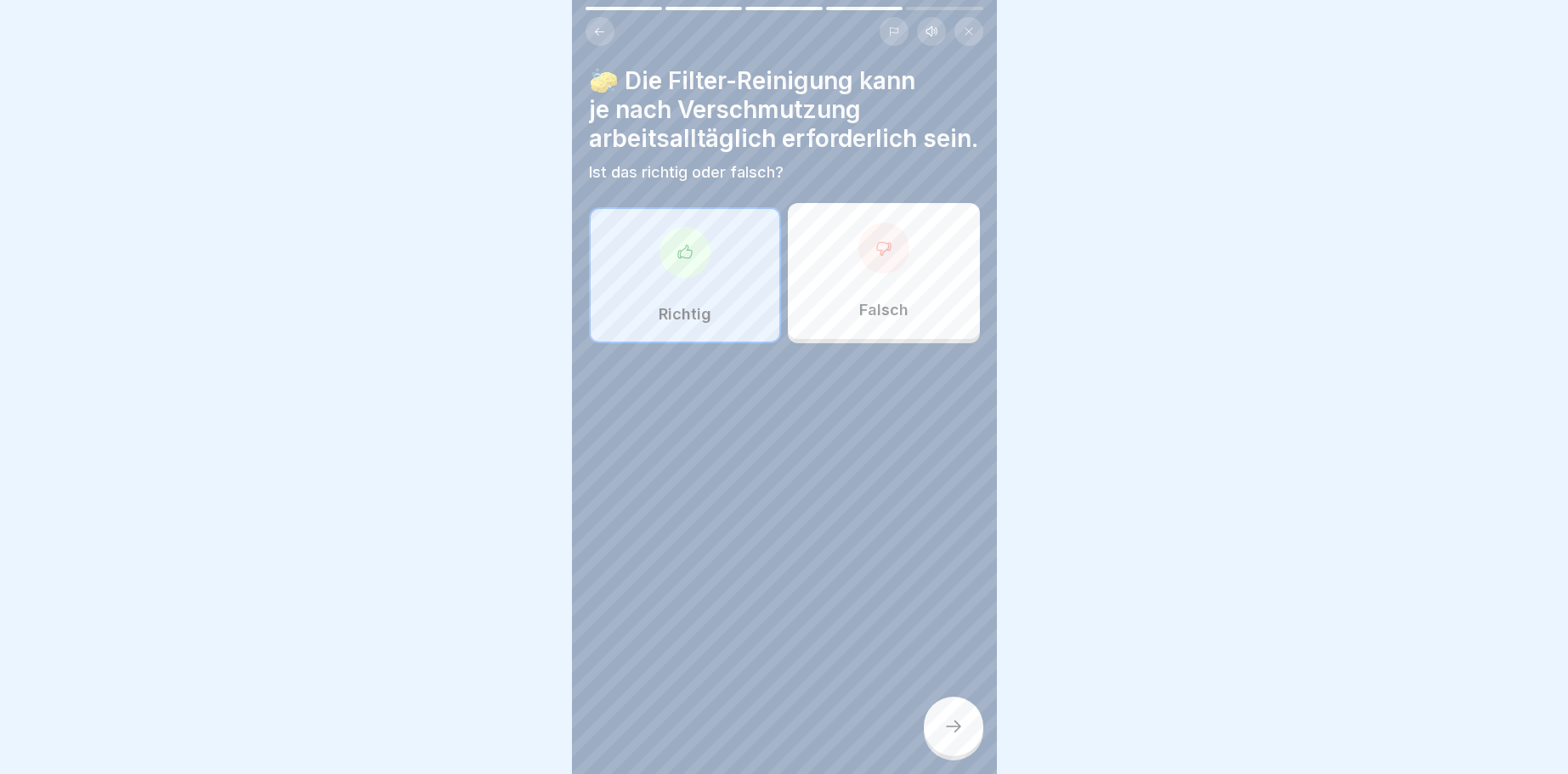
click at [685, 265] on div at bounding box center [685, 252] width 51 height 51
click at [691, 252] on icon at bounding box center [684, 252] width 17 height 17
click at [972, 719] on div at bounding box center [953, 727] width 60 height 60
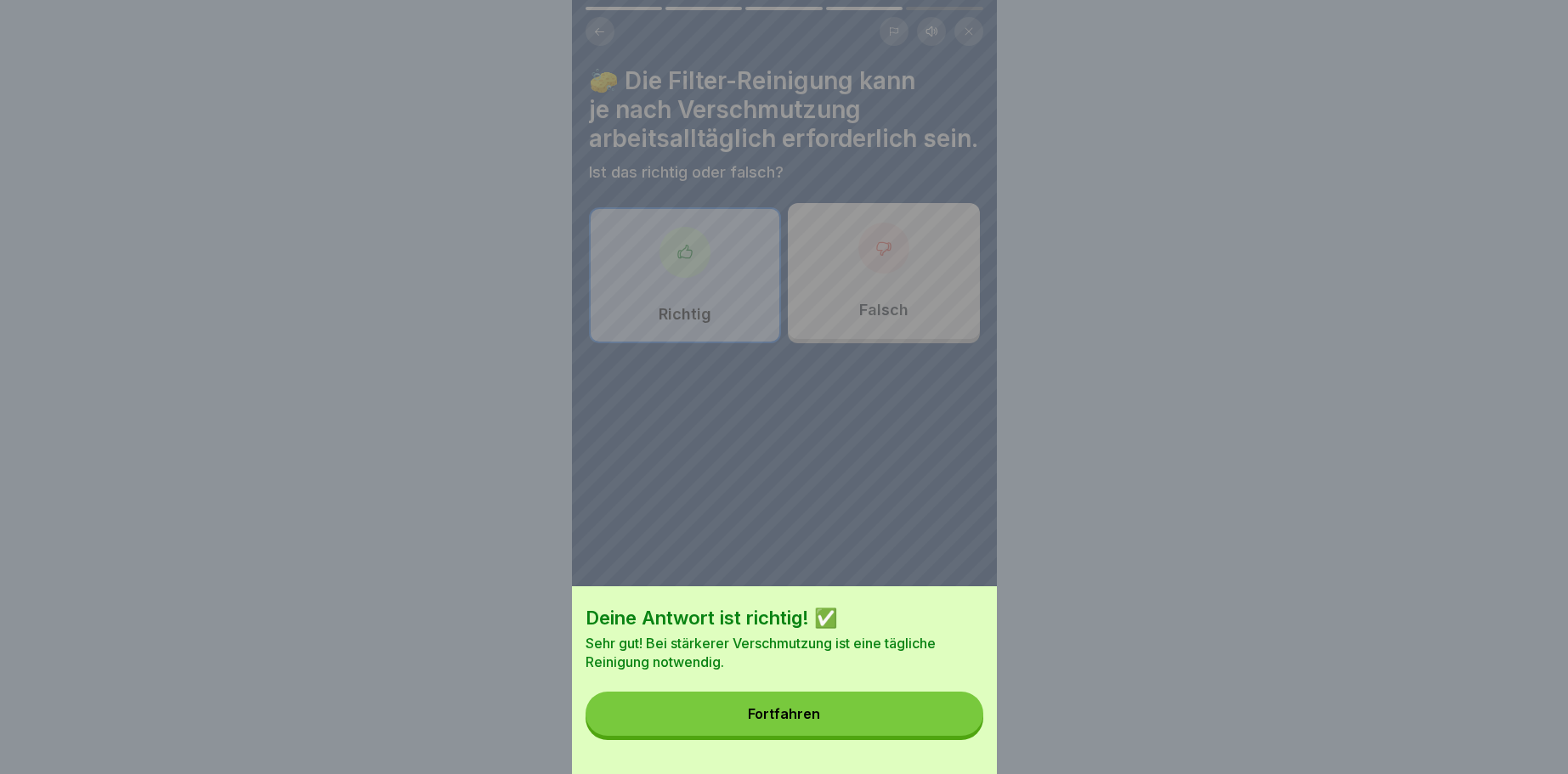
click at [938, 705] on button "Fortfahren" at bounding box center [784, 714] width 397 height 44
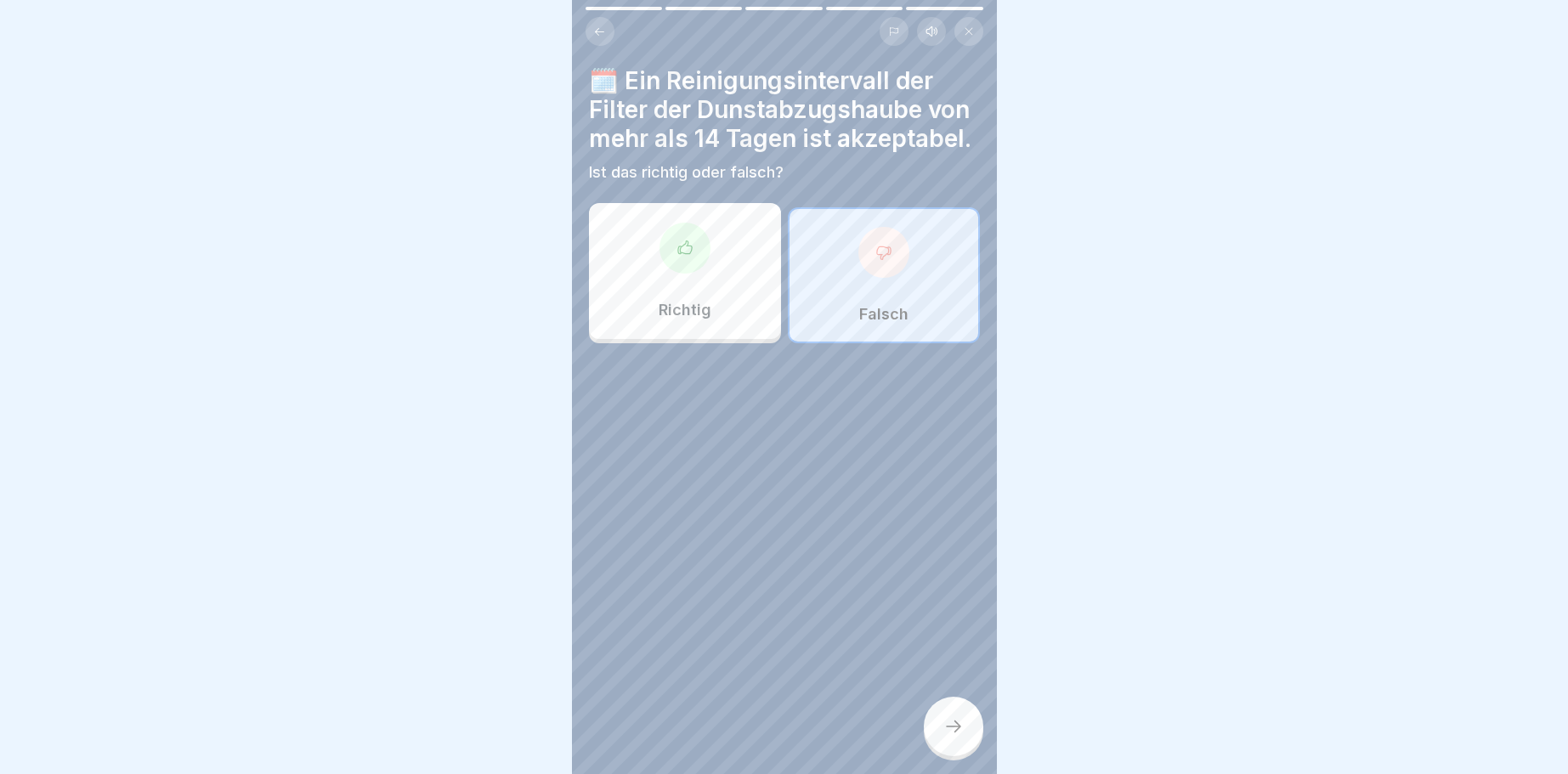
click at [679, 266] on div at bounding box center [685, 248] width 51 height 51
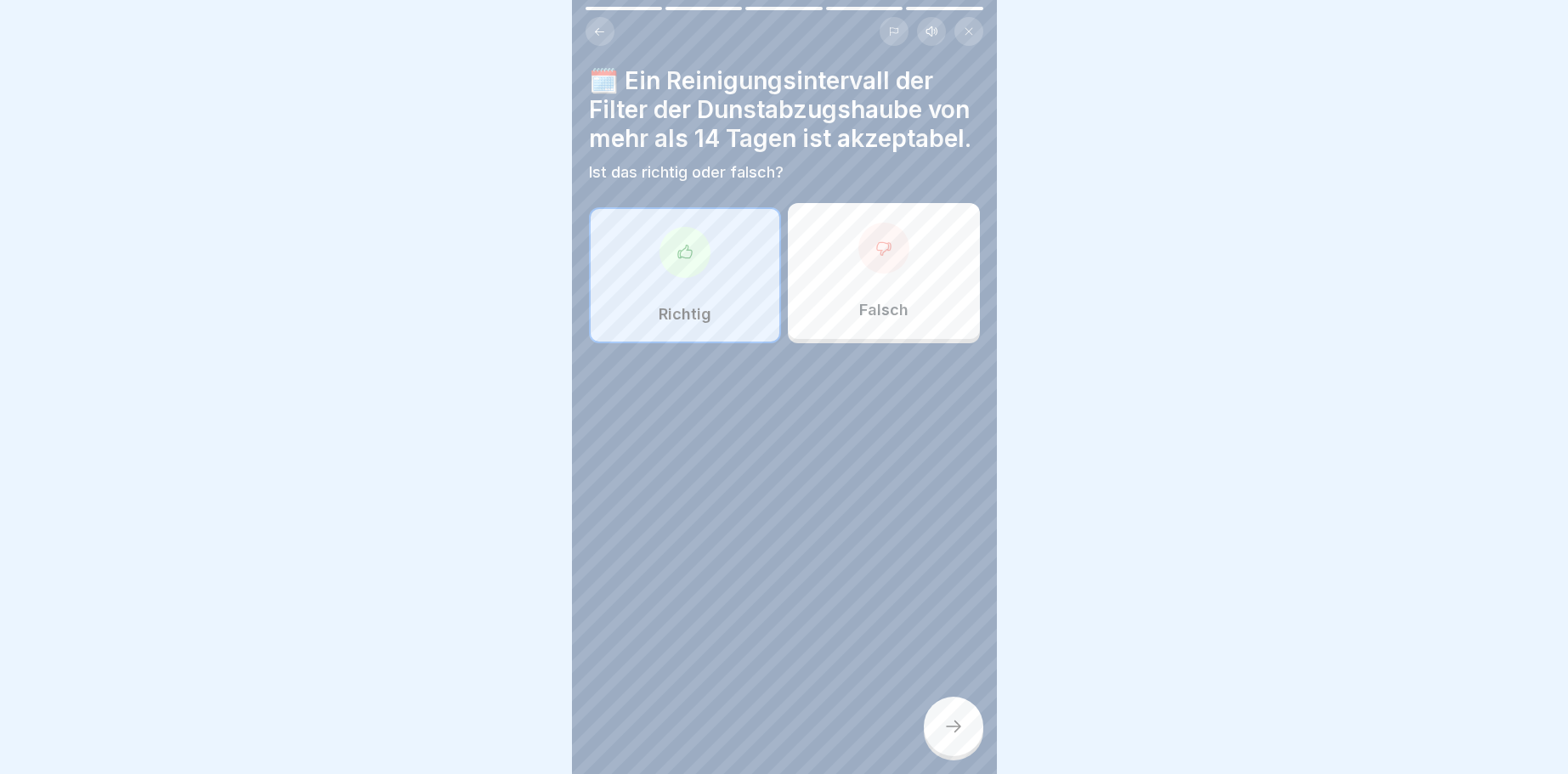
click at [956, 719] on div at bounding box center [953, 727] width 60 height 60
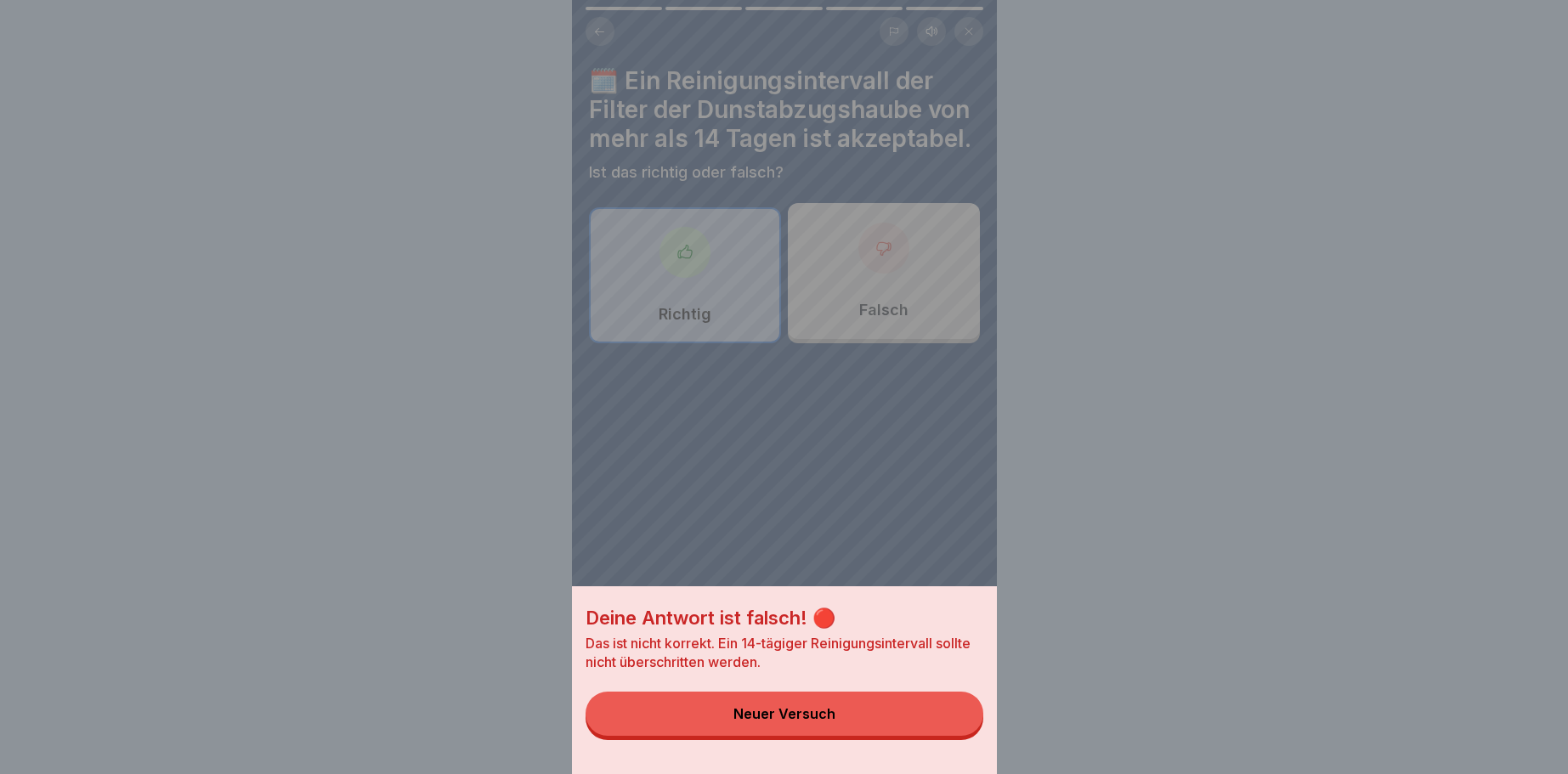
click at [898, 230] on div "Deine Antwort ist falsch! 🔴 Das ist nicht korrekt. Ein 14-tägiger Reinigungsint…" at bounding box center [784, 387] width 425 height 774
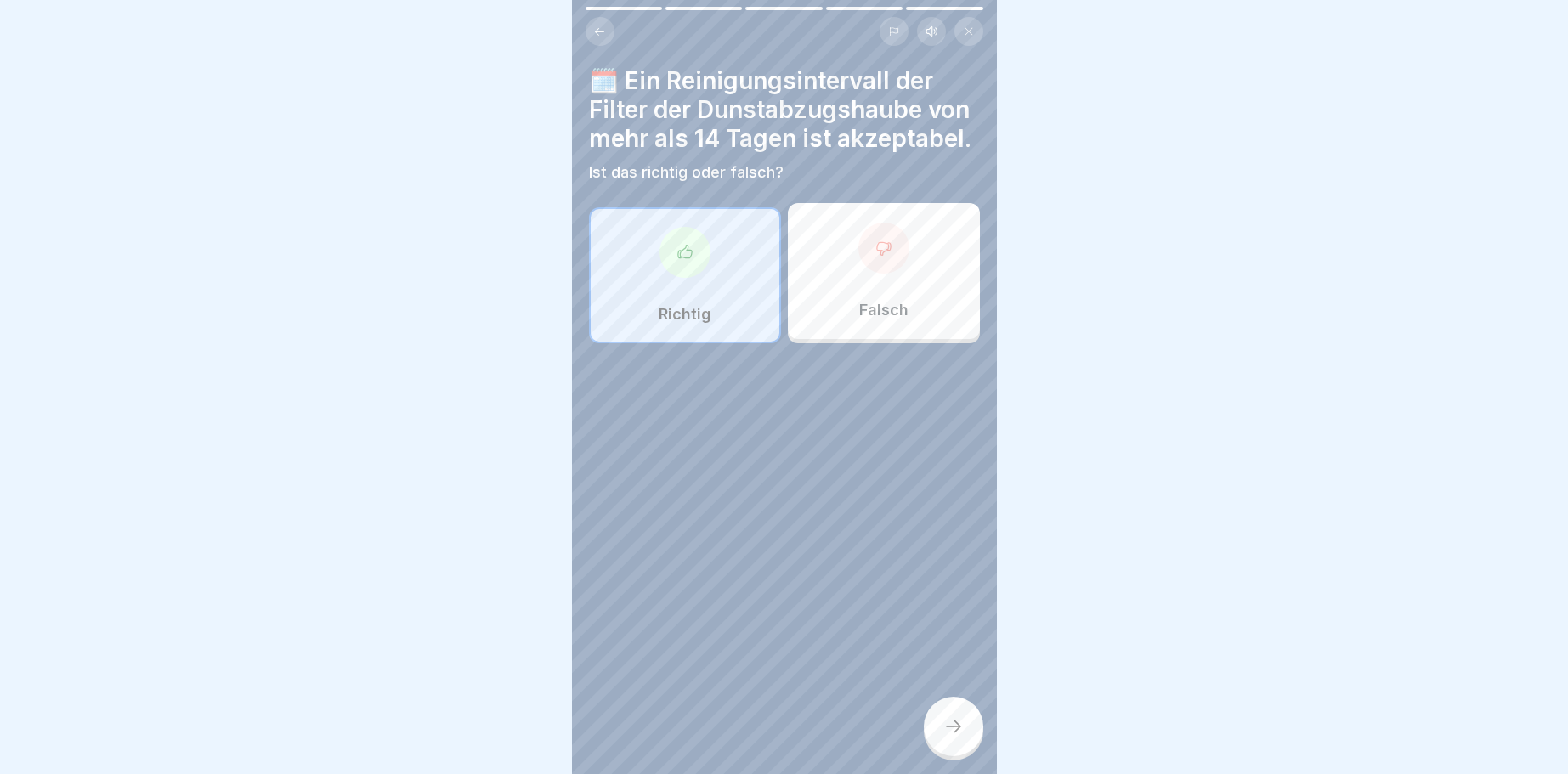
click at [895, 252] on div at bounding box center [884, 248] width 51 height 51
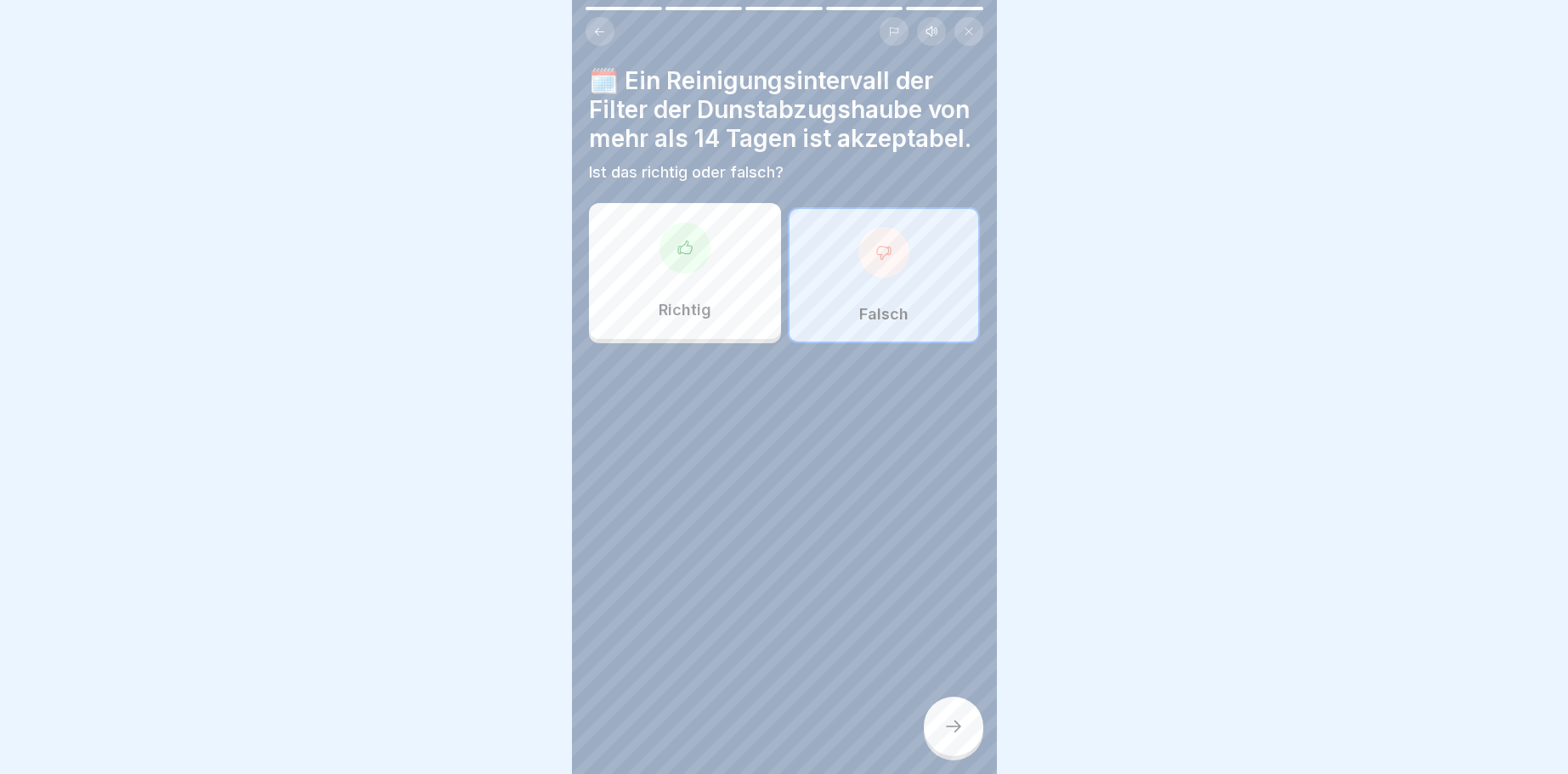
click at [964, 731] on div at bounding box center [953, 727] width 60 height 60
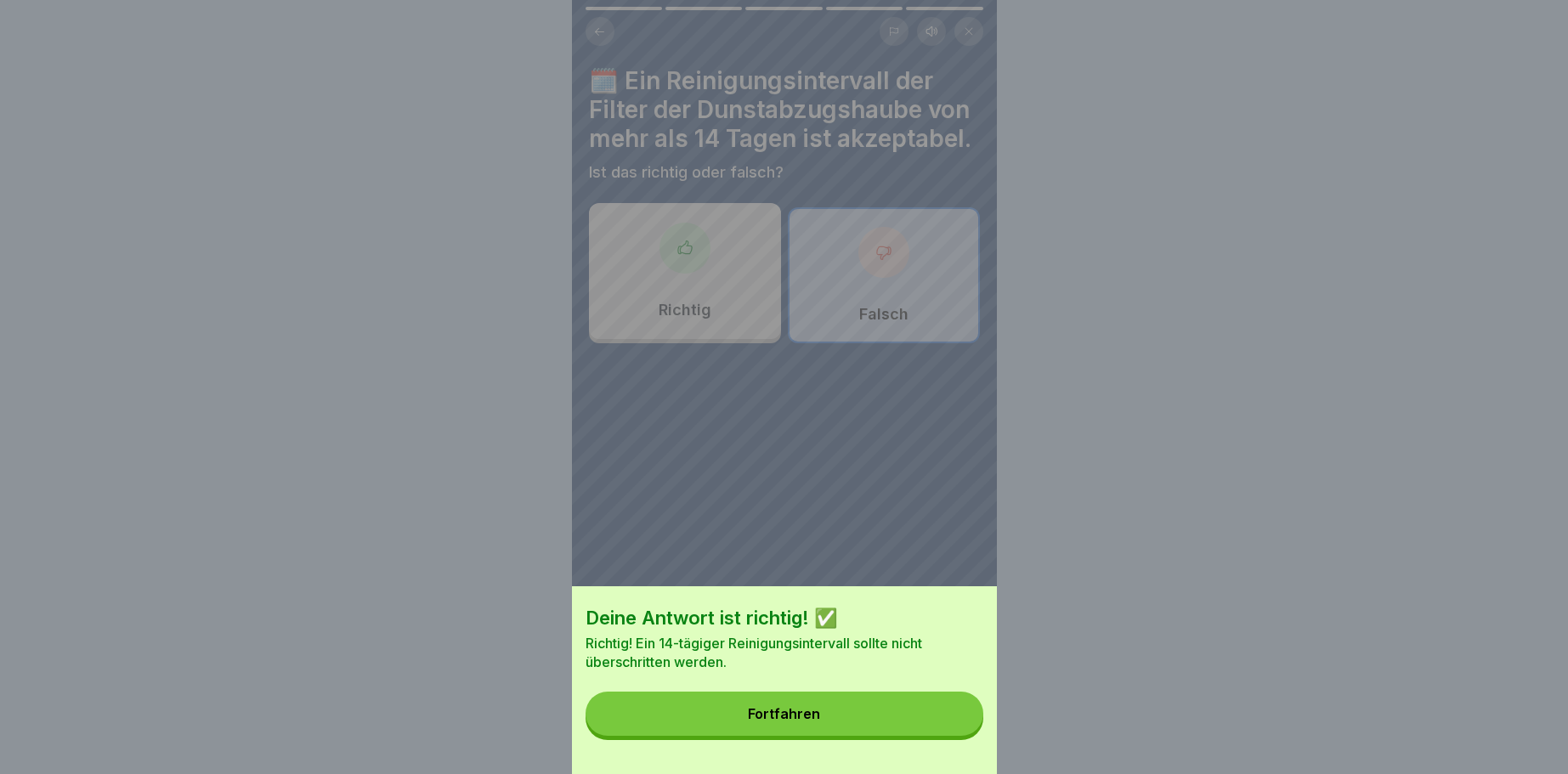
click at [959, 732] on div "Deine Antwort ist richtig! ✅ Richtig! Ein 14-tägiger Reinigungsintervall sollte…" at bounding box center [784, 681] width 425 height 188
click at [960, 727] on button "Fortfahren" at bounding box center [784, 714] width 397 height 44
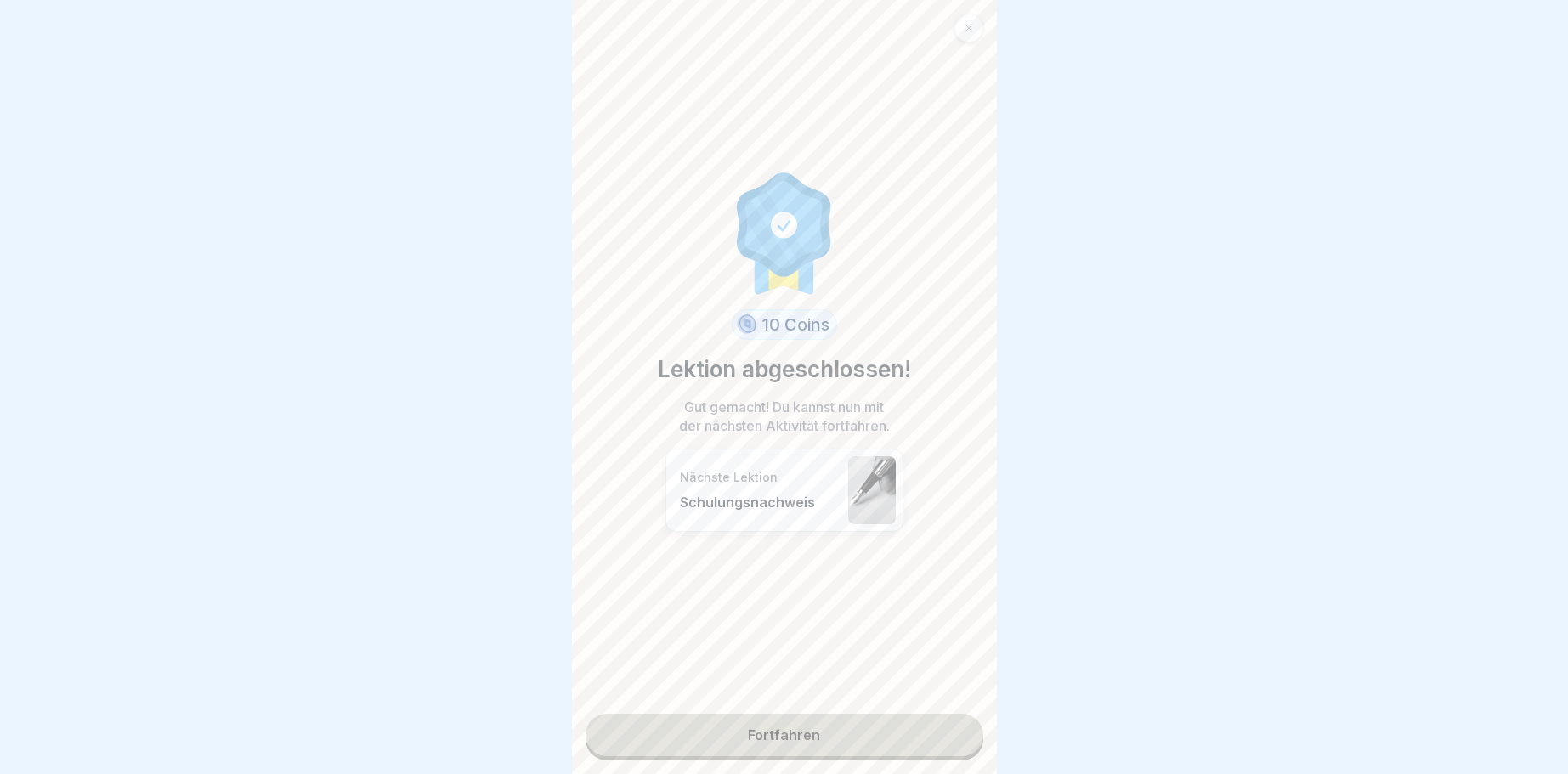
click at [957, 734] on link "Fortfahren" at bounding box center [784, 735] width 397 height 42
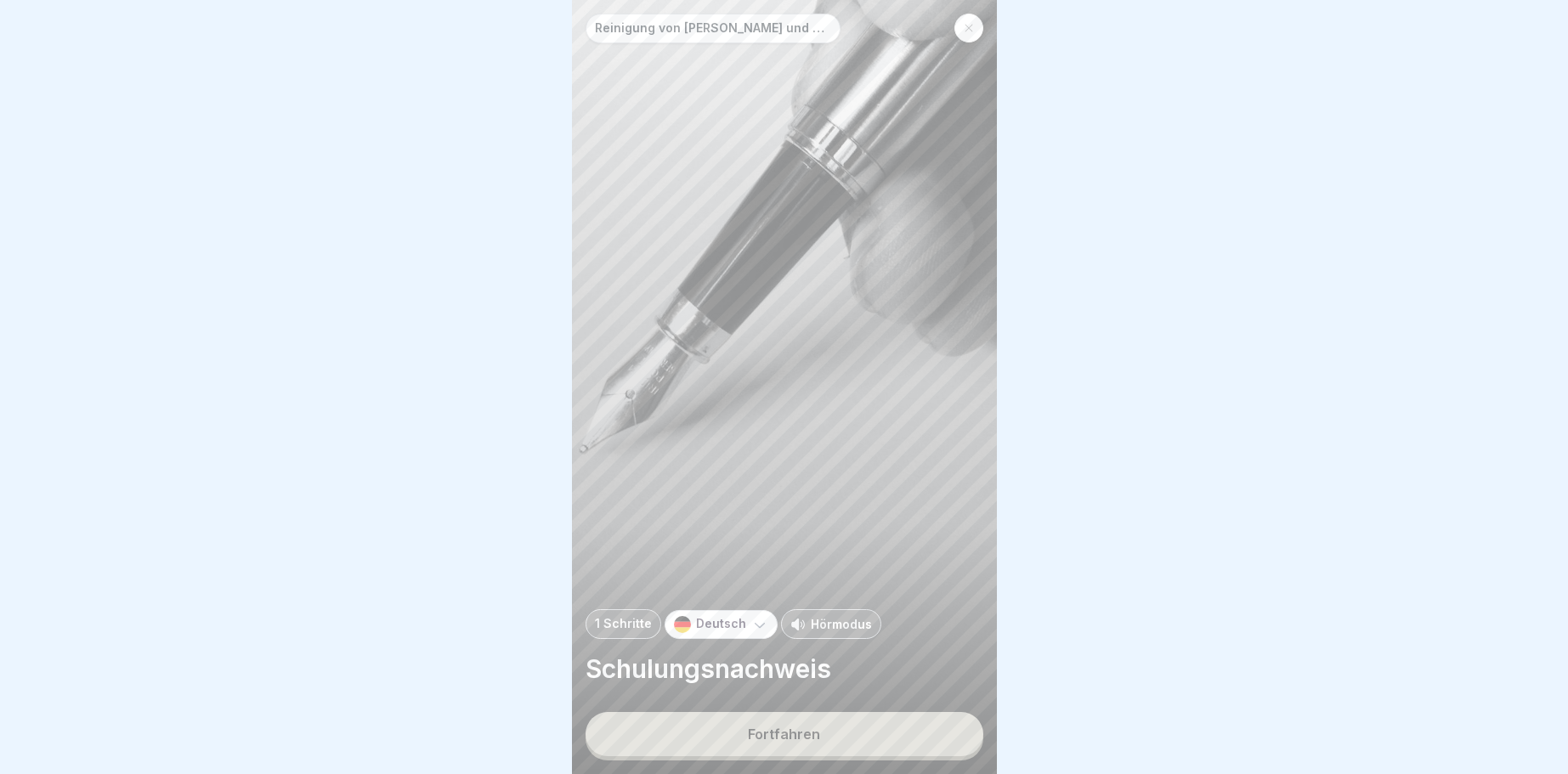
click at [957, 734] on button "Fortfahren" at bounding box center [784, 734] width 397 height 44
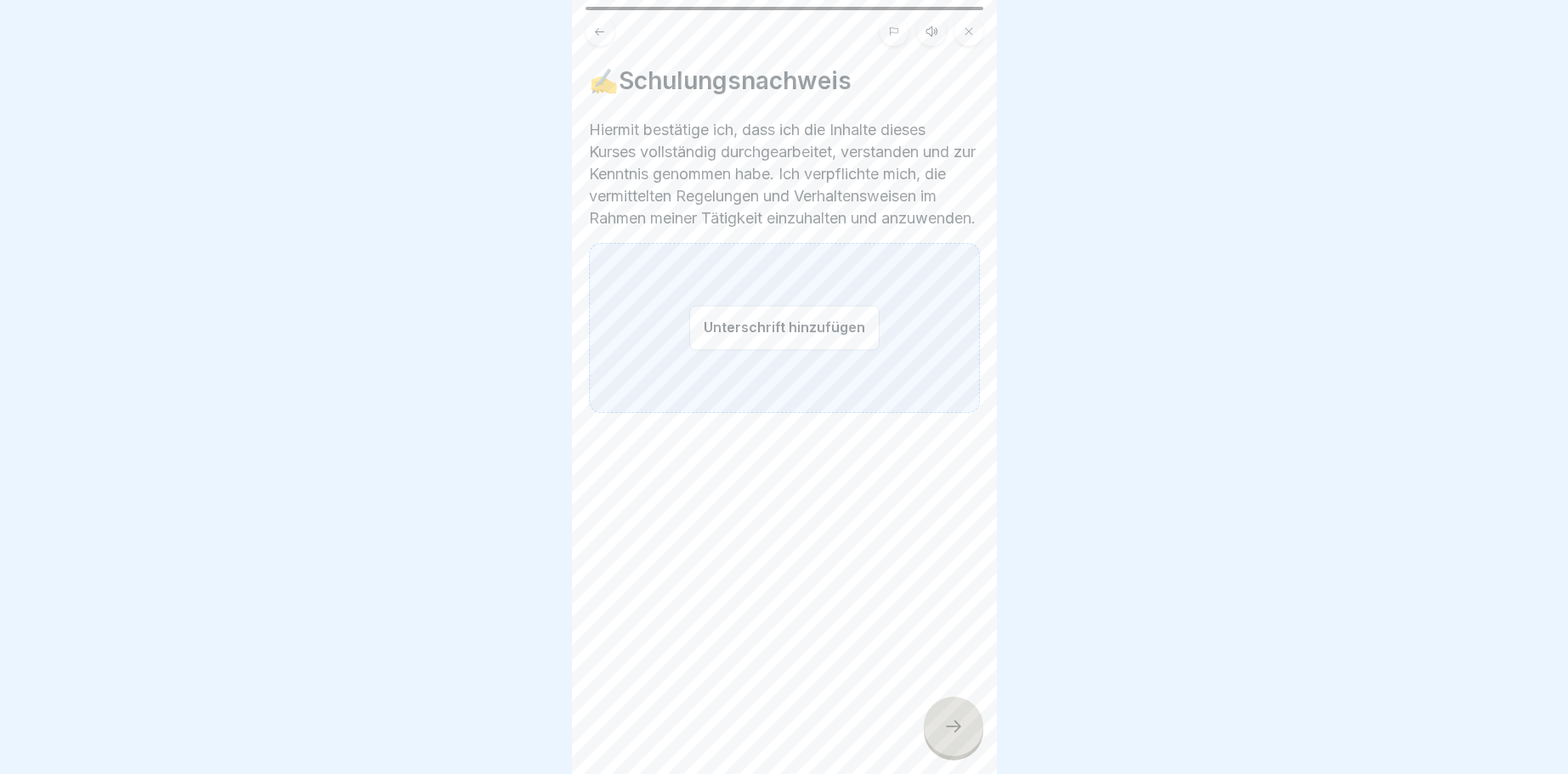
drag, startPoint x: 832, startPoint y: 370, endPoint x: 839, endPoint y: 356, distance: 15.7
click at [839, 350] on button "Unterschrift hinzufügen" at bounding box center [784, 327] width 190 height 45
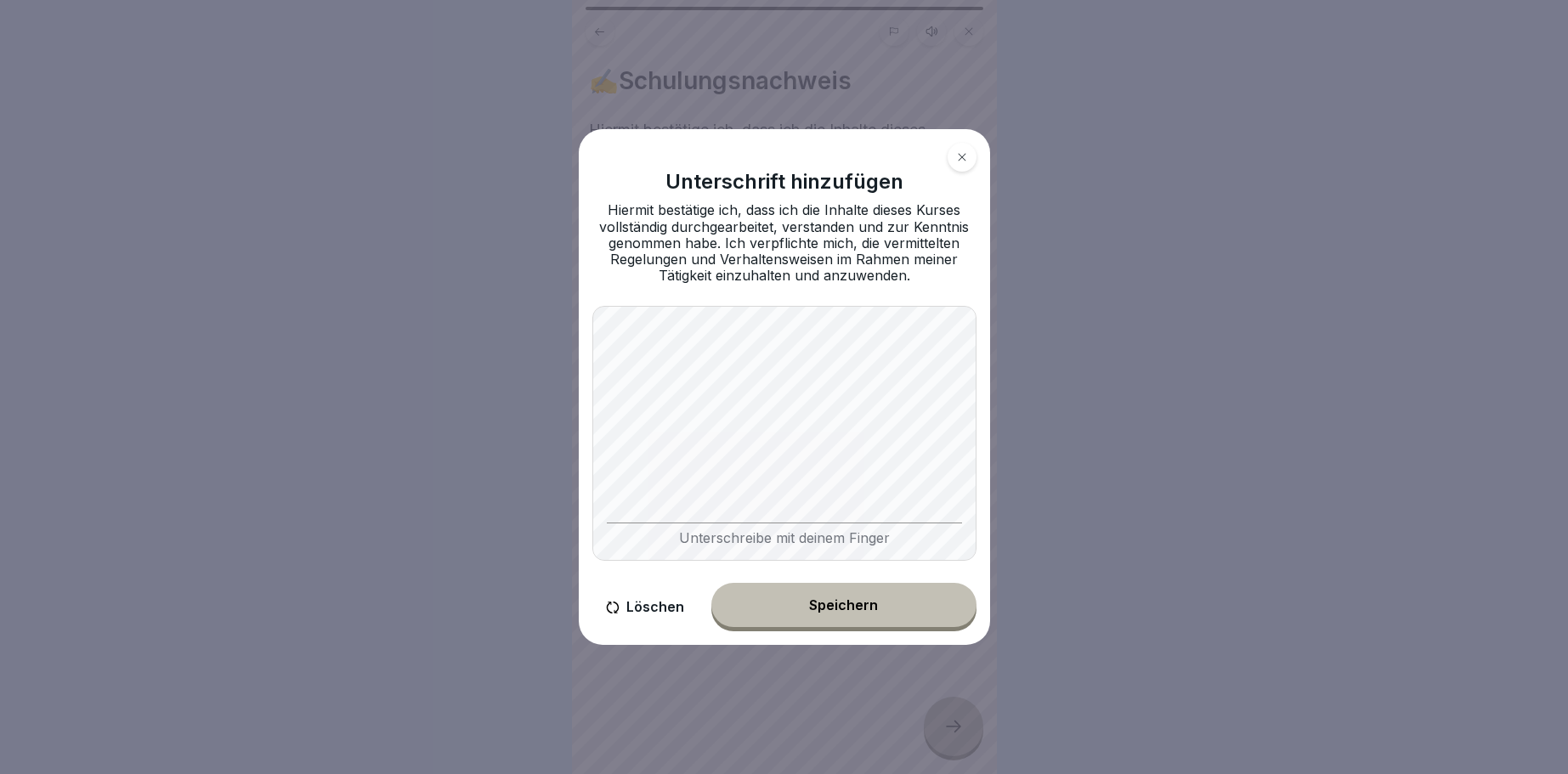
click at [834, 599] on button "Speichern" at bounding box center [843, 605] width 265 height 44
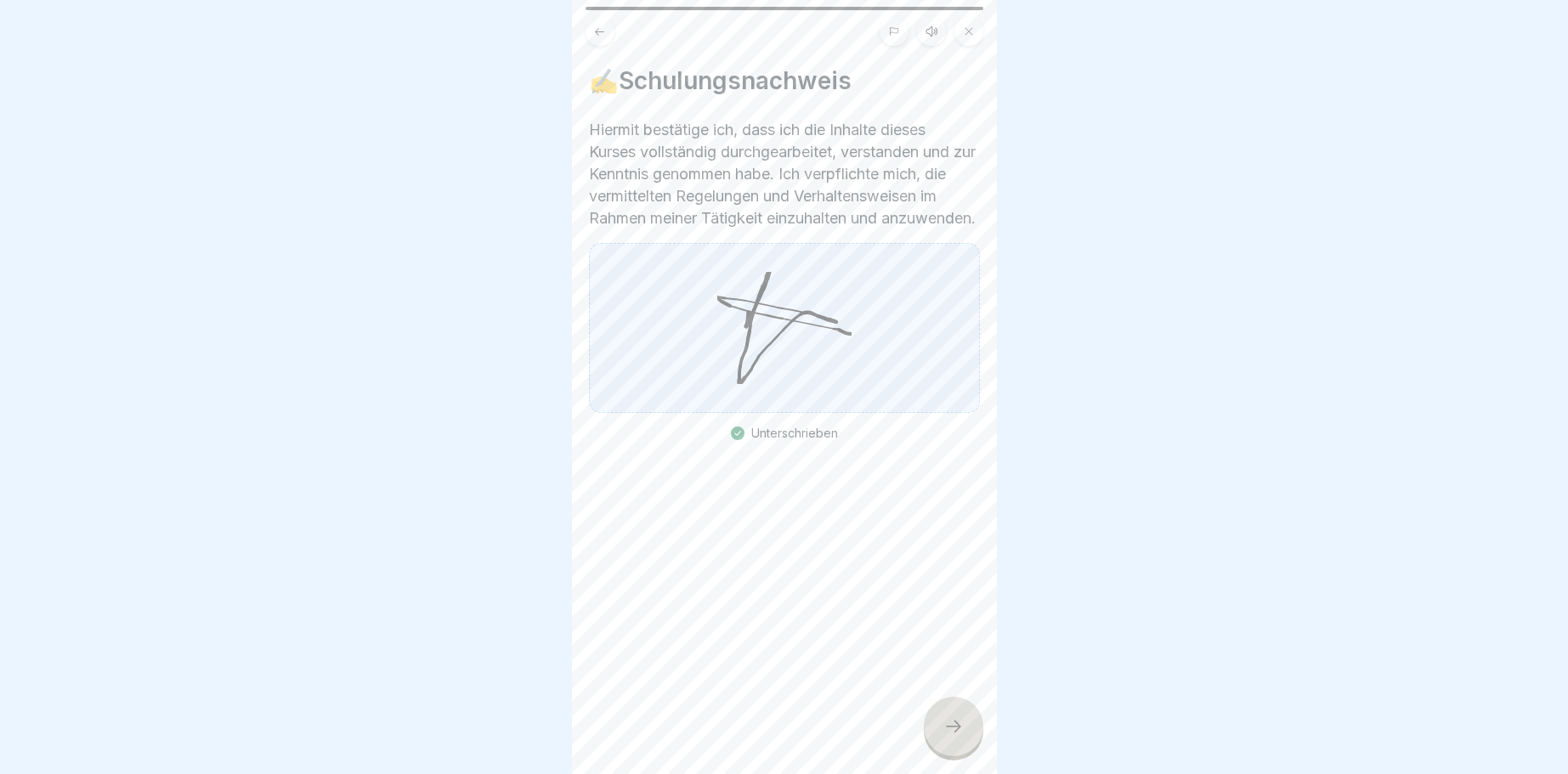
click at [953, 744] on div at bounding box center [953, 727] width 60 height 60
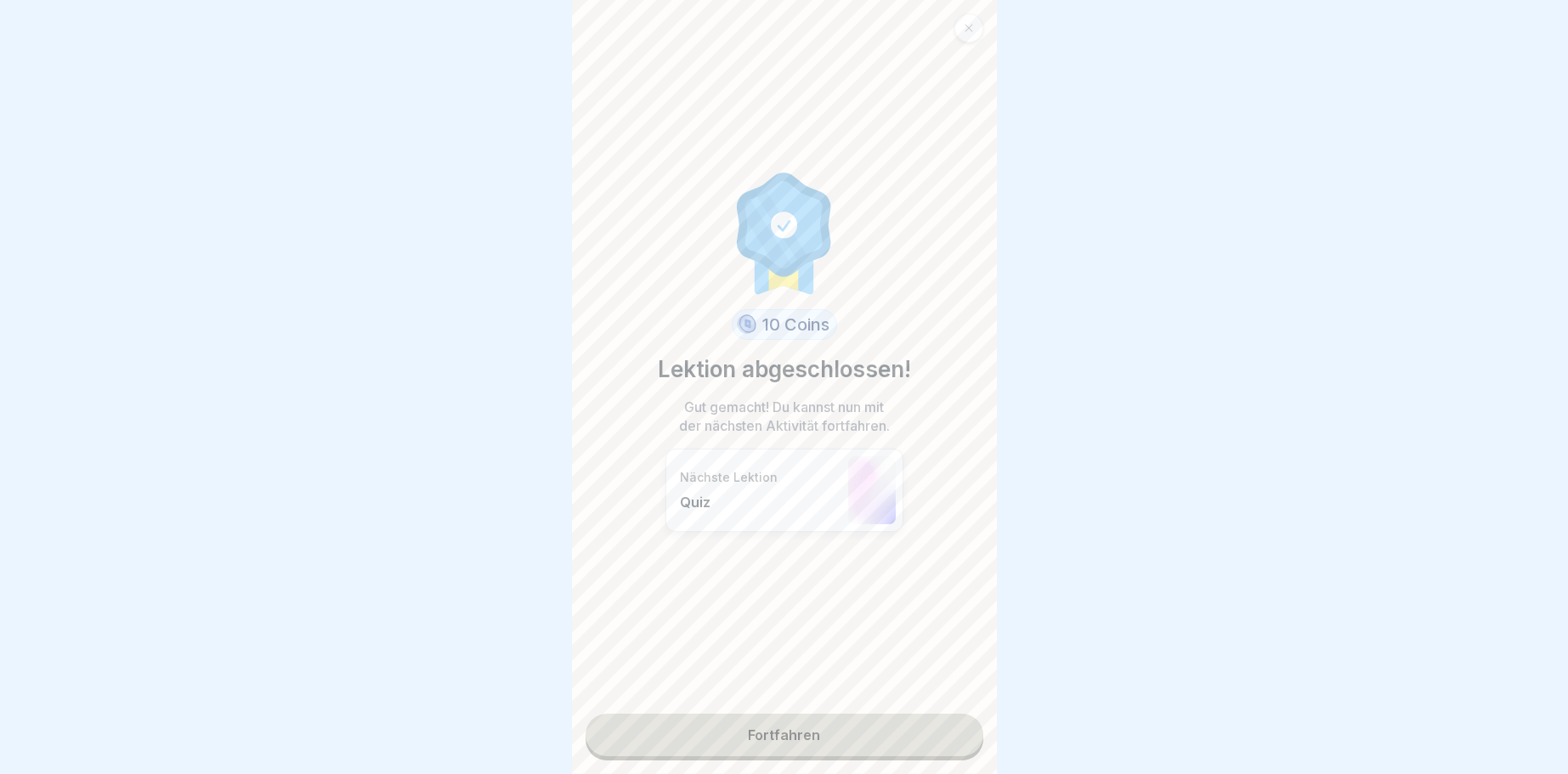
click at [953, 735] on link "Fortfahren" at bounding box center [784, 735] width 397 height 42
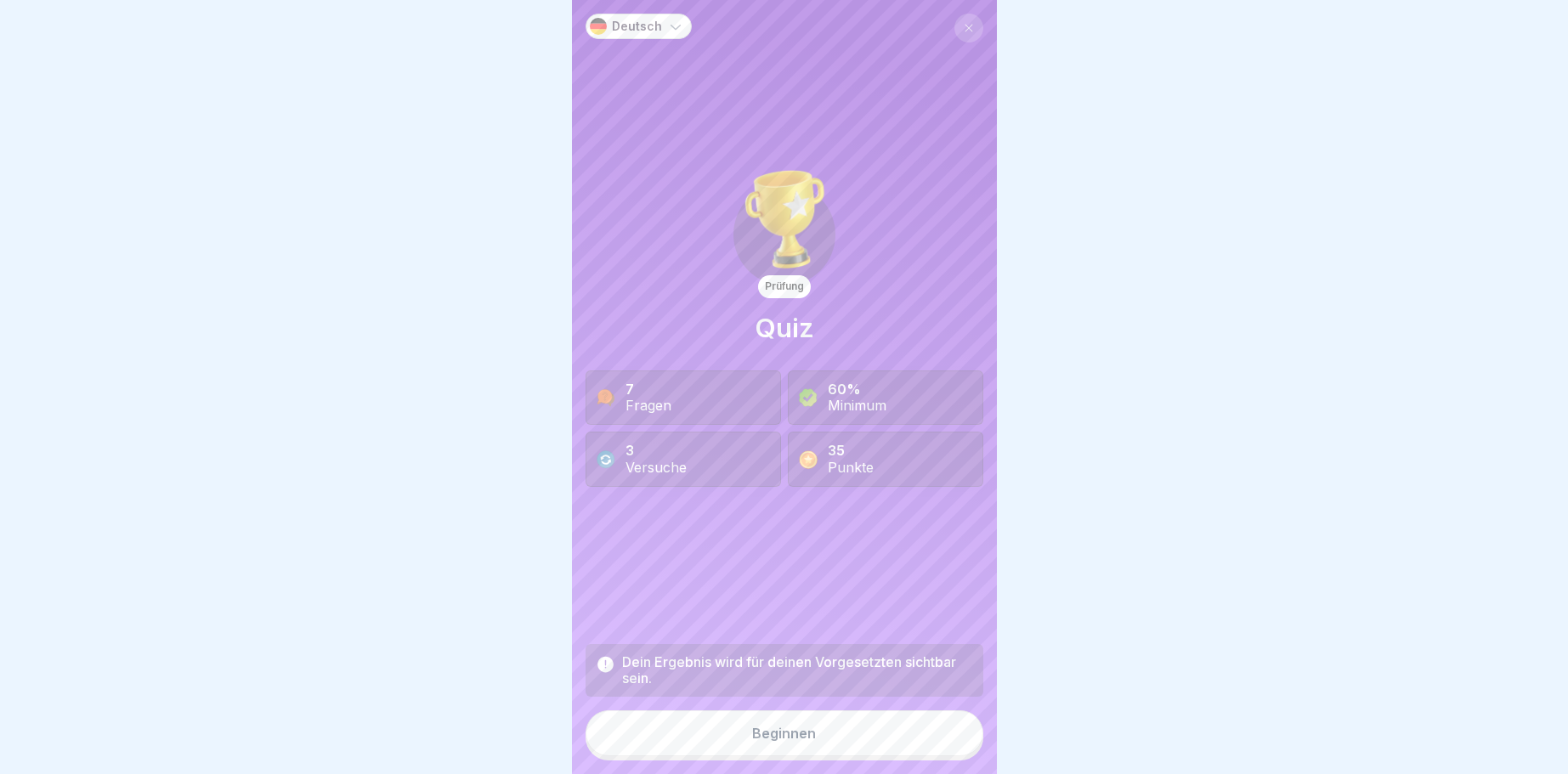
click at [796, 732] on div "Beginnen" at bounding box center [784, 733] width 63 height 15
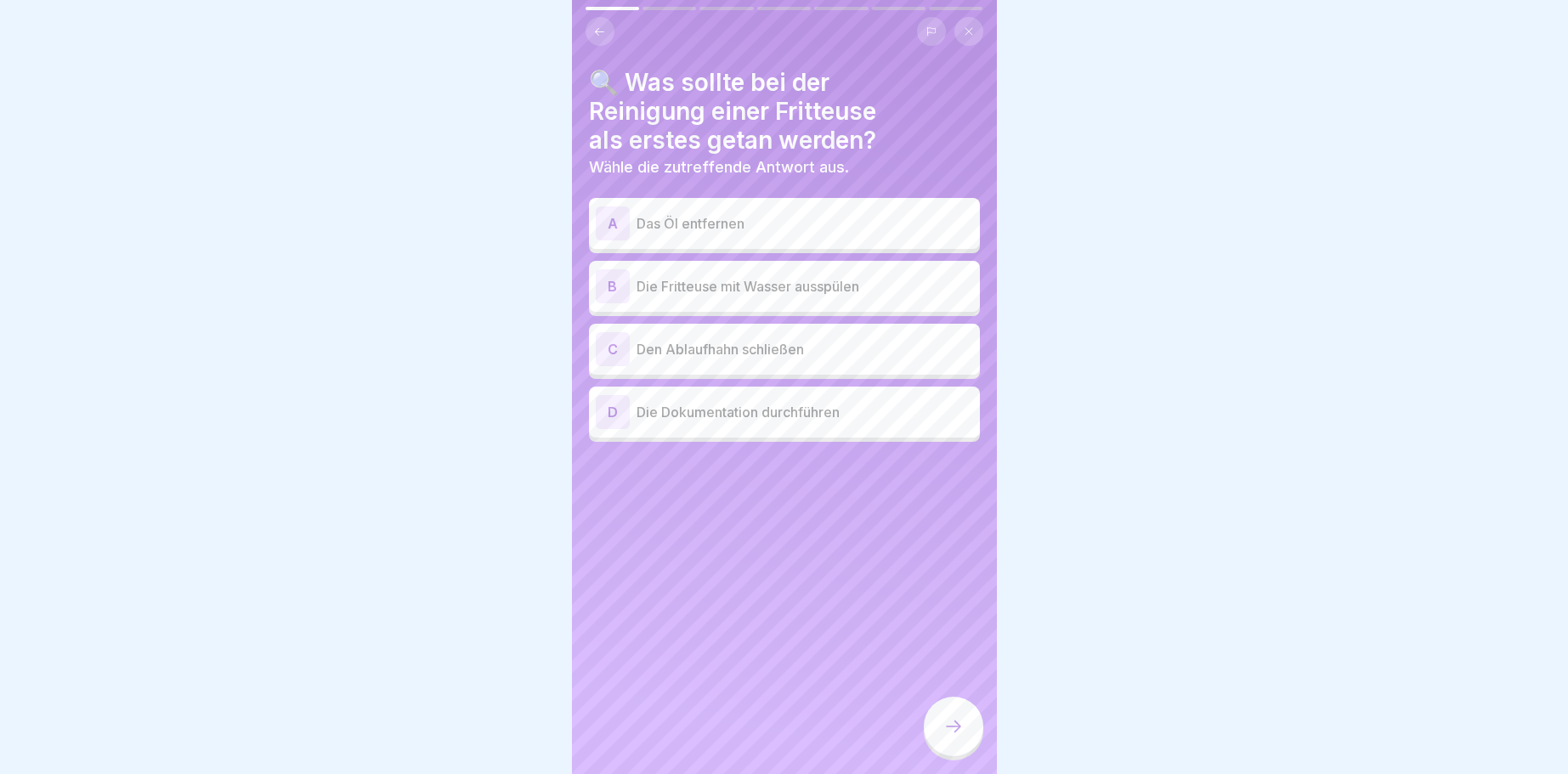
click at [613, 215] on div "A" at bounding box center [612, 223] width 34 height 34
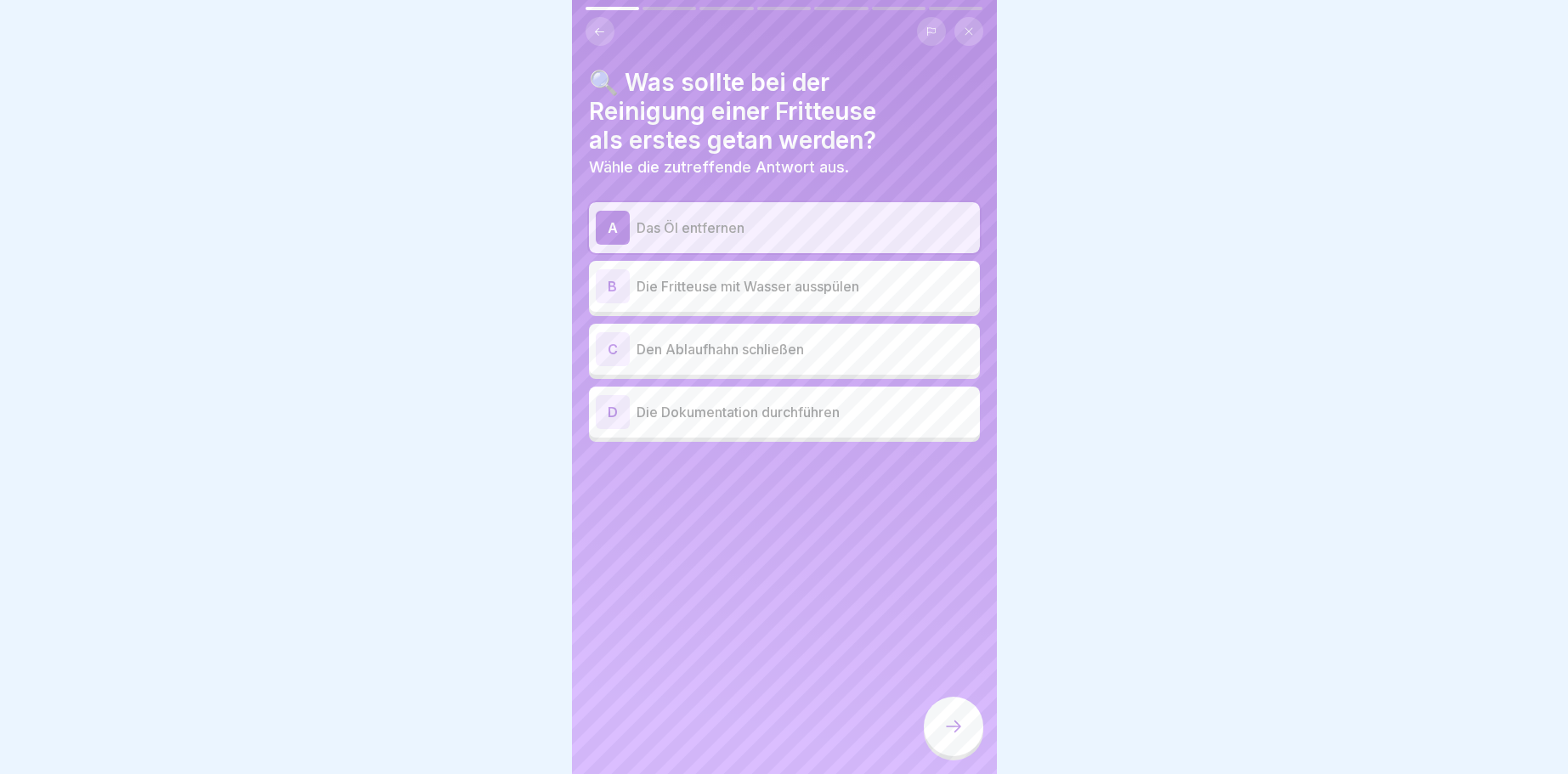
click at [951, 719] on icon at bounding box center [953, 727] width 20 height 20
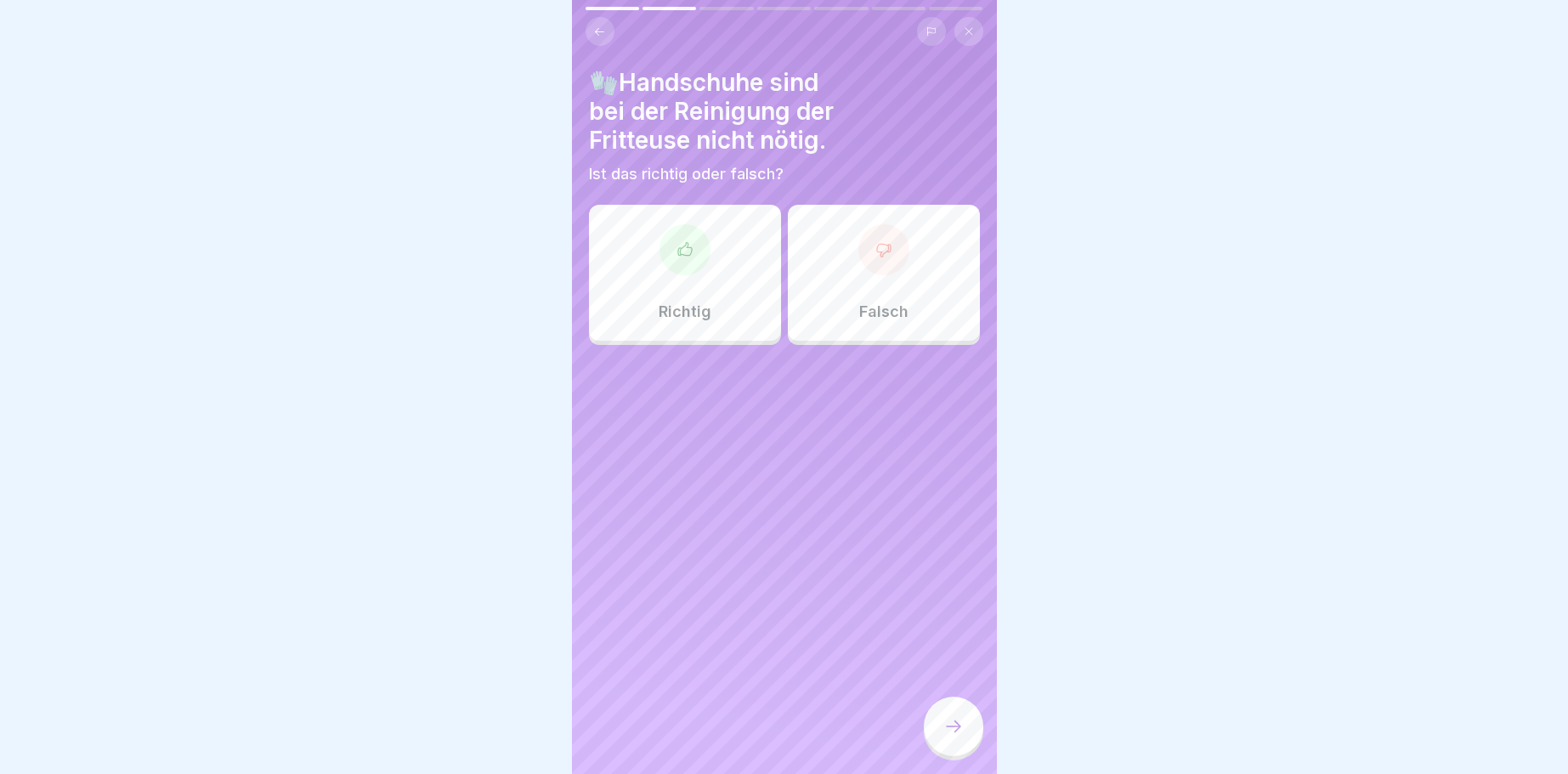
click at [894, 265] on div at bounding box center [884, 250] width 51 height 51
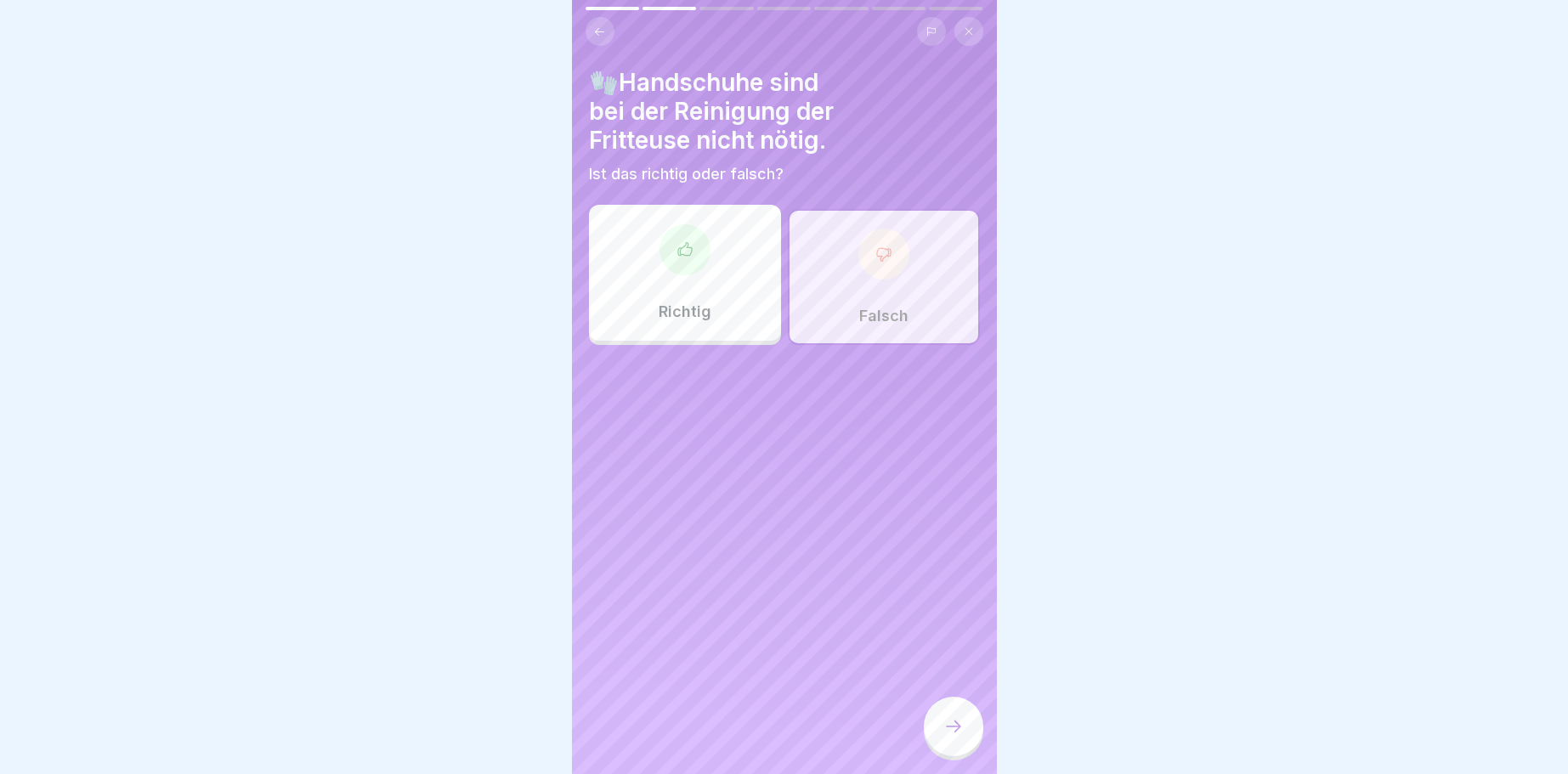
click at [950, 723] on icon at bounding box center [953, 727] width 20 height 20
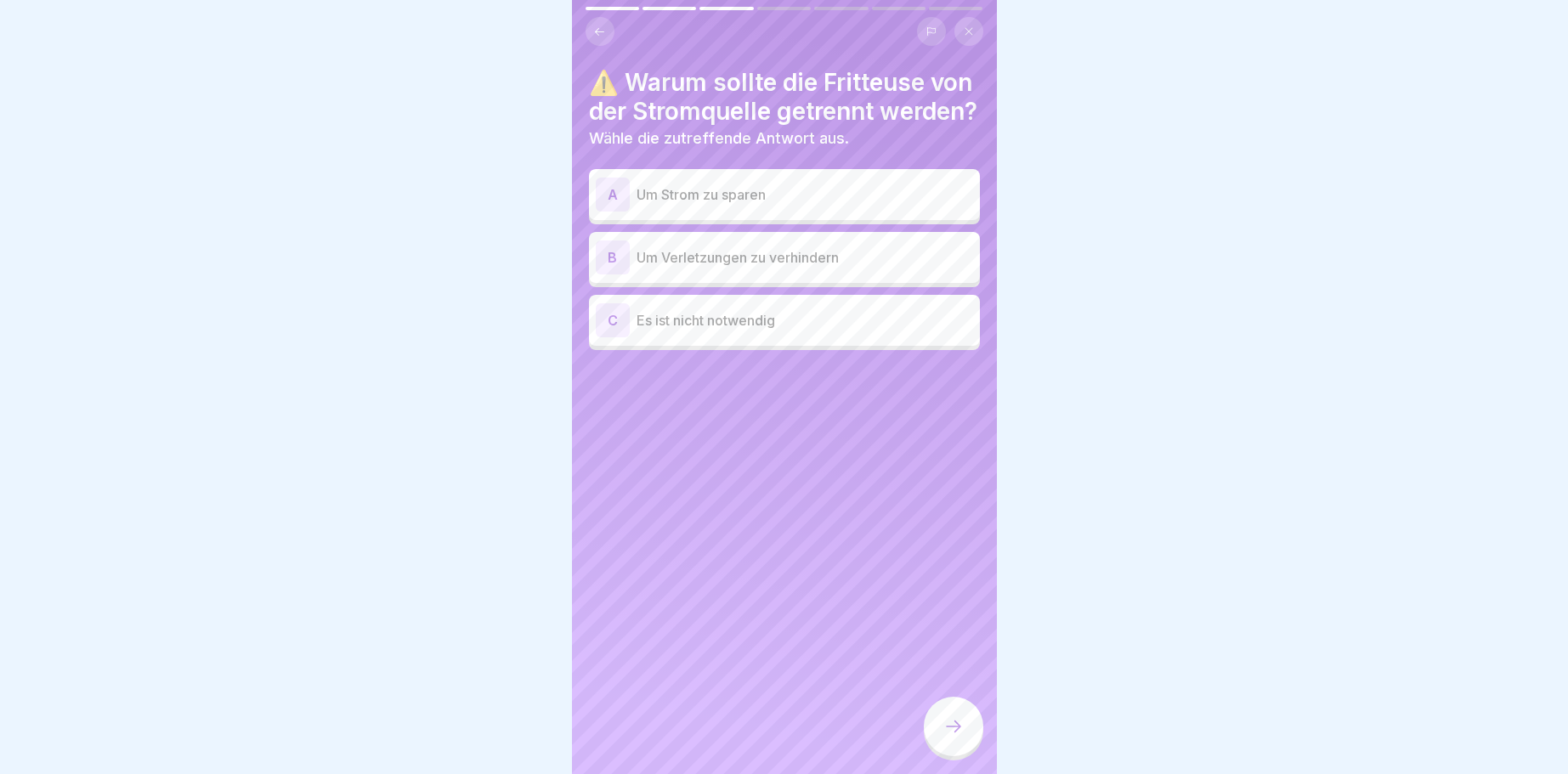
click at [609, 274] on div "B" at bounding box center [612, 257] width 34 height 34
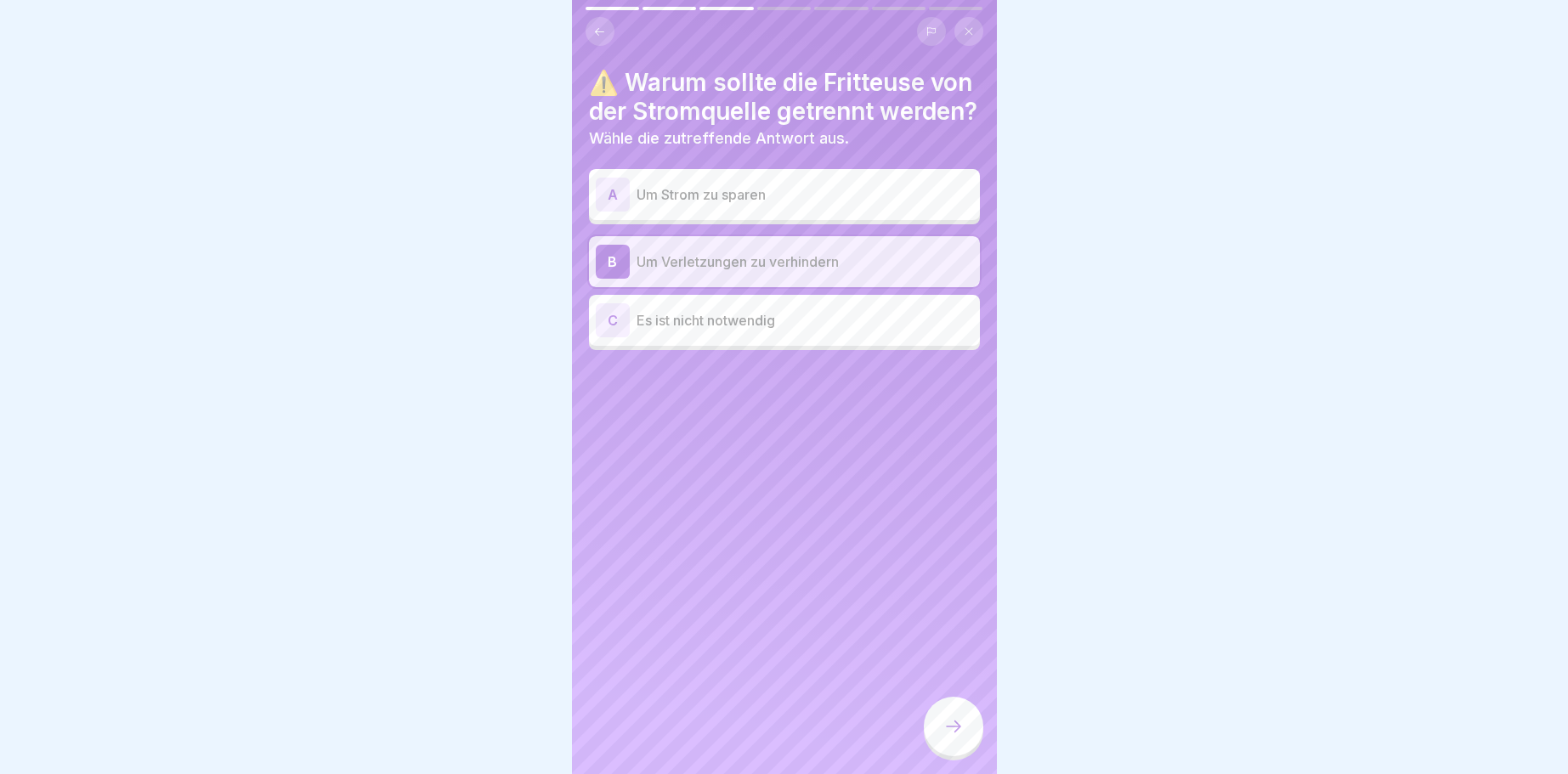
click at [945, 719] on icon at bounding box center [953, 727] width 20 height 20
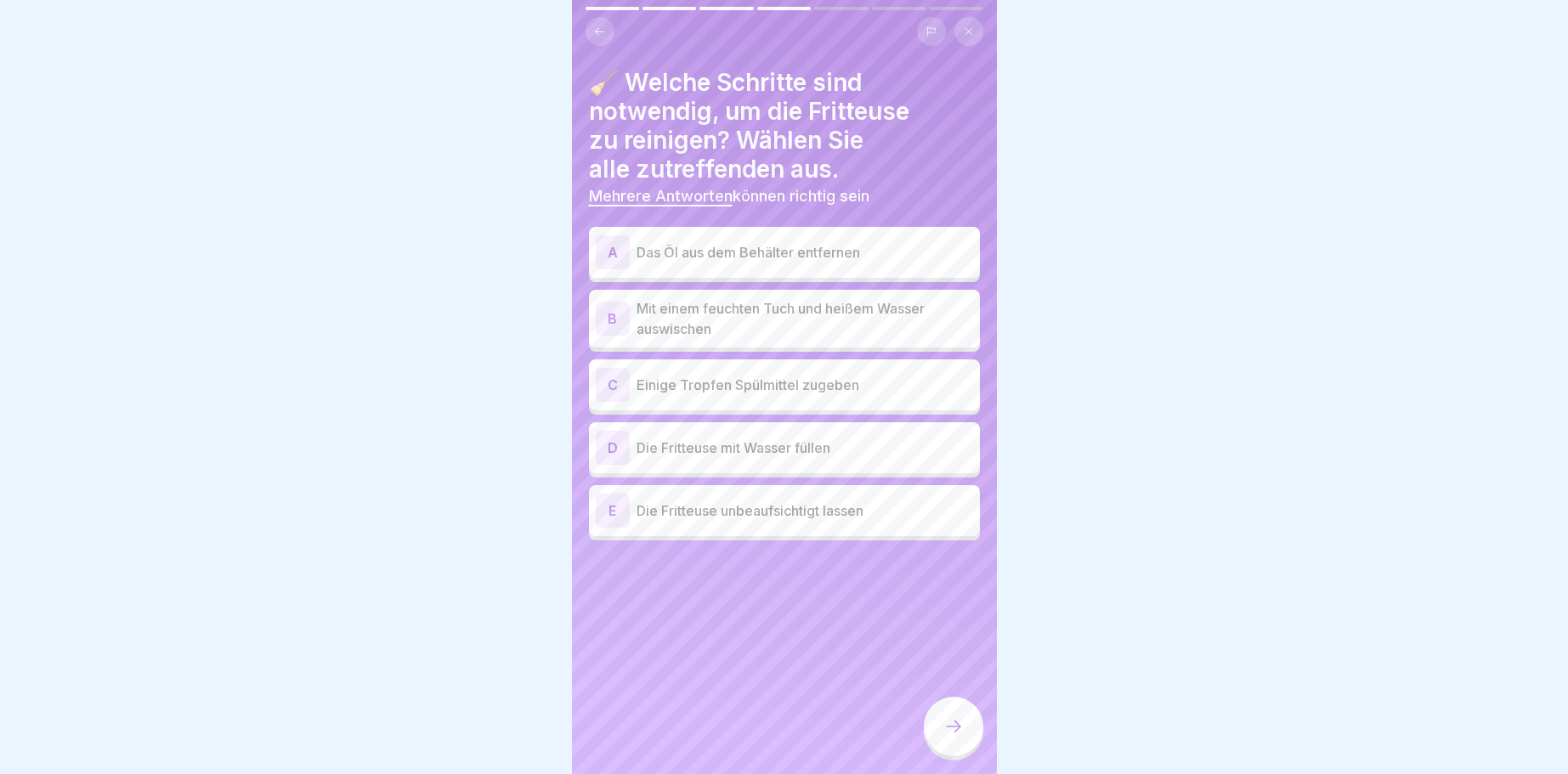
click at [616, 249] on div "A" at bounding box center [612, 252] width 34 height 34
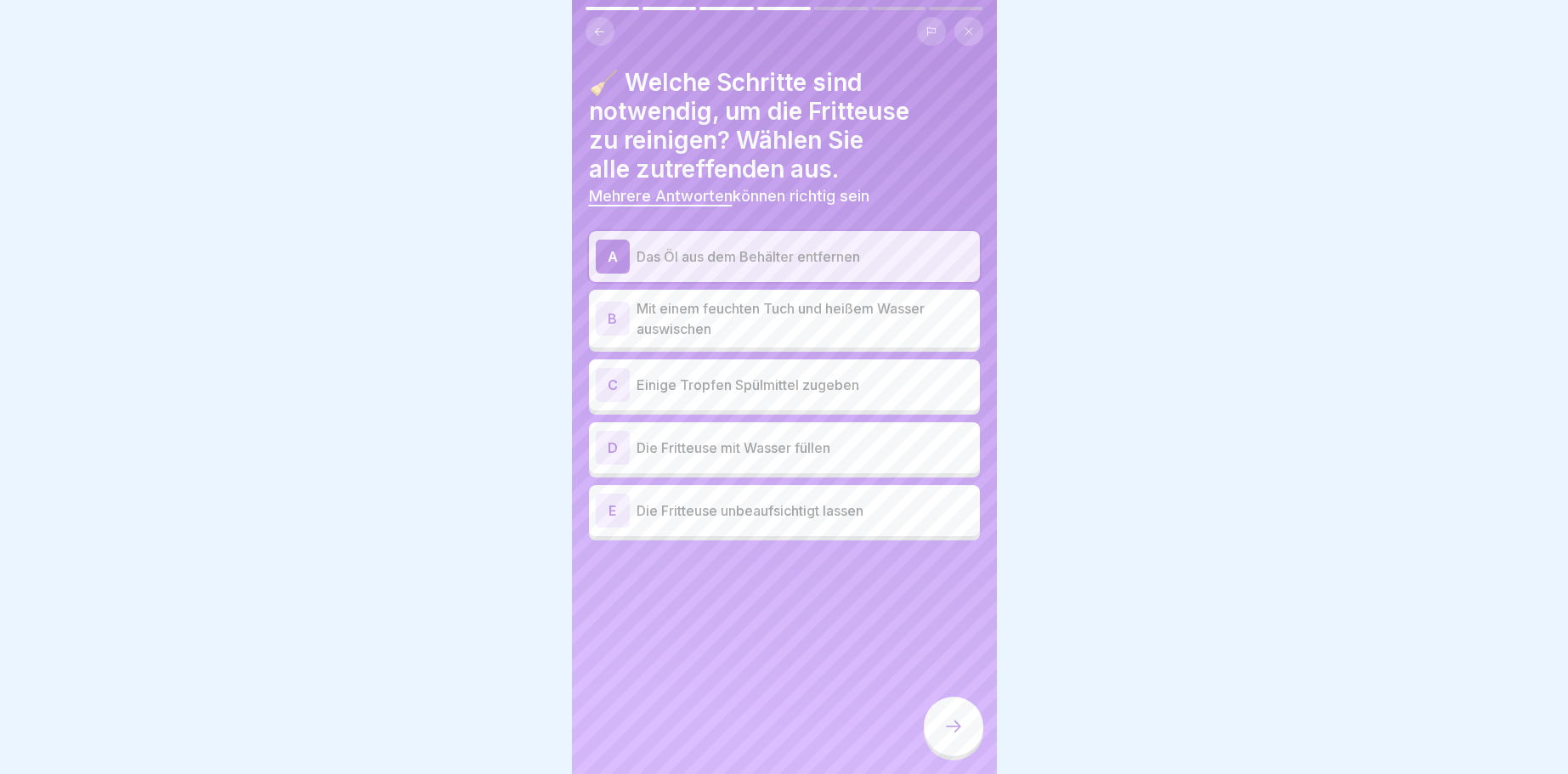
click at [609, 383] on div "C" at bounding box center [612, 384] width 34 height 34
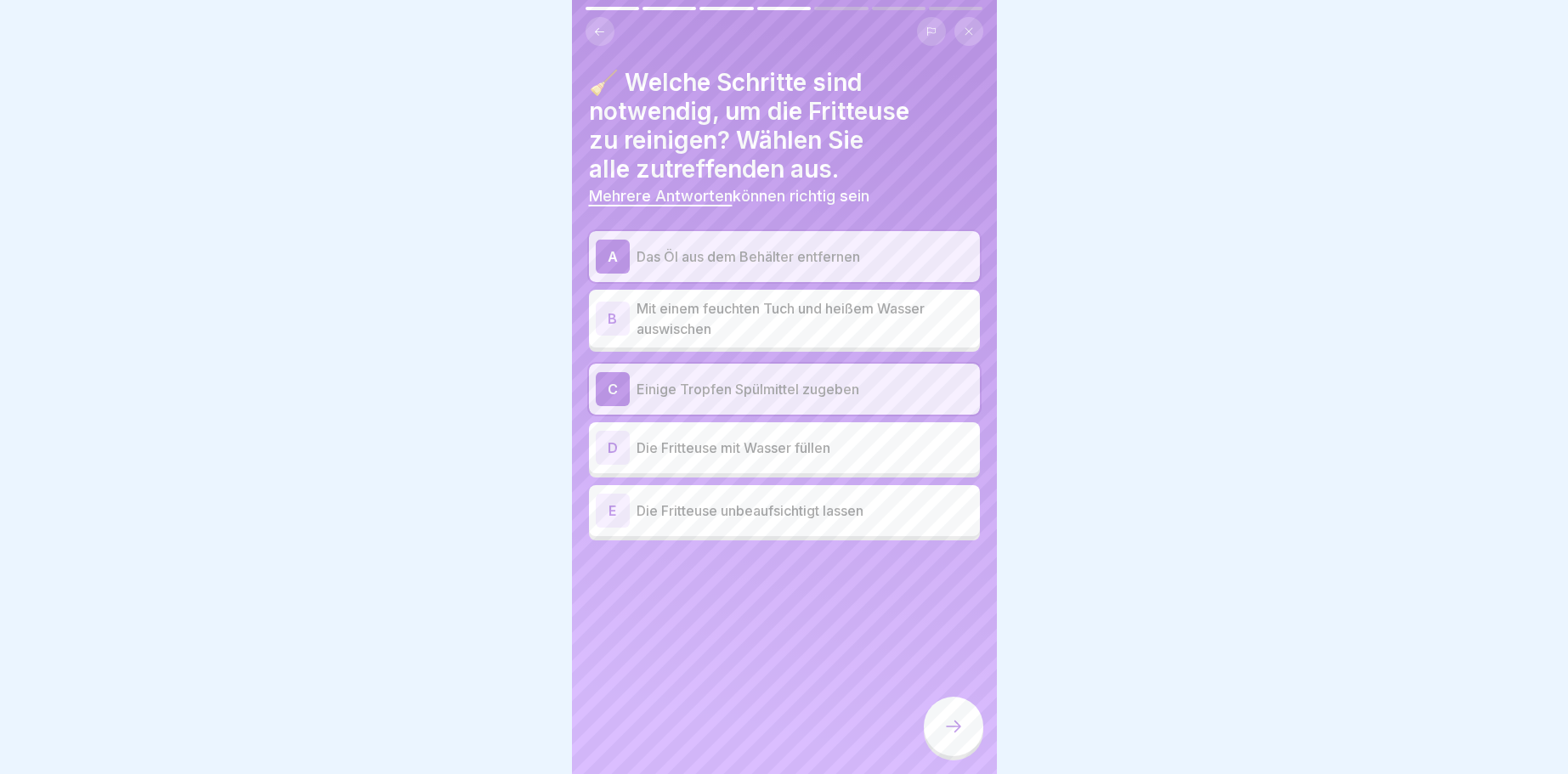
click at [949, 726] on icon at bounding box center [953, 727] width 20 height 20
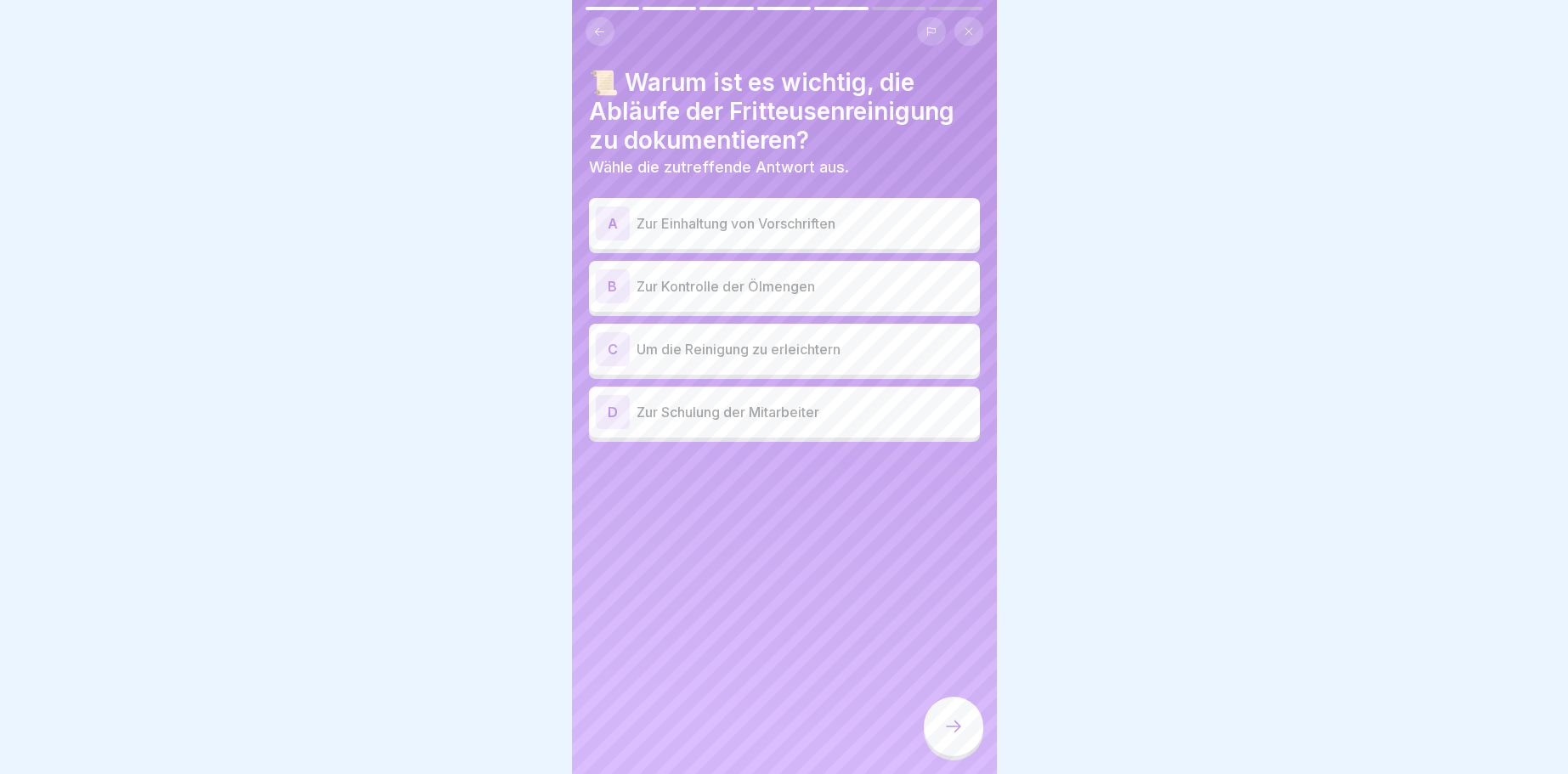
click at [608, 215] on div "A" at bounding box center [612, 223] width 34 height 34
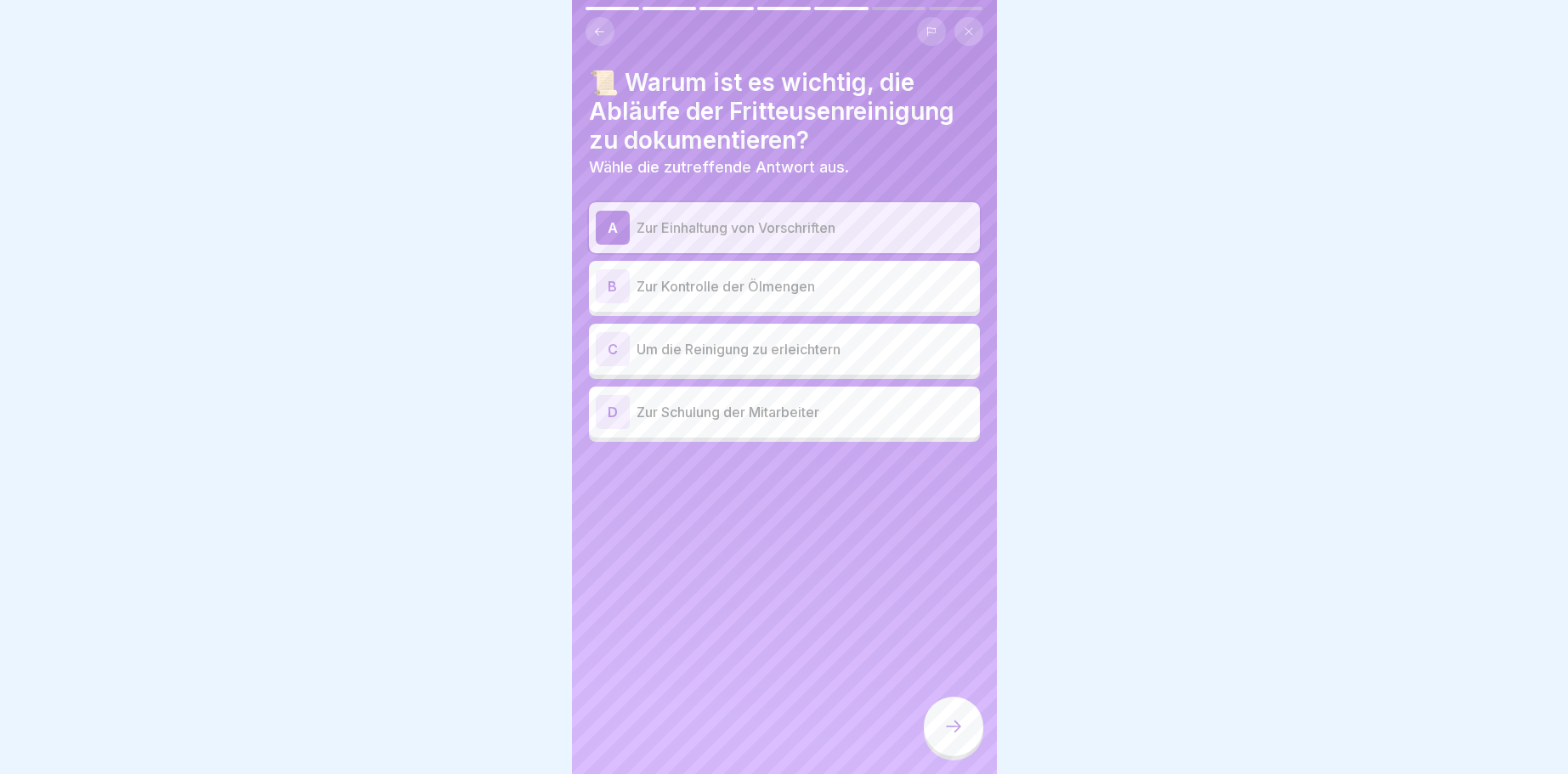
click at [964, 727] on div at bounding box center [953, 727] width 60 height 60
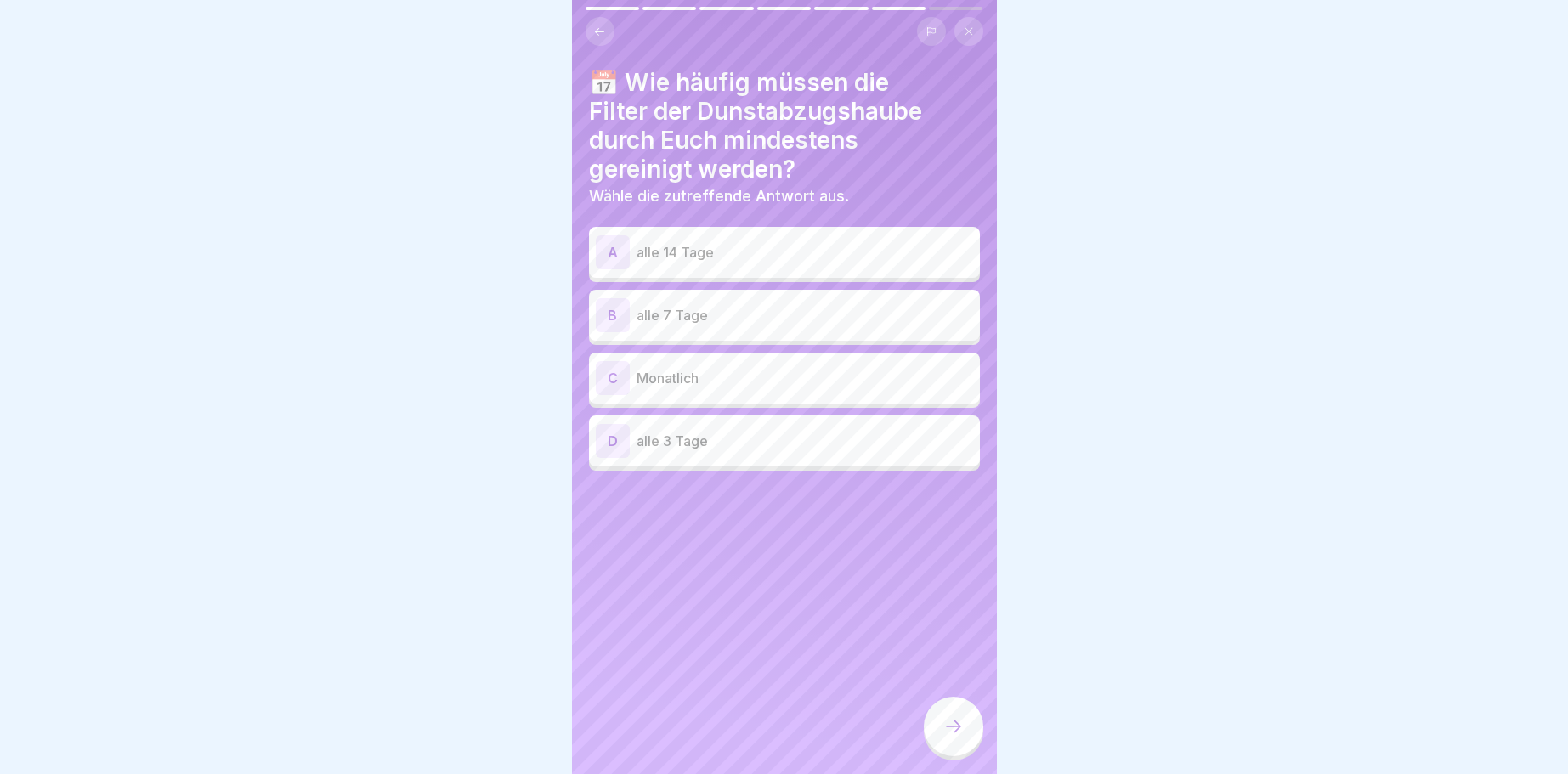
click at [610, 257] on div "A" at bounding box center [612, 252] width 34 height 34
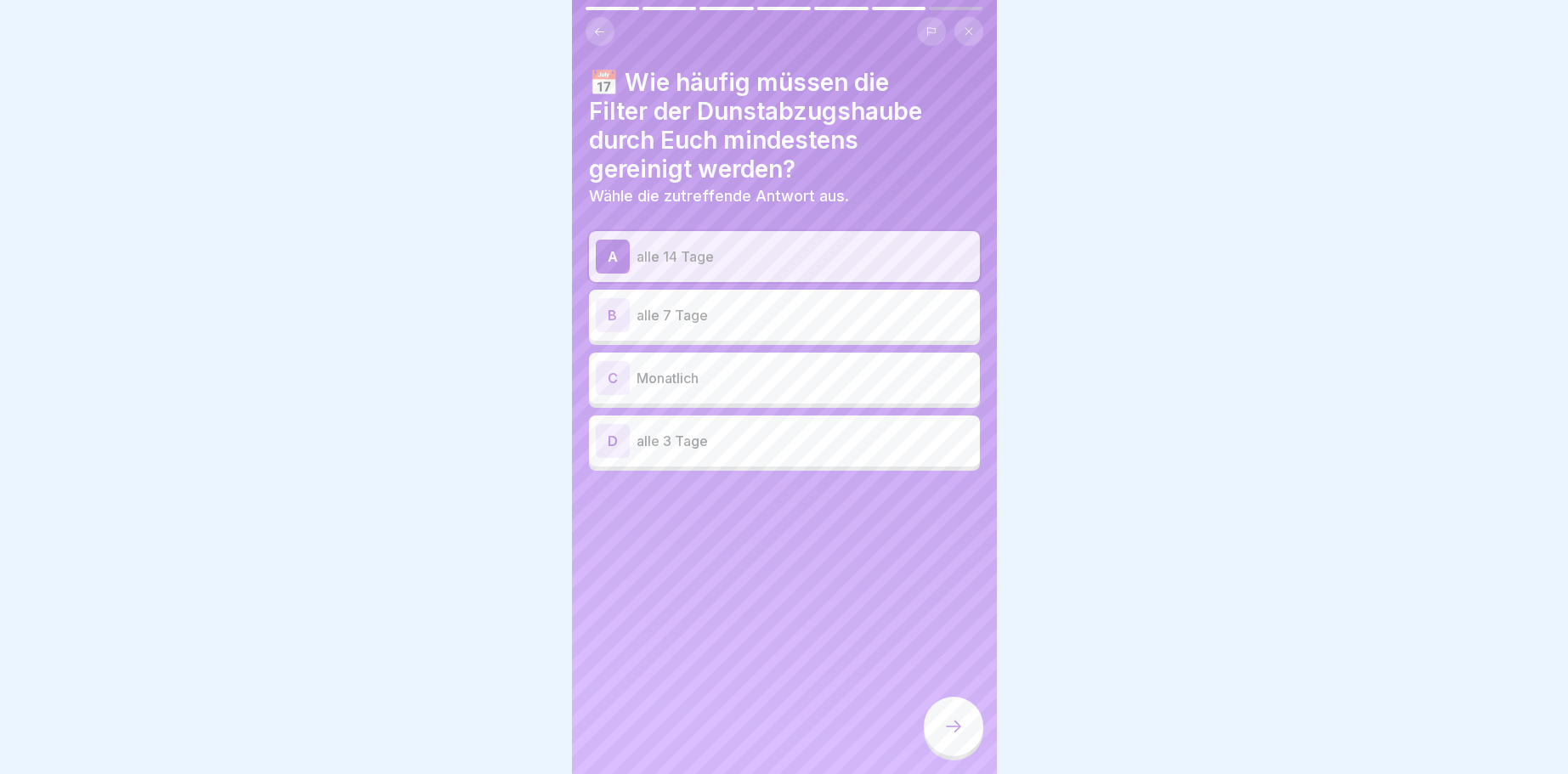
click at [971, 727] on div at bounding box center [953, 727] width 60 height 60
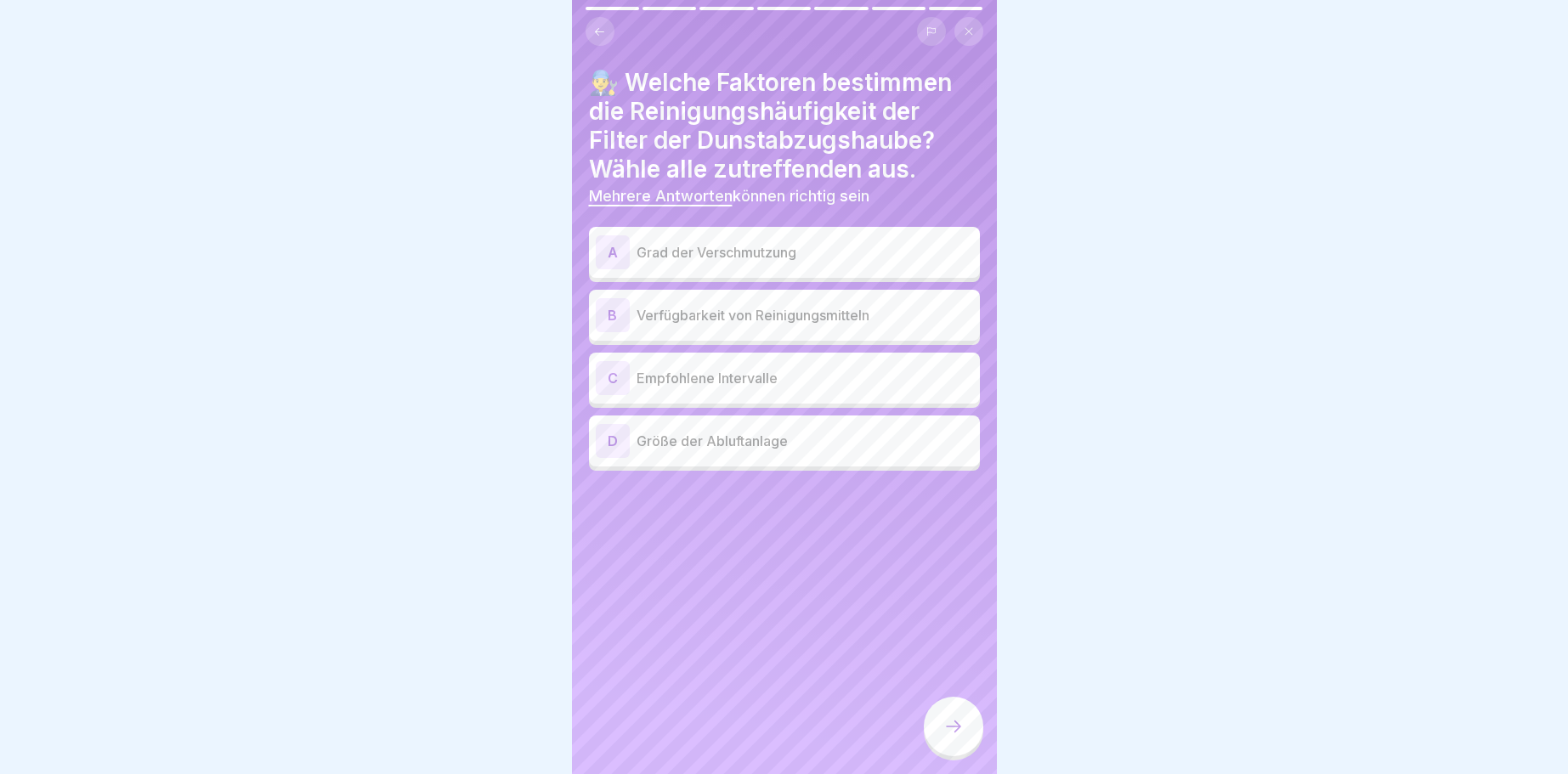
click at [608, 247] on div "A" at bounding box center [612, 252] width 34 height 34
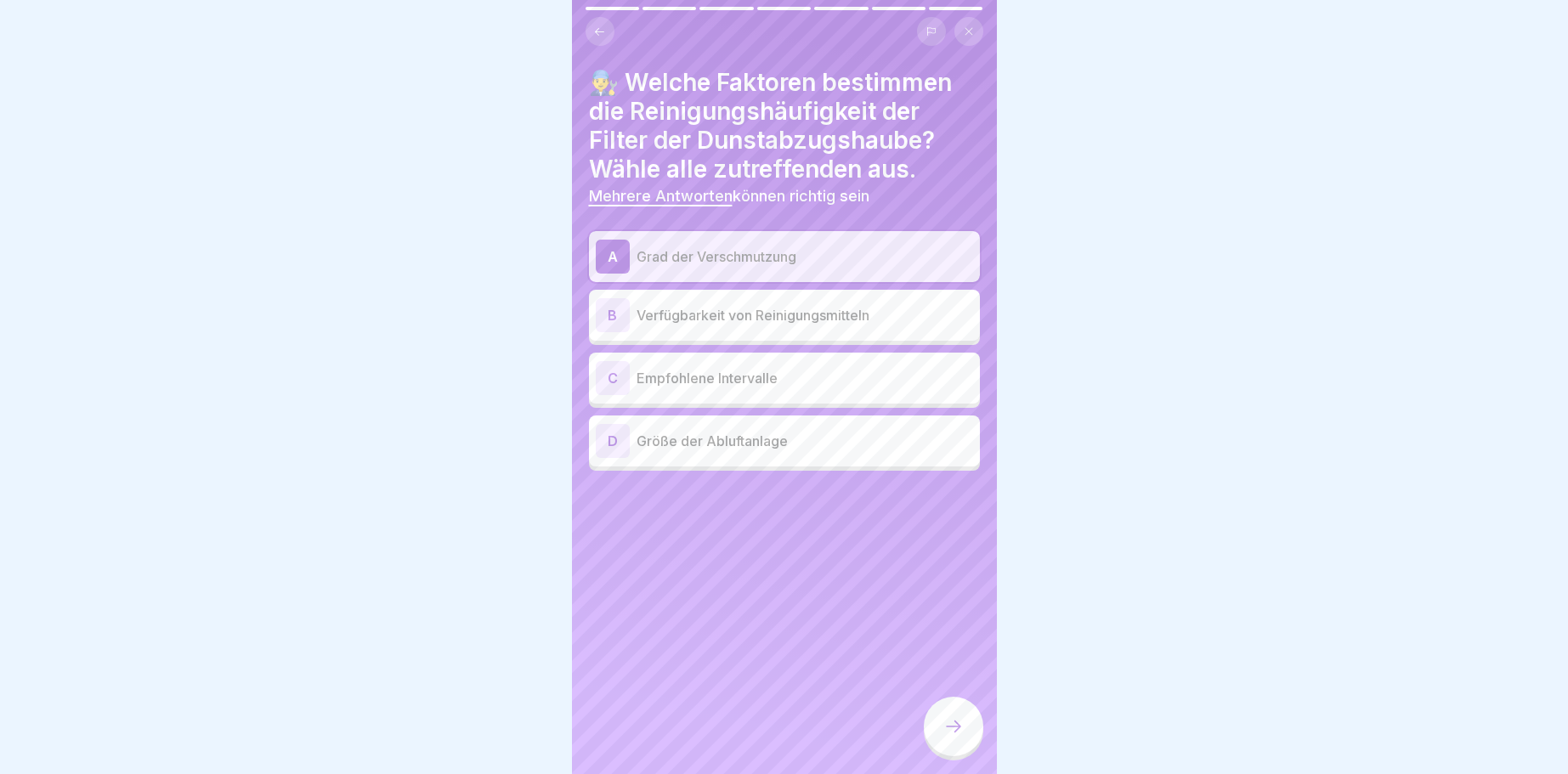
click at [613, 382] on div "C" at bounding box center [612, 378] width 34 height 34
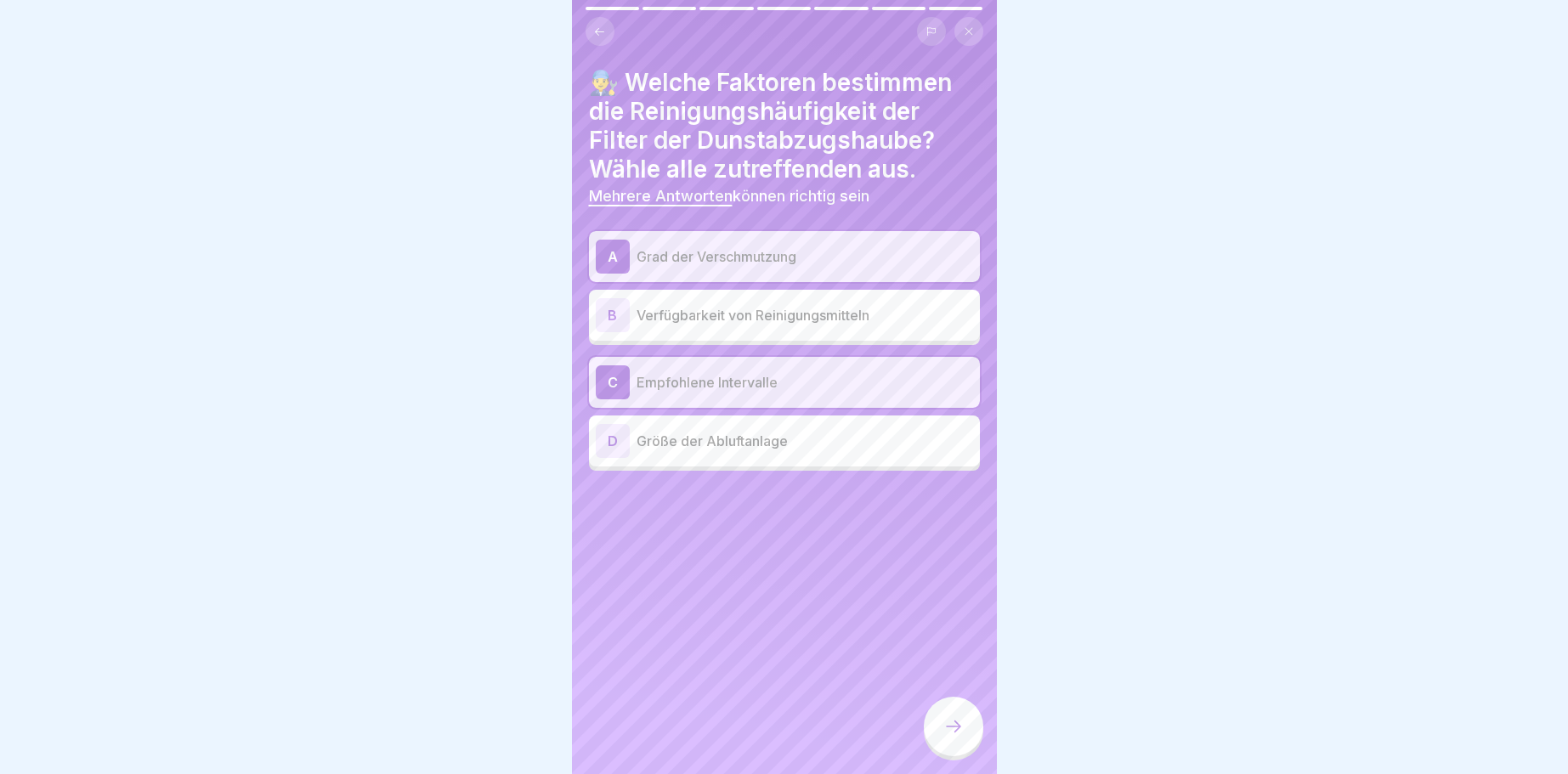
click at [617, 442] on div "D" at bounding box center [612, 441] width 34 height 34
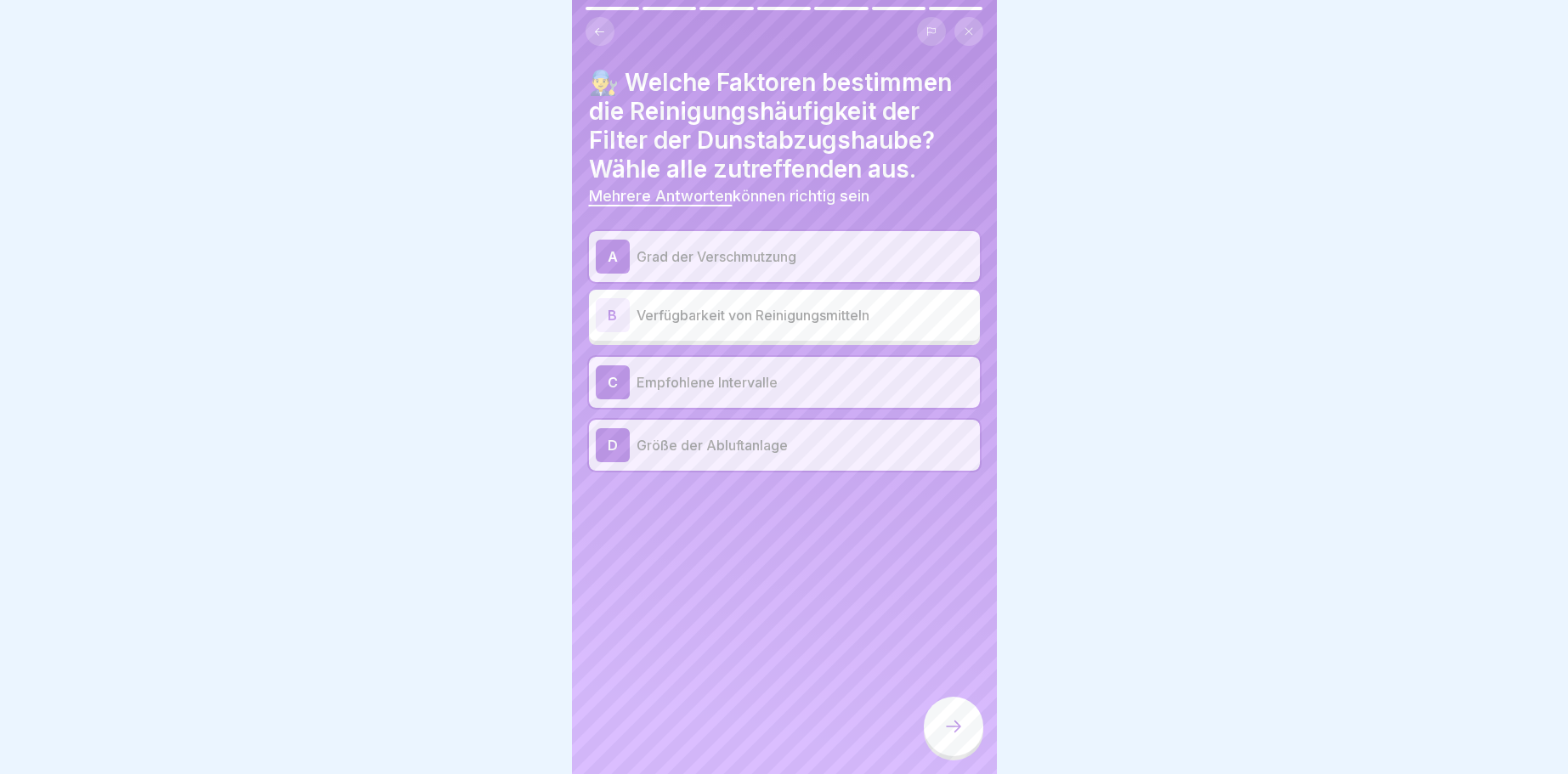
click at [966, 725] on div at bounding box center [953, 727] width 60 height 60
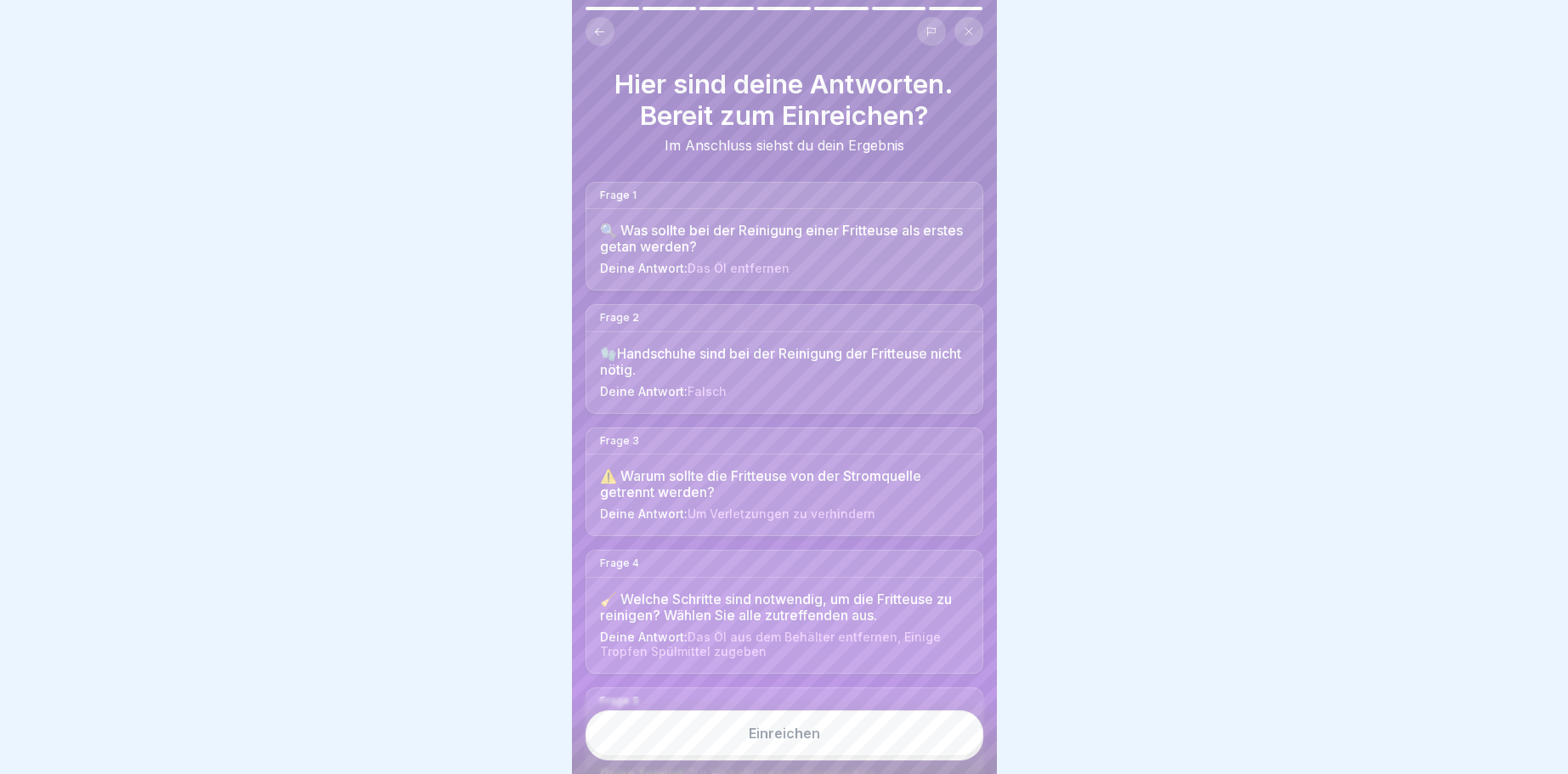
click at [948, 731] on button "Einreichen" at bounding box center [784, 734] width 397 height 46
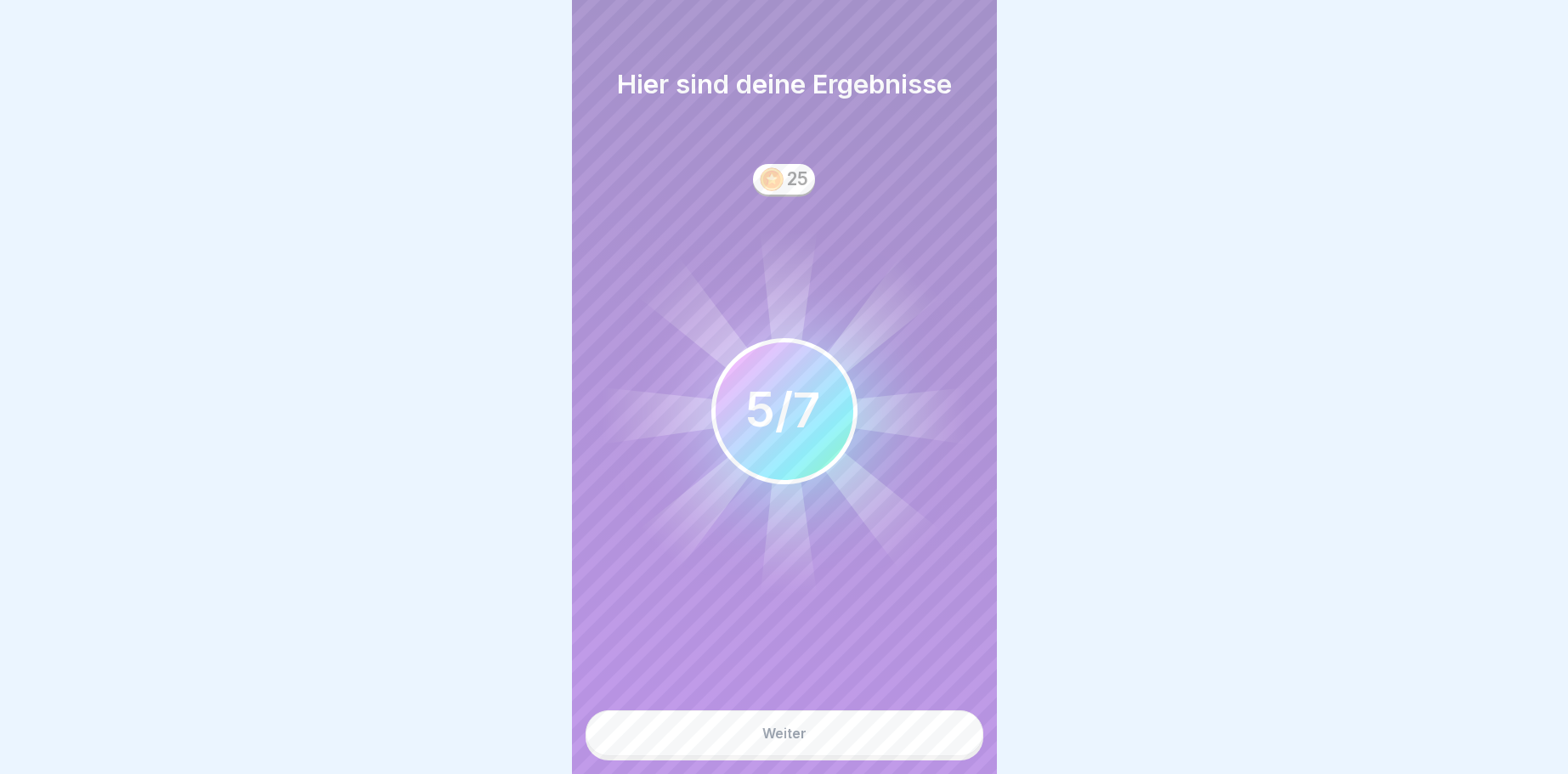
click at [948, 731] on button "Weiter" at bounding box center [784, 734] width 397 height 46
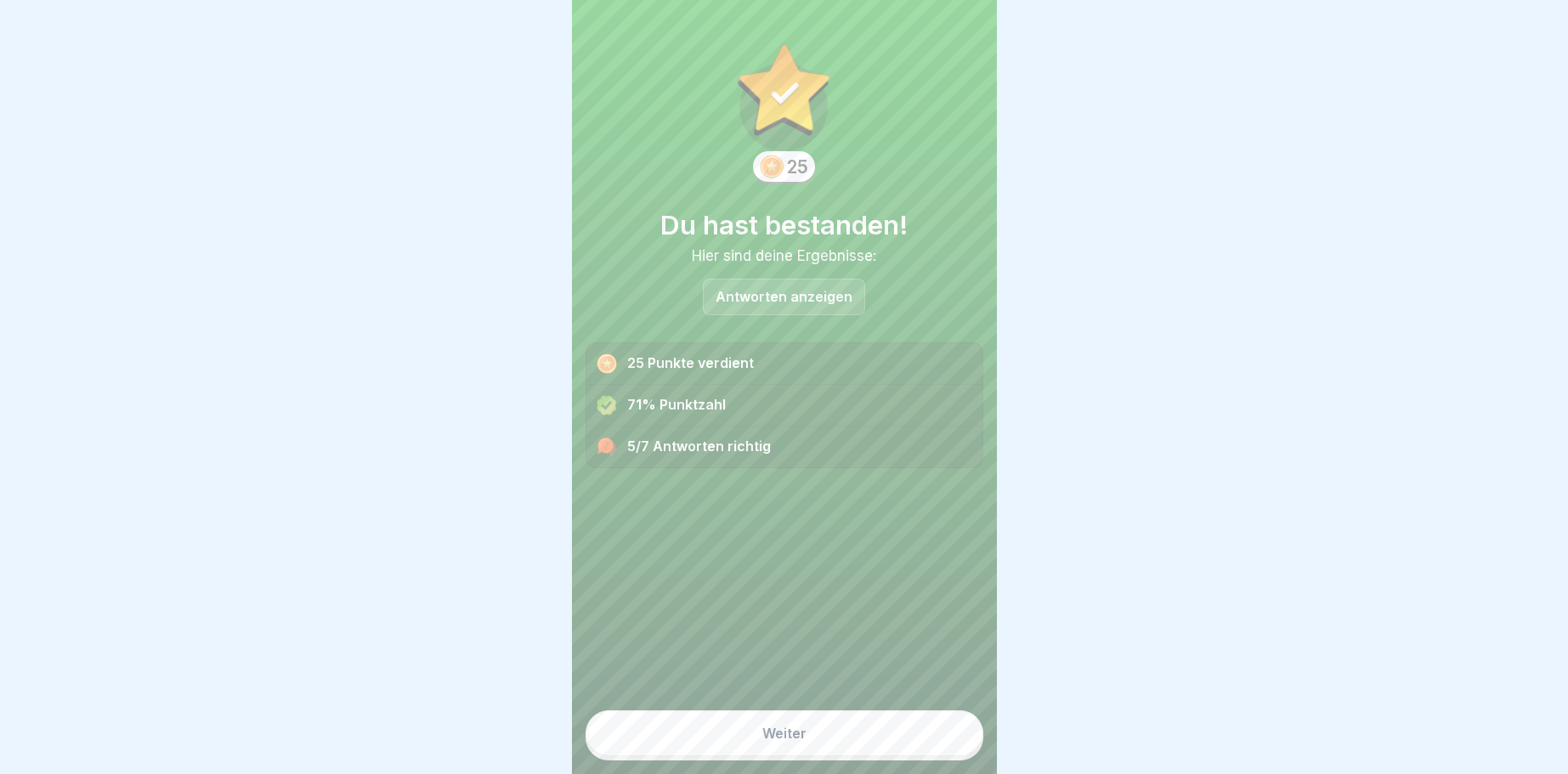
click at [948, 731] on button "Weiter" at bounding box center [784, 734] width 397 height 46
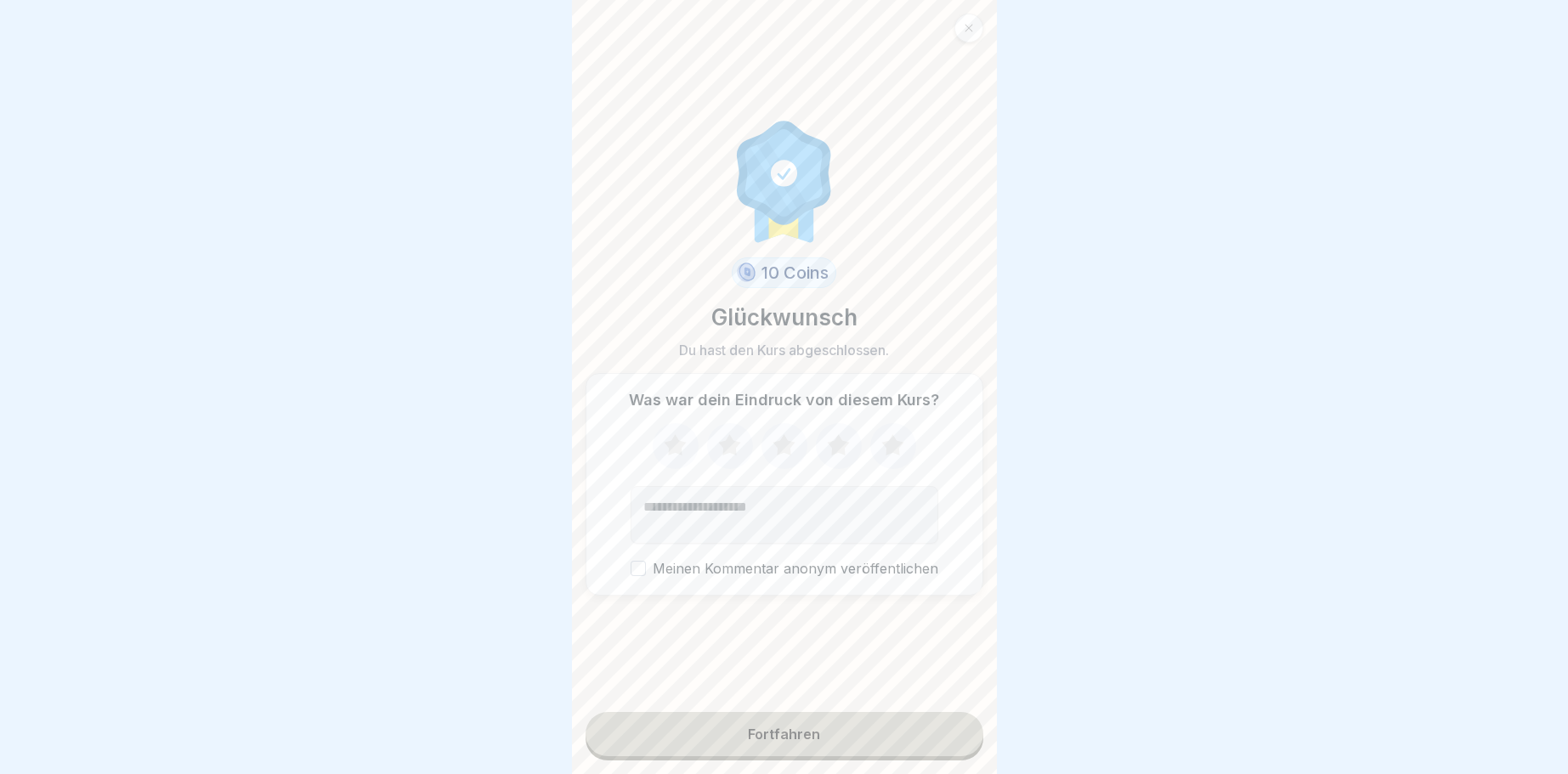
click at [944, 738] on button "Fortfahren" at bounding box center [784, 734] width 397 height 44
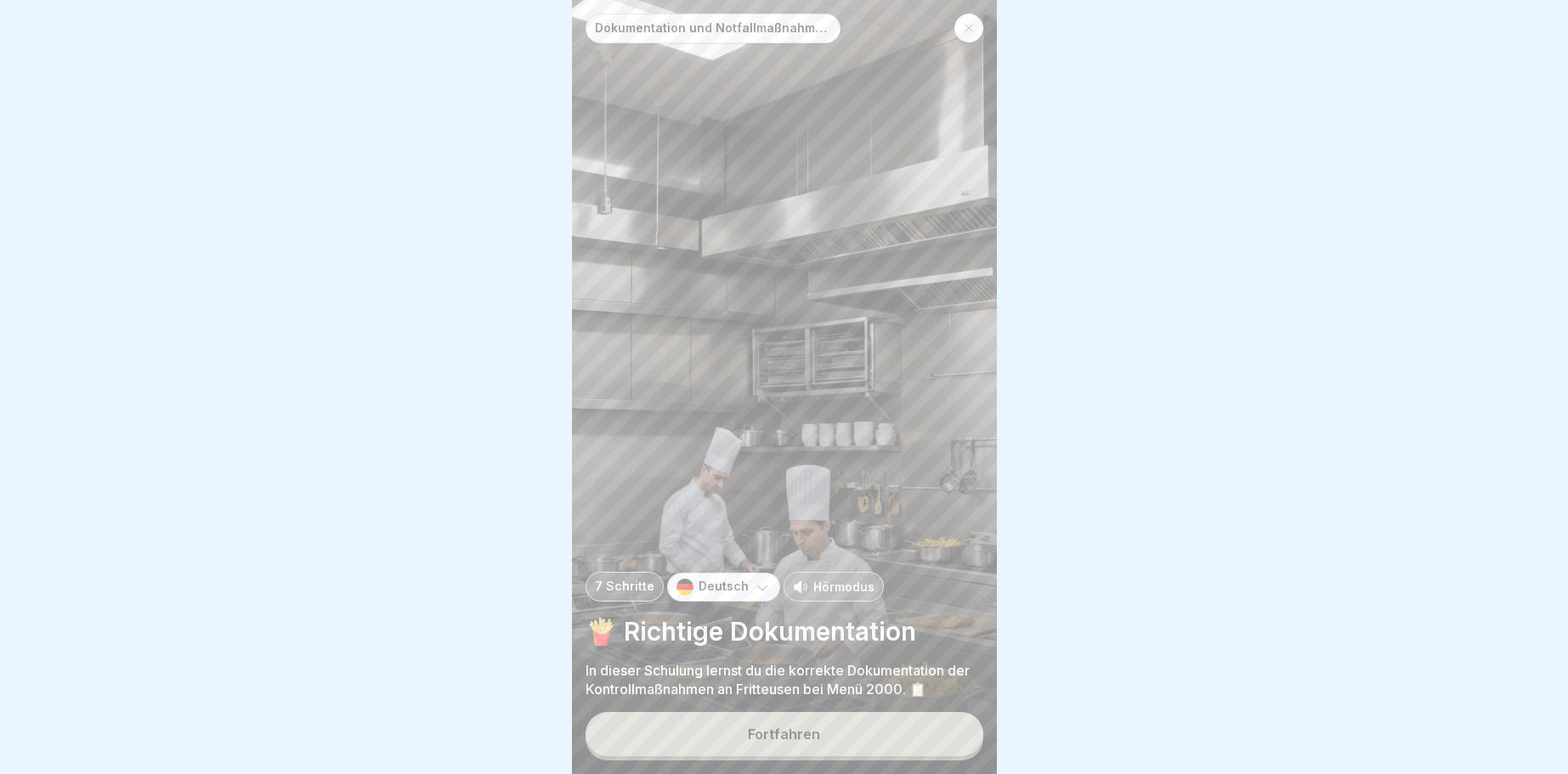
click at [799, 734] on div "Fortfahren" at bounding box center [784, 734] width 72 height 15
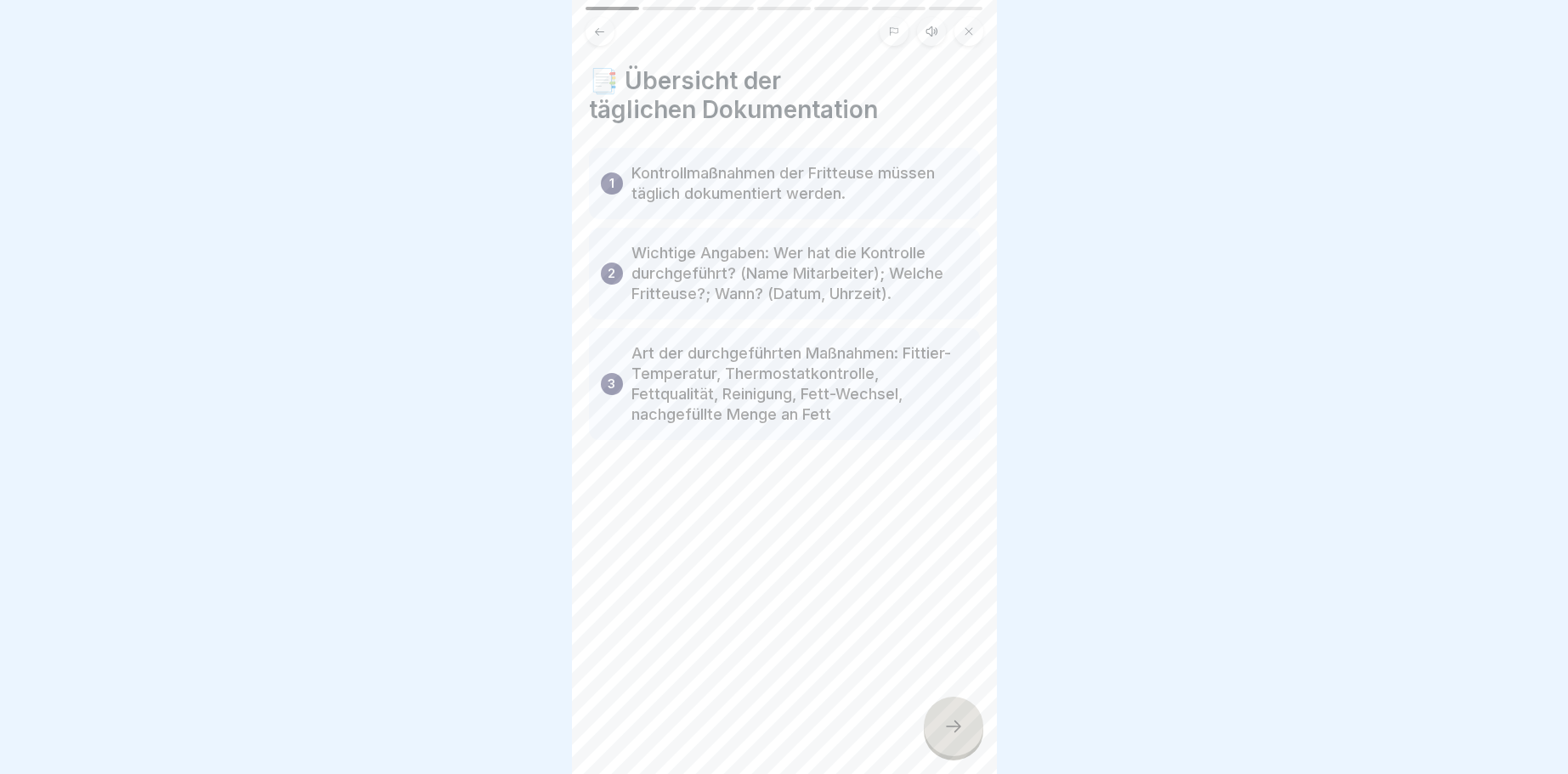
click at [951, 740] on div at bounding box center [953, 727] width 60 height 60
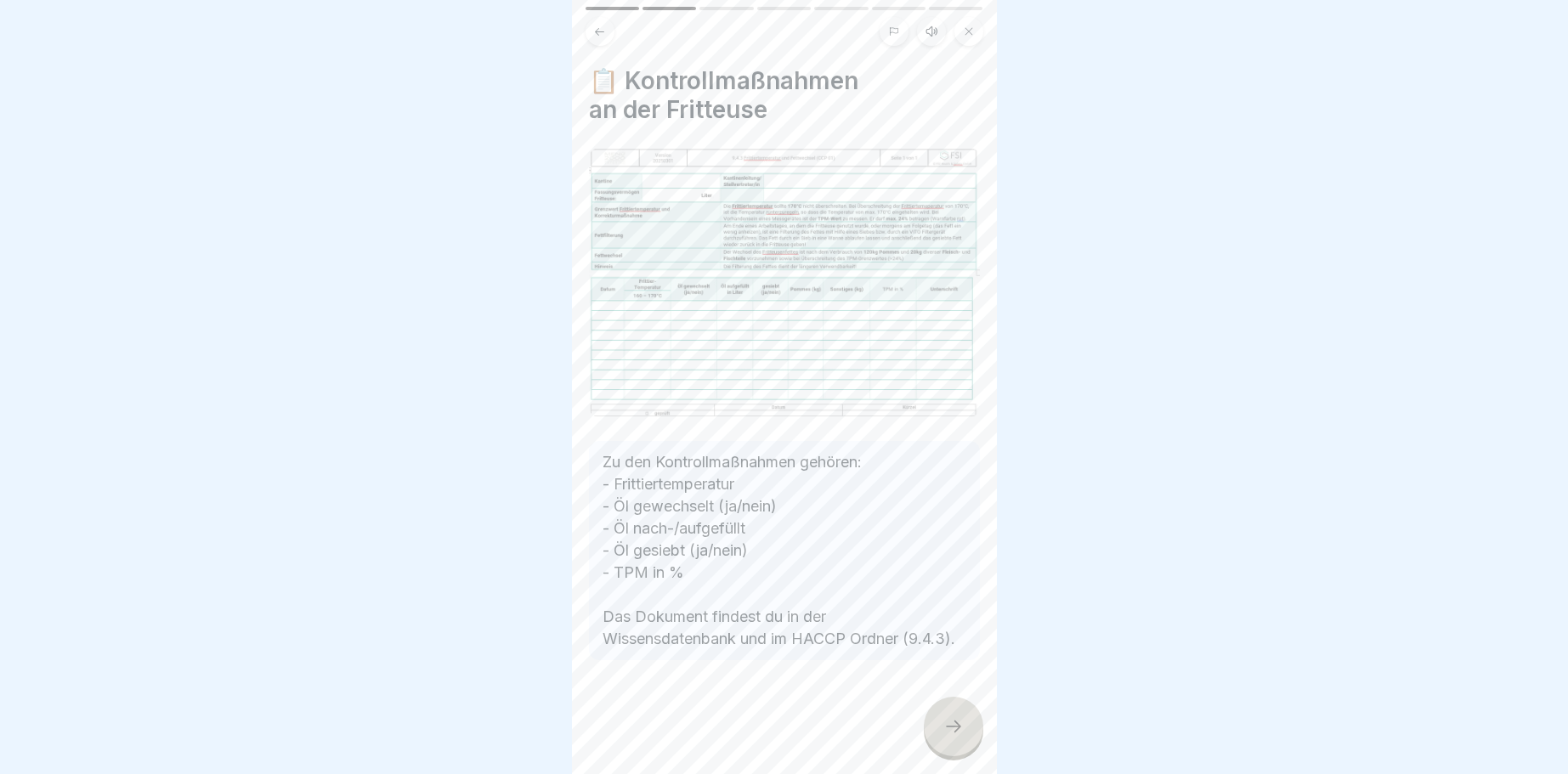
click at [965, 732] on div at bounding box center [953, 727] width 60 height 60
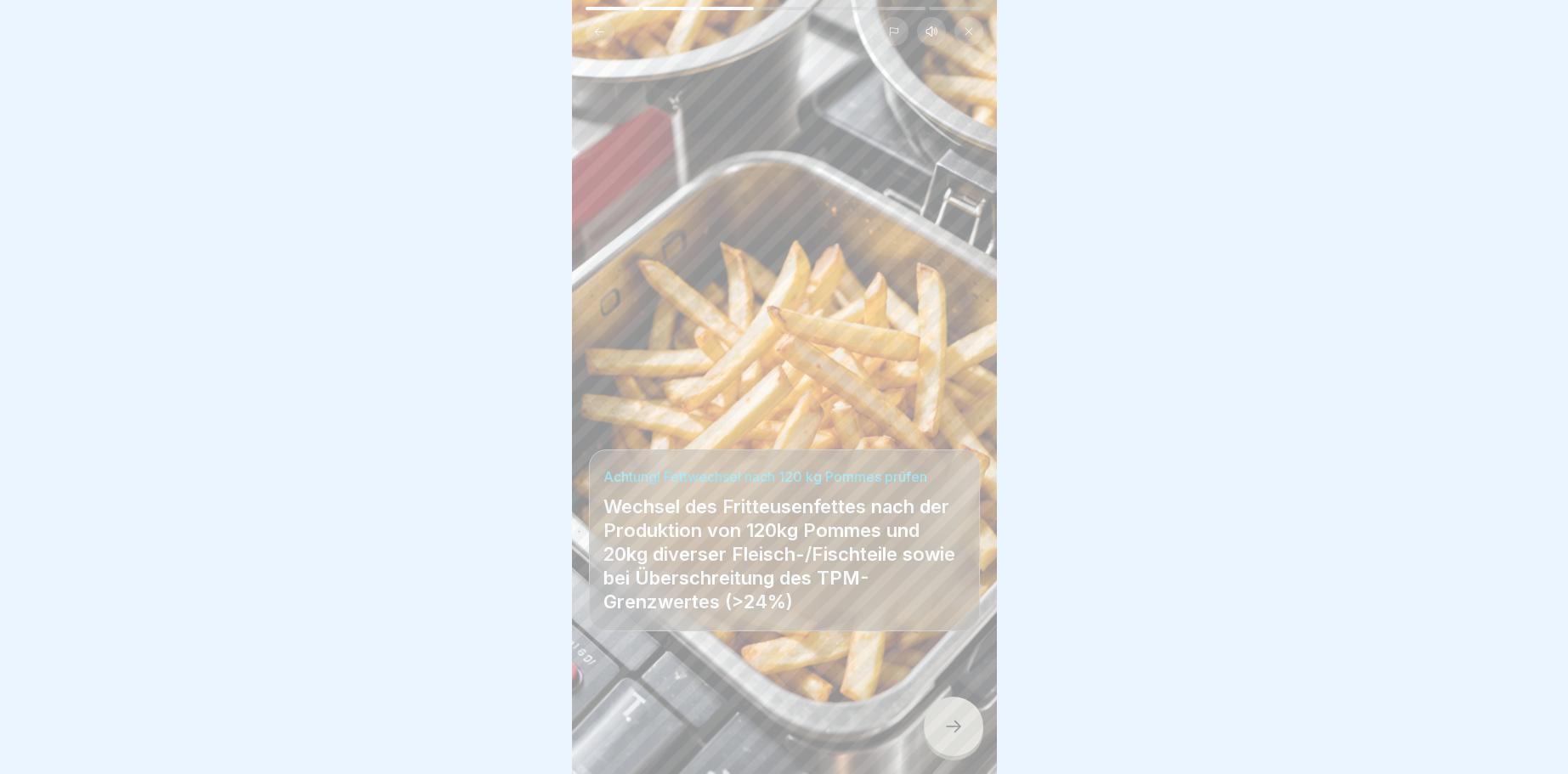
click at [951, 738] on div at bounding box center [953, 727] width 60 height 60
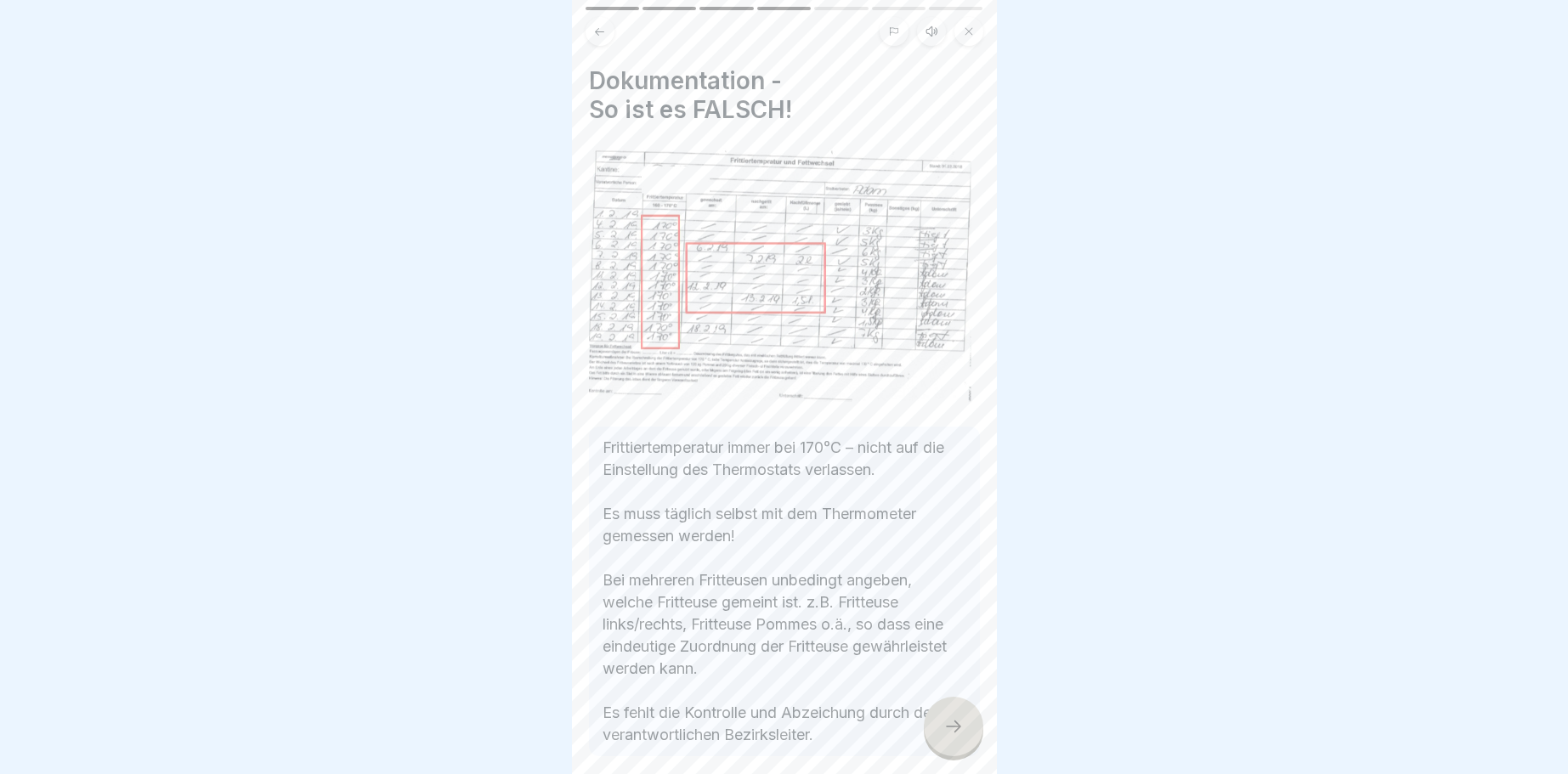
click at [968, 731] on div at bounding box center [953, 727] width 60 height 60
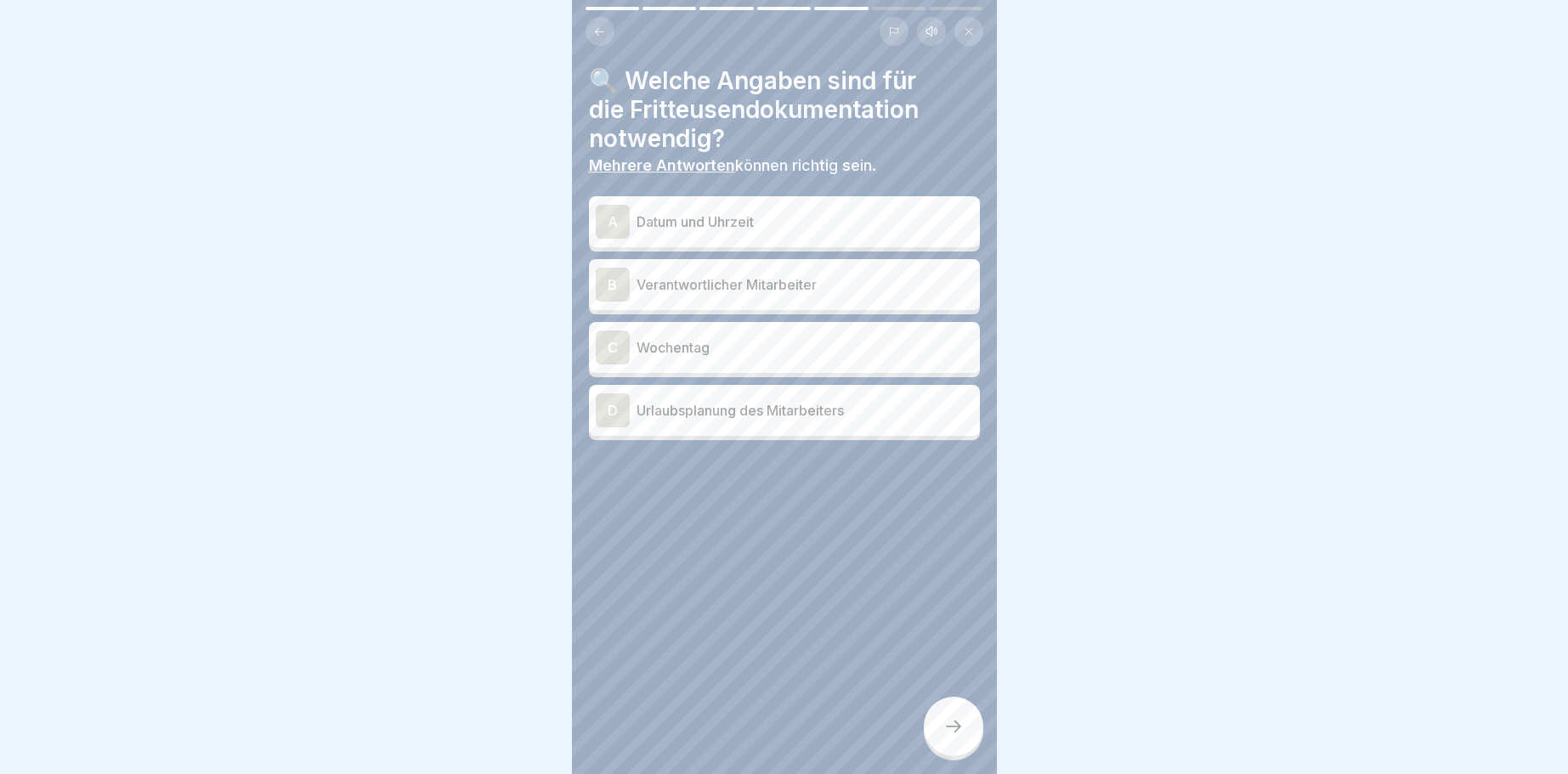
click at [656, 229] on p "Datum und Uhrzeit" at bounding box center [805, 222] width 337 height 20
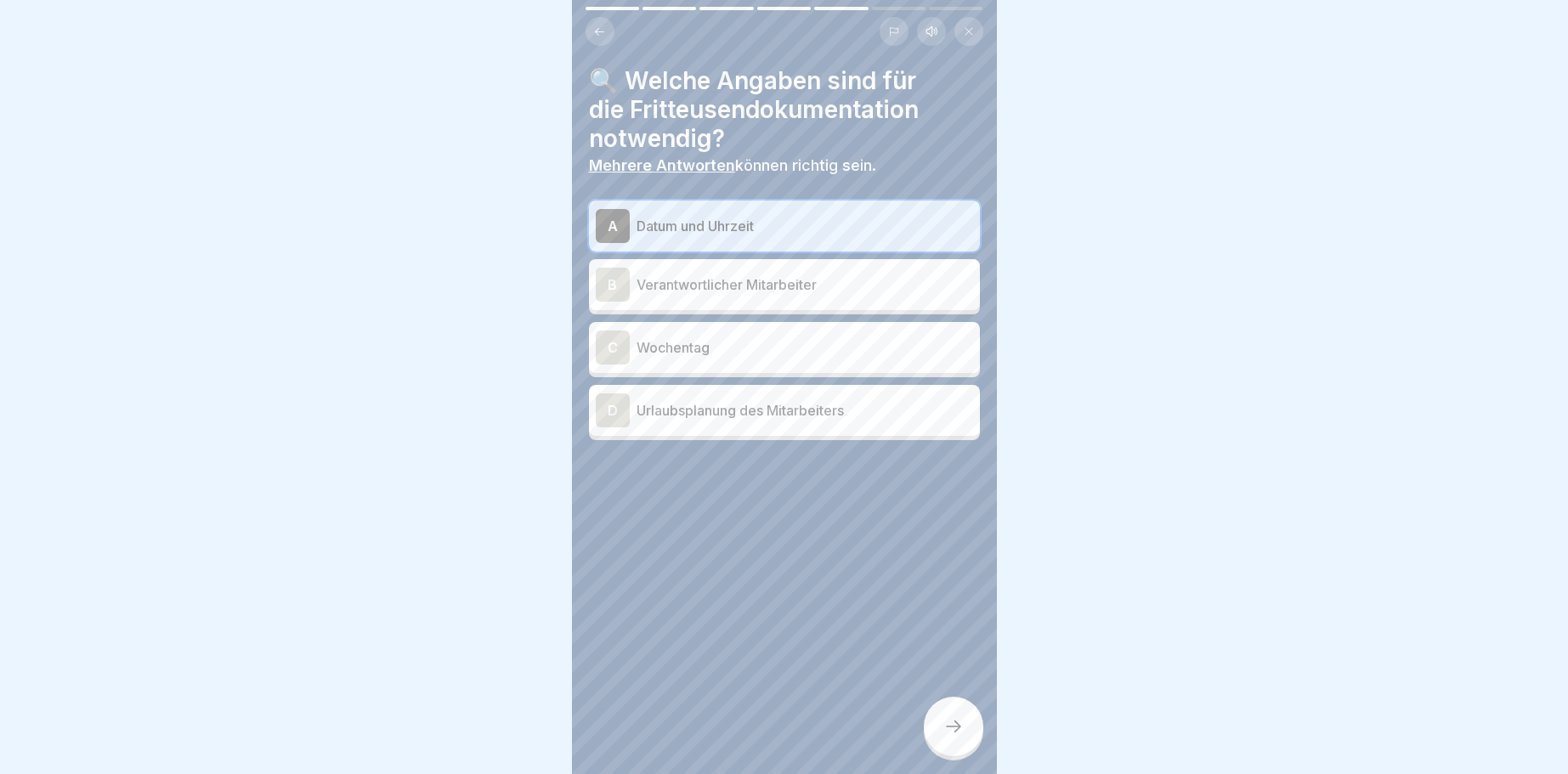
click at [645, 282] on p "Verantwortlicher Mitarbeiter" at bounding box center [805, 284] width 337 height 20
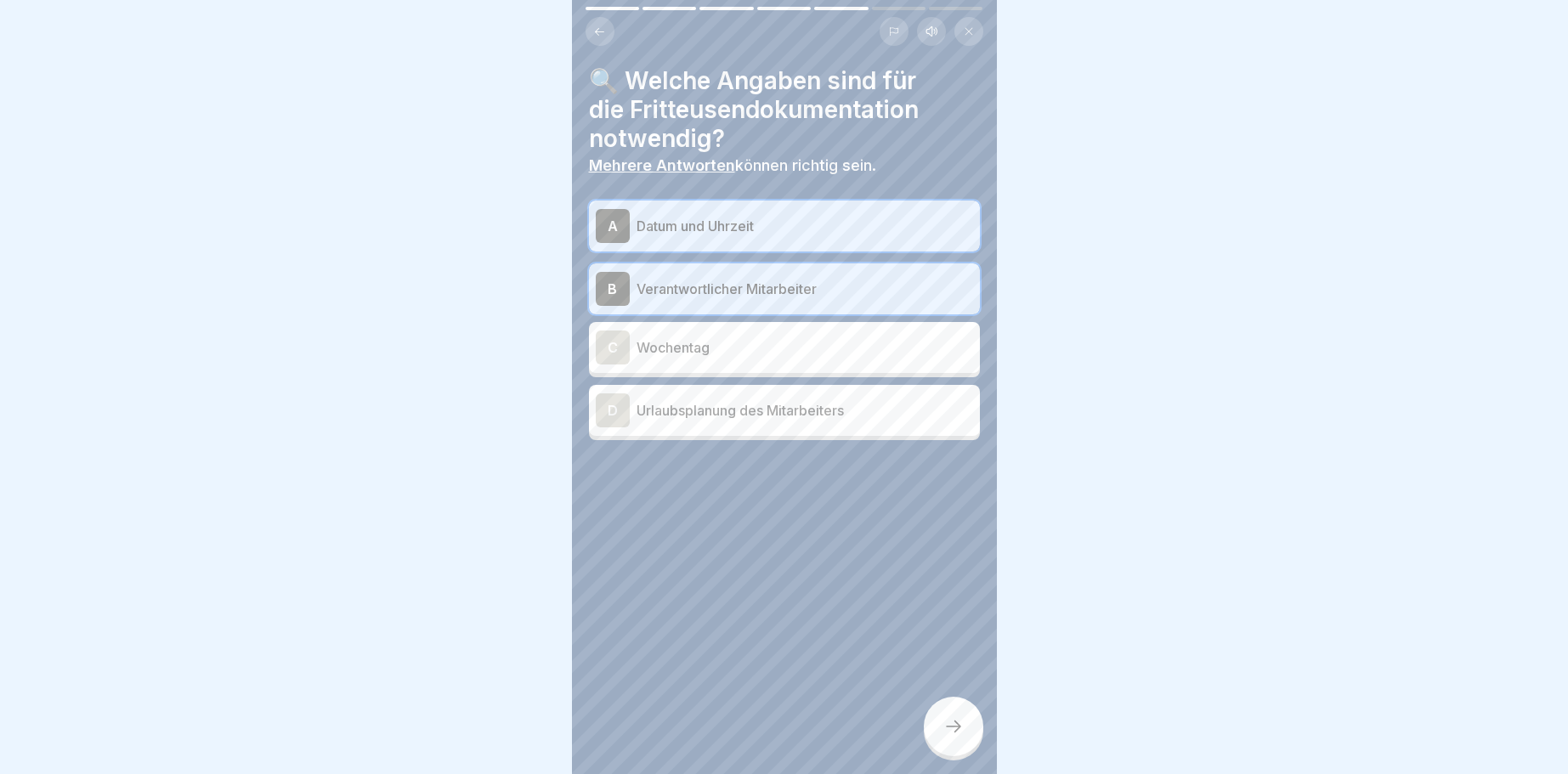
click at [946, 720] on div at bounding box center [953, 727] width 60 height 60
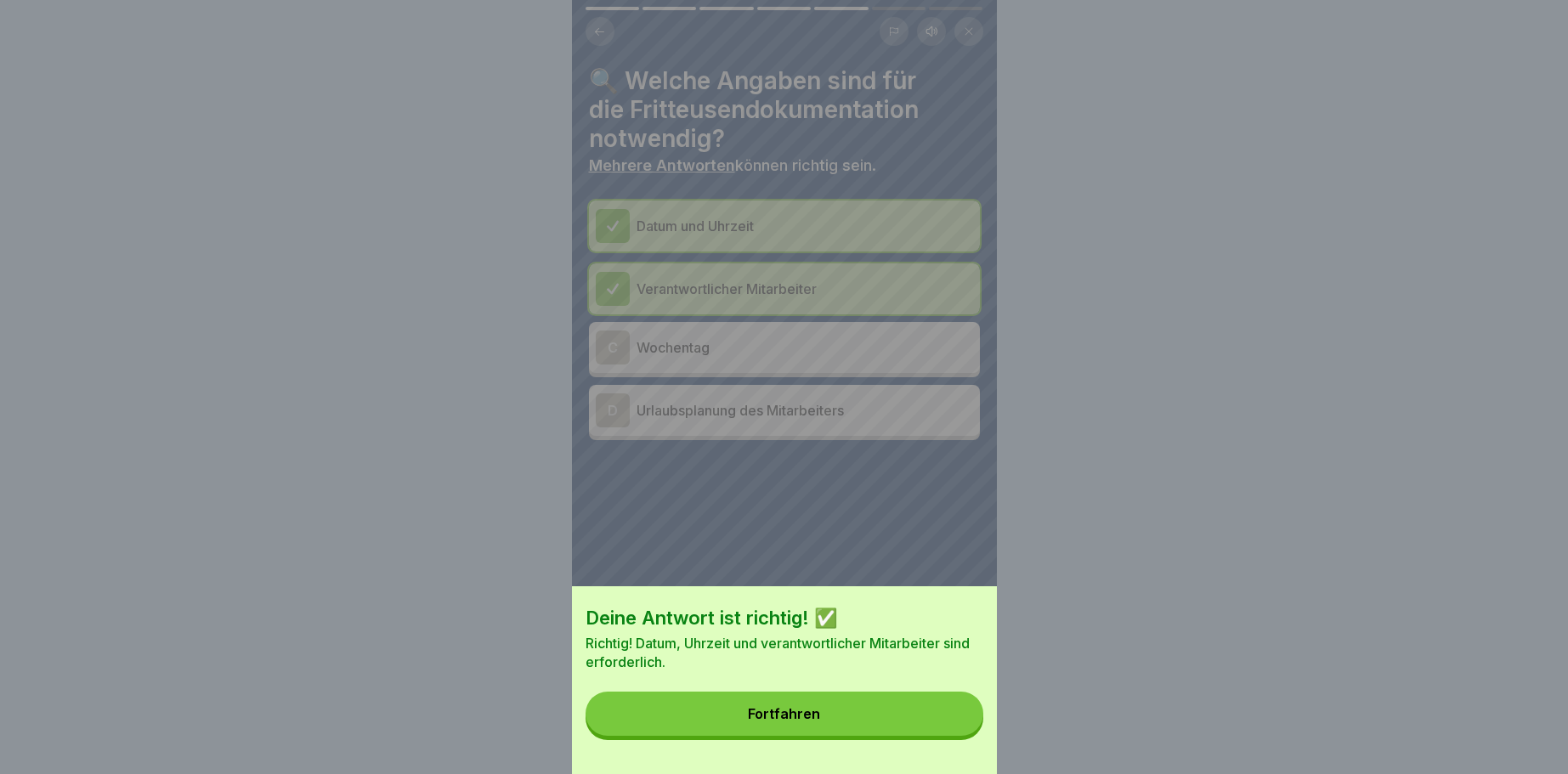
click at [949, 701] on button "Fortfahren" at bounding box center [784, 714] width 397 height 44
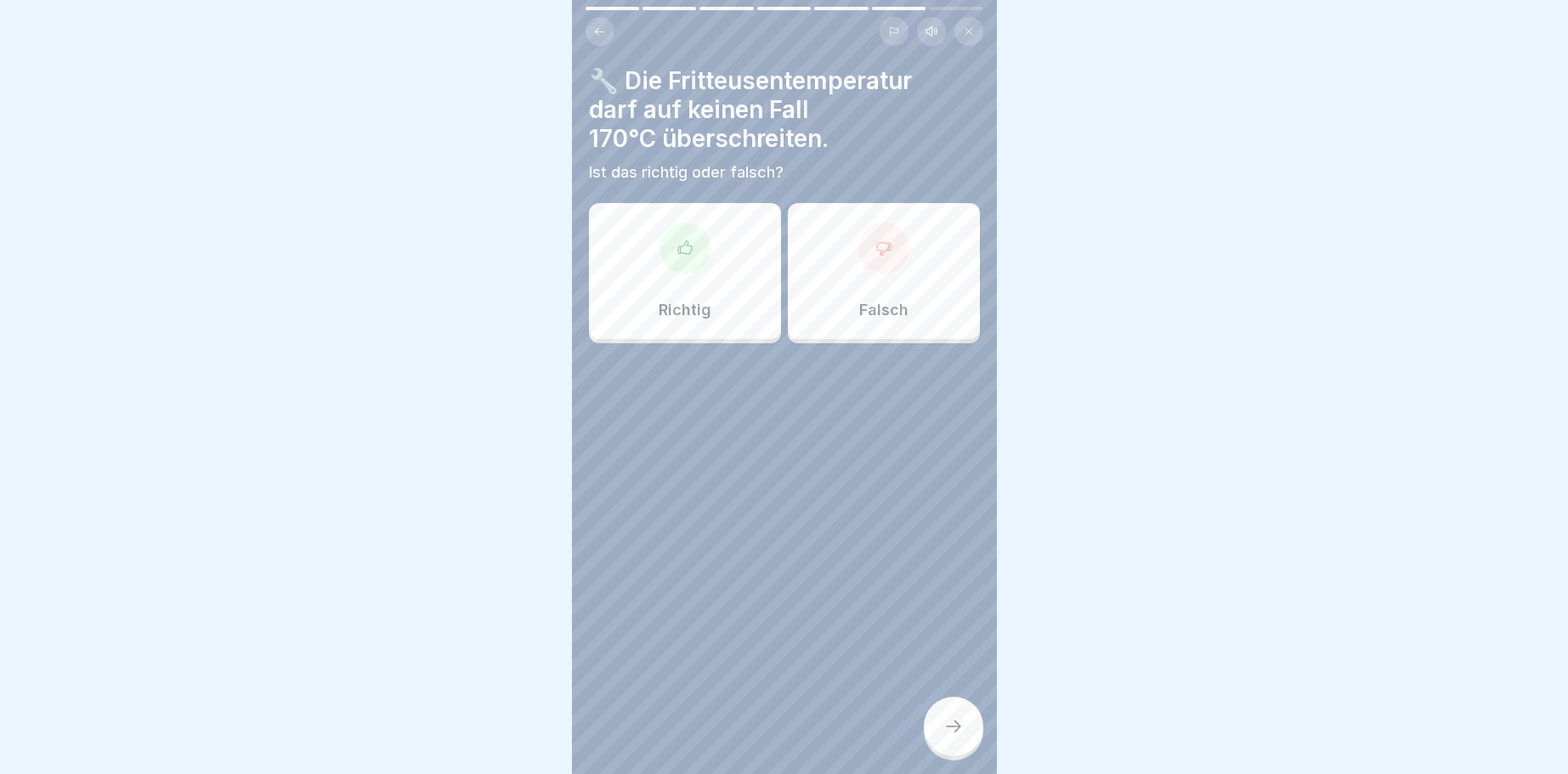
click at [667, 290] on div "Richtig" at bounding box center [685, 271] width 192 height 136
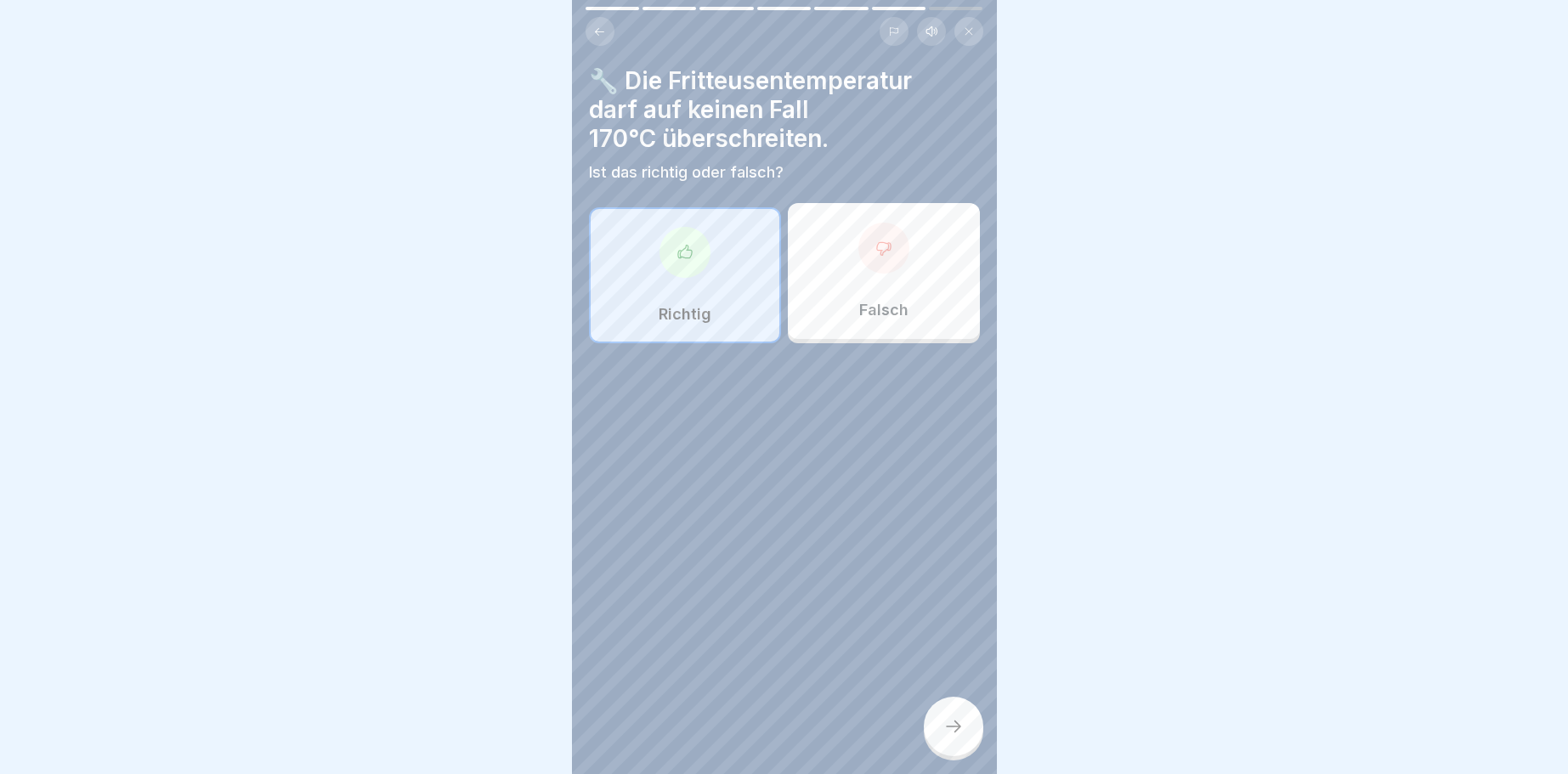
click at [947, 738] on div at bounding box center [953, 727] width 60 height 60
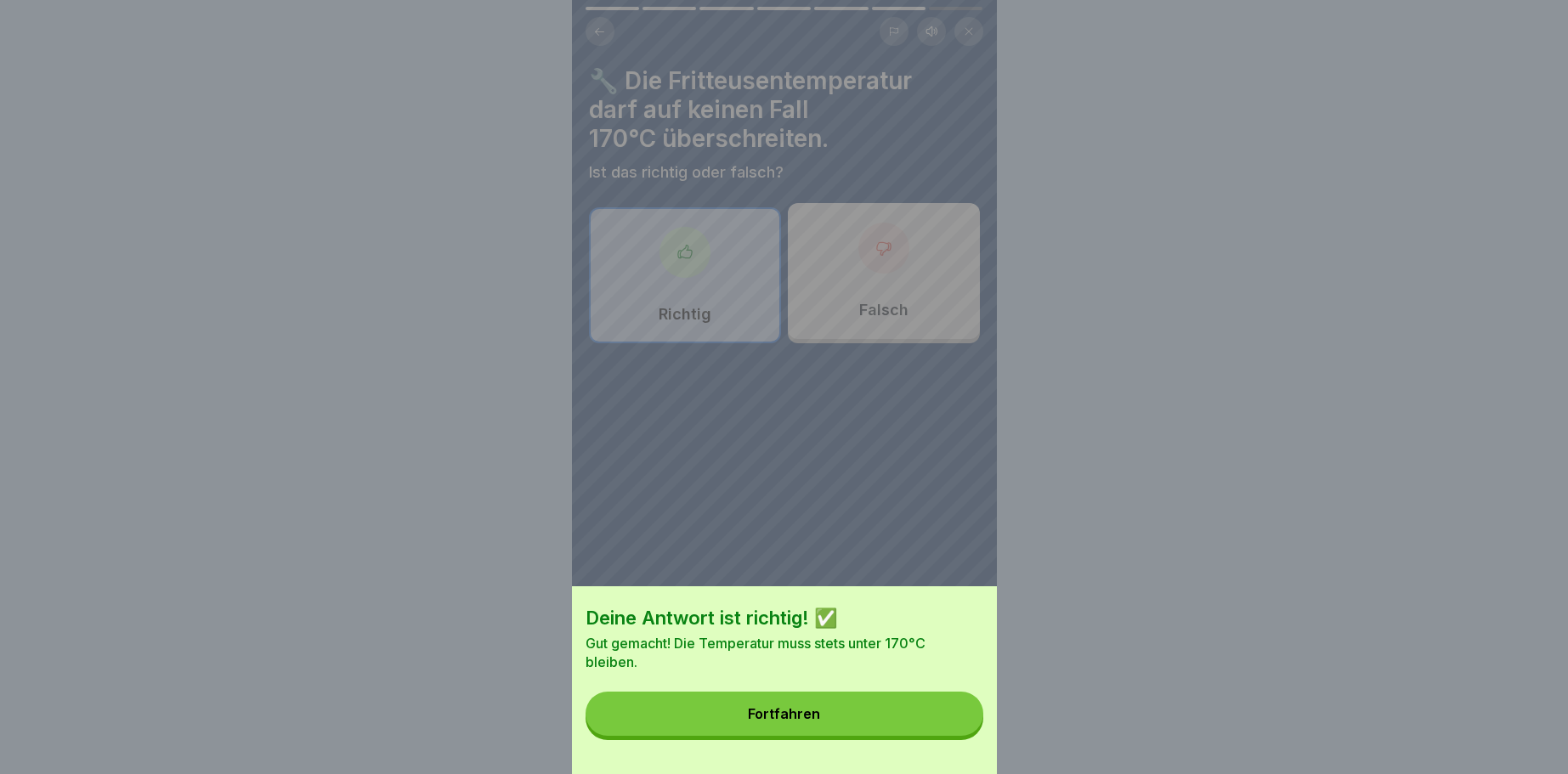
click at [937, 720] on button "Fortfahren" at bounding box center [784, 714] width 397 height 44
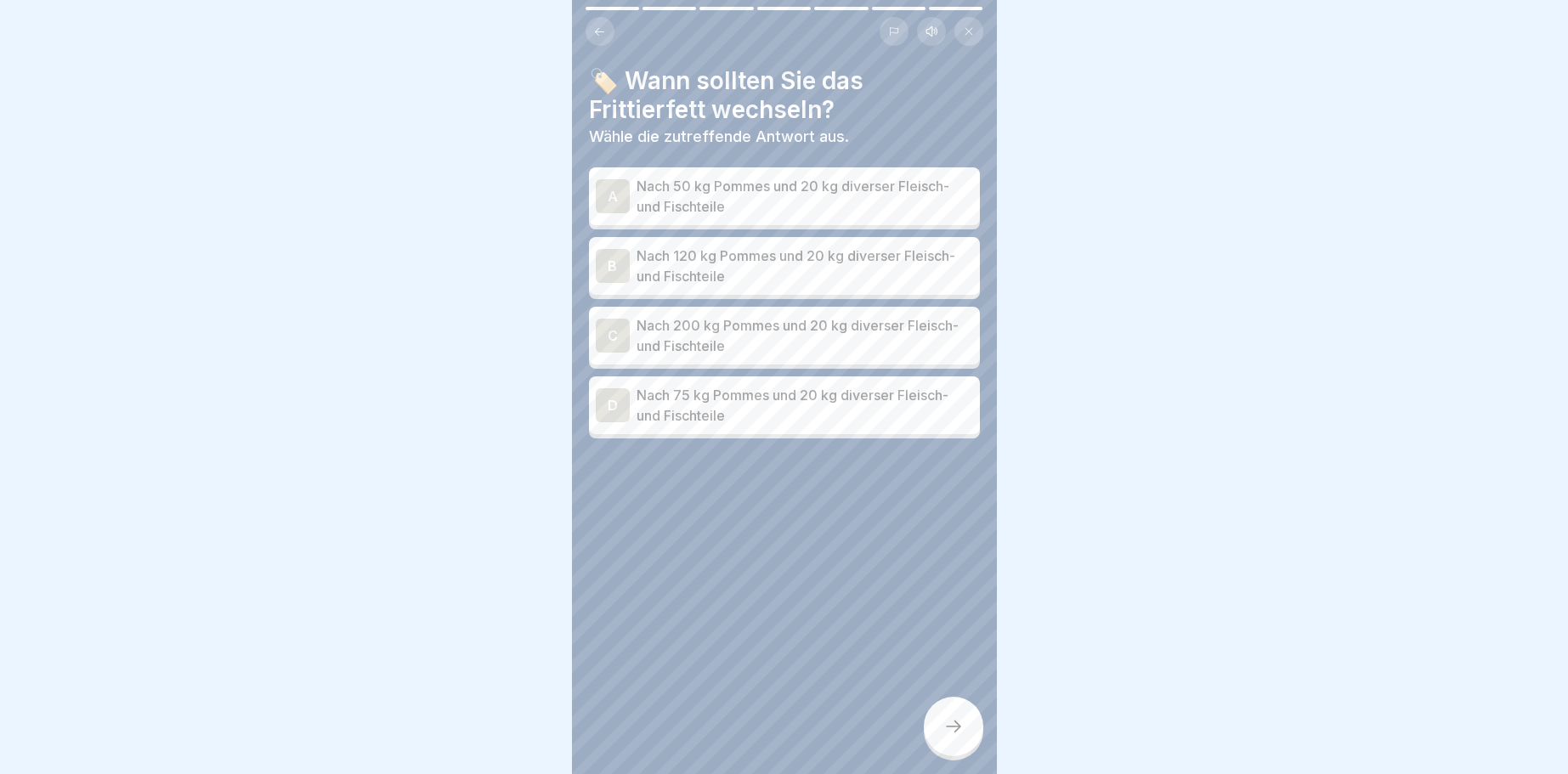
click at [704, 258] on p "Nach 120 kg Pommes und 20 kg diverser Fleisch- und Fischteile" at bounding box center [805, 266] width 337 height 40
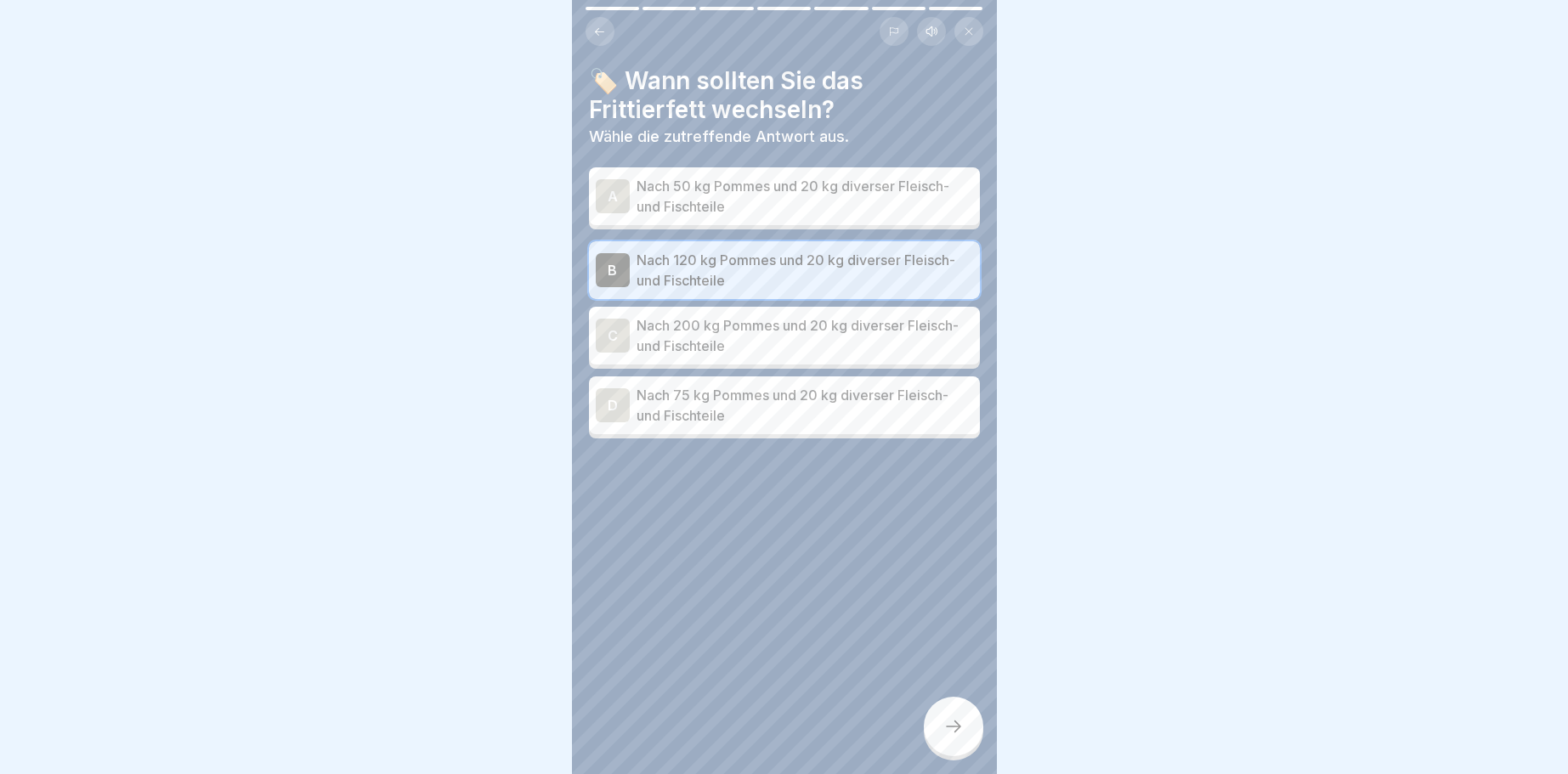
click at [963, 727] on icon at bounding box center [953, 727] width 20 height 20
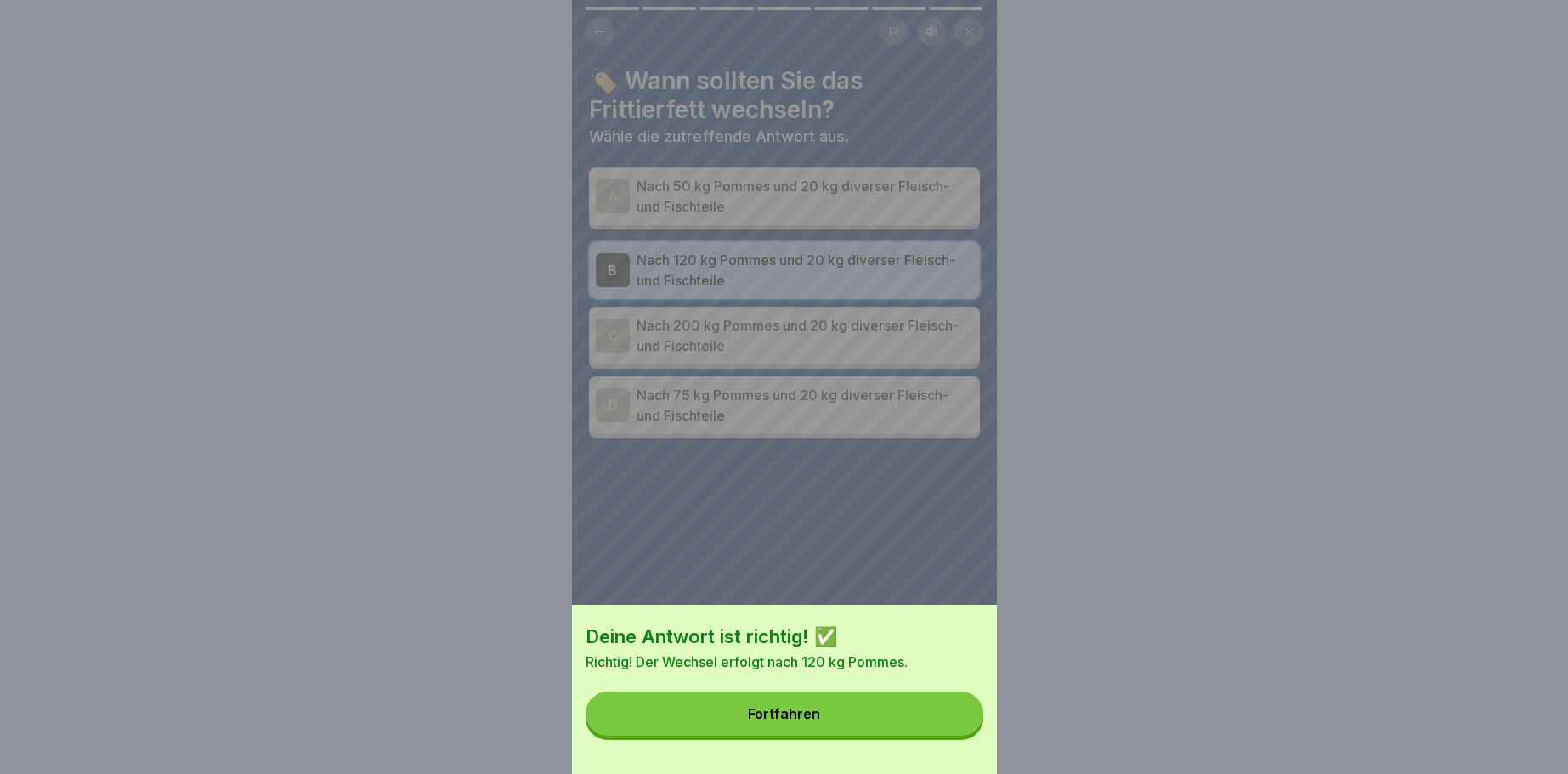
click at [959, 721] on button "Fortfahren" at bounding box center [784, 714] width 397 height 44
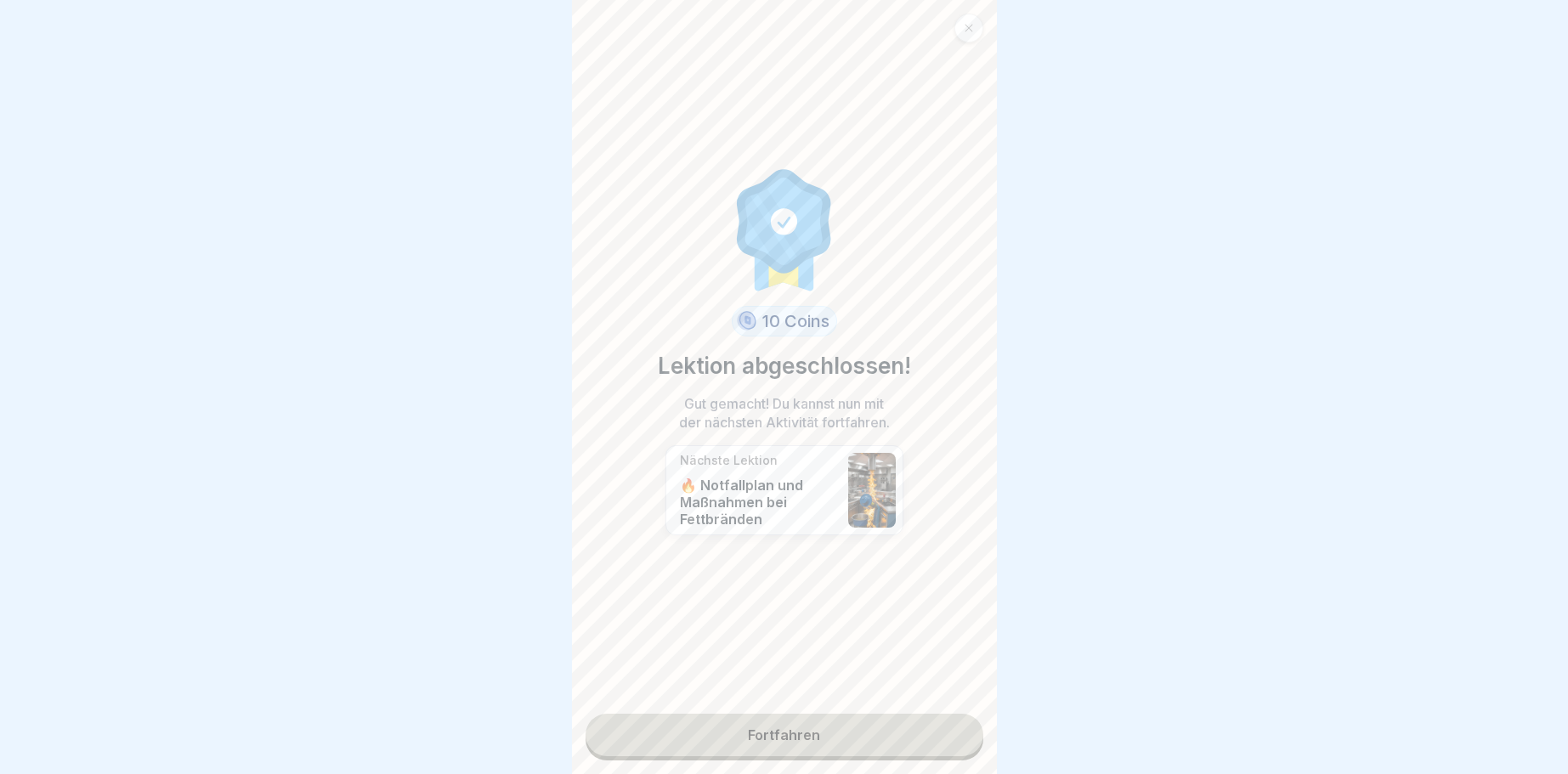
click at [953, 722] on link "Fortfahren" at bounding box center [784, 735] width 397 height 42
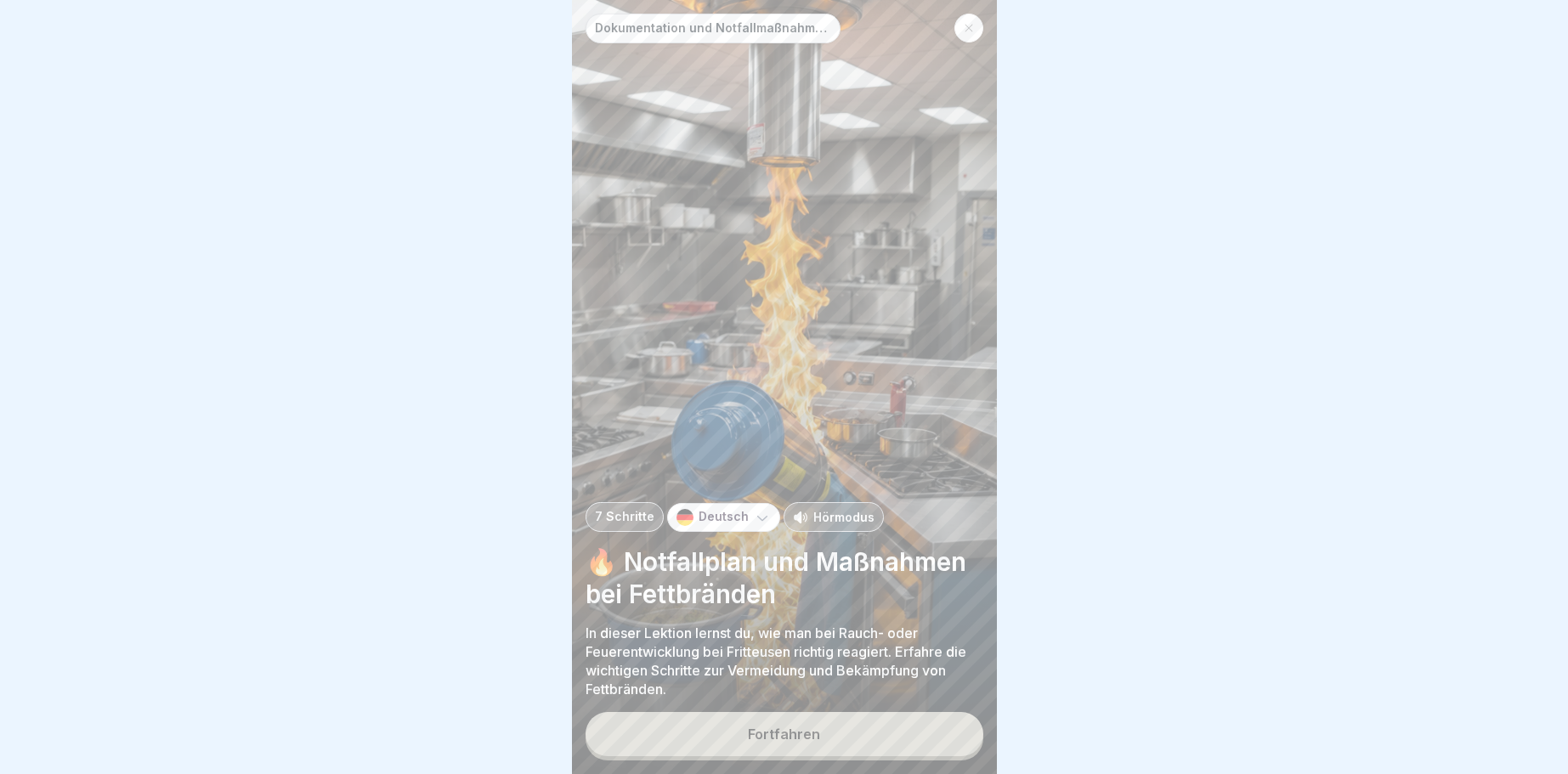
click at [952, 723] on button "Fortfahren" at bounding box center [784, 734] width 397 height 44
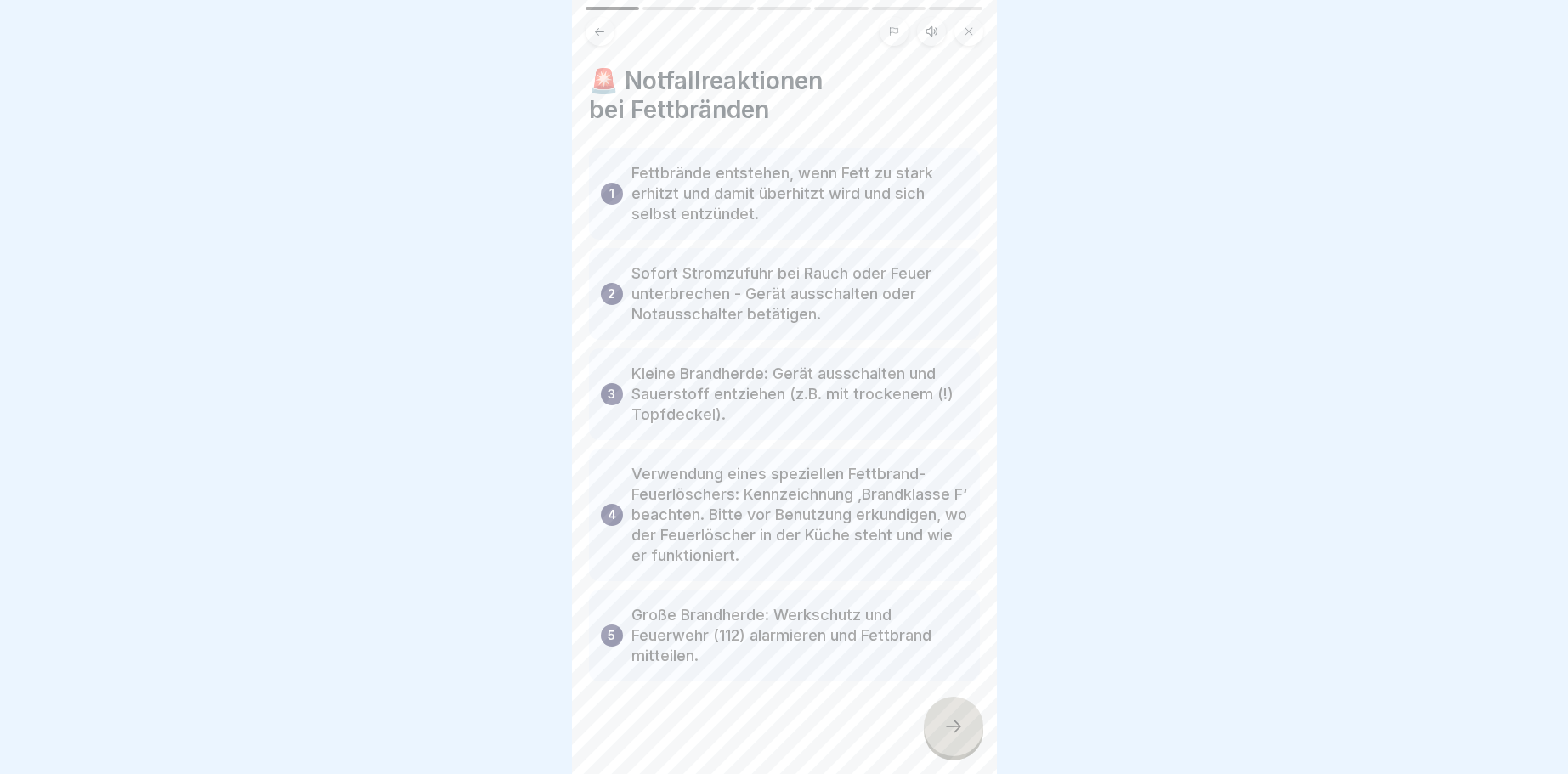
click at [962, 734] on icon at bounding box center [953, 727] width 20 height 20
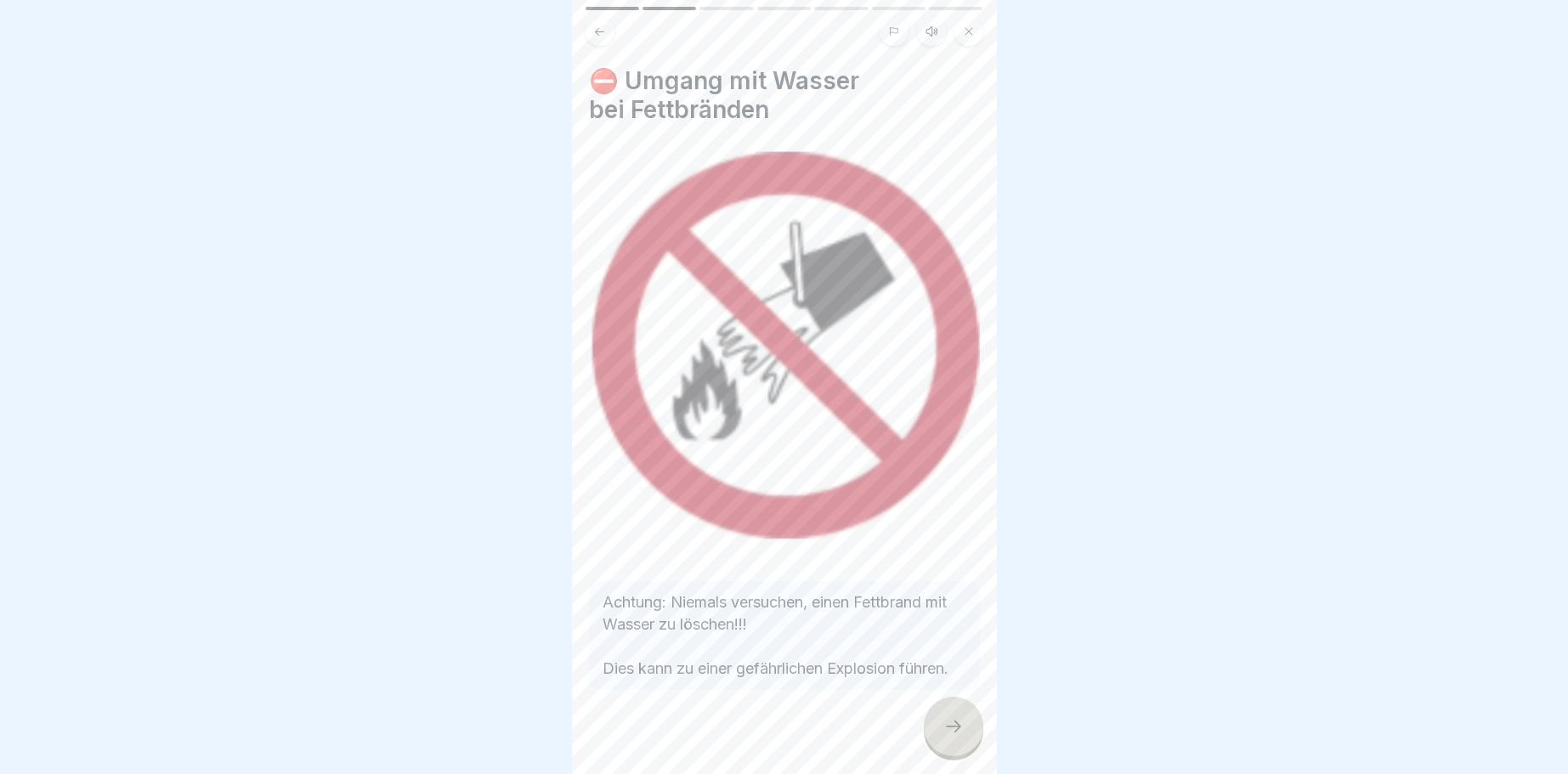
click at [962, 734] on icon at bounding box center [953, 727] width 20 height 20
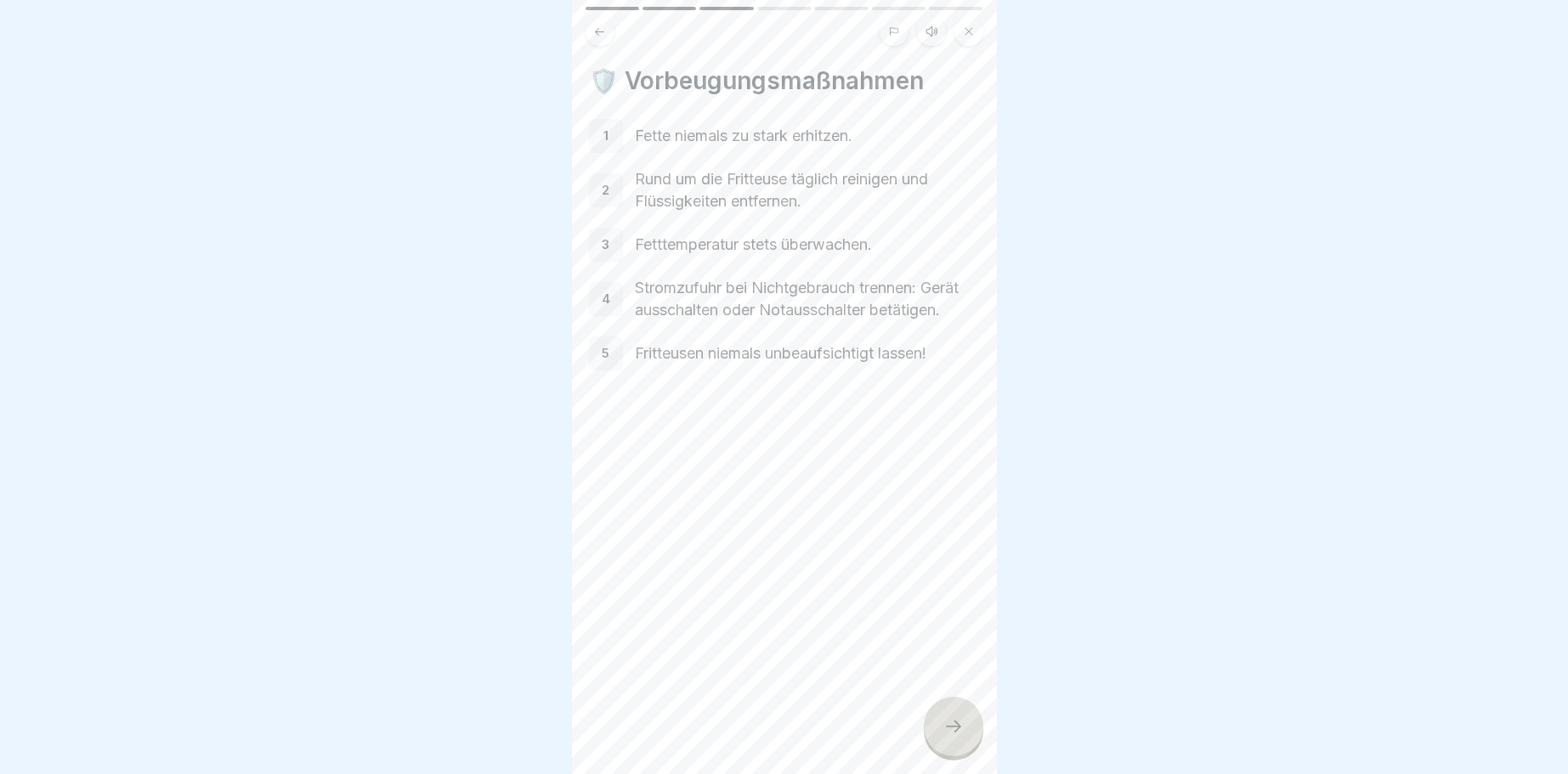
click at [949, 738] on div at bounding box center [953, 727] width 60 height 60
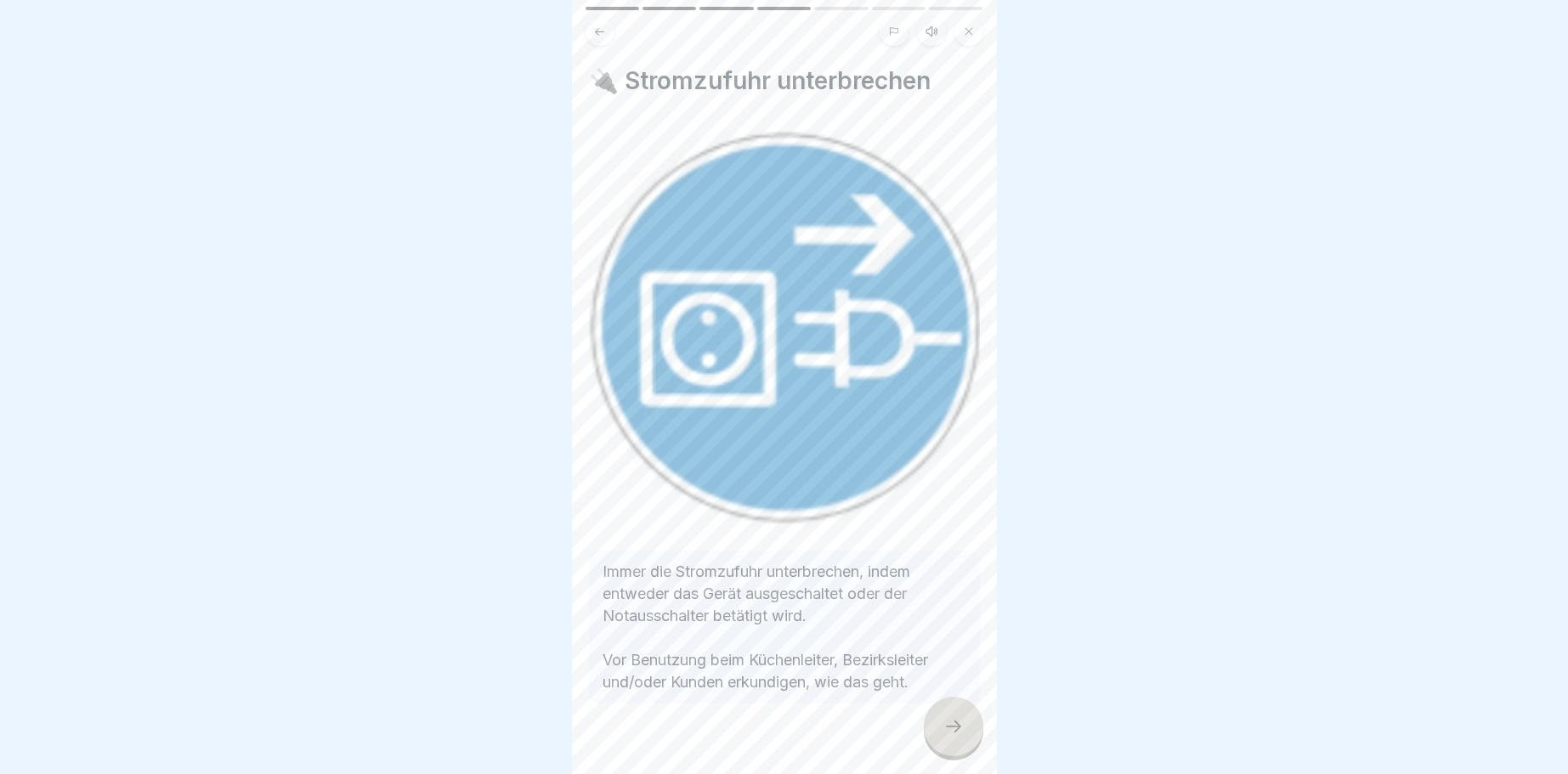
click at [917, 742] on div at bounding box center [784, 755] width 391 height 102
click at [951, 730] on icon at bounding box center [953, 727] width 20 height 20
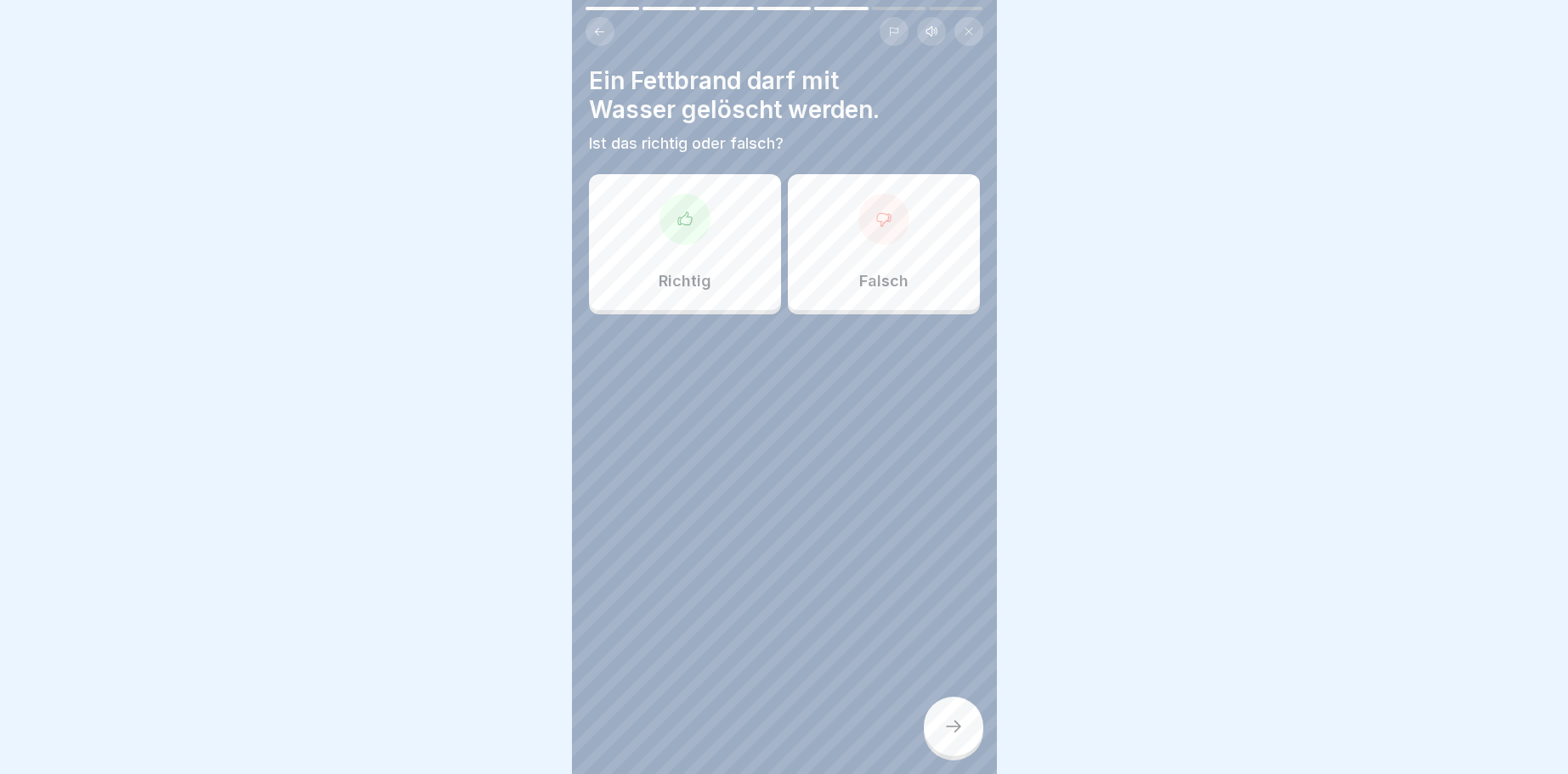
click at [887, 222] on icon at bounding box center [883, 219] width 17 height 17
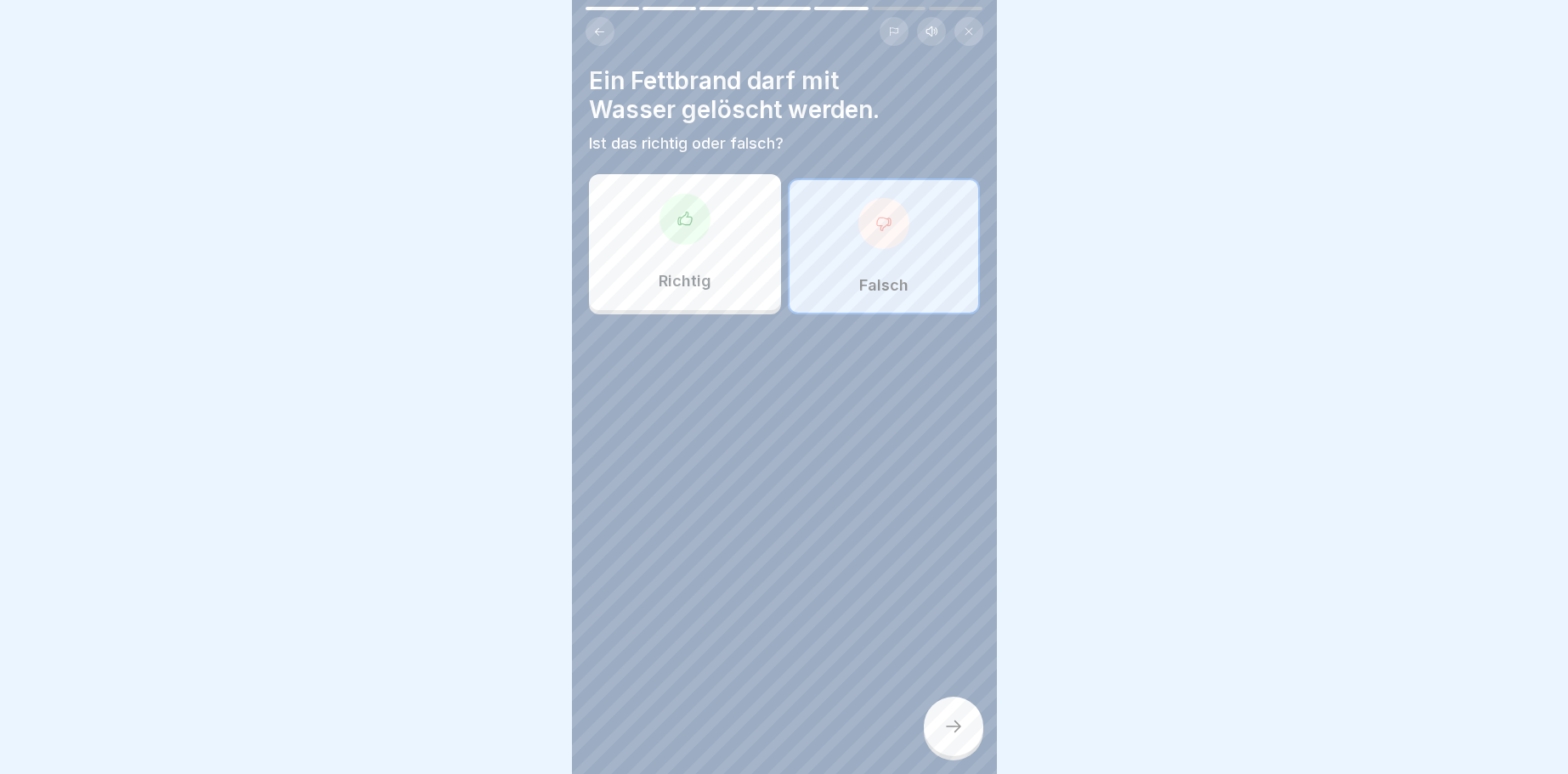
click at [944, 727] on div at bounding box center [953, 727] width 60 height 60
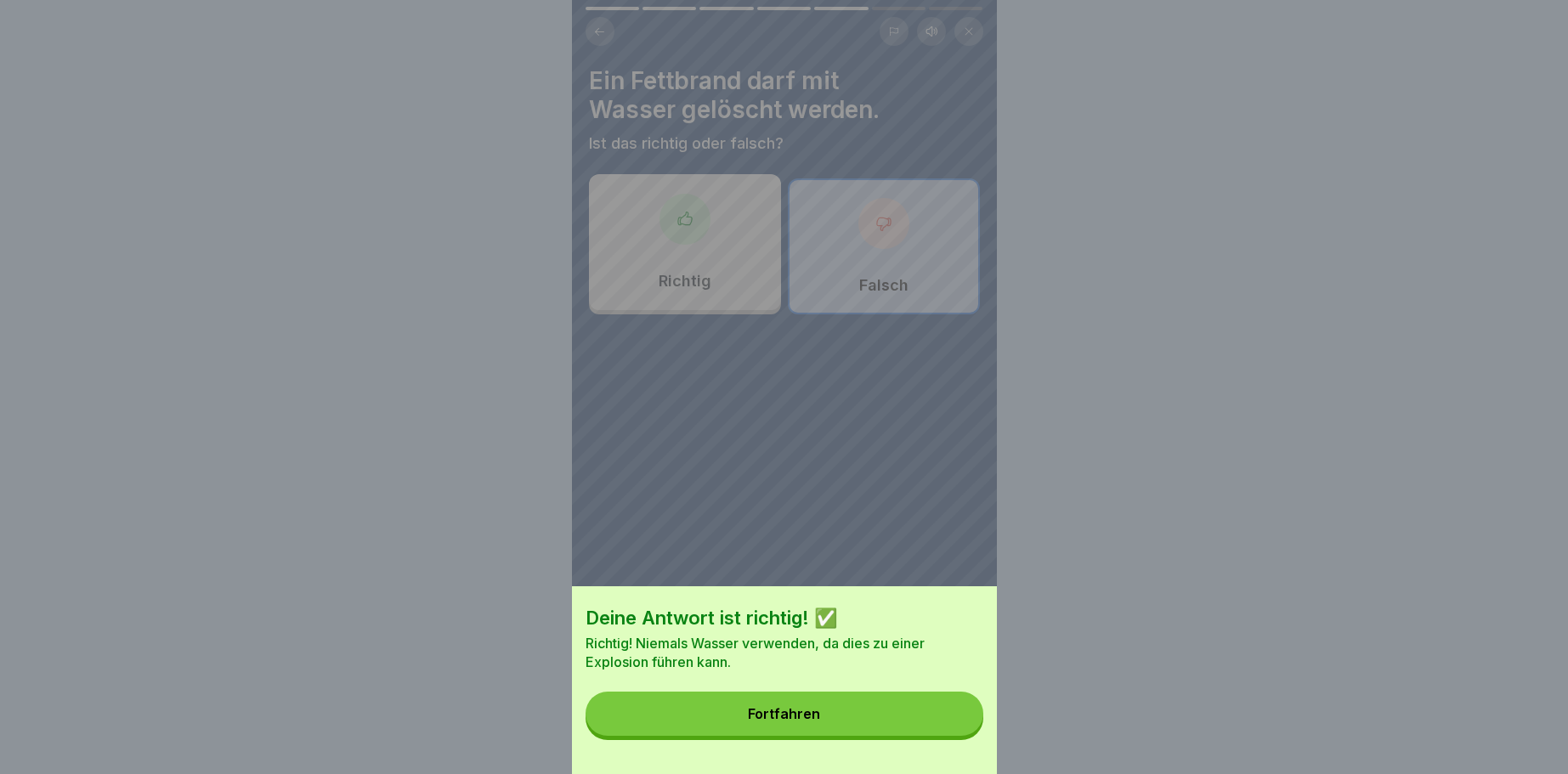
drag, startPoint x: 945, startPoint y: 727, endPoint x: 942, endPoint y: 717, distance: 10.4
click at [947, 725] on button "Fortfahren" at bounding box center [784, 714] width 397 height 44
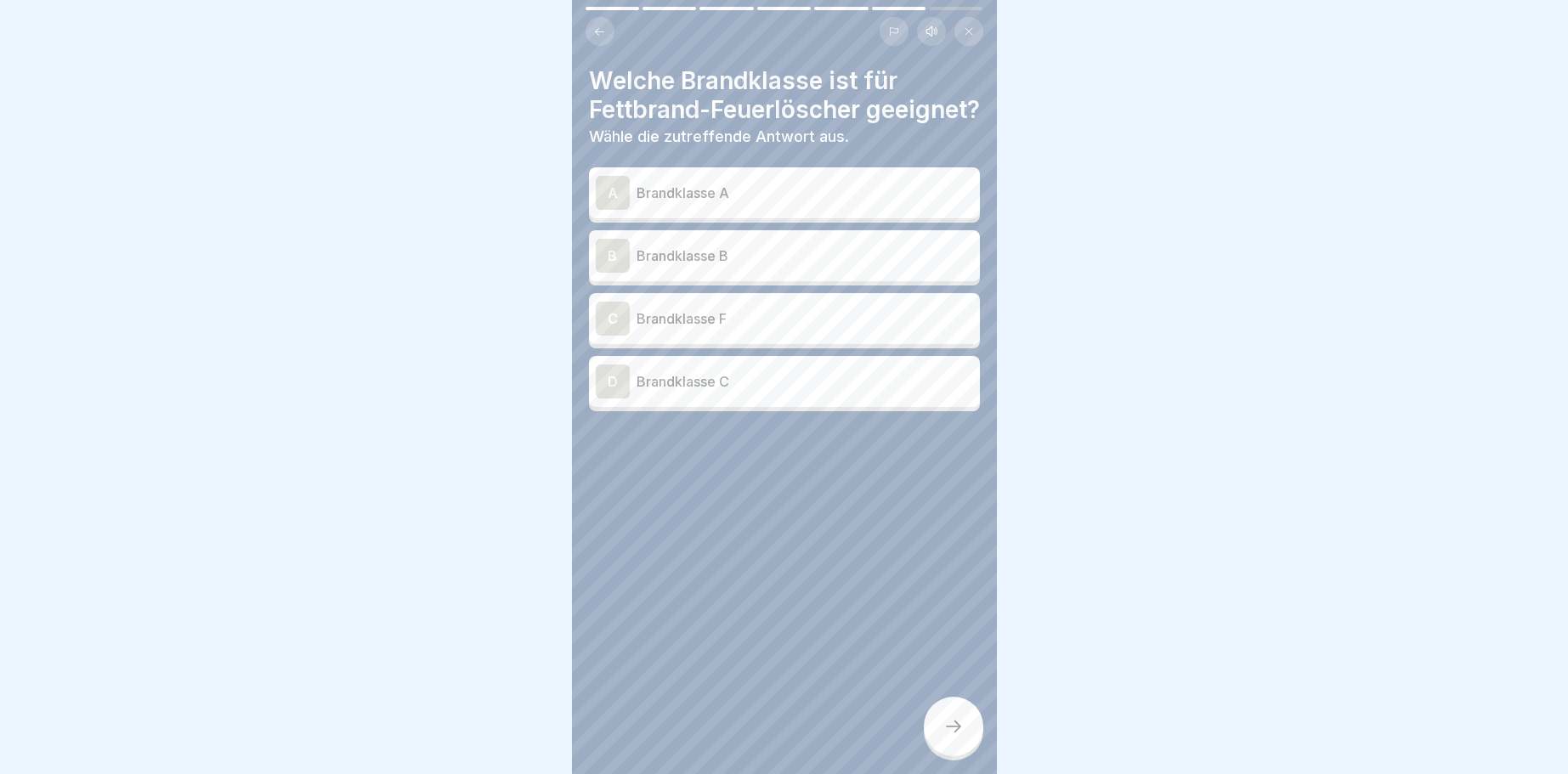
click at [592, 26] on button at bounding box center [600, 31] width 29 height 29
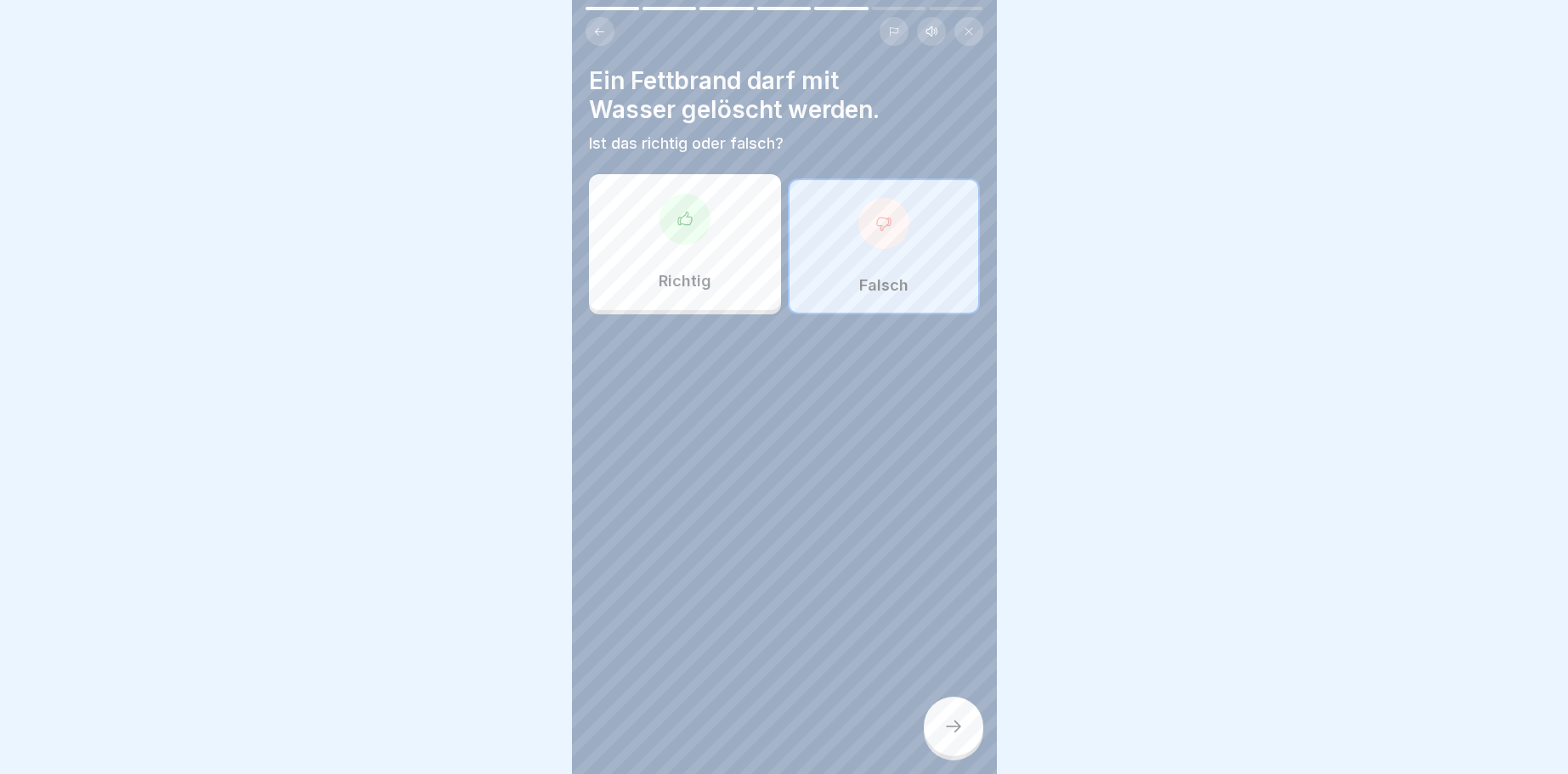
click at [592, 26] on button at bounding box center [600, 31] width 29 height 29
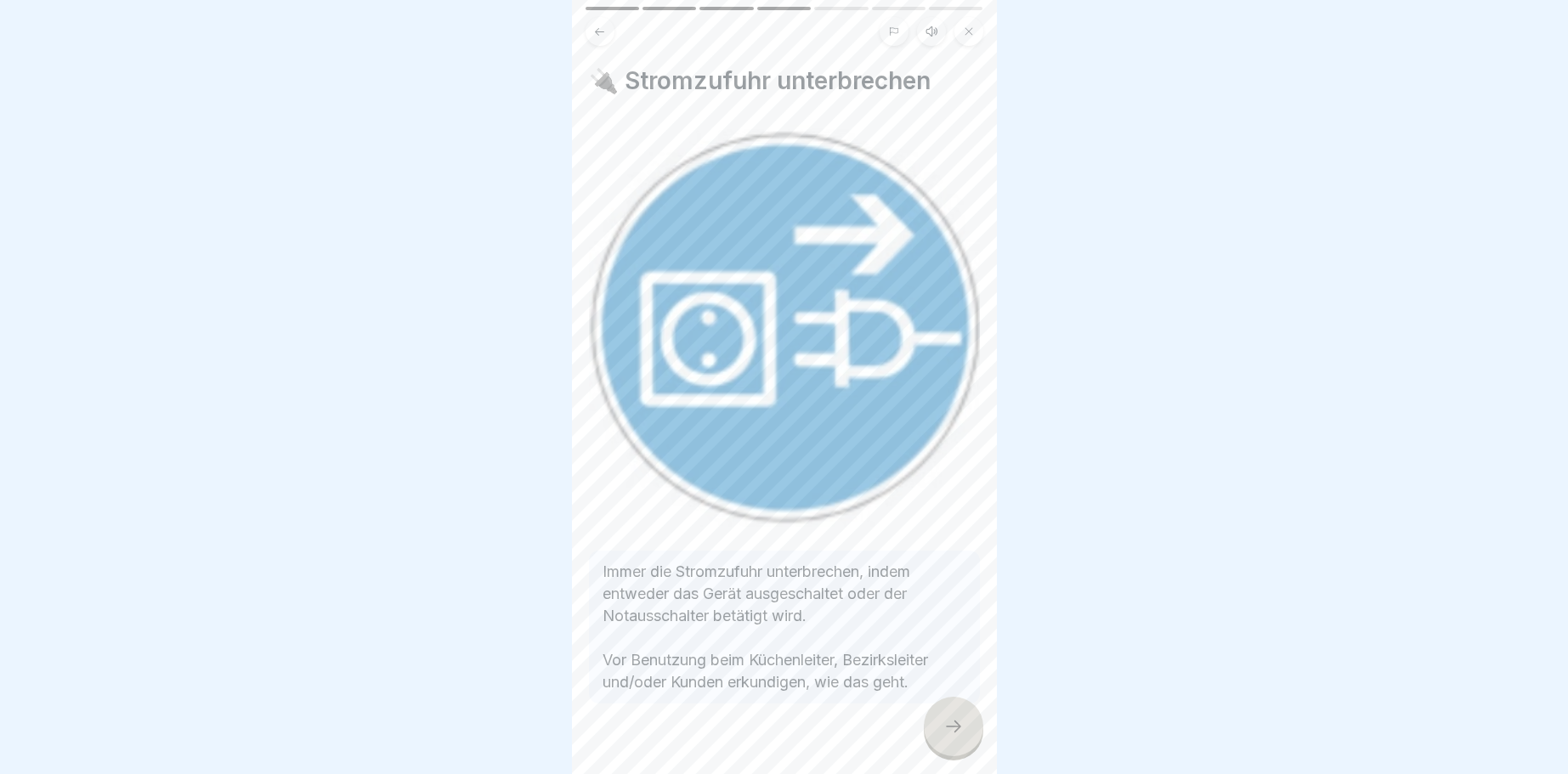
click at [592, 26] on button at bounding box center [600, 31] width 29 height 29
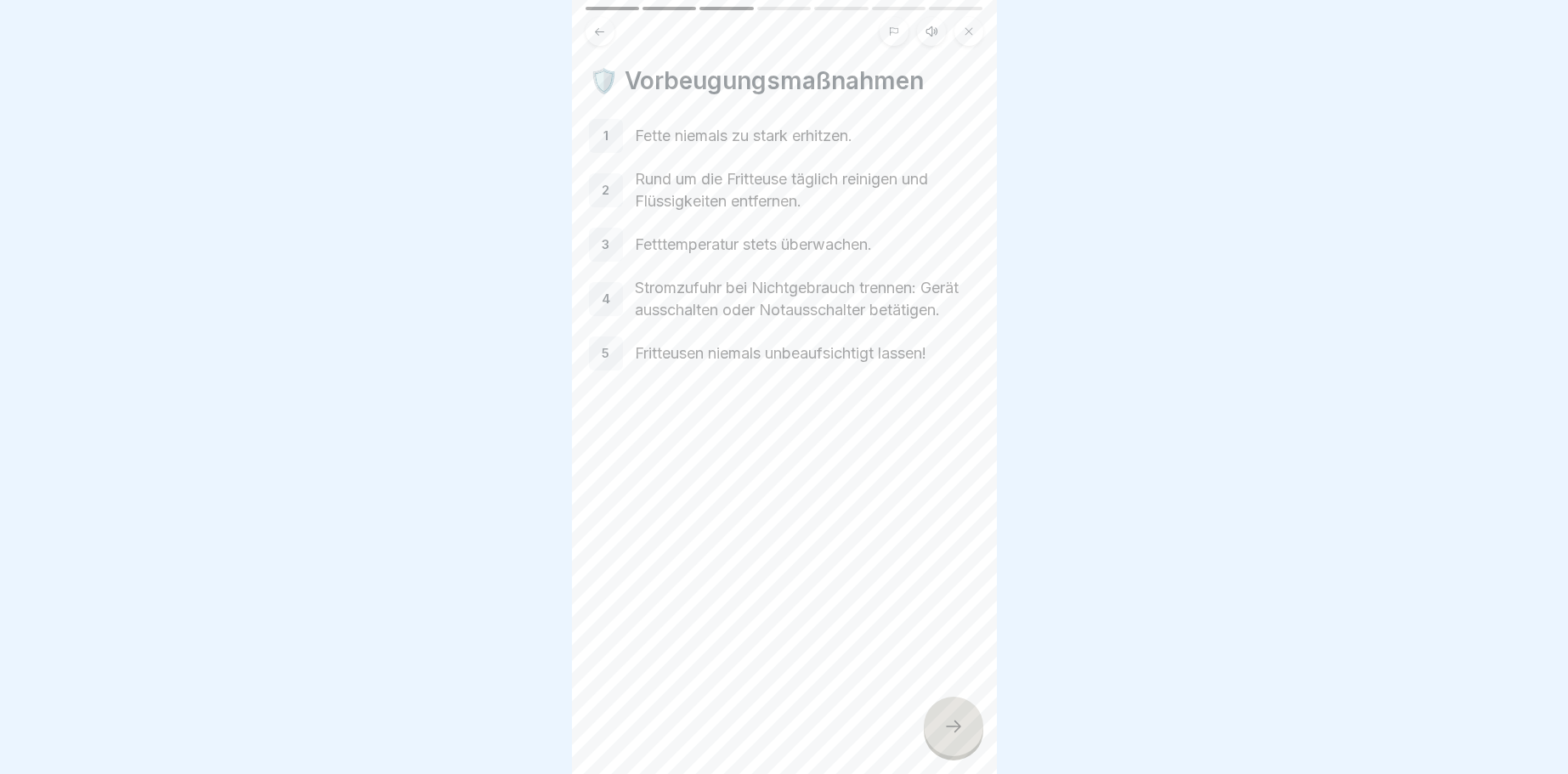
click at [592, 26] on button at bounding box center [600, 31] width 29 height 29
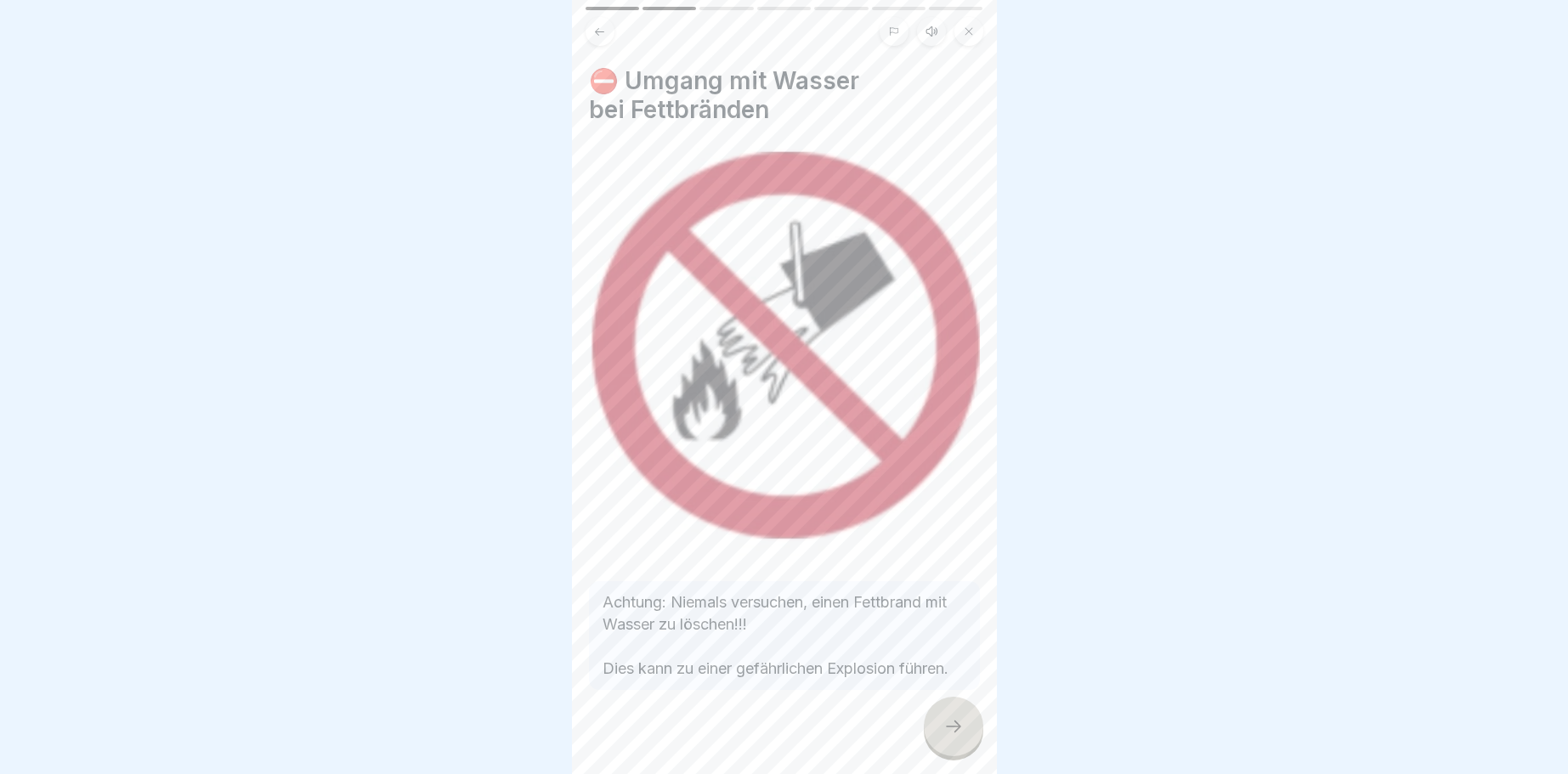
click at [594, 25] on button at bounding box center [600, 31] width 29 height 29
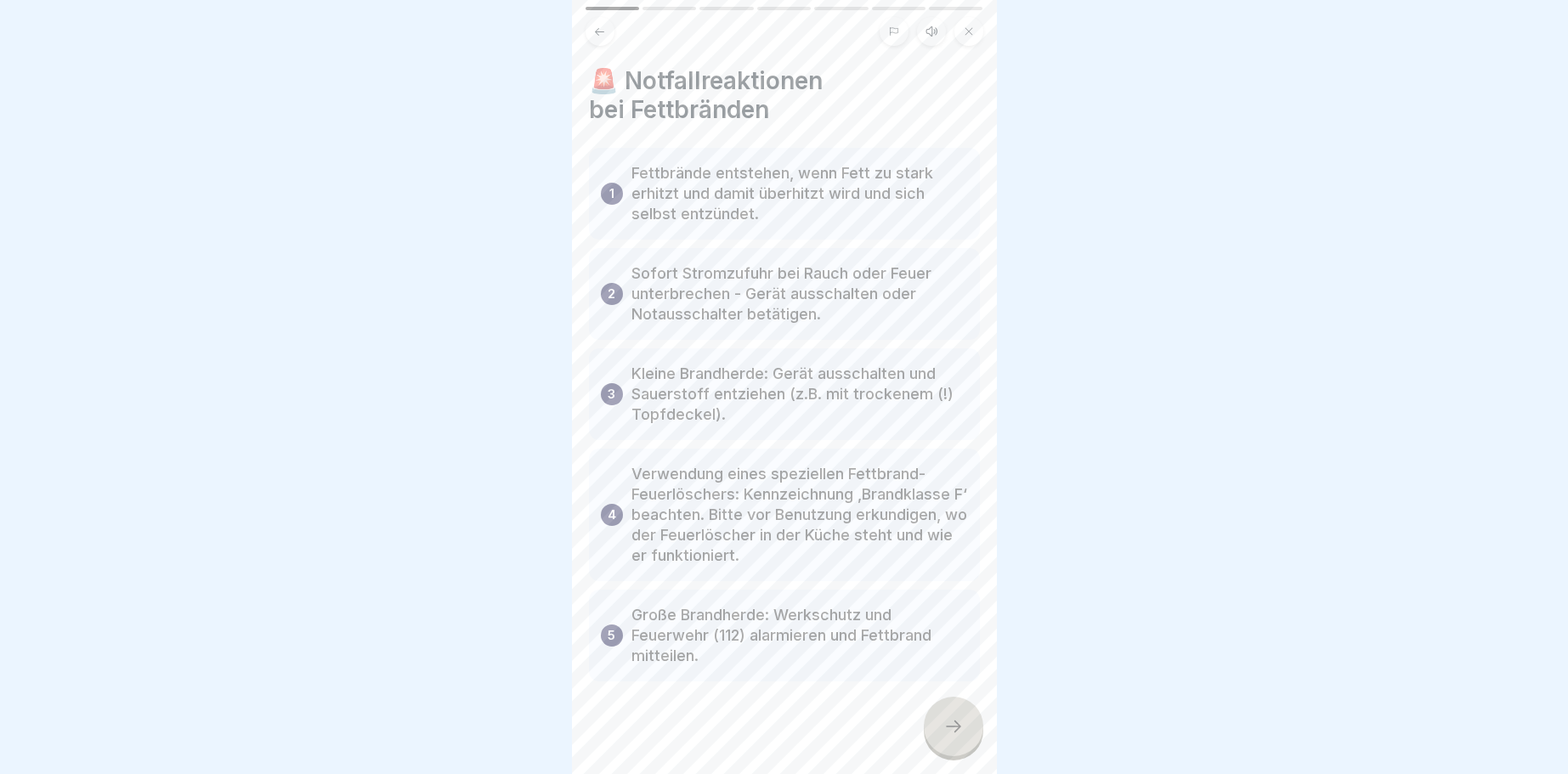
click at [959, 723] on icon at bounding box center [953, 727] width 20 height 20
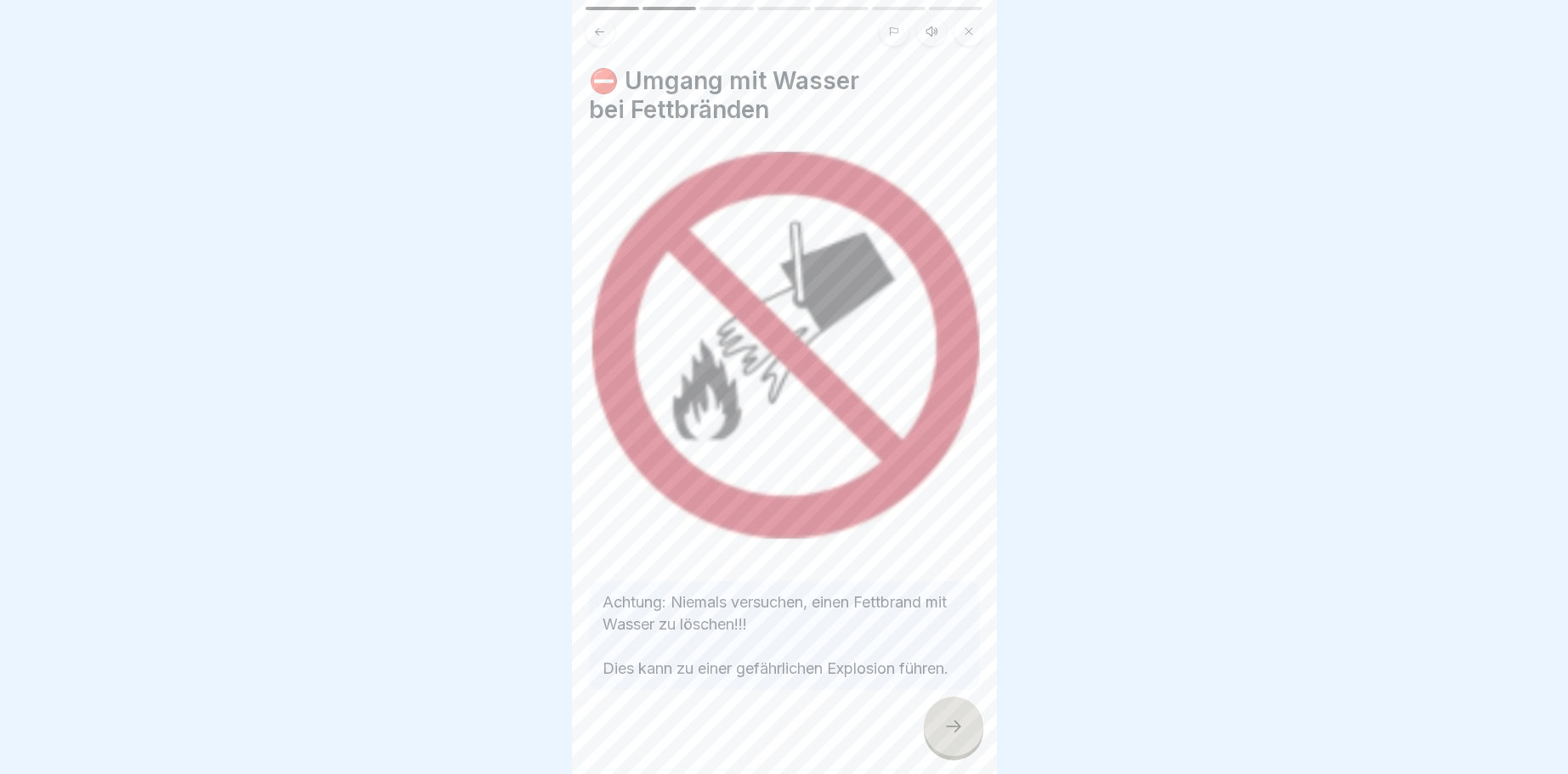
click at [959, 723] on icon at bounding box center [953, 727] width 20 height 20
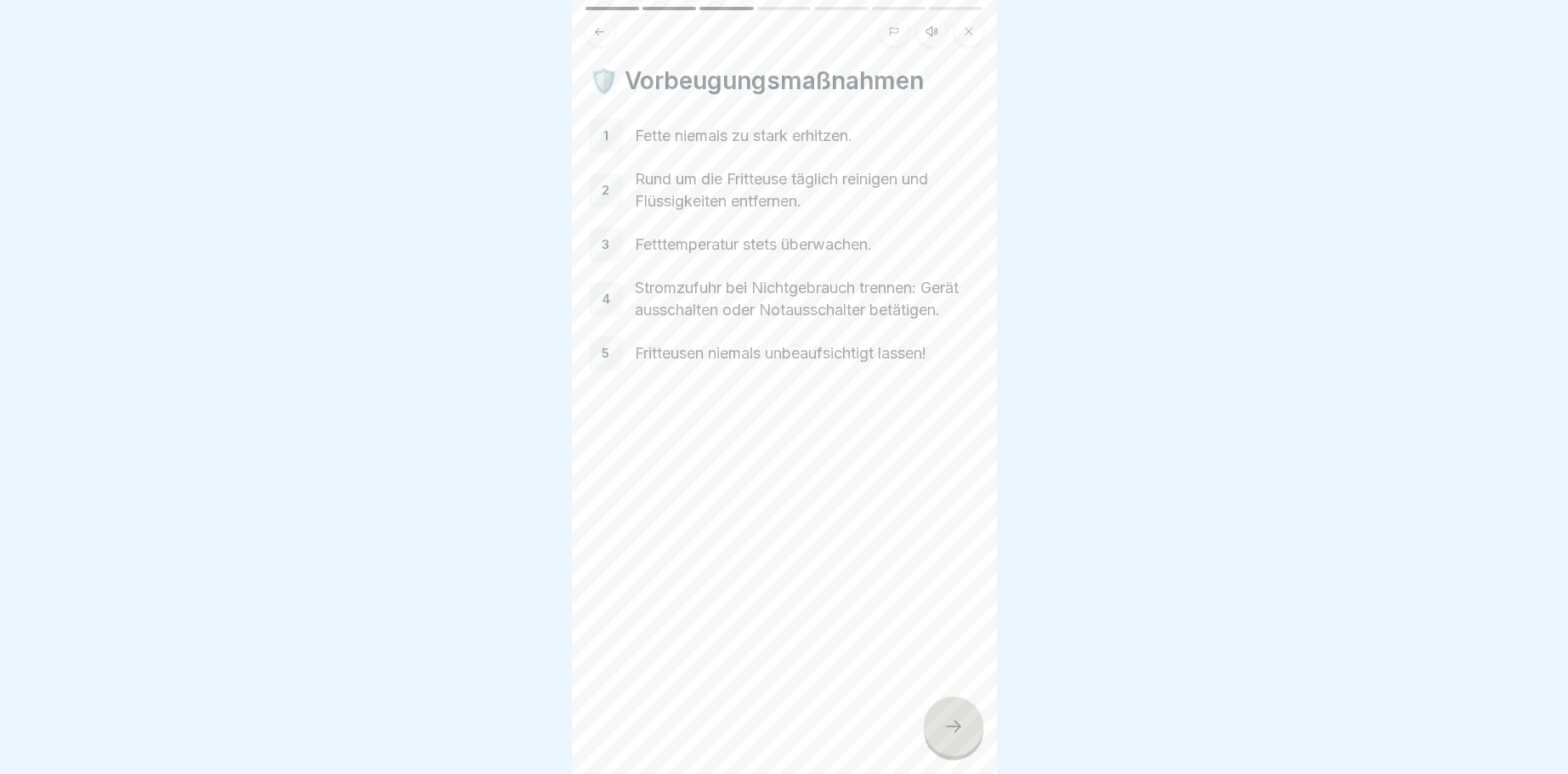
click at [960, 722] on icon at bounding box center [953, 727] width 20 height 20
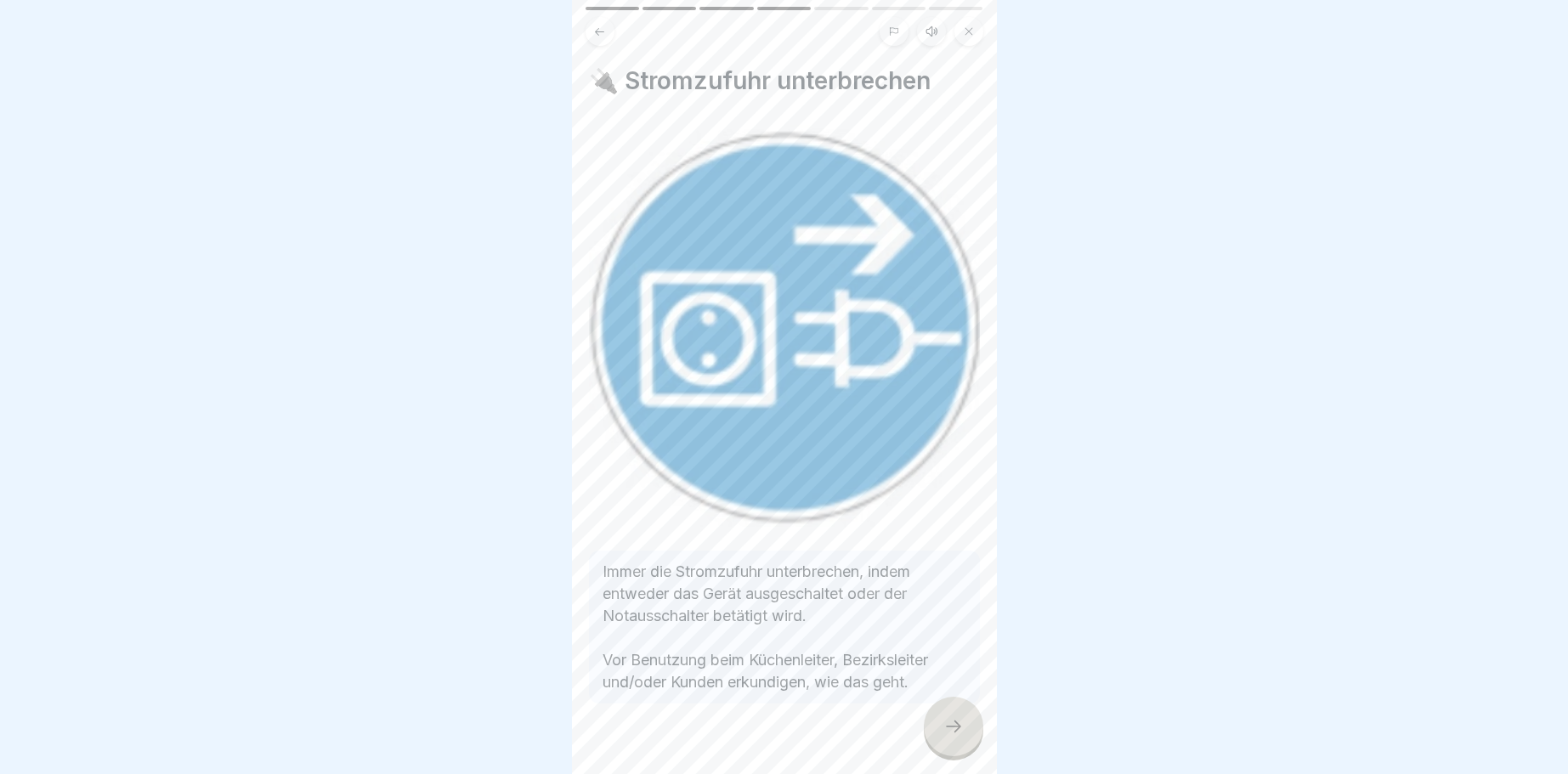
click at [960, 722] on icon at bounding box center [953, 727] width 20 height 20
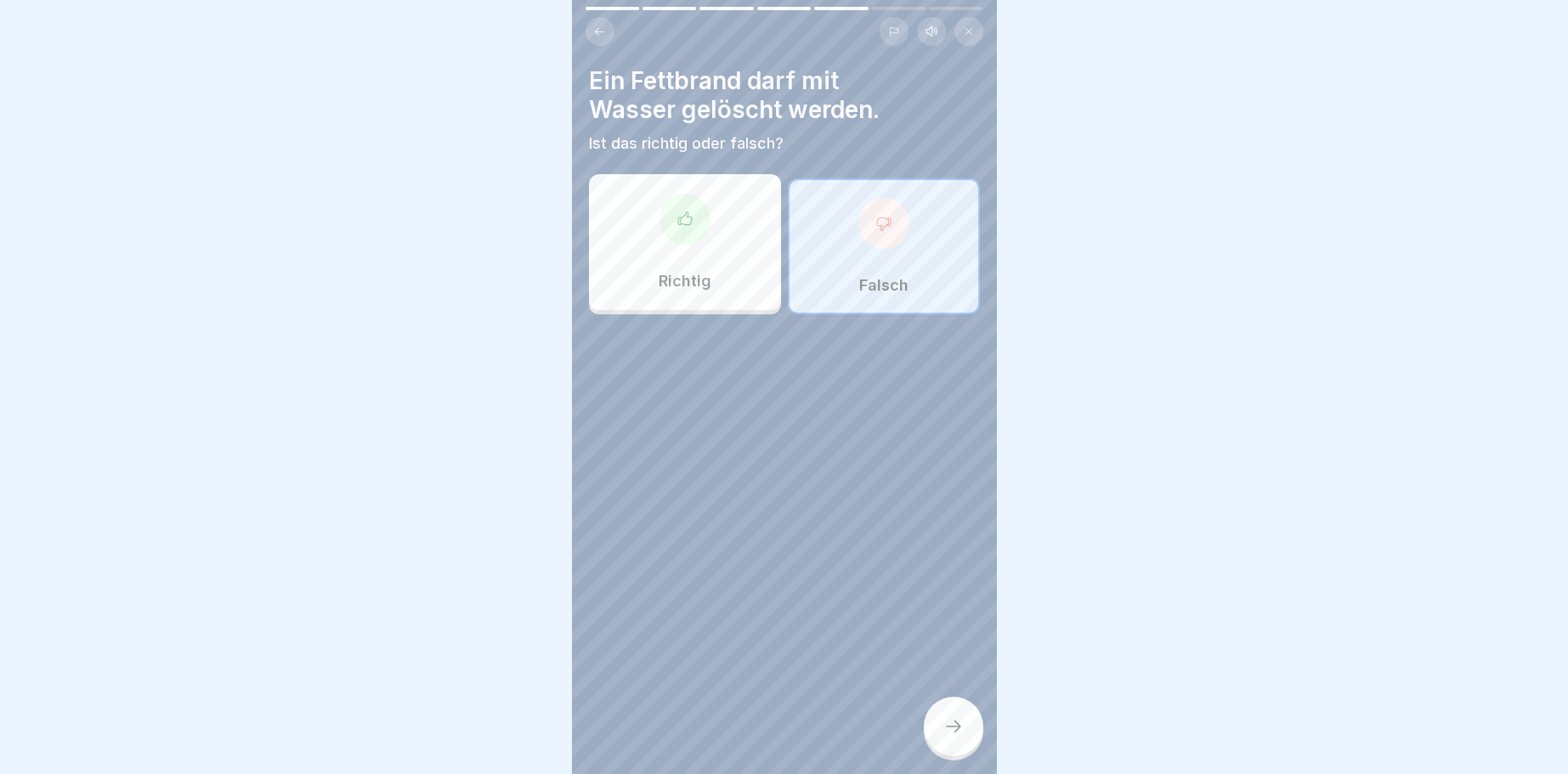
click at [960, 722] on icon at bounding box center [953, 727] width 20 height 20
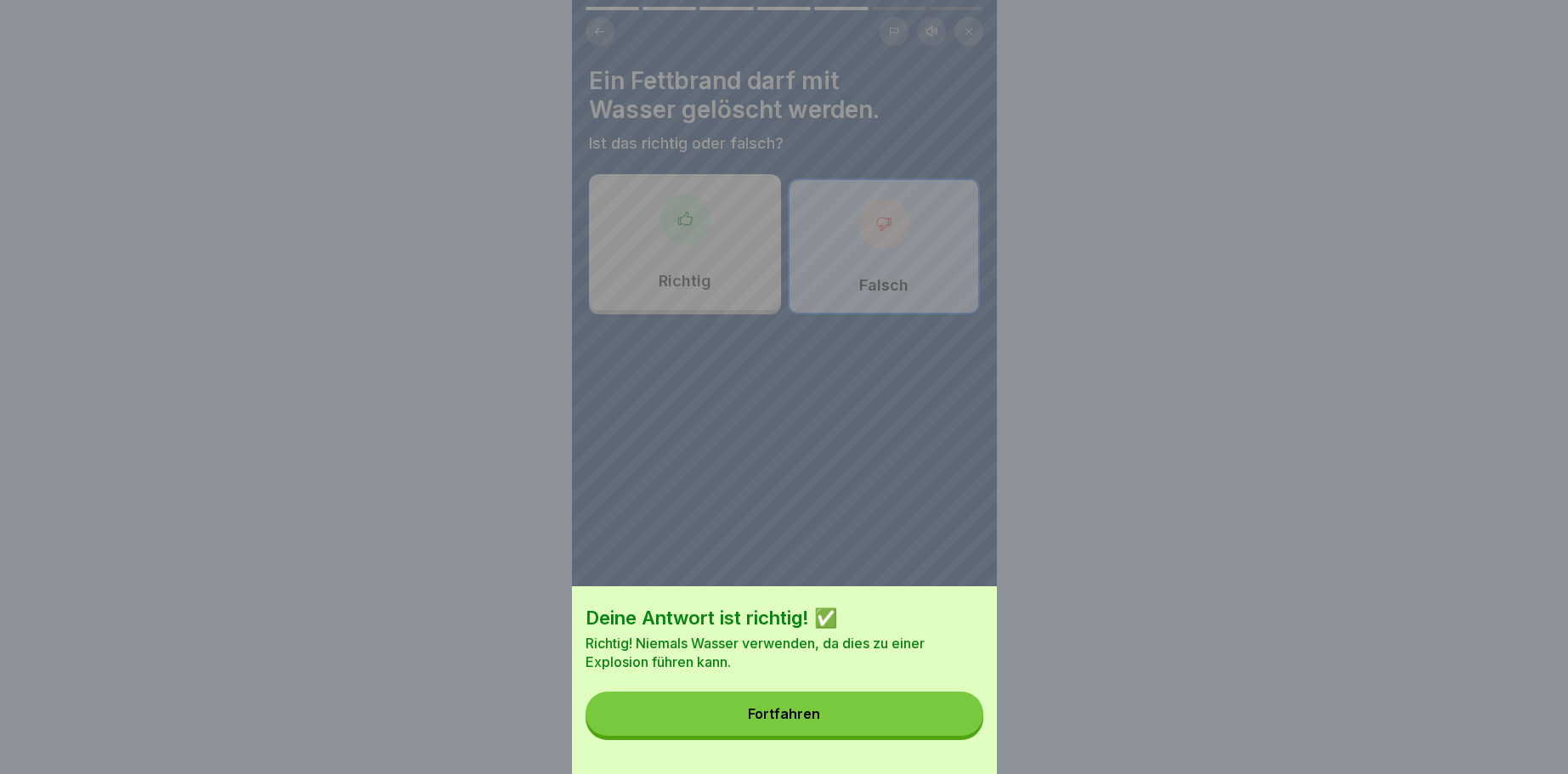
click at [960, 722] on button "Fortfahren" at bounding box center [784, 714] width 397 height 44
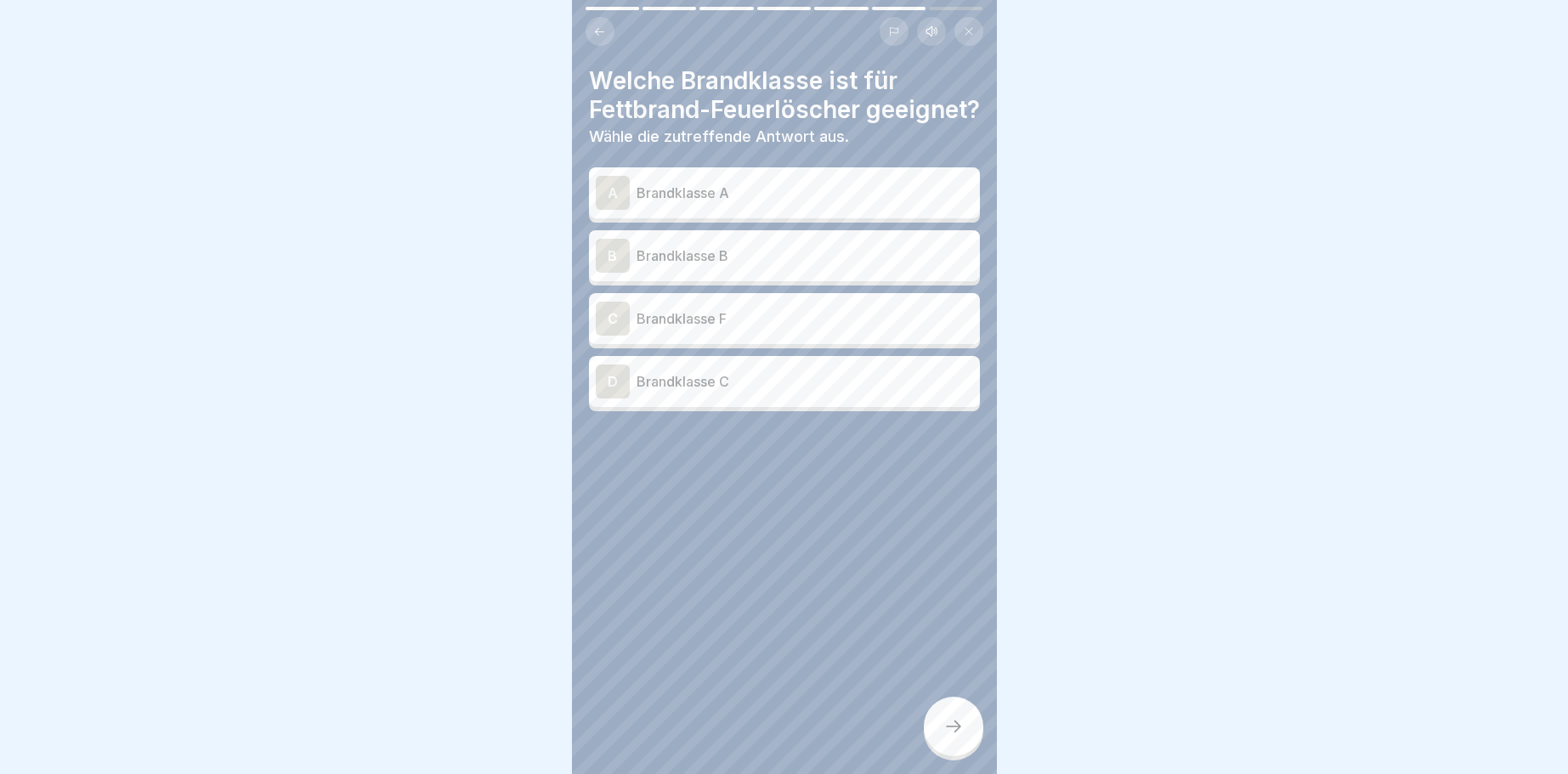
click at [961, 722] on icon at bounding box center [953, 727] width 20 height 20
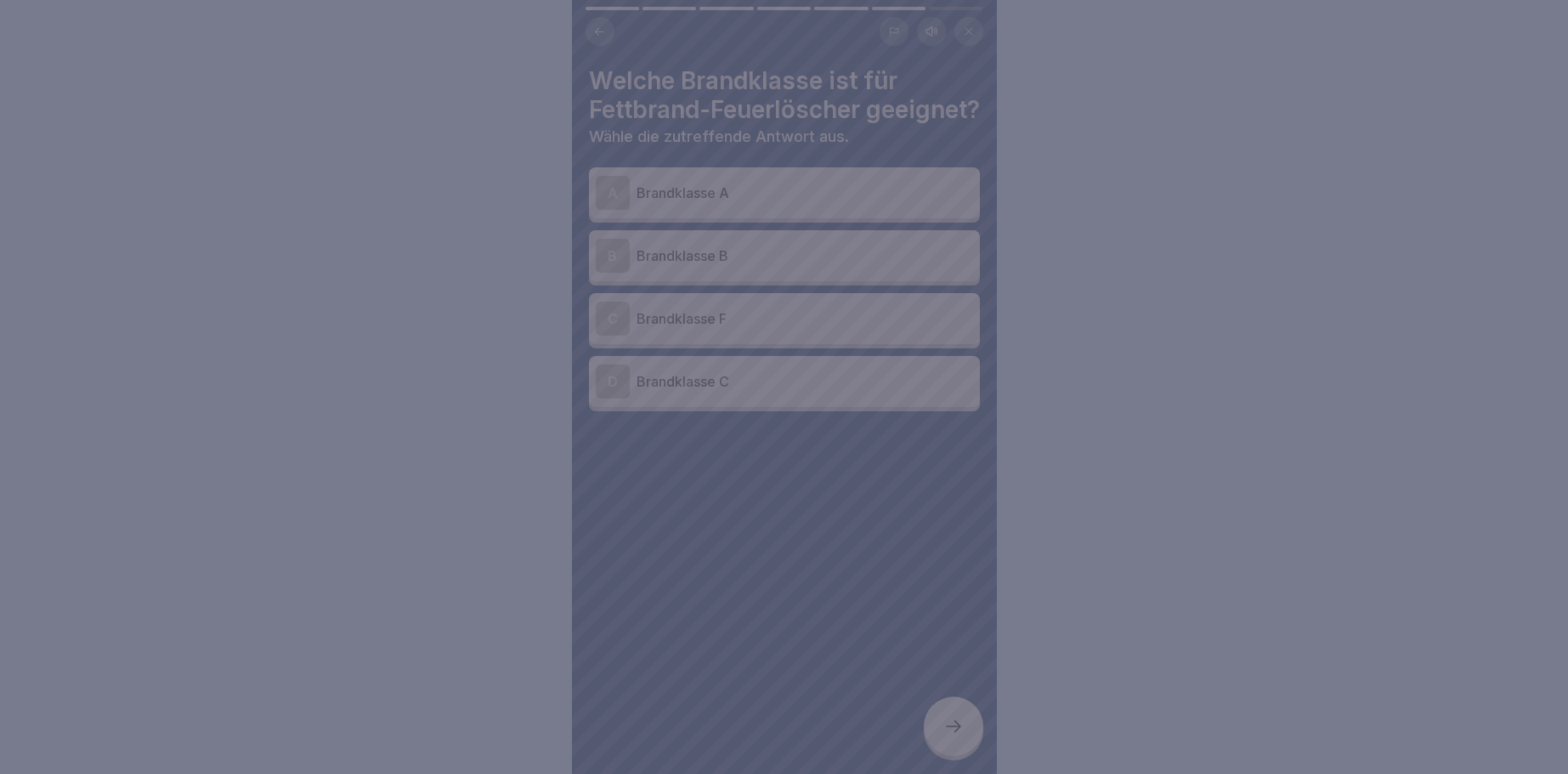
click at [281, 305] on div at bounding box center [784, 387] width 1568 height 774
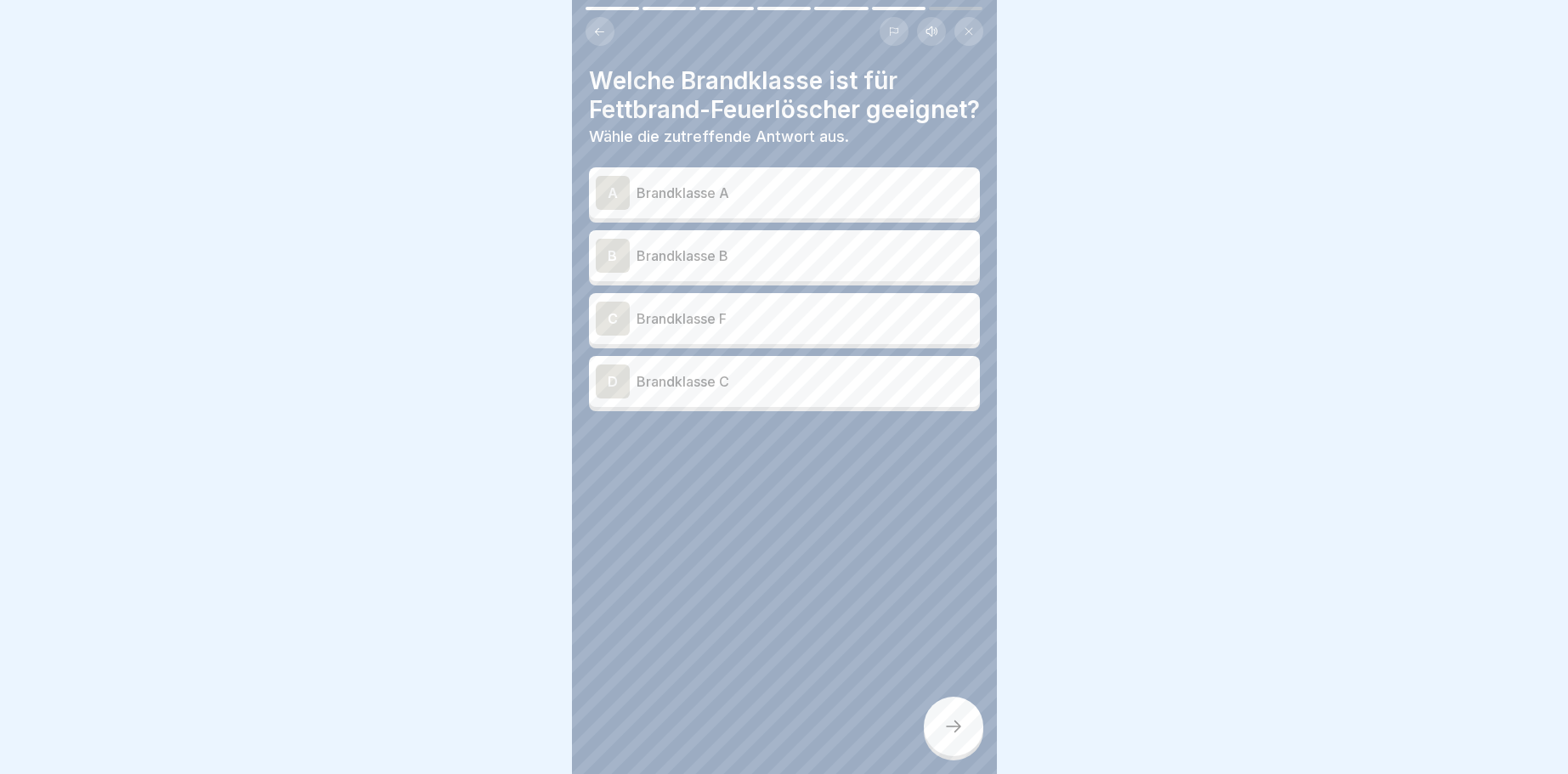
click at [617, 336] on div "C" at bounding box center [612, 318] width 34 height 34
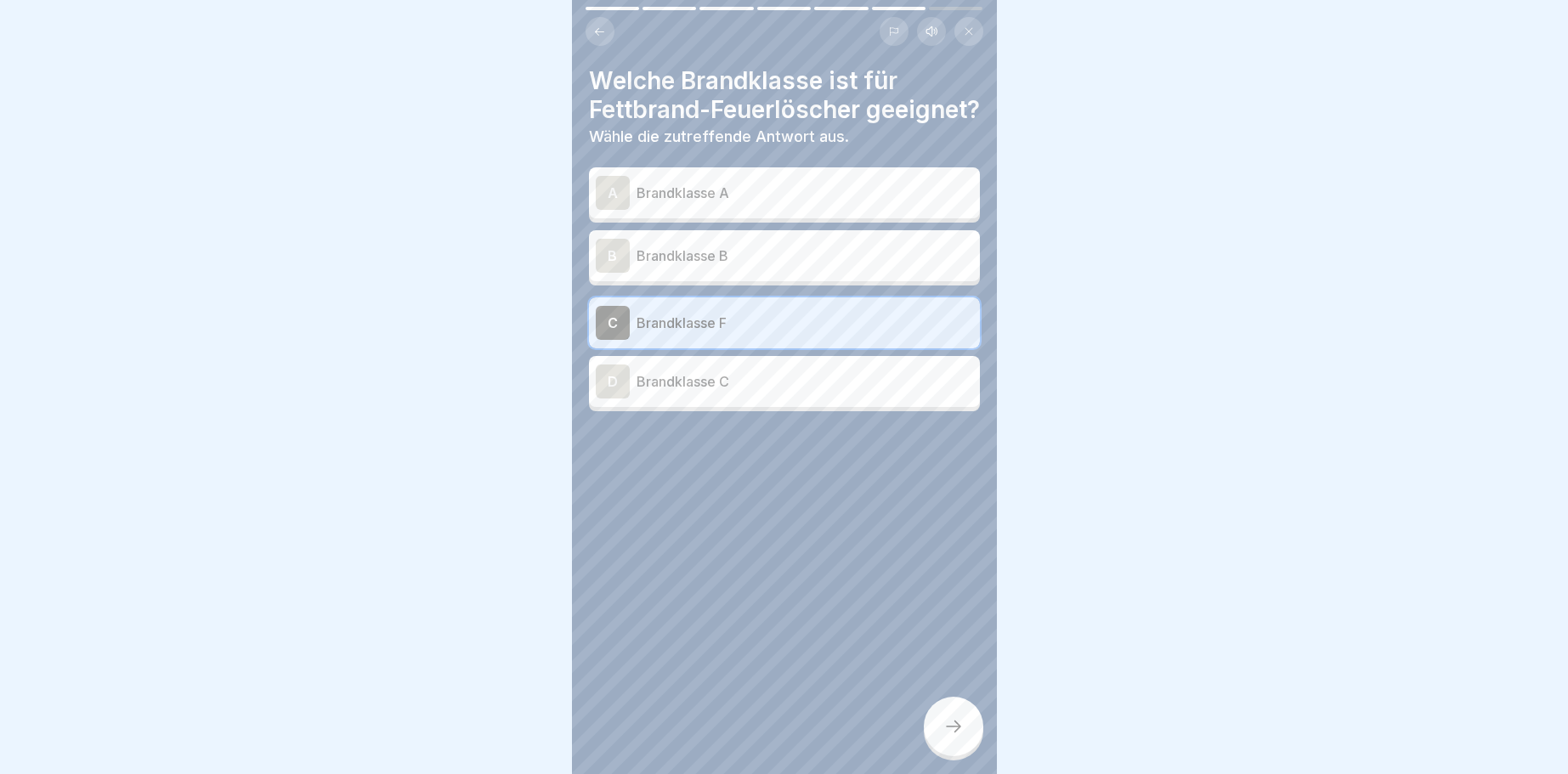
click at [957, 725] on icon at bounding box center [953, 727] width 20 height 20
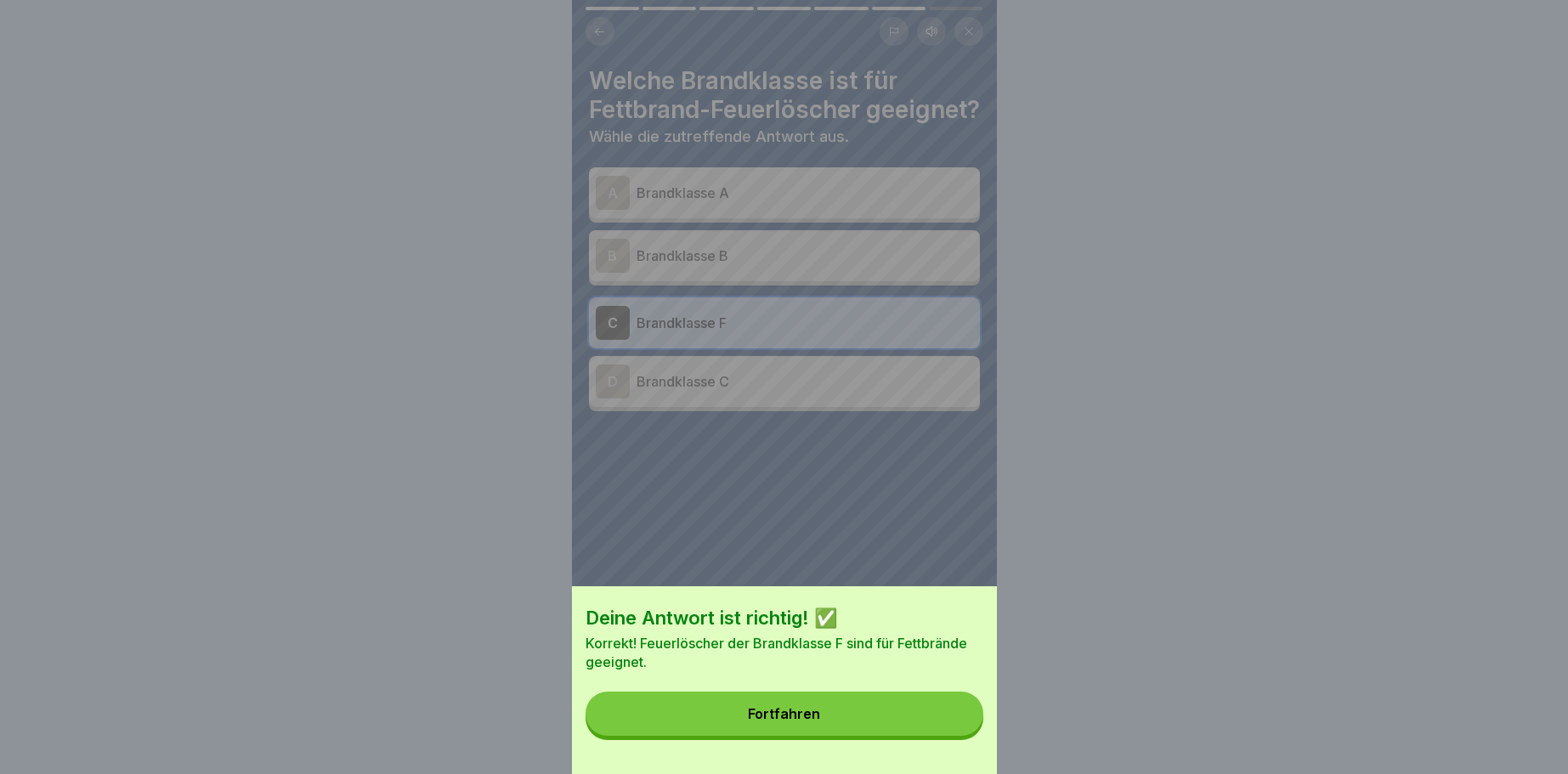
click at [959, 725] on button "Fortfahren" at bounding box center [784, 714] width 397 height 44
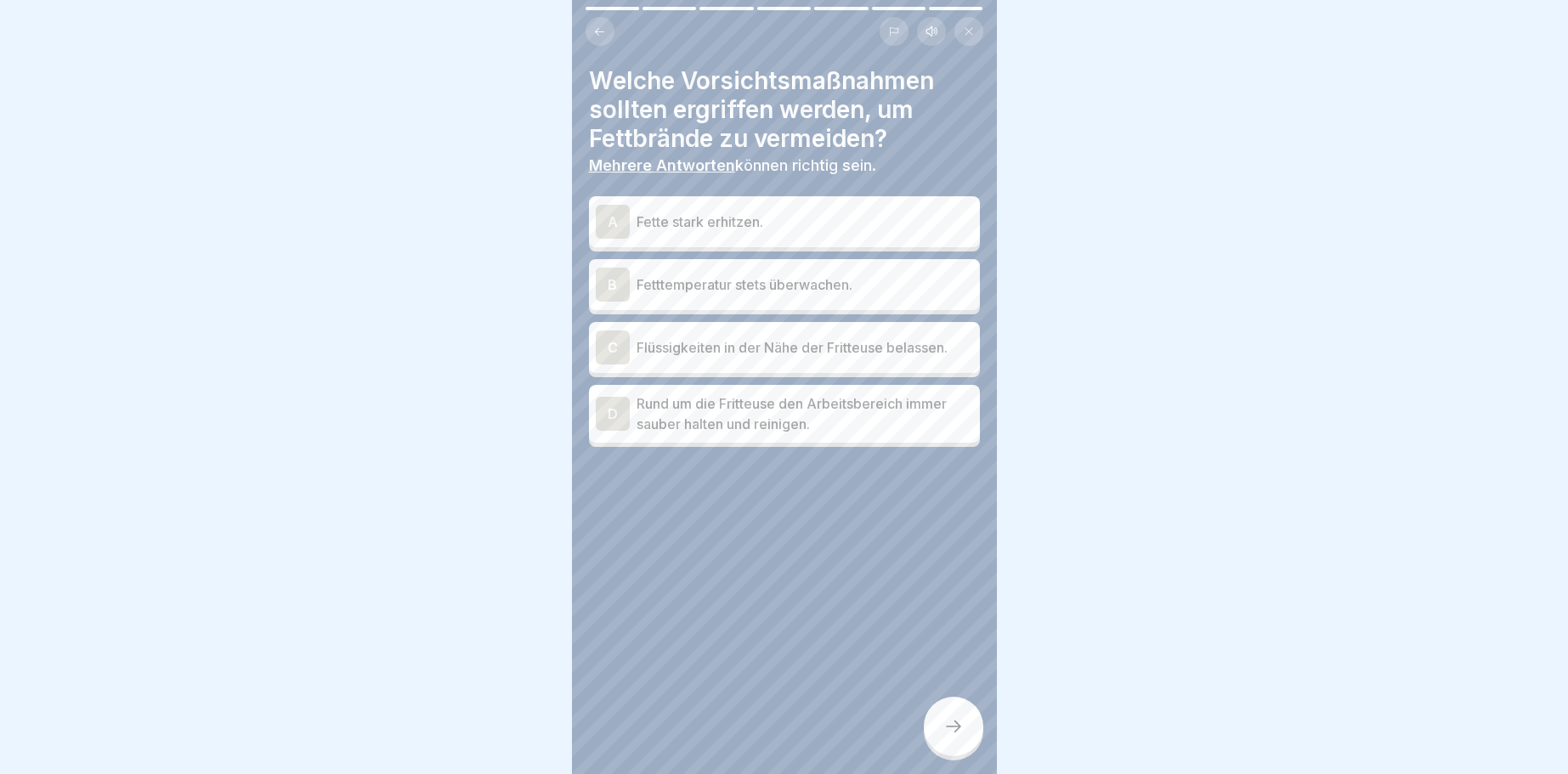
click at [612, 221] on div "A" at bounding box center [612, 222] width 34 height 34
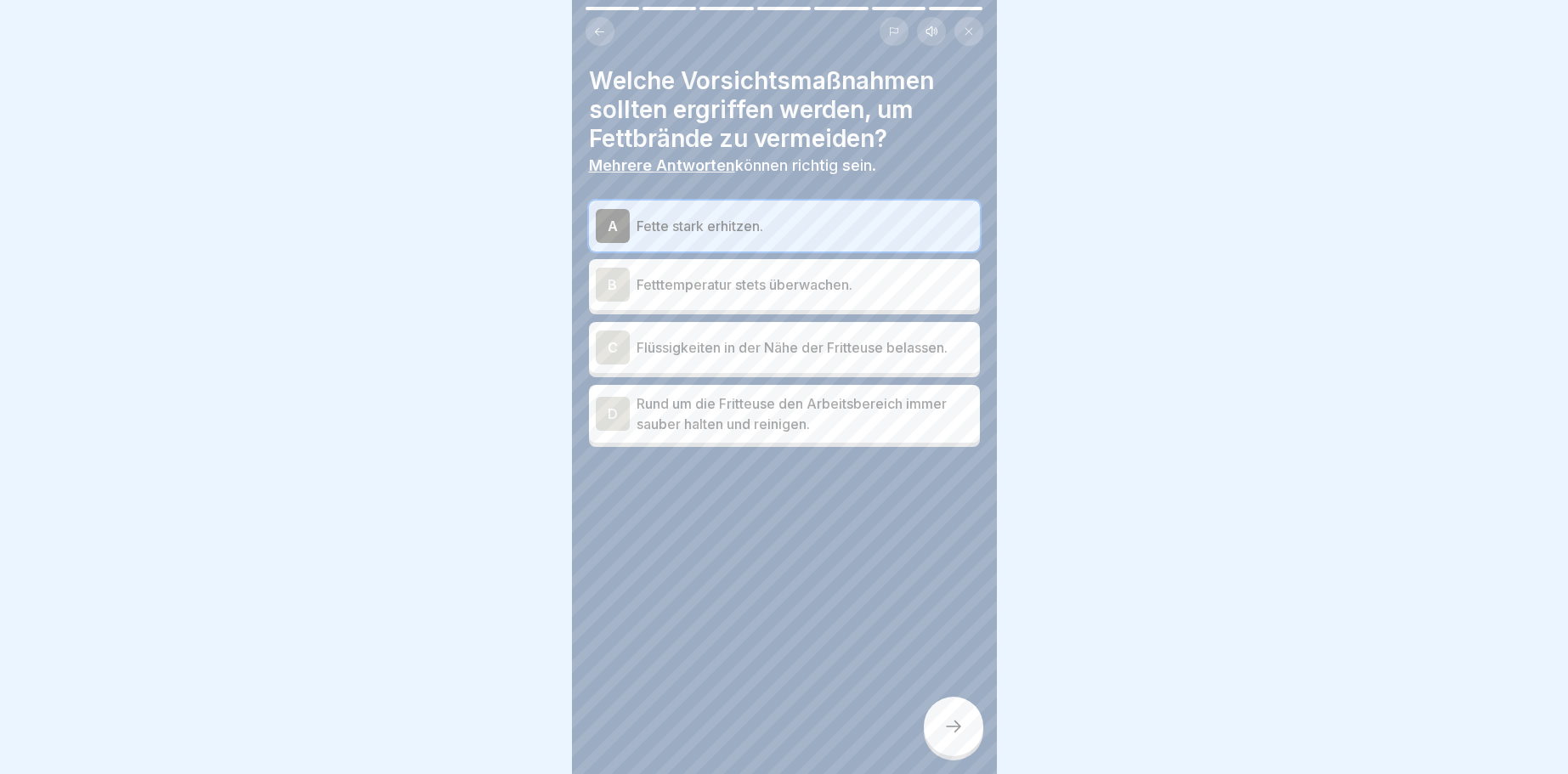
click at [610, 416] on div "D" at bounding box center [612, 413] width 34 height 34
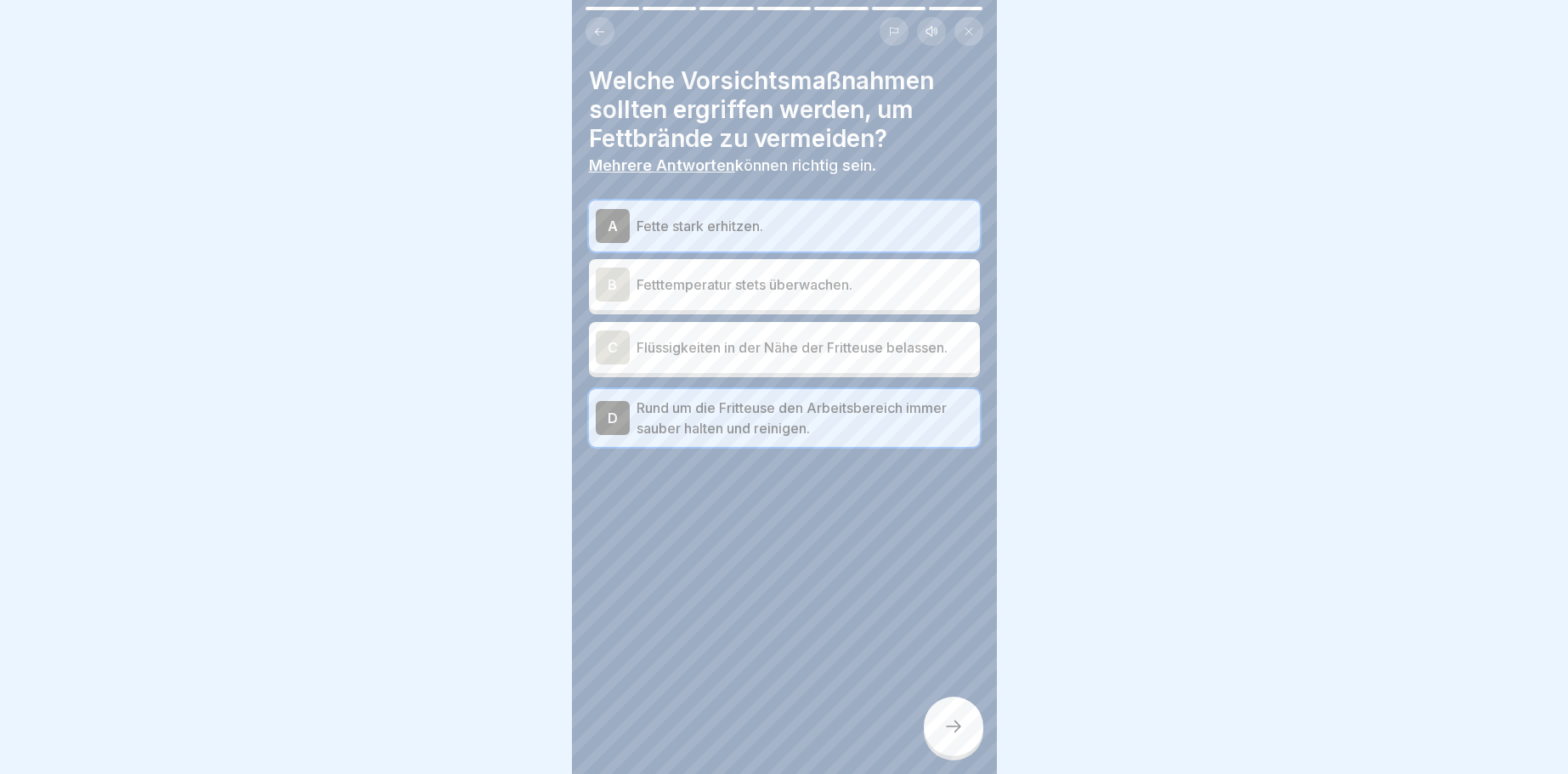
click at [618, 227] on div "A" at bounding box center [612, 226] width 34 height 34
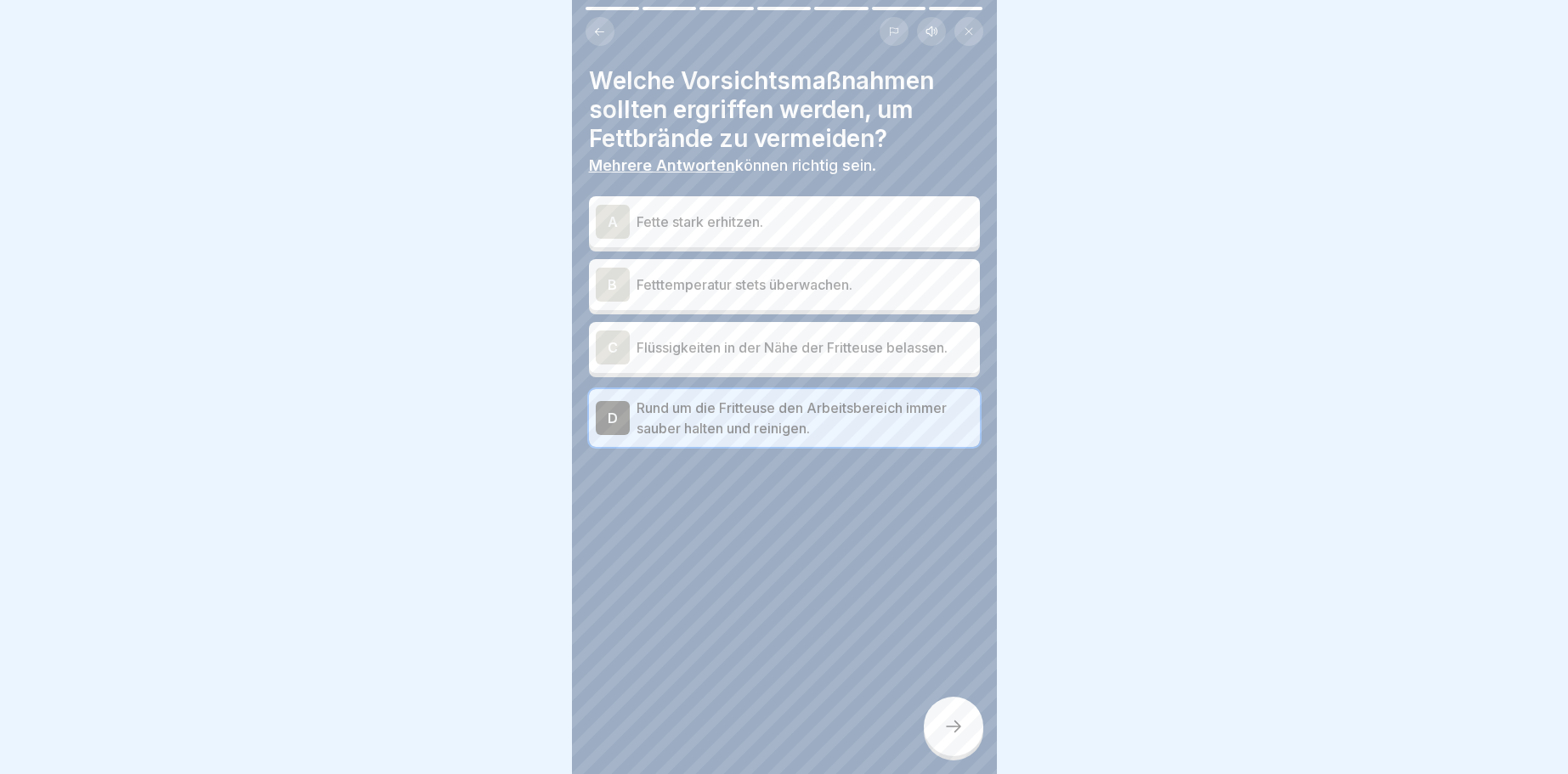
click at [616, 291] on div "B" at bounding box center [612, 284] width 34 height 34
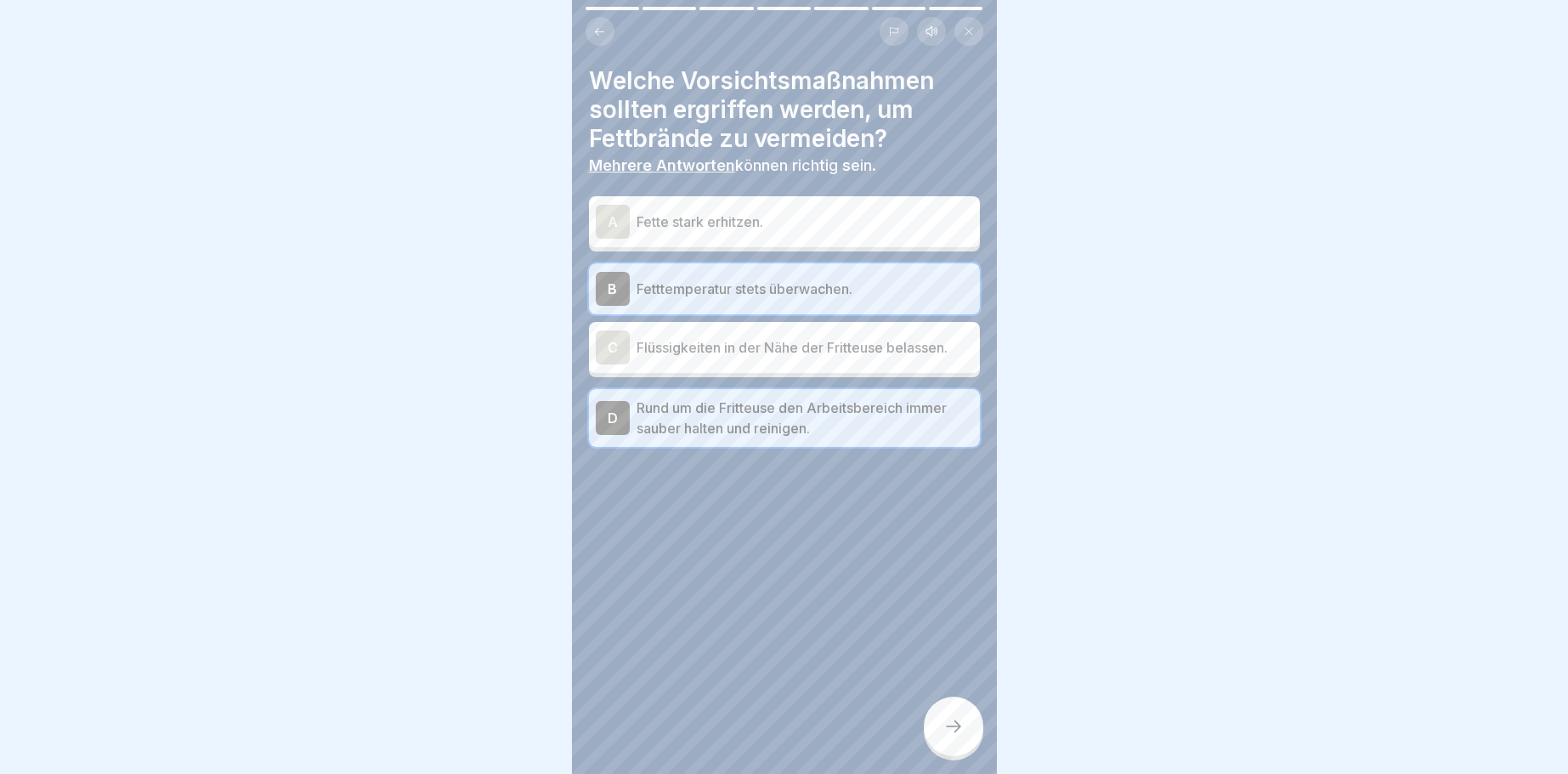
click at [953, 708] on div at bounding box center [953, 727] width 60 height 60
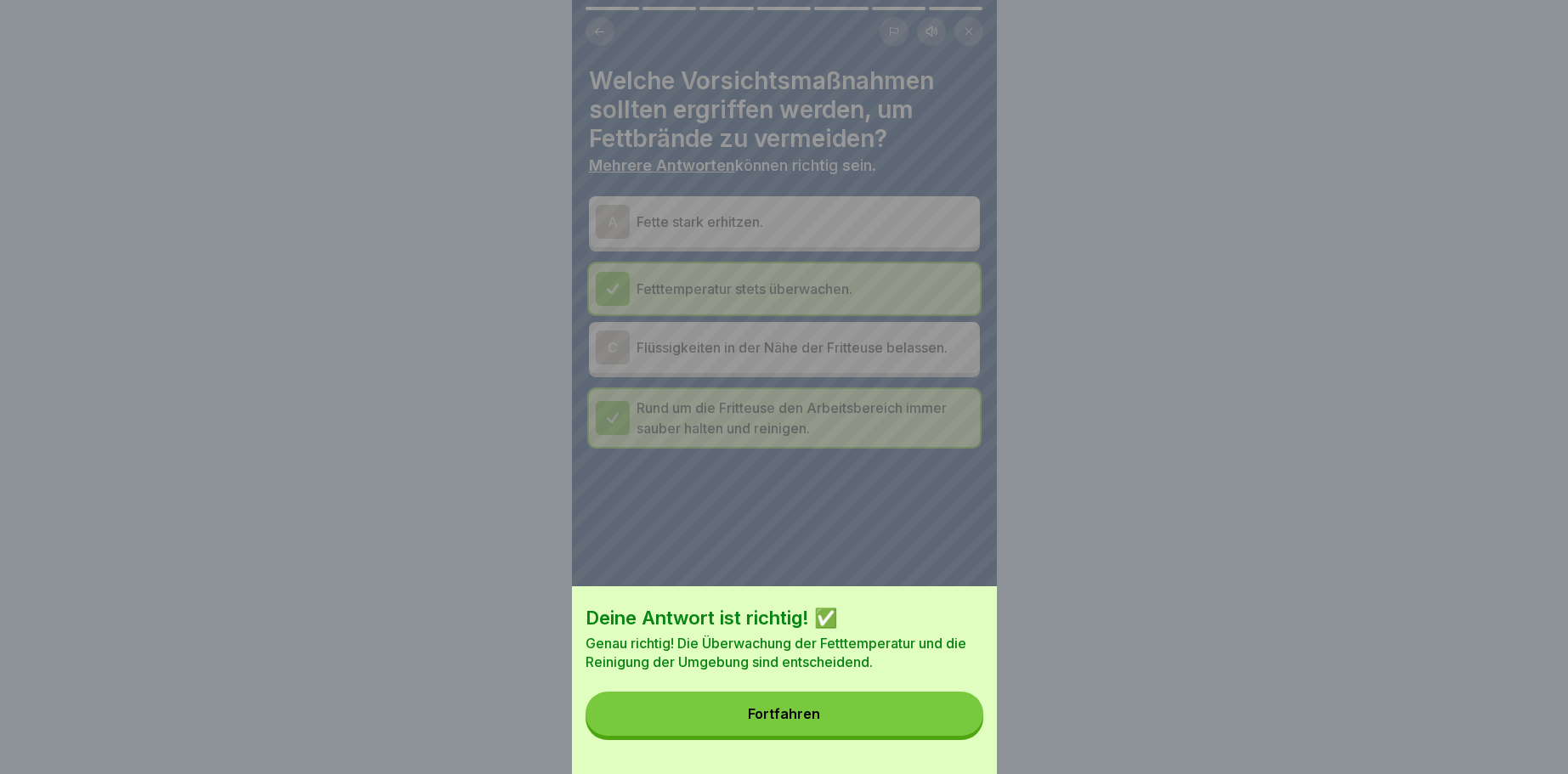
click at [953, 708] on button "Fortfahren" at bounding box center [784, 714] width 397 height 44
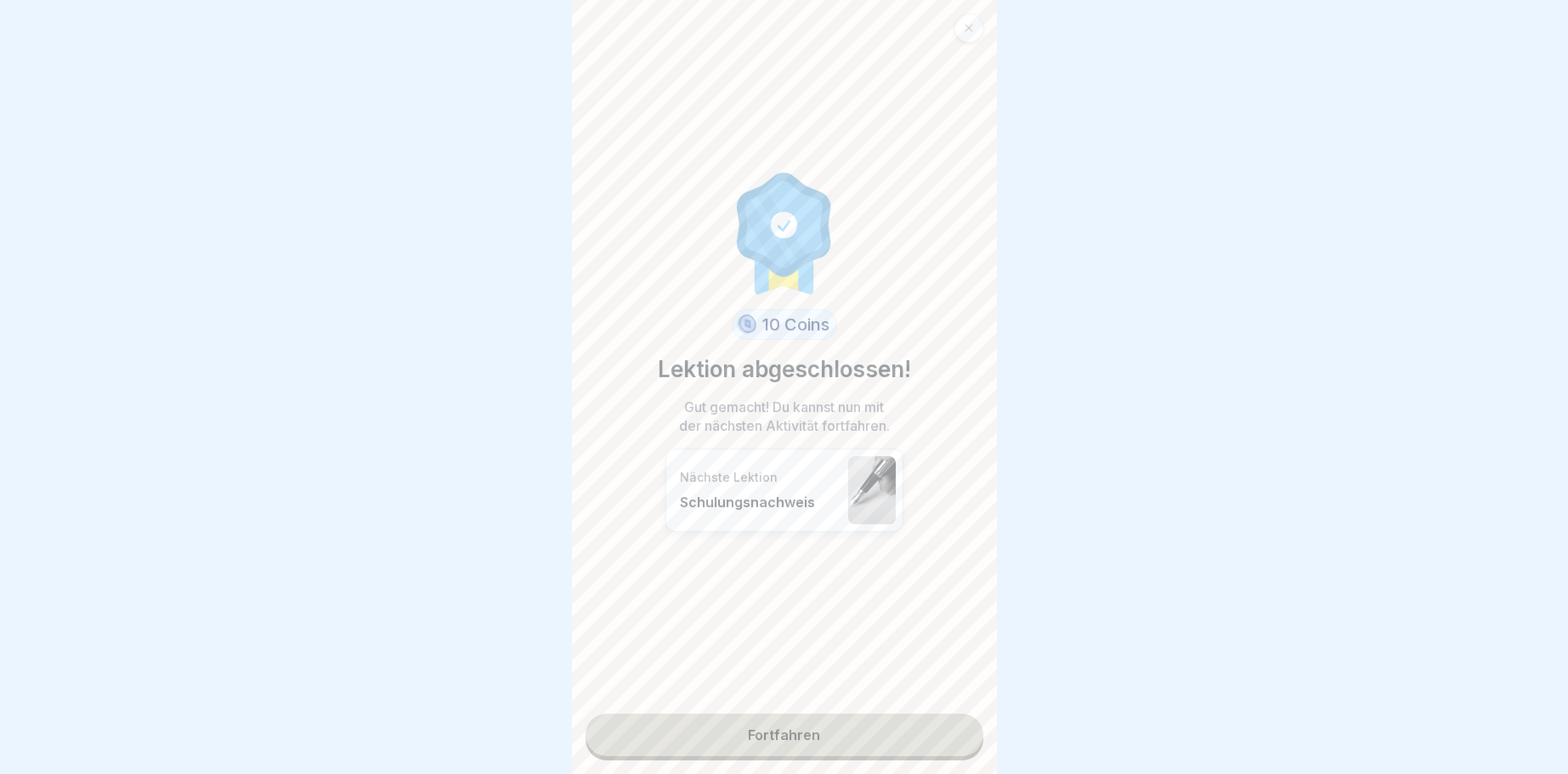
click at [880, 732] on link "Fortfahren" at bounding box center [784, 735] width 397 height 42
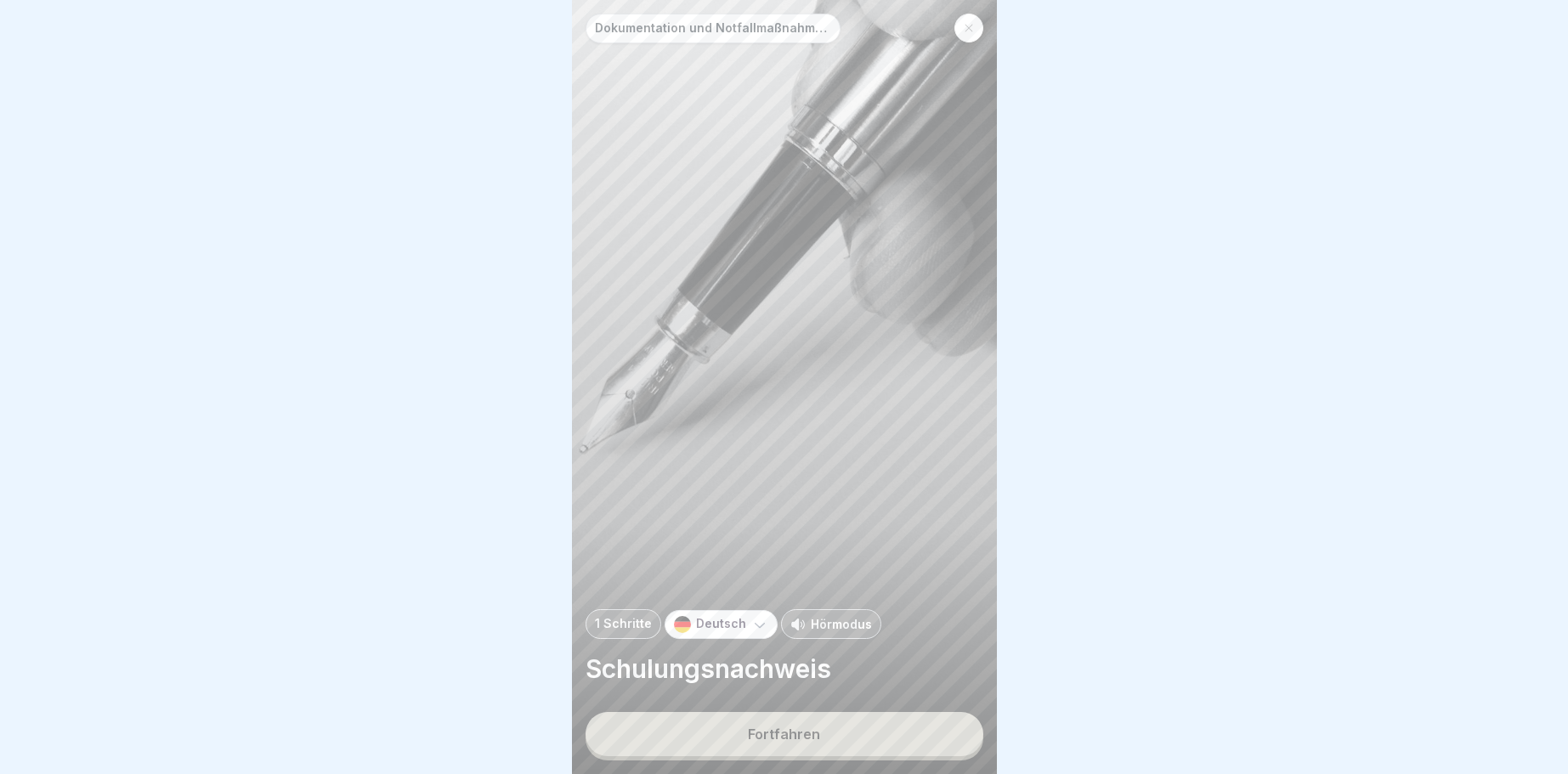
click at [880, 732] on button "Fortfahren" at bounding box center [784, 734] width 397 height 44
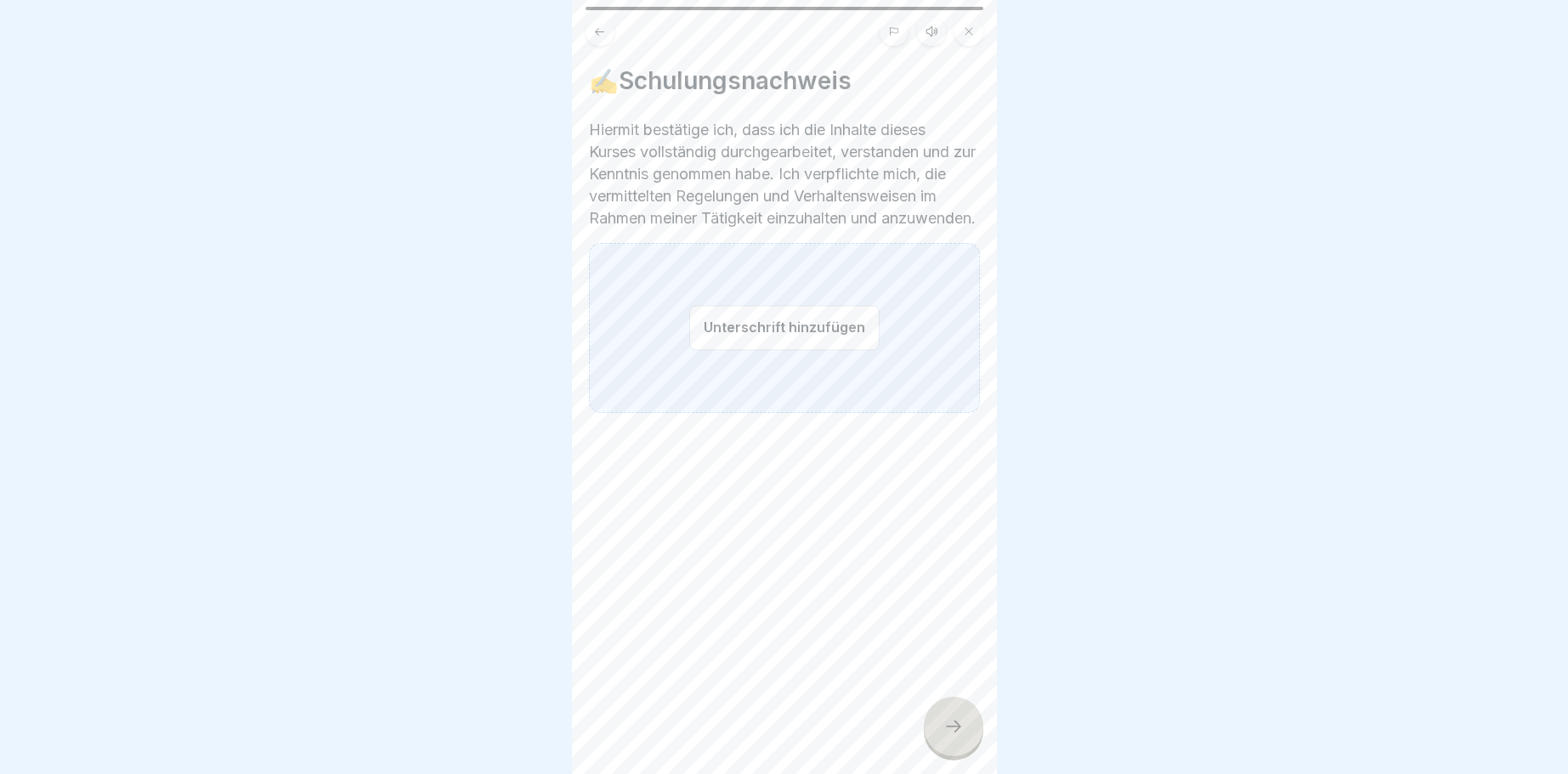
click at [741, 350] on button "Unterschrift hinzufügen" at bounding box center [784, 327] width 190 height 45
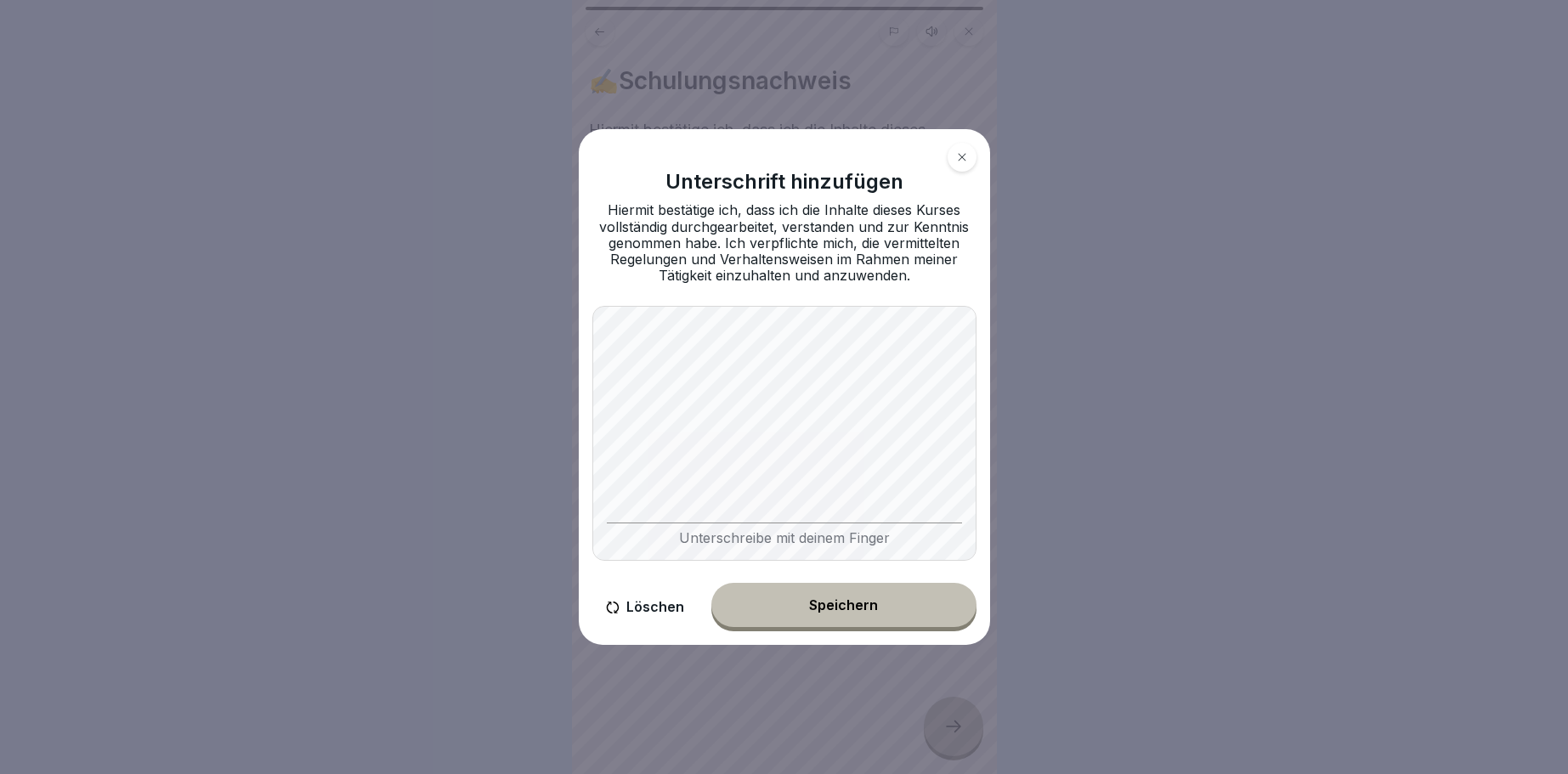
click at [895, 617] on button "Speichern" at bounding box center [843, 605] width 265 height 44
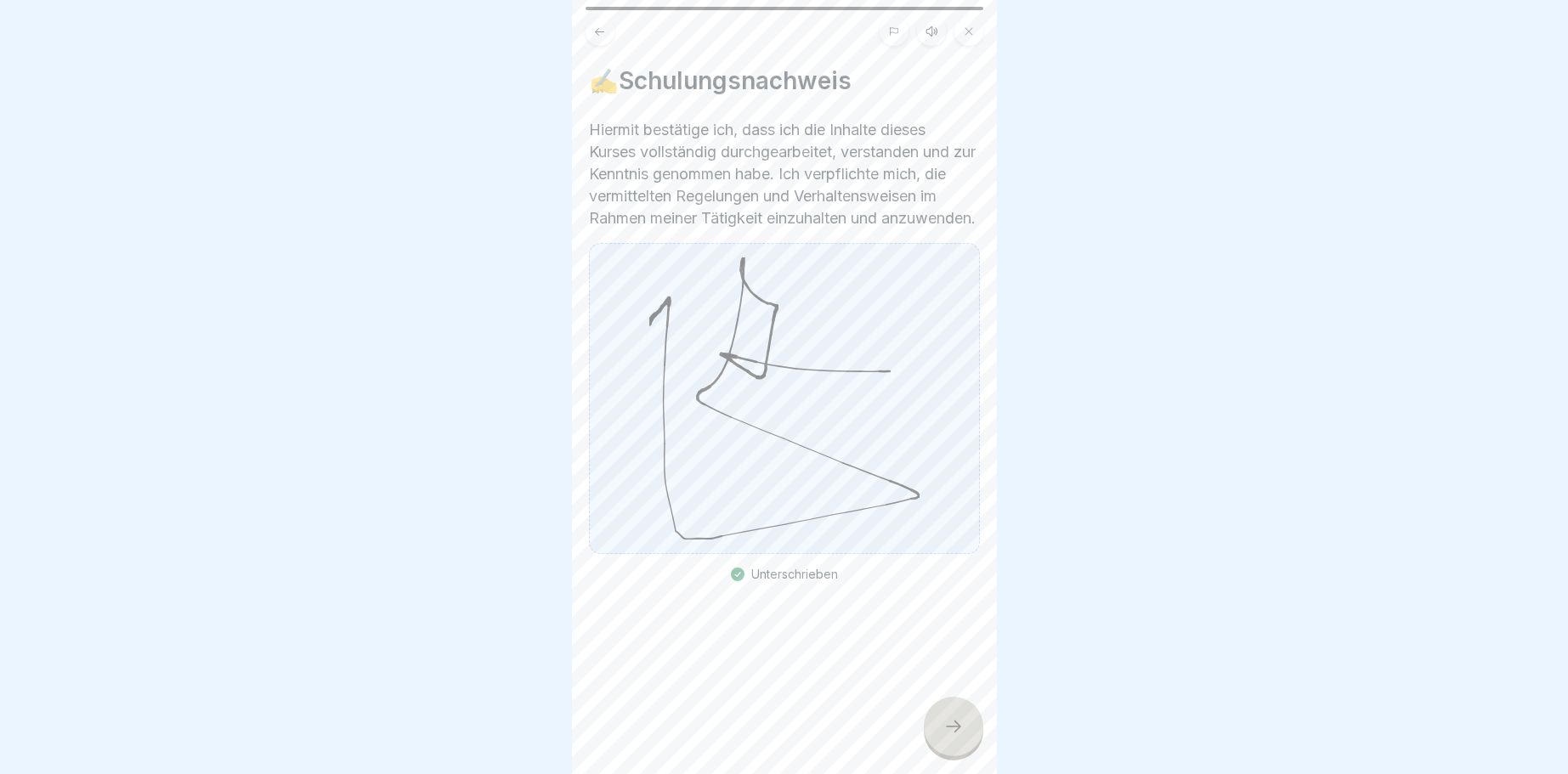
click at [957, 729] on icon at bounding box center [953, 727] width 15 height 12
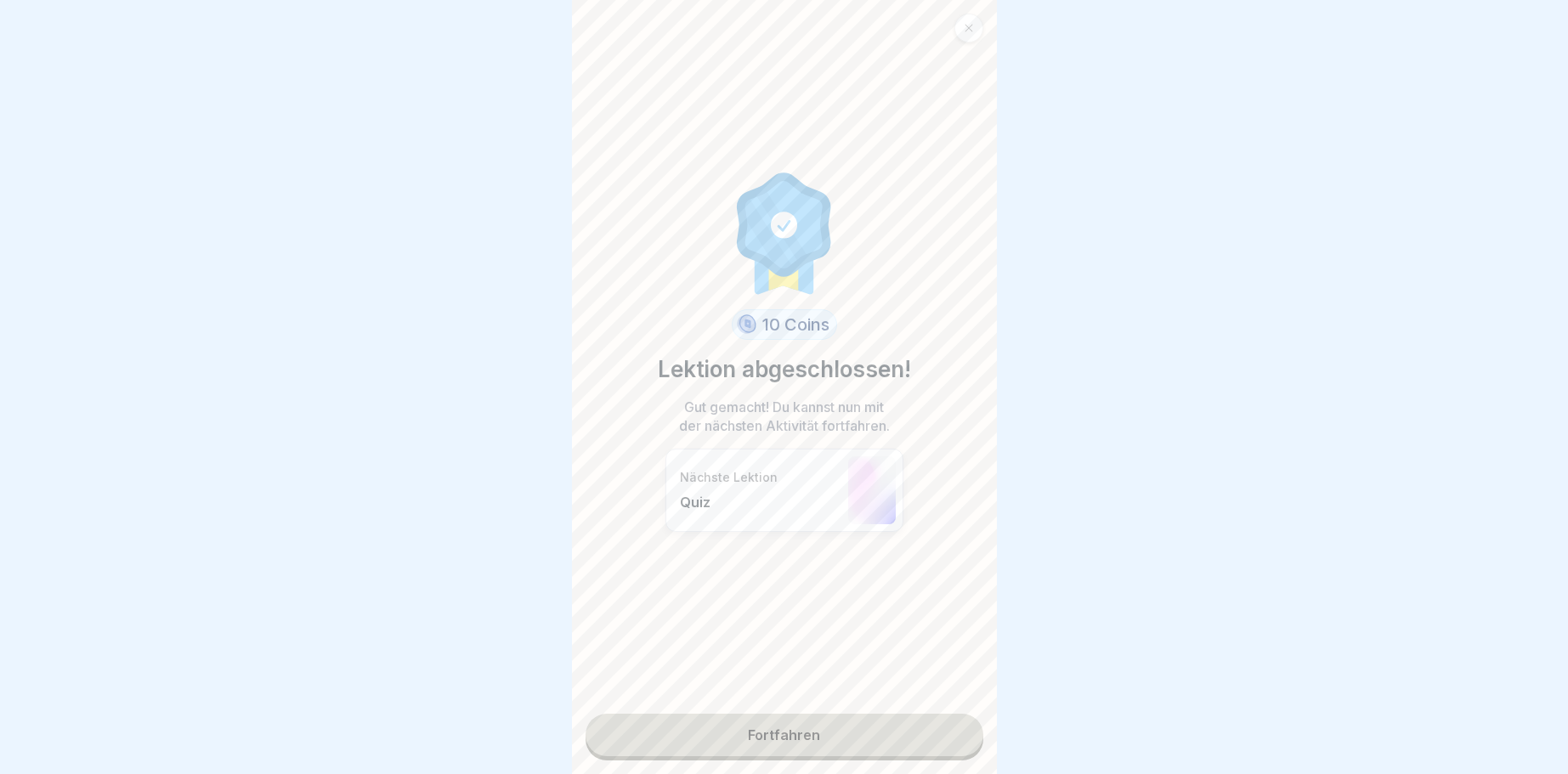
click at [909, 729] on link "Fortfahren" at bounding box center [784, 735] width 397 height 42
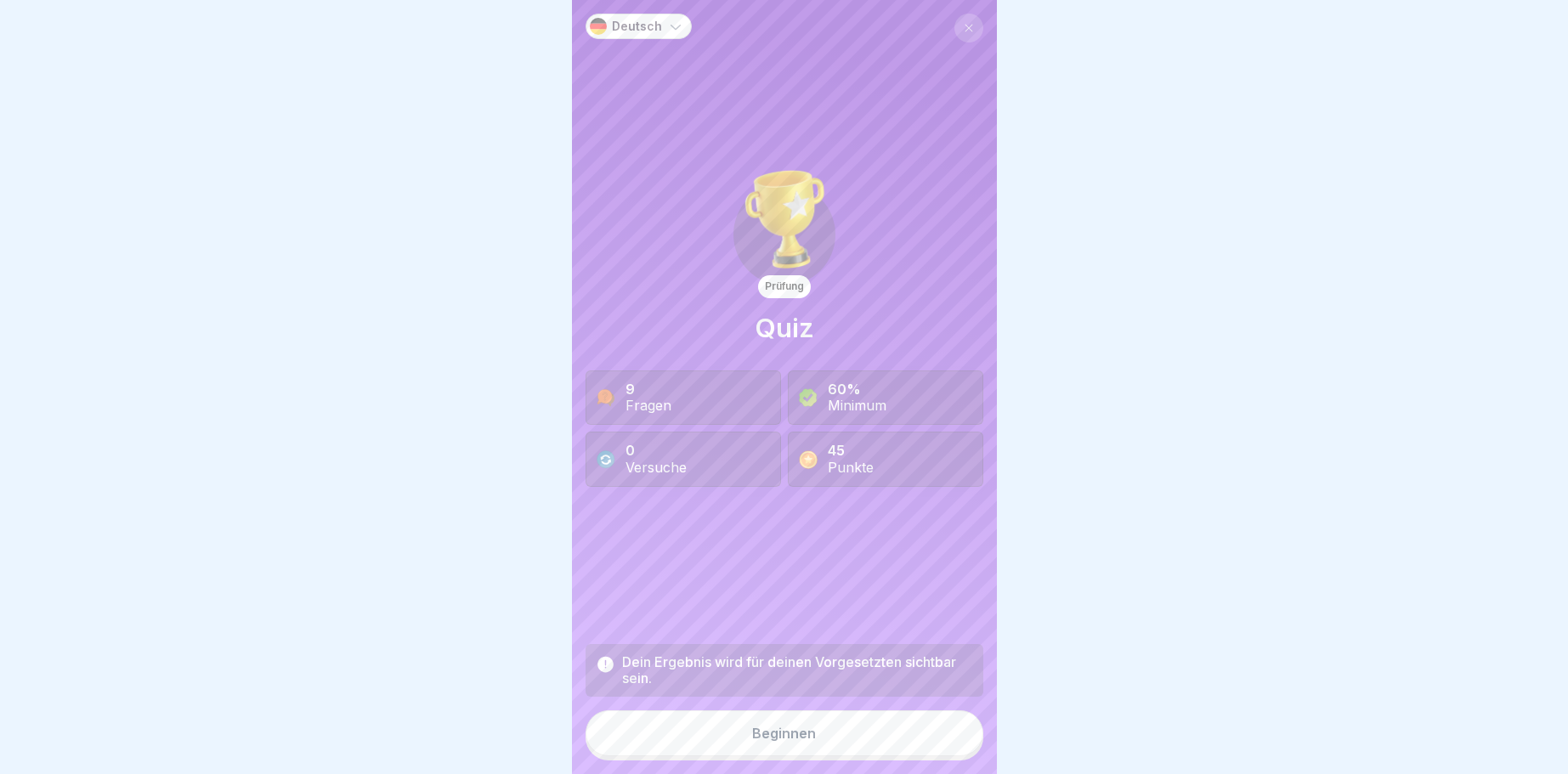
click at [893, 731] on button "Beginnen" at bounding box center [784, 734] width 397 height 46
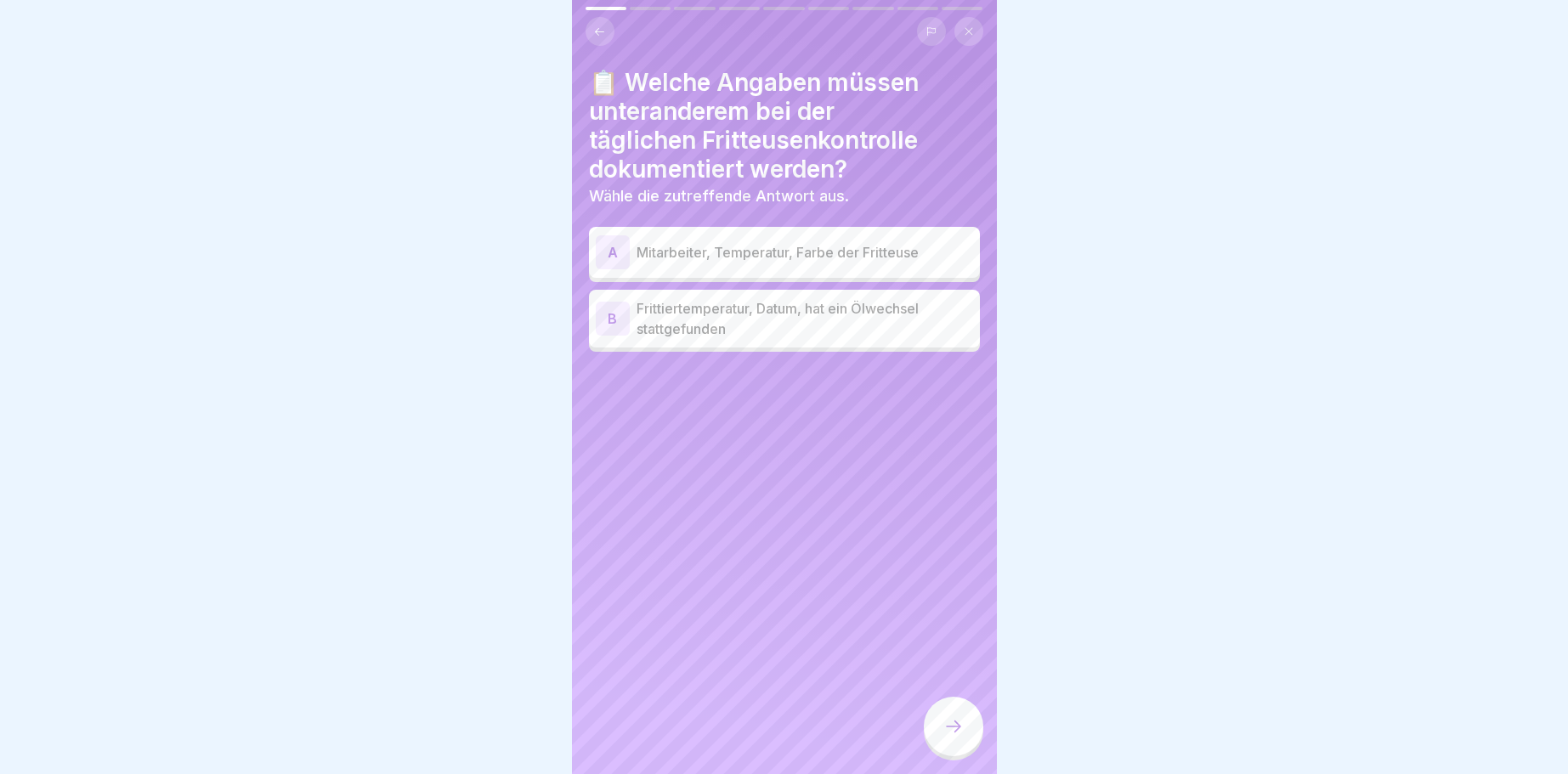
click at [606, 315] on div "B" at bounding box center [612, 318] width 34 height 34
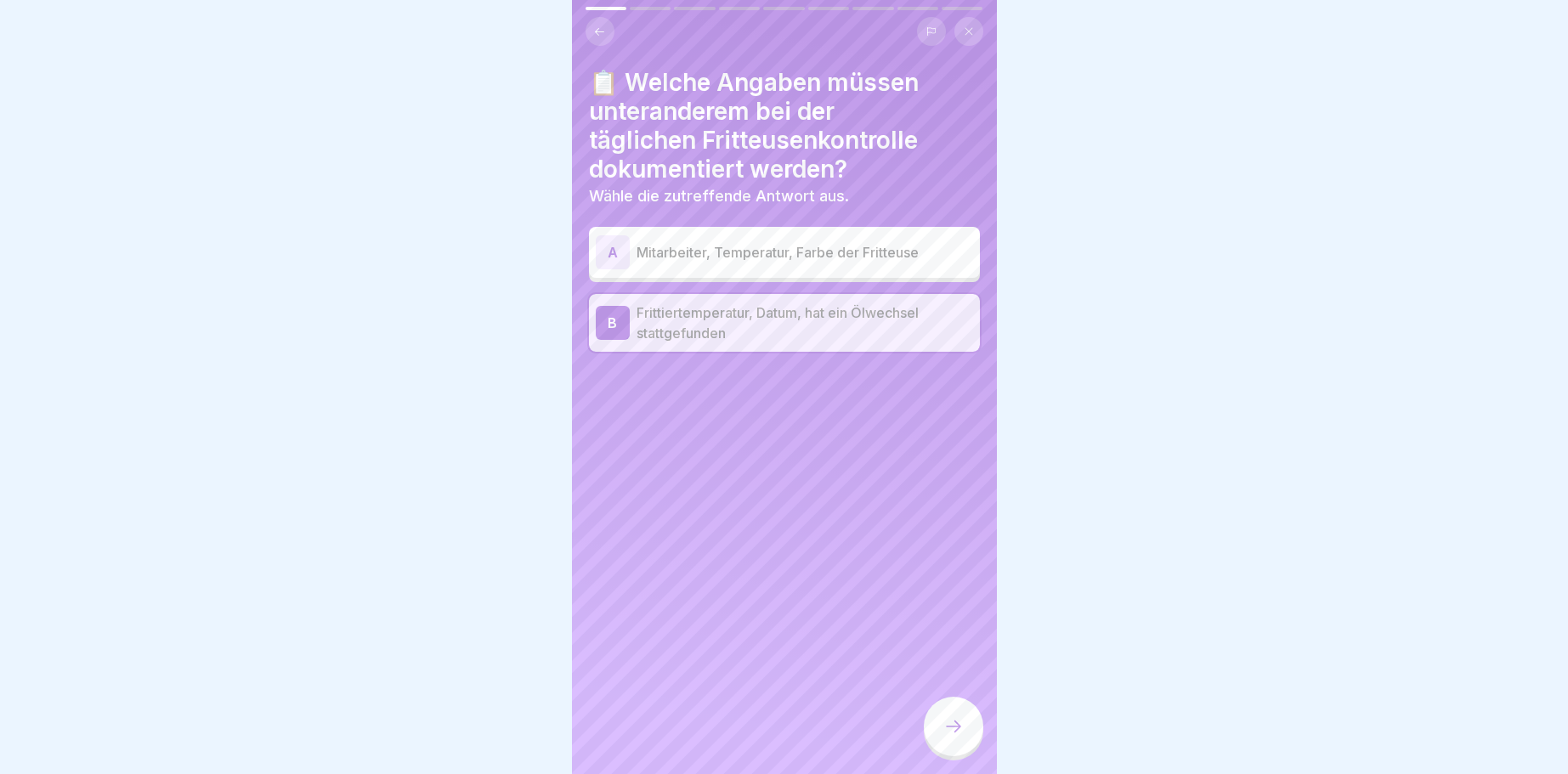
click at [944, 727] on icon at bounding box center [953, 727] width 20 height 20
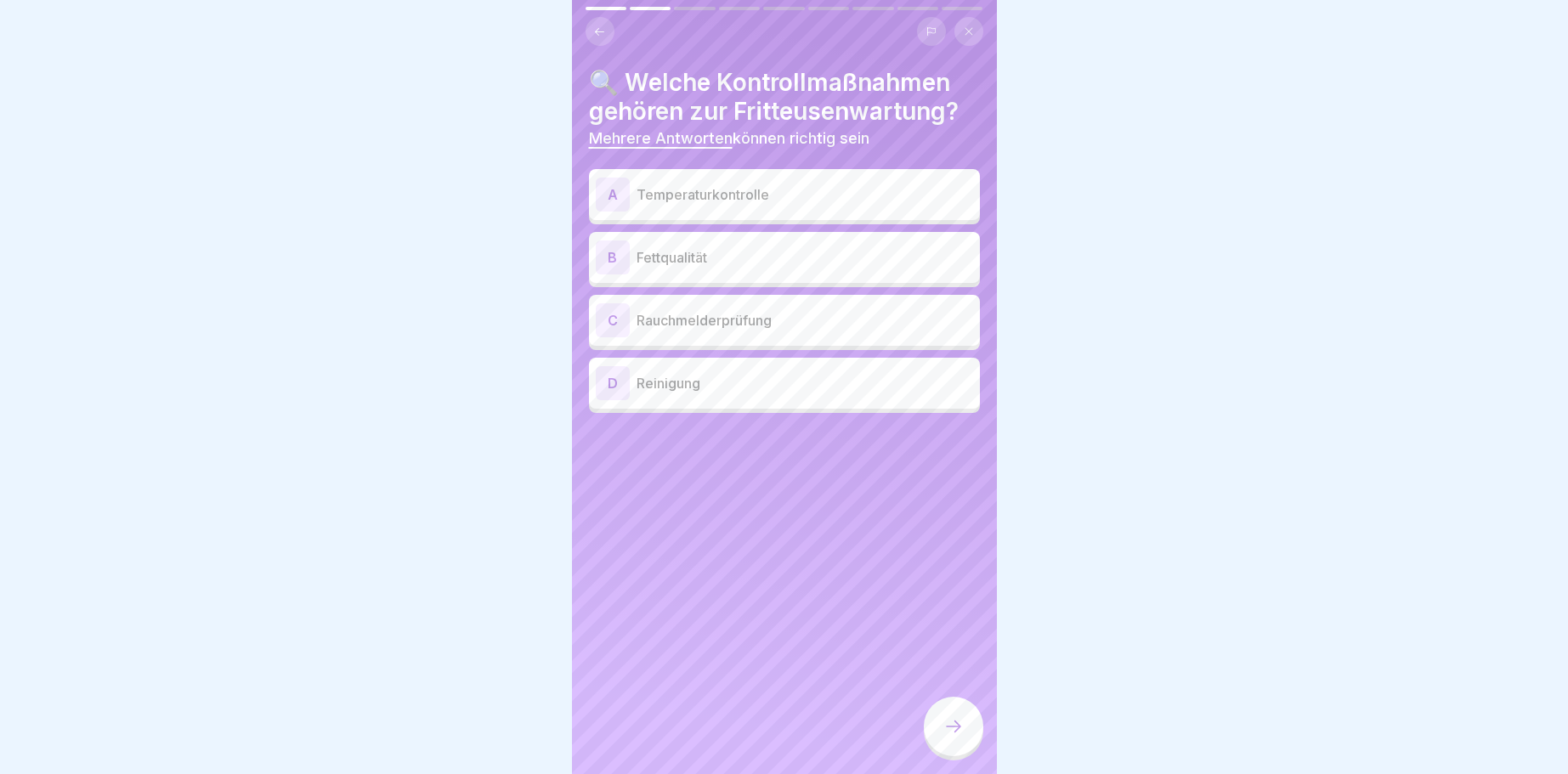
click at [609, 192] on div "A" at bounding box center [612, 194] width 34 height 34
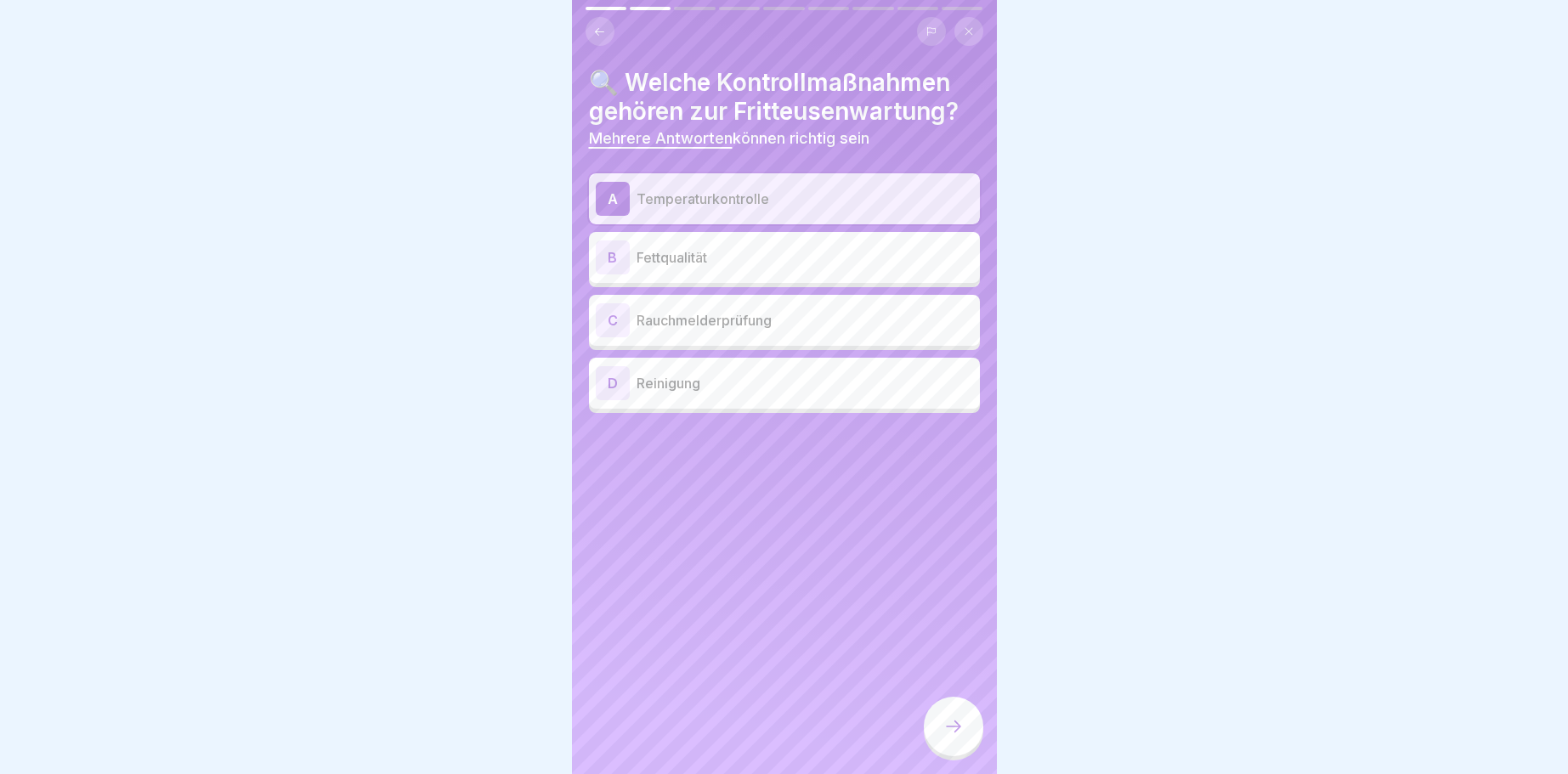
click at [614, 378] on div "D" at bounding box center [612, 383] width 34 height 34
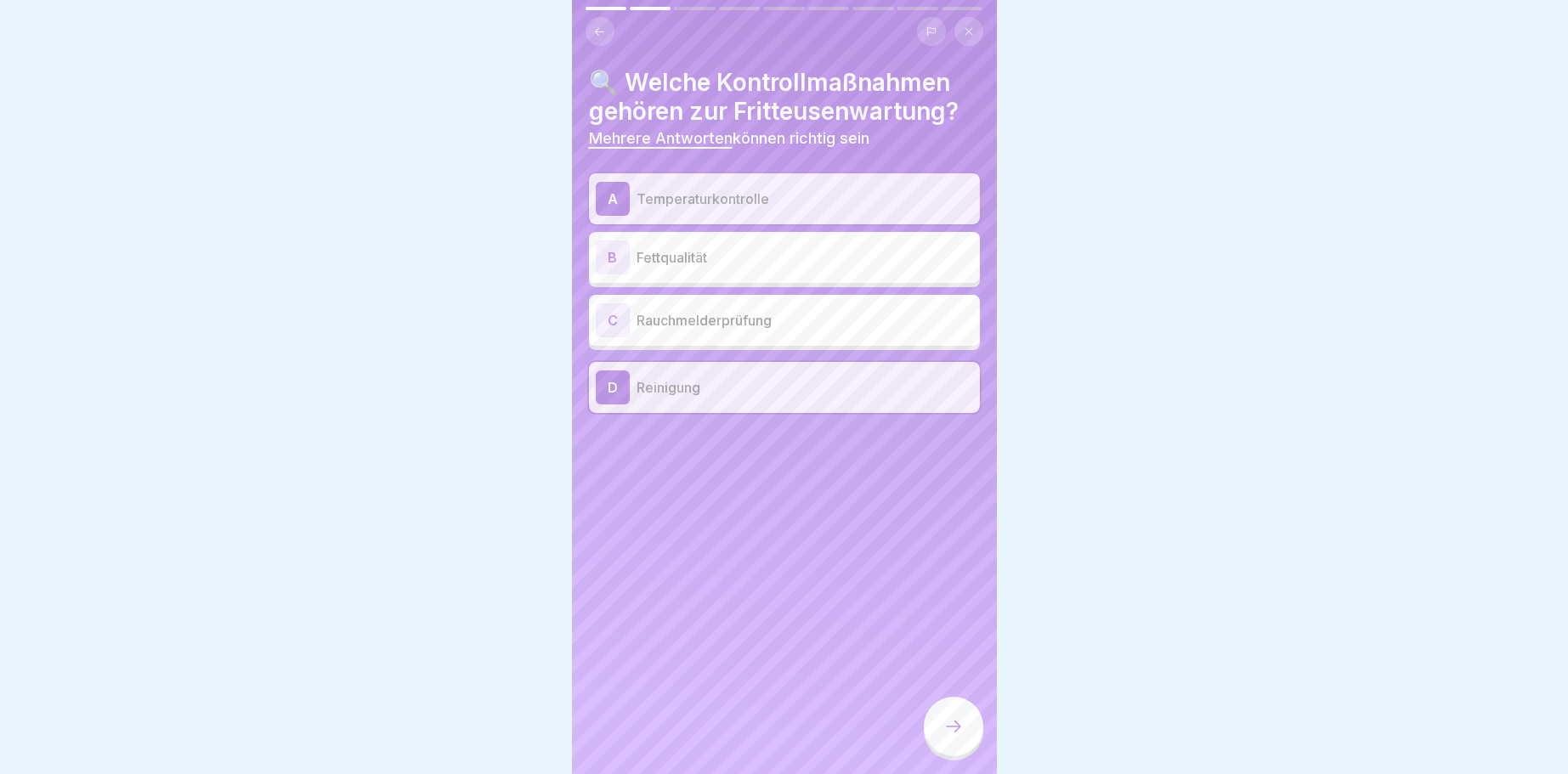
click at [946, 719] on div at bounding box center [953, 727] width 60 height 60
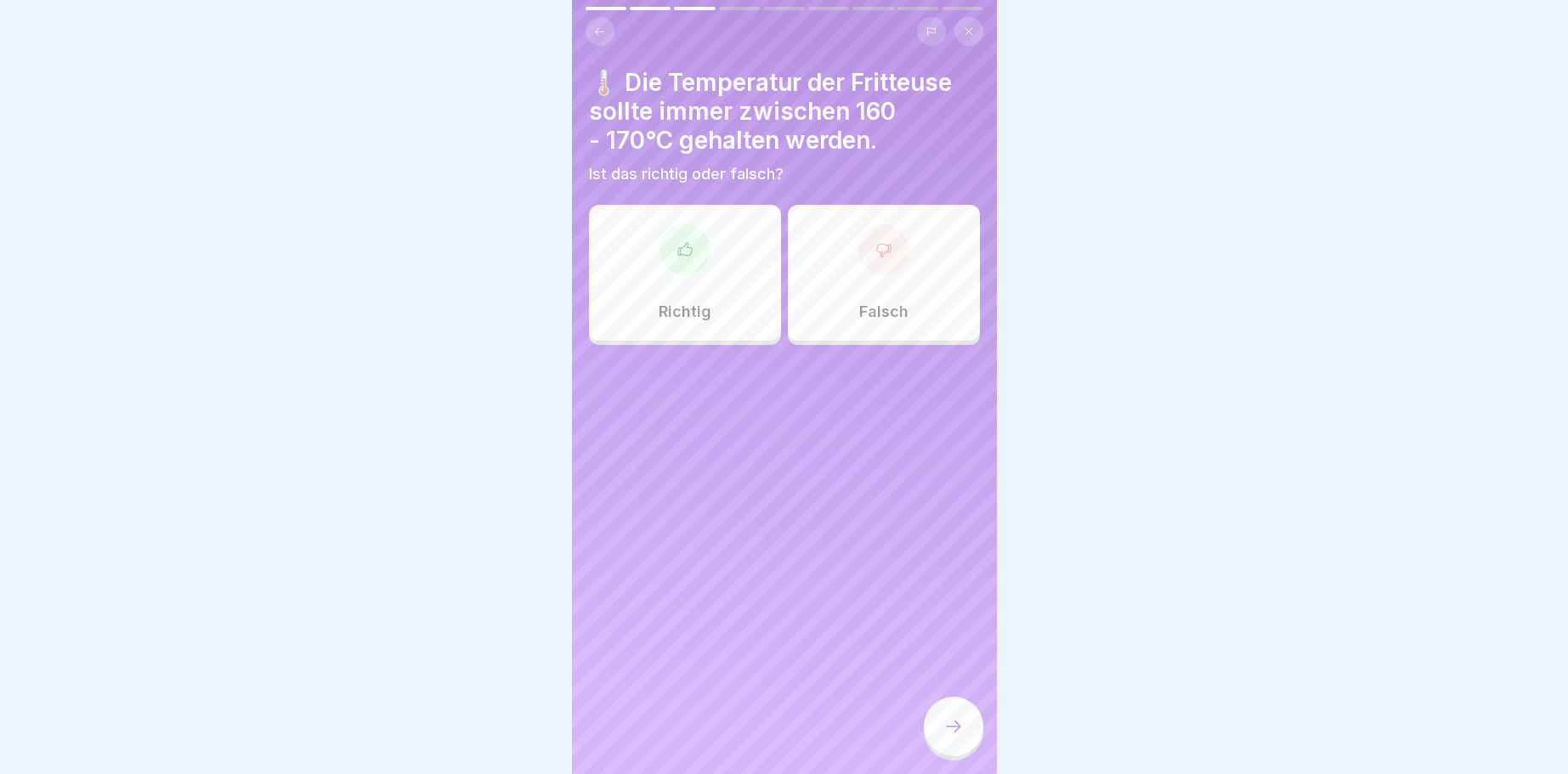
click at [695, 261] on div at bounding box center [685, 250] width 51 height 51
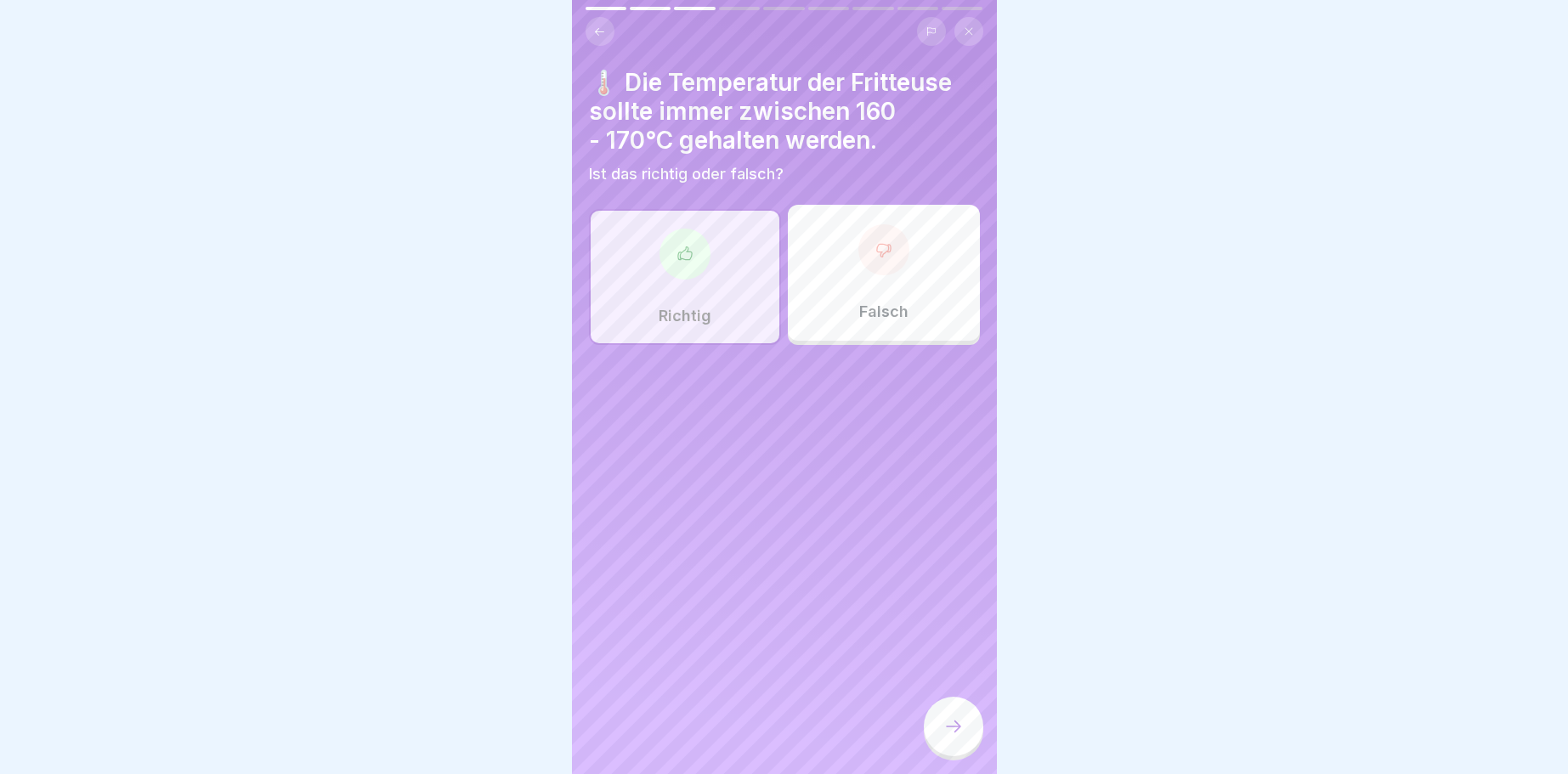
click at [953, 723] on icon at bounding box center [953, 727] width 20 height 20
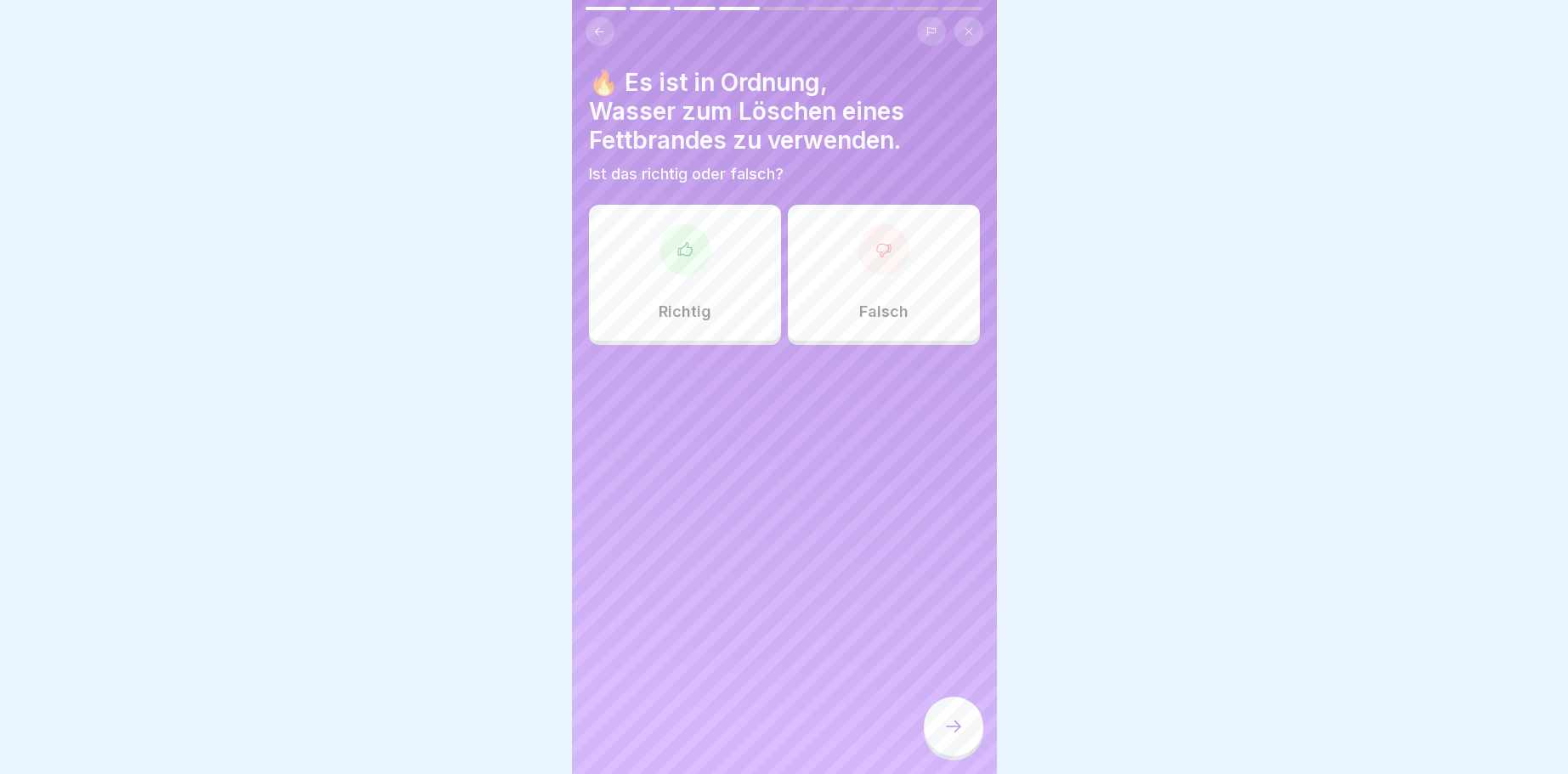
click at [871, 252] on div at bounding box center [884, 250] width 51 height 51
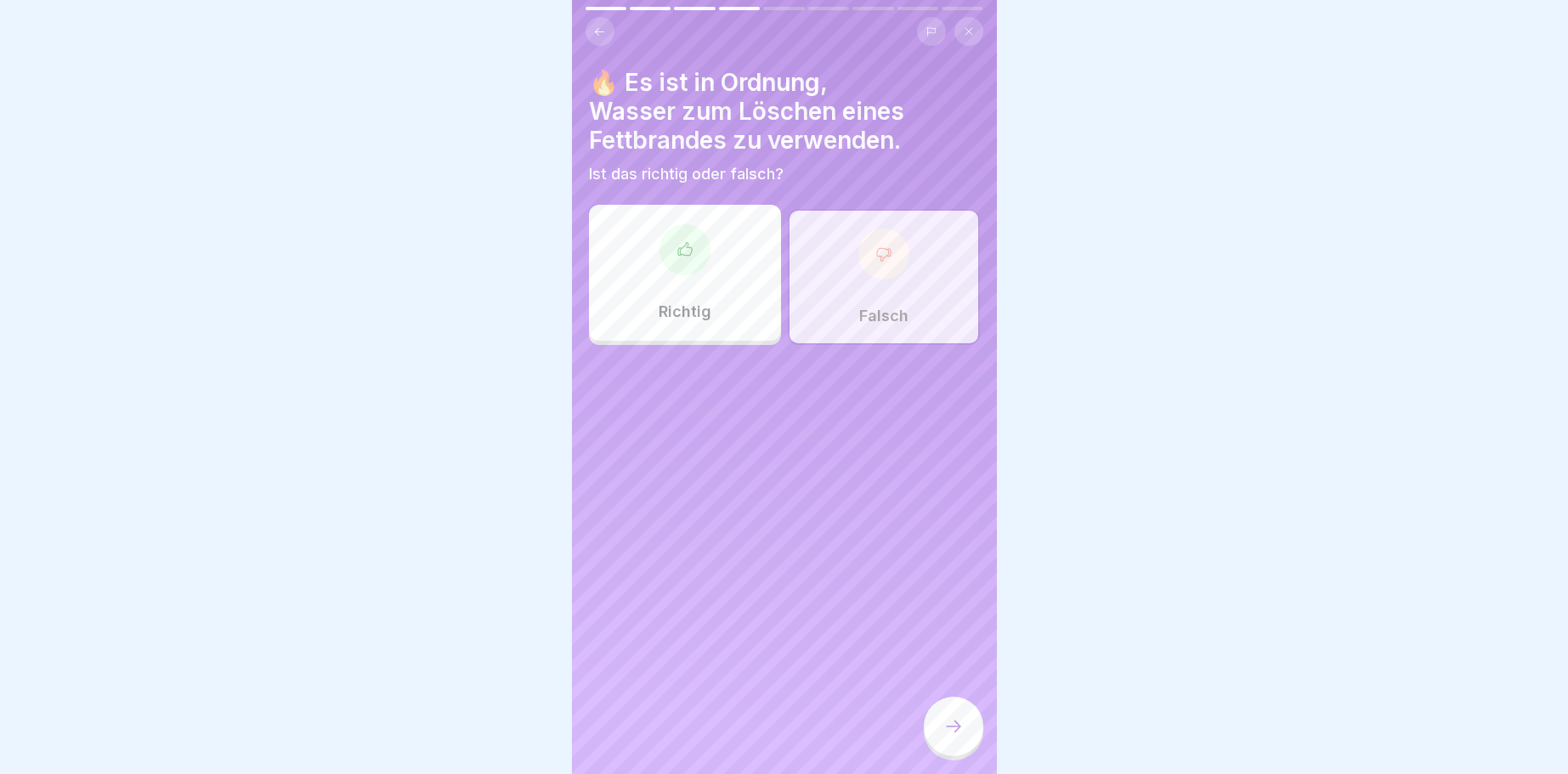
click at [941, 722] on div at bounding box center [953, 727] width 60 height 60
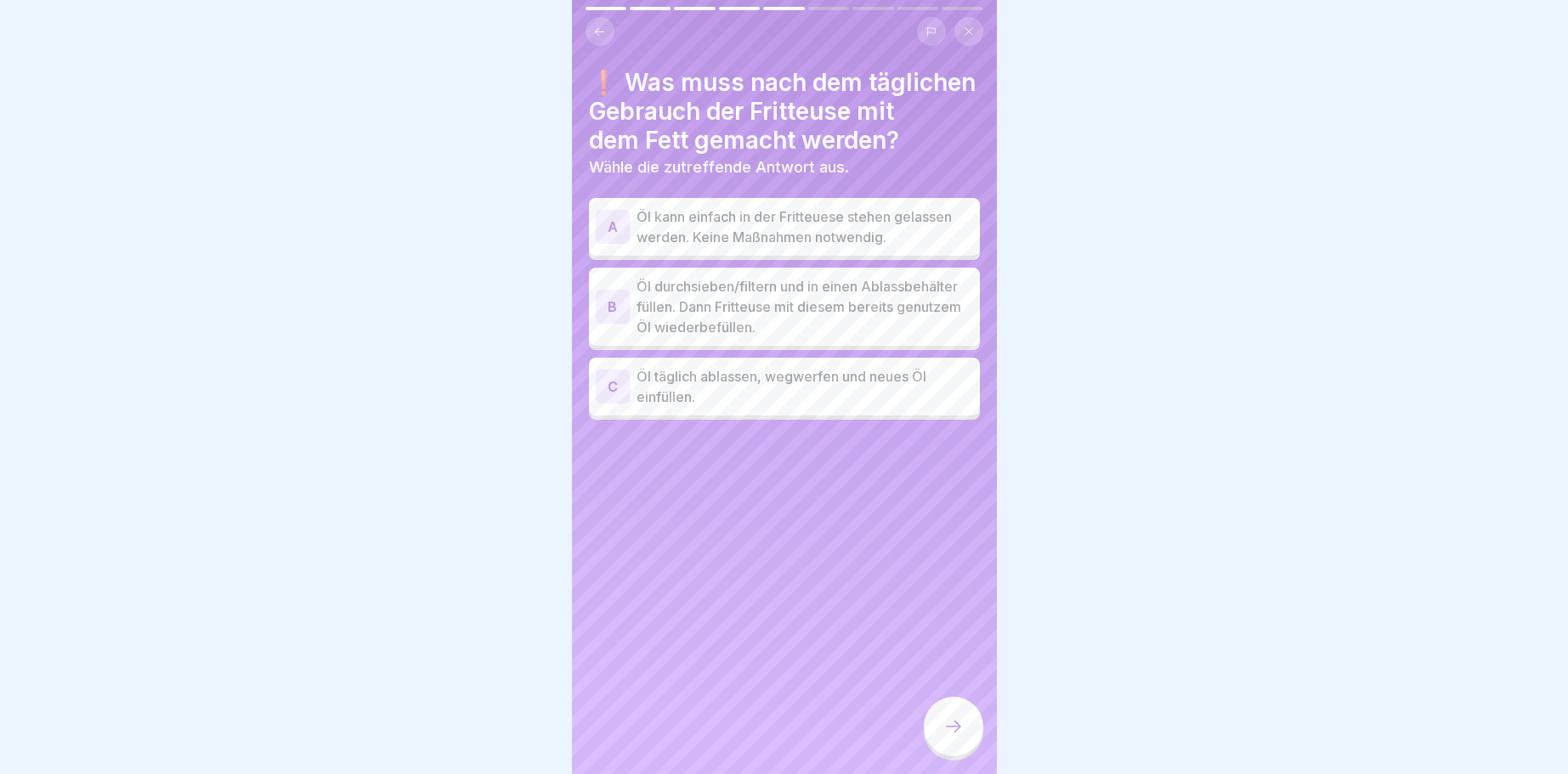
click at [603, 309] on div "B" at bounding box center [612, 307] width 34 height 34
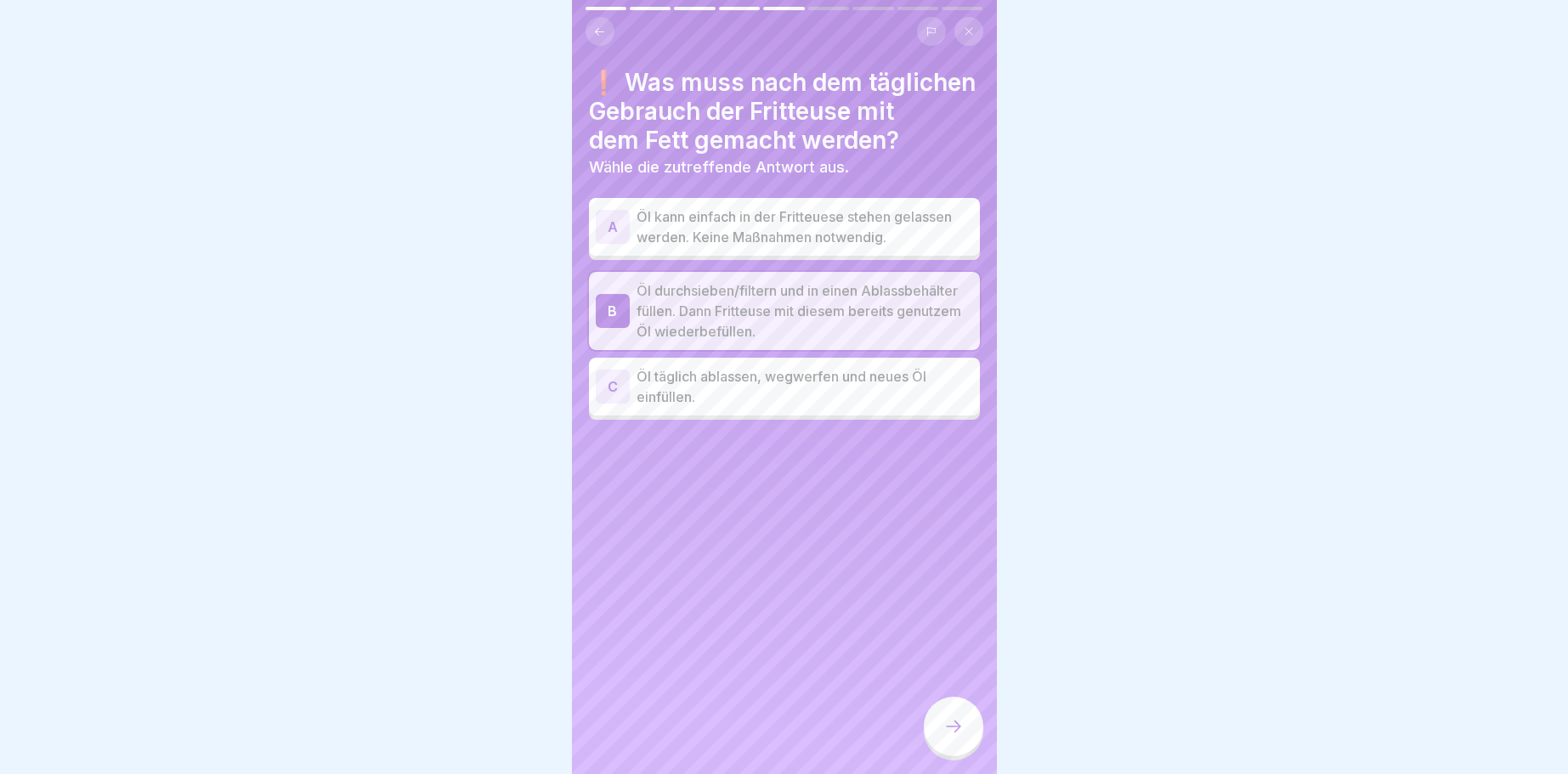
click at [971, 727] on div at bounding box center [953, 727] width 60 height 60
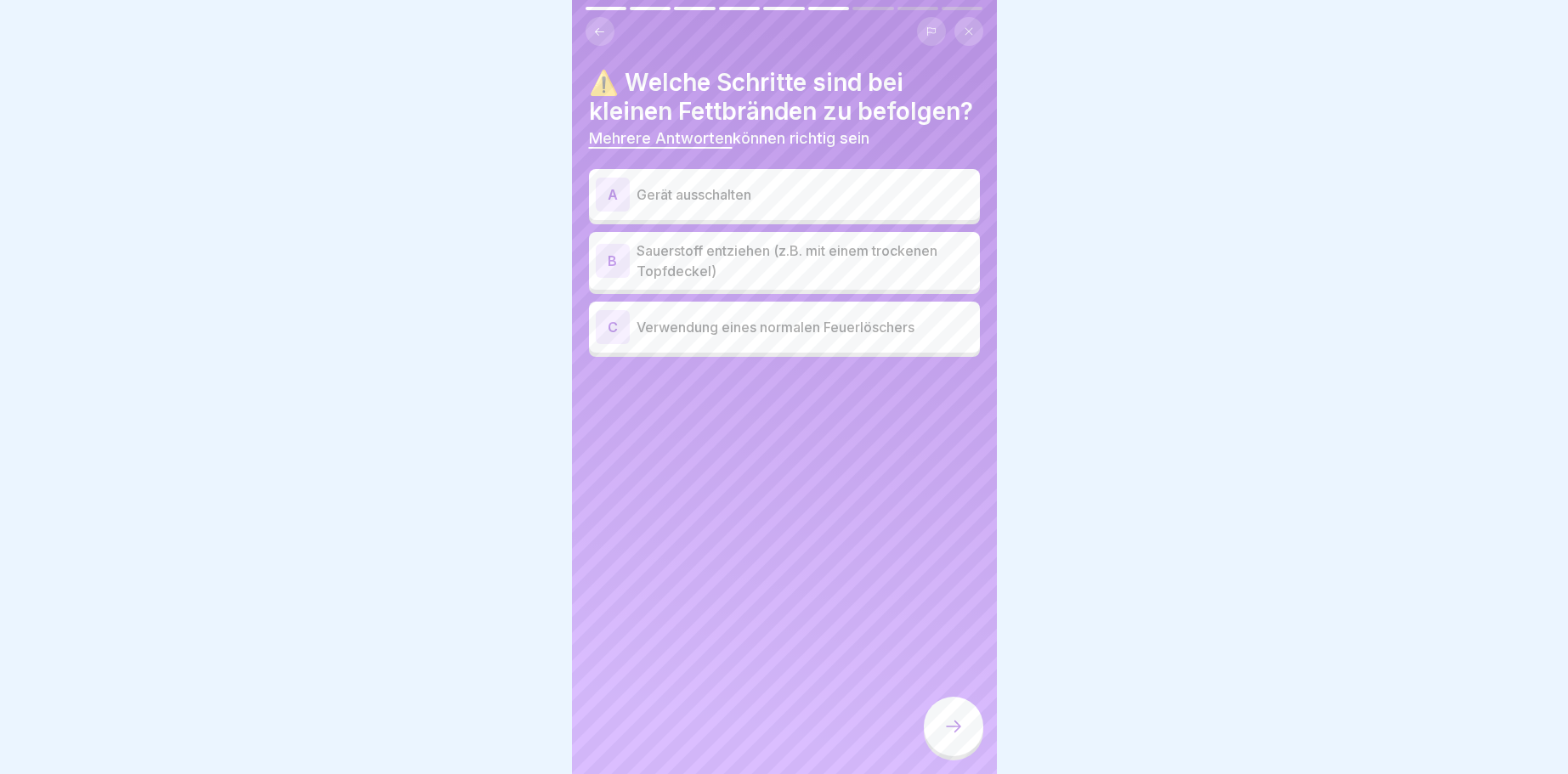
click at [602, 187] on div "A" at bounding box center [612, 194] width 34 height 34
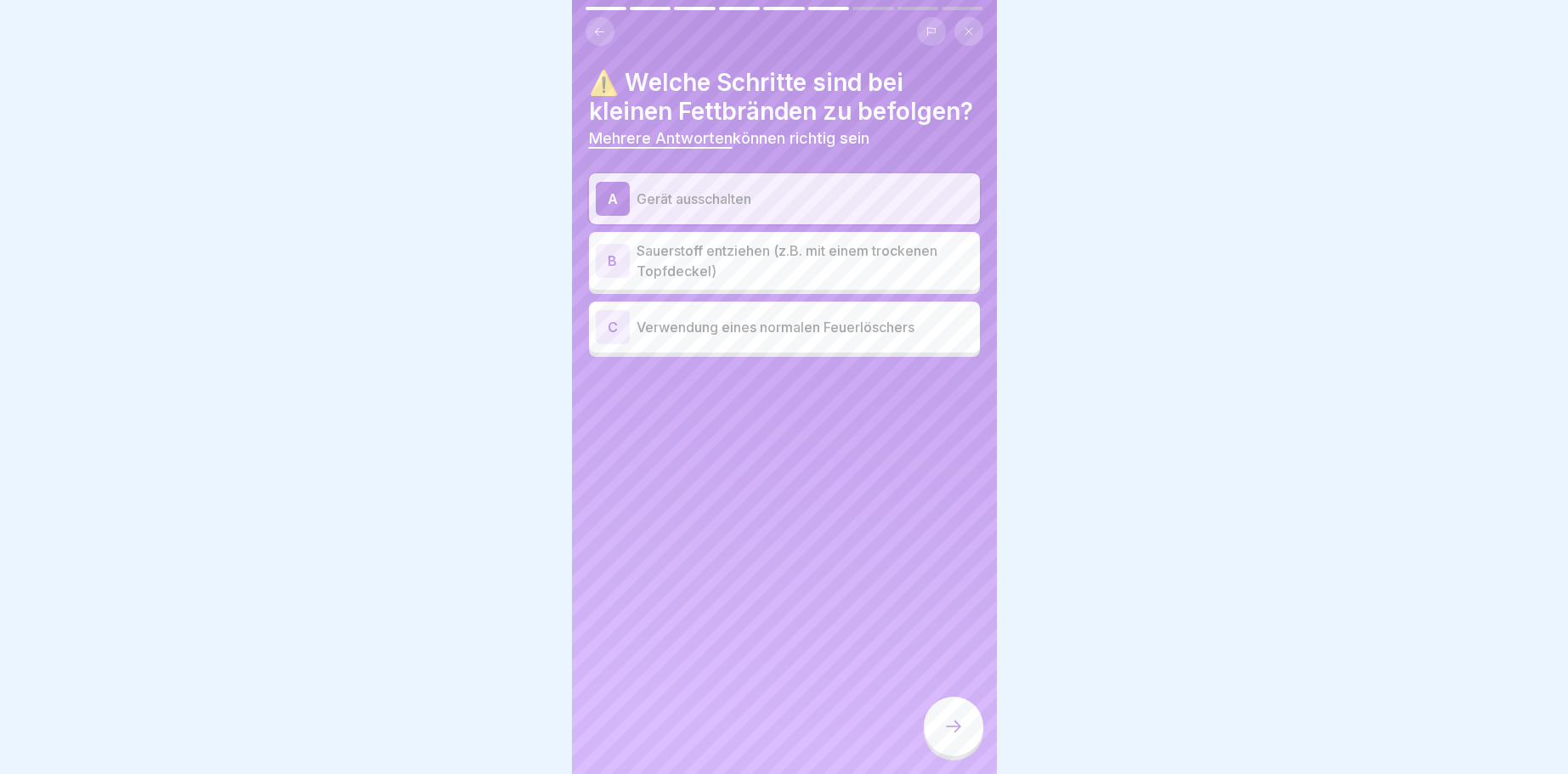
click at [617, 264] on div "B" at bounding box center [612, 260] width 34 height 34
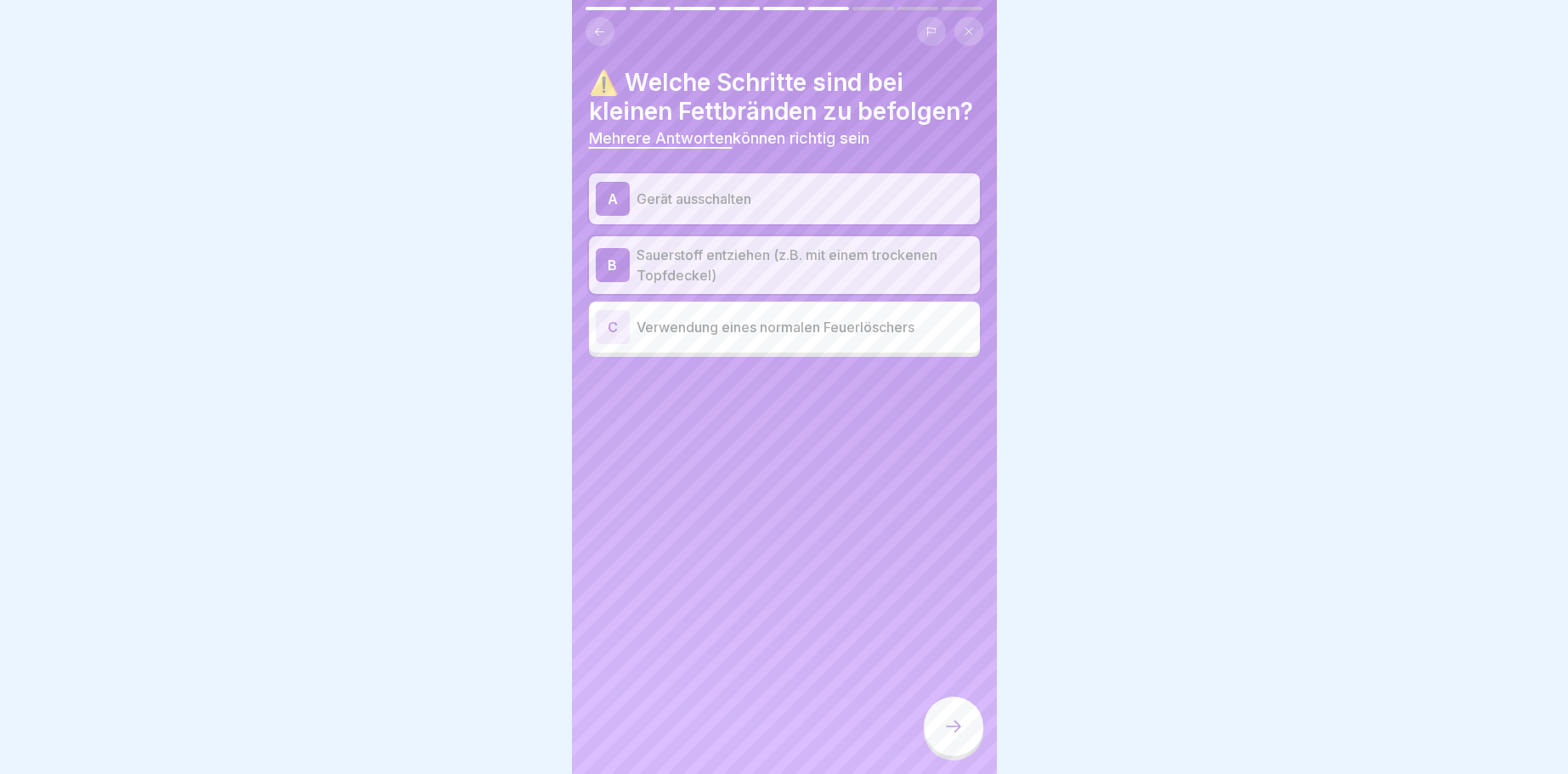
click at [962, 716] on div at bounding box center [953, 727] width 60 height 60
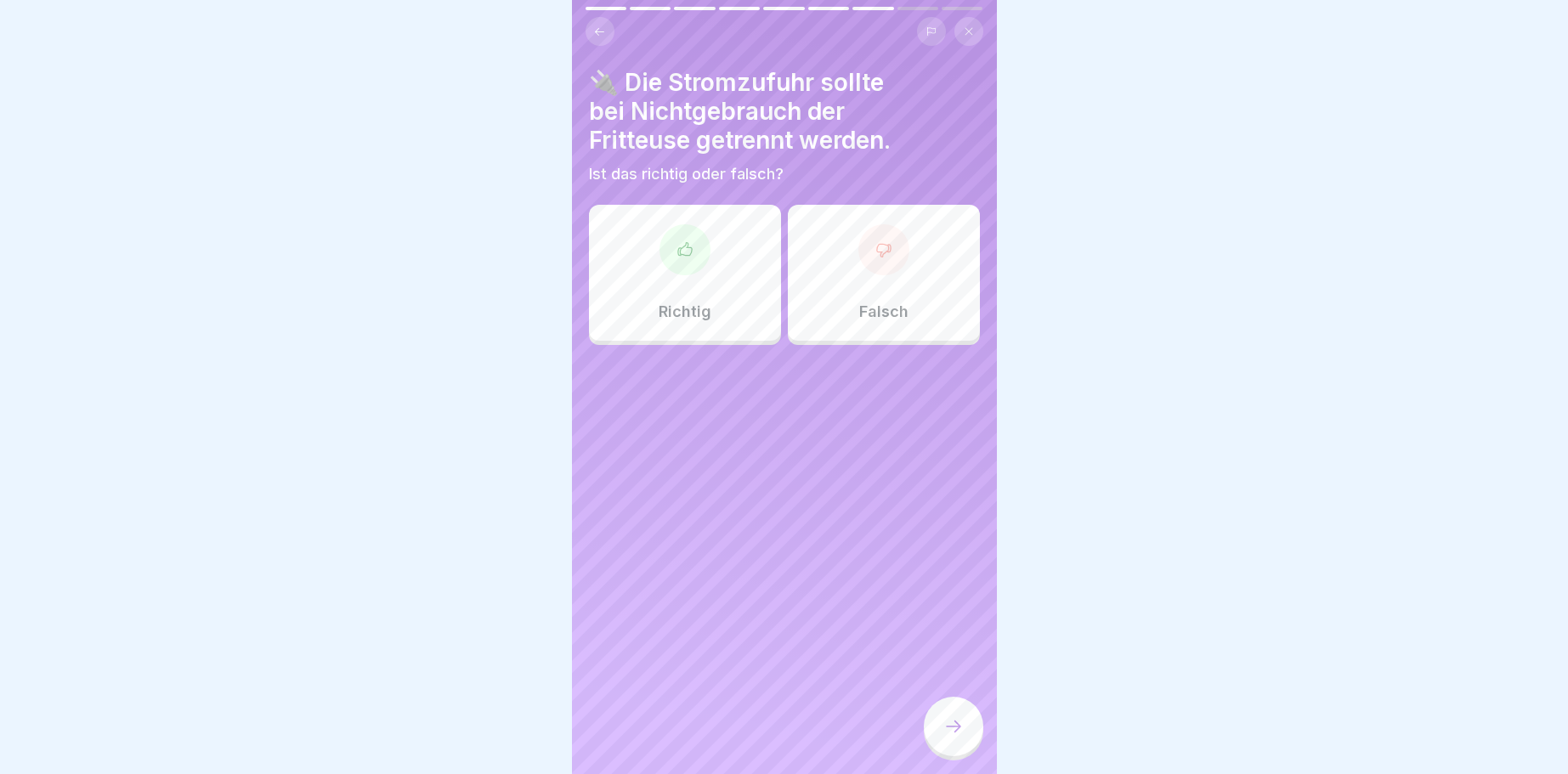
click at [682, 265] on div at bounding box center [685, 250] width 51 height 51
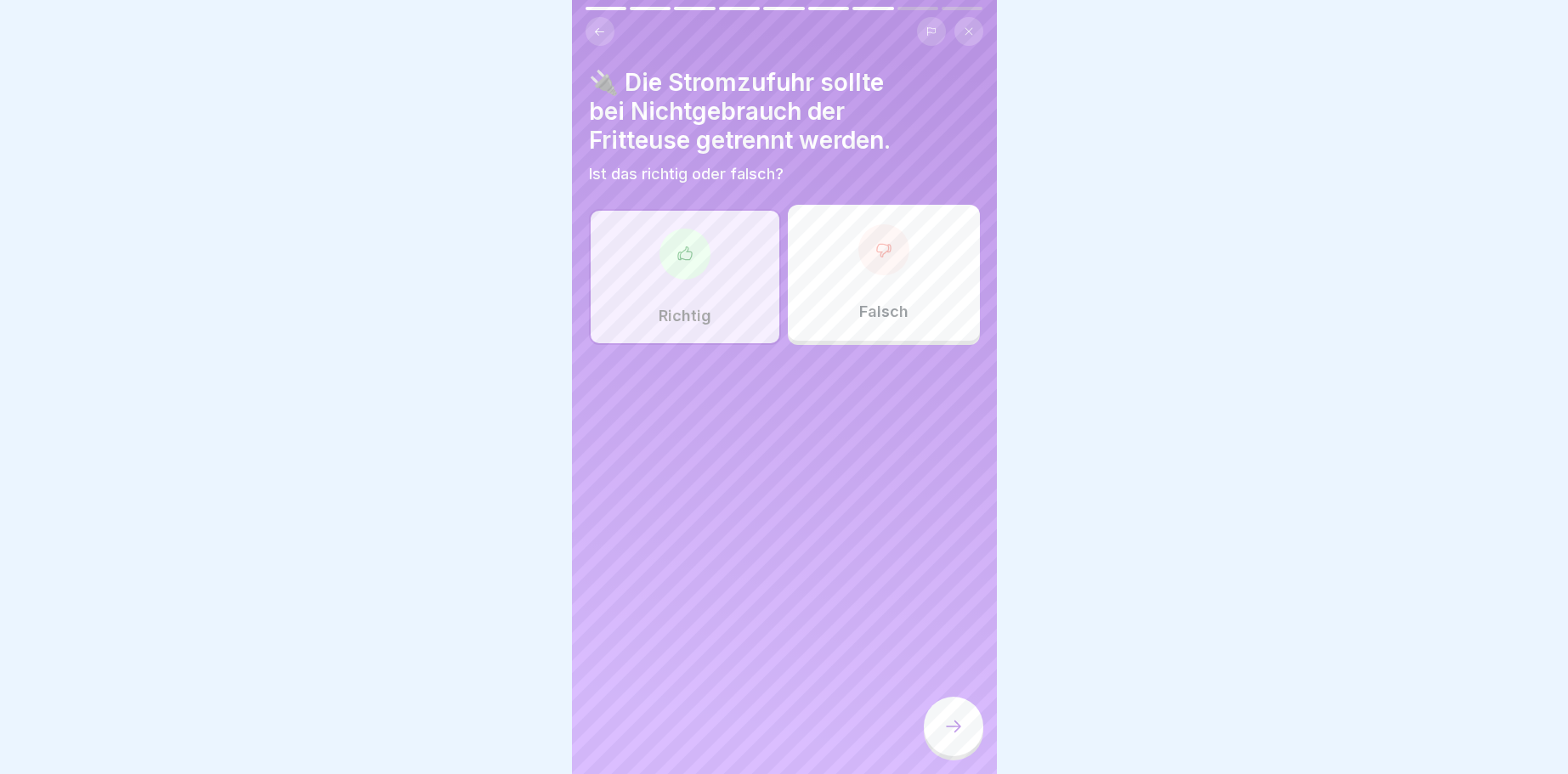
click at [945, 727] on icon at bounding box center [953, 727] width 20 height 20
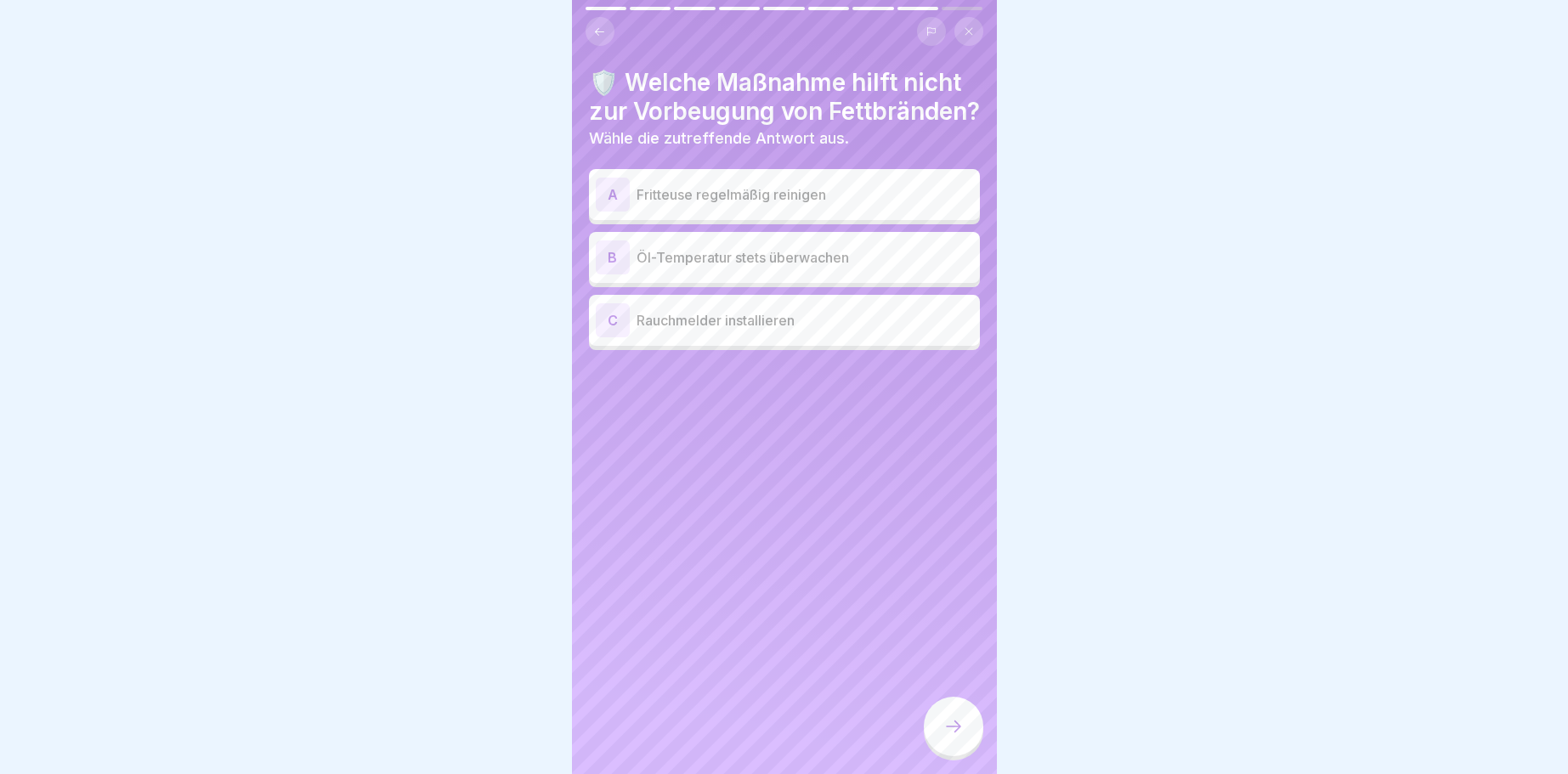
click at [609, 212] on div "A" at bounding box center [612, 194] width 34 height 34
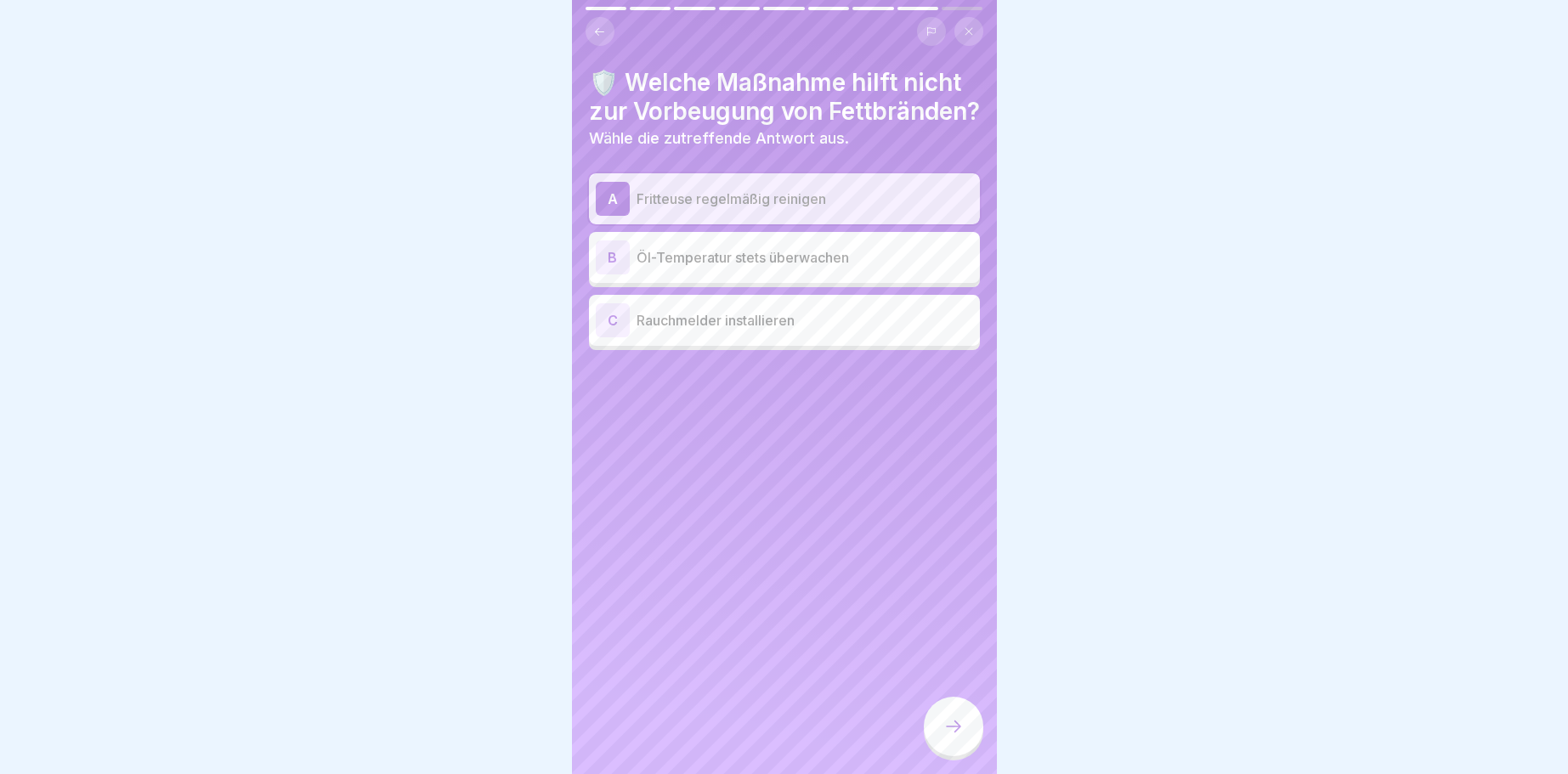
click at [605, 215] on div "A" at bounding box center [612, 199] width 34 height 34
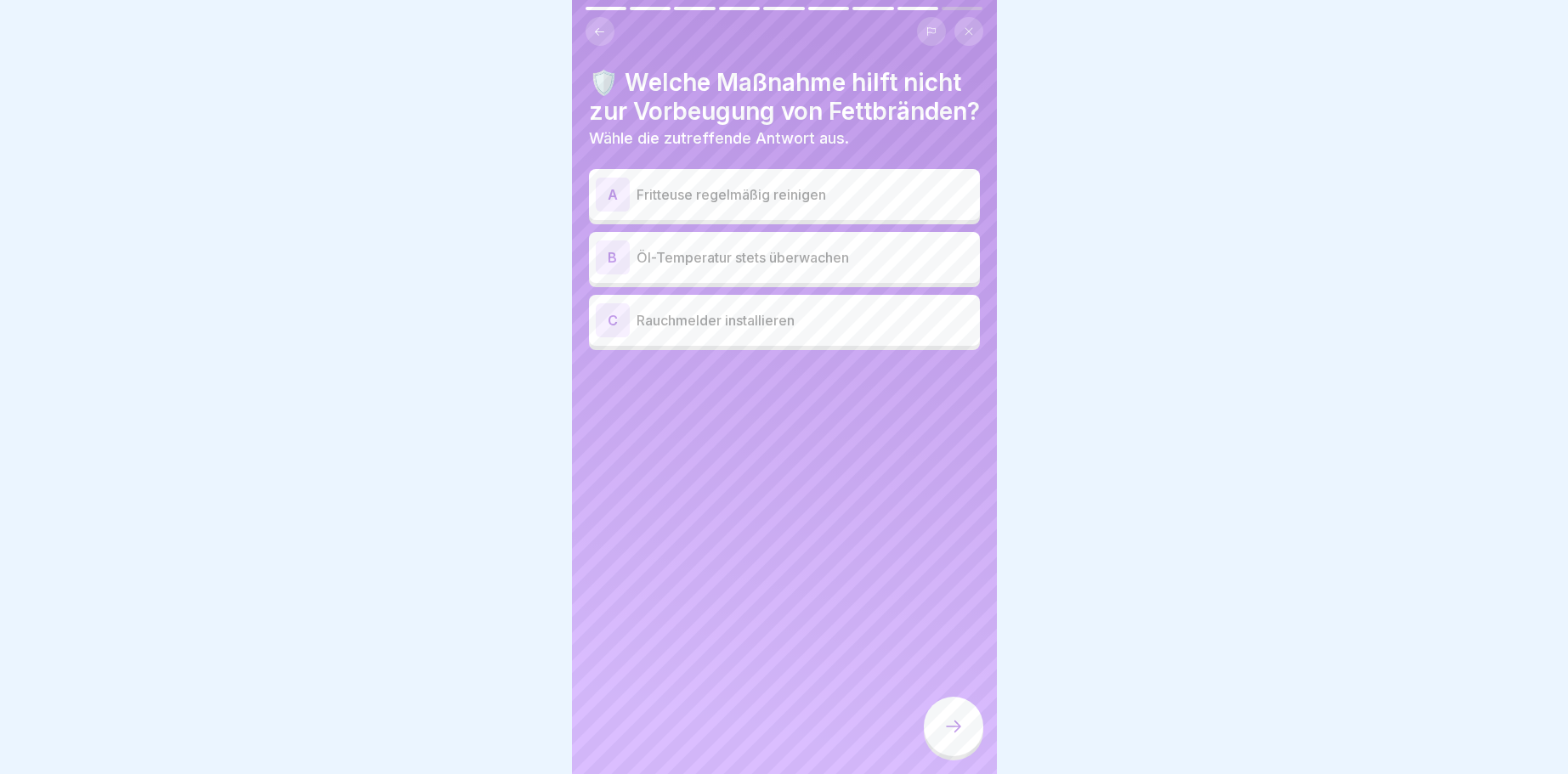
click at [602, 274] on div "B" at bounding box center [612, 257] width 34 height 34
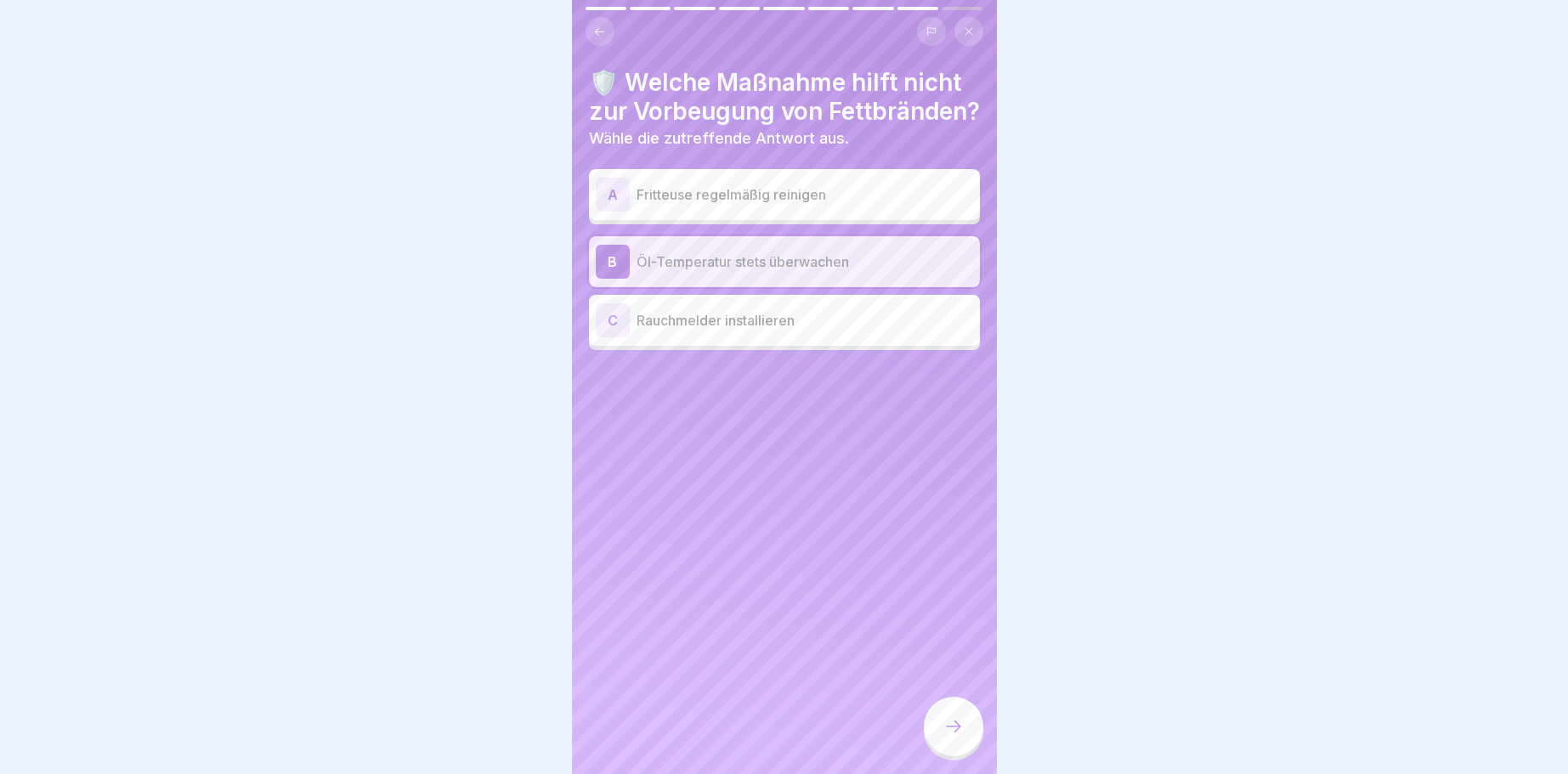
drag, startPoint x: 956, startPoint y: 730, endPoint x: 944, endPoint y: 722, distance: 14.4
click at [957, 730] on icon at bounding box center [953, 727] width 20 height 20
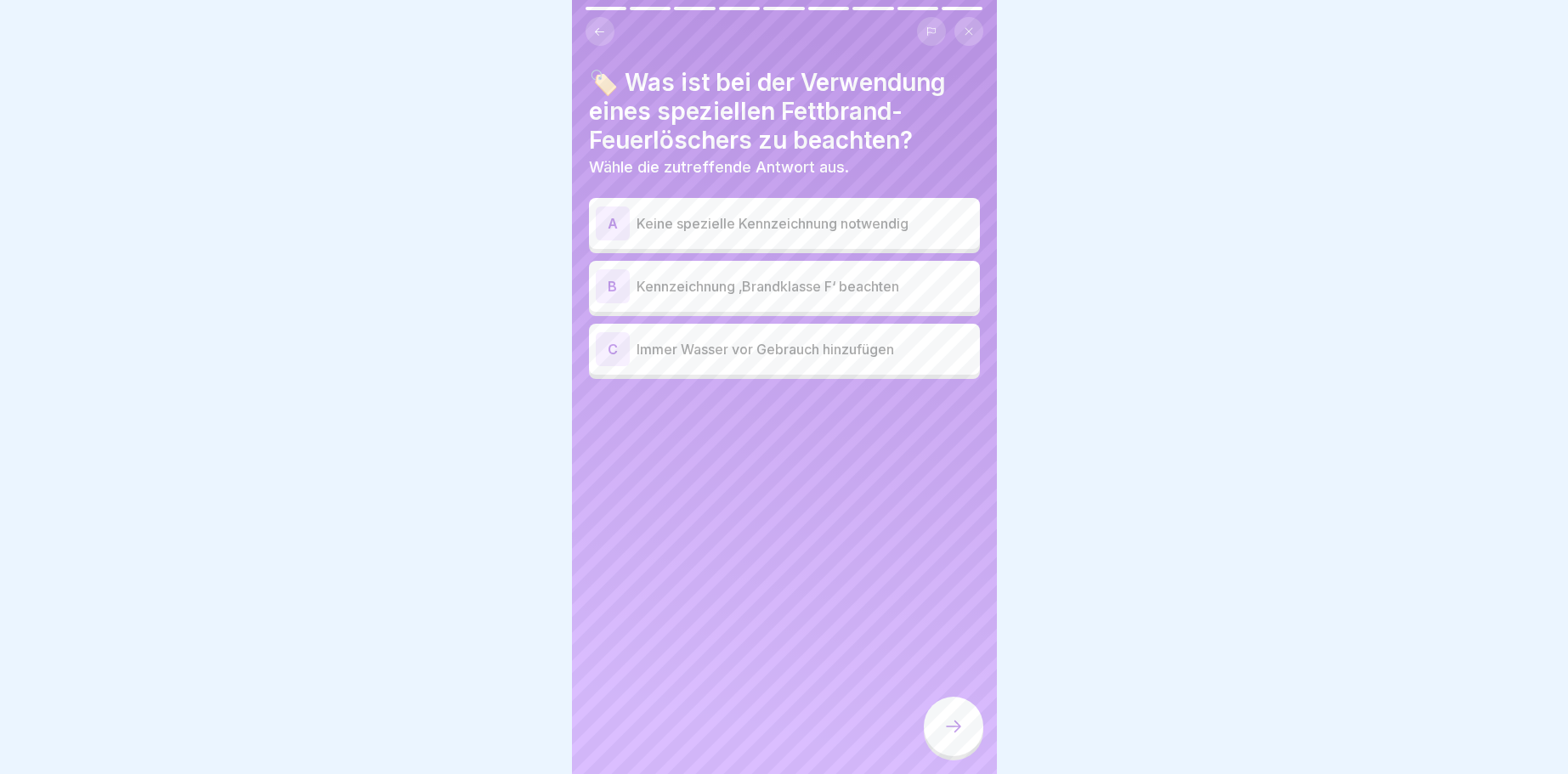
click at [608, 290] on div "B" at bounding box center [612, 286] width 34 height 34
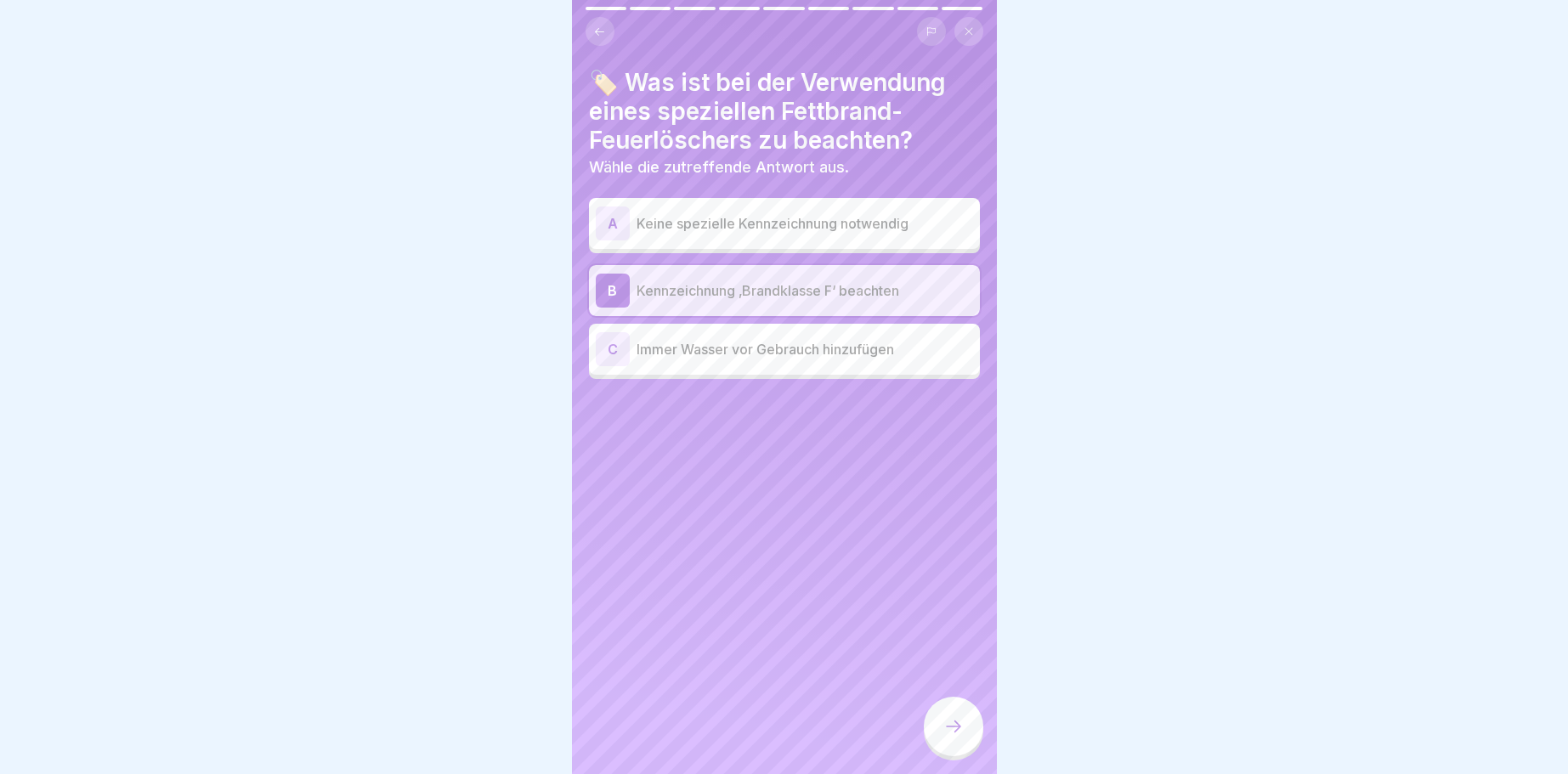
click at [961, 727] on icon at bounding box center [953, 727] width 20 height 20
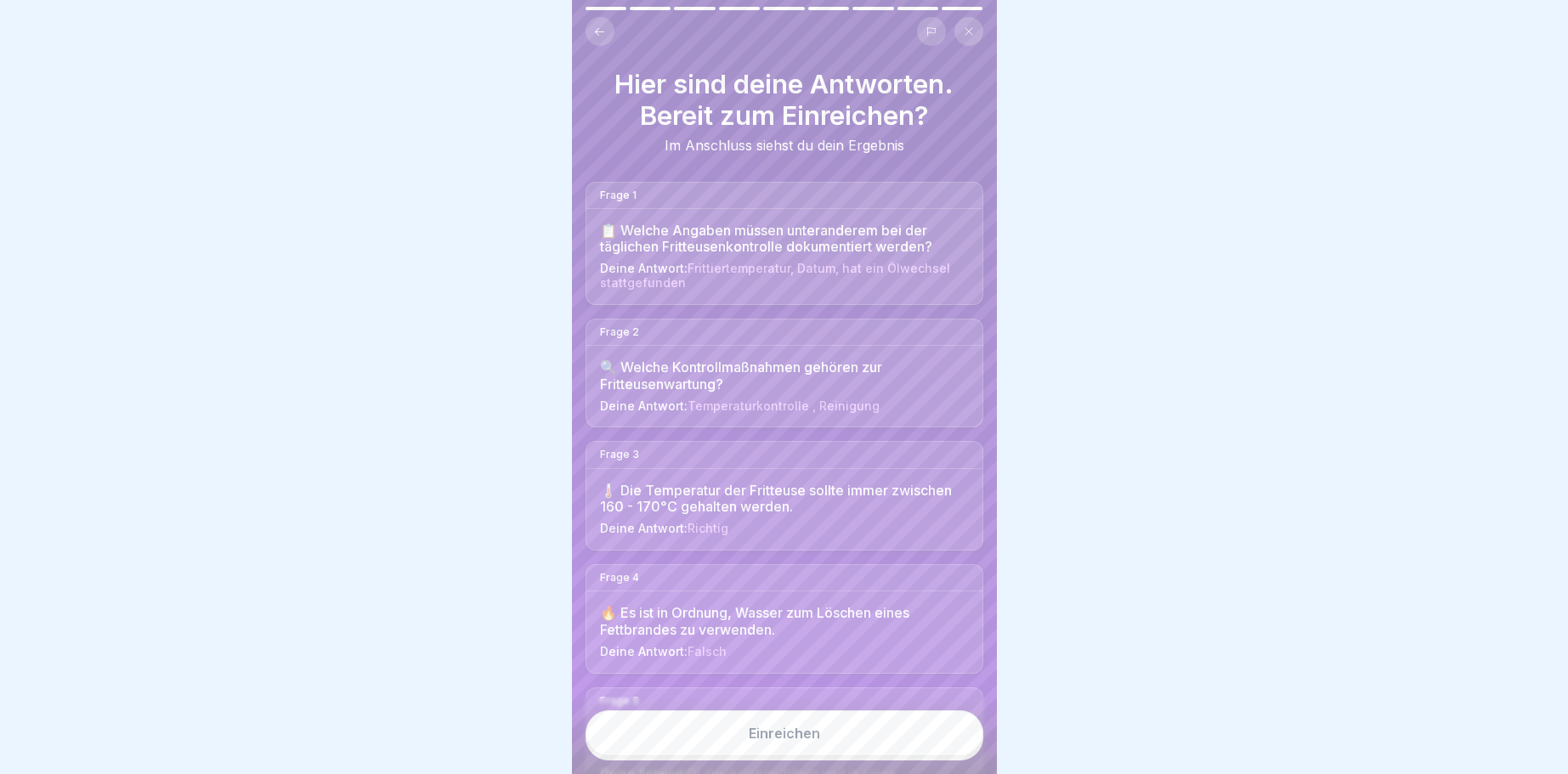
click at [935, 725] on button "Einreichen" at bounding box center [784, 734] width 397 height 46
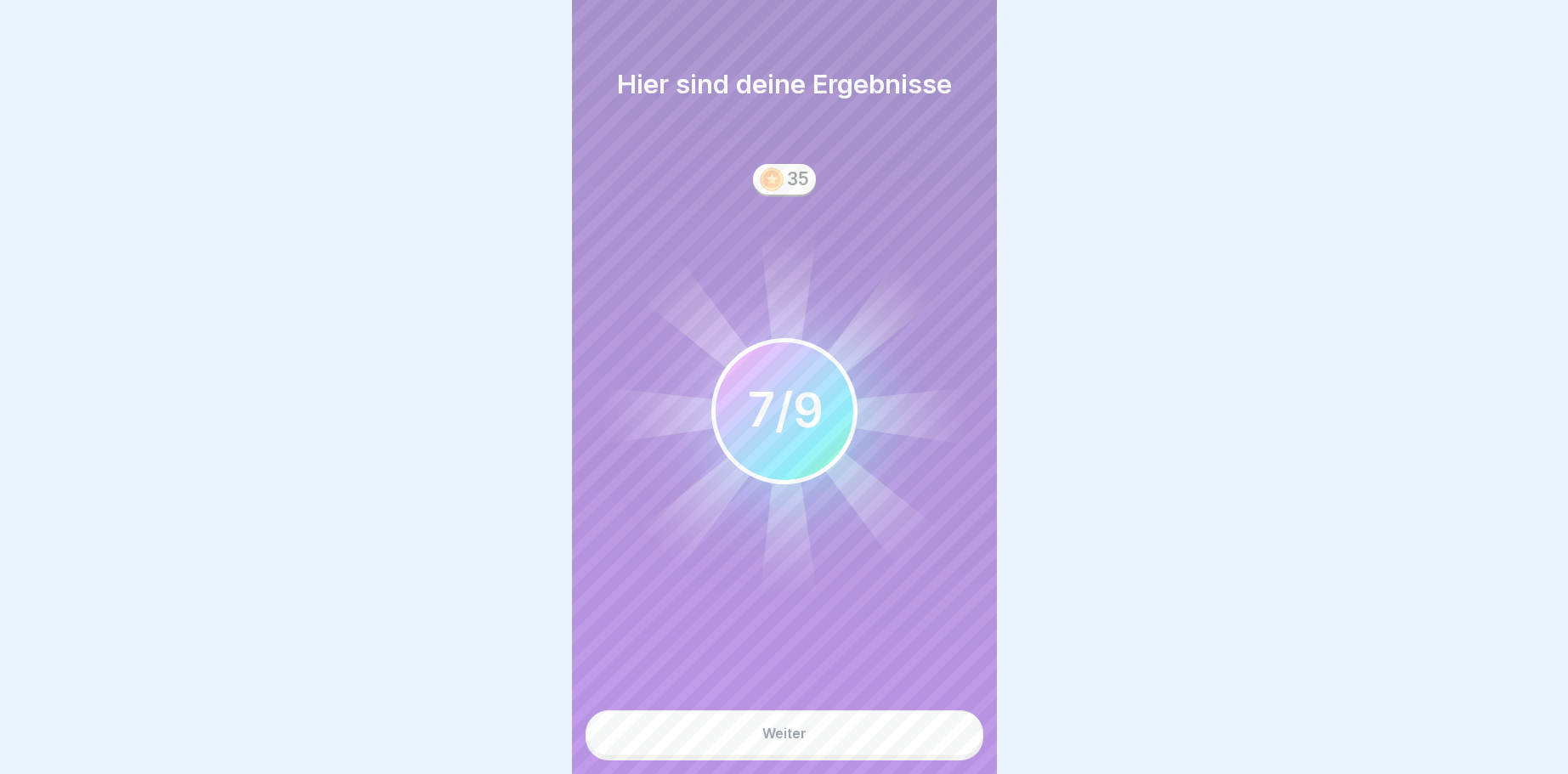
click at [935, 725] on button "Weiter" at bounding box center [784, 734] width 397 height 46
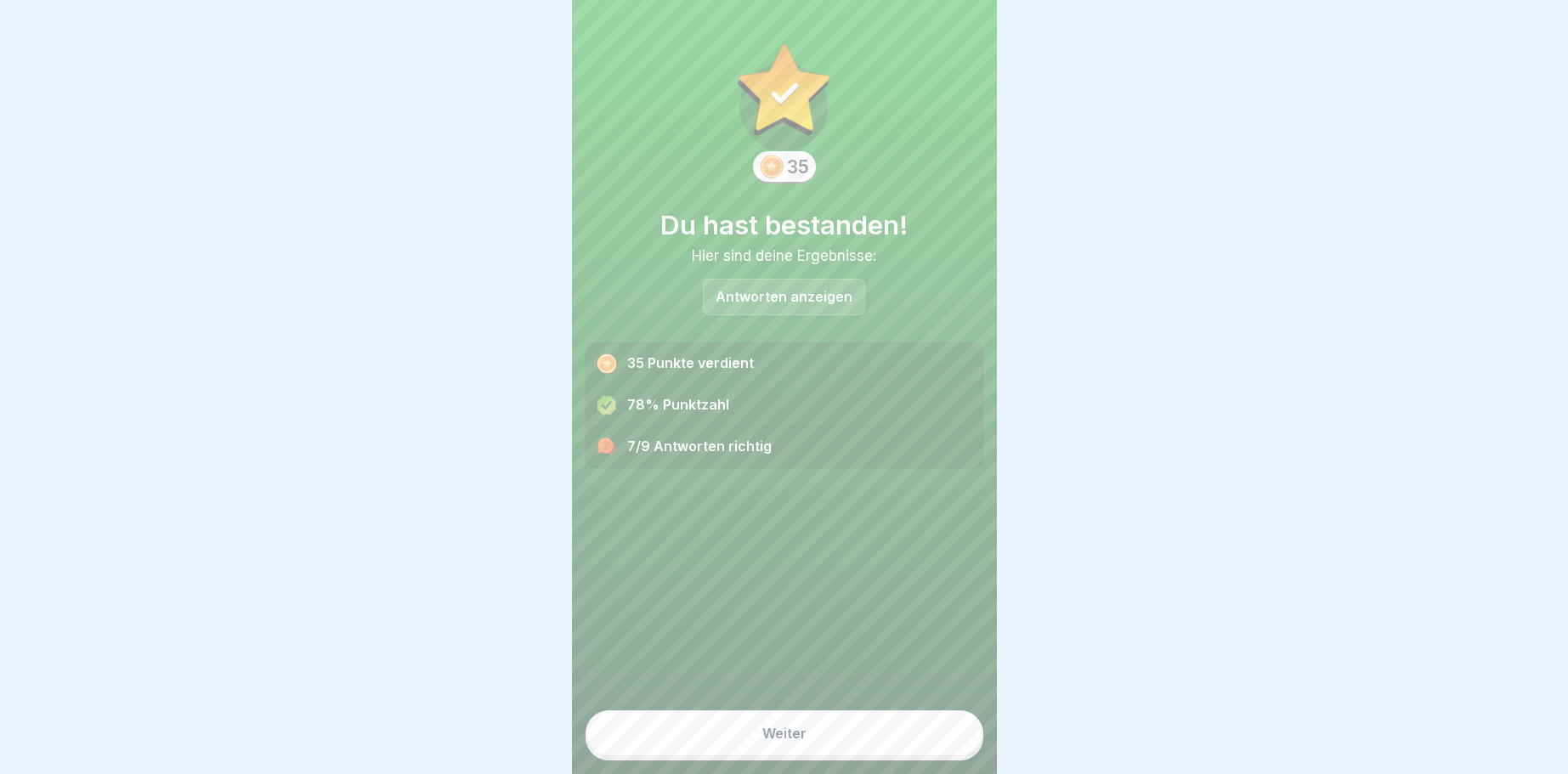
click at [928, 734] on button "Weiter" at bounding box center [784, 734] width 397 height 46
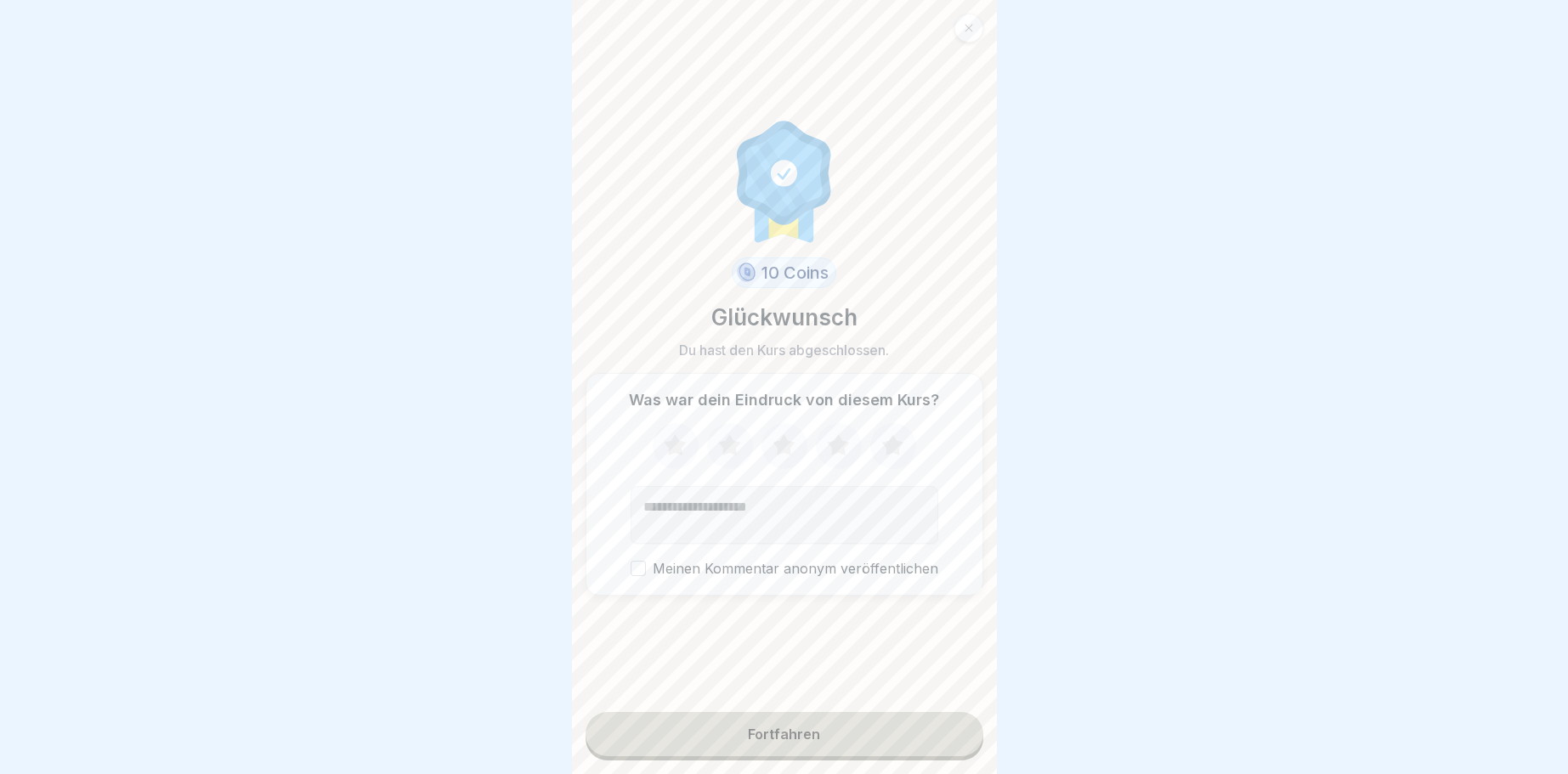
click at [928, 734] on button "Fortfahren" at bounding box center [784, 734] width 397 height 44
click at [926, 730] on button "Fortfahren" at bounding box center [784, 734] width 397 height 44
click at [785, 734] on div "Fortfahren" at bounding box center [784, 734] width 72 height 15
click at [786, 731] on div "Fortfahren" at bounding box center [784, 734] width 72 height 15
drag, startPoint x: 1271, startPoint y: 480, endPoint x: 1225, endPoint y: 528, distance: 66.5
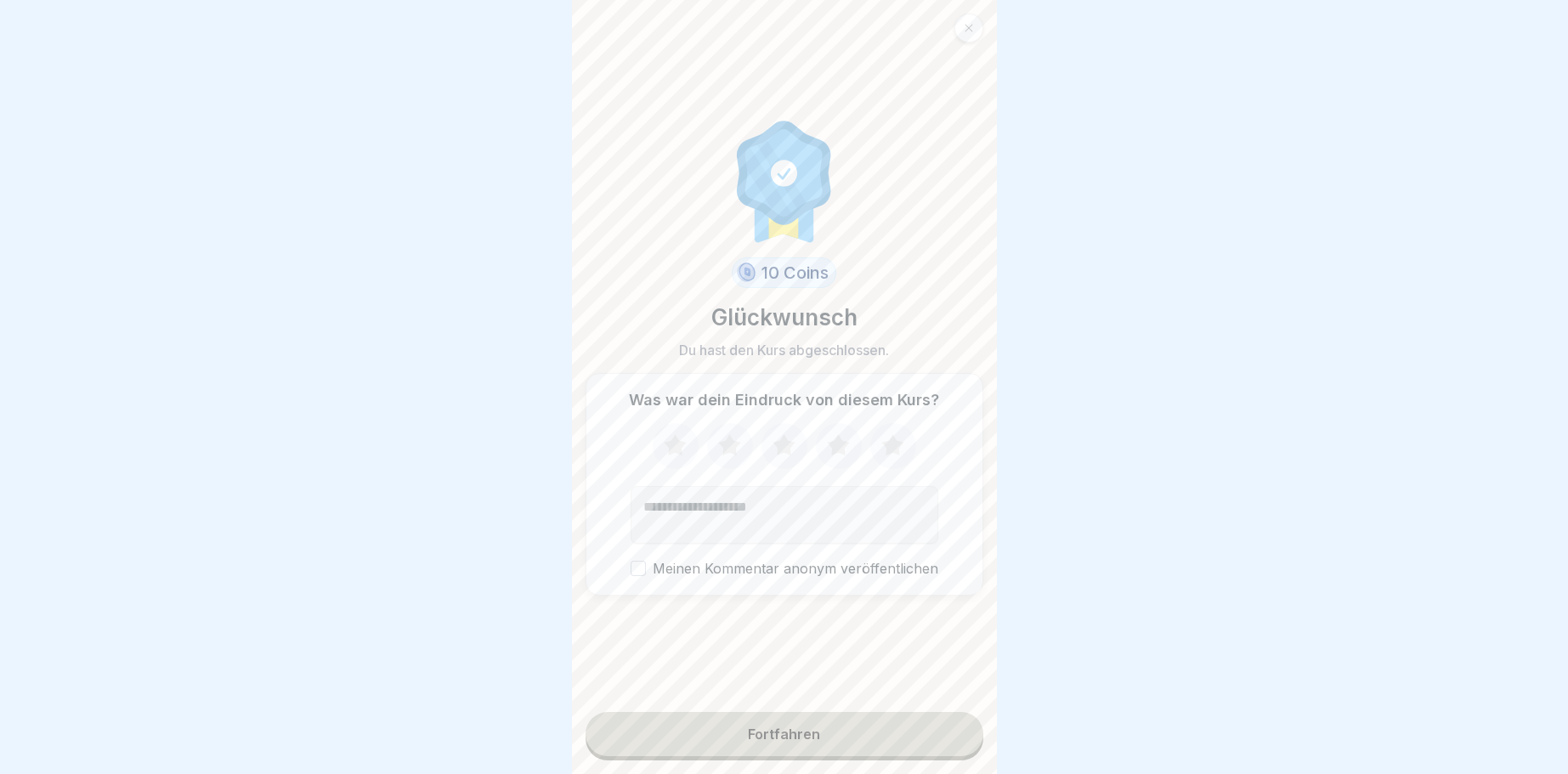
click at [1268, 486] on div at bounding box center [784, 387] width 1568 height 774
click at [856, 744] on button "Fortfahren" at bounding box center [784, 734] width 397 height 44
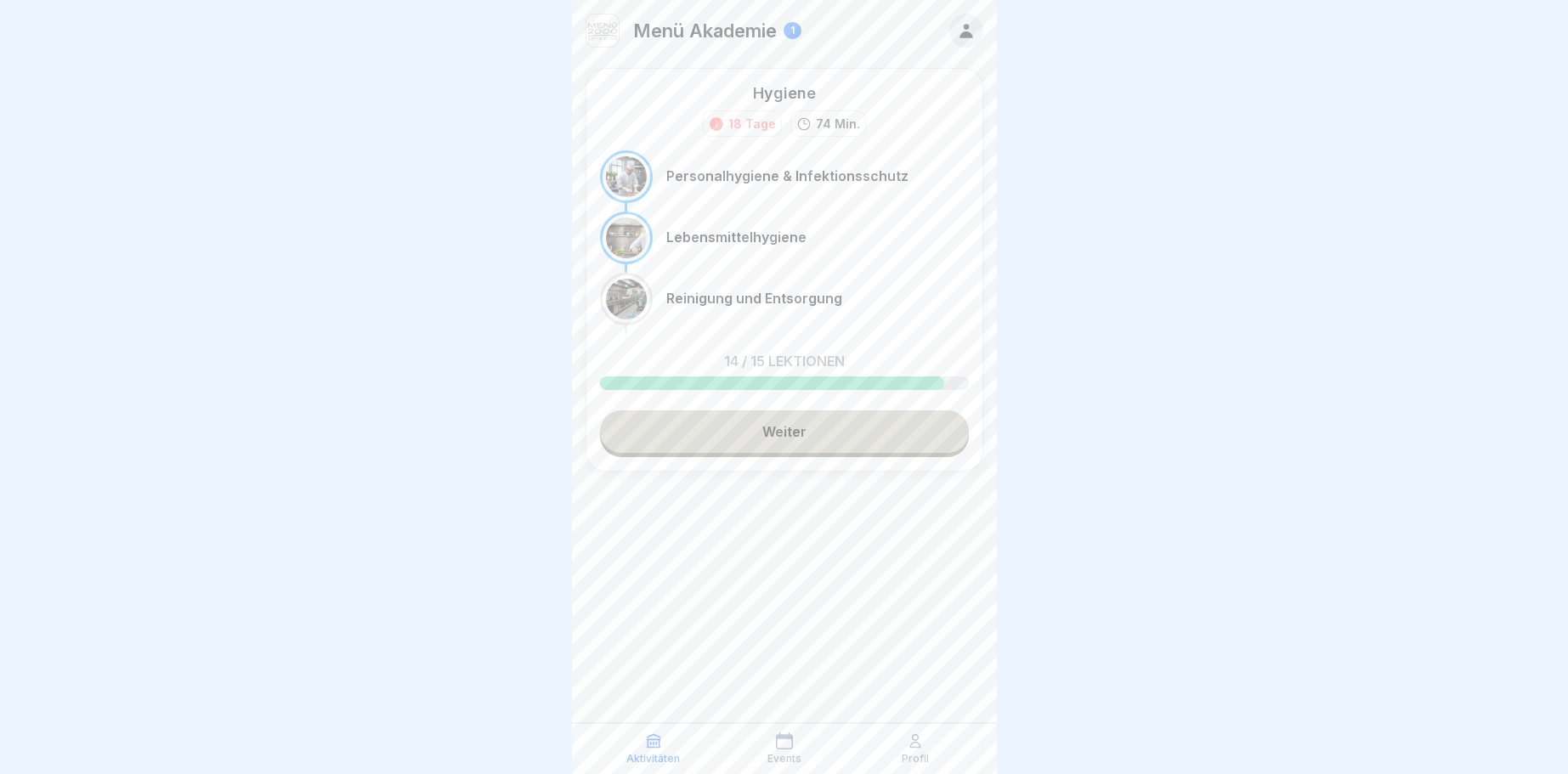
click at [831, 422] on link "Weiter" at bounding box center [784, 432] width 368 height 42
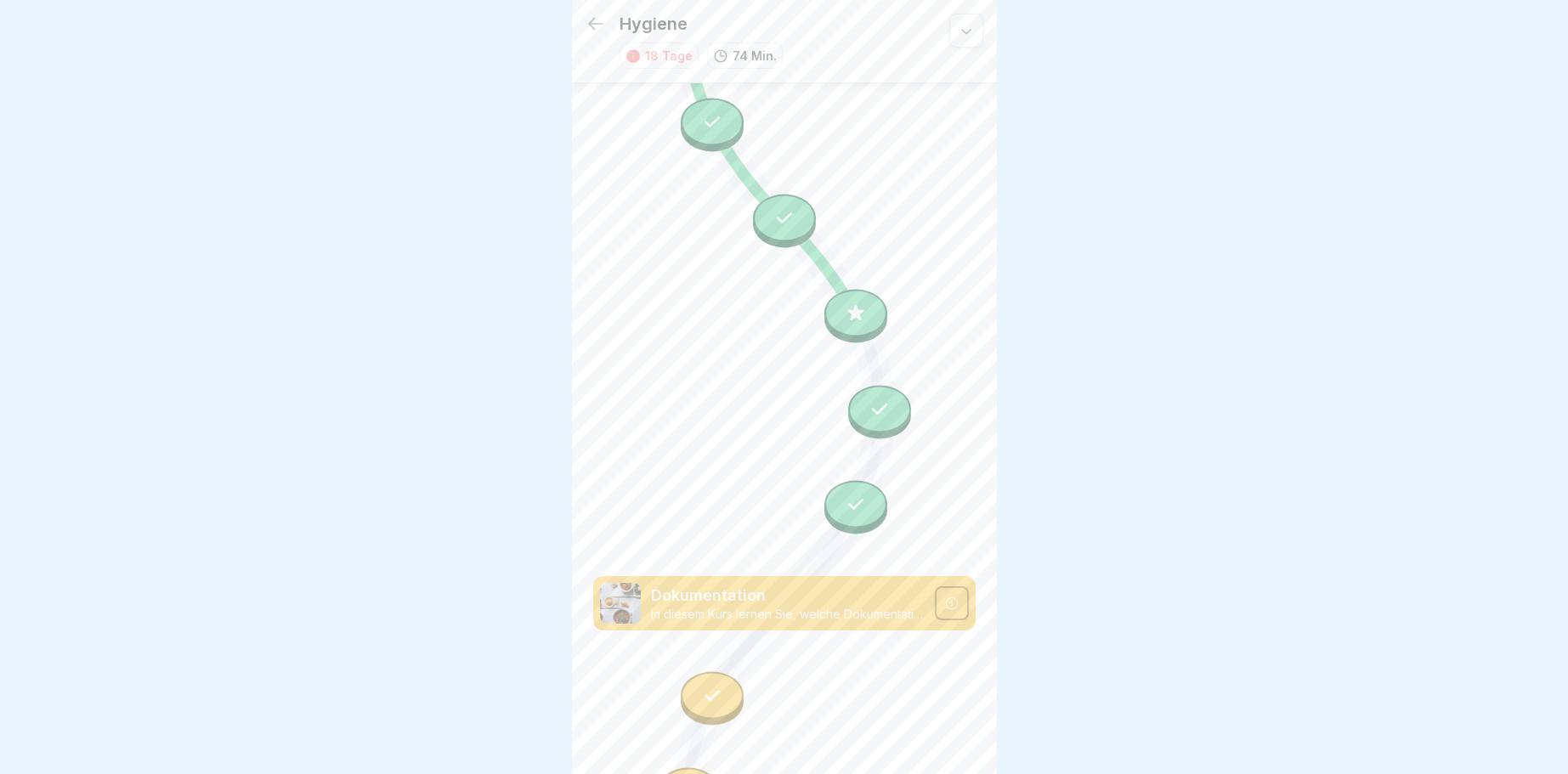
scroll to position [1493, 0]
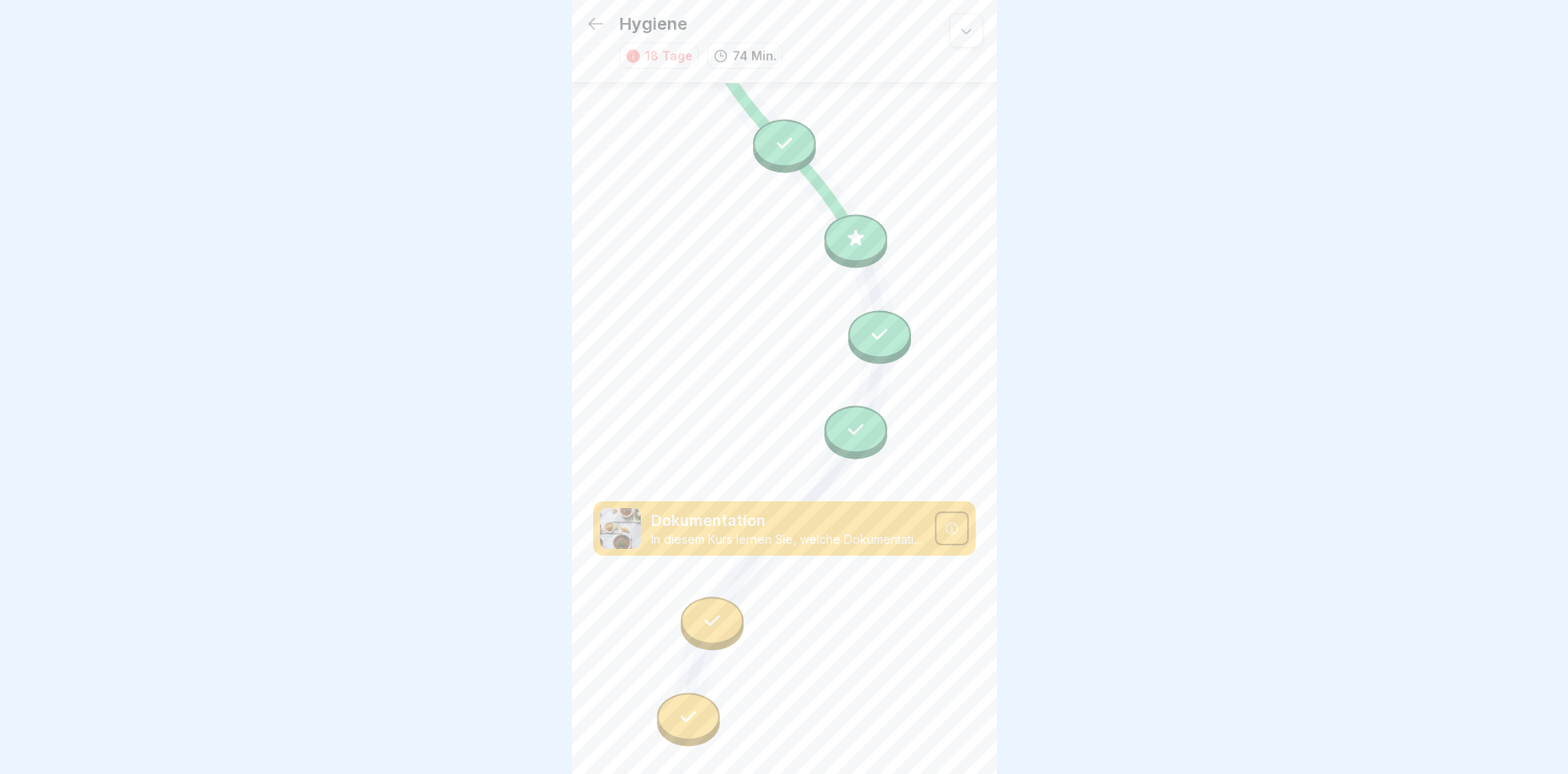
click at [857, 237] on icon at bounding box center [855, 238] width 16 height 16
click at [700, 632] on div at bounding box center [712, 621] width 63 height 47
click at [855, 235] on icon at bounding box center [856, 238] width 22 height 22
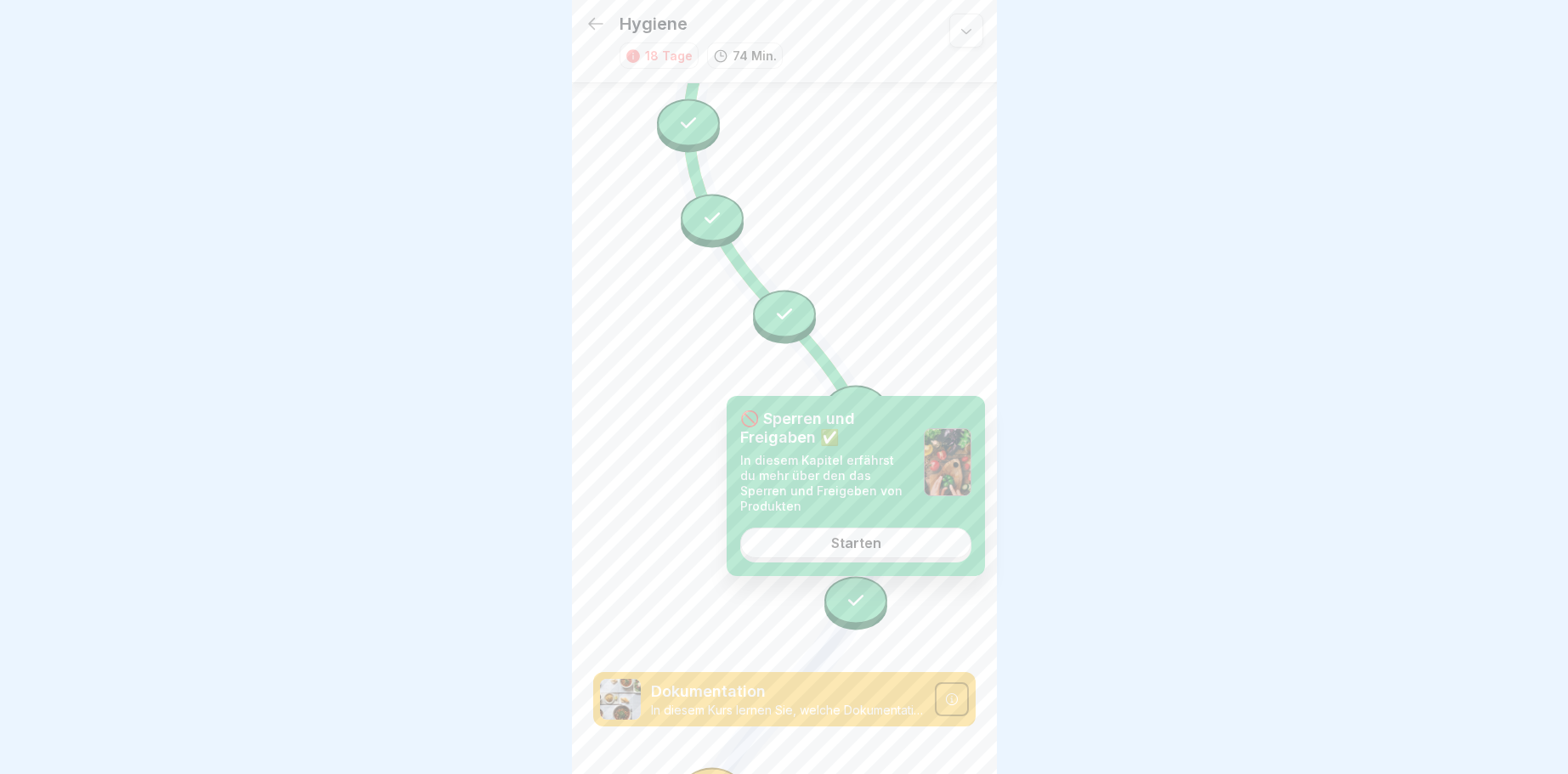
scroll to position [1289, 0]
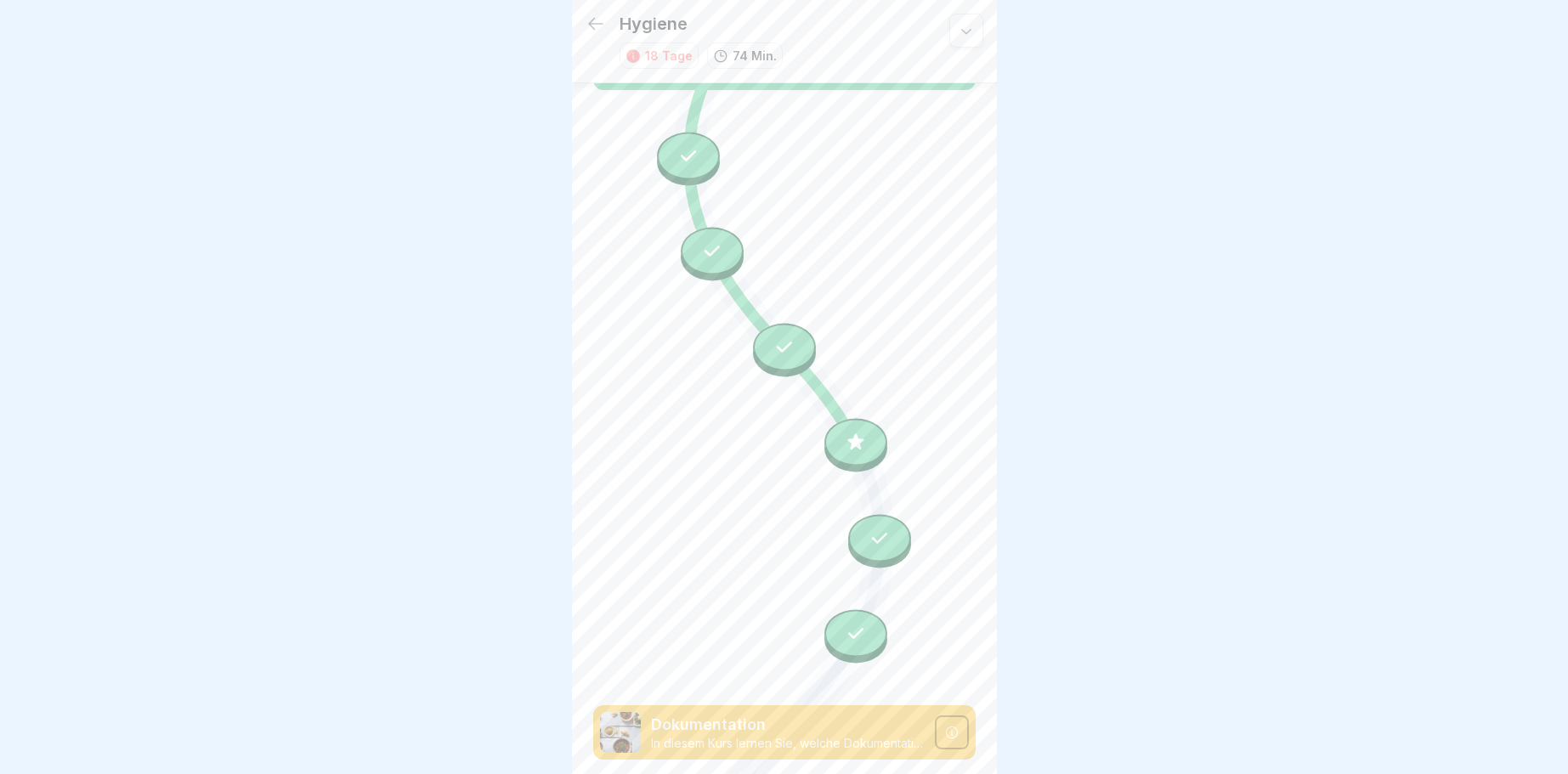
click at [1339, 427] on div at bounding box center [784, 387] width 1568 height 774
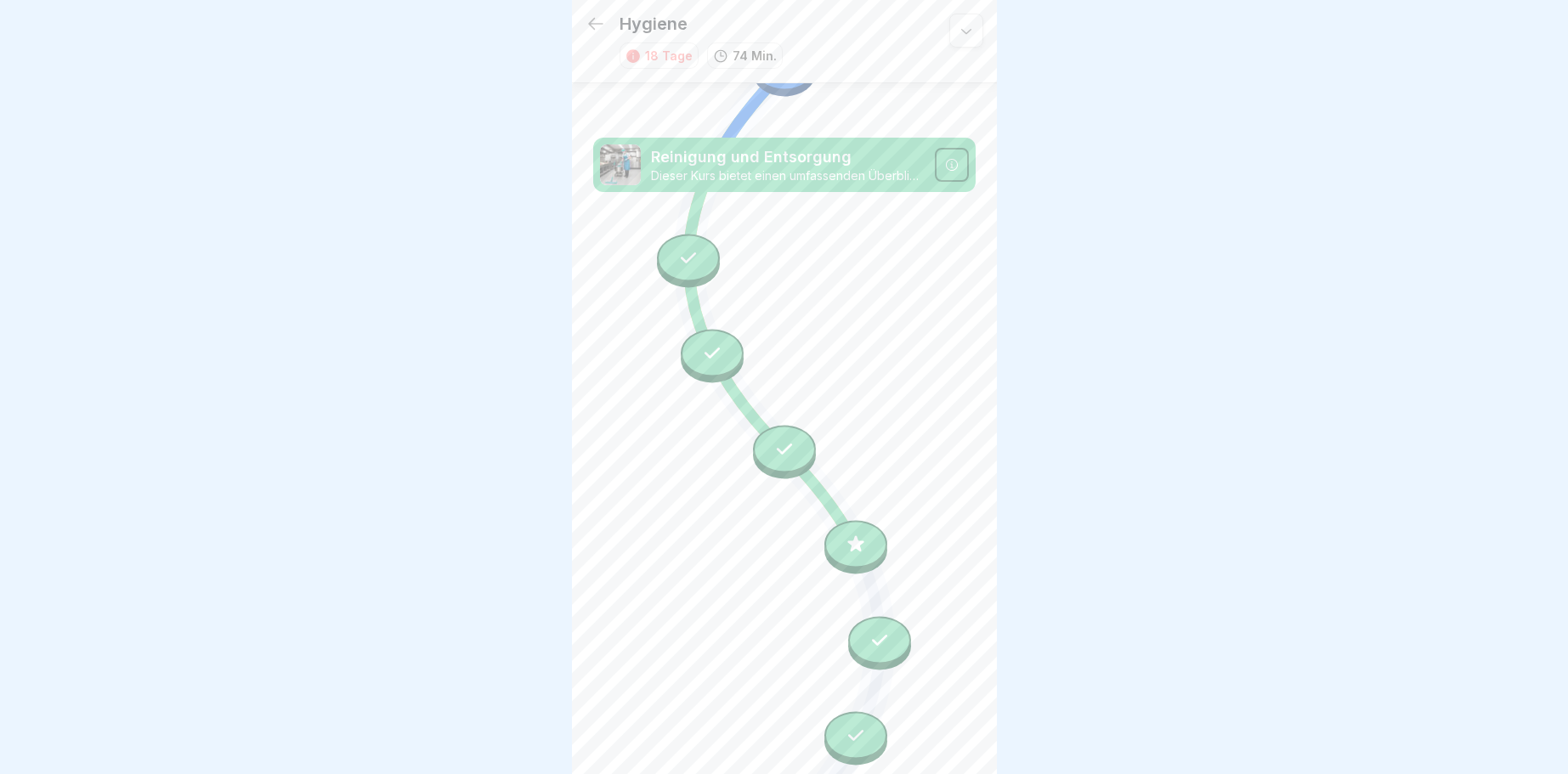
scroll to position [1493, 0]
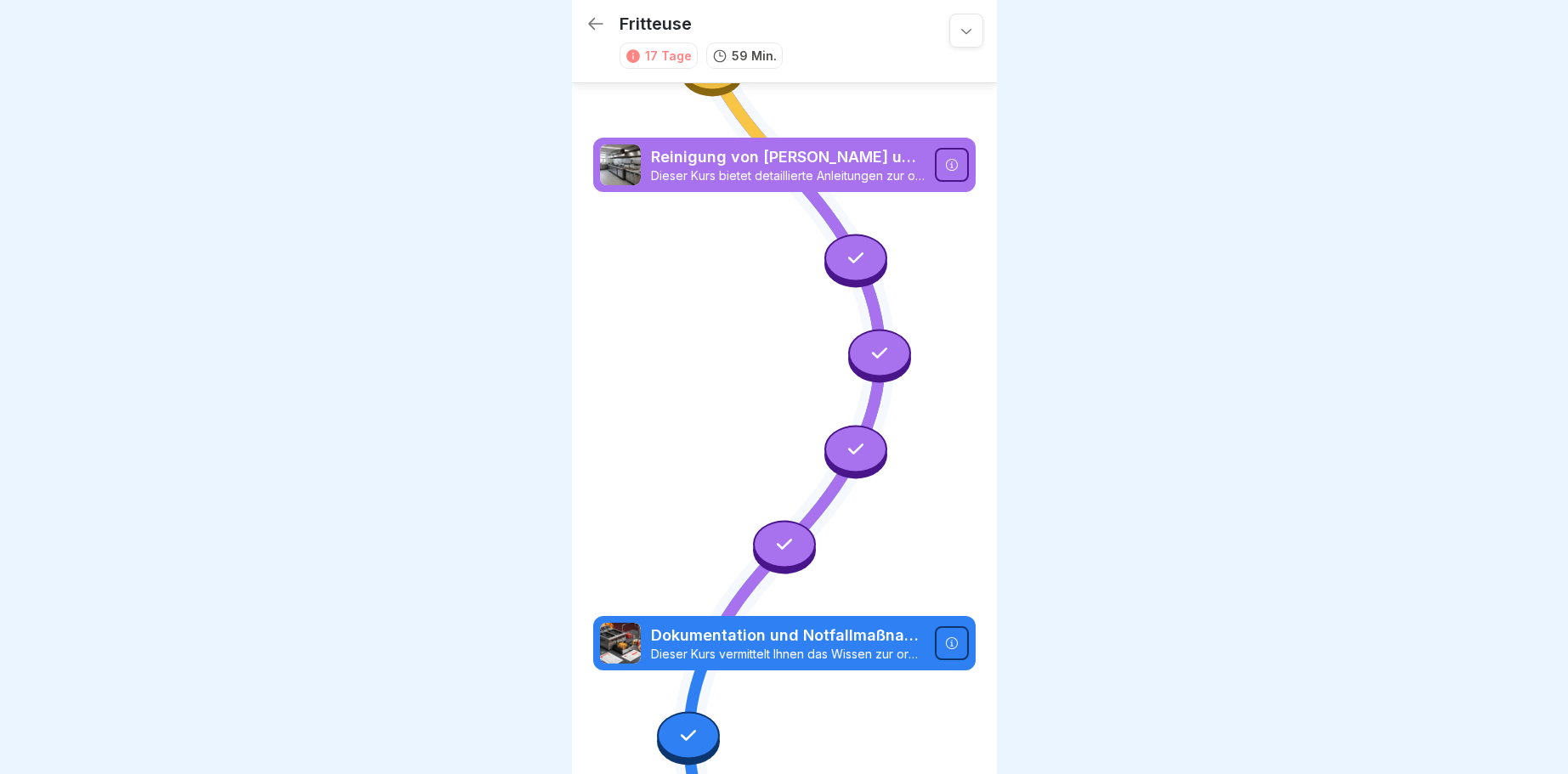
scroll to position [1830, 0]
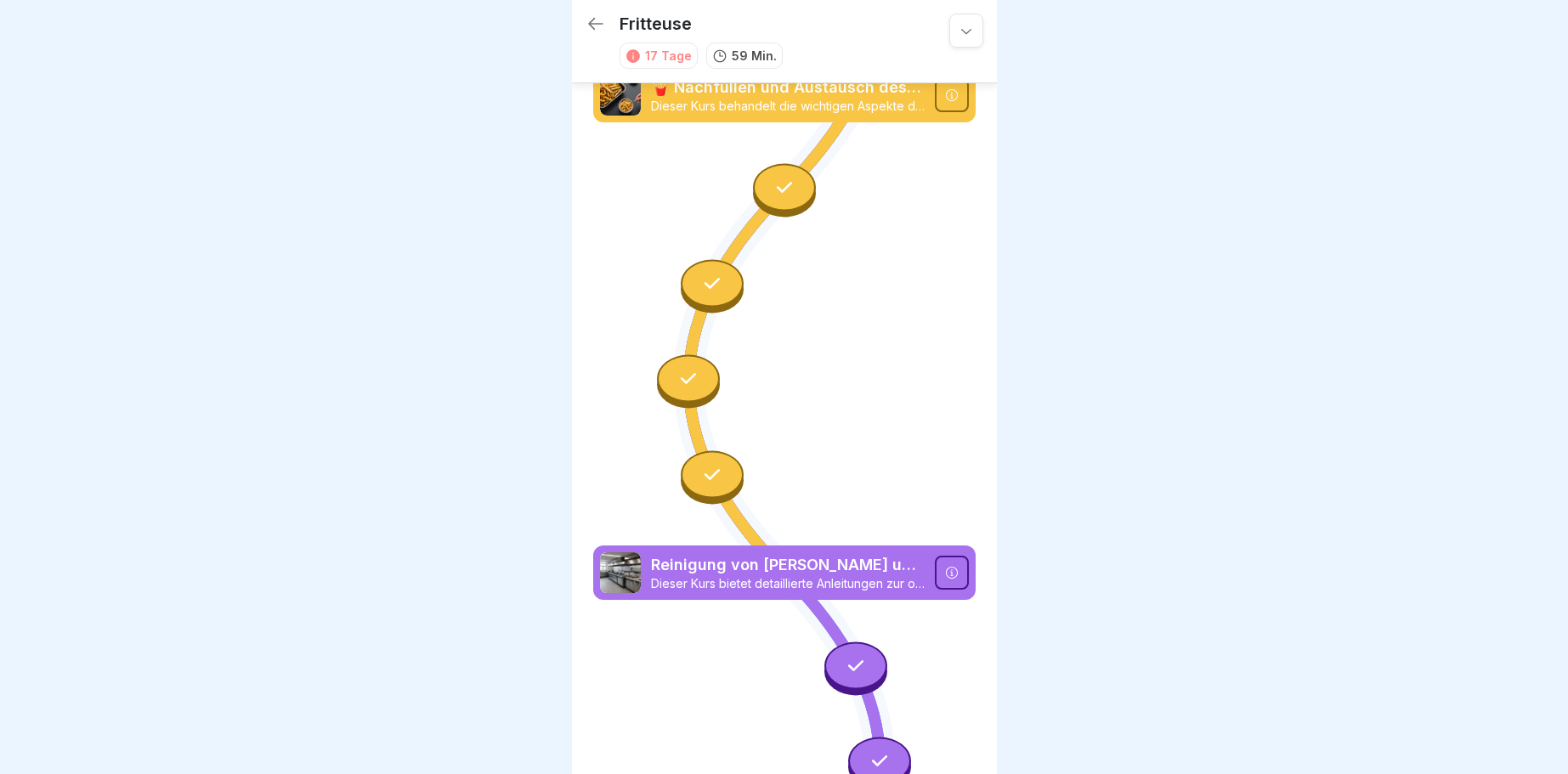
click at [961, 33] on icon at bounding box center [966, 30] width 17 height 17
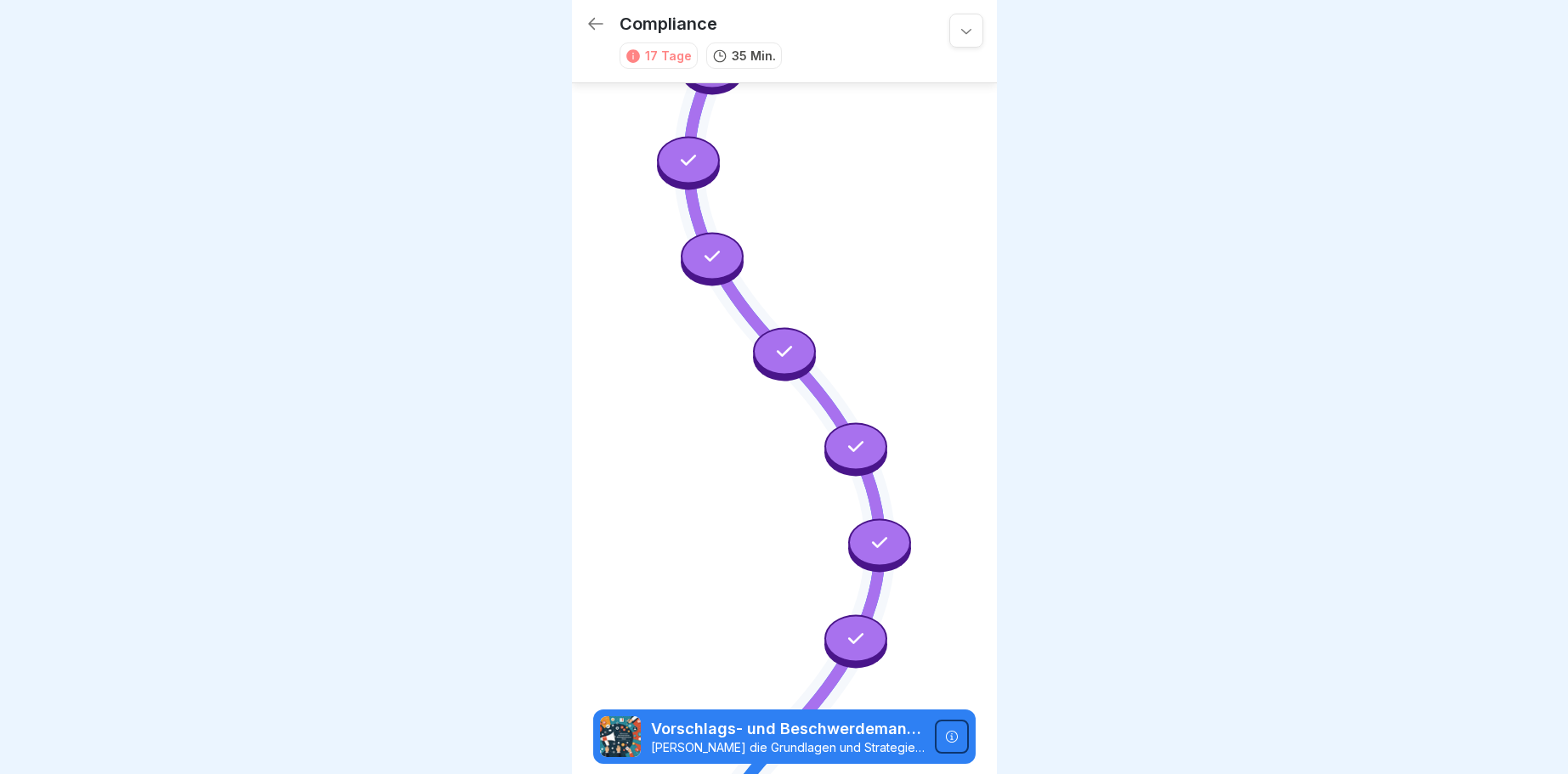
scroll to position [632, 0]
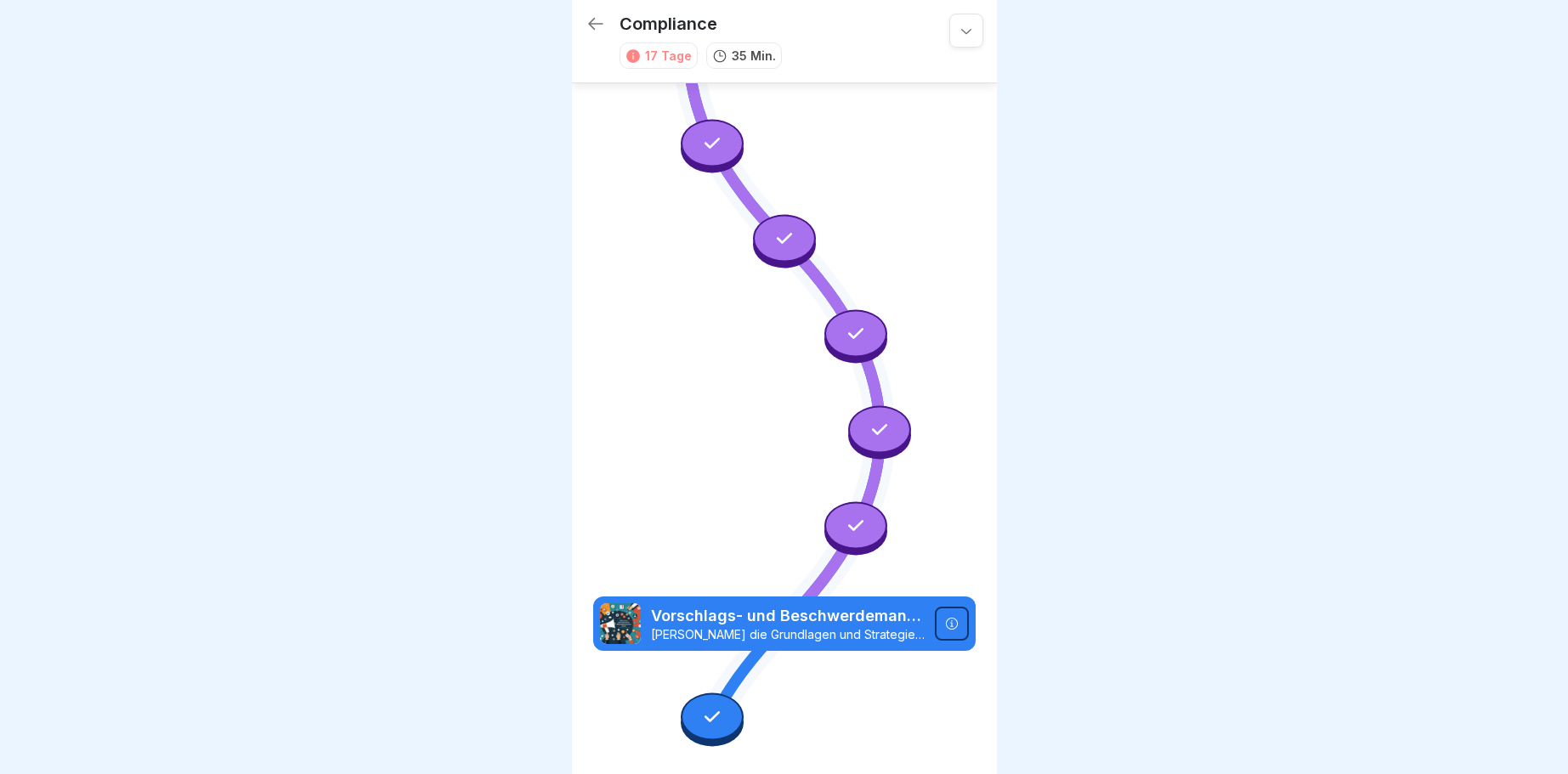
click at [699, 717] on div at bounding box center [712, 717] width 63 height 47
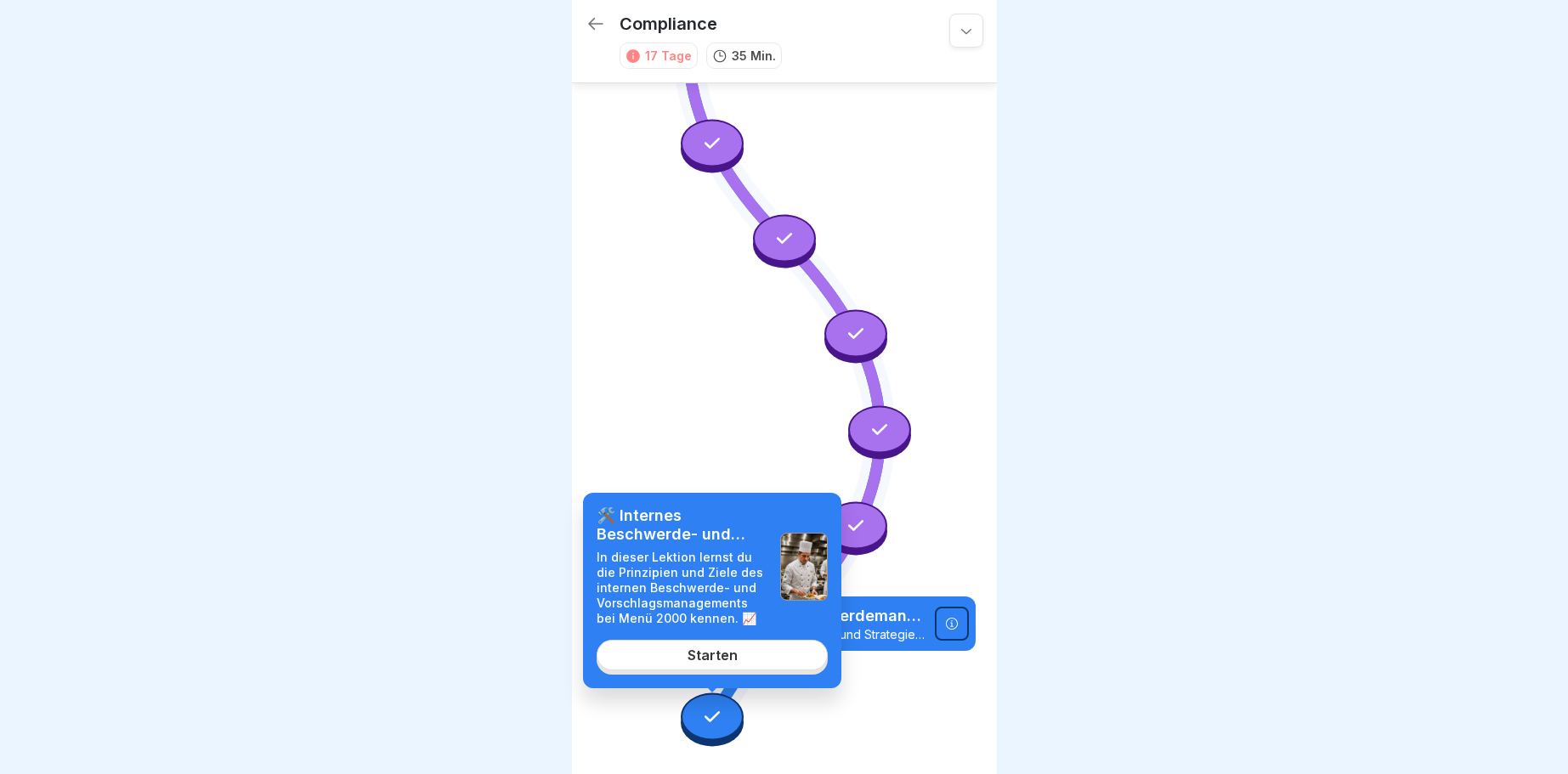
click at [706, 650] on div "Starten" at bounding box center [712, 654] width 50 height 15
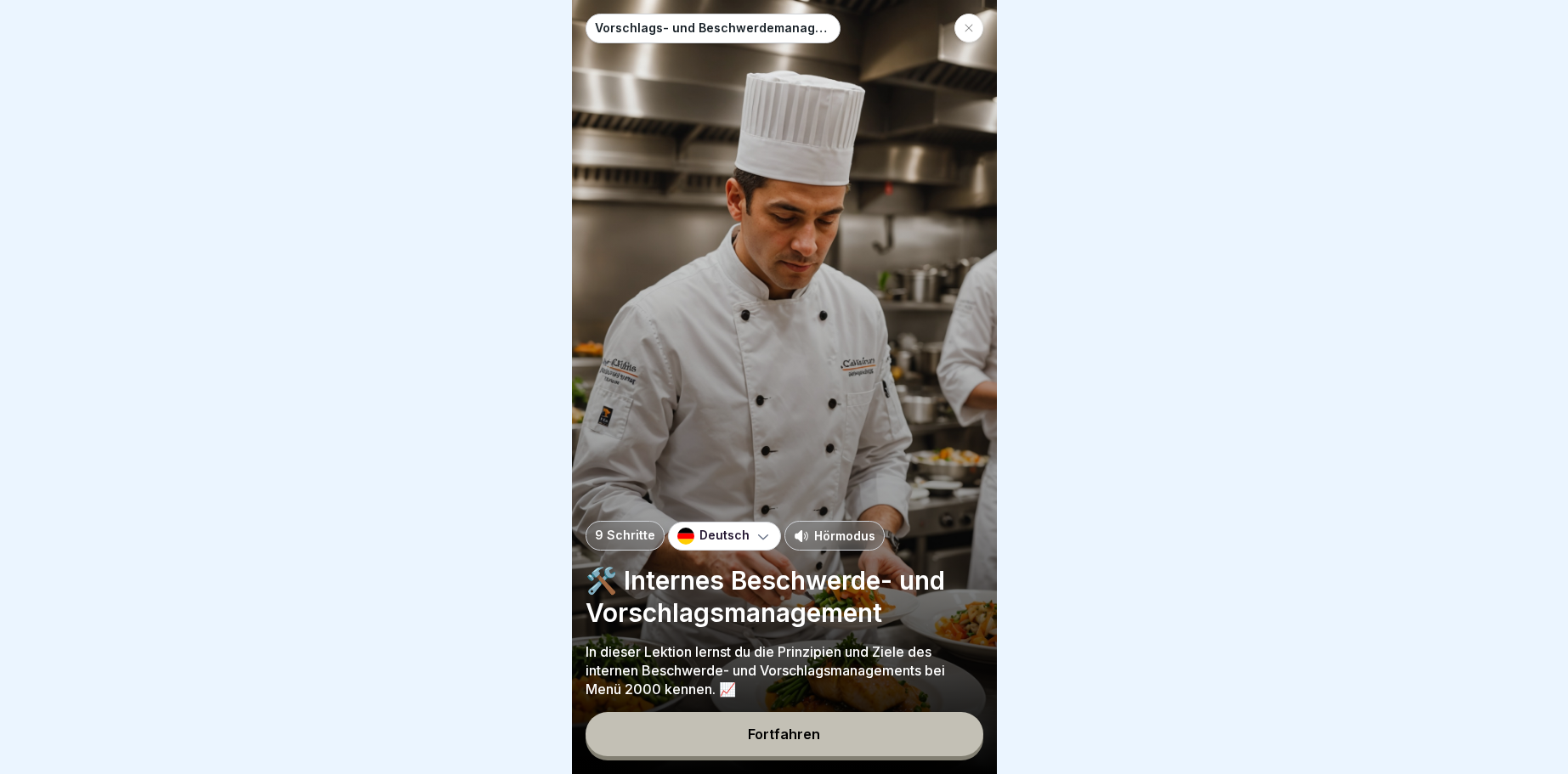
click at [758, 738] on div "Fortfahren" at bounding box center [784, 734] width 72 height 15
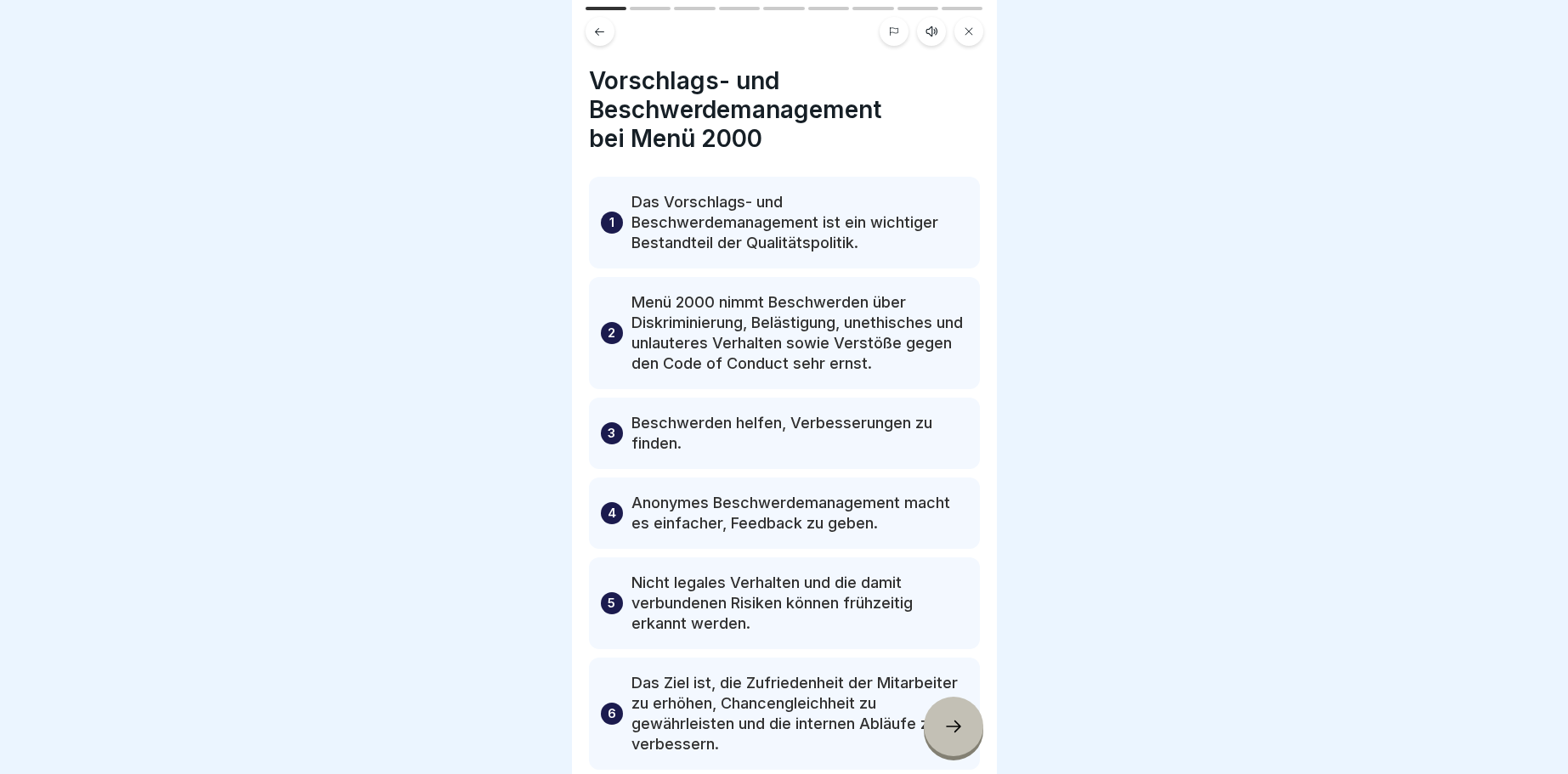
click at [941, 720] on div at bounding box center [953, 727] width 60 height 60
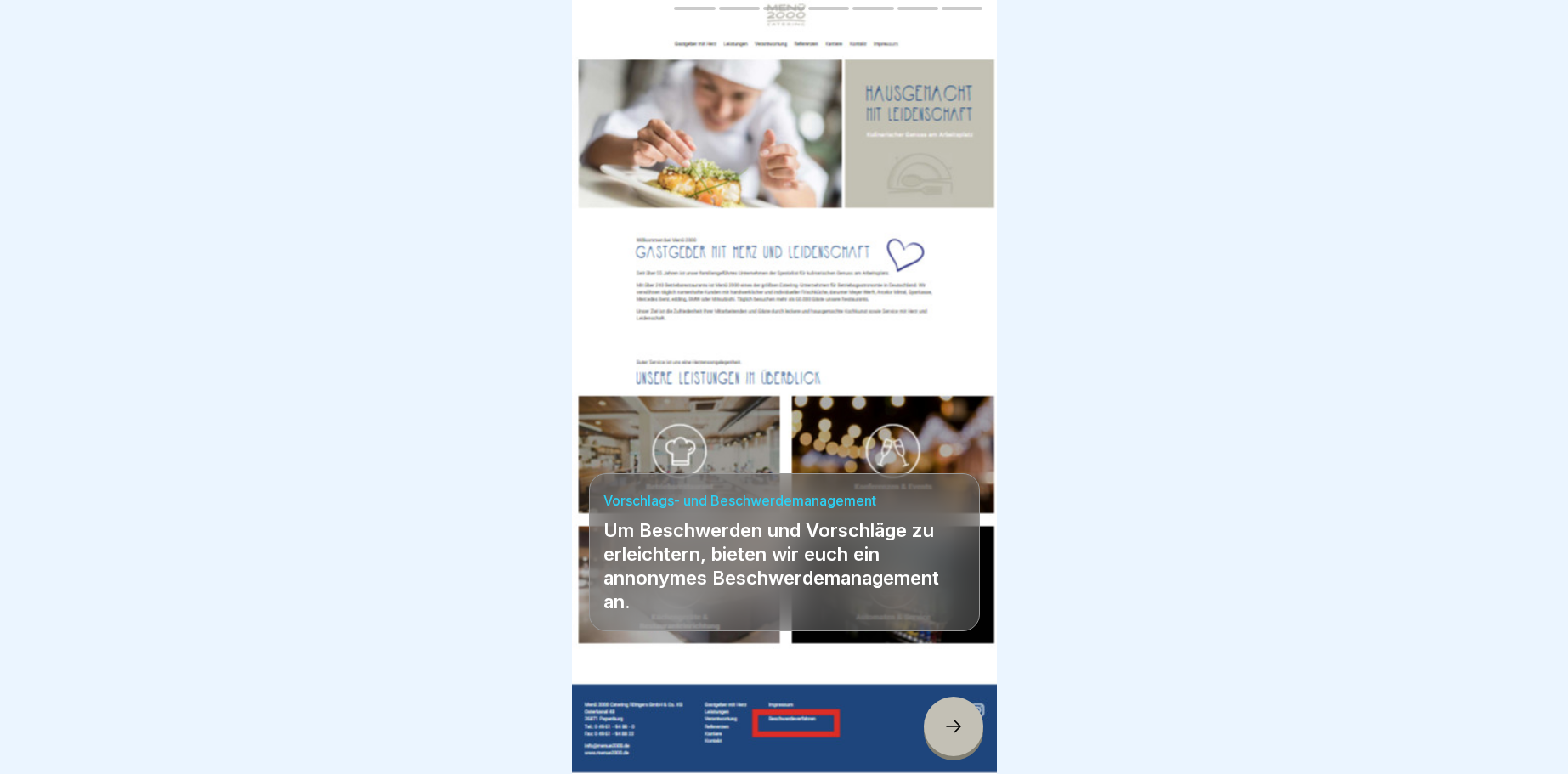
click at [941, 719] on div at bounding box center [953, 727] width 60 height 60
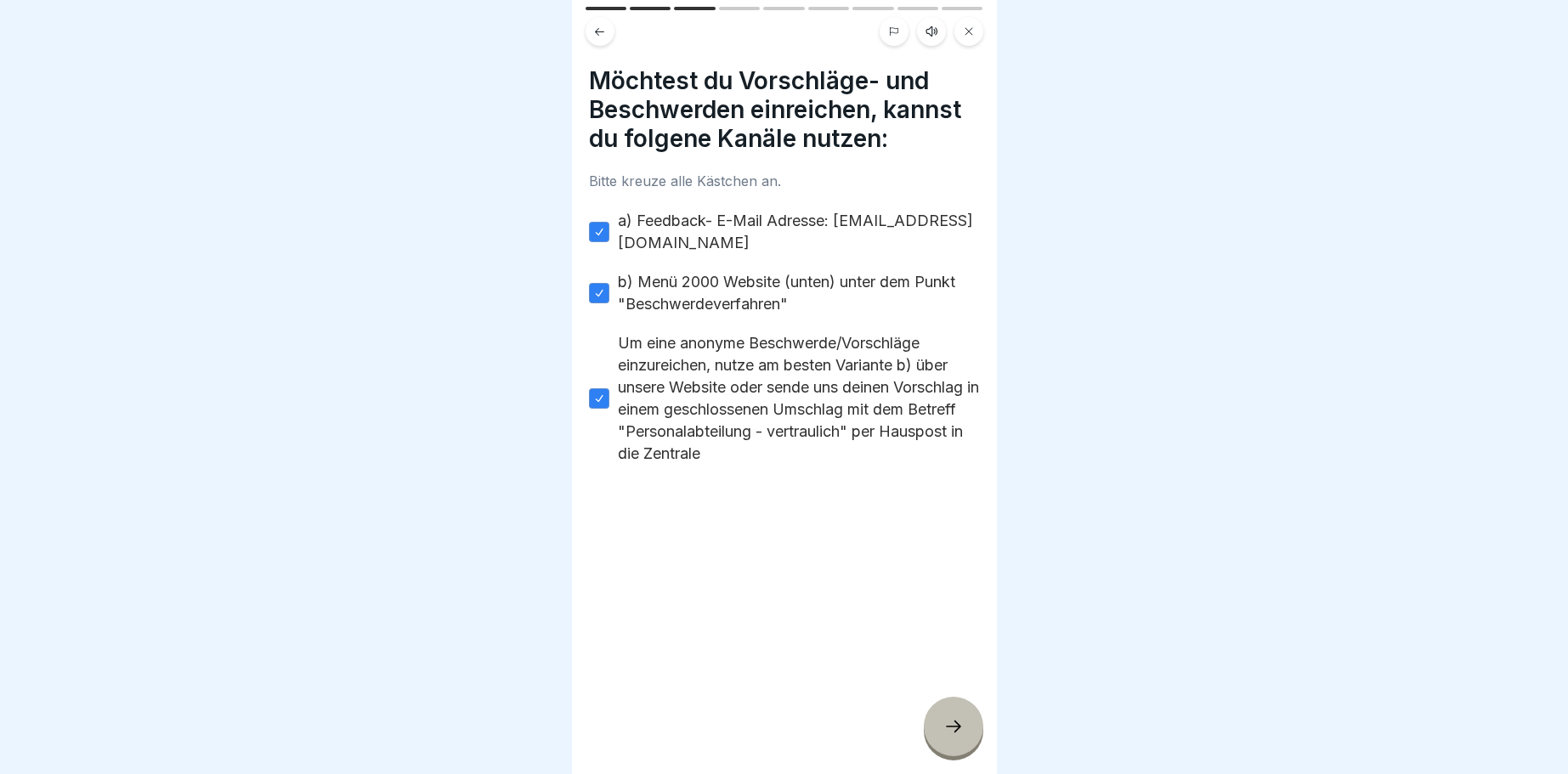
click at [941, 719] on div at bounding box center [953, 727] width 60 height 60
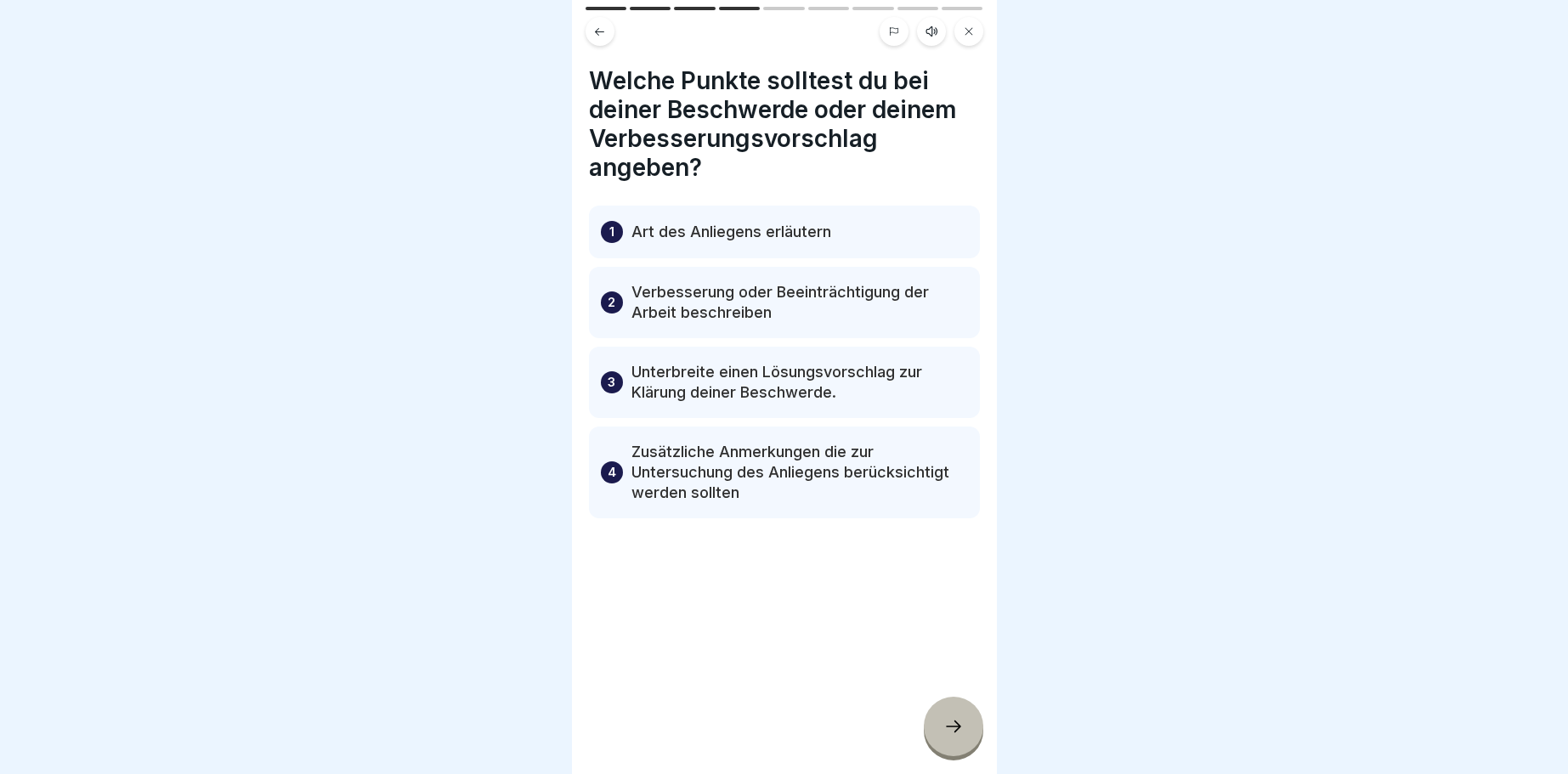
click at [941, 719] on div at bounding box center [953, 727] width 60 height 60
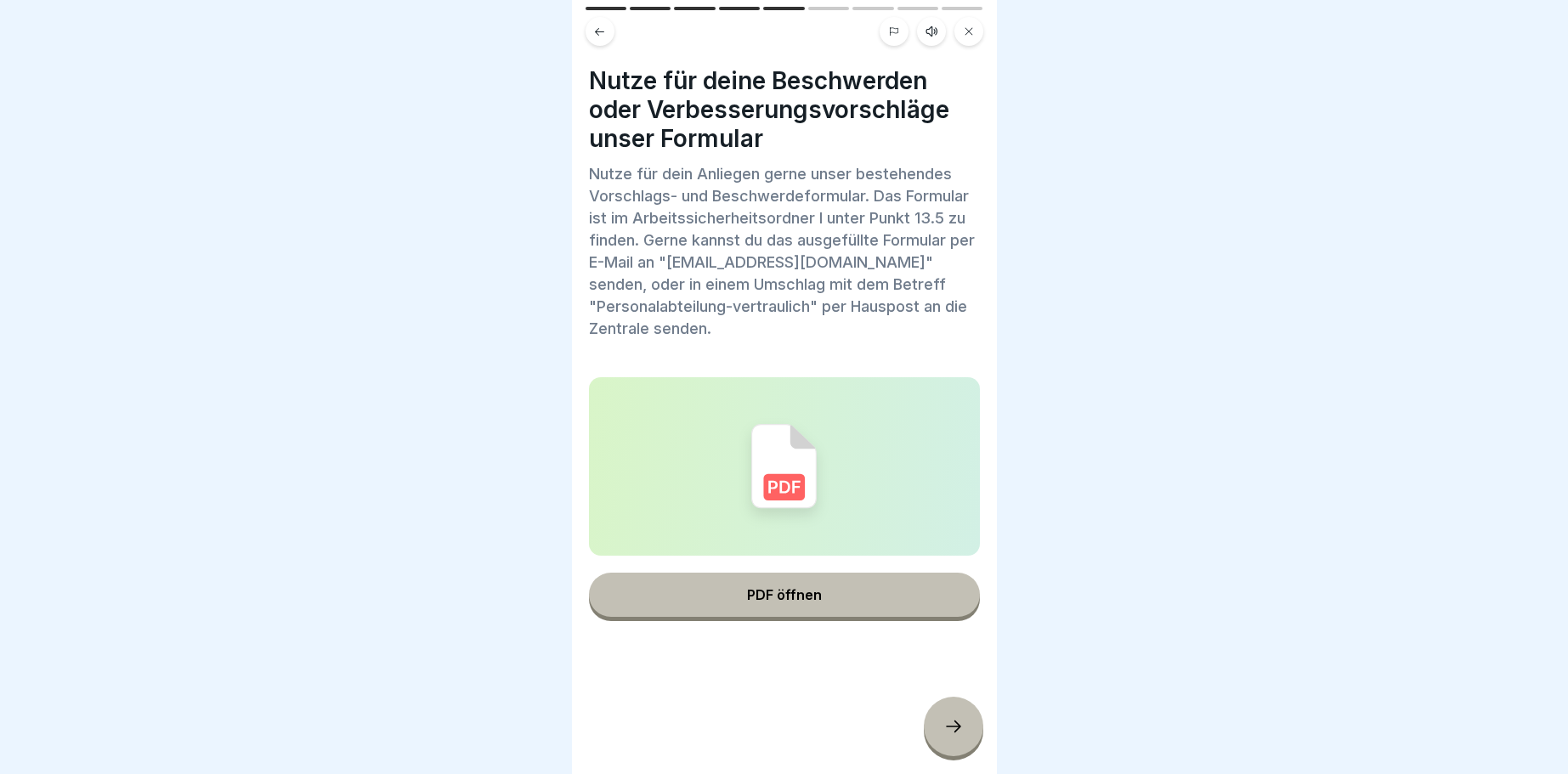
click at [941, 719] on div at bounding box center [953, 727] width 60 height 60
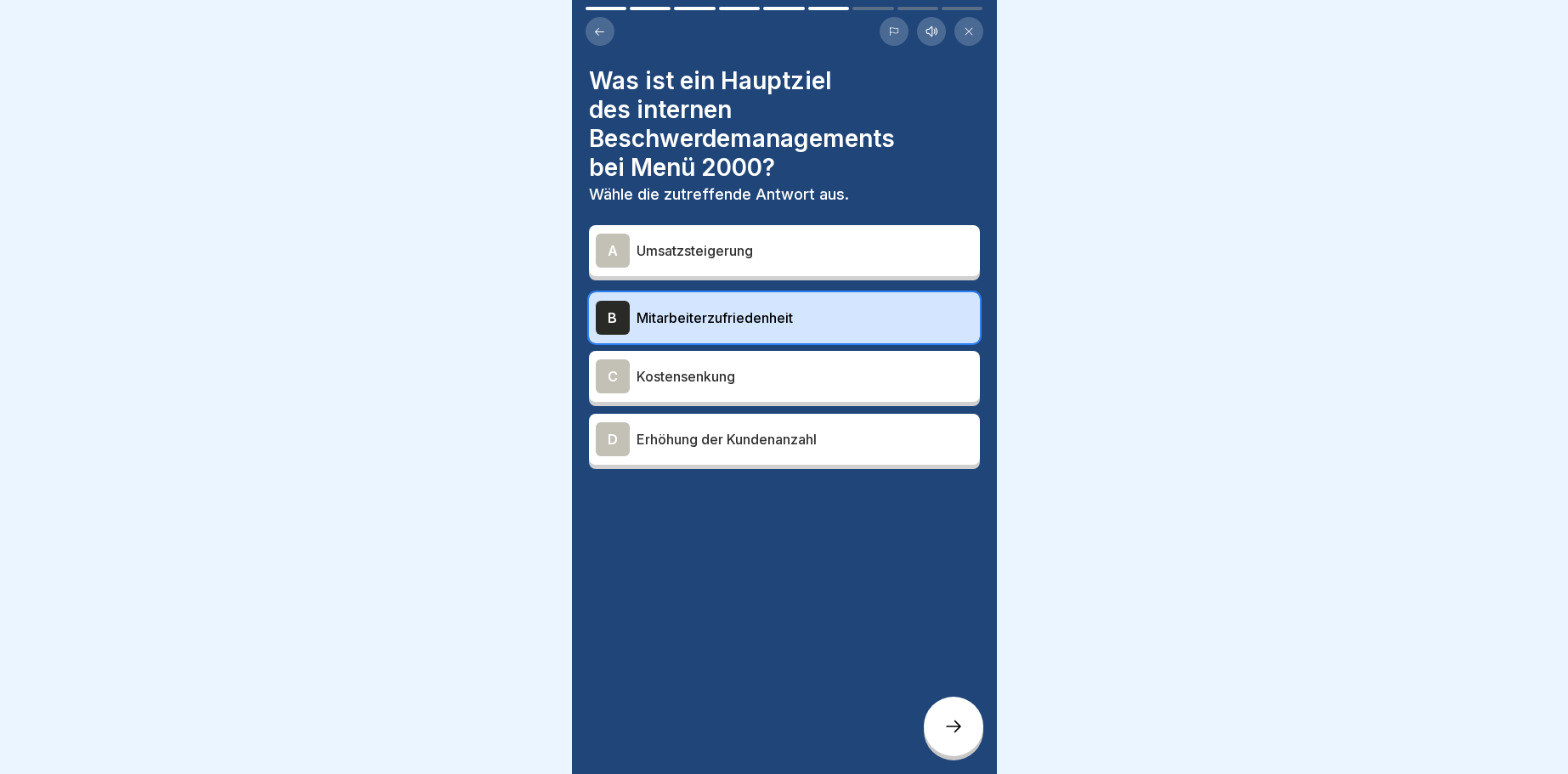
click at [946, 736] on icon at bounding box center [953, 727] width 20 height 20
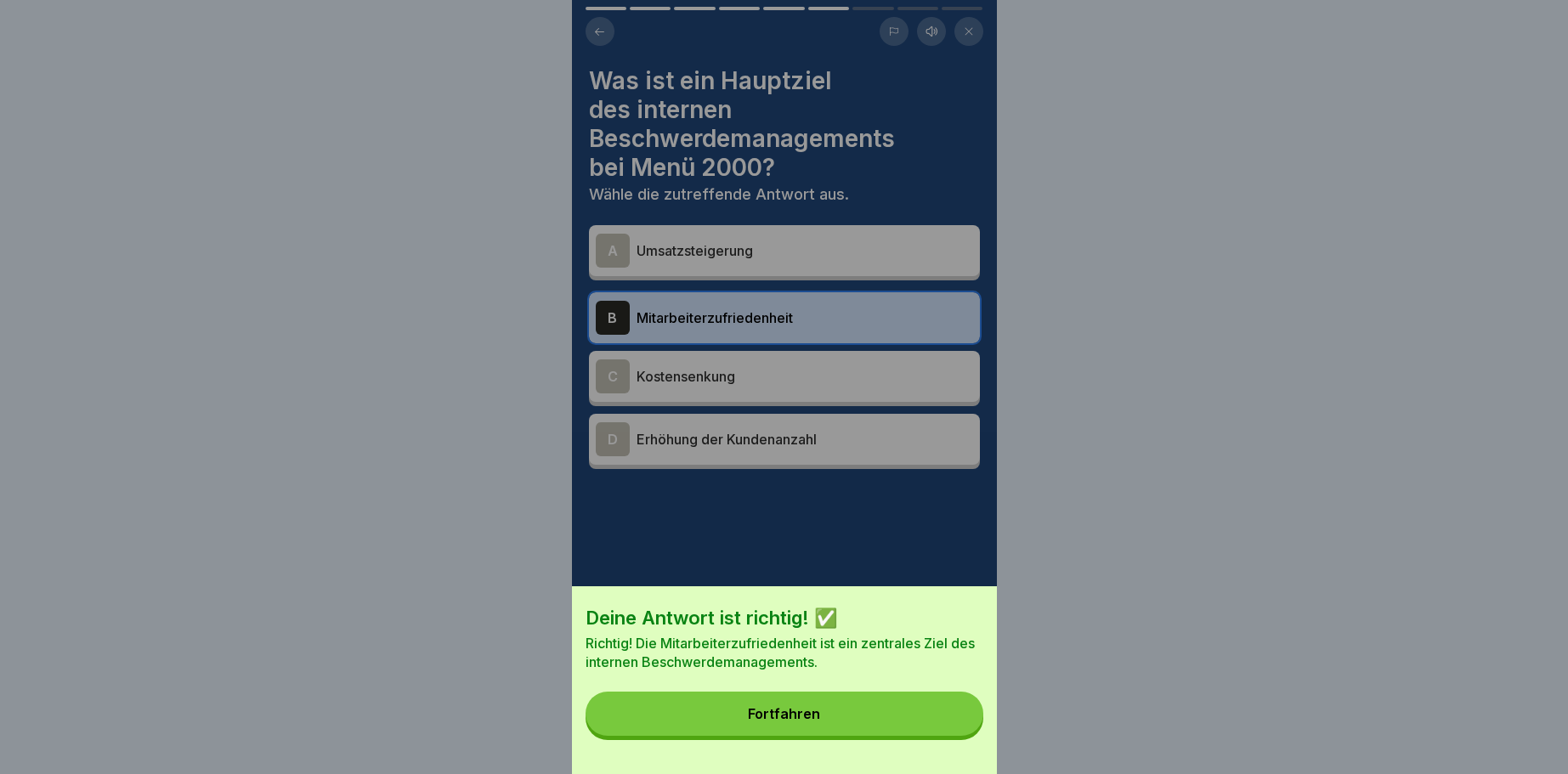
click at [946, 736] on div "Deine Antwort ist richtig! ✅ Richtig! Die Mitarbeiterzufriedenheit ist ein zent…" at bounding box center [784, 681] width 425 height 188
click at [955, 715] on button "Fortfahren" at bounding box center [784, 714] width 397 height 44
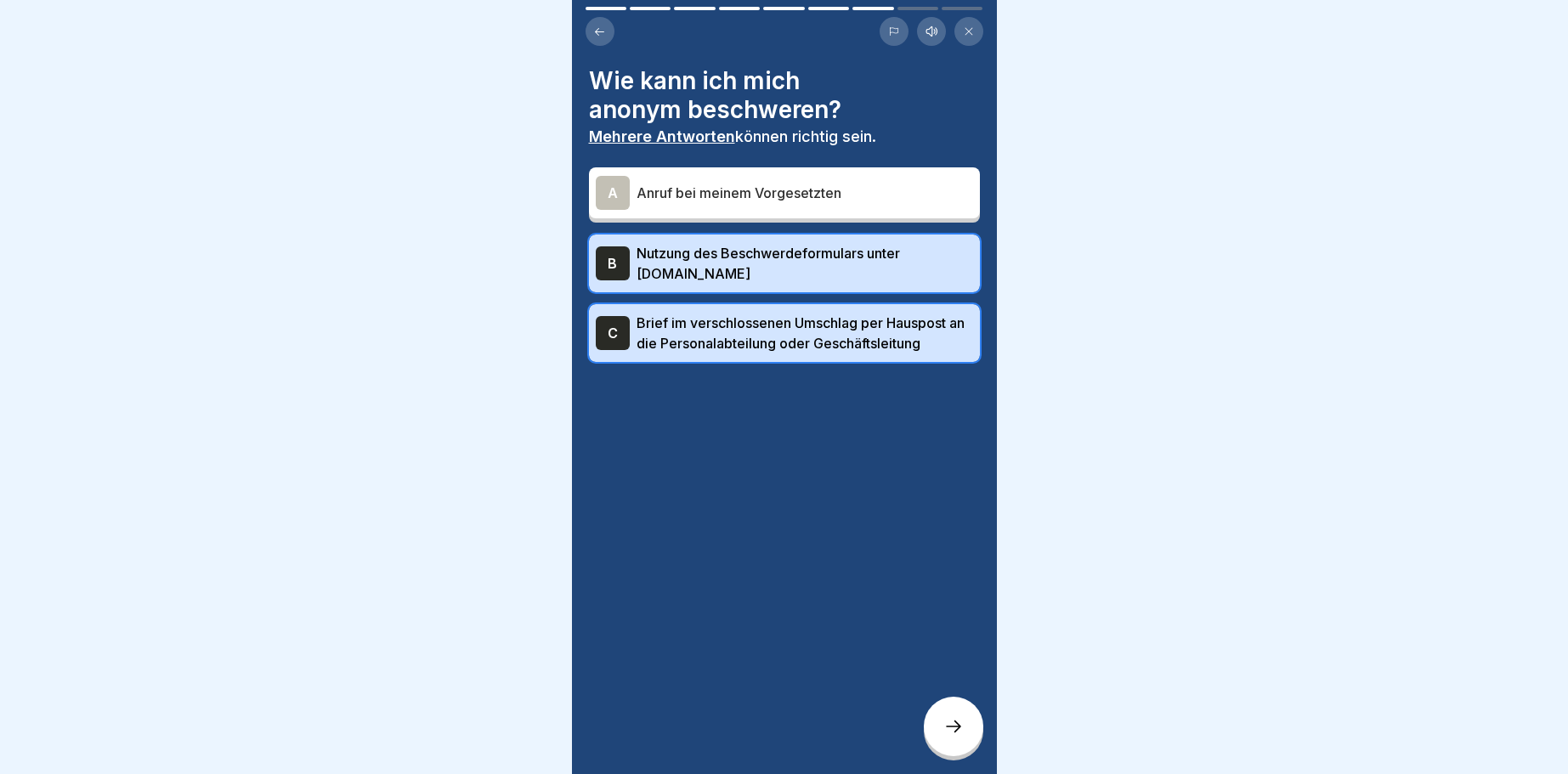
click at [946, 721] on icon at bounding box center [953, 727] width 20 height 20
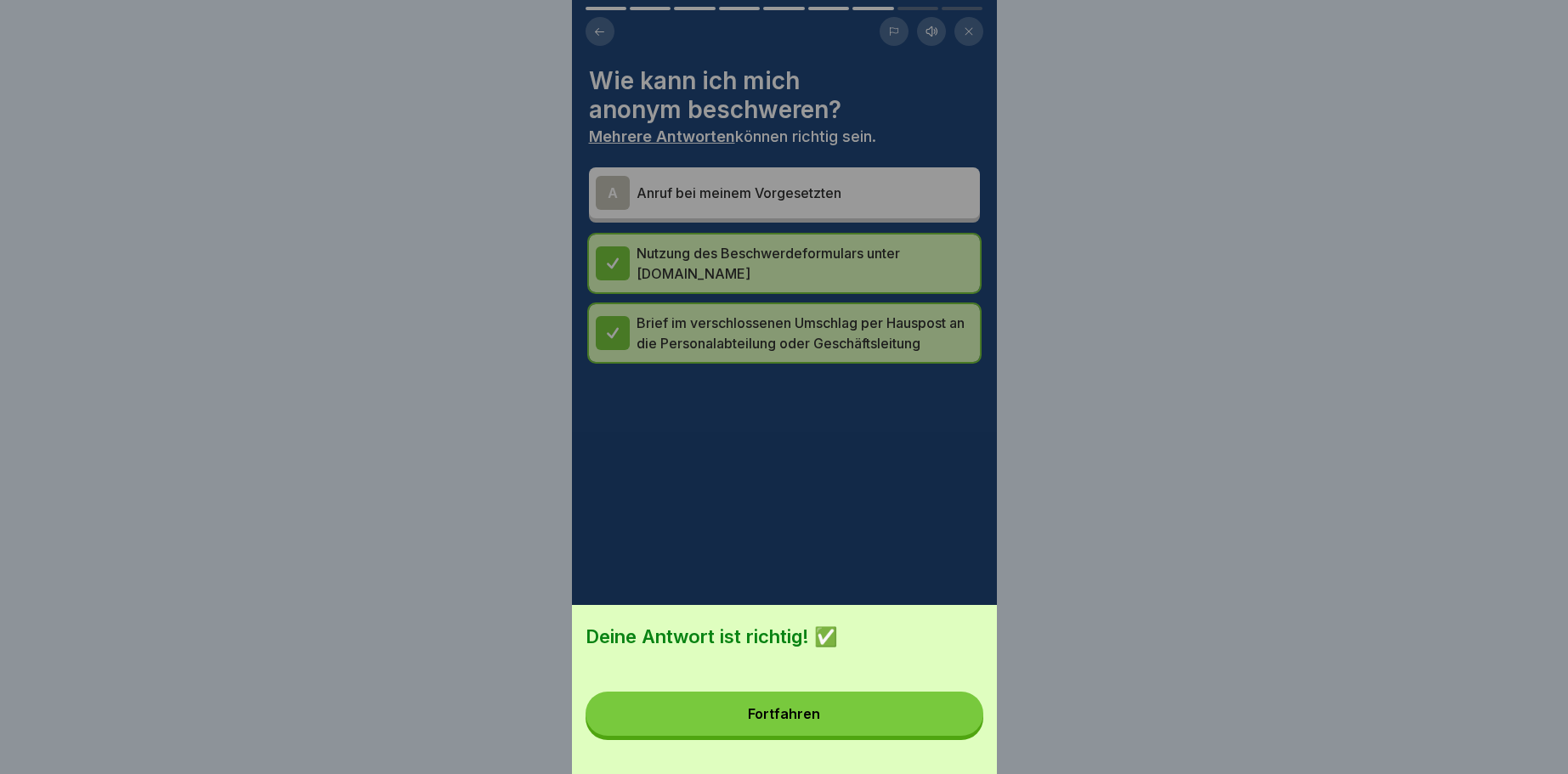
click at [946, 721] on button "Fortfahren" at bounding box center [784, 714] width 397 height 44
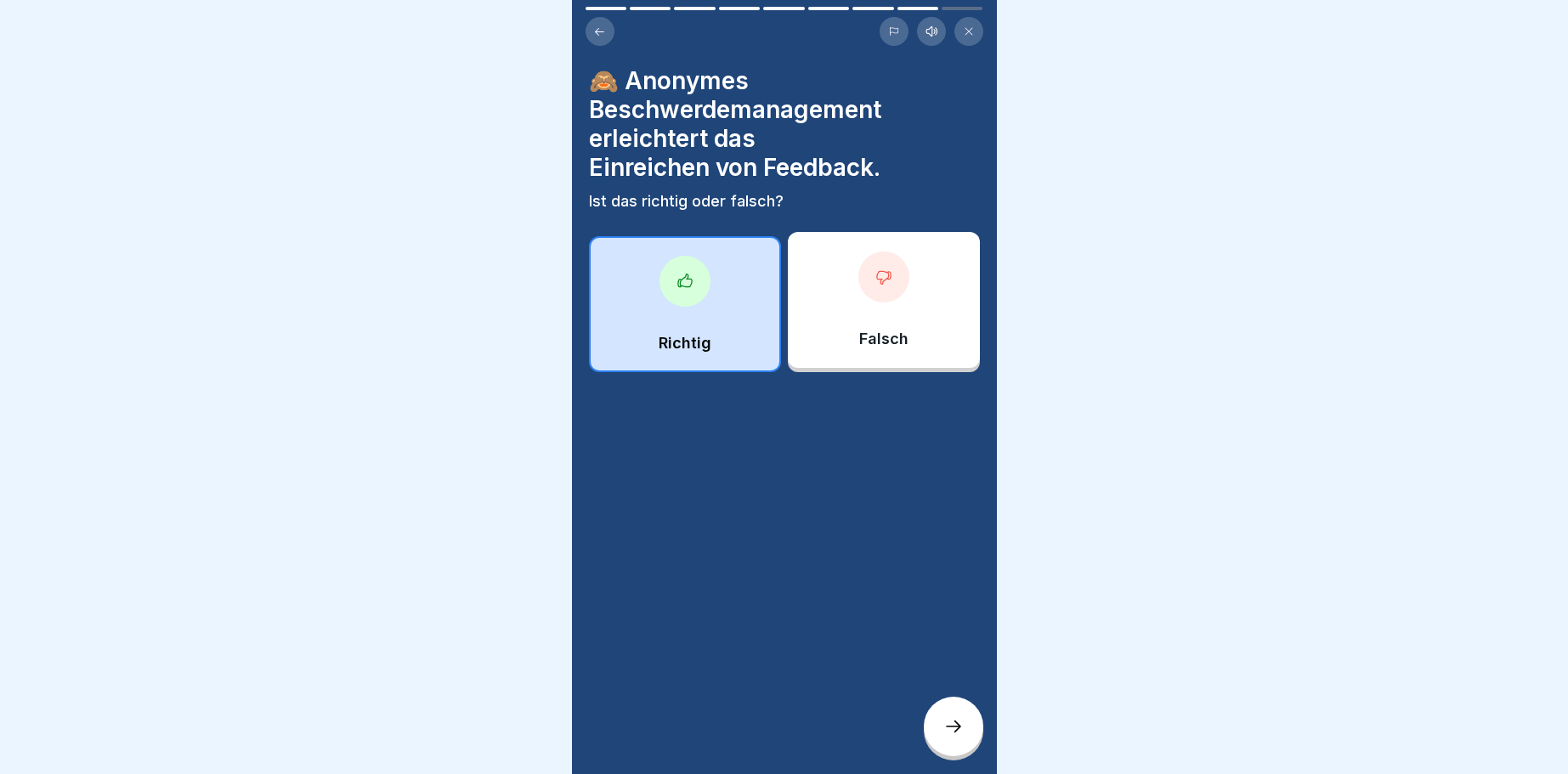
click at [698, 310] on div "Richtig" at bounding box center [685, 304] width 192 height 136
click at [952, 729] on icon at bounding box center [953, 727] width 20 height 20
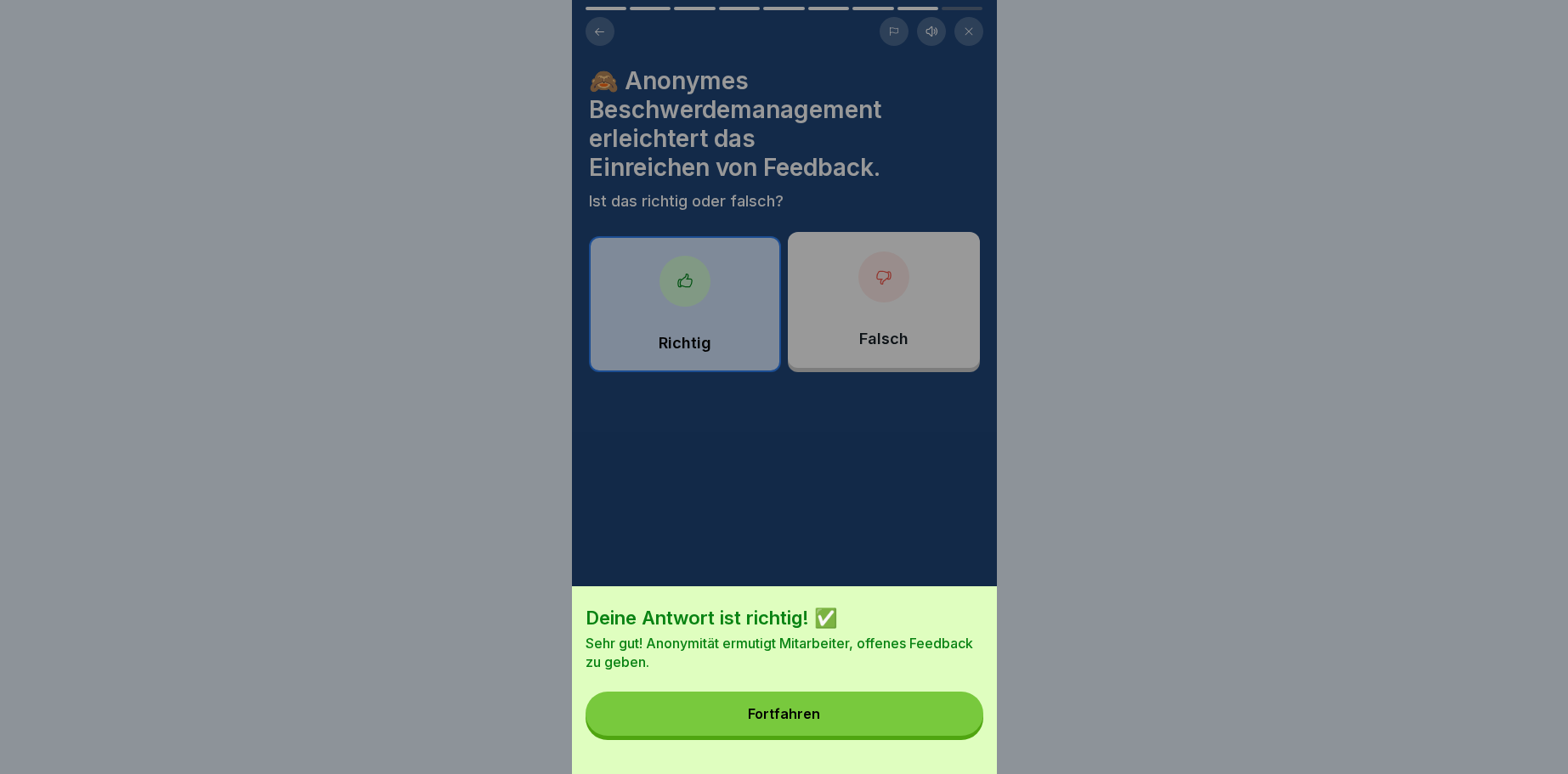
click at [954, 727] on button "Fortfahren" at bounding box center [784, 714] width 397 height 44
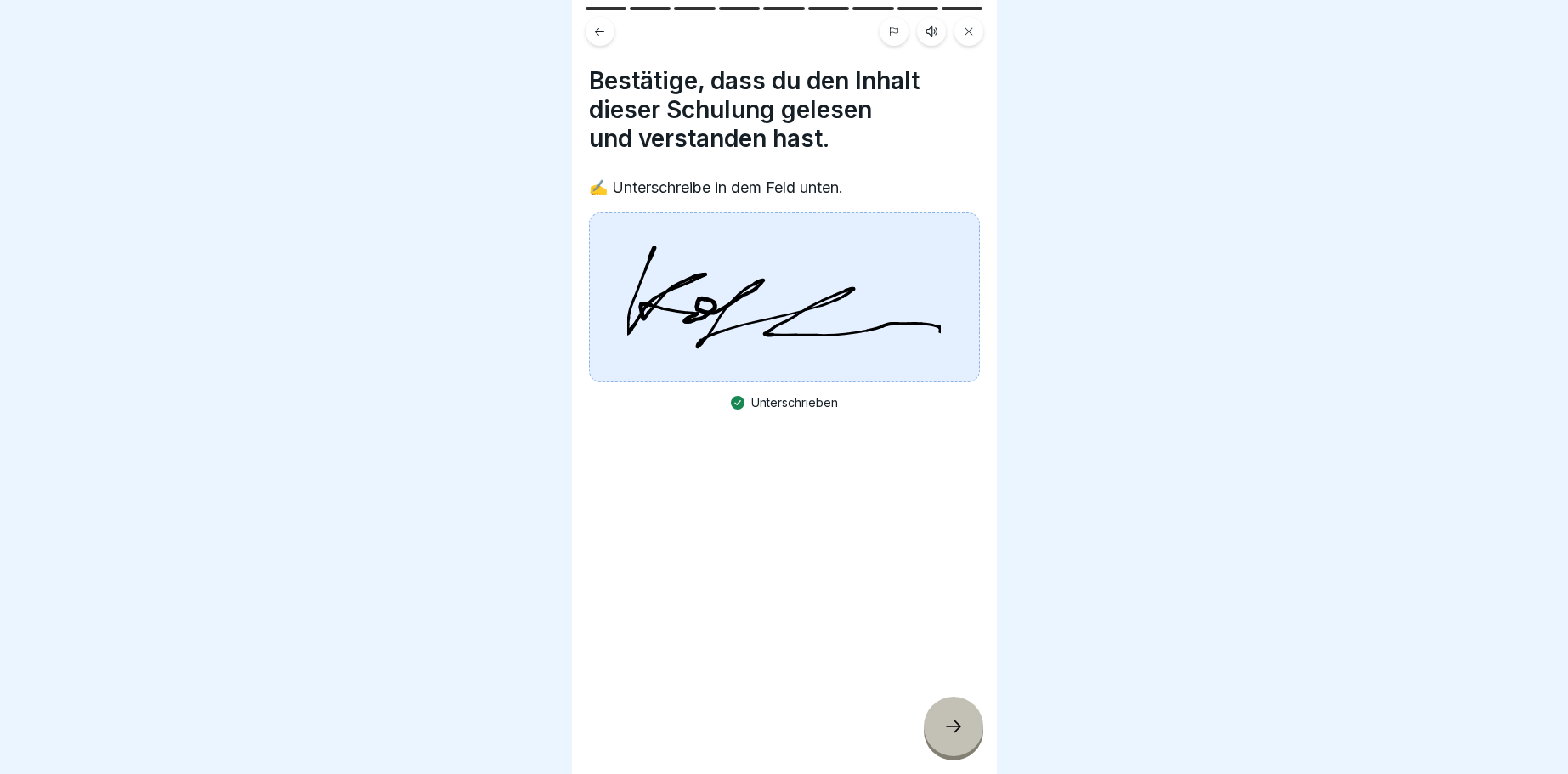
click at [954, 727] on icon at bounding box center [953, 727] width 20 height 20
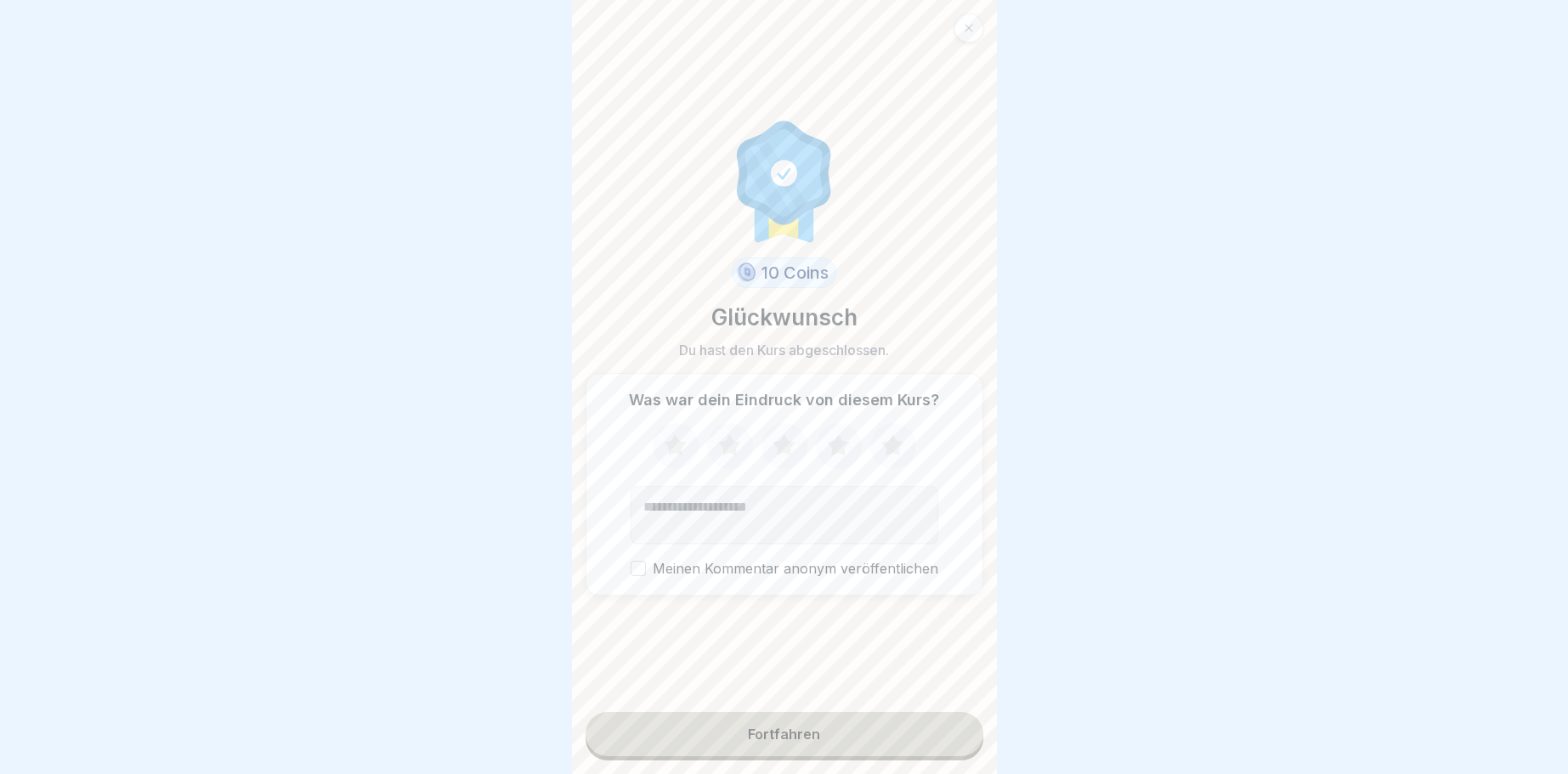
click at [954, 727] on button "Fortfahren" at bounding box center [784, 734] width 397 height 44
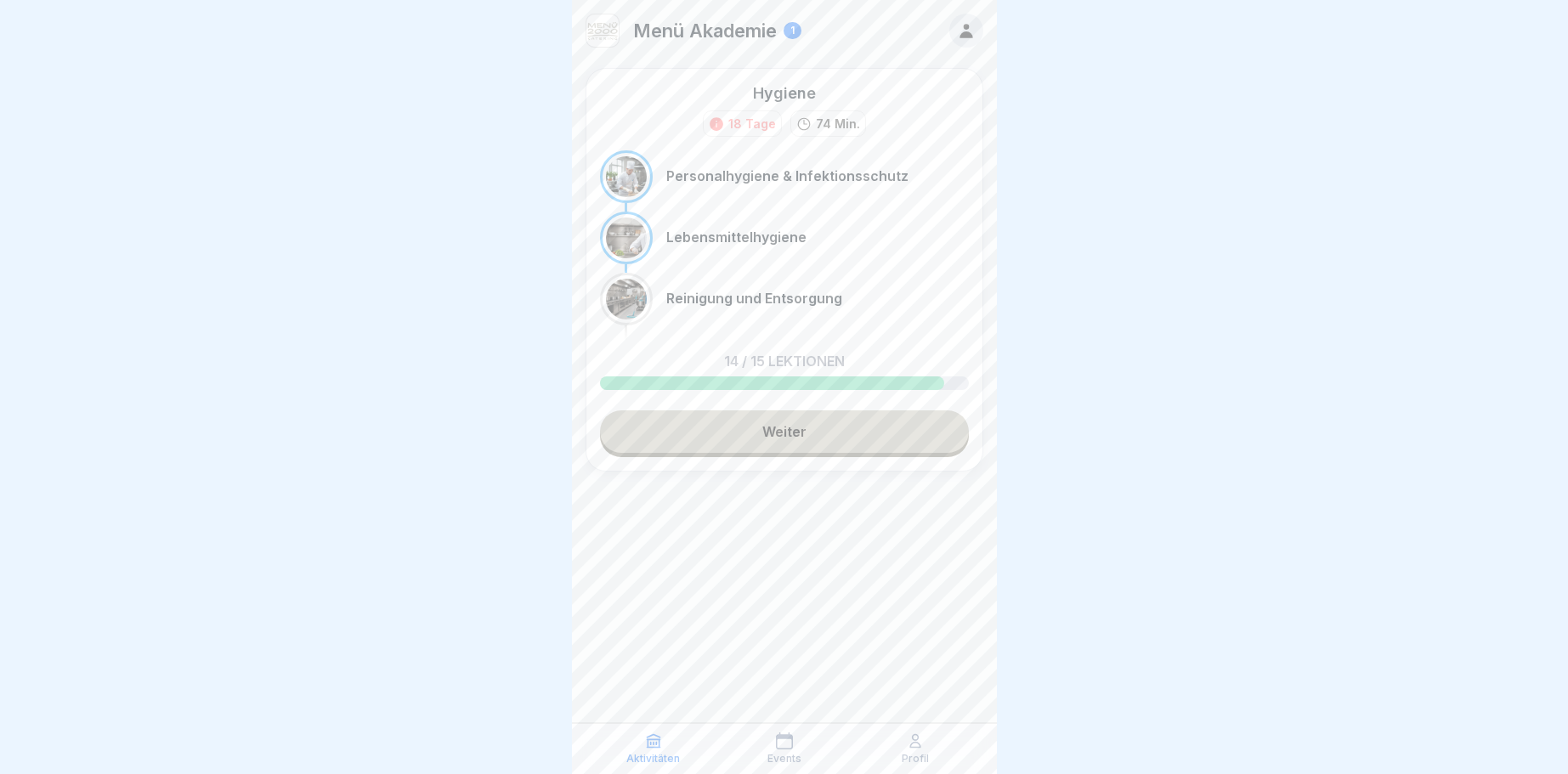
click at [895, 438] on link "Weiter" at bounding box center [784, 432] width 368 height 42
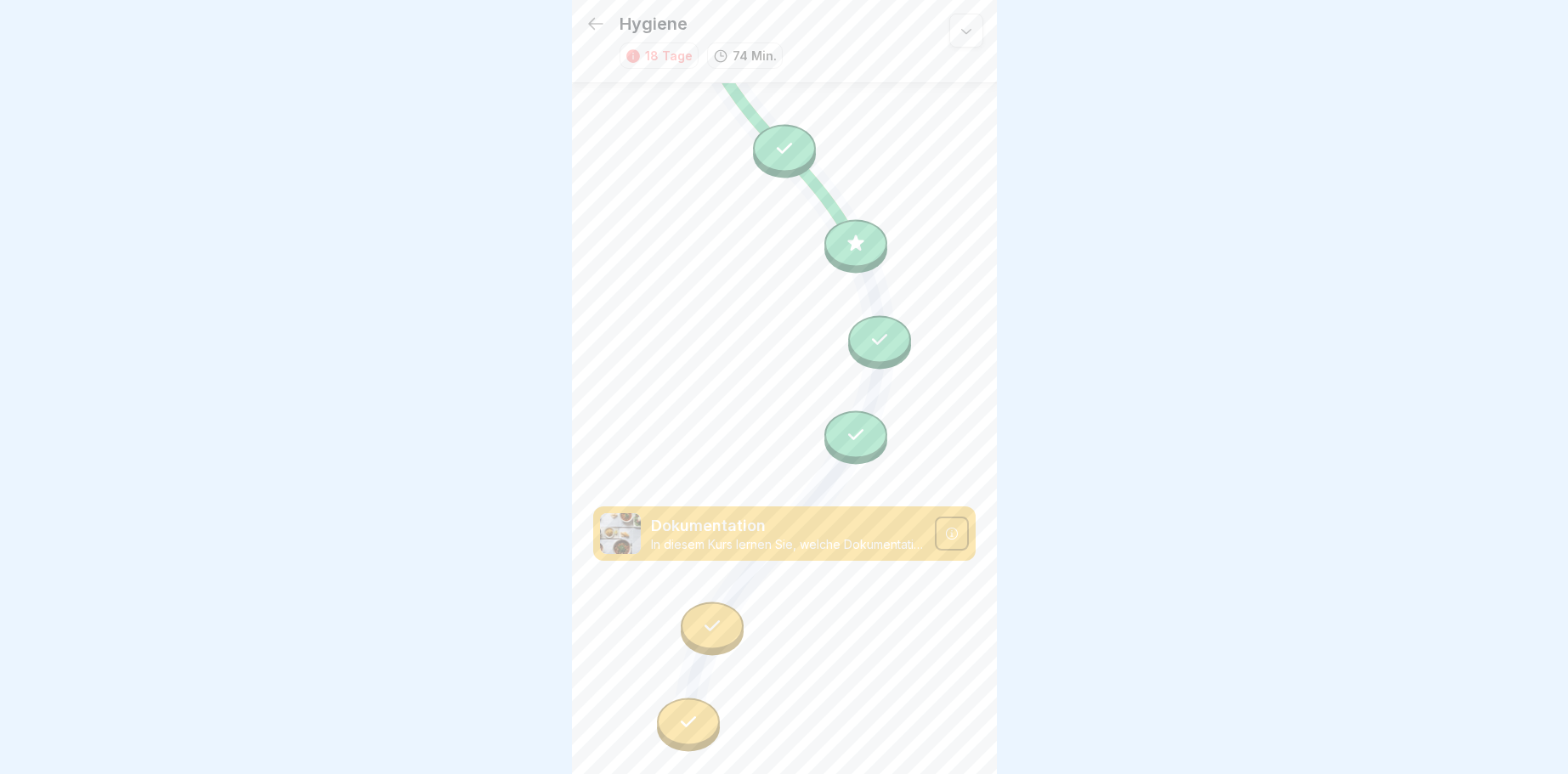
scroll to position [1493, 0]
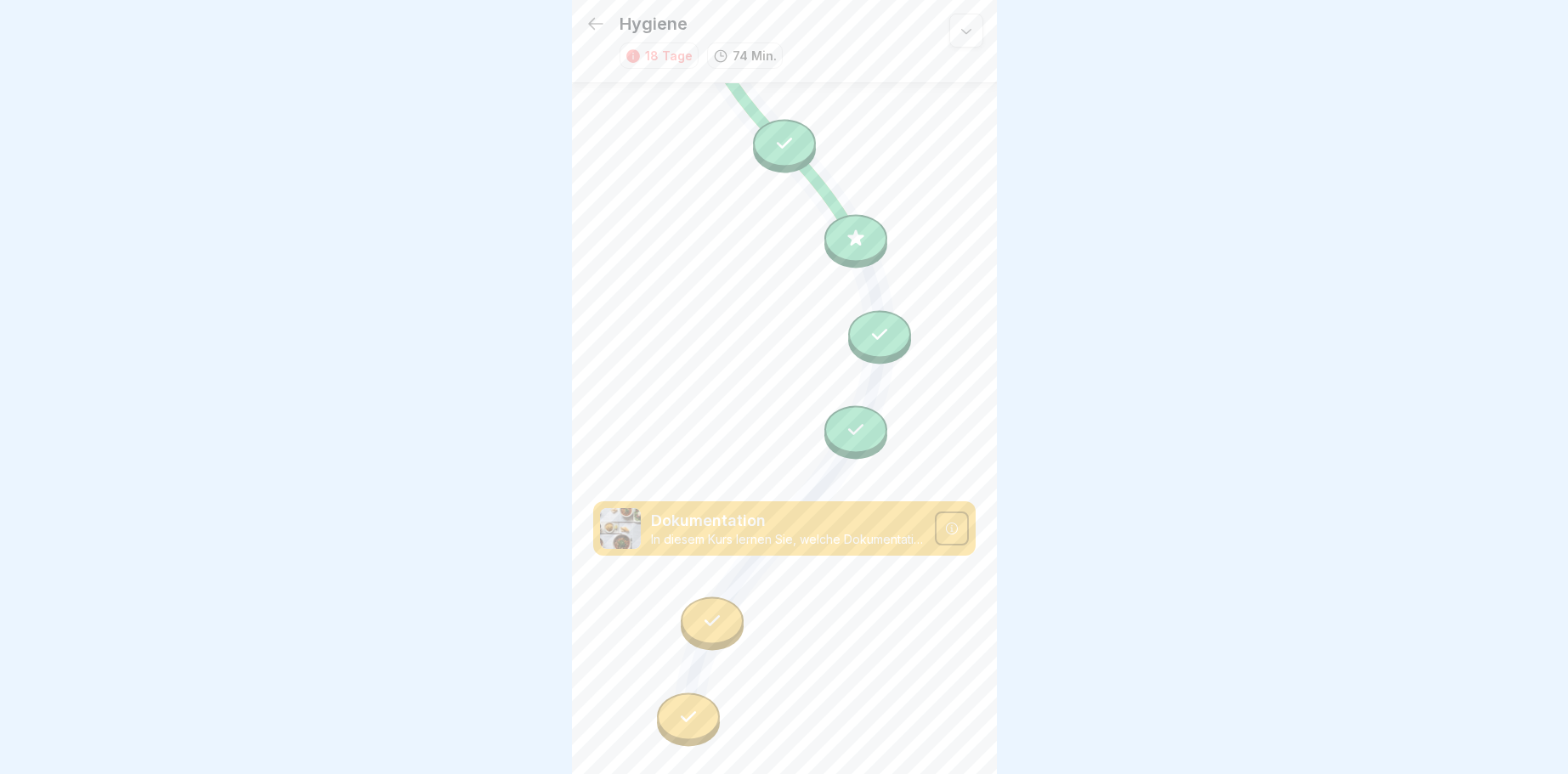
click at [700, 619] on div at bounding box center [712, 621] width 63 height 47
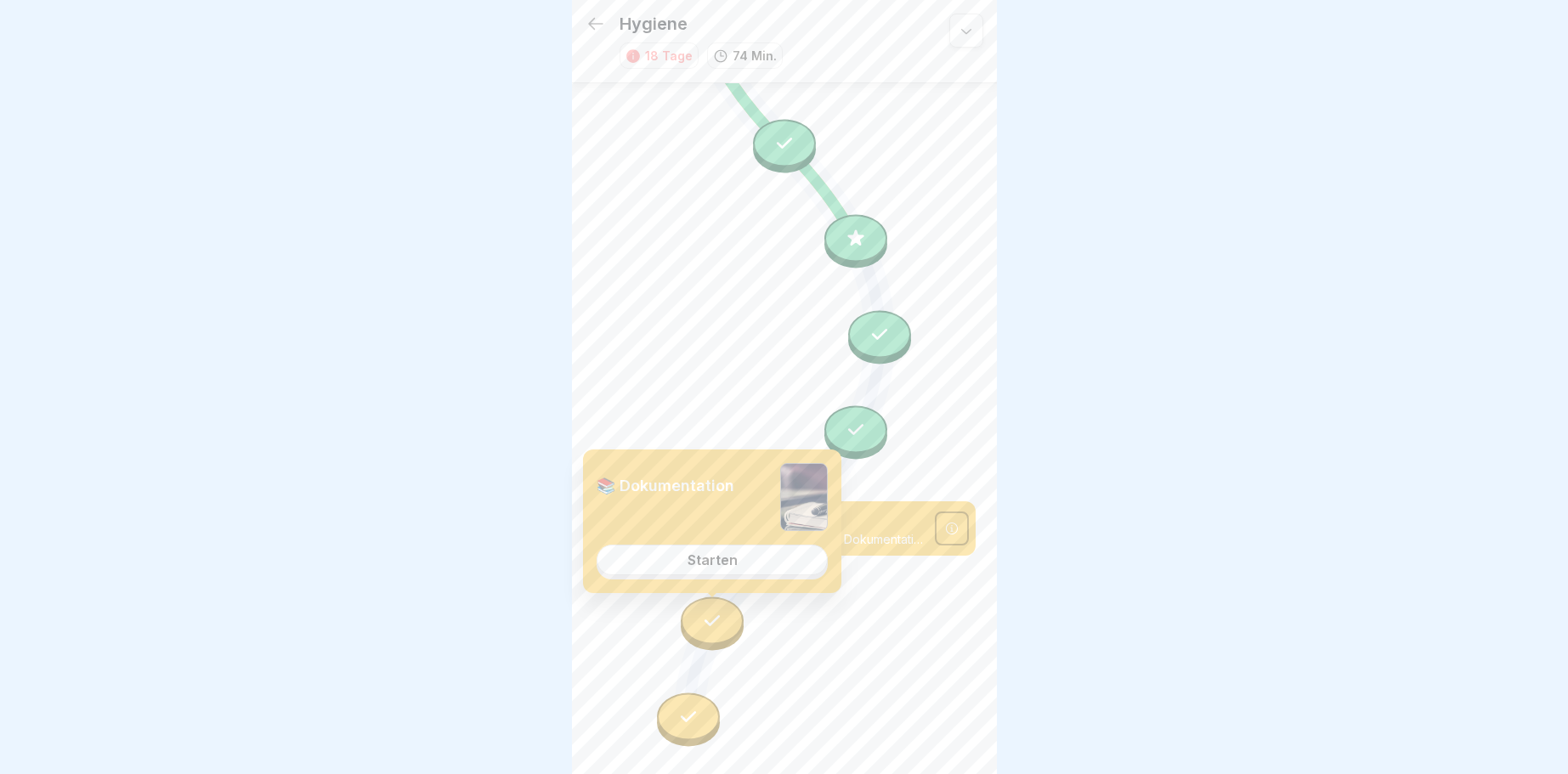
click at [741, 553] on link "Starten" at bounding box center [711, 559] width 231 height 31
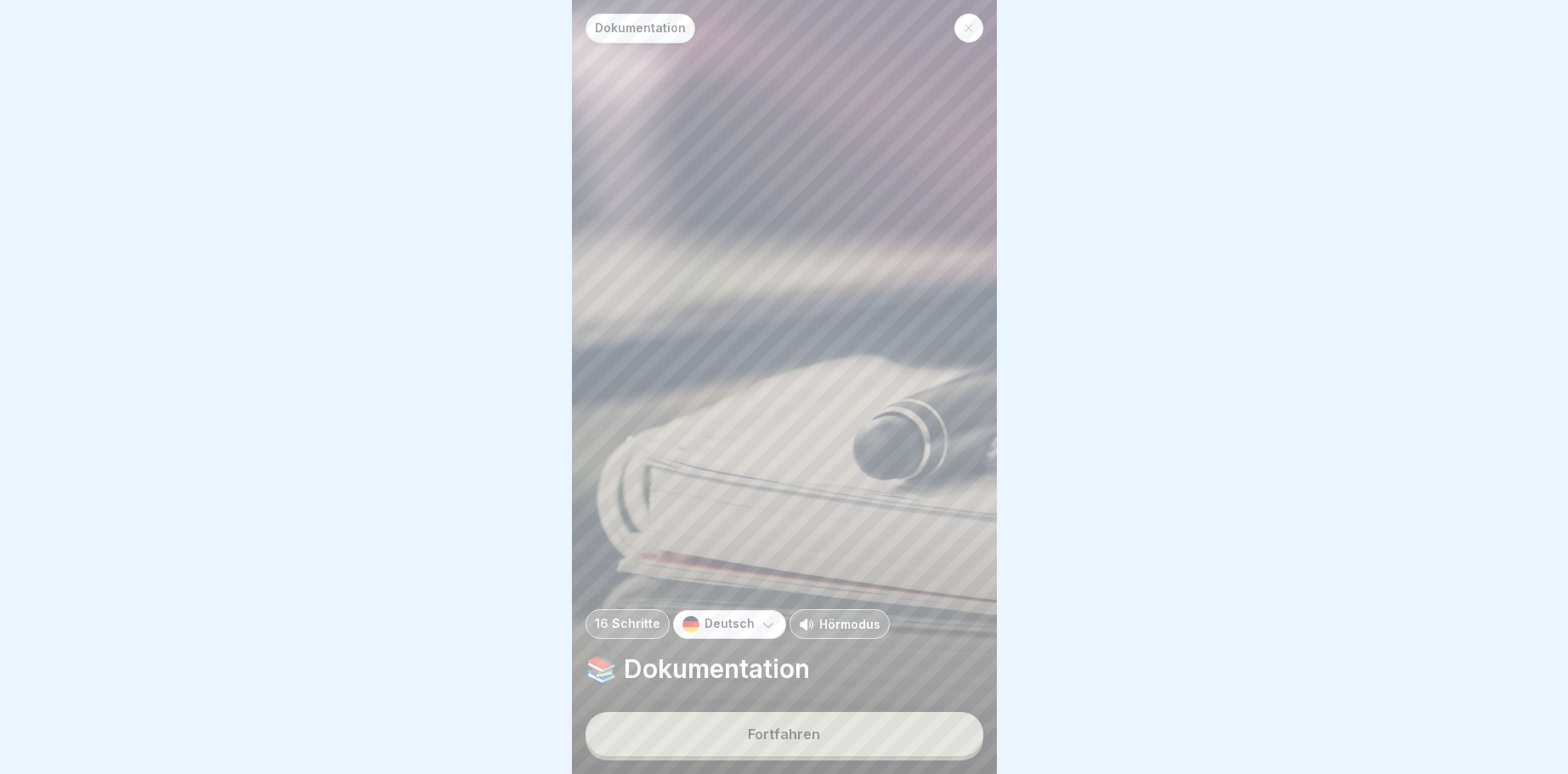
click at [761, 739] on div "Fortfahren" at bounding box center [784, 734] width 72 height 15
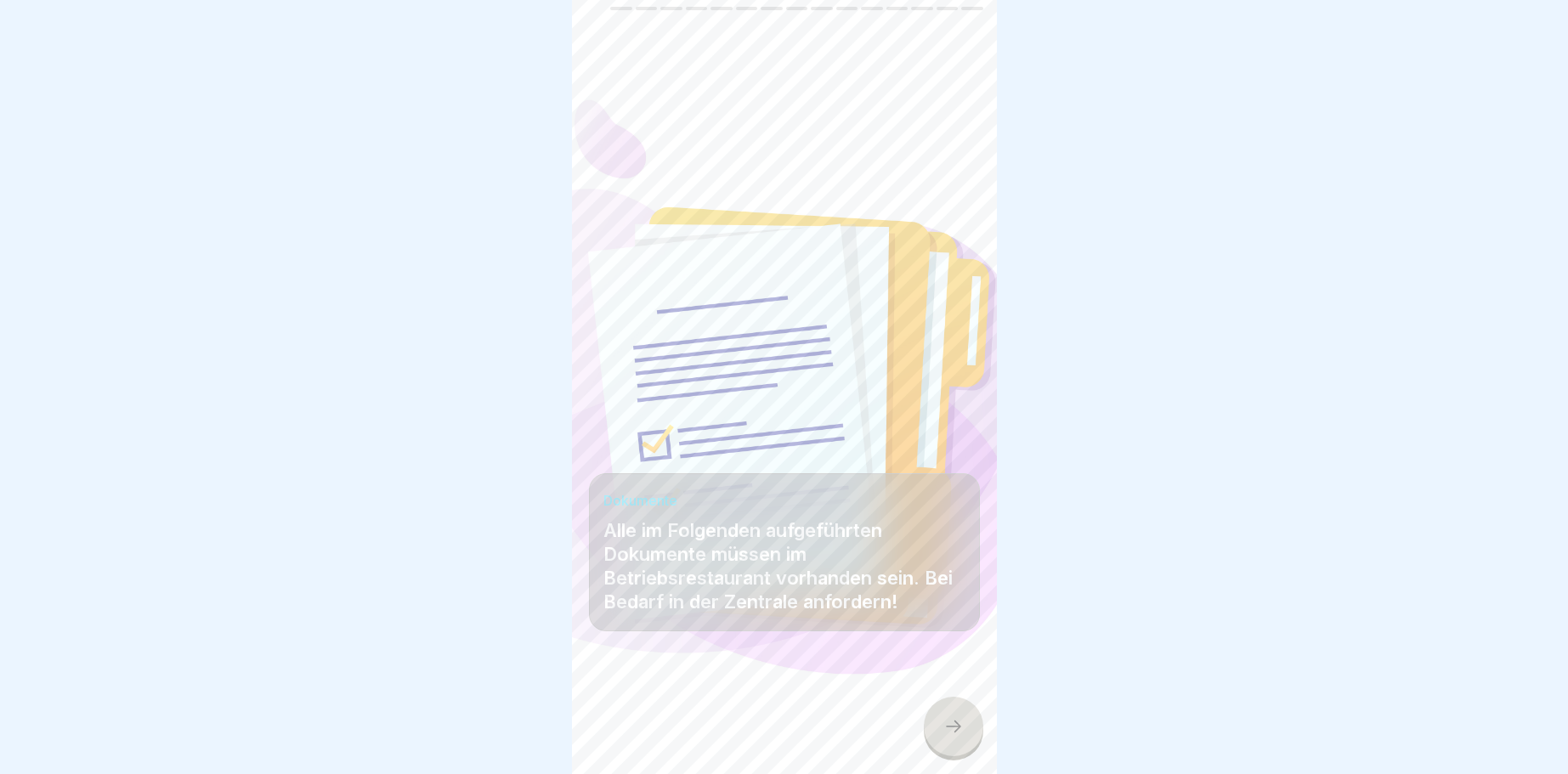
click at [928, 712] on div "Dokumentation 16 Schritte Deutsch Hörmodus 📚 Dokumentation Fortfahren Dokumente…" at bounding box center [784, 387] width 425 height 774
click at [946, 727] on icon at bounding box center [953, 727] width 20 height 20
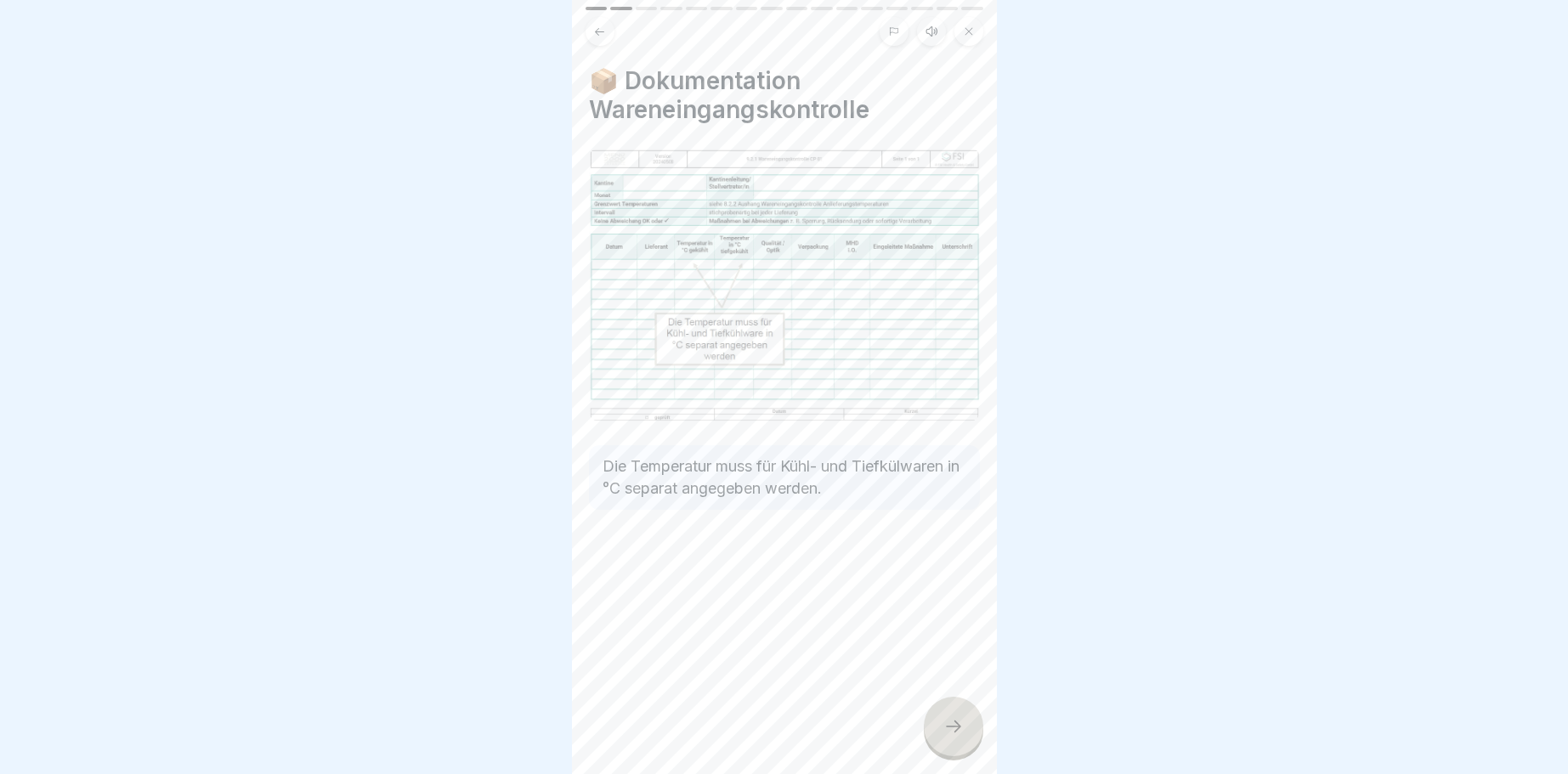
click at [946, 727] on icon at bounding box center [953, 727] width 20 height 20
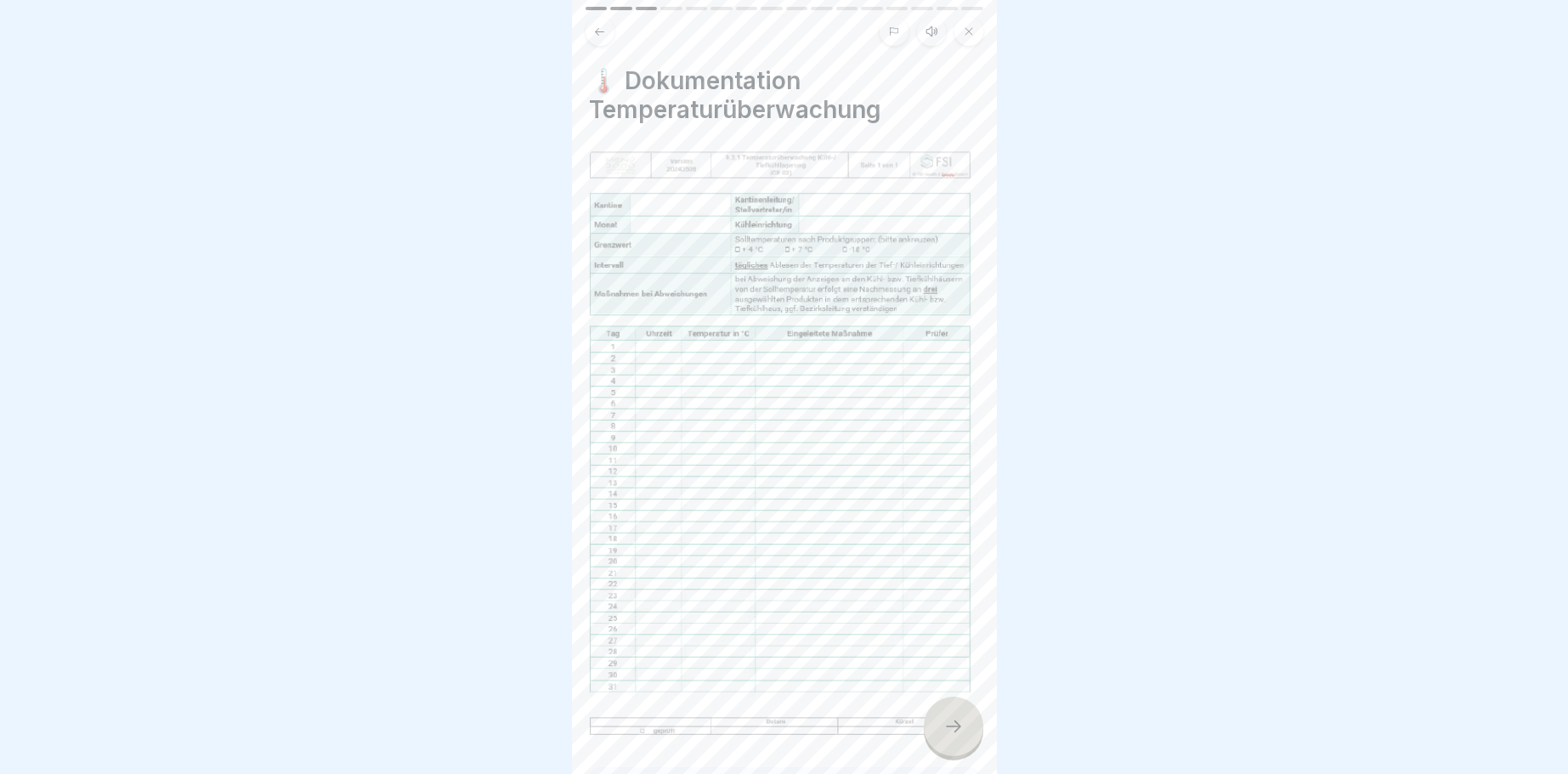
click at [946, 727] on icon at bounding box center [953, 727] width 20 height 20
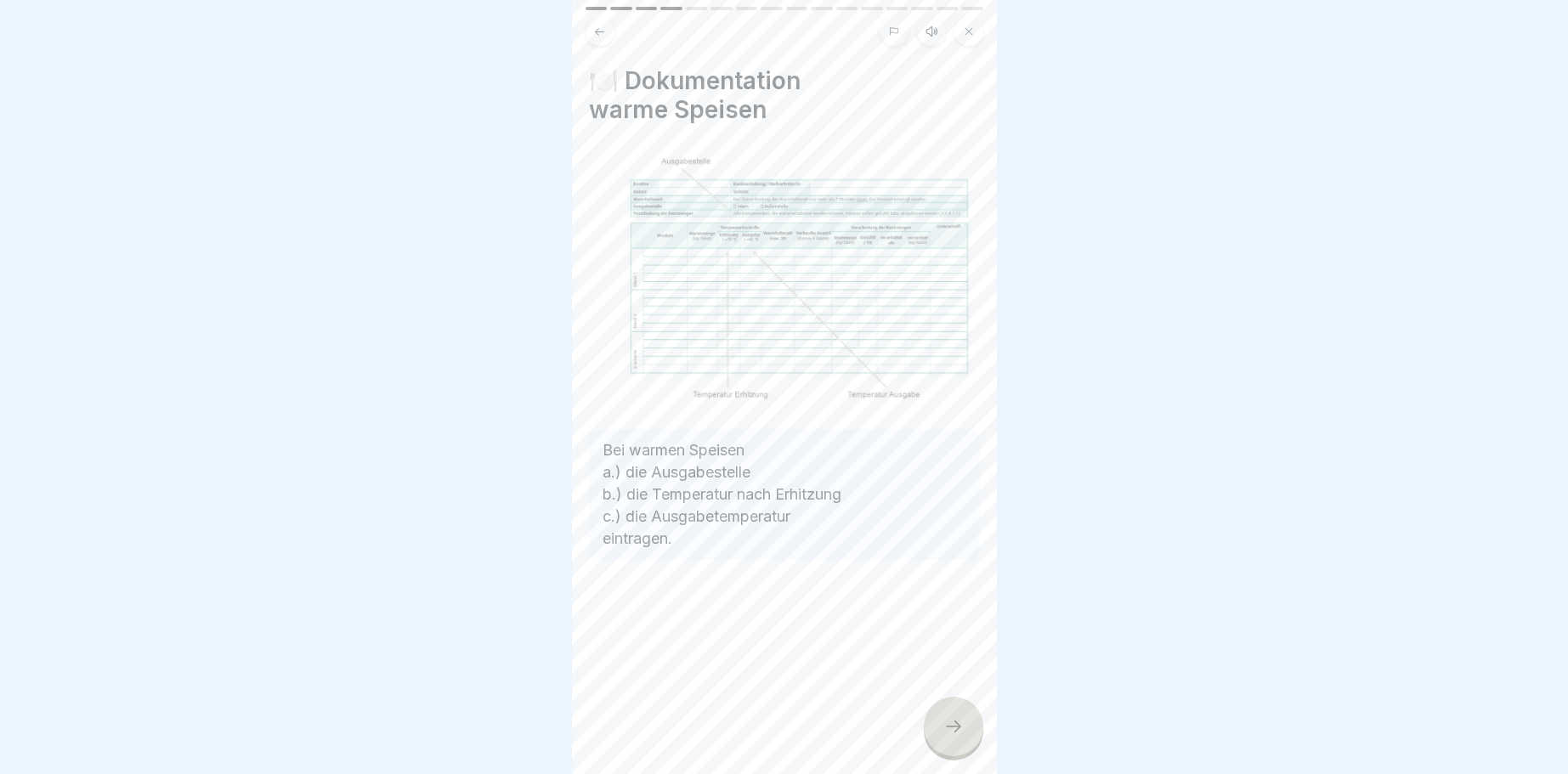
click at [946, 727] on icon at bounding box center [953, 727] width 20 height 20
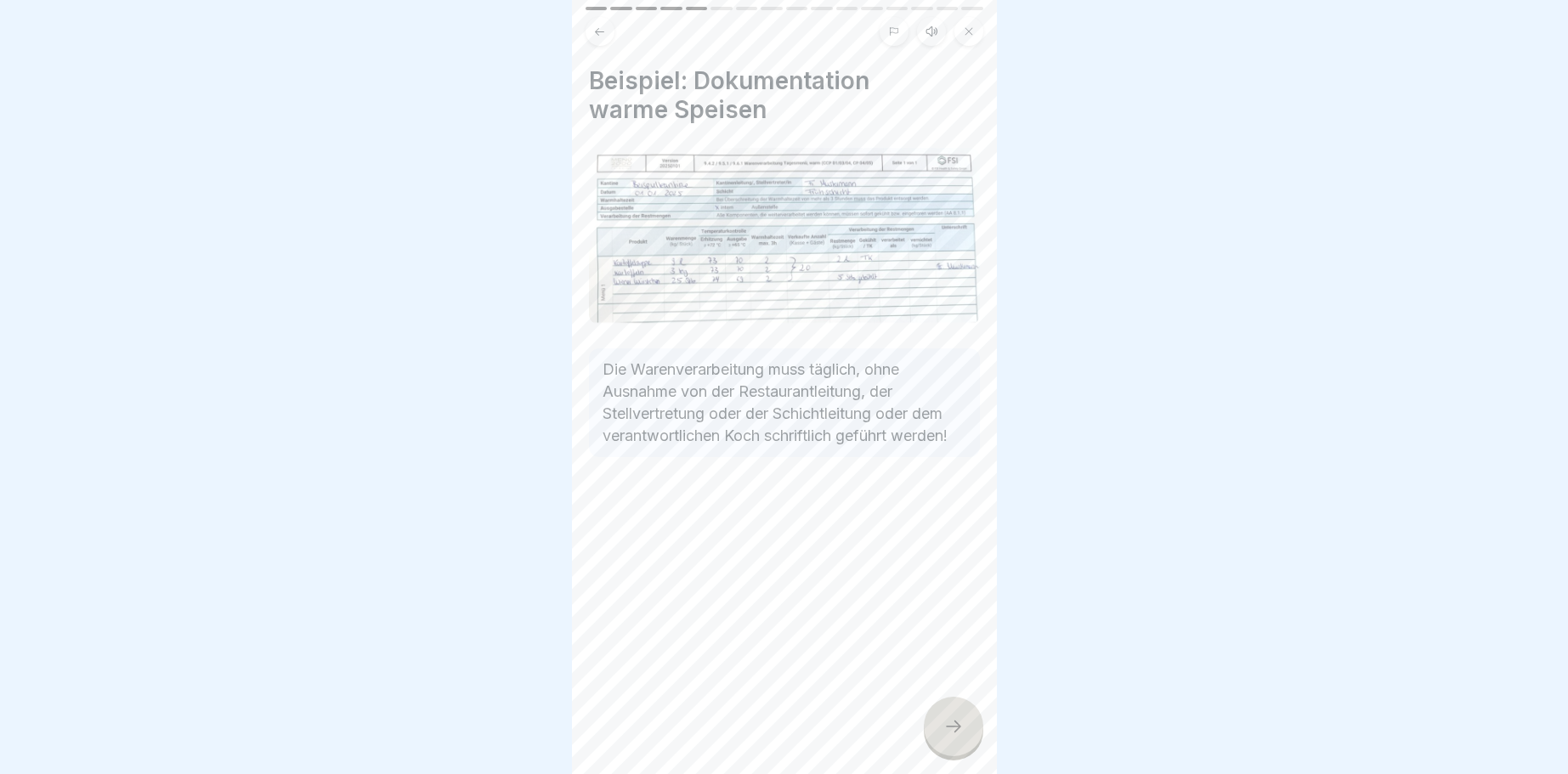
click at [946, 727] on icon at bounding box center [953, 727] width 20 height 20
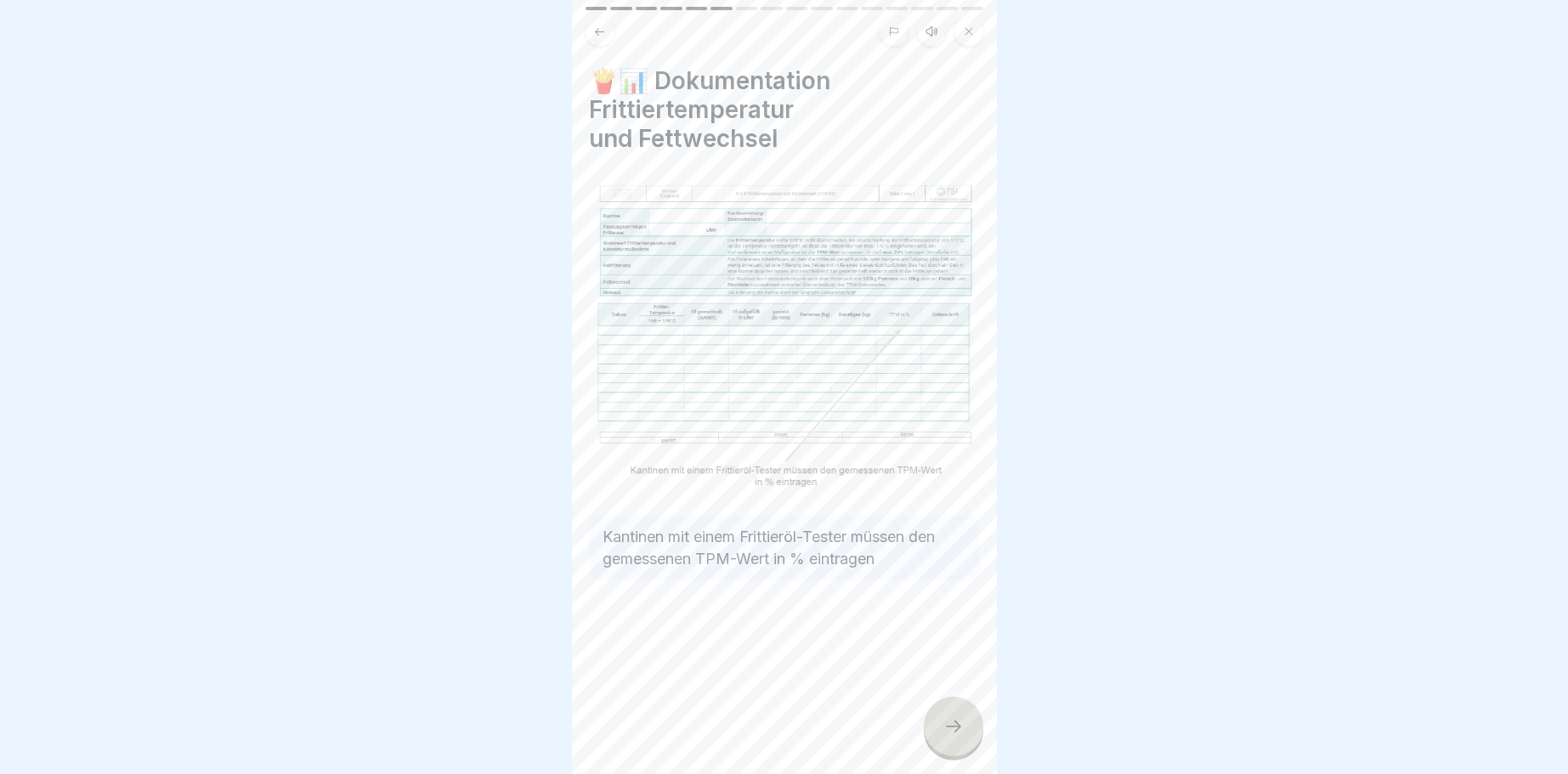
click at [946, 727] on icon at bounding box center [953, 727] width 20 height 20
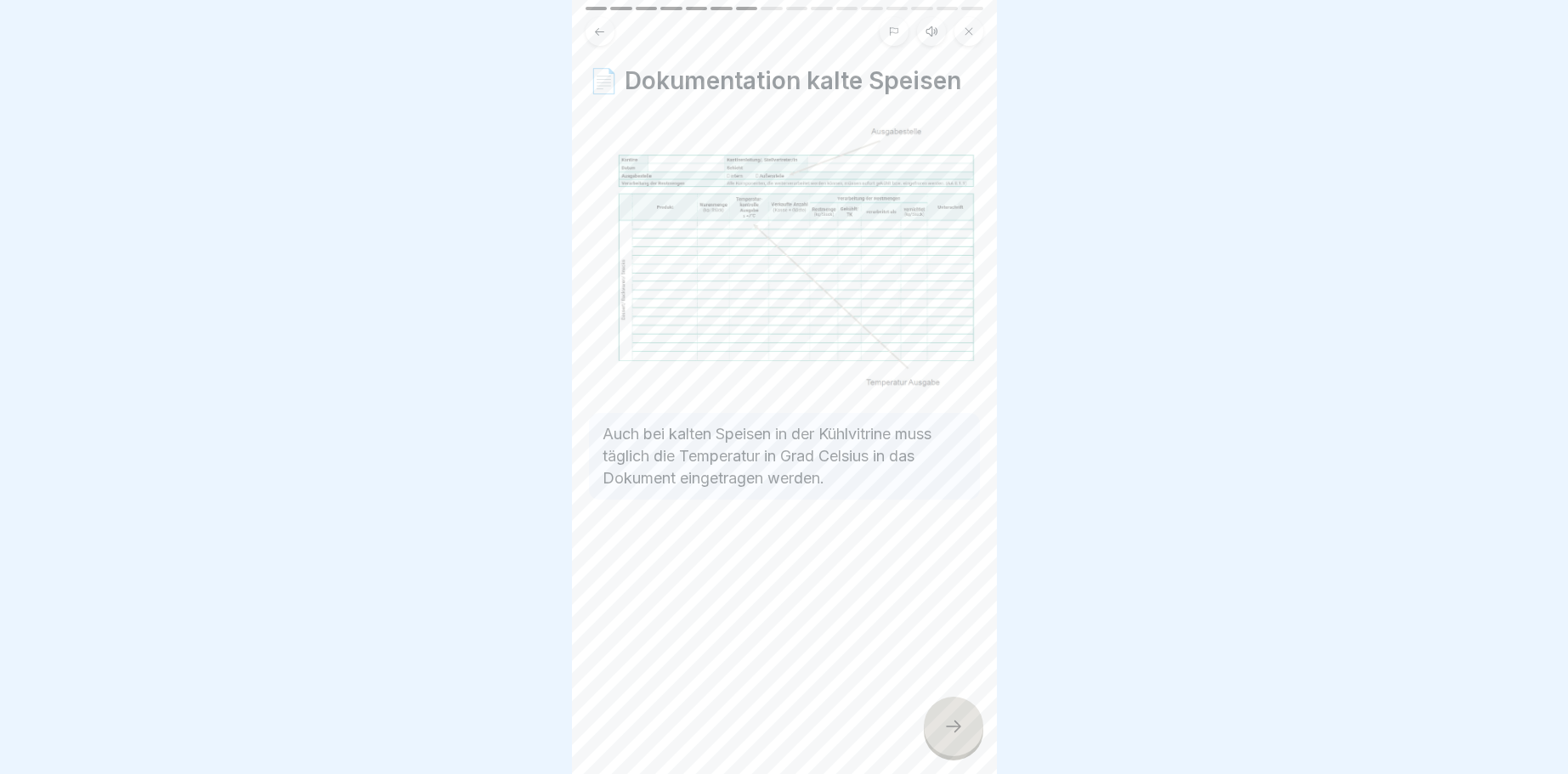
click at [946, 727] on icon at bounding box center [953, 727] width 20 height 20
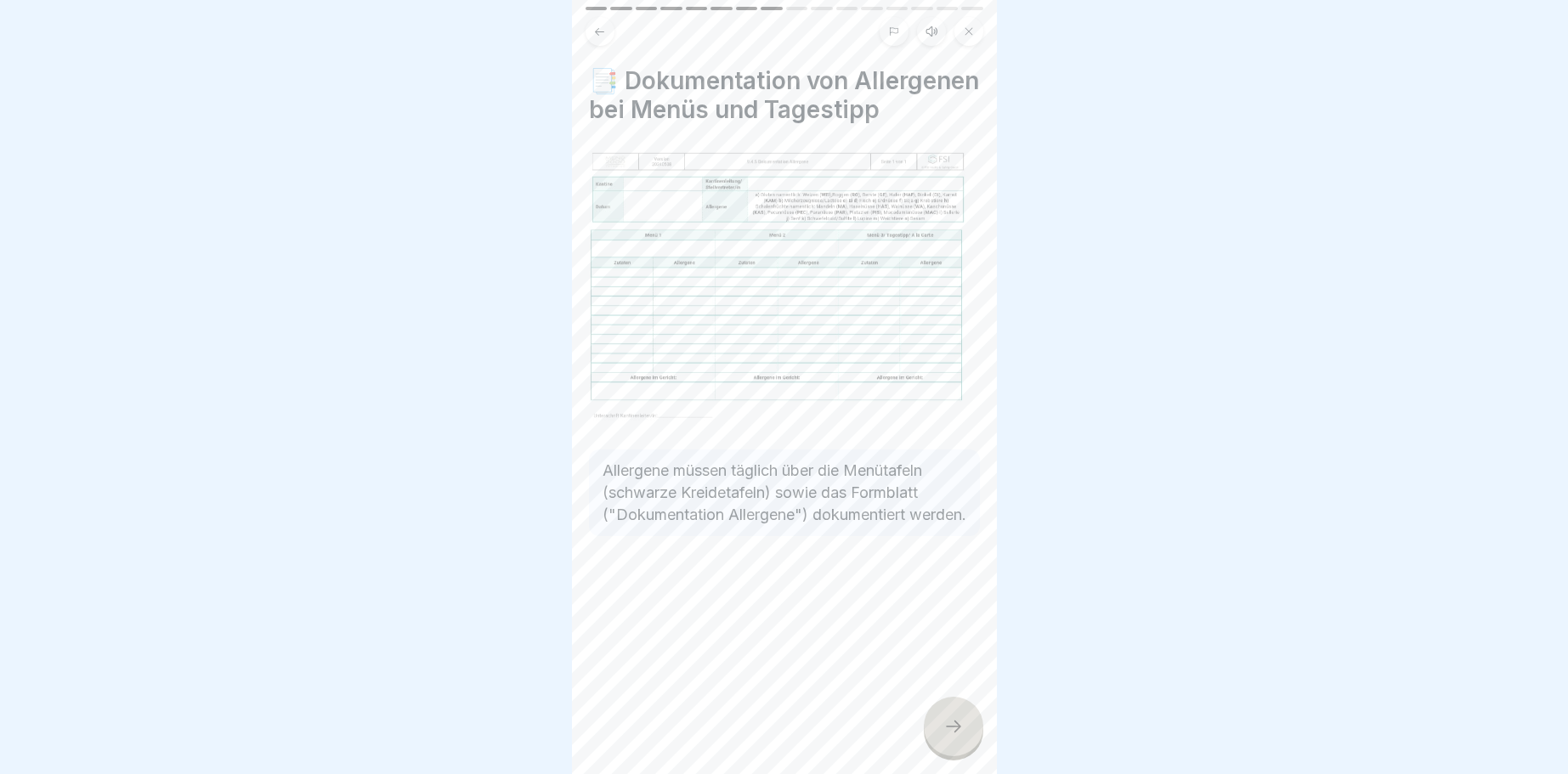
click at [946, 727] on icon at bounding box center [953, 727] width 20 height 20
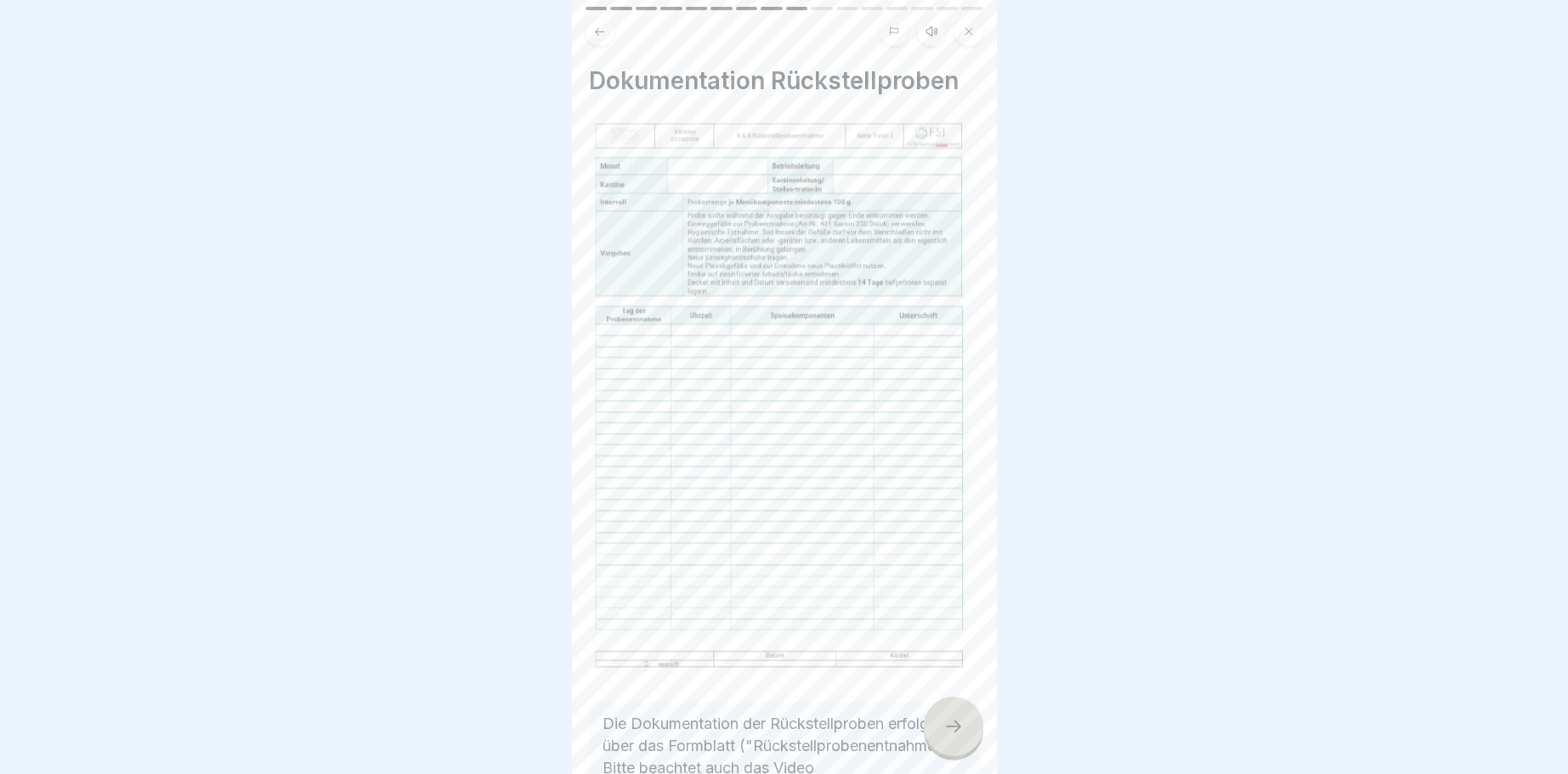
click at [946, 727] on icon at bounding box center [953, 727] width 20 height 20
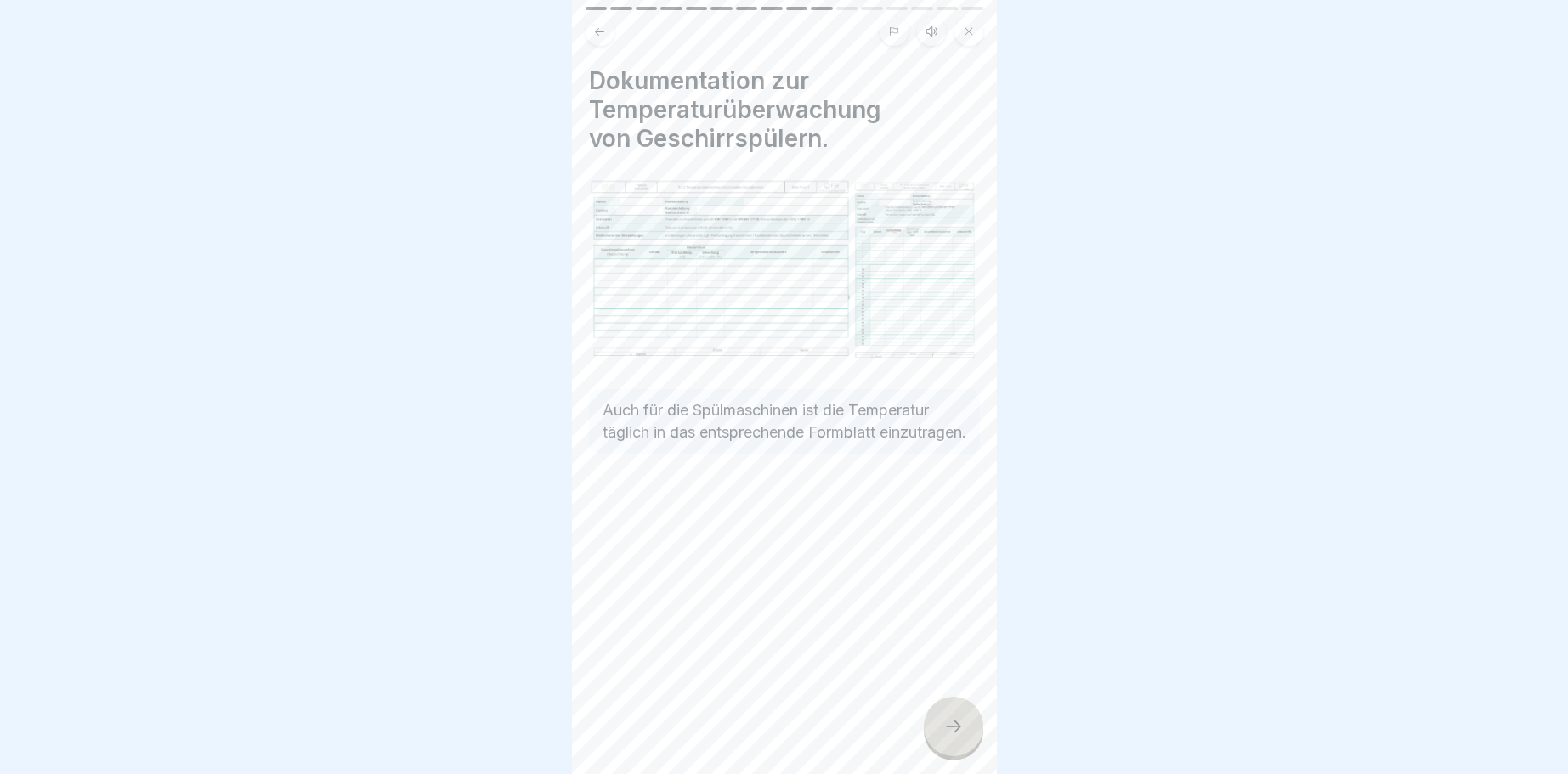
click at [946, 727] on icon at bounding box center [953, 727] width 20 height 20
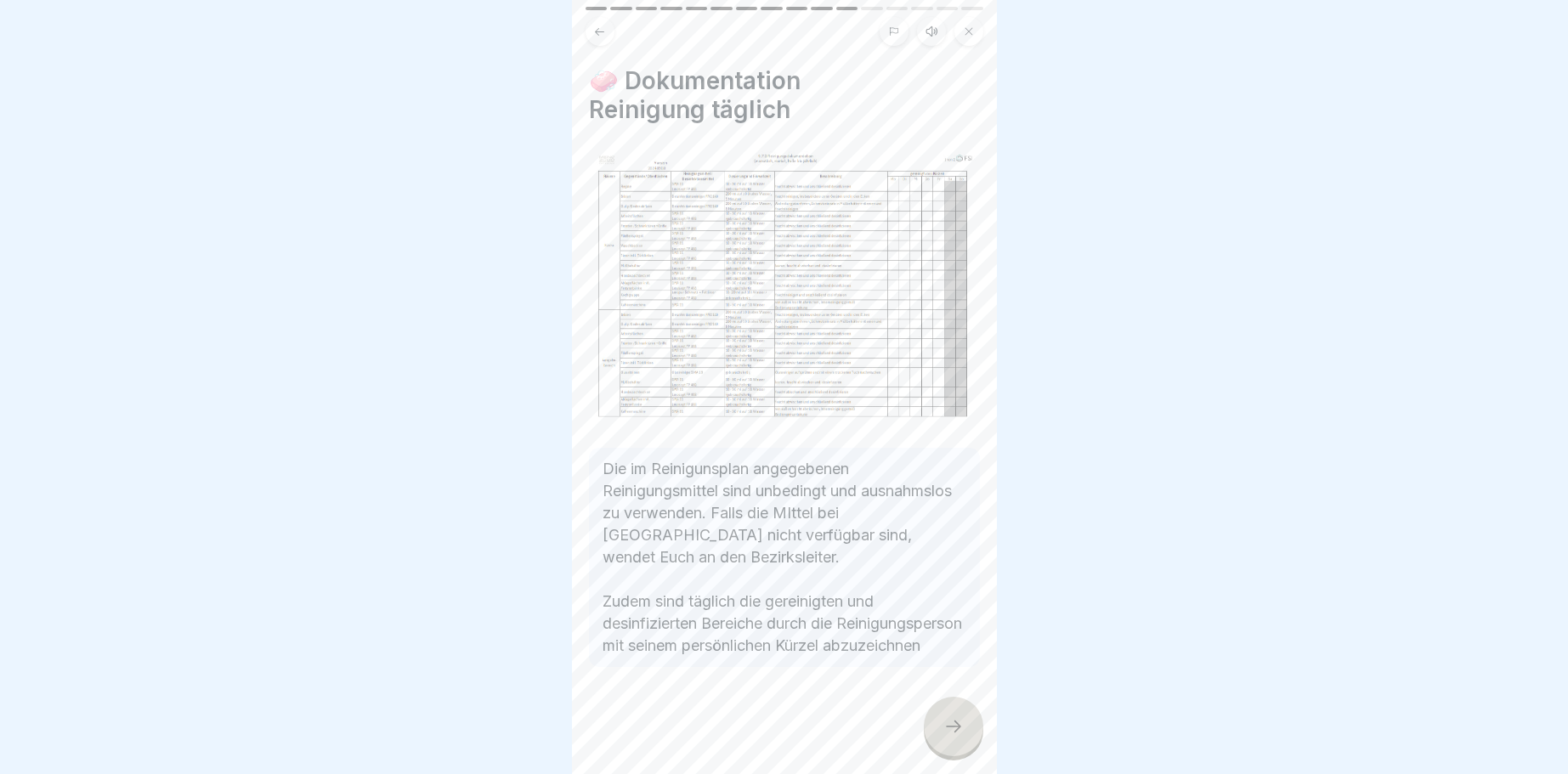
click at [946, 727] on icon at bounding box center [953, 727] width 20 height 20
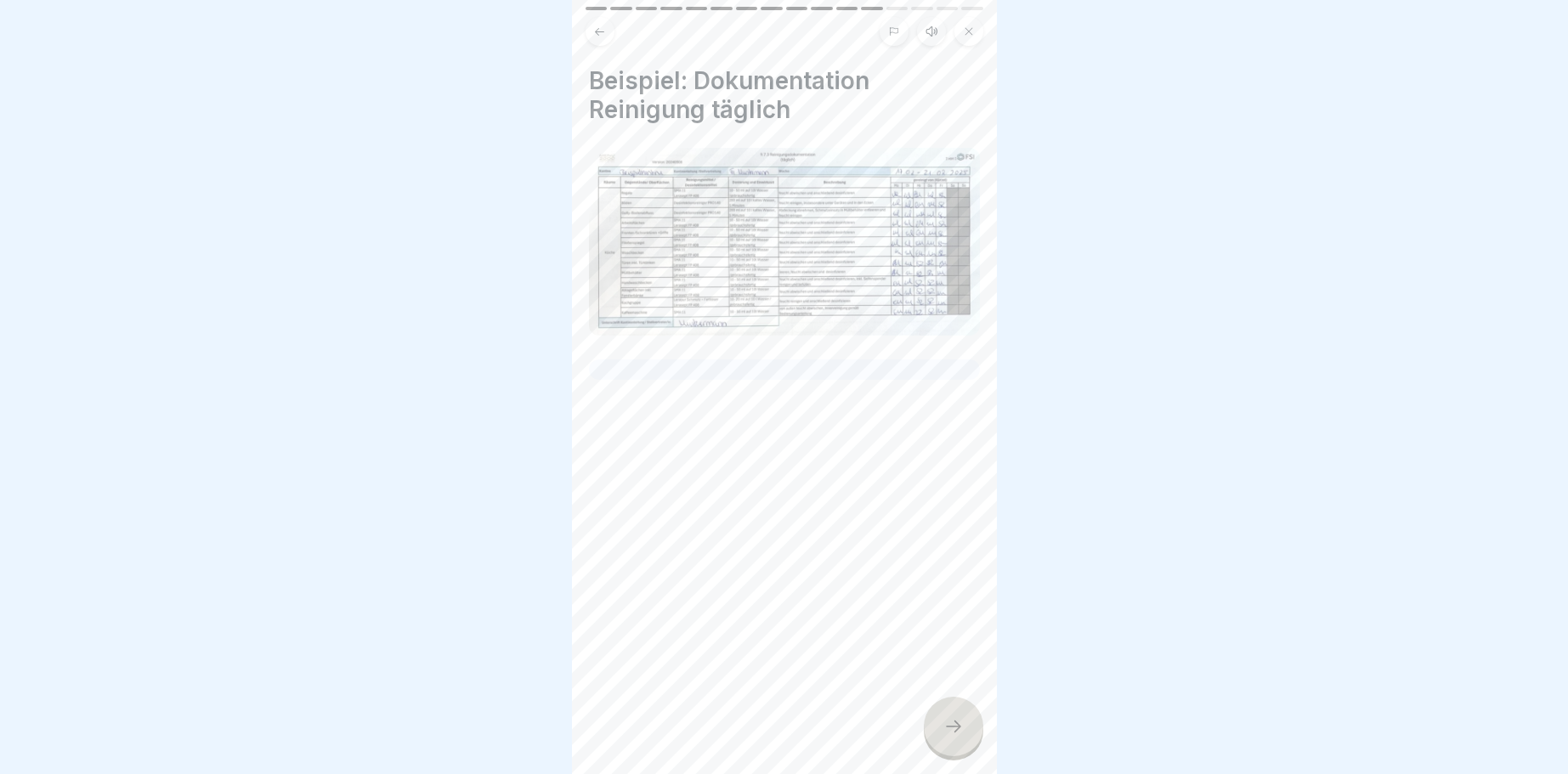
click at [946, 727] on icon at bounding box center [953, 727] width 20 height 20
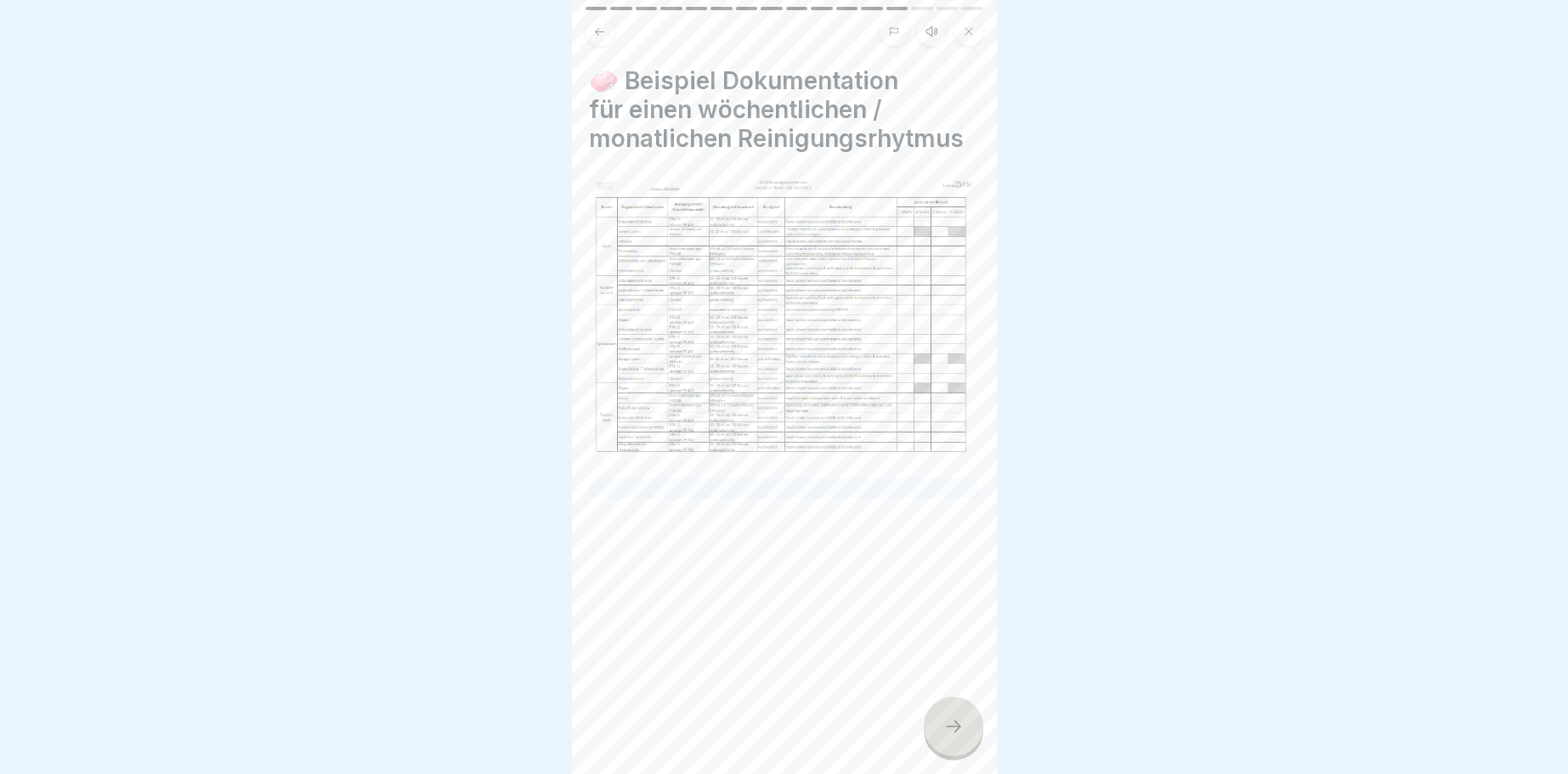
click at [946, 727] on icon at bounding box center [953, 727] width 20 height 20
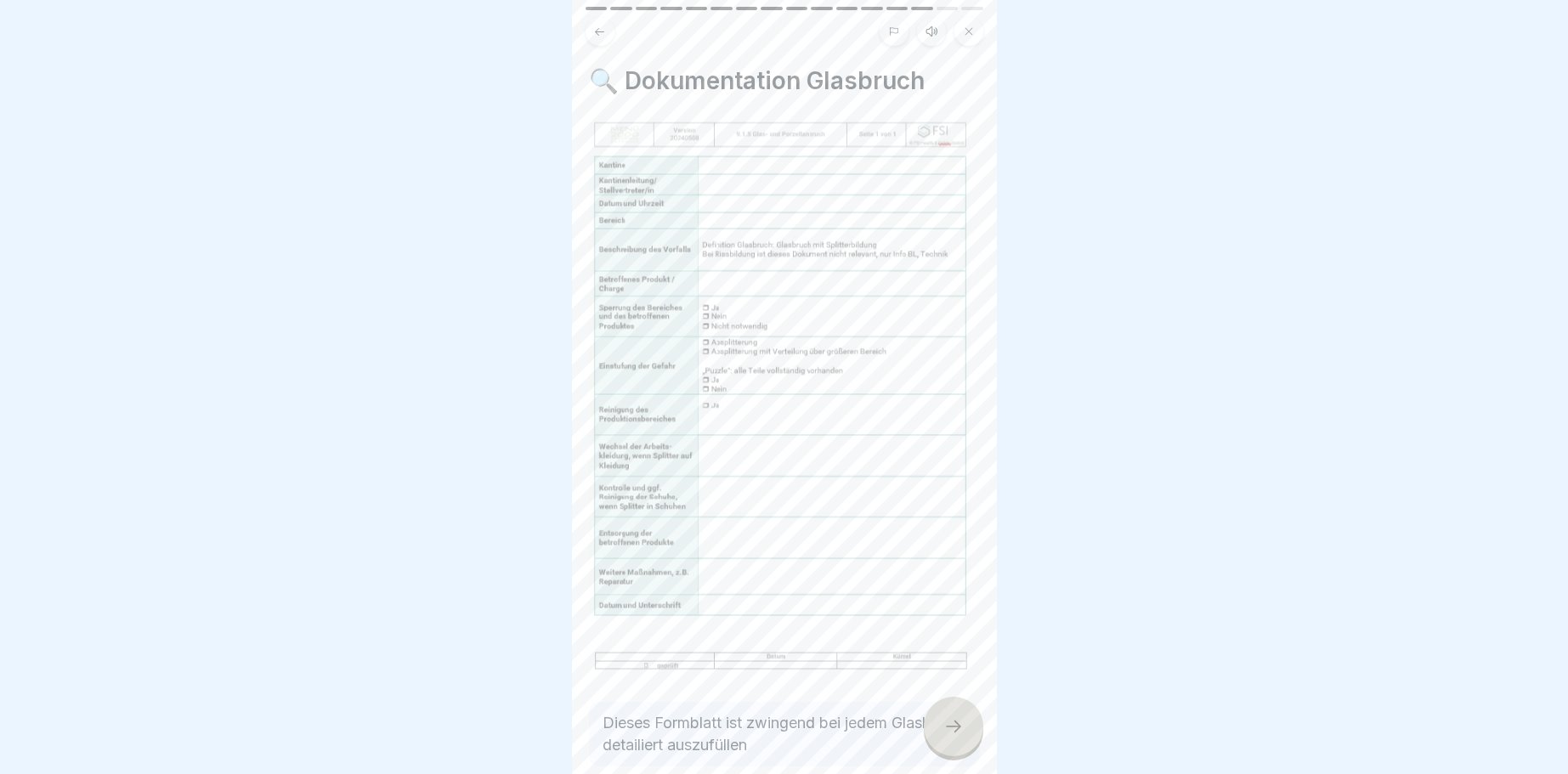
click at [946, 727] on icon at bounding box center [953, 727] width 20 height 20
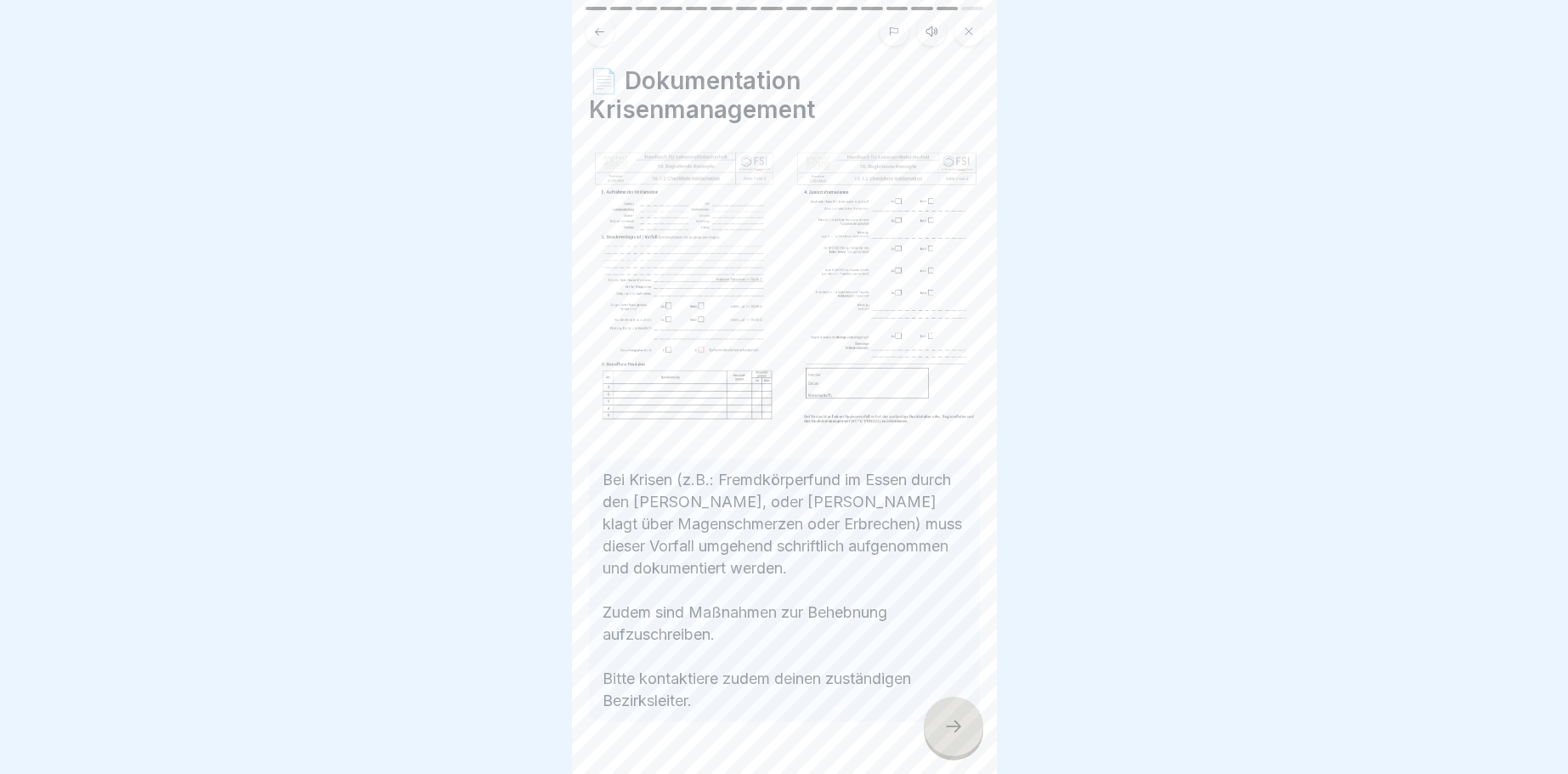
click at [946, 727] on icon at bounding box center [953, 727] width 20 height 20
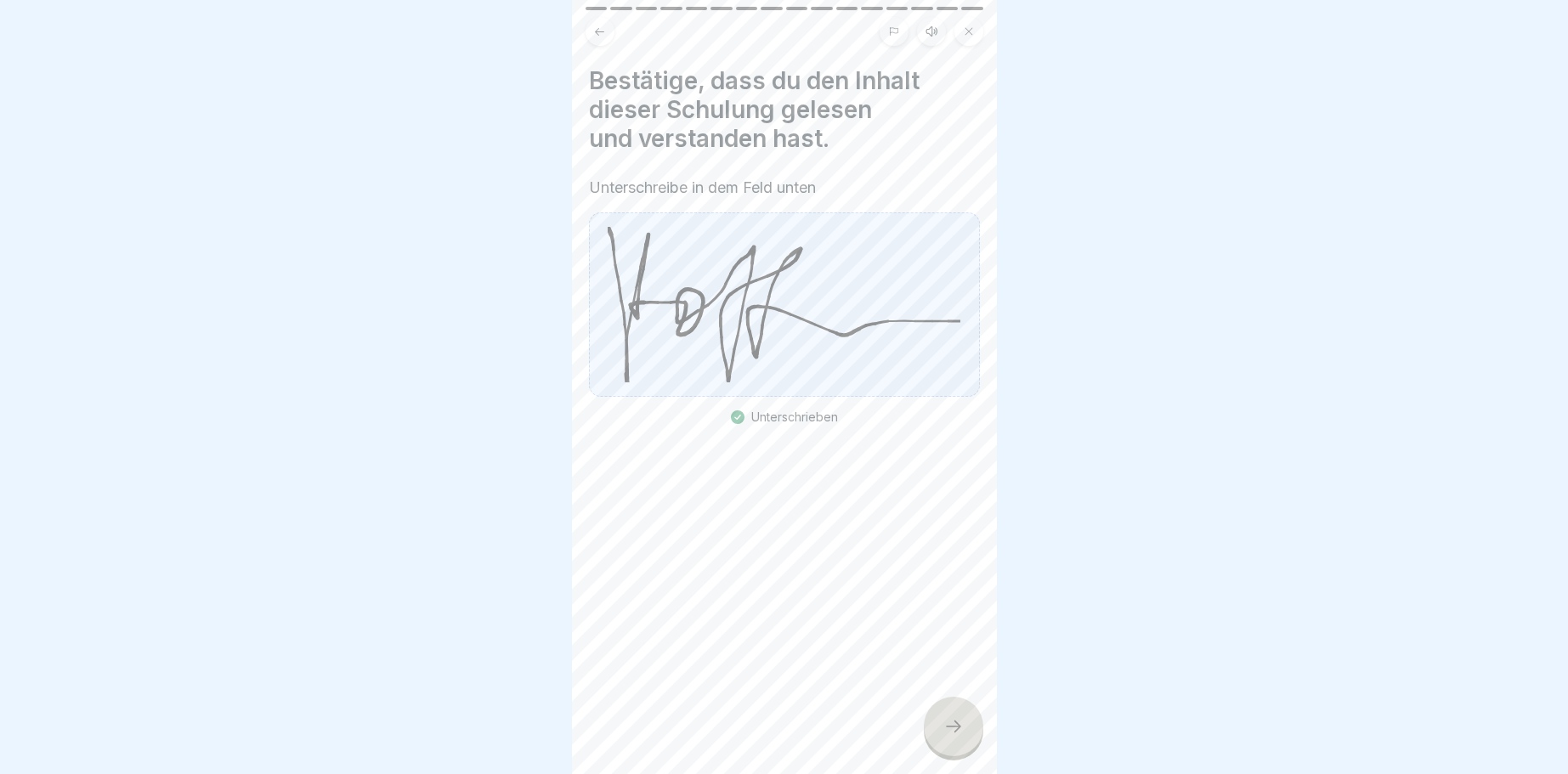
click at [946, 727] on icon at bounding box center [953, 727] width 20 height 20
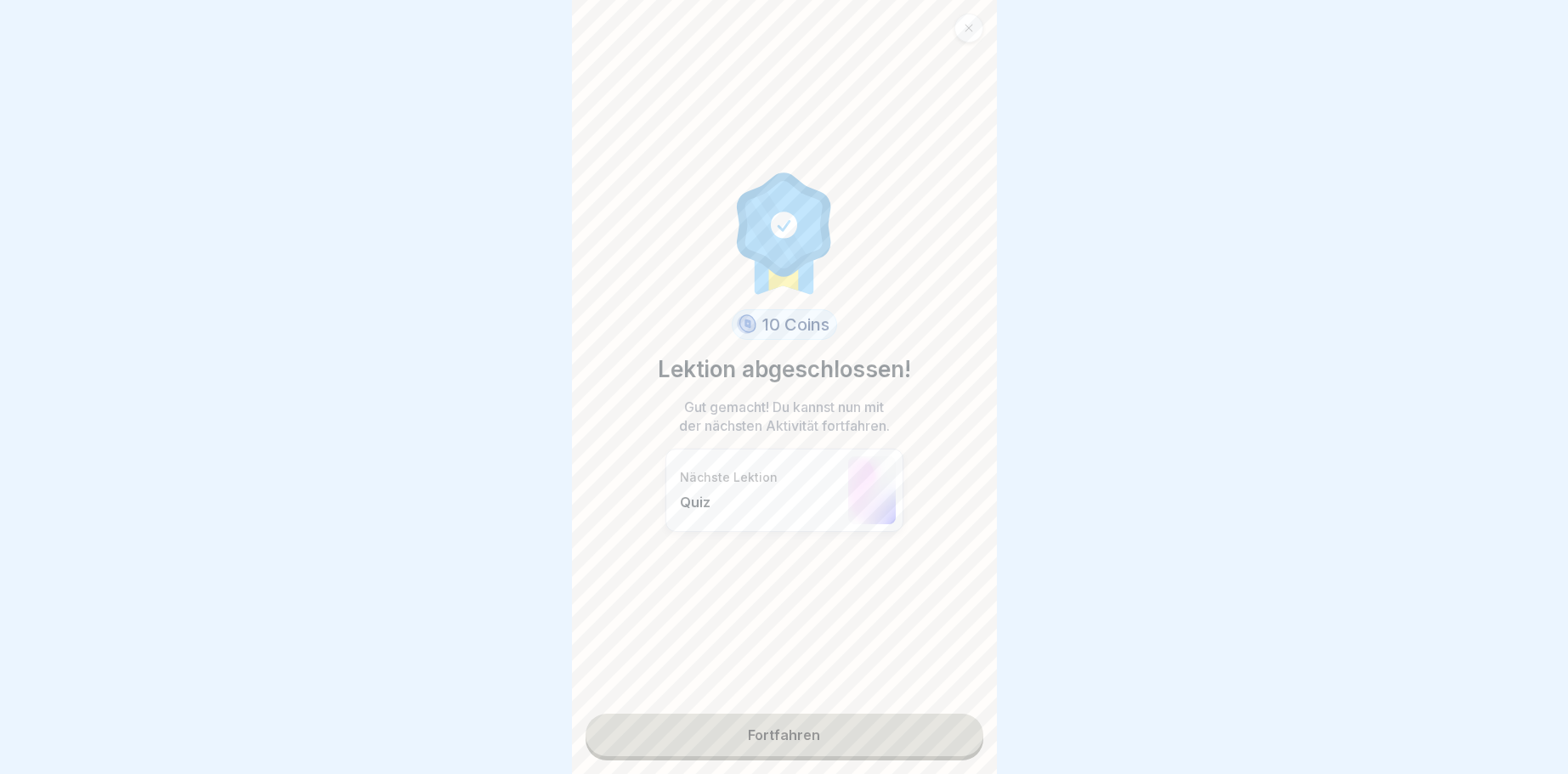
click at [946, 727] on link "Fortfahren" at bounding box center [784, 735] width 397 height 42
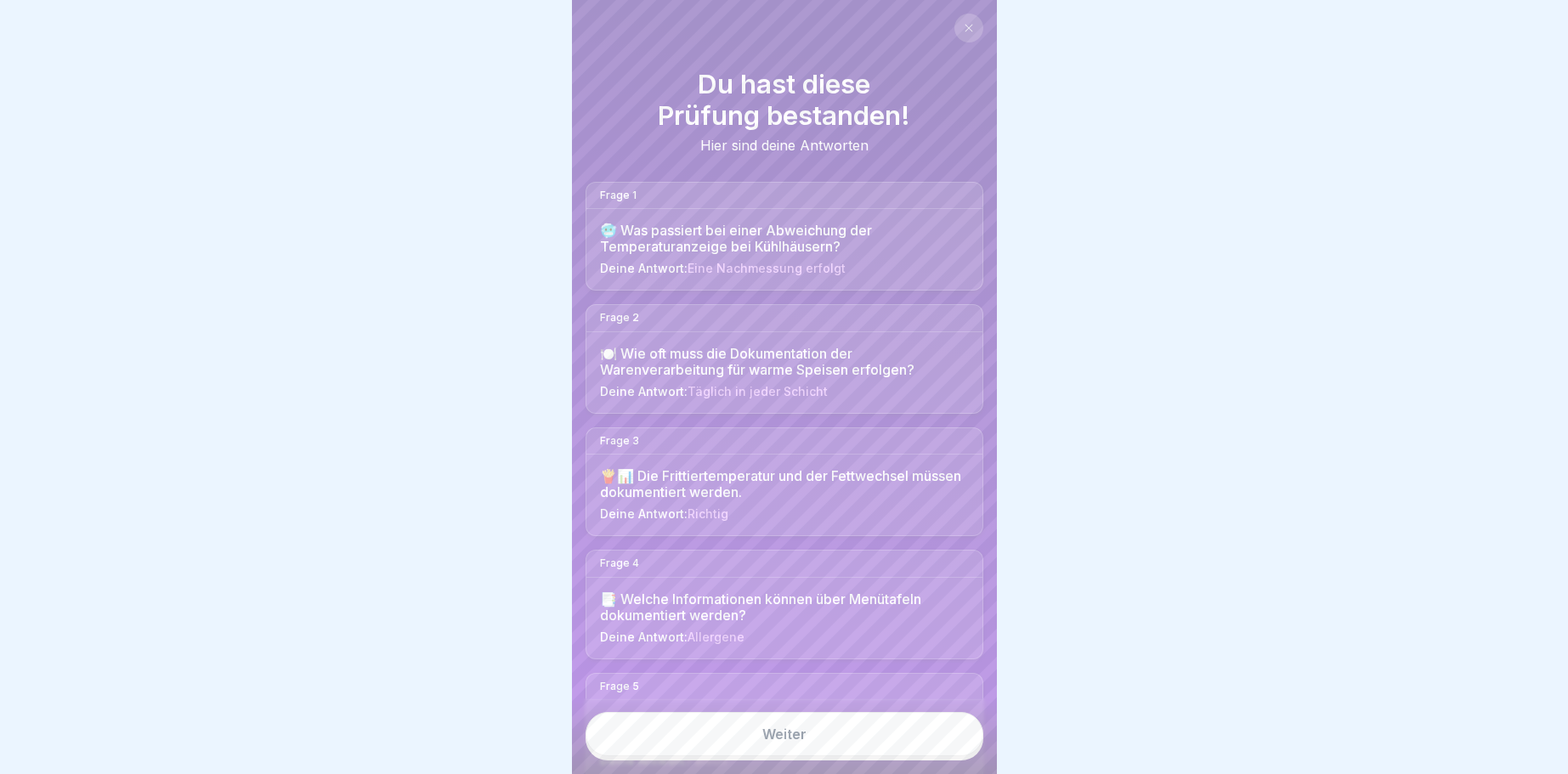
click at [946, 727] on link "Weiter" at bounding box center [784, 734] width 397 height 44
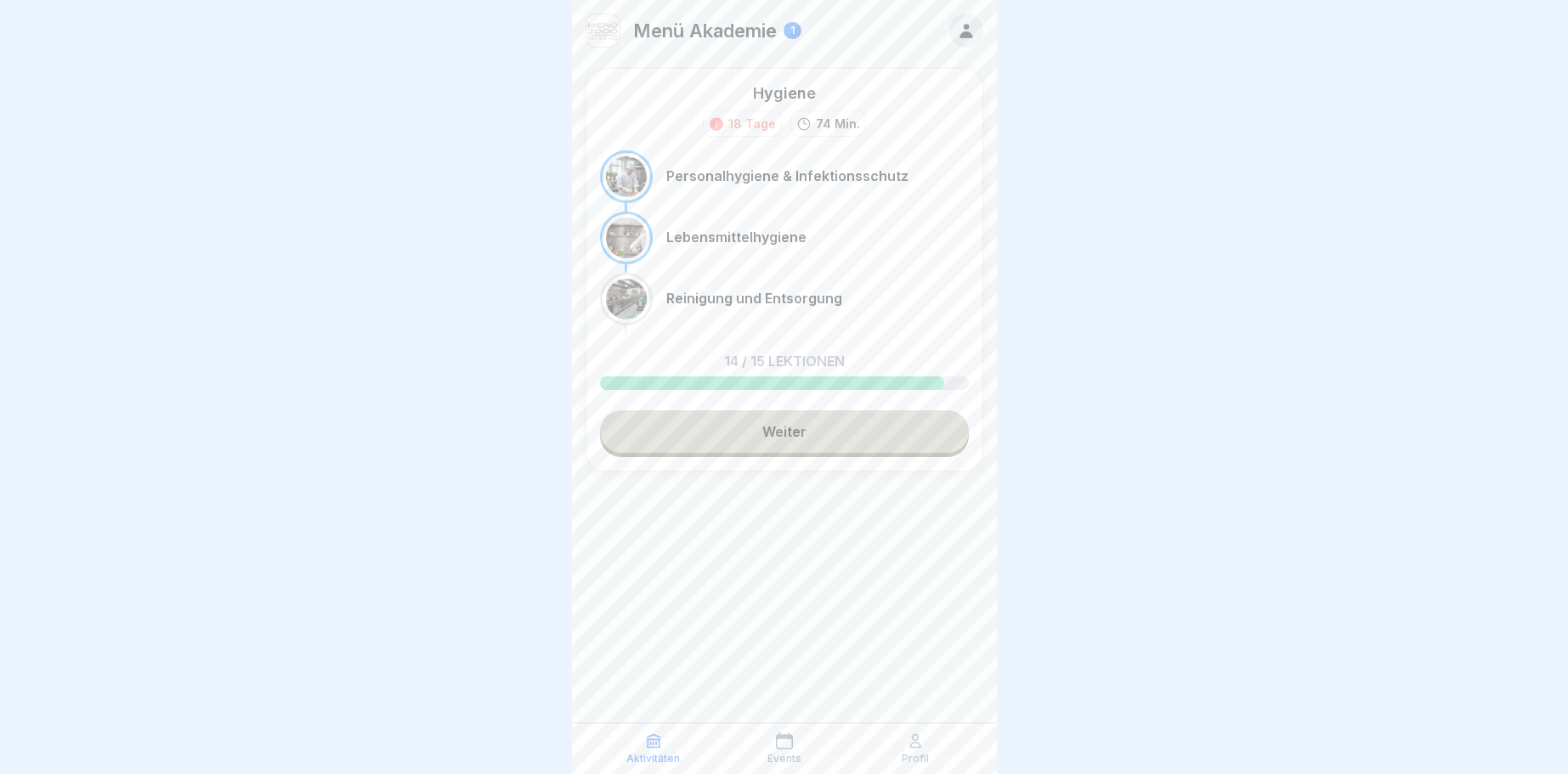
click at [842, 434] on link "Weiter" at bounding box center [784, 432] width 368 height 42
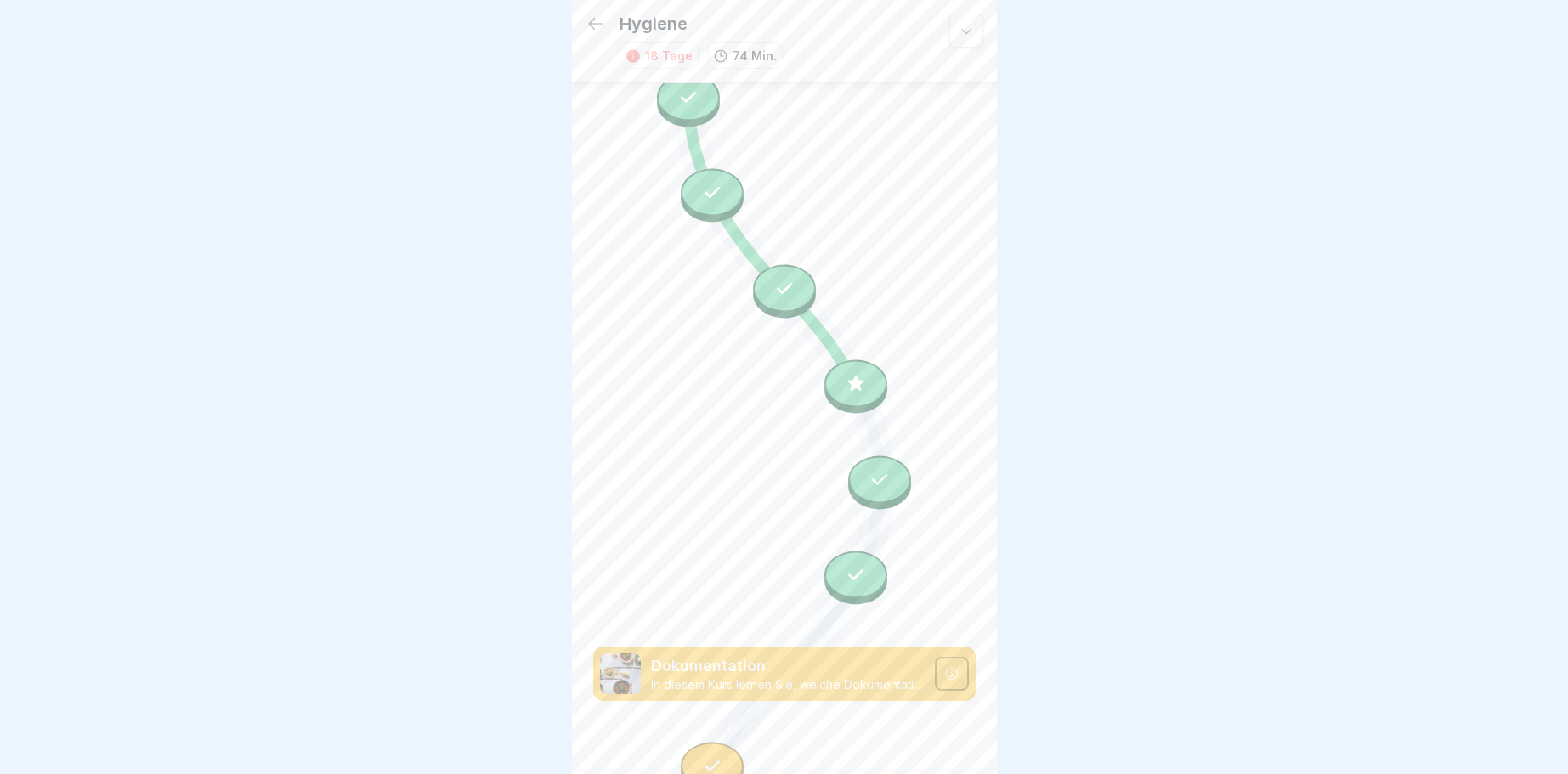
scroll to position [1493, 0]
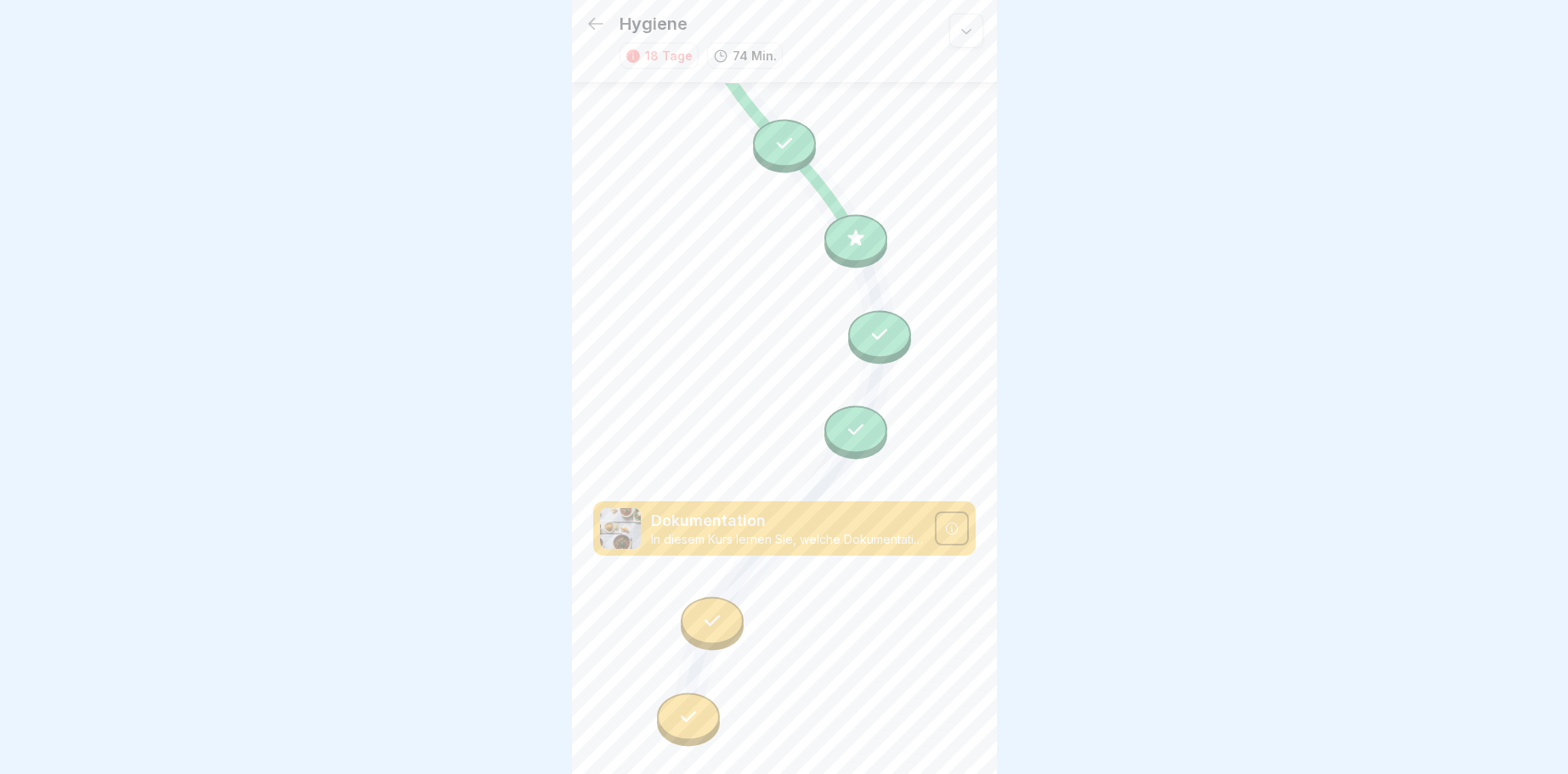
click at [707, 624] on icon at bounding box center [711, 621] width 22 height 22
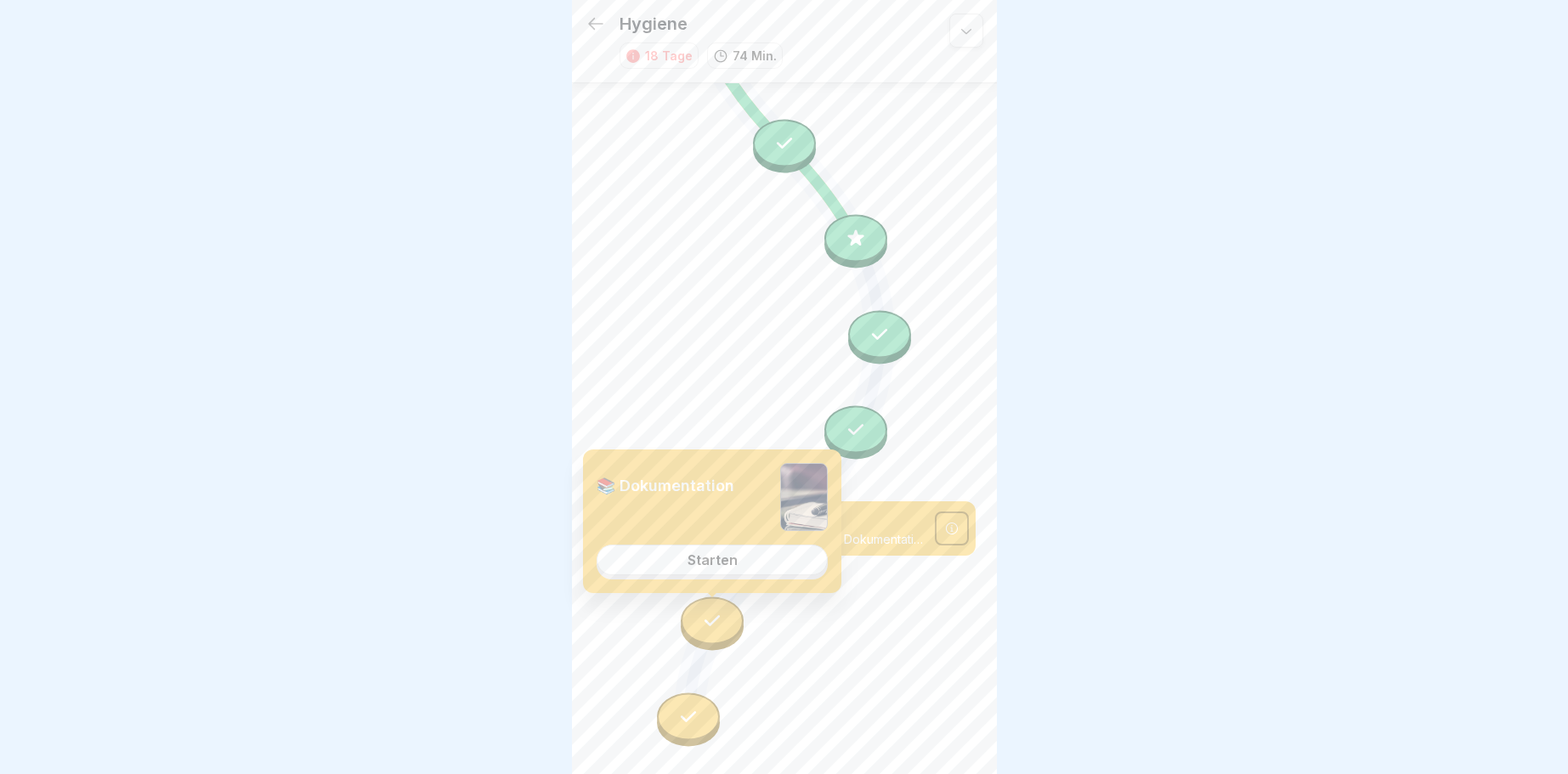
click at [740, 557] on link "Starten" at bounding box center [711, 559] width 231 height 31
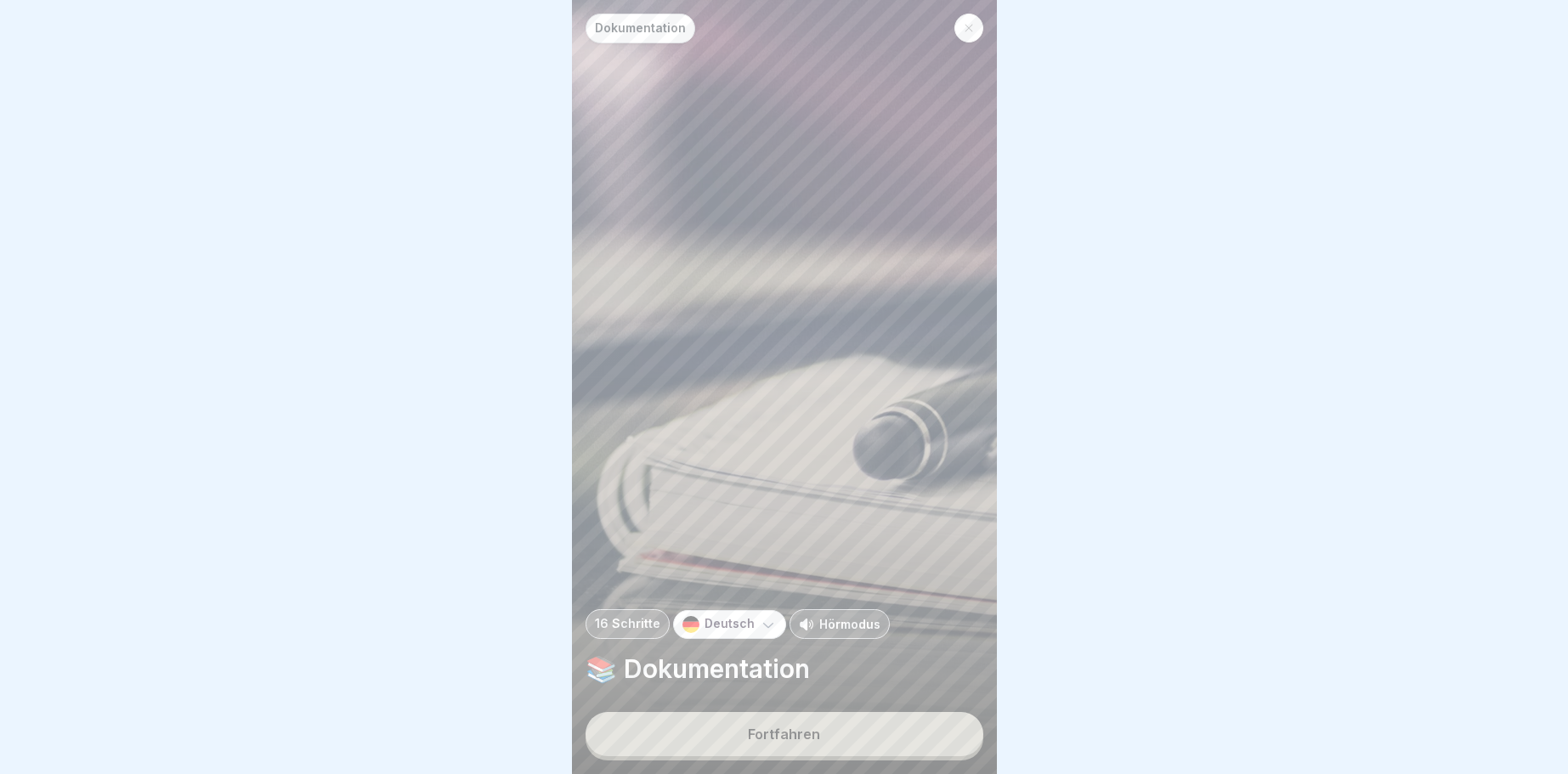
click at [758, 736] on div "Fortfahren" at bounding box center [784, 734] width 72 height 15
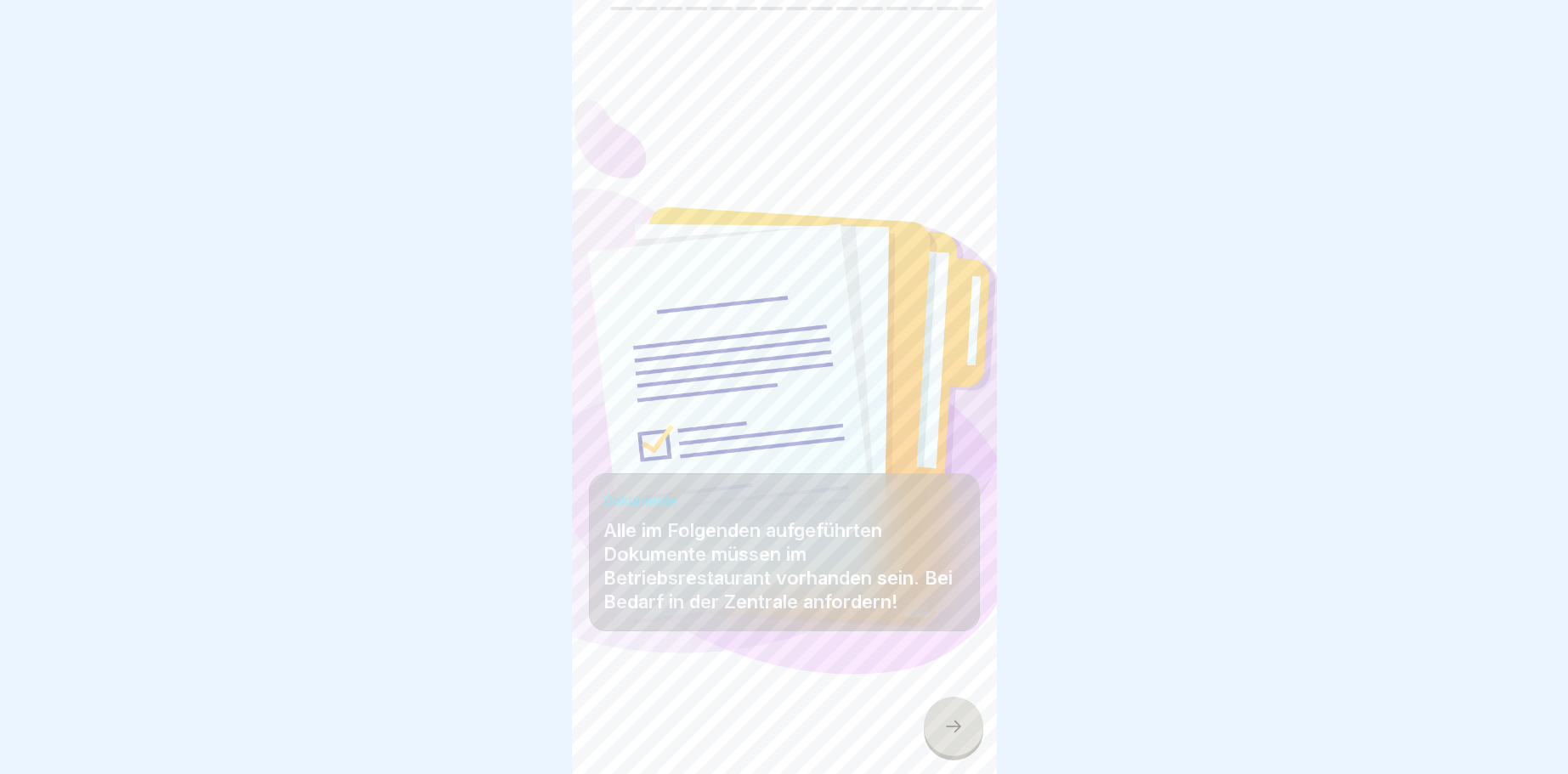
click at [966, 738] on div at bounding box center [953, 727] width 60 height 60
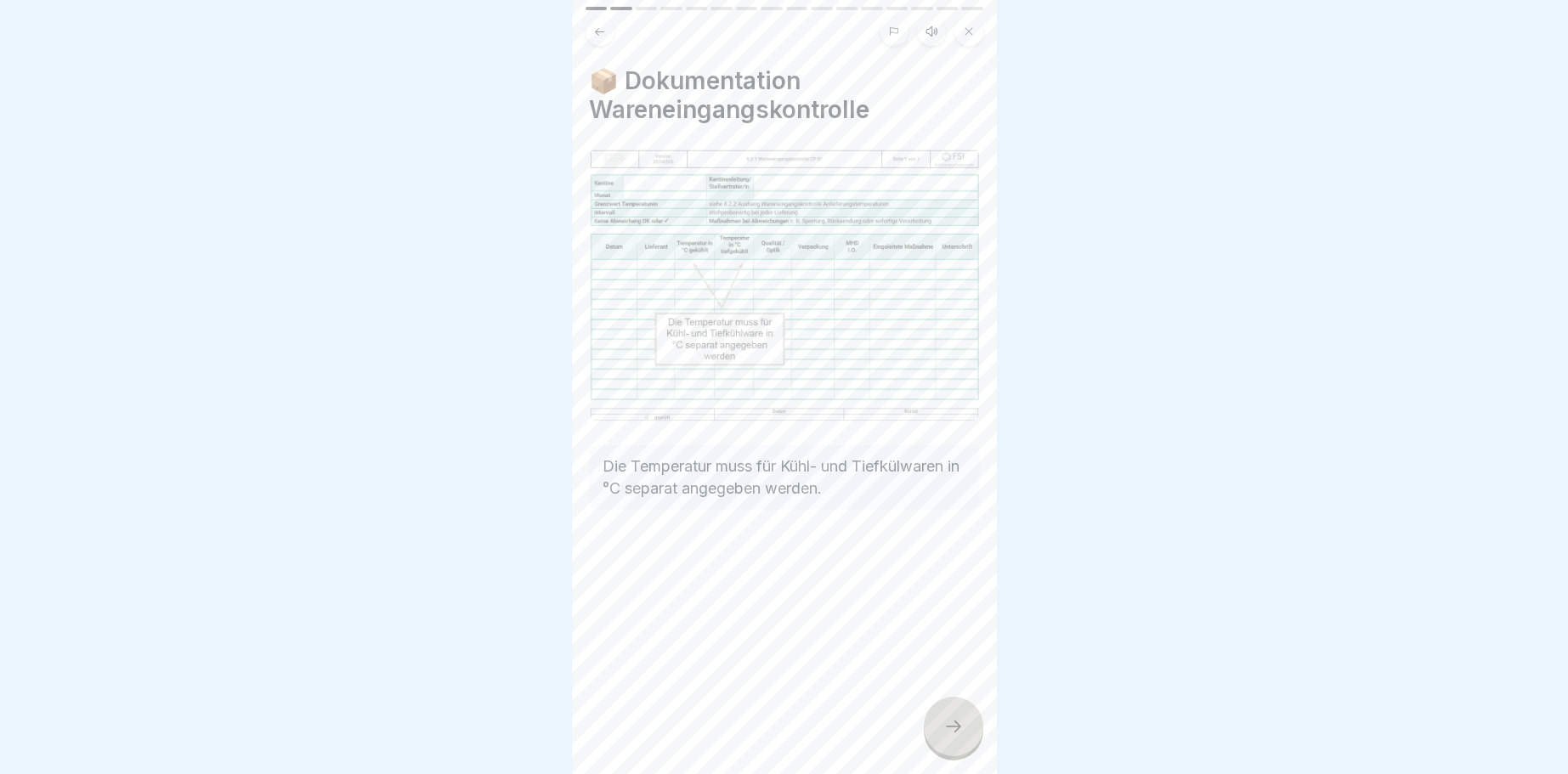
click at [966, 738] on div at bounding box center [953, 727] width 60 height 60
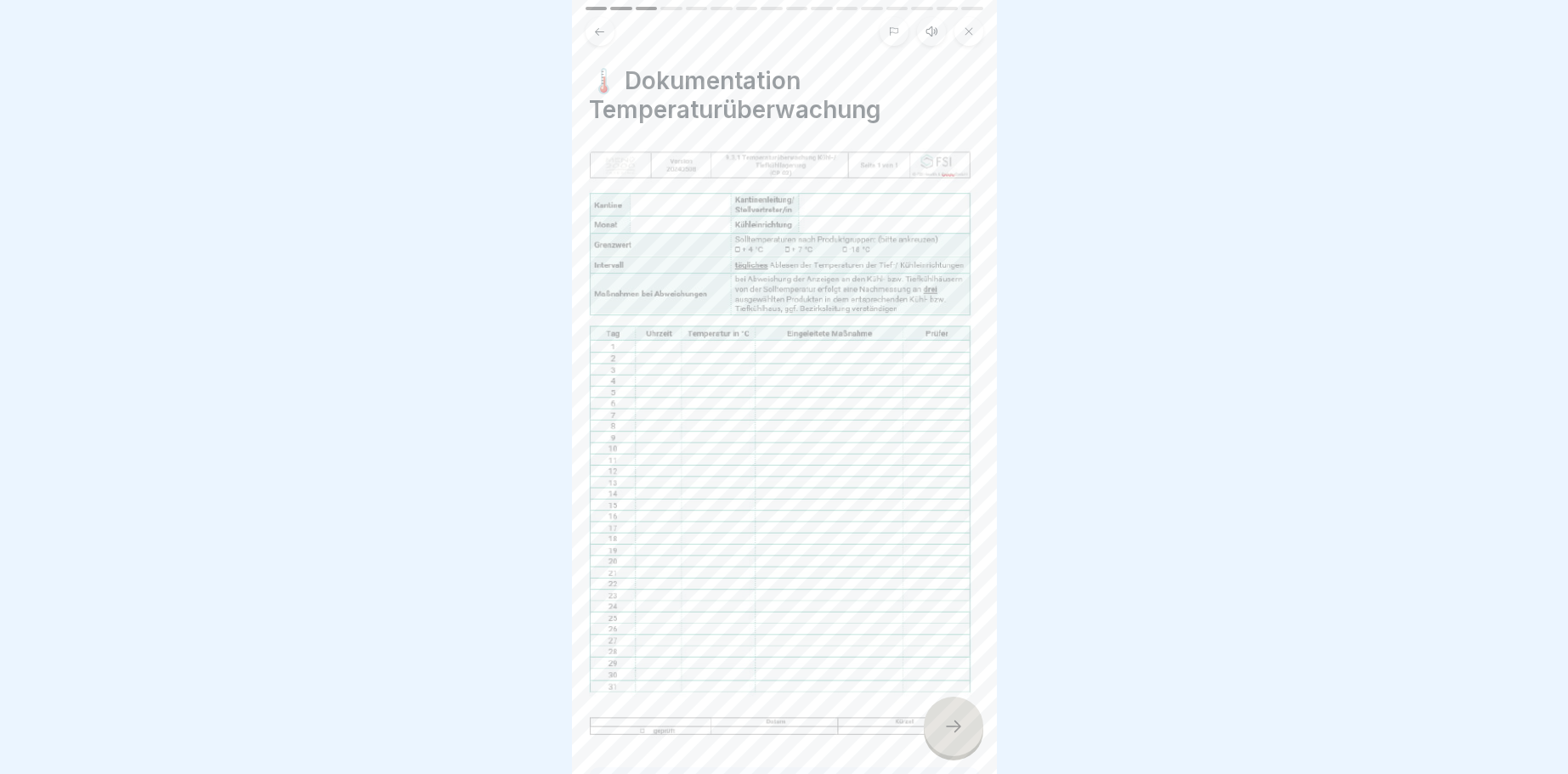
click at [966, 738] on div at bounding box center [953, 727] width 60 height 60
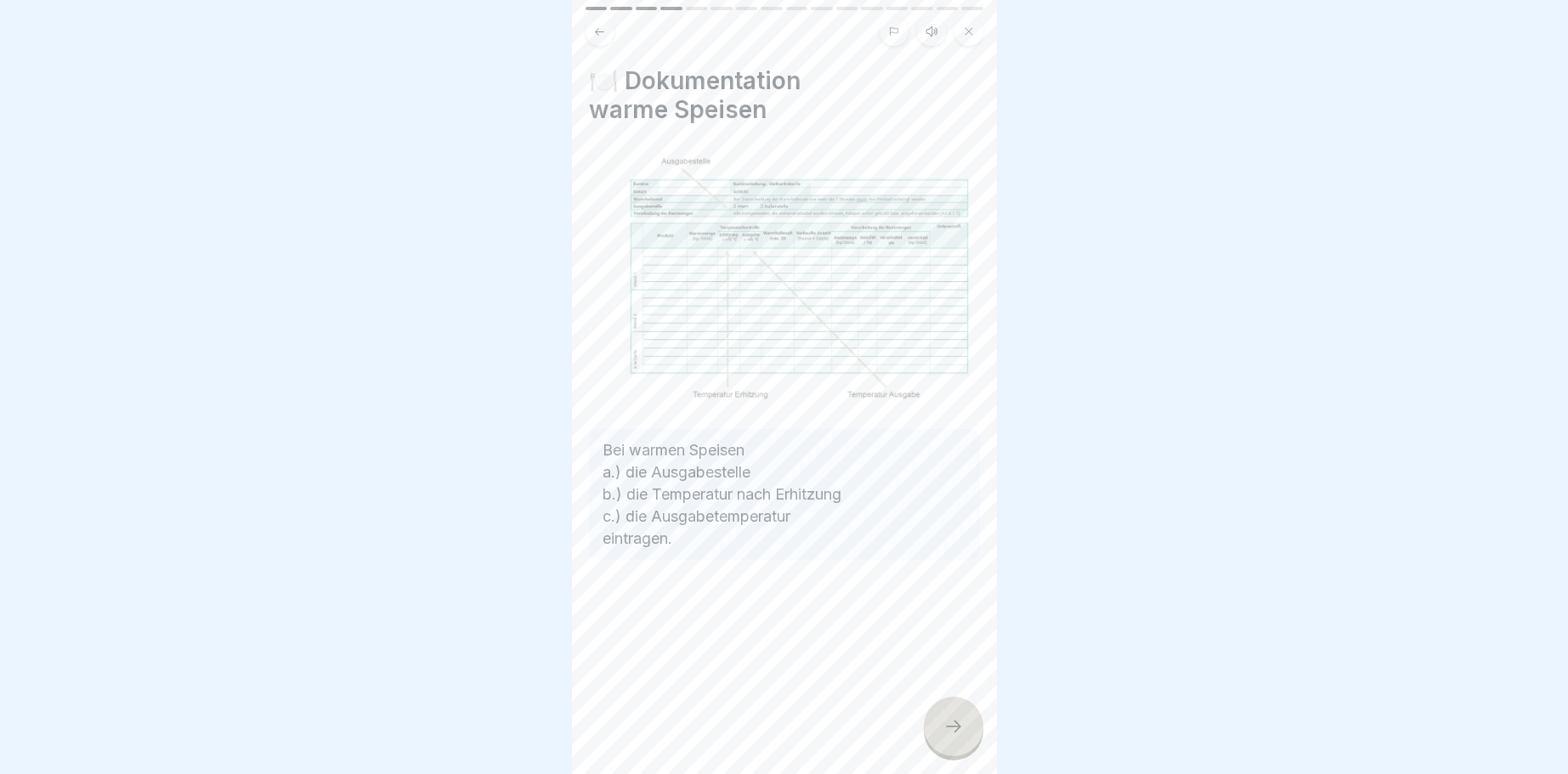
click at [966, 738] on div at bounding box center [953, 727] width 60 height 60
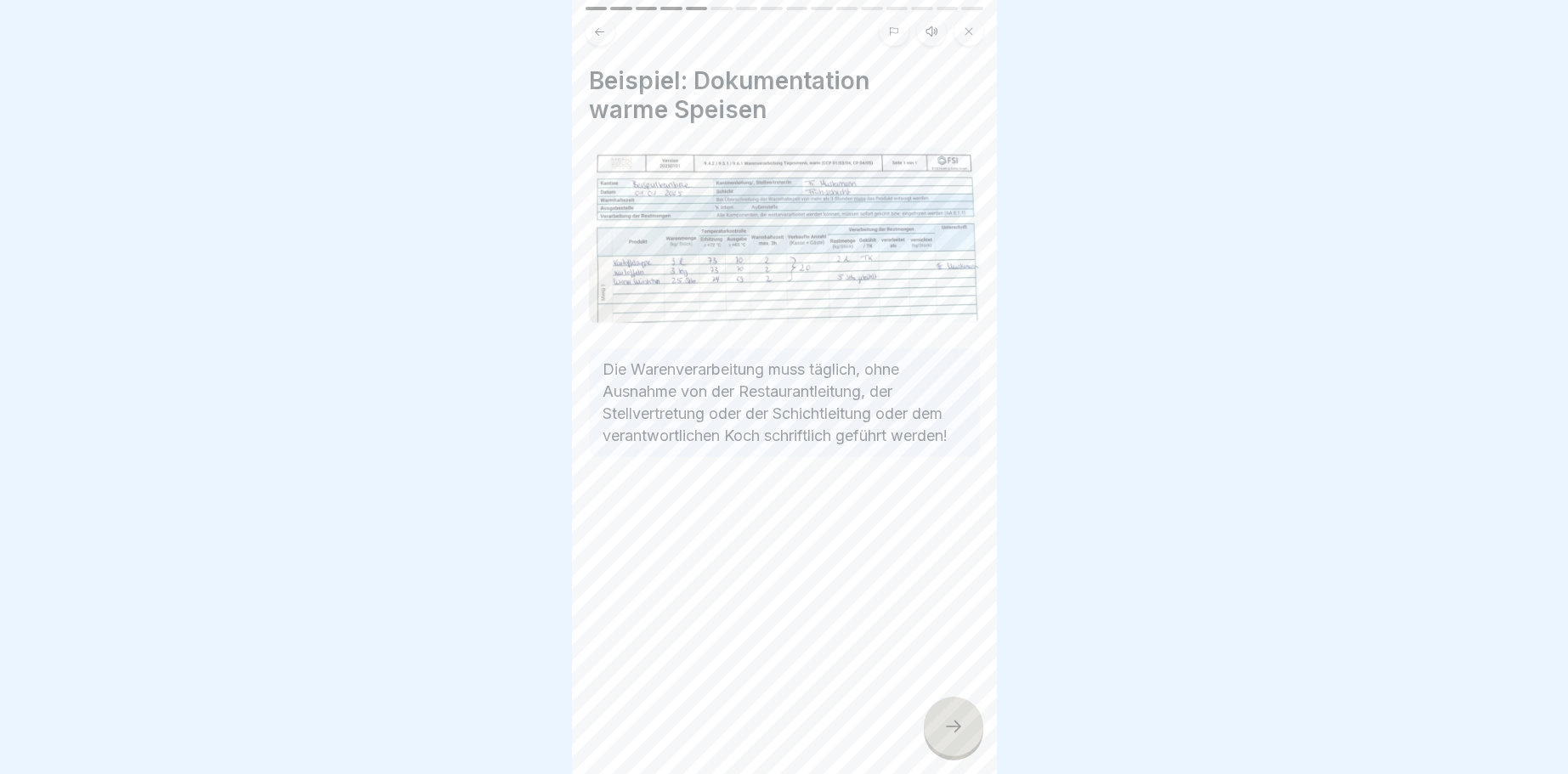
click at [966, 738] on div at bounding box center [953, 727] width 60 height 60
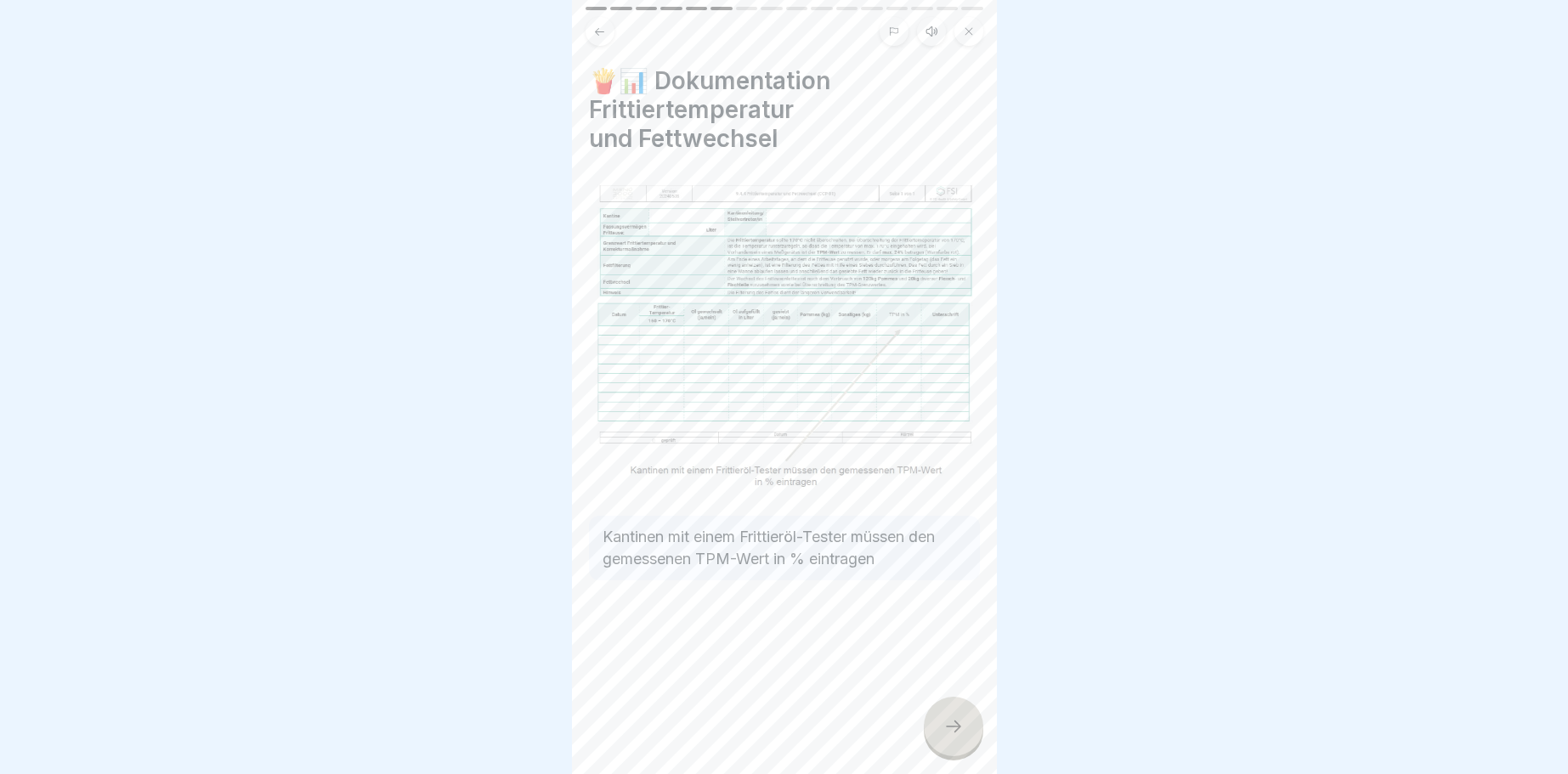
click at [966, 738] on div at bounding box center [953, 727] width 60 height 60
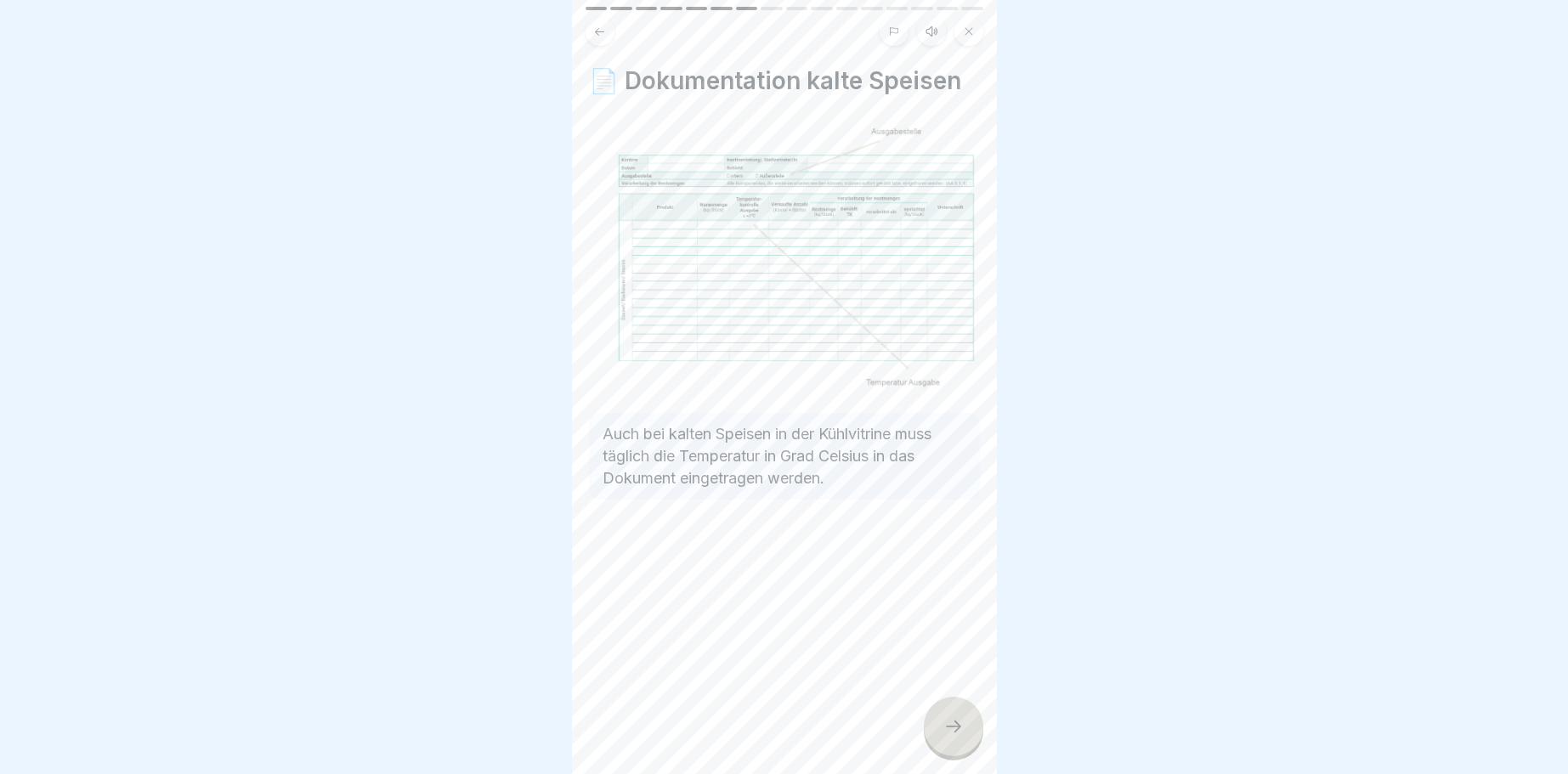
click at [966, 738] on div at bounding box center [953, 727] width 60 height 60
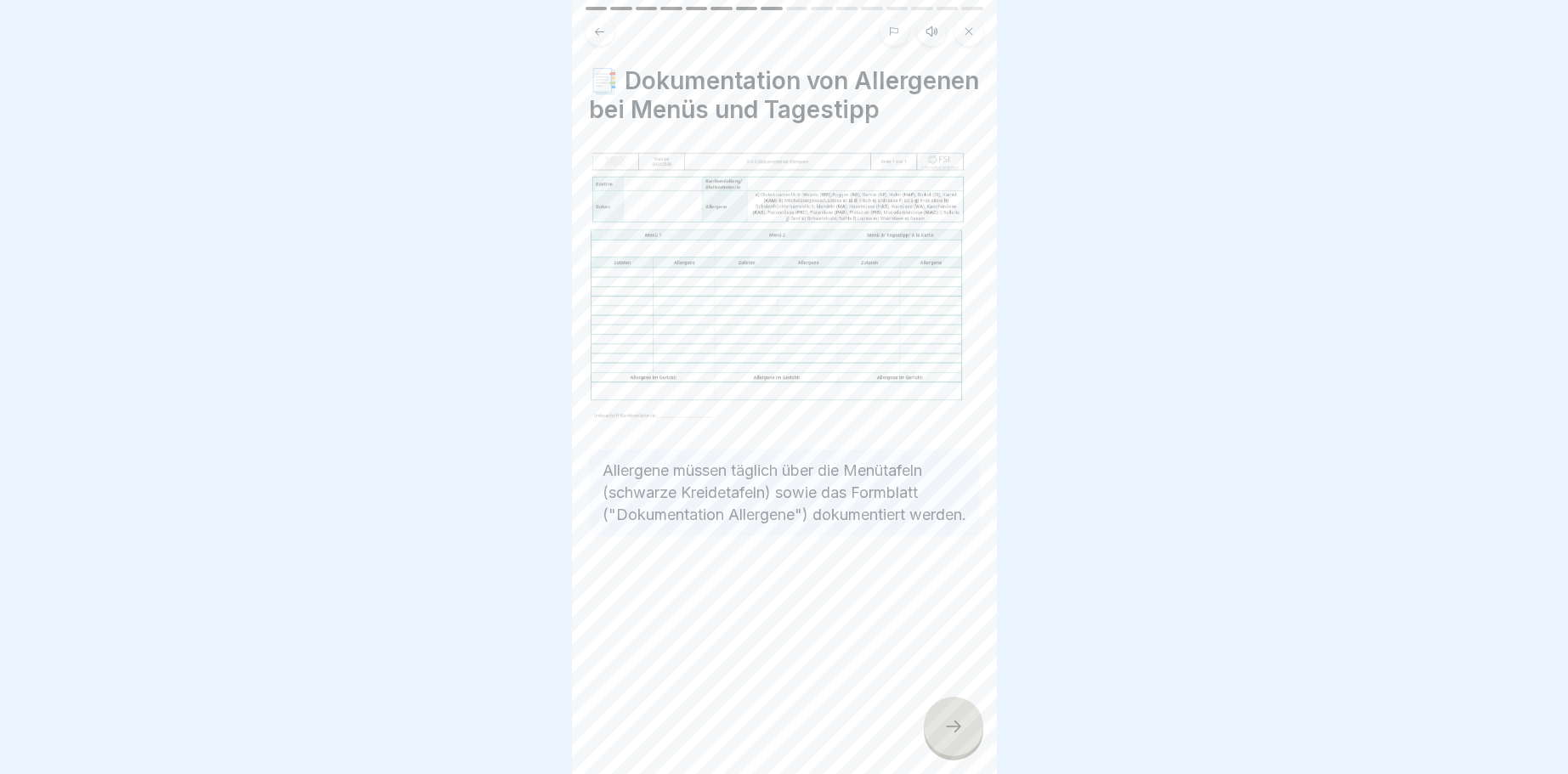
click at [966, 738] on div at bounding box center [953, 727] width 60 height 60
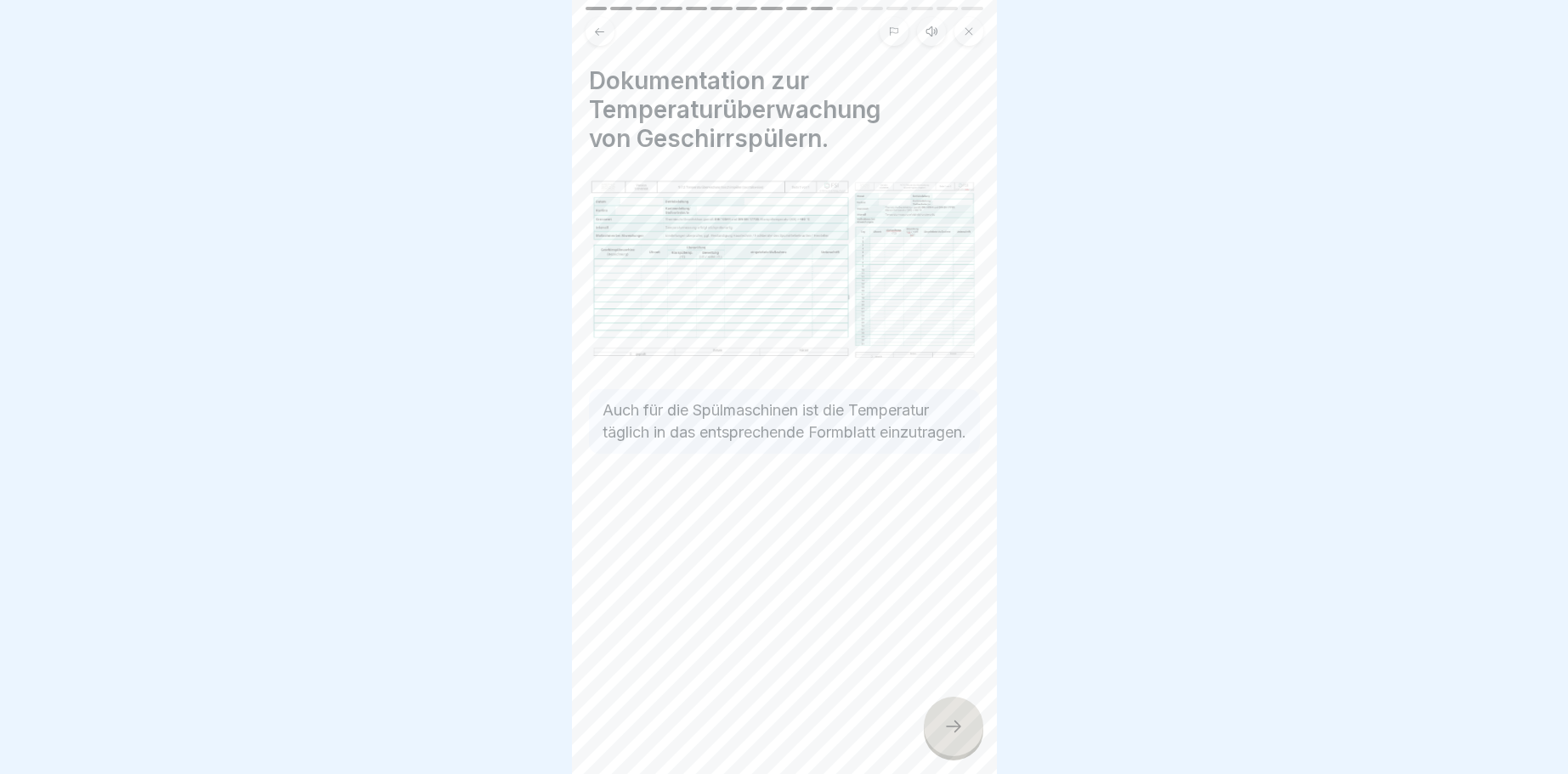
click at [966, 738] on div at bounding box center [953, 727] width 60 height 60
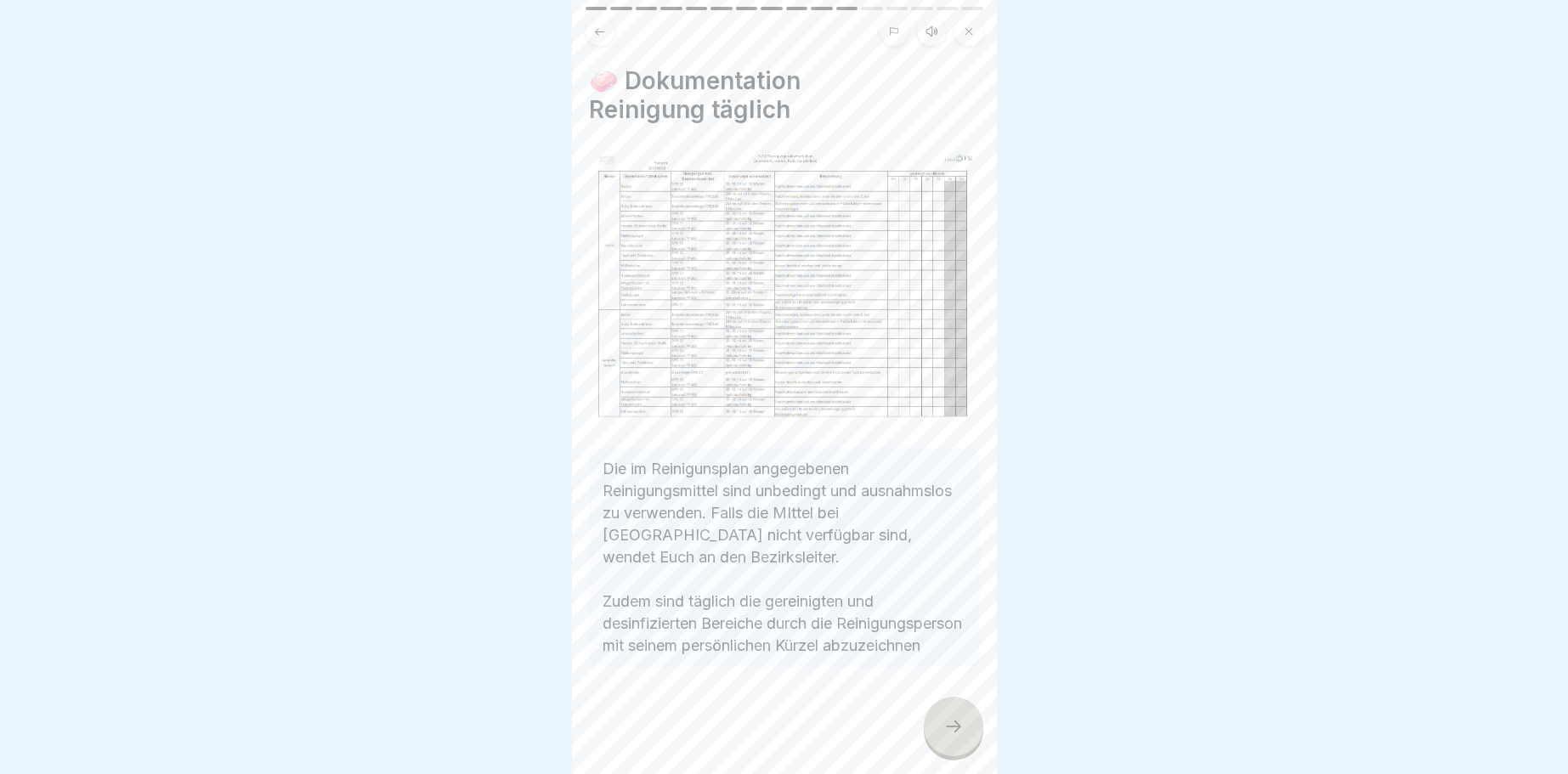
click at [966, 738] on div at bounding box center [953, 727] width 60 height 60
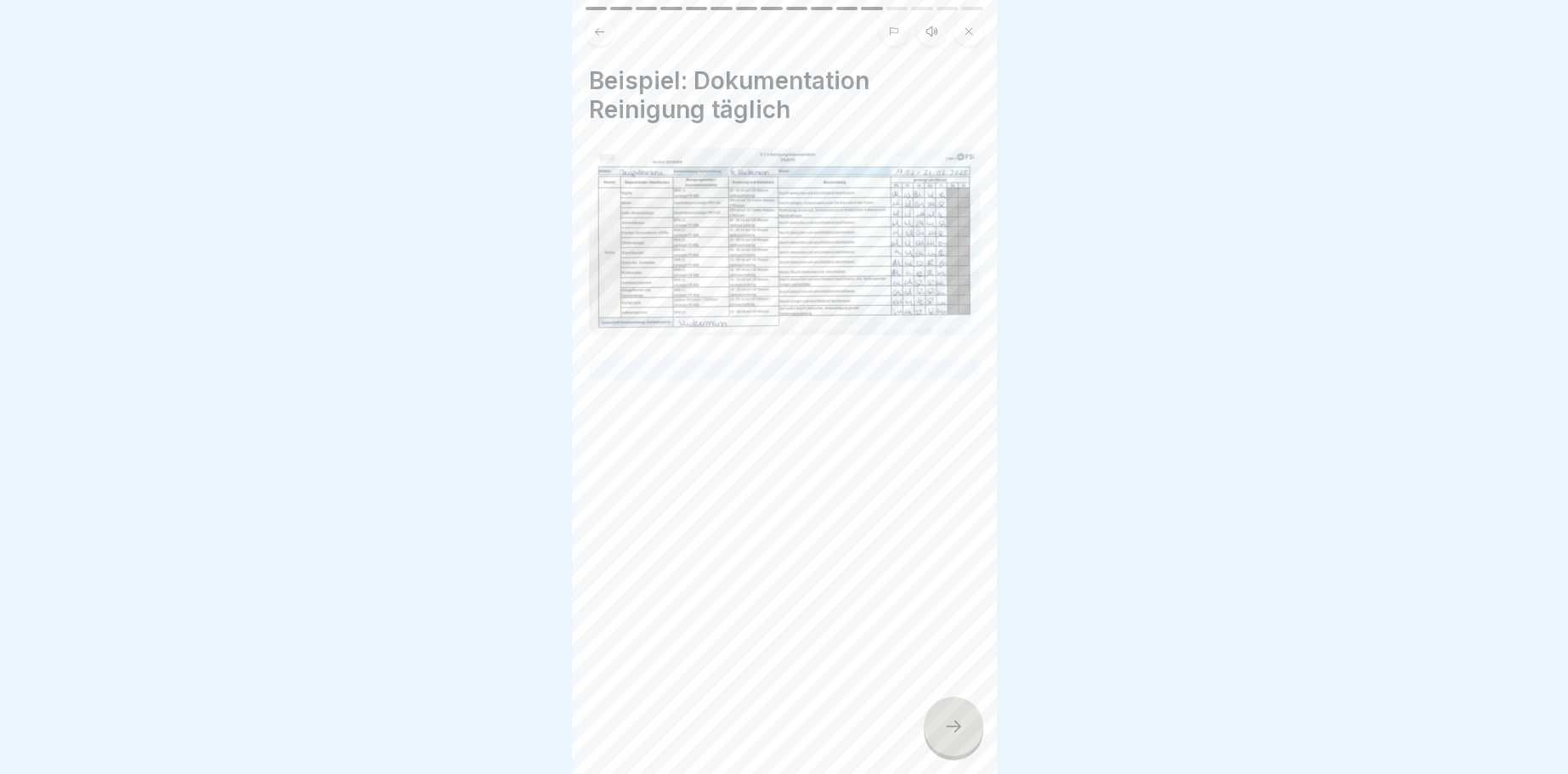
click at [966, 738] on div at bounding box center [953, 727] width 60 height 60
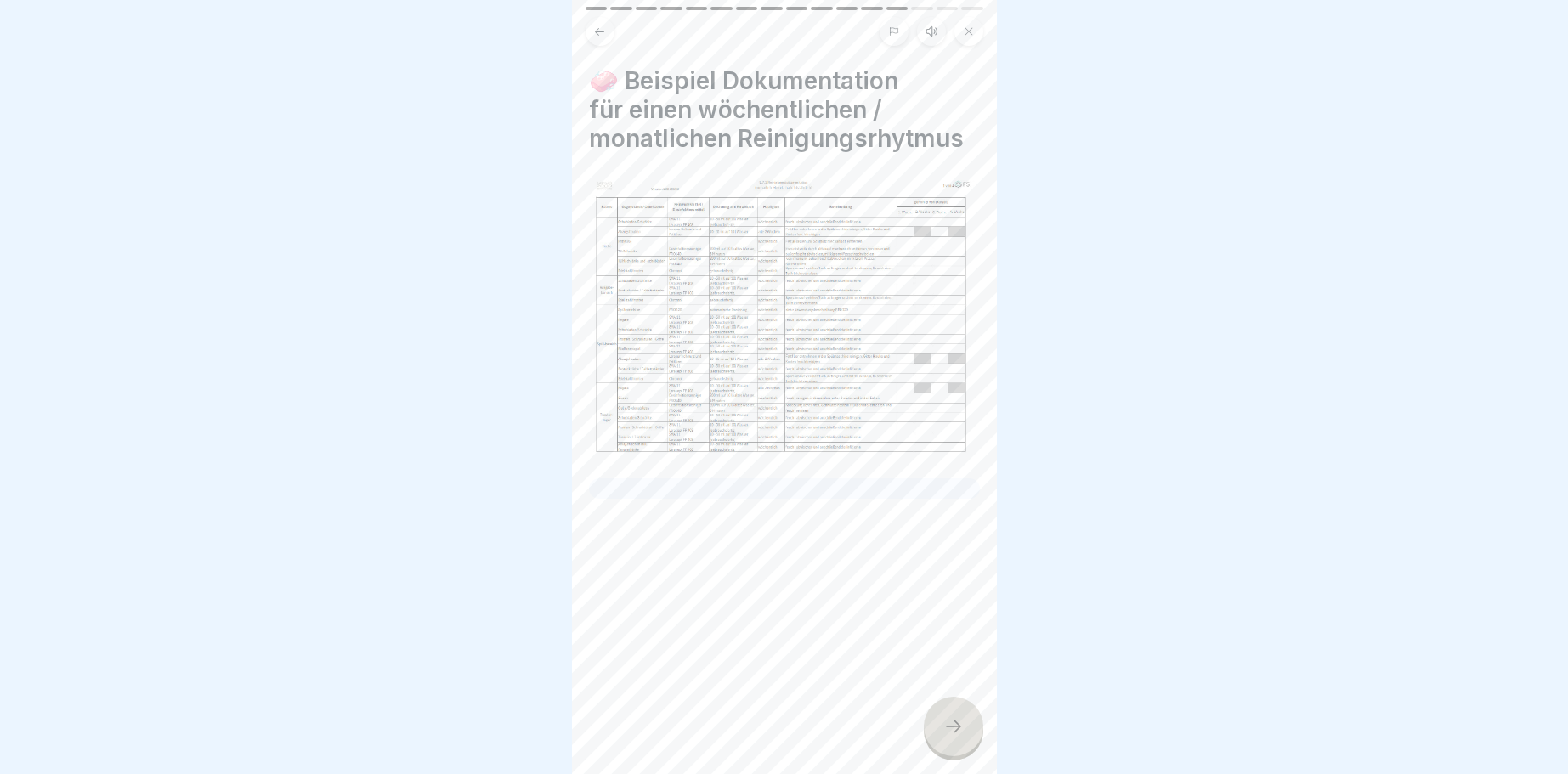
click at [966, 738] on div at bounding box center [953, 727] width 60 height 60
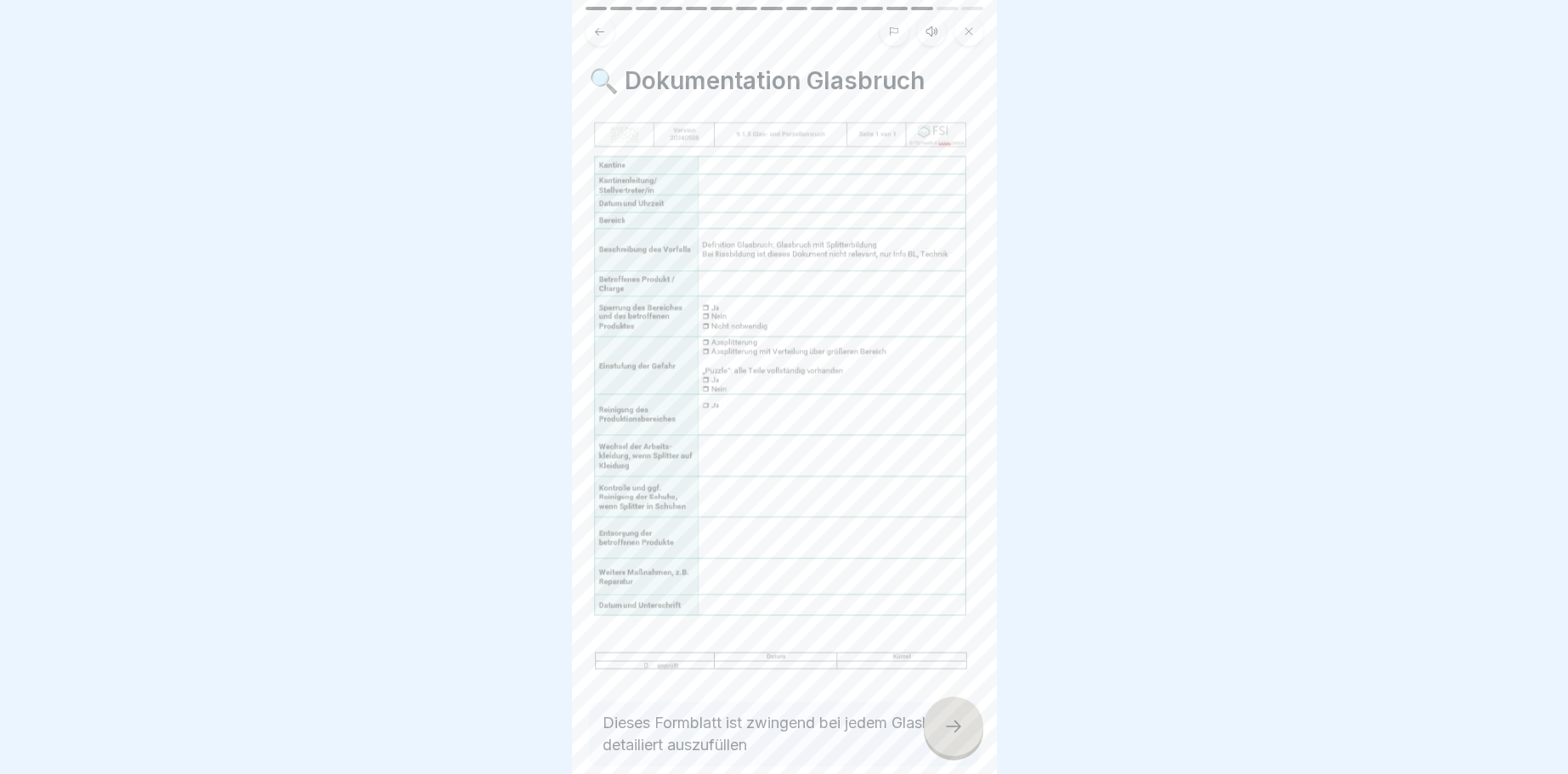
click at [966, 738] on div at bounding box center [953, 727] width 60 height 60
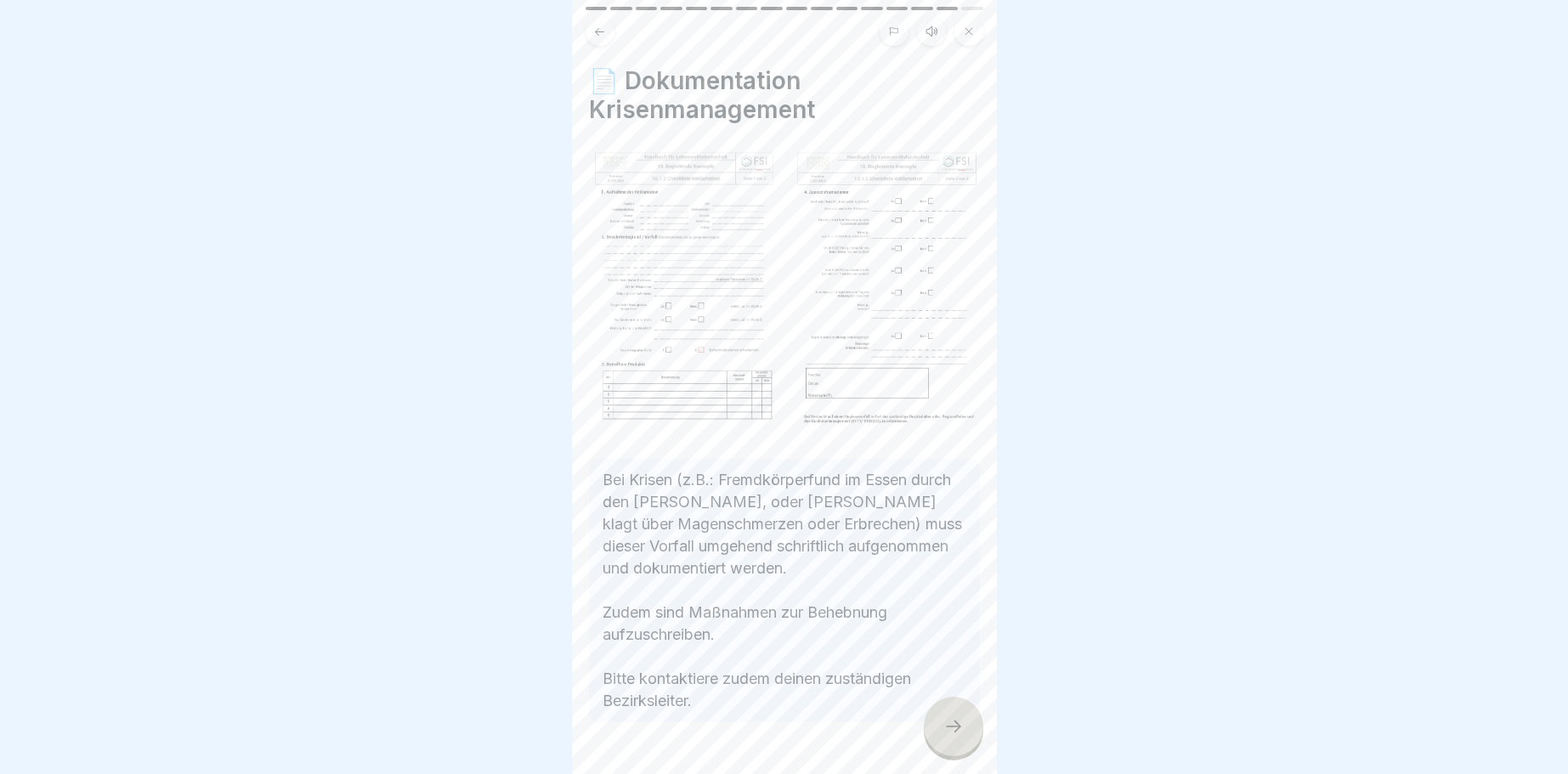
click at [966, 738] on div at bounding box center [953, 727] width 60 height 60
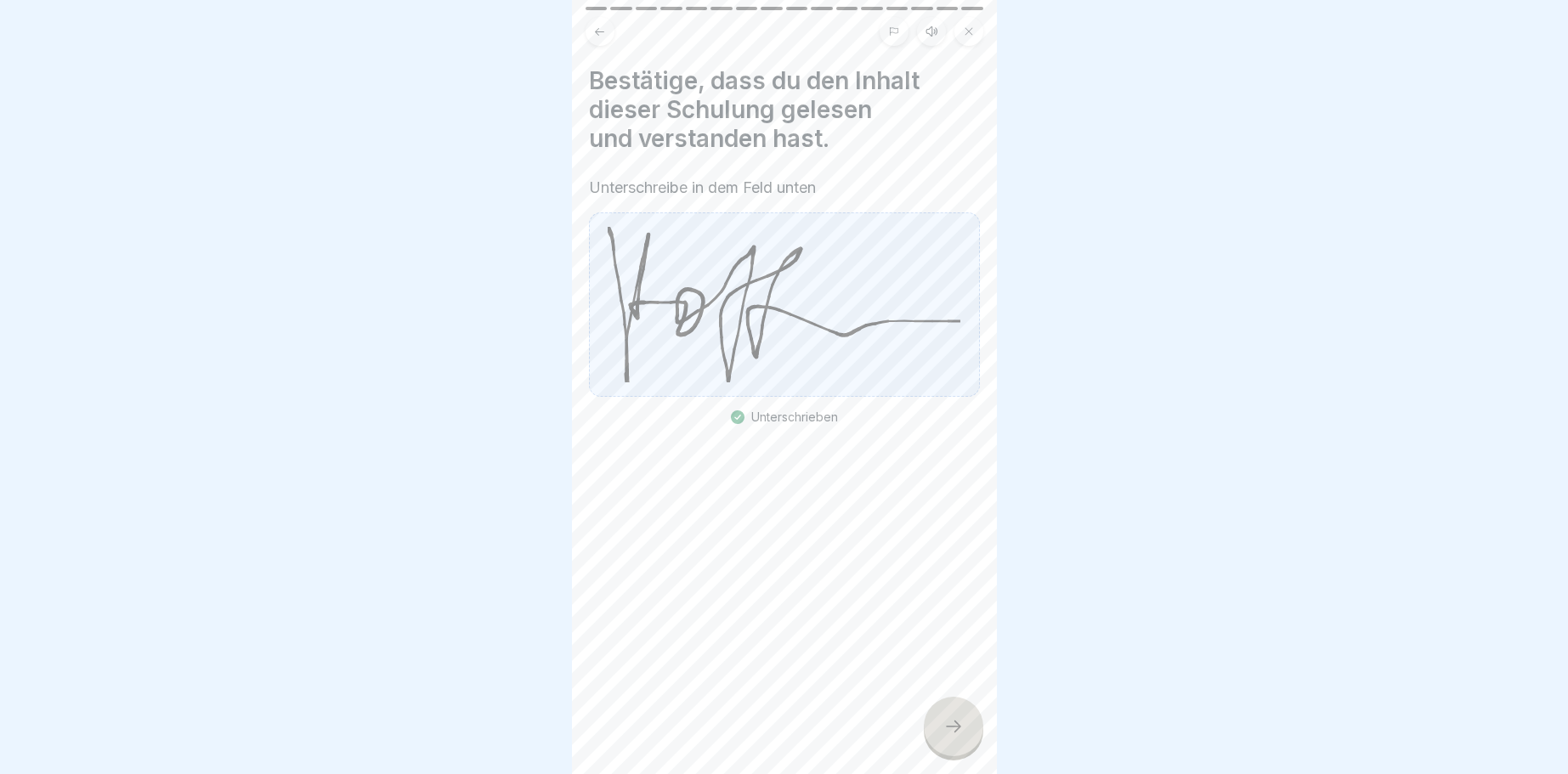
click at [966, 738] on div at bounding box center [953, 727] width 60 height 60
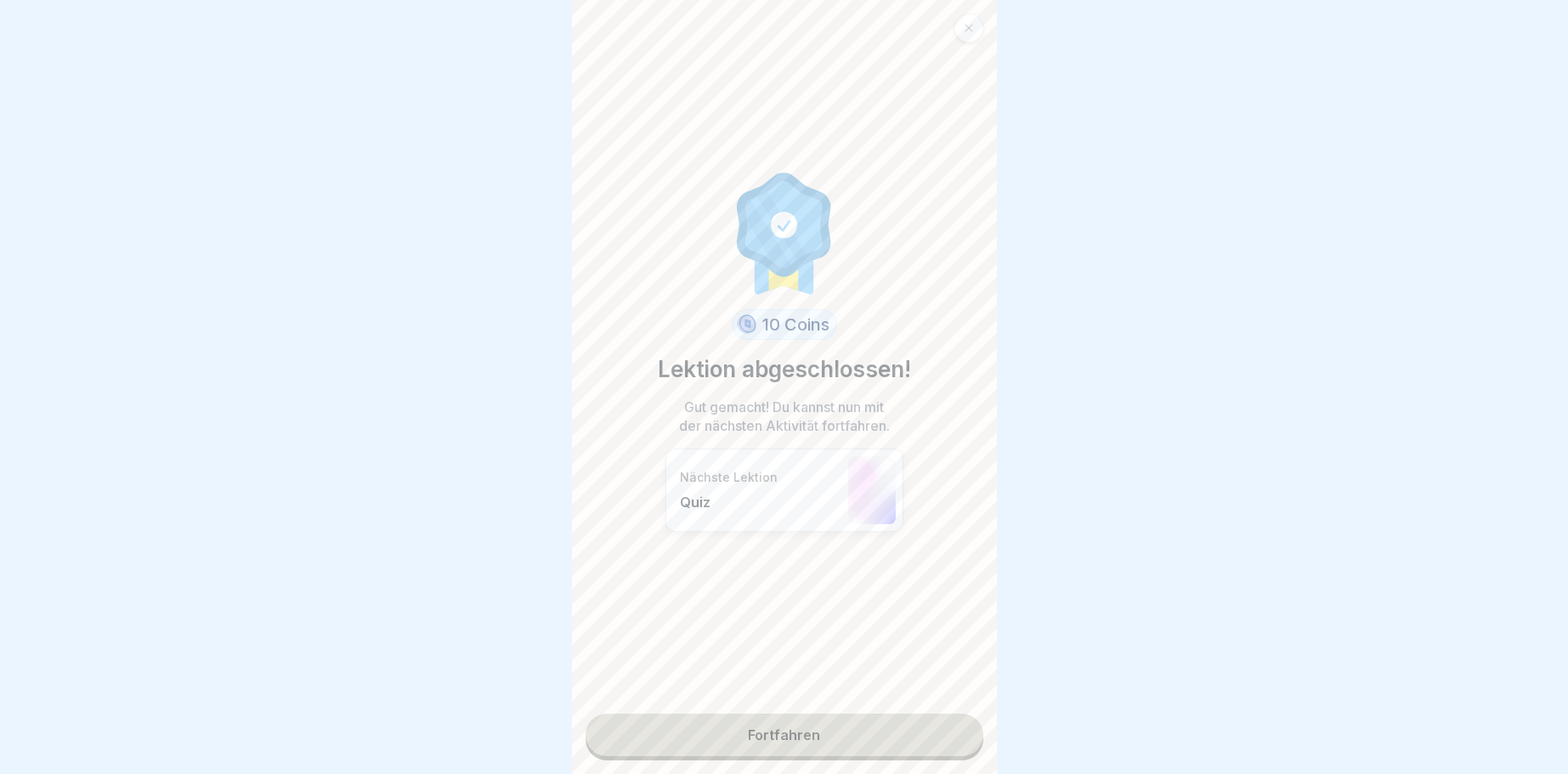
click at [966, 738] on link "Fortfahren" at bounding box center [784, 735] width 397 height 42
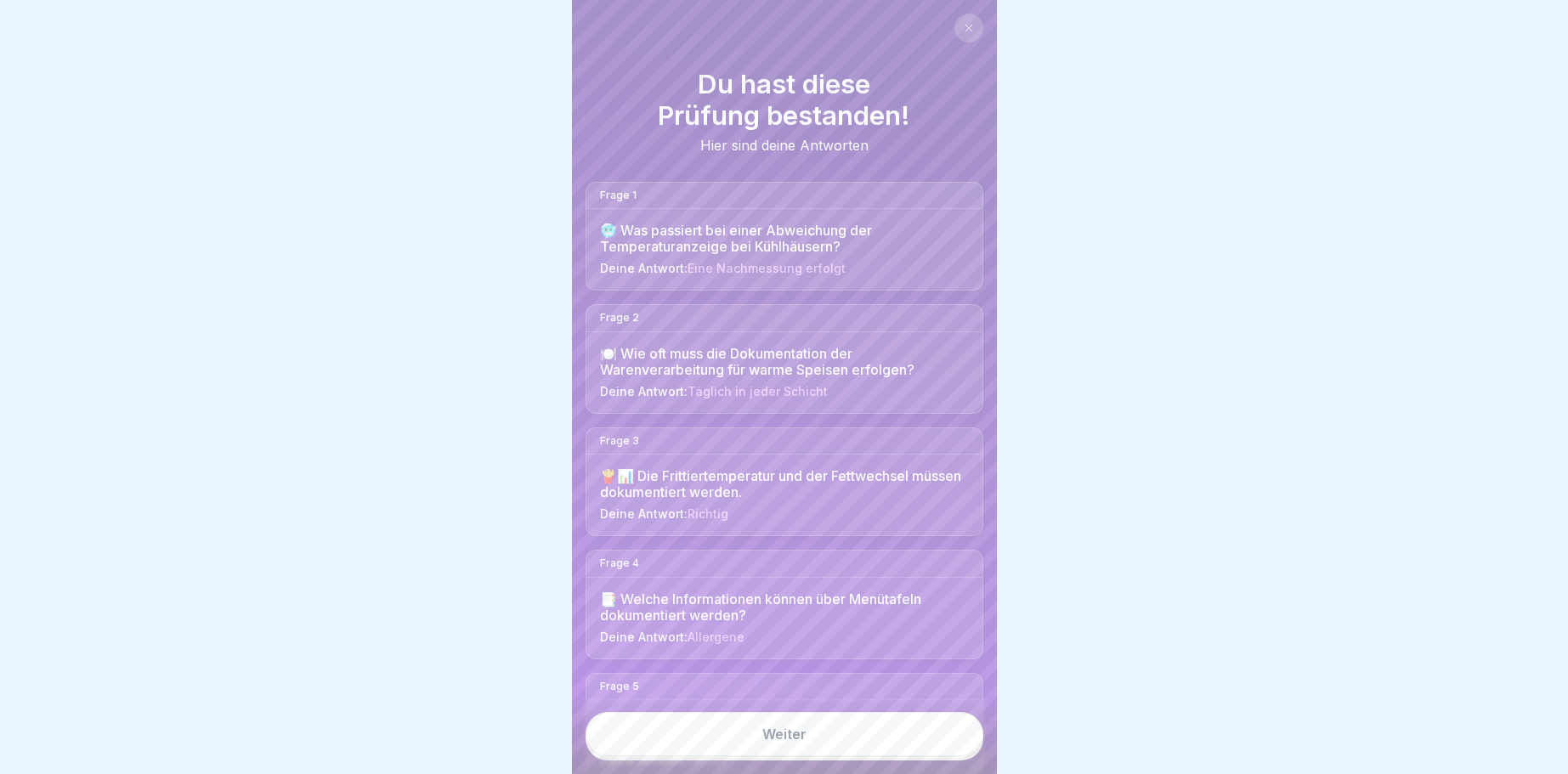
click at [967, 24] on icon at bounding box center [969, 28] width 11 height 11
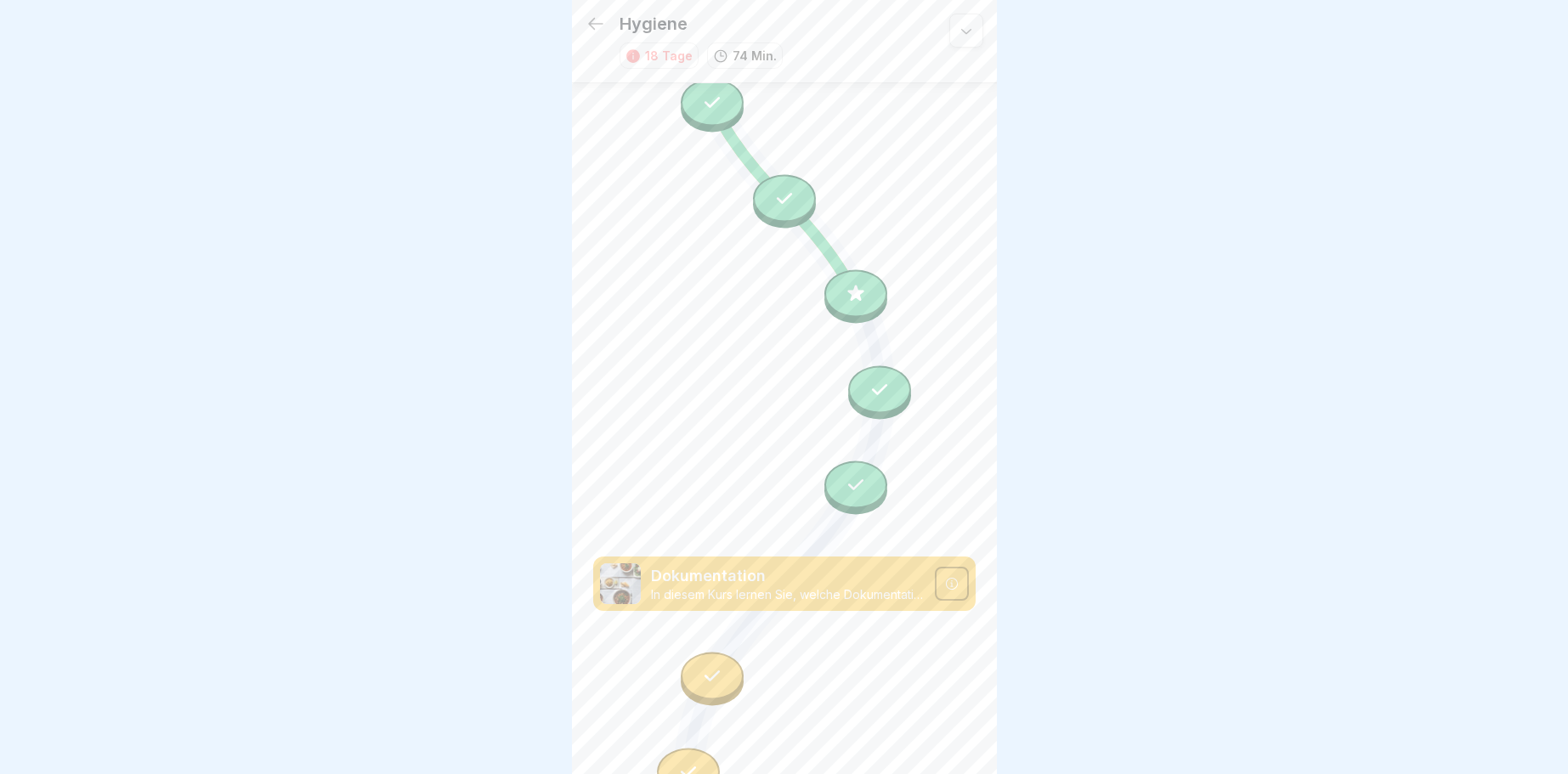
scroll to position [1493, 0]
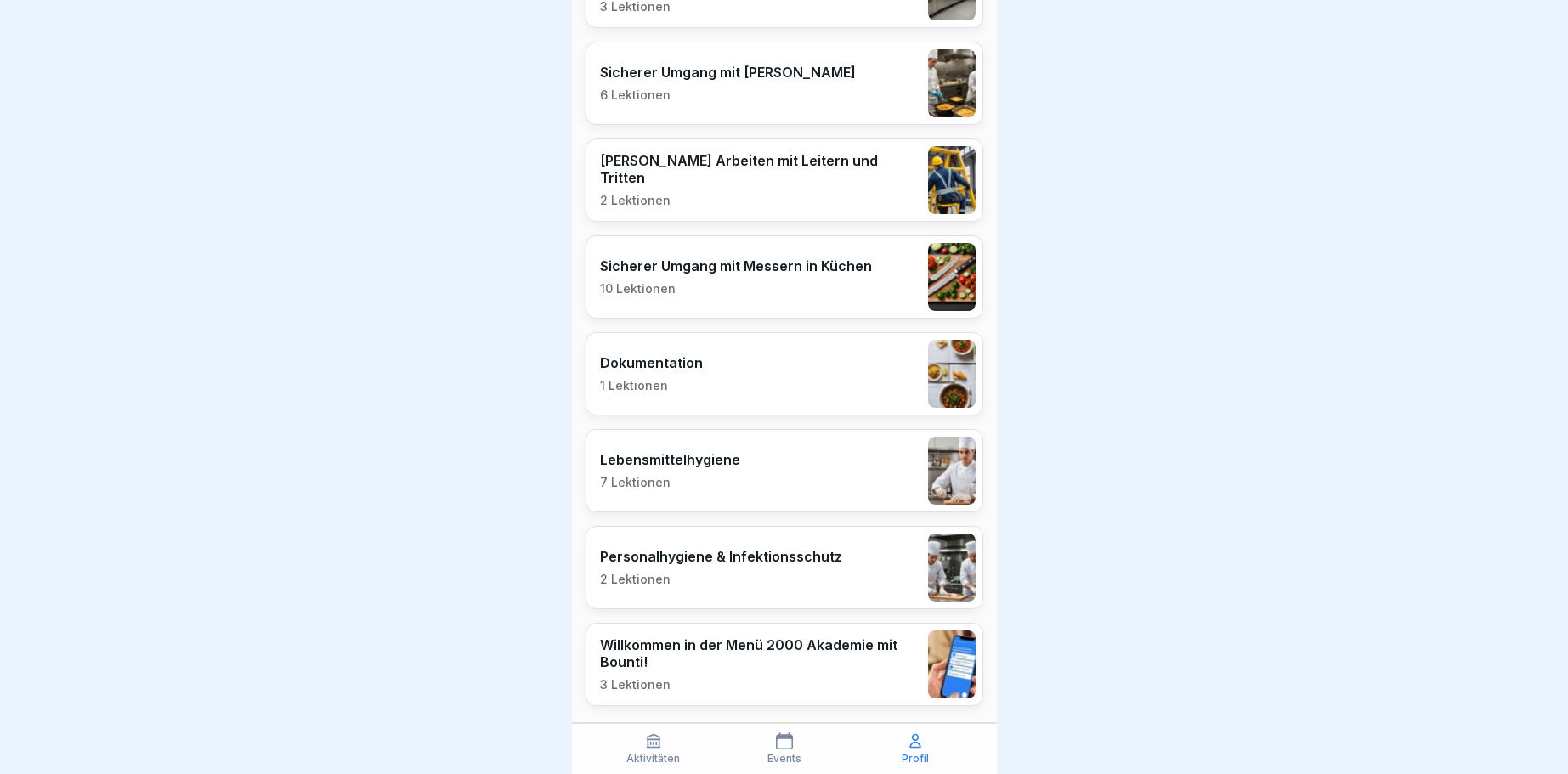
scroll to position [1289, 0]
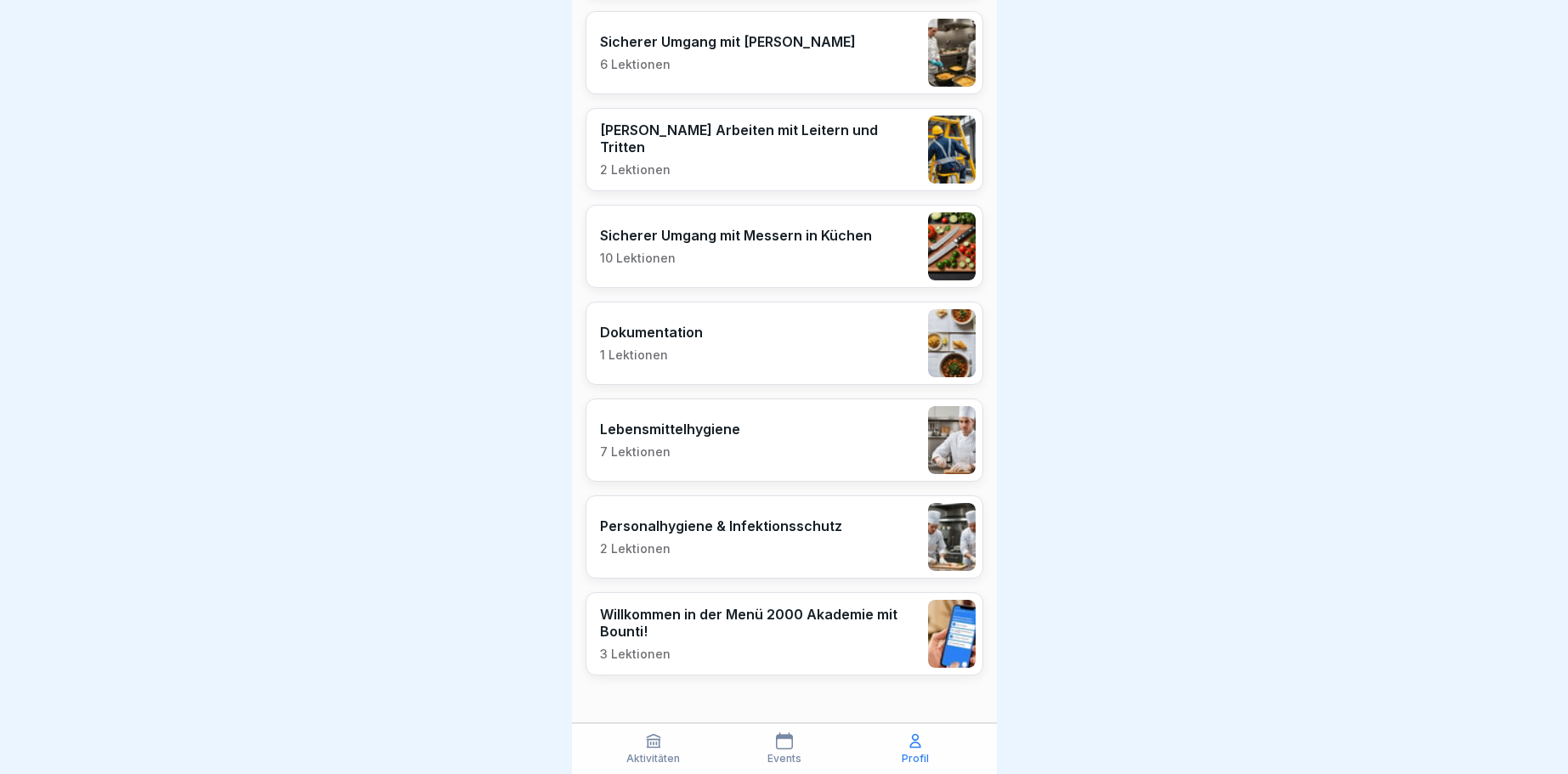
click at [651, 744] on icon at bounding box center [653, 741] width 12 height 12
